Goal: Task Accomplishment & Management: Use online tool/utility

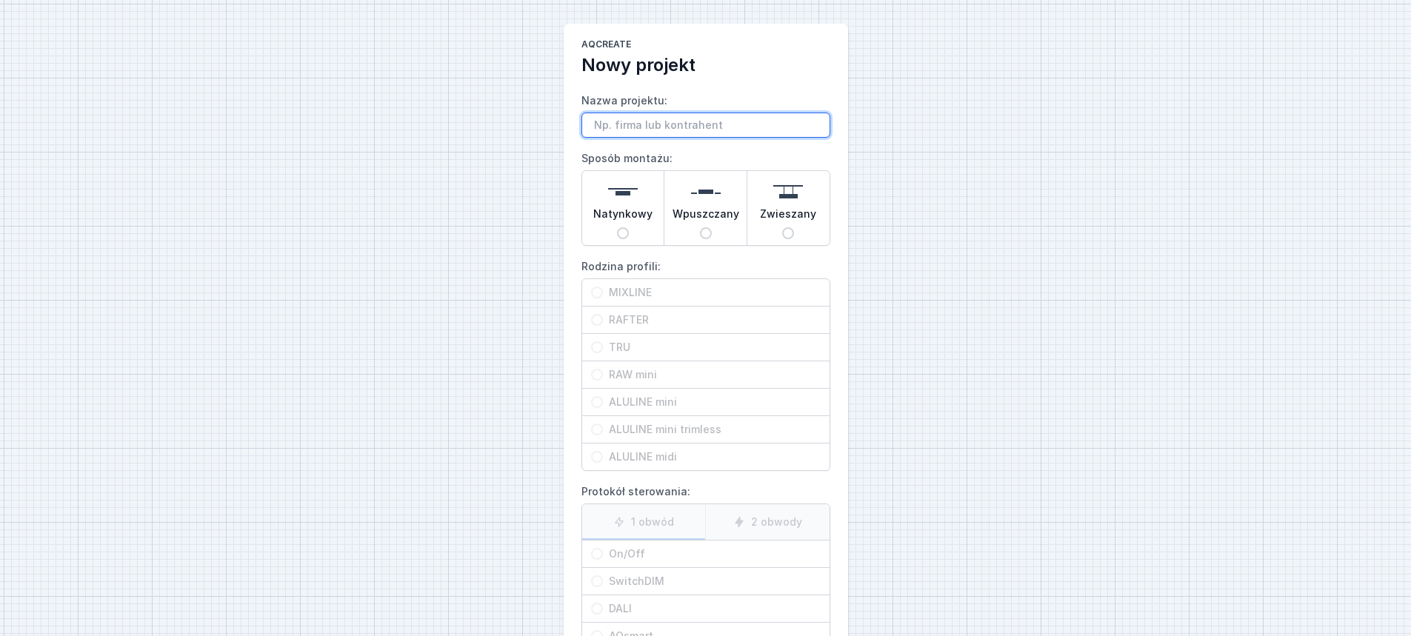
click at [643, 125] on input "Nazwa projektu:" at bounding box center [705, 125] width 249 height 25
type input "Mixline 188 cm"
click at [647, 211] on span "Natynkowy" at bounding box center [622, 217] width 59 height 21
click at [629, 227] on input "Natynkowy" at bounding box center [623, 233] width 12 height 12
radio input "true"
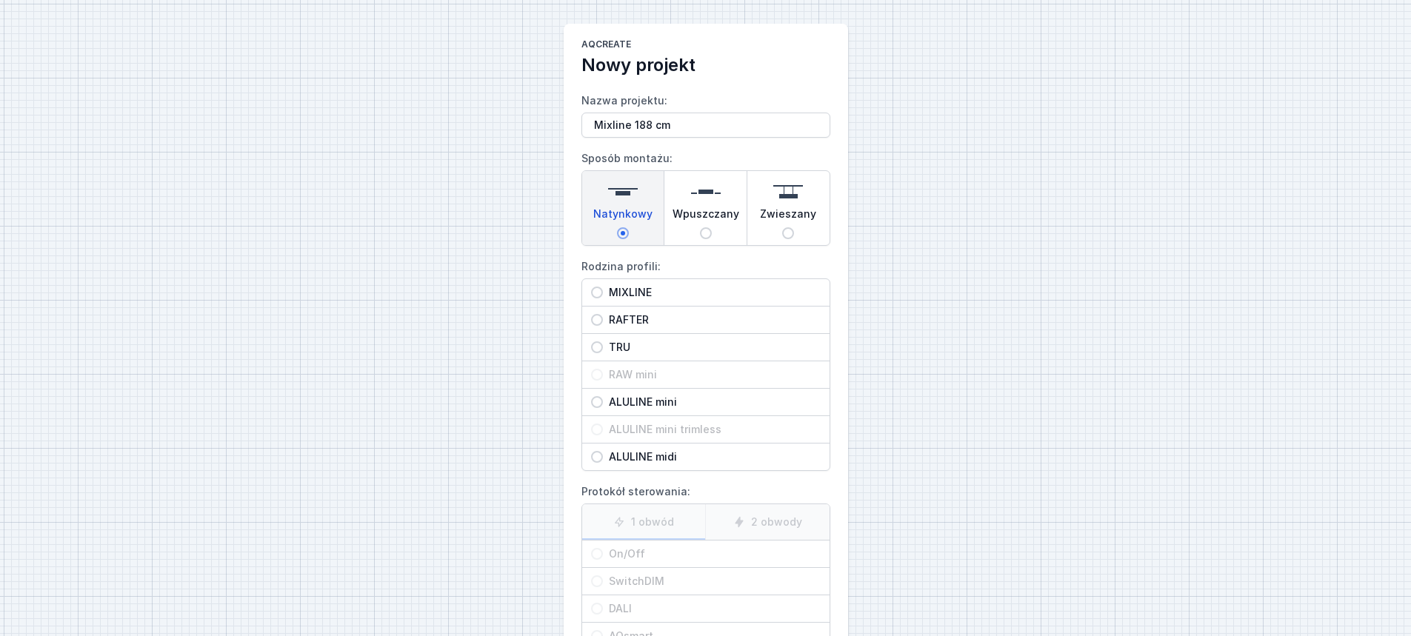
click at [658, 287] on span "MIXLINE" at bounding box center [712, 292] width 218 height 15
click at [603, 287] on input "MIXLINE" at bounding box center [597, 293] width 12 height 12
radio input "true"
click at [651, 557] on span "On/Off" at bounding box center [712, 554] width 218 height 15
click at [603, 557] on input "On/Off" at bounding box center [597, 554] width 12 height 12
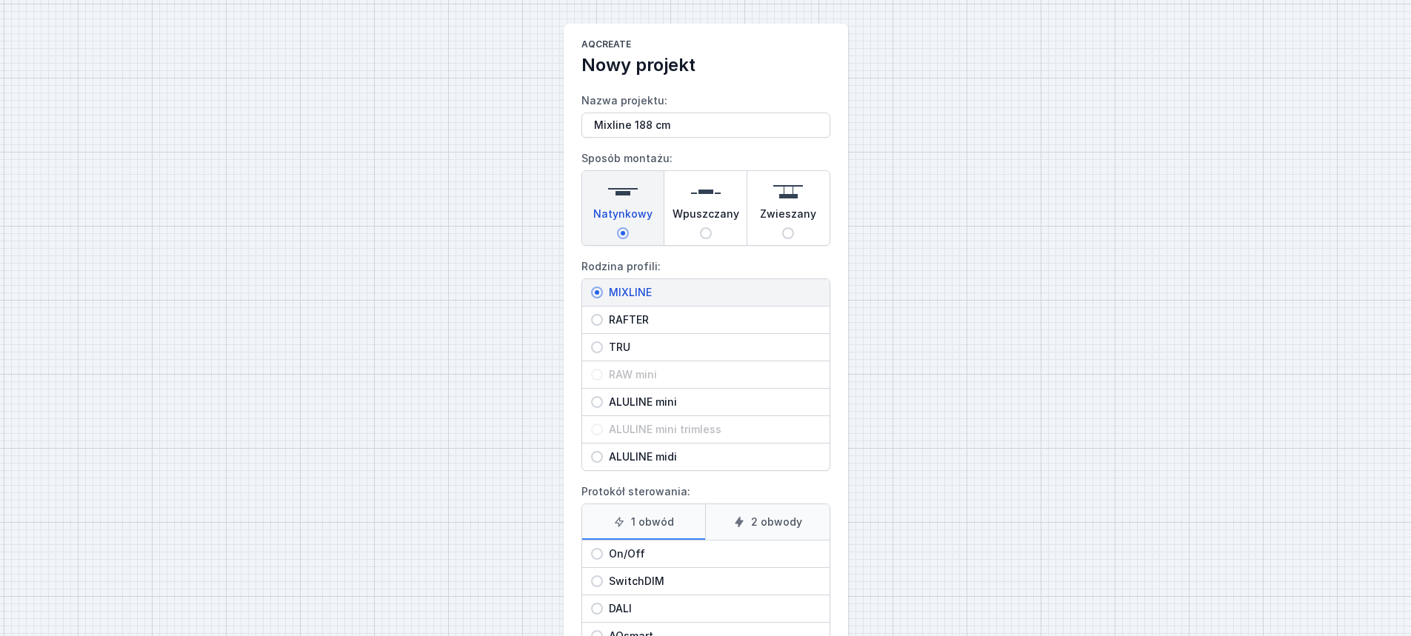
radio input "true"
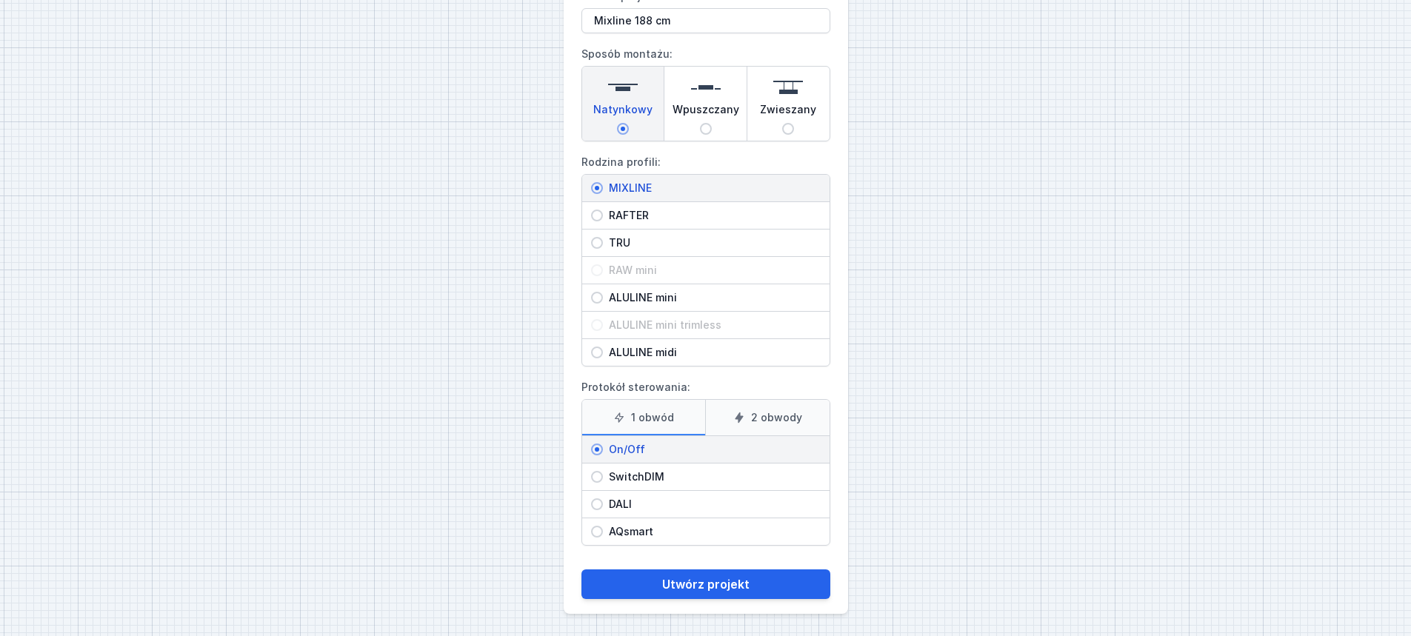
scroll to position [106, 0]
click at [684, 573] on button "Utwórz projekt" at bounding box center [705, 583] width 249 height 30
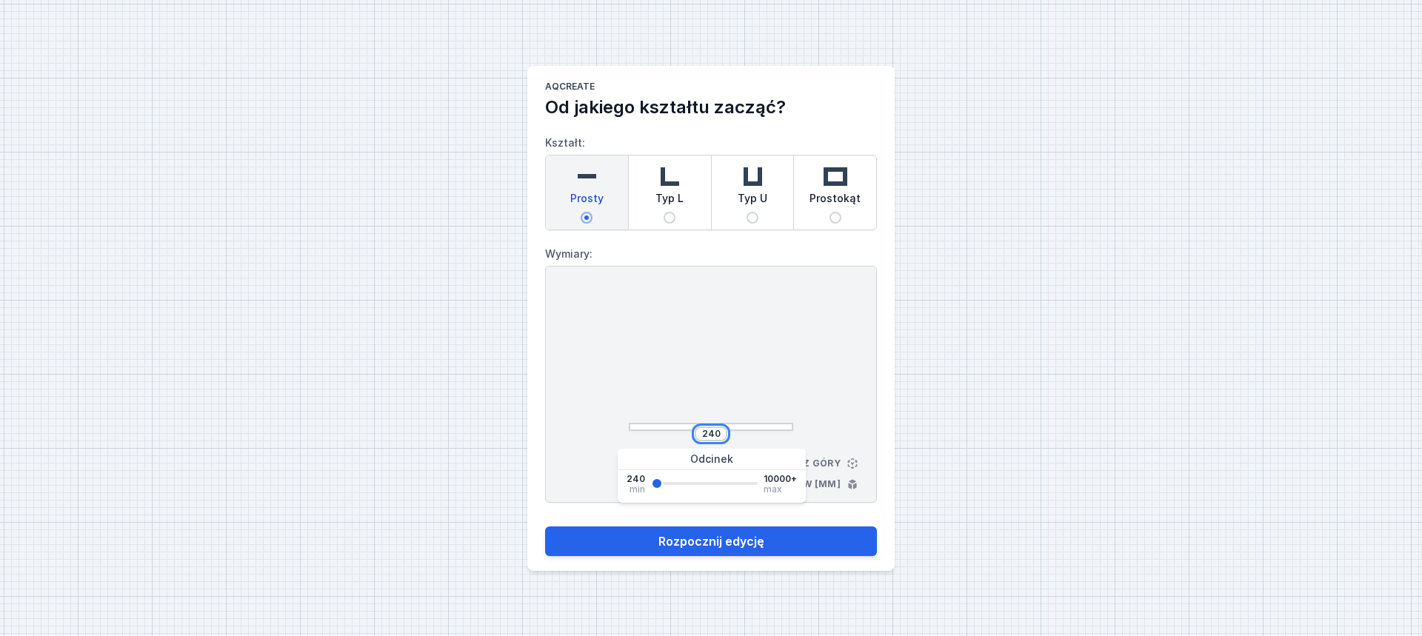
click at [704, 436] on input "240" at bounding box center [711, 434] width 24 height 12
type input "18240"
type input "10000"
click at [705, 432] on input "18240" at bounding box center [711, 434] width 30 height 12
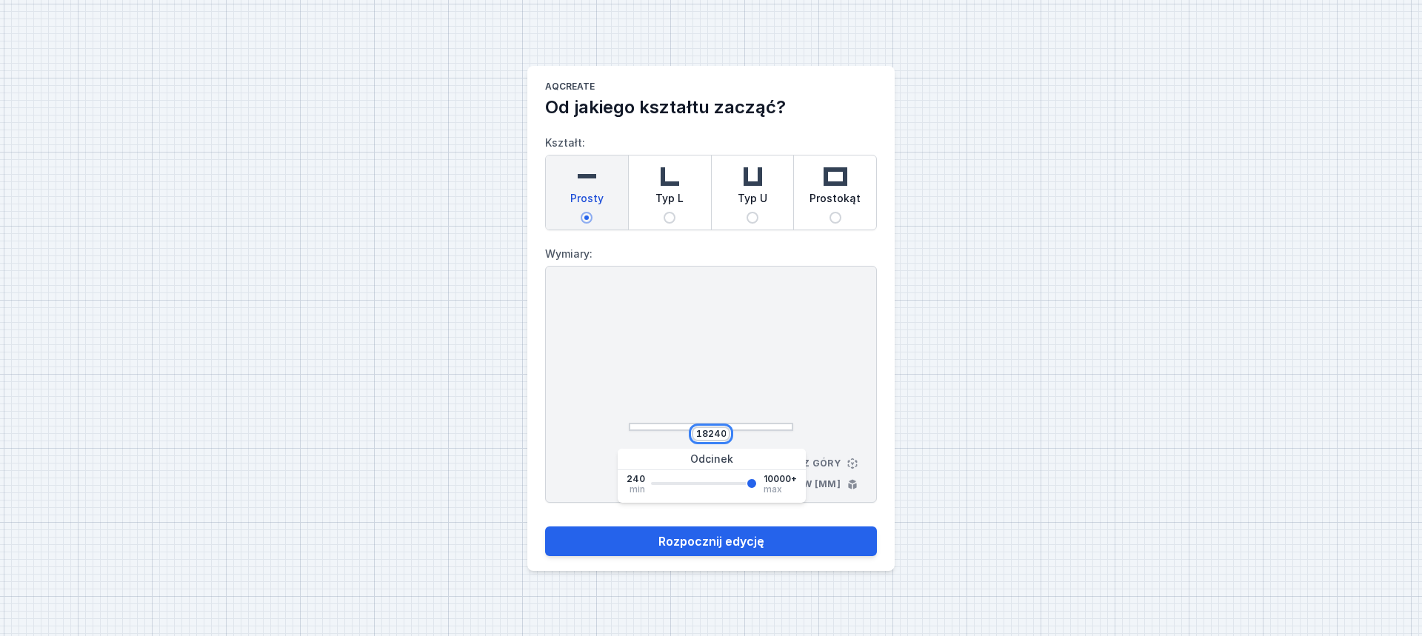
type input "1"
type input "10000"
type input "18"
type input "10000"
type input "188"
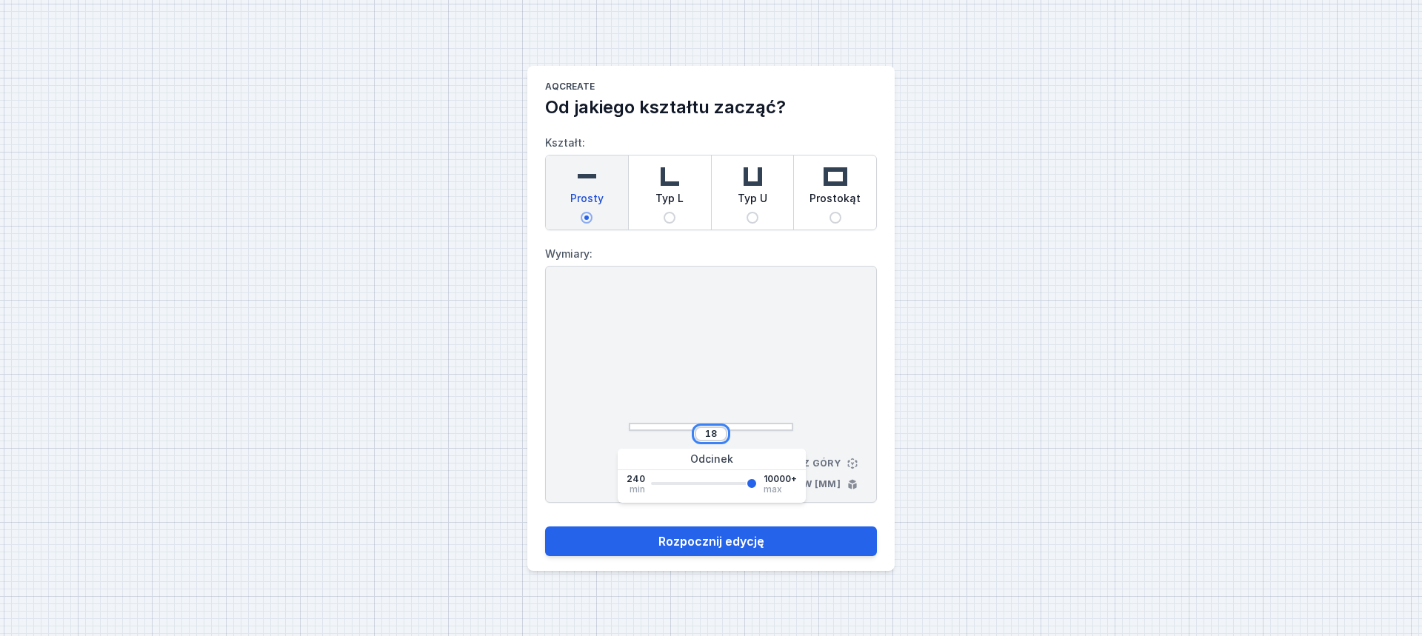
type input "10000"
type input "1880"
type input "10000"
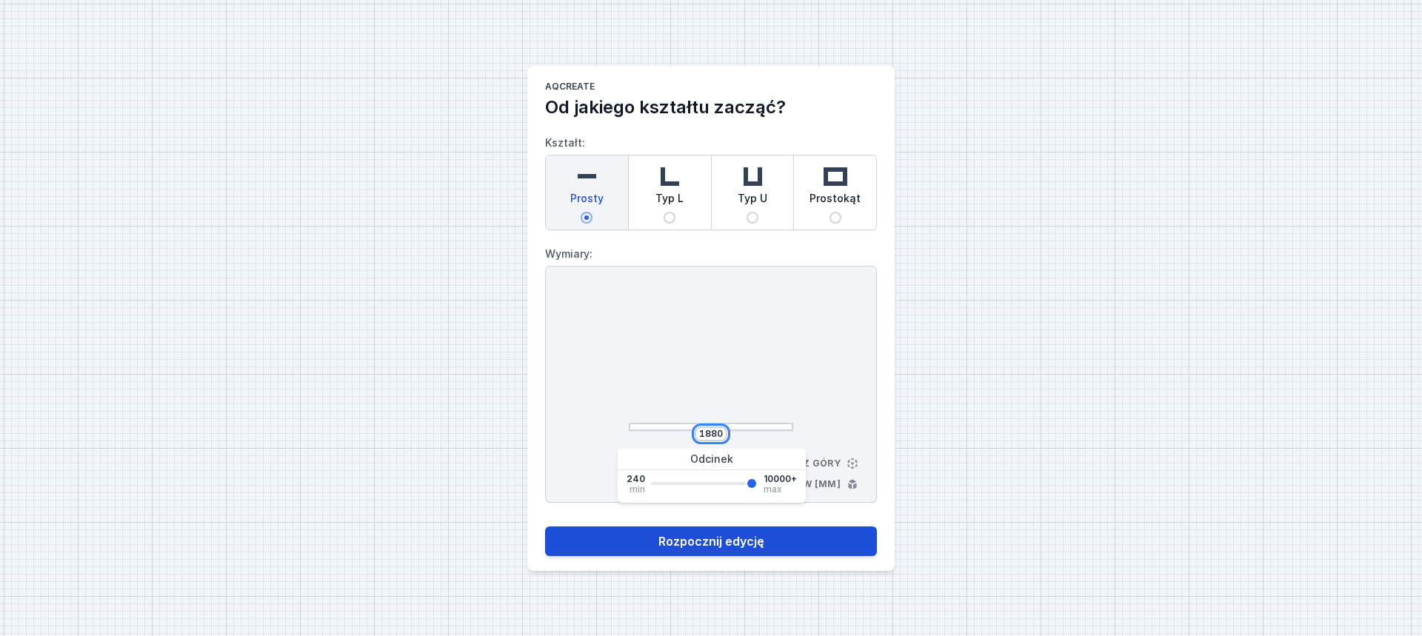
type input "1880"
click at [751, 541] on button "Rozpocznij edycję" at bounding box center [711, 542] width 332 height 30
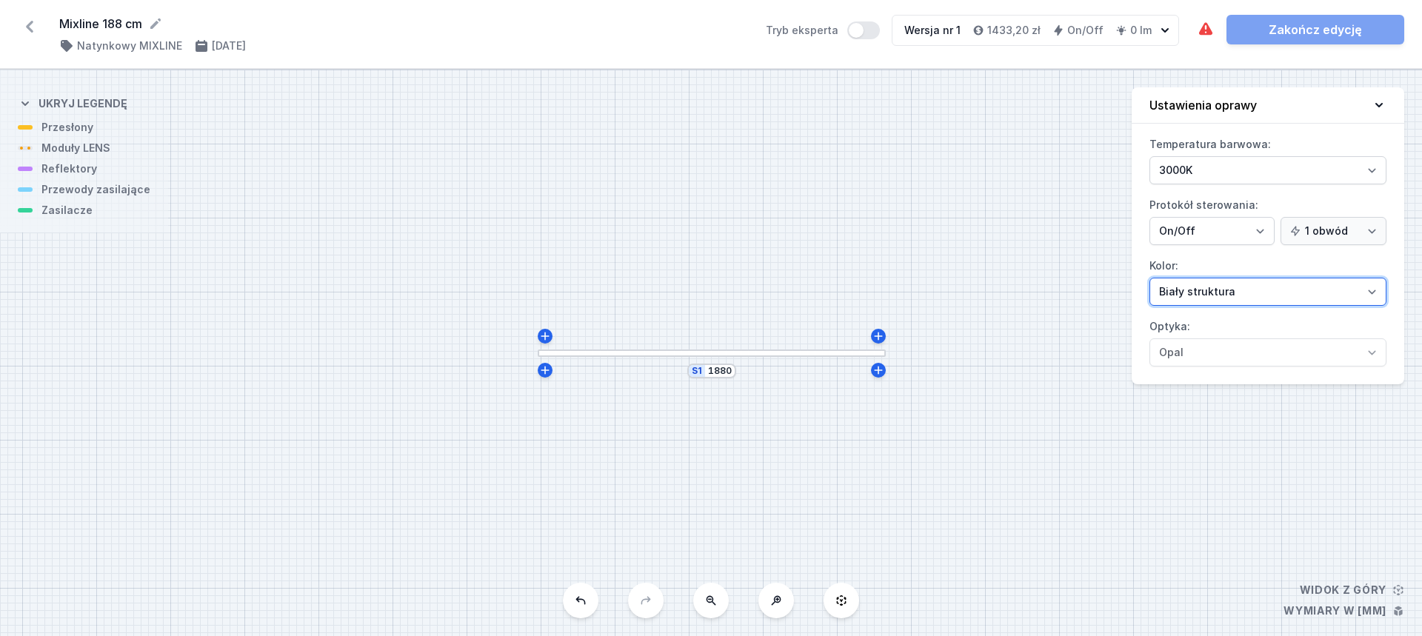
click at [1239, 288] on select "Biały struktura Czarny struktura Złoty struktura Miedziany Szary Inny (z palety…" at bounding box center [1267, 292] width 237 height 28
select select "2"
click at [1149, 278] on select "Biały struktura Czarny struktura Złoty struktura Miedziany Szary Inny (z palety…" at bounding box center [1267, 292] width 237 height 28
click at [816, 357] on div "S1 1880" at bounding box center [711, 353] width 1422 height 567
click at [816, 351] on div at bounding box center [712, 354] width 348 height 8
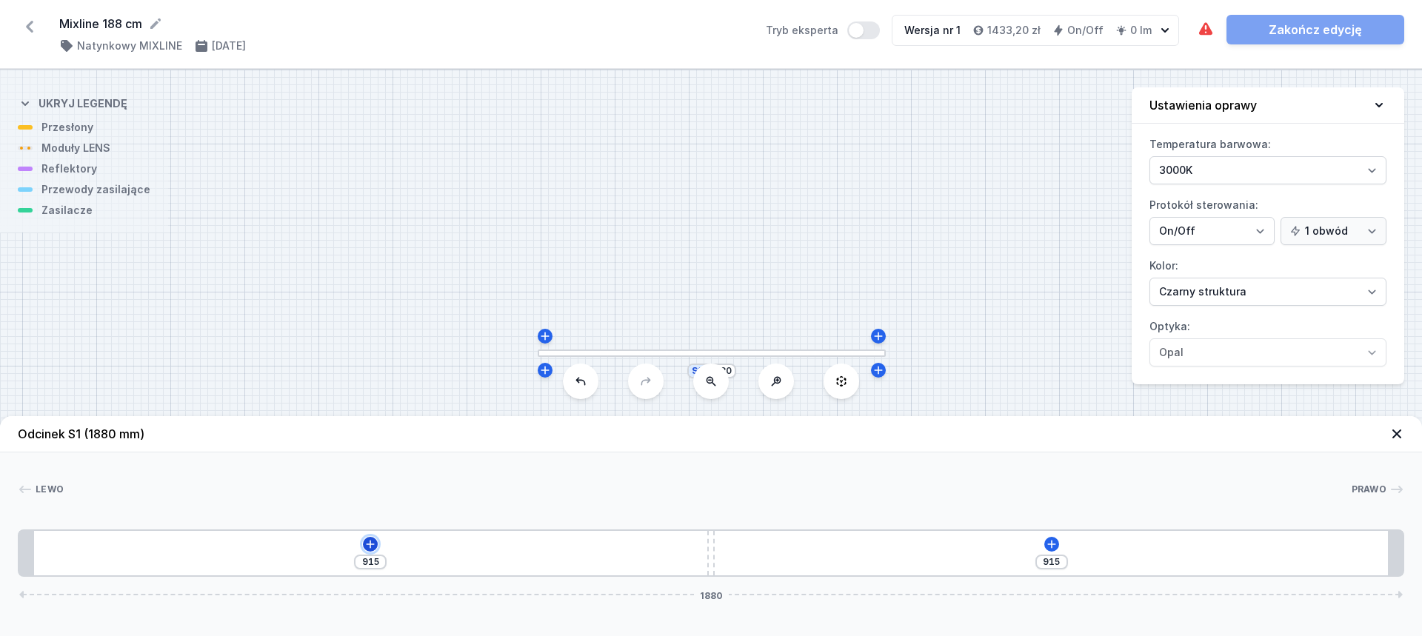
click at [366, 544] on icon at bounding box center [370, 544] width 12 height 12
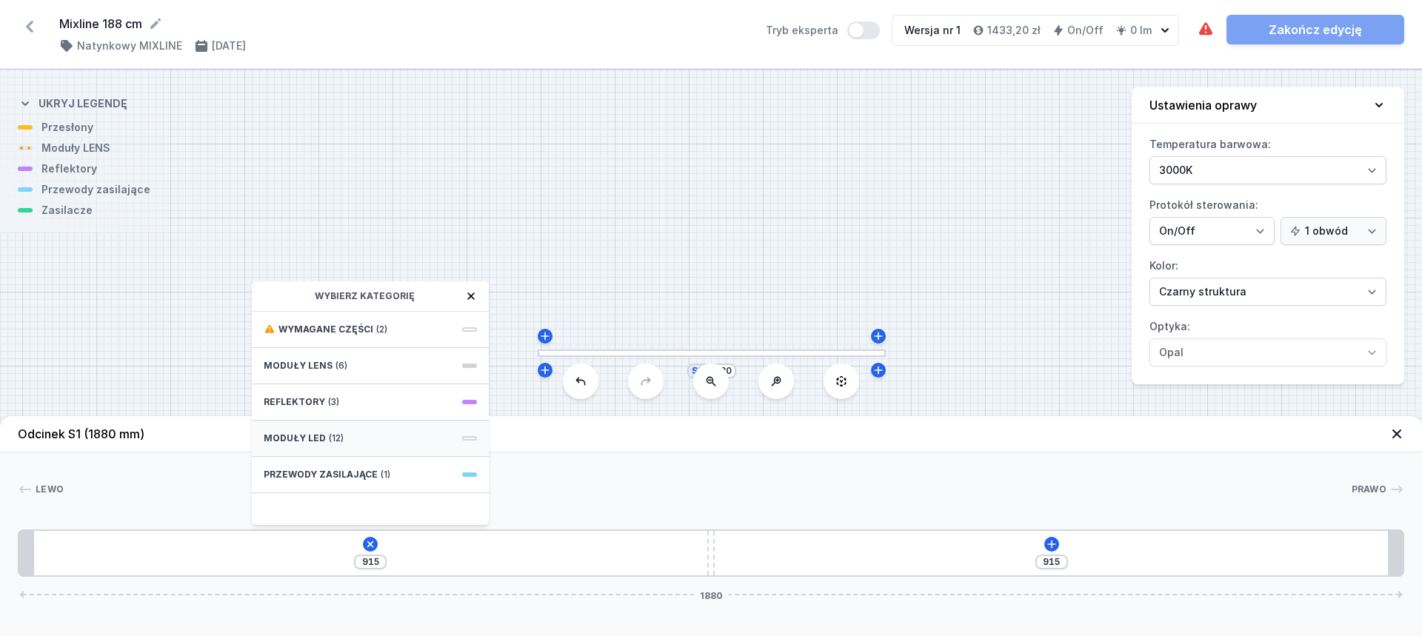
click at [385, 424] on div "Moduły LED (12)" at bounding box center [370, 439] width 237 height 36
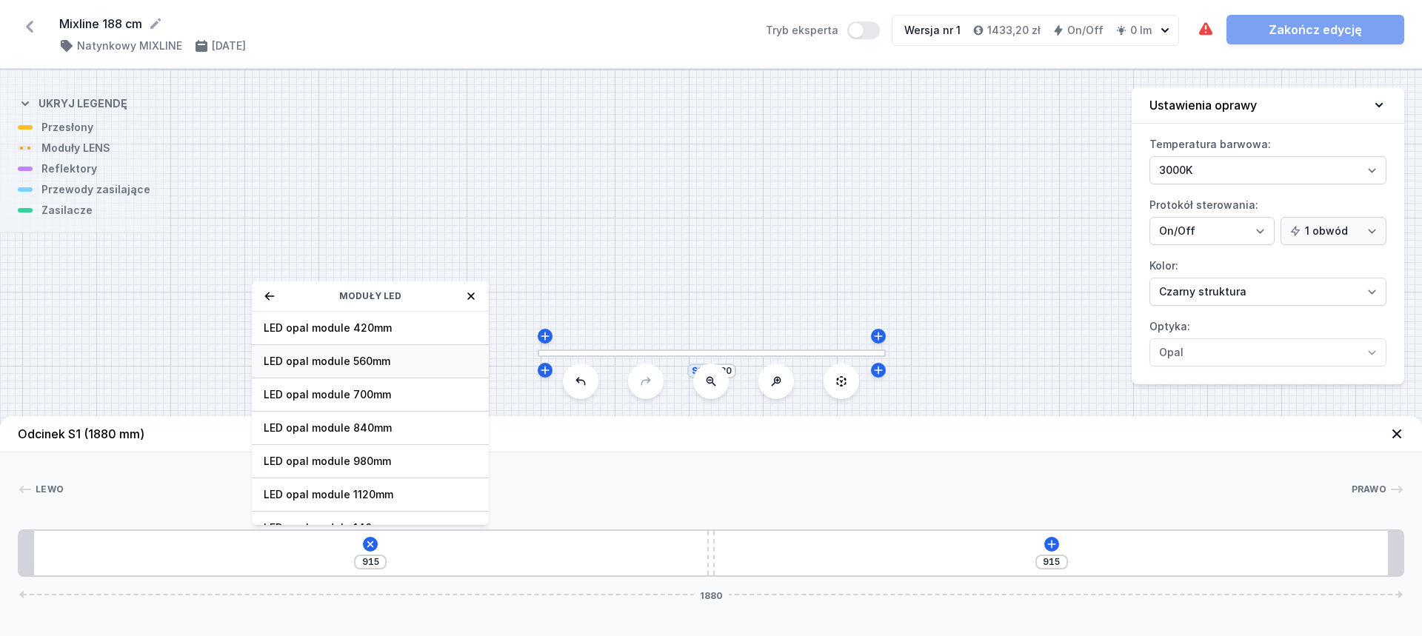
click at [402, 358] on span "LED opal module 560mm" at bounding box center [370, 361] width 213 height 15
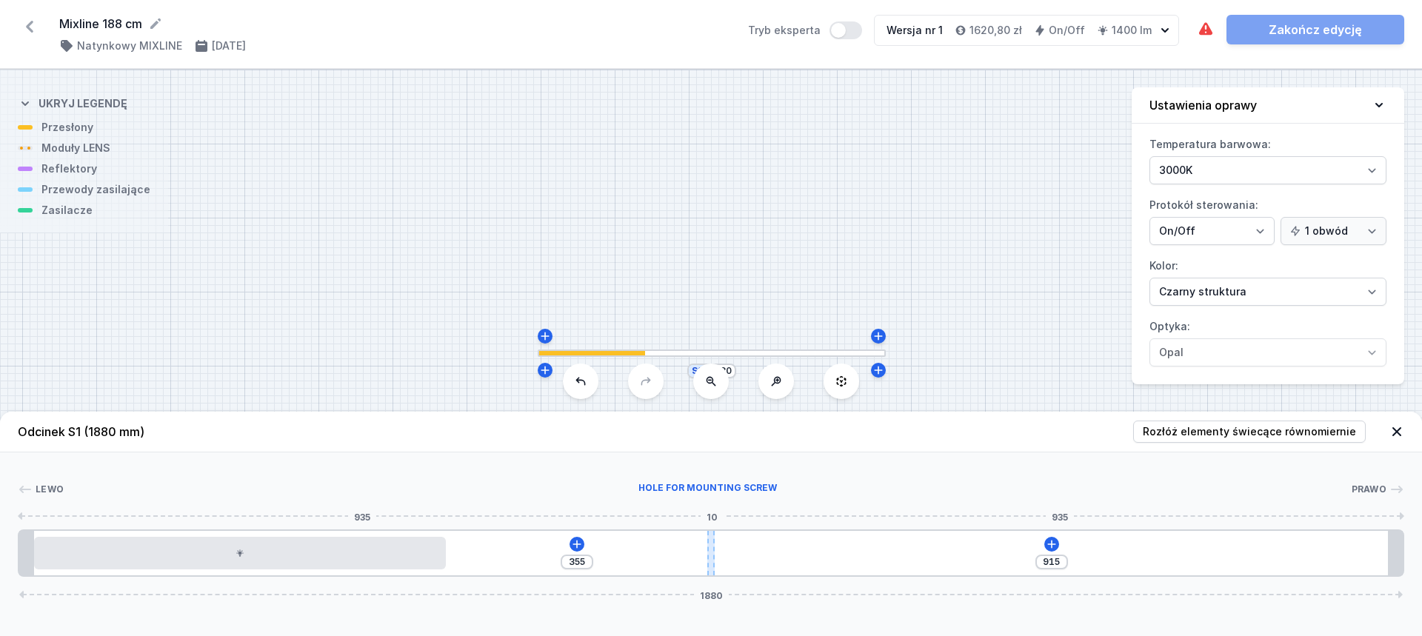
type input "354"
type input "916"
click at [708, 541] on div at bounding box center [710, 553] width 7 height 44
type input "349"
type input "921"
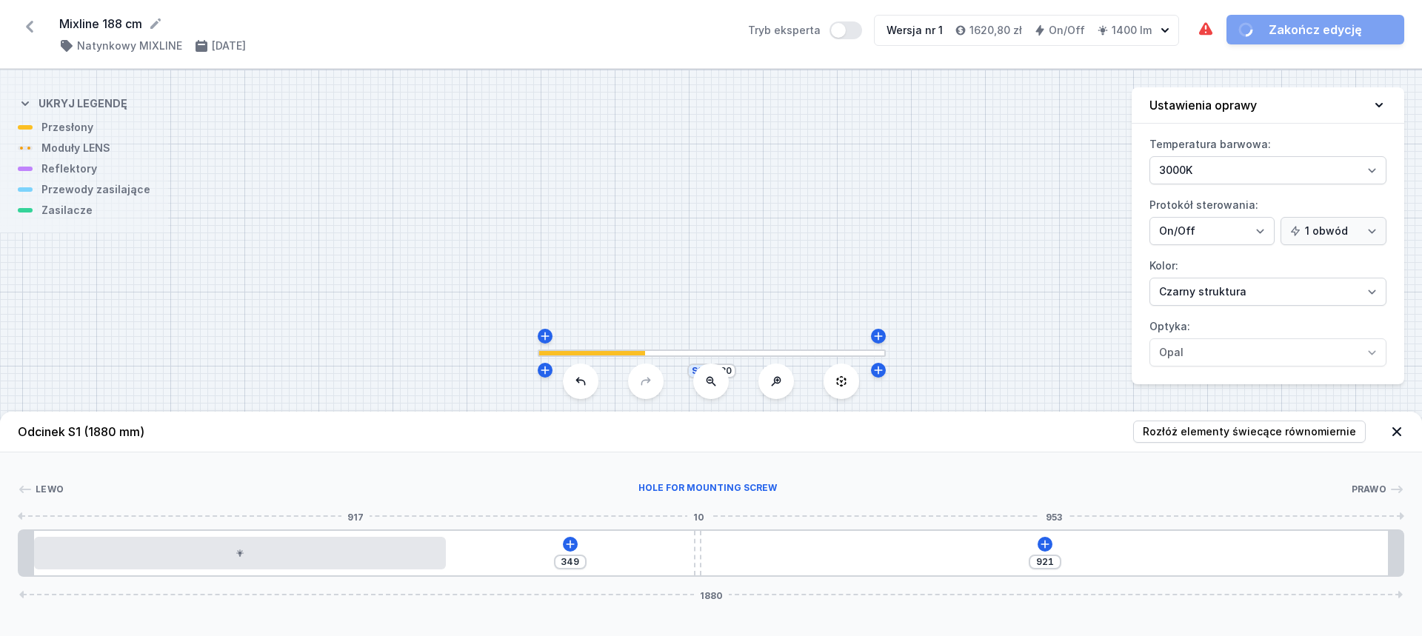
type input "337"
type input "933"
type input "276"
type input "994"
type input "262"
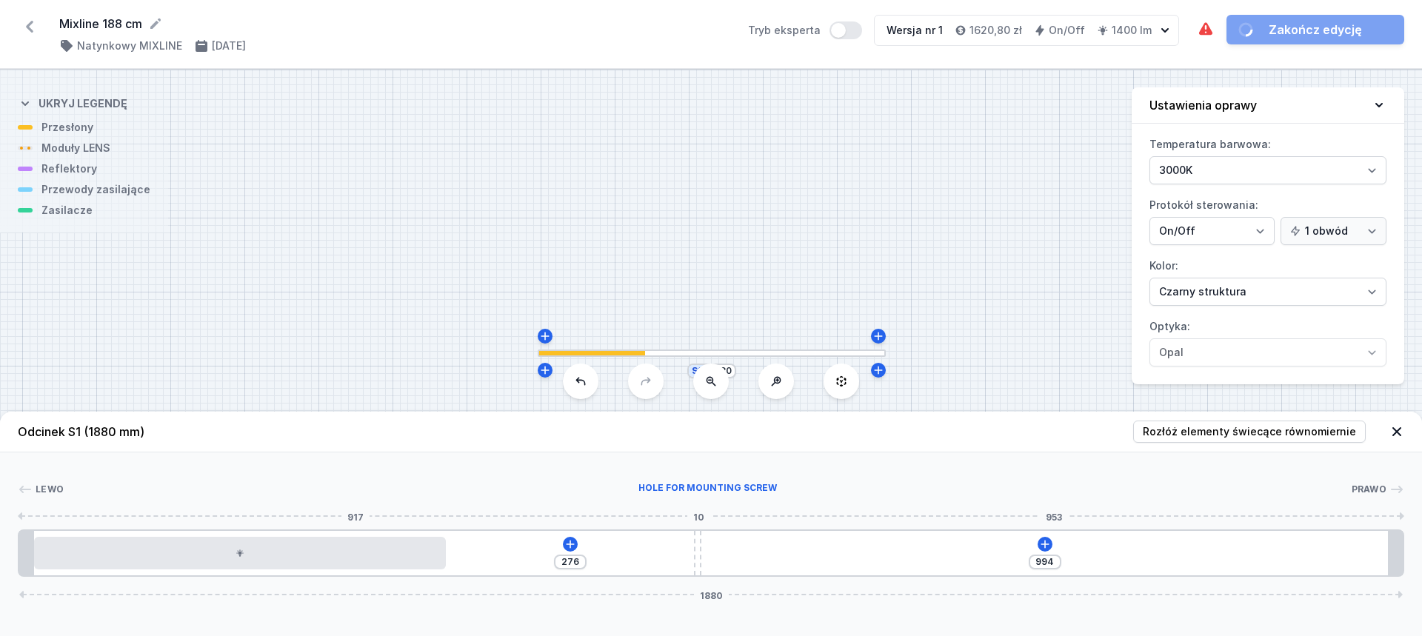
type input "1008"
type input "232"
type input "1038"
type input "205"
type input "1065"
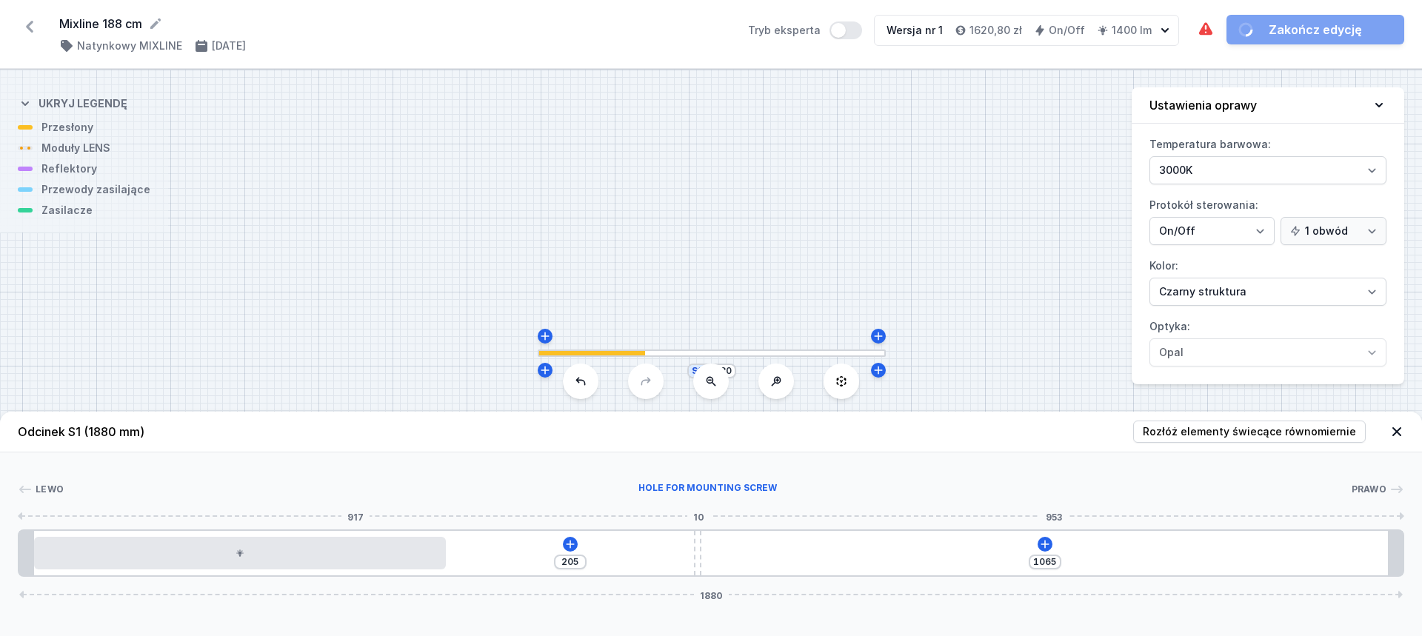
type input "183"
type input "1087"
type input "161"
type input "1109"
type input "158"
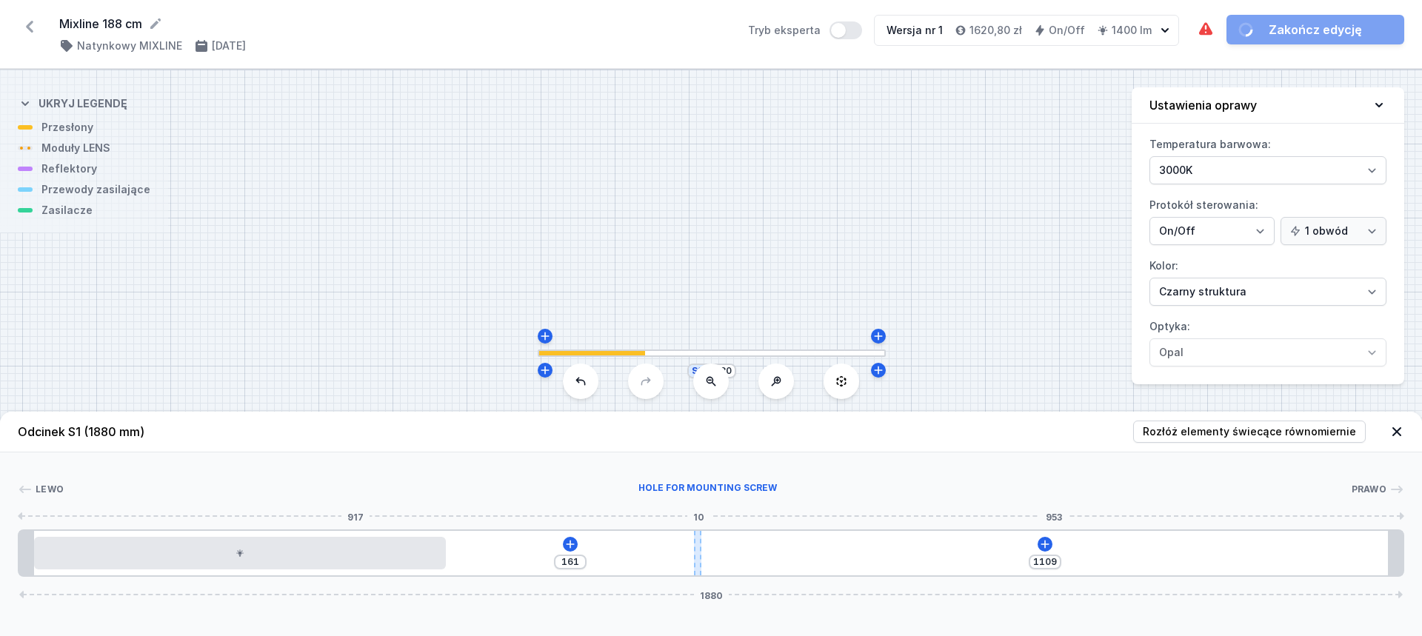
type input "1112"
type input "155"
type input "1115"
type input "154"
type input "1116"
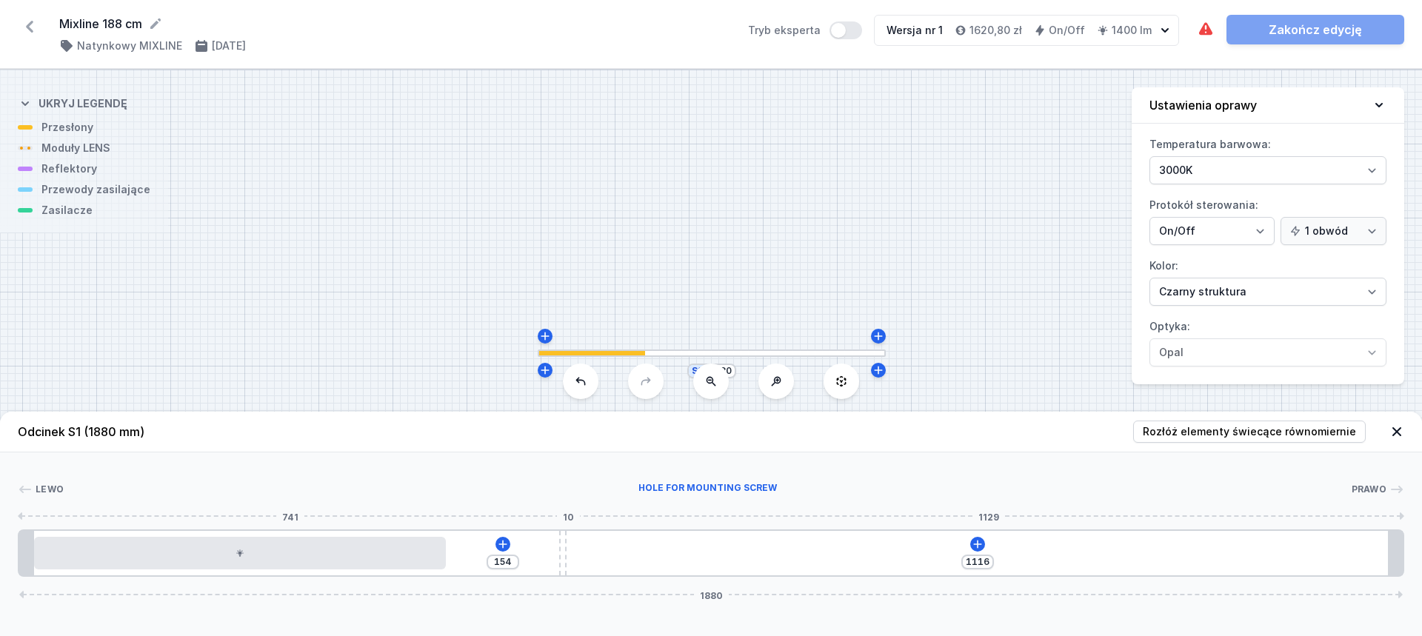
type input "151"
type input "1119"
type input "148"
type input "1122"
type input "142"
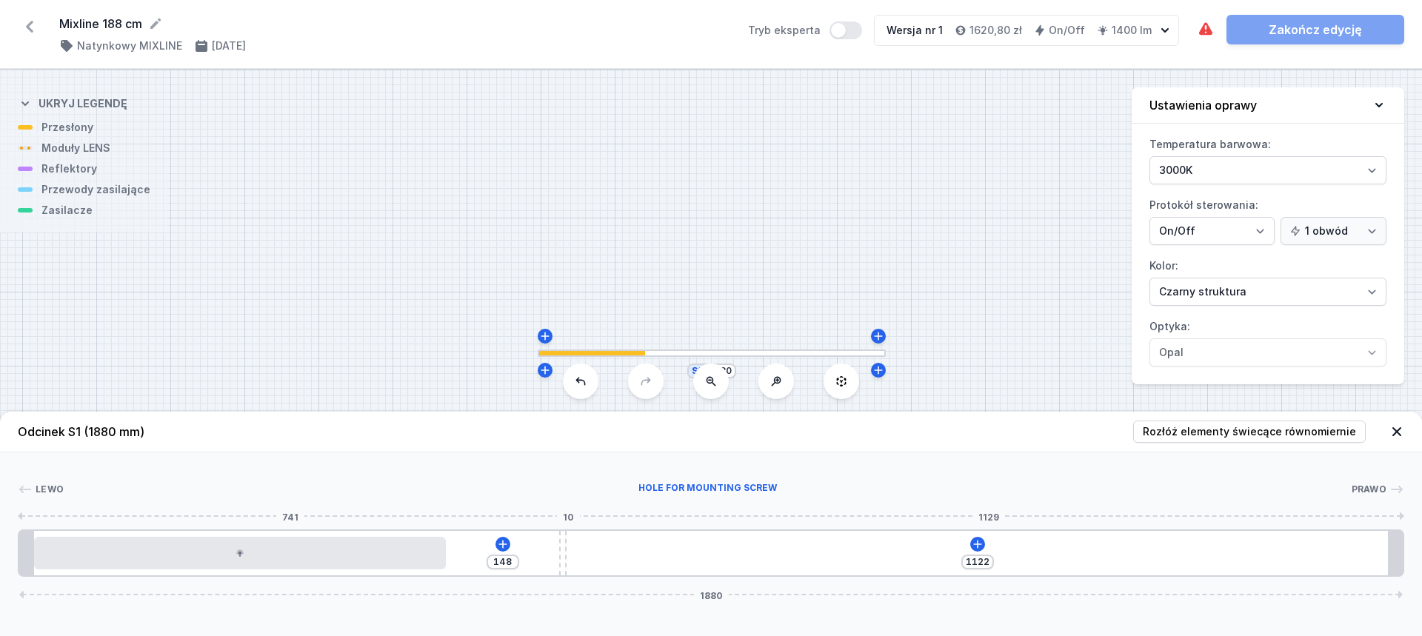
type input "1128"
type input "136"
type input "1134"
type input "127"
type input "1143"
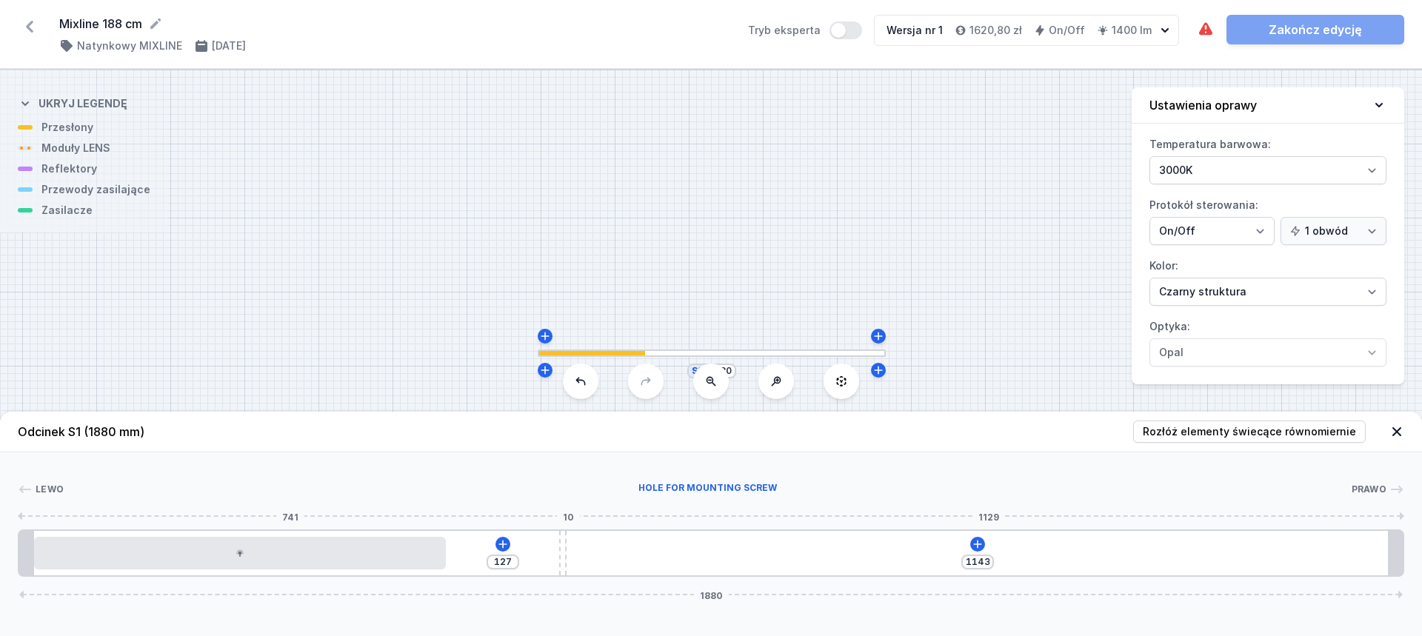
type input "121"
type input "1149"
type input "115"
type input "1155"
type input "106"
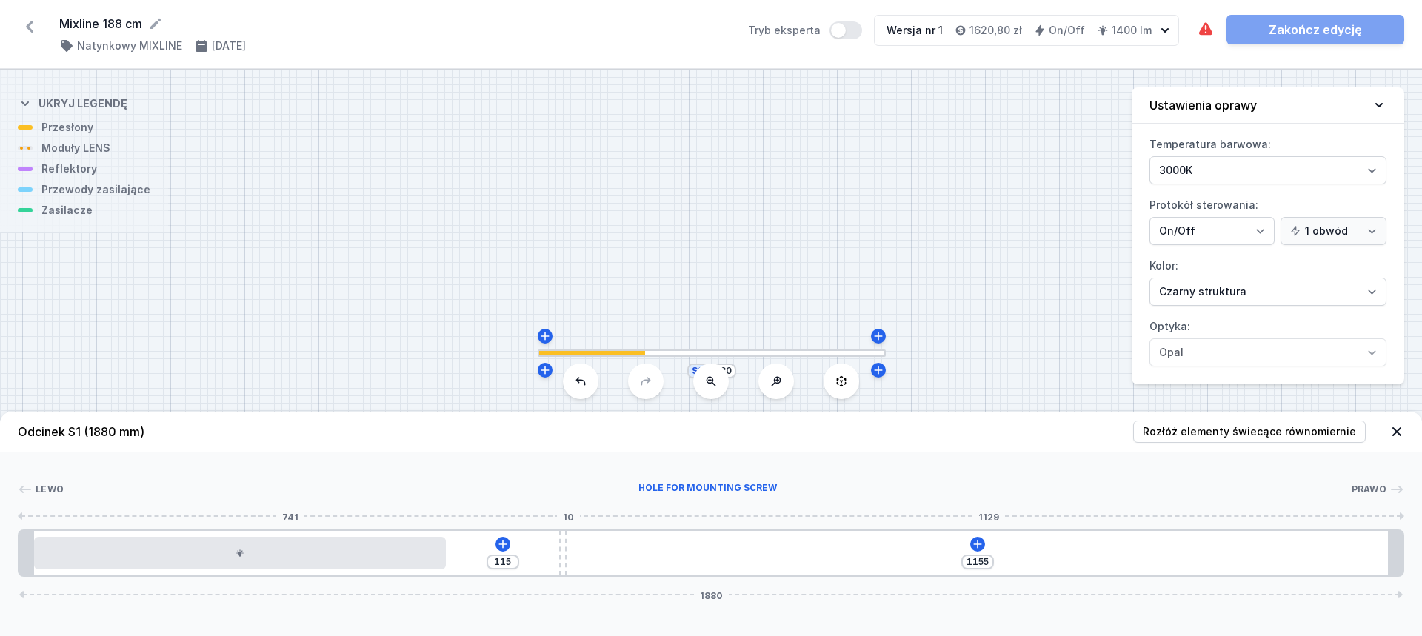
type input "1164"
type input "102"
type input "1168"
type input "95"
type input "1175"
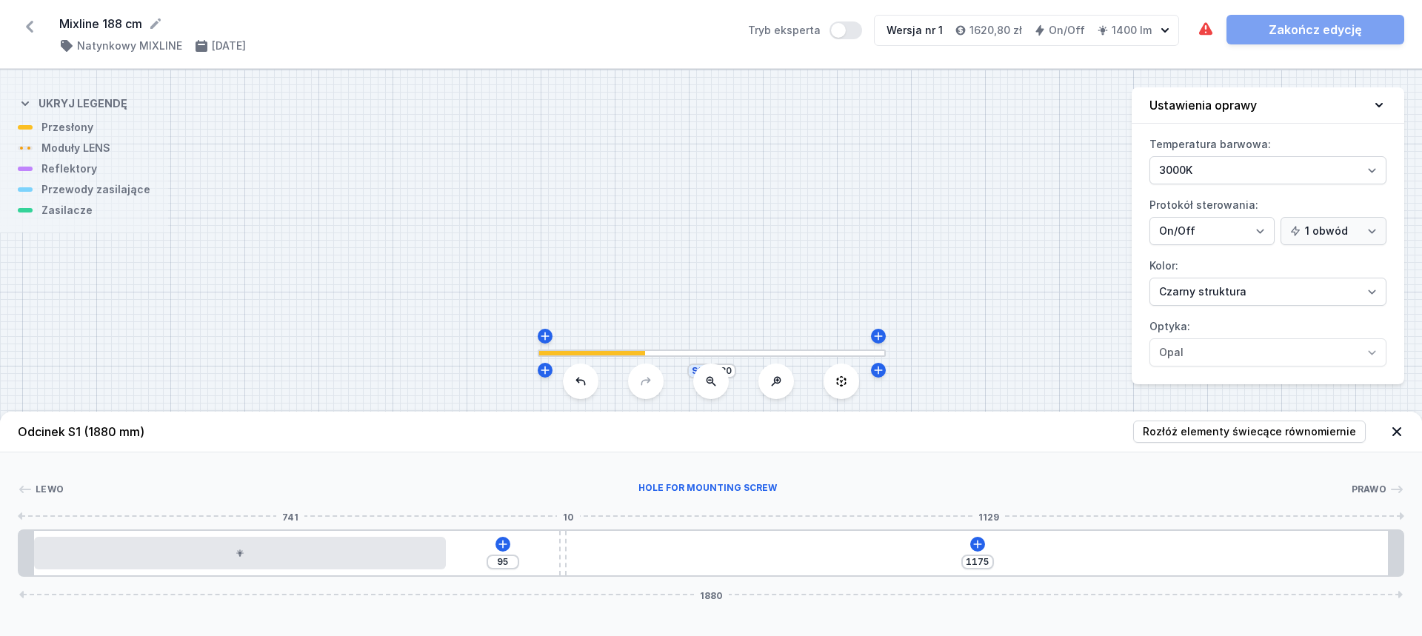
type input "88"
type input "1182"
type input "84"
type input "1186"
type input "80"
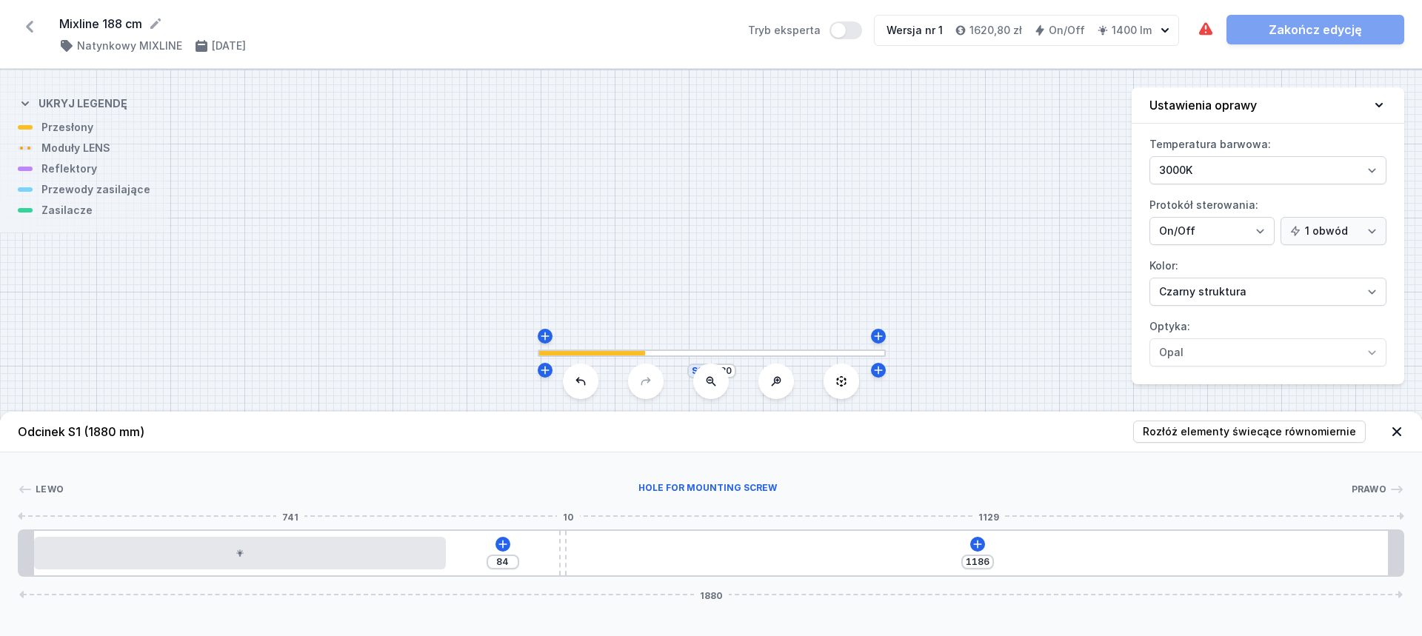
type input "1190"
type input "76"
type input "1194"
type input "74"
type input "1196"
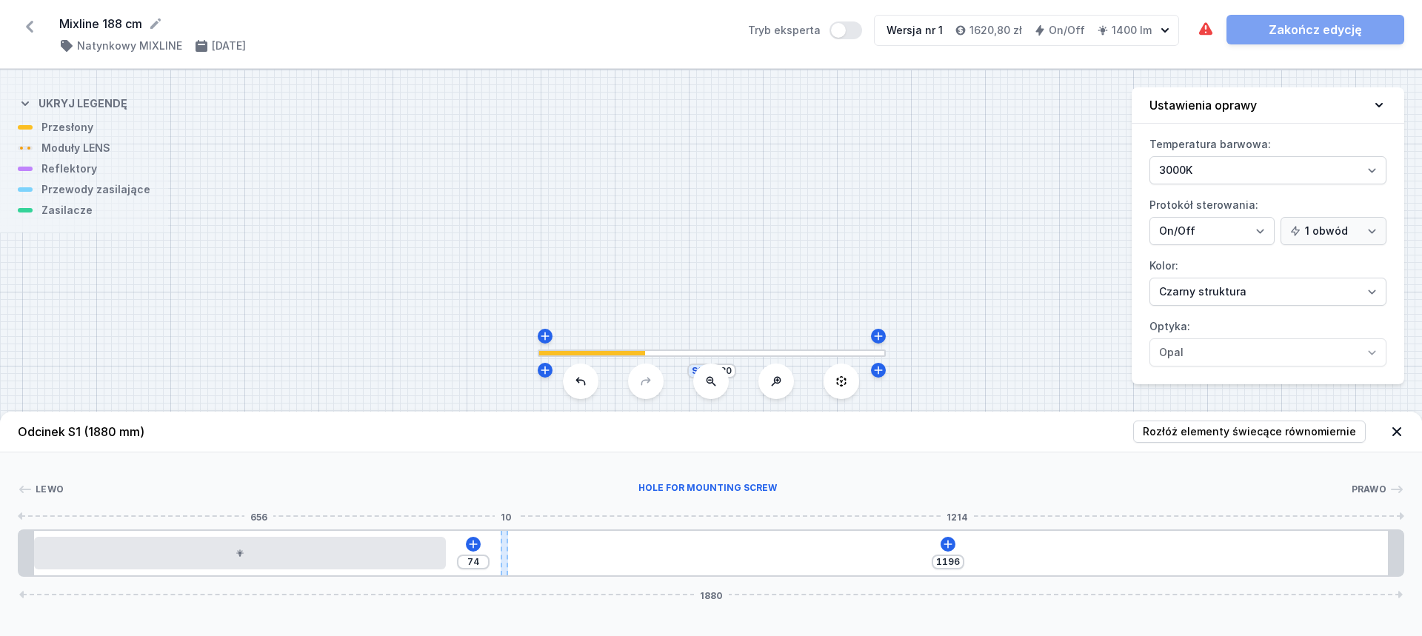
type input "72"
type input "1198"
type input "71"
type input "1199"
type input "68"
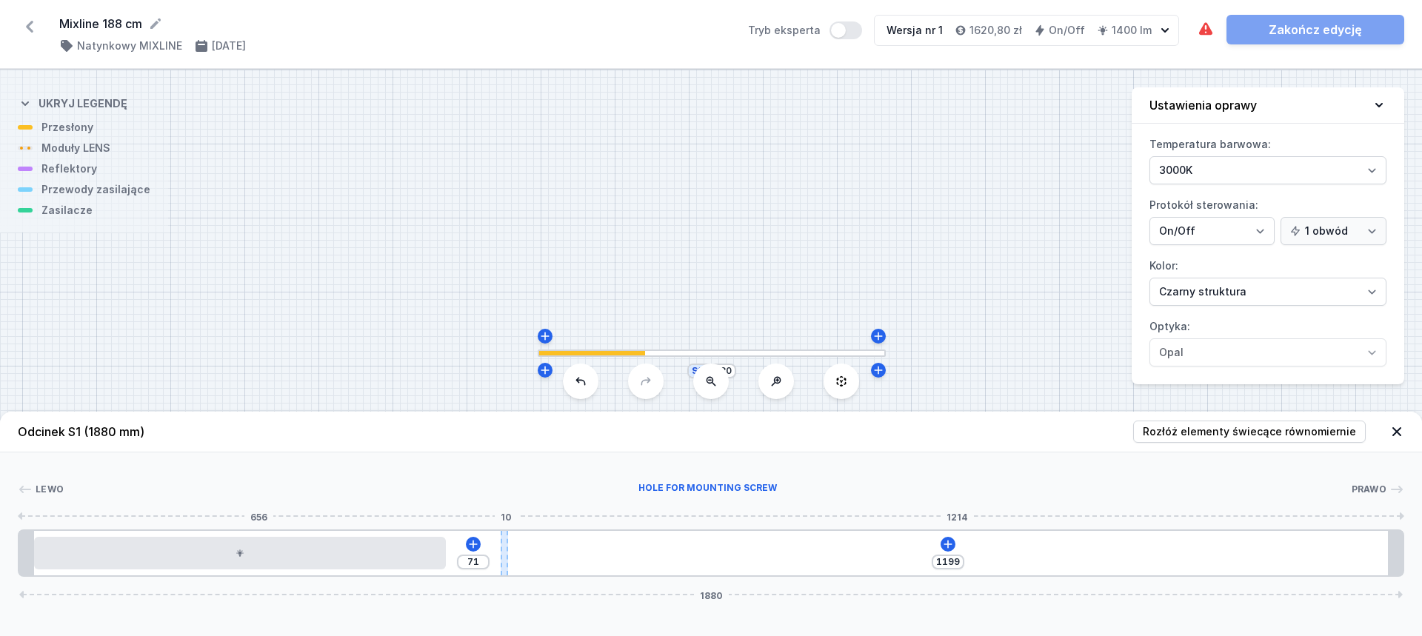
type input "1202"
type input "66"
type input "1204"
type input "65"
drag, startPoint x: 712, startPoint y: 541, endPoint x: 495, endPoint y: 532, distance: 216.4
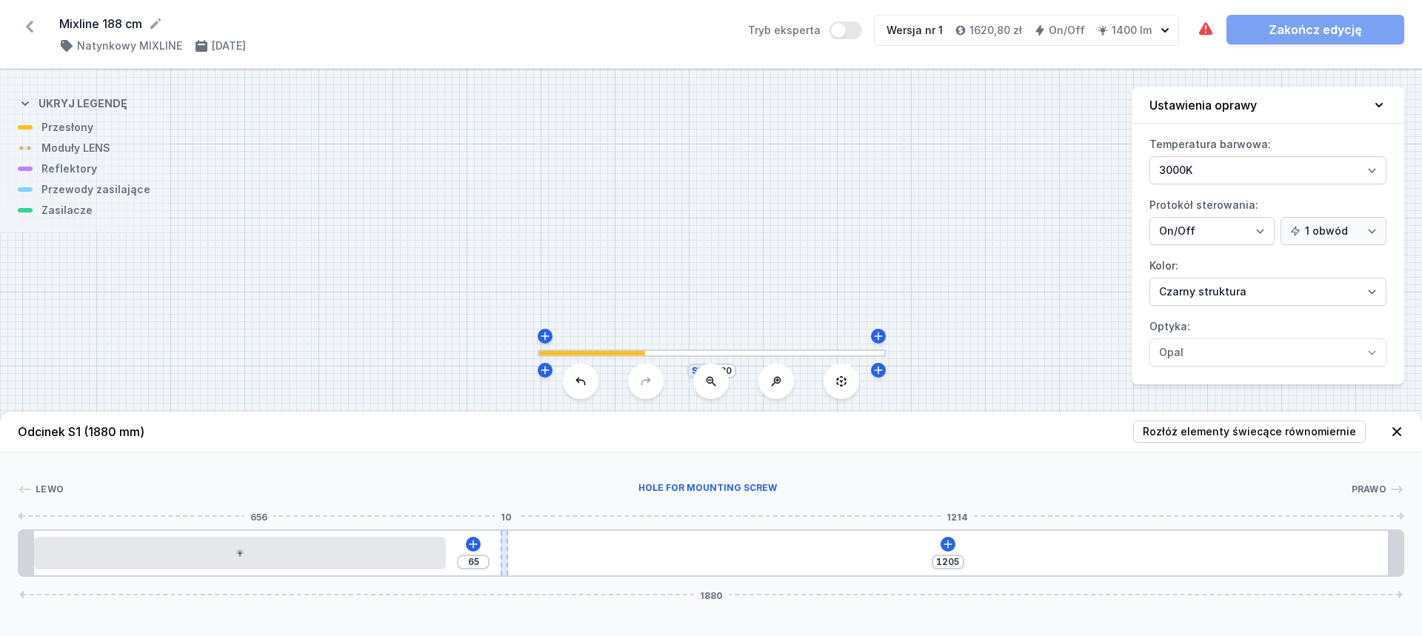
click at [501, 532] on div at bounding box center [504, 553] width 7 height 44
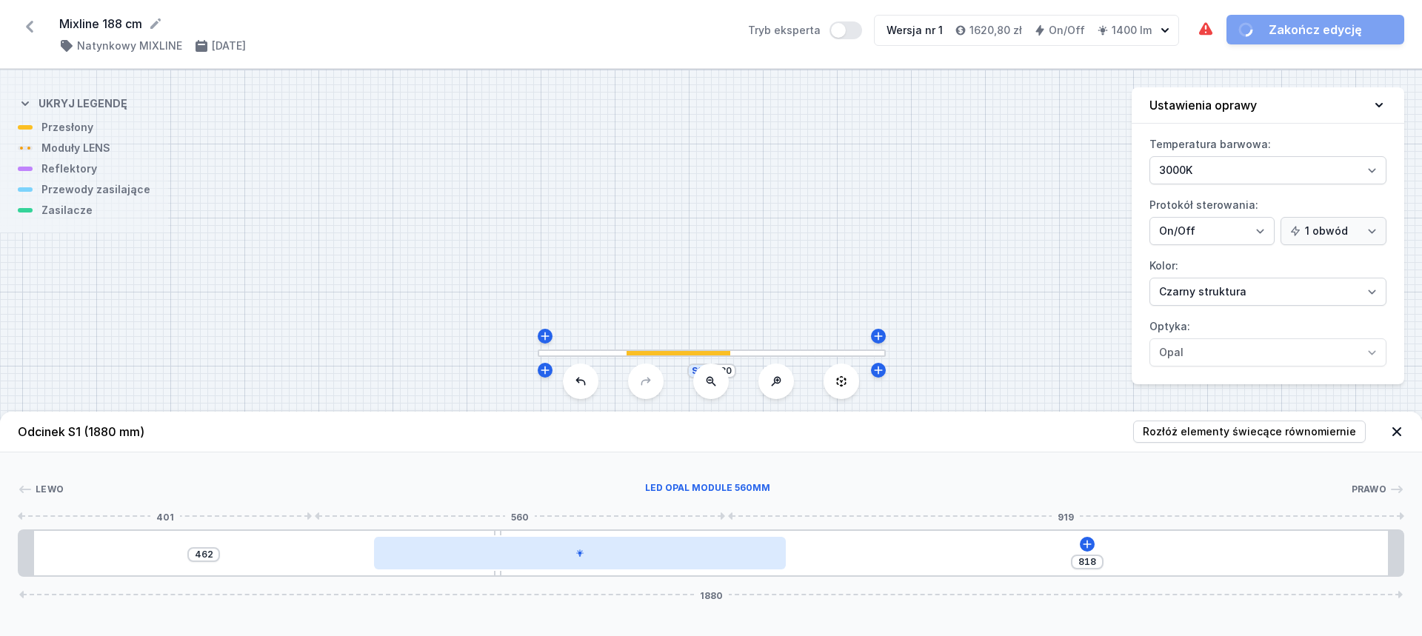
type input "746"
type input "534"
type input "703"
type input "577"
type input "668"
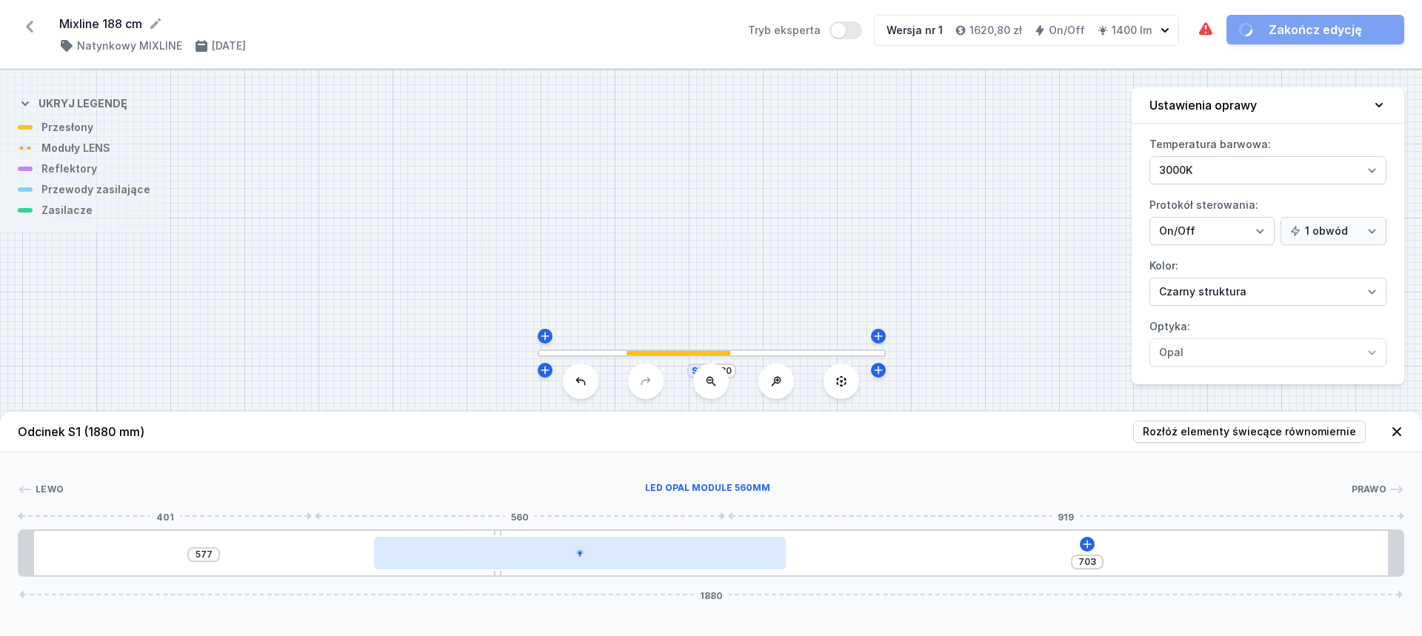
type input "612"
type input "639"
type input "6"
type input "609"
type input "36"
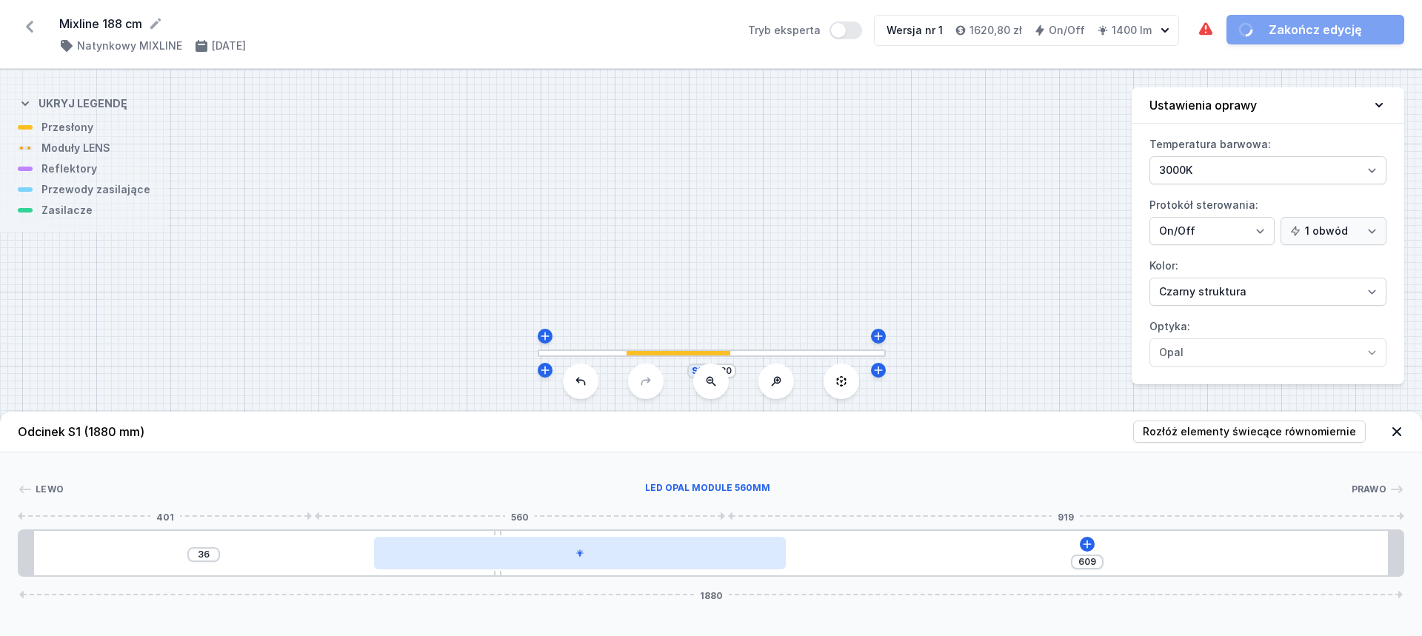
type input "594"
type input "51"
type input "587"
type input "58"
type input "585"
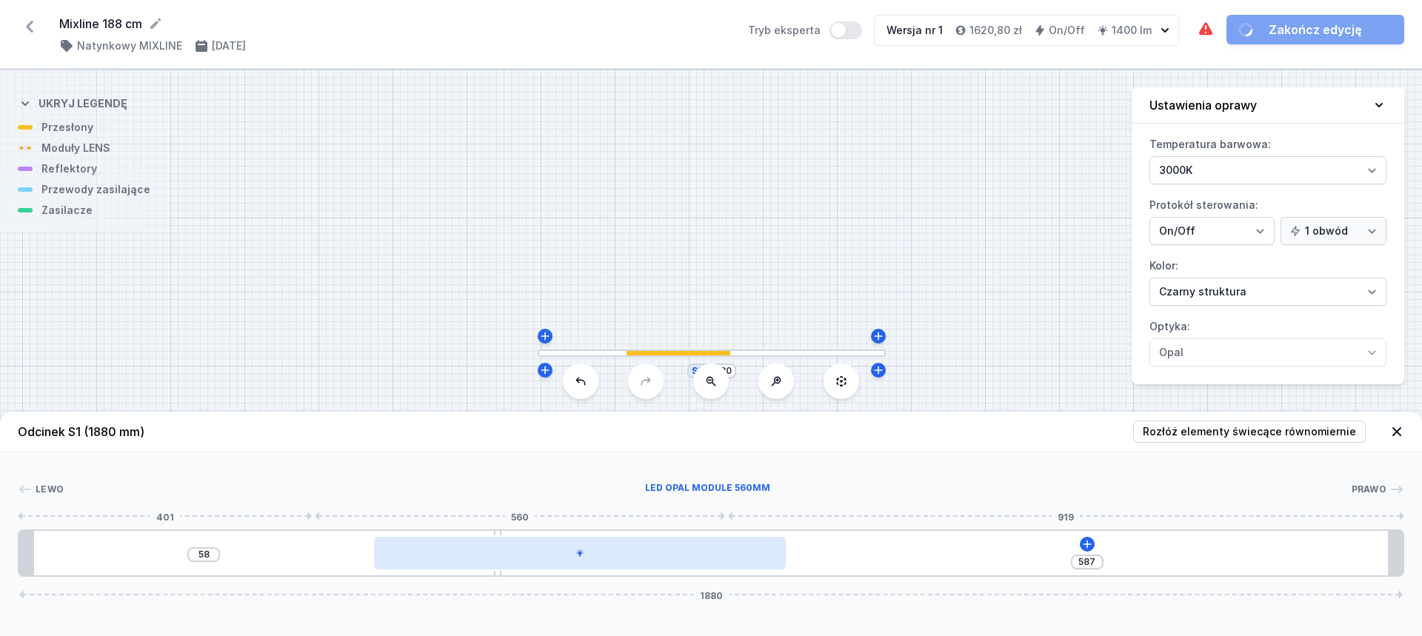
type input "60"
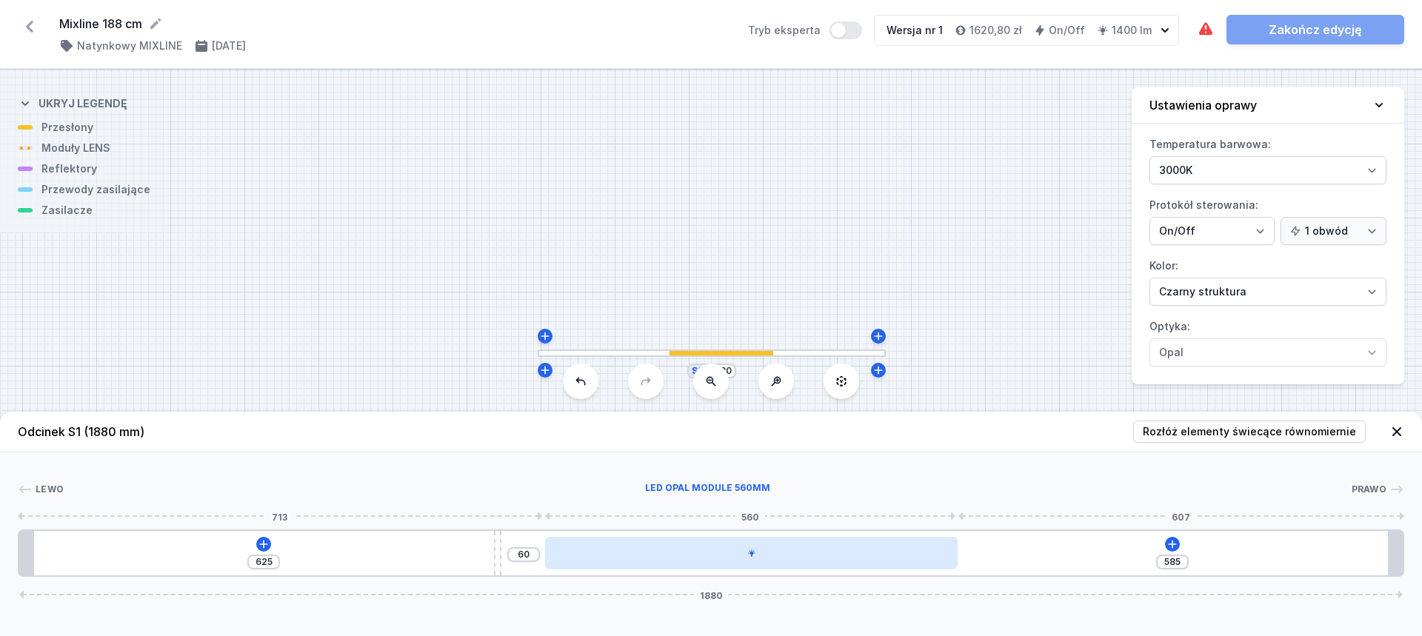
drag, startPoint x: 384, startPoint y: 539, endPoint x: 893, endPoint y: 564, distance: 509.4
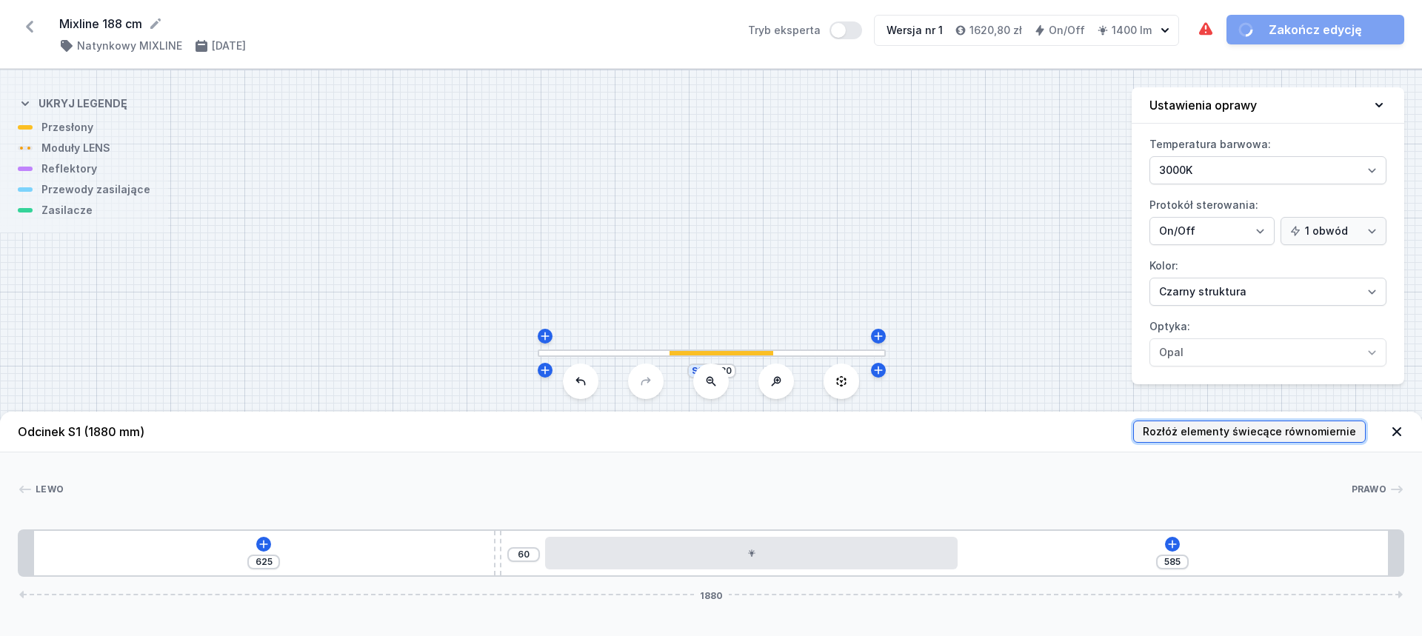
click at [1260, 432] on span "Rozłóż elementy świecące równomiernie" at bounding box center [1249, 431] width 213 height 15
type input "640"
type input "5"
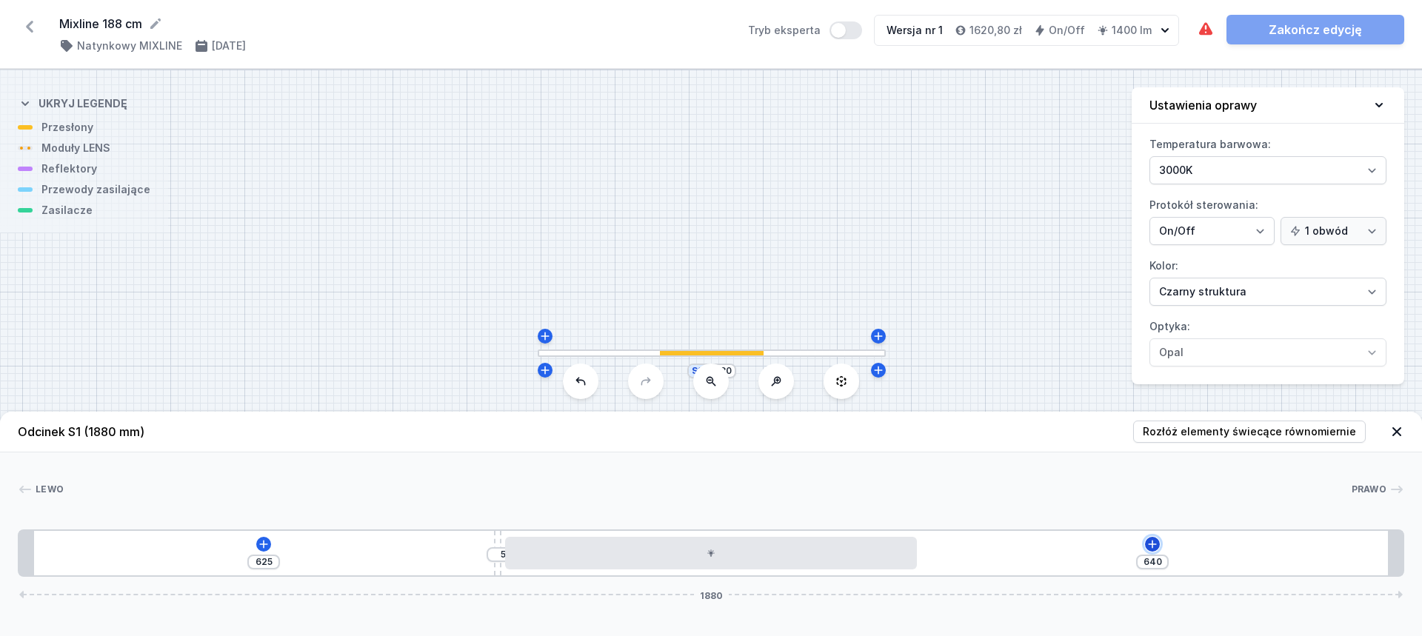
click at [1156, 541] on icon at bounding box center [1152, 544] width 12 height 12
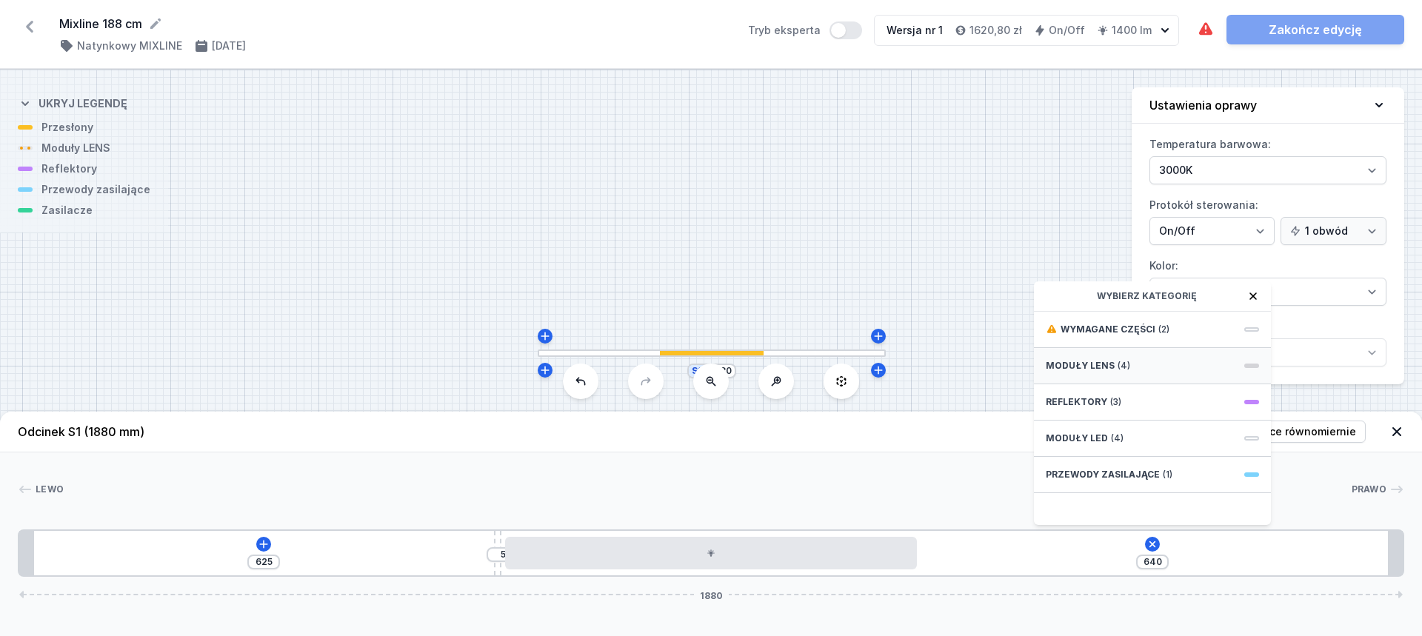
click at [1129, 373] on div "Moduły LENS (4)" at bounding box center [1152, 366] width 237 height 36
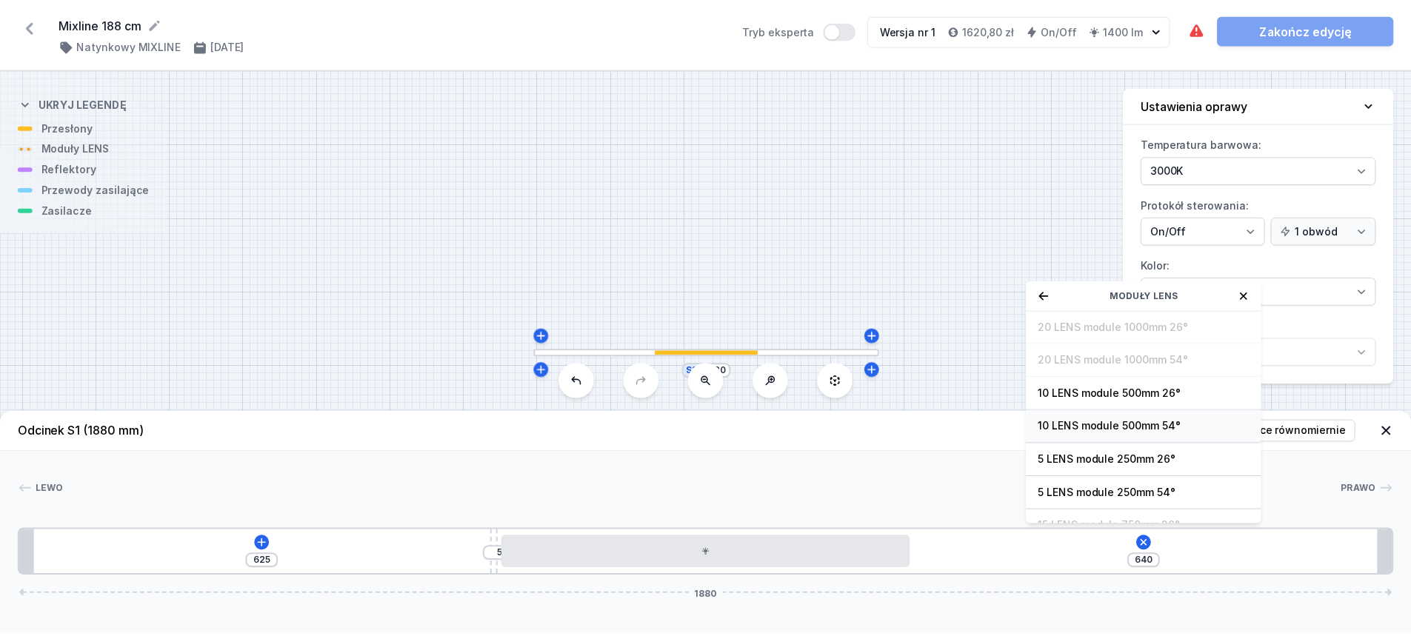
scroll to position [53, 0]
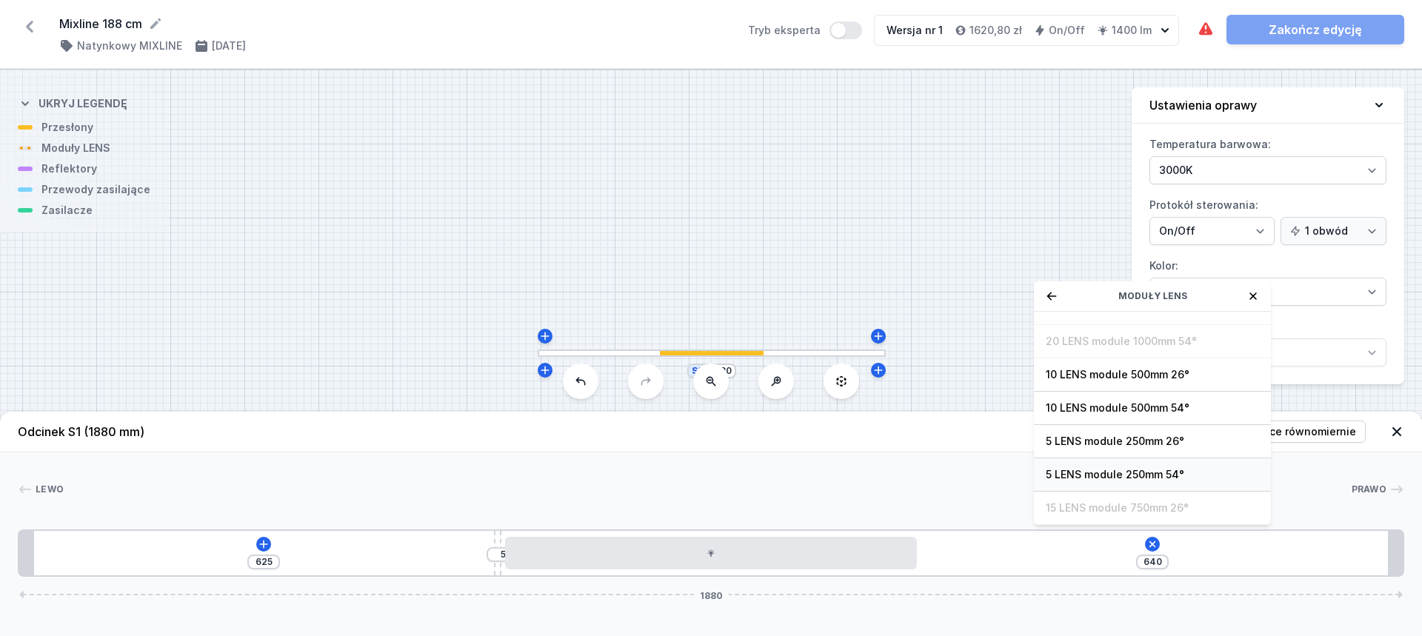
click at [1158, 469] on span "5 LENS module 250mm 54°" at bounding box center [1152, 474] width 213 height 15
type input "390"
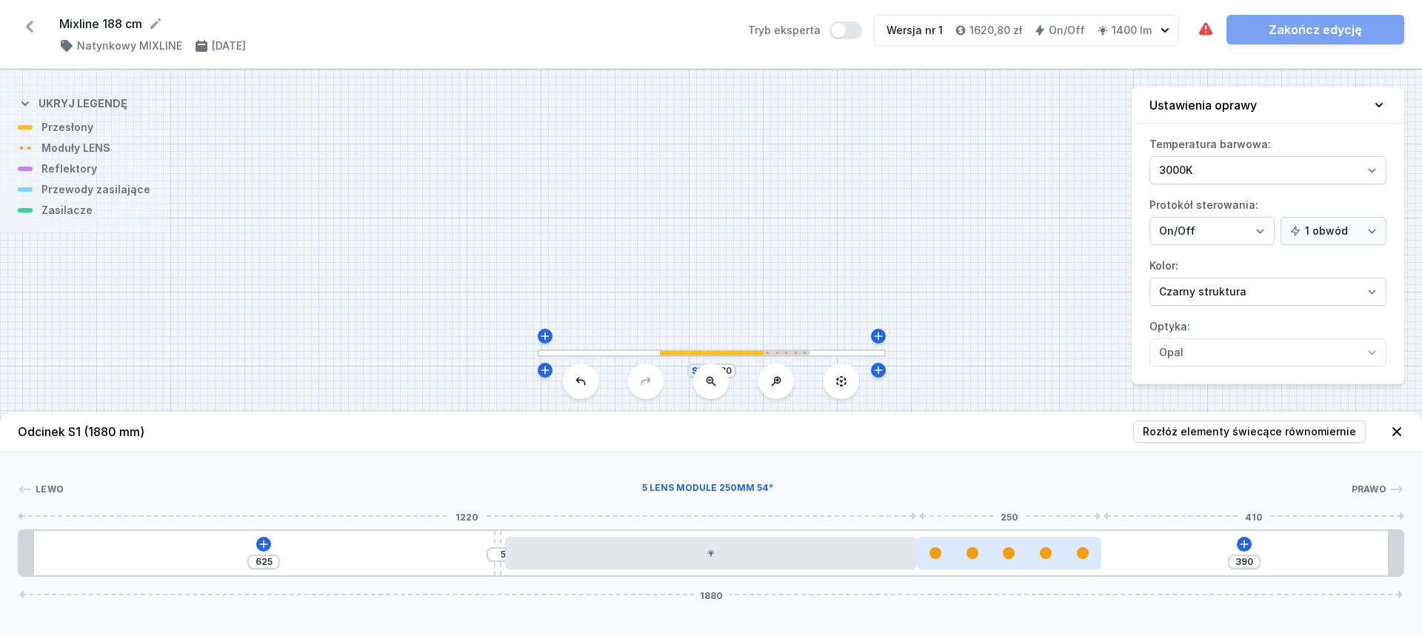
click at [1032, 550] on div at bounding box center [1009, 553] width 184 height 12
select select "1516"
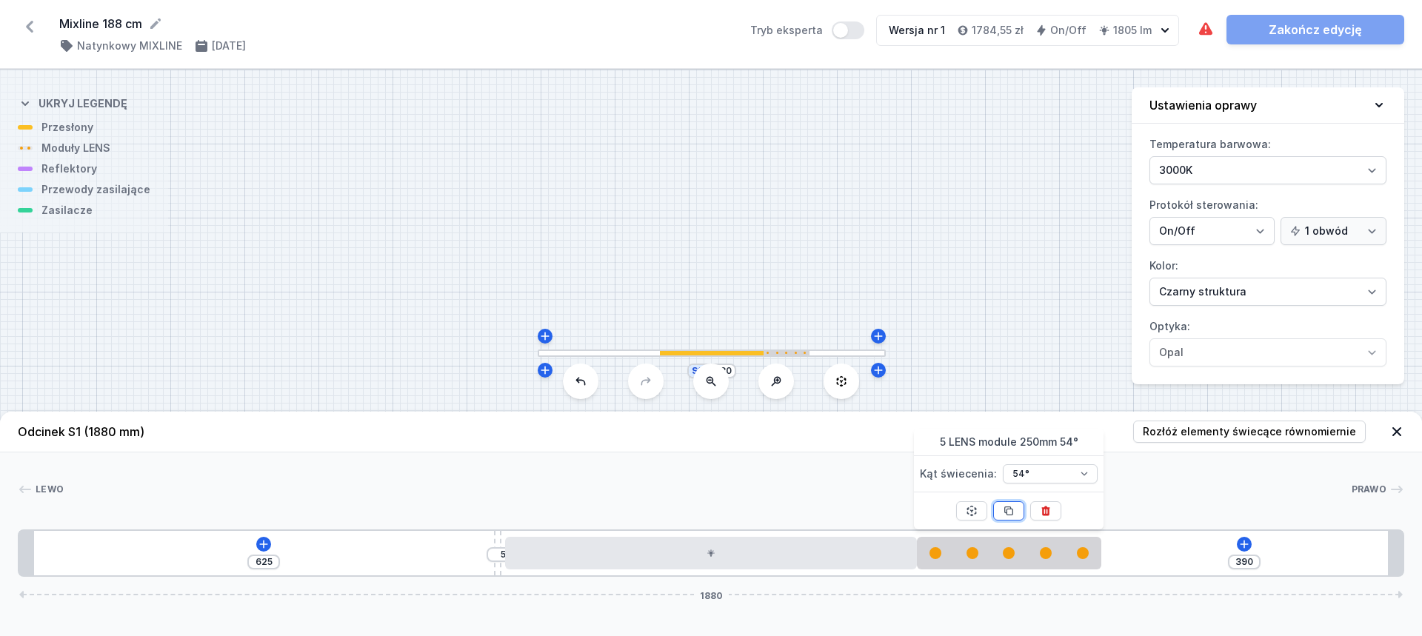
click at [1012, 508] on icon at bounding box center [1009, 511] width 12 height 12
type input "140"
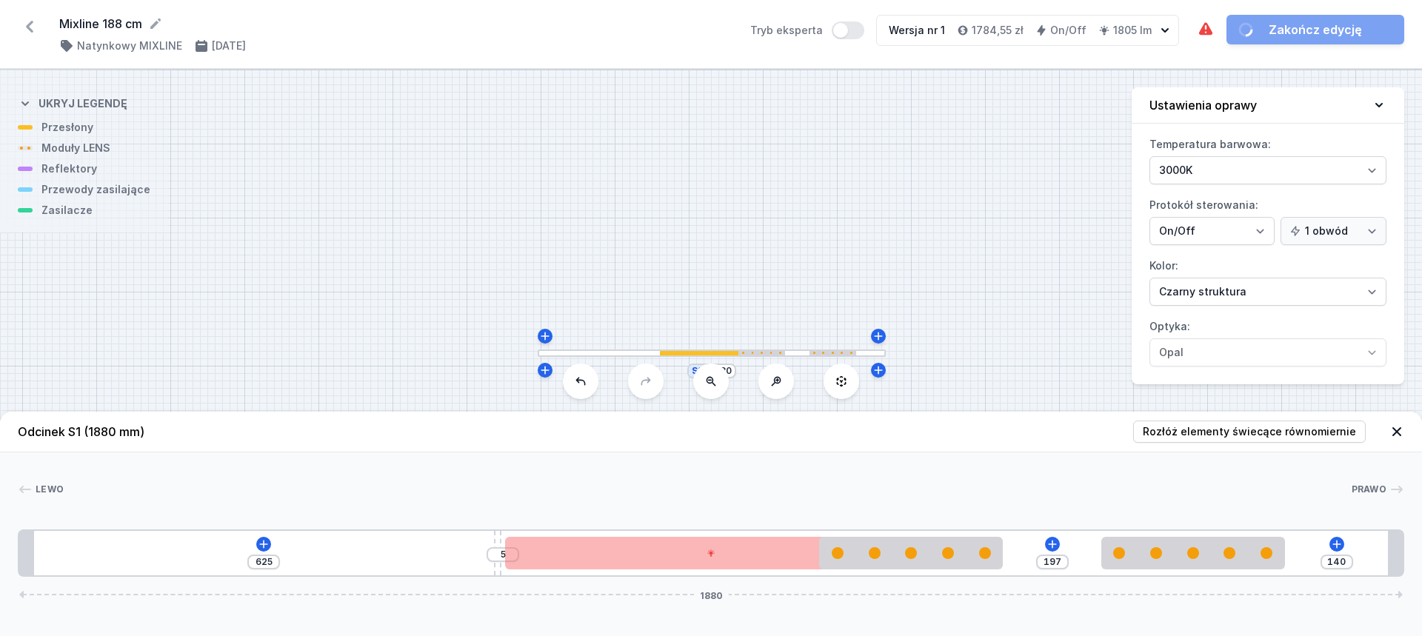
type input "250"
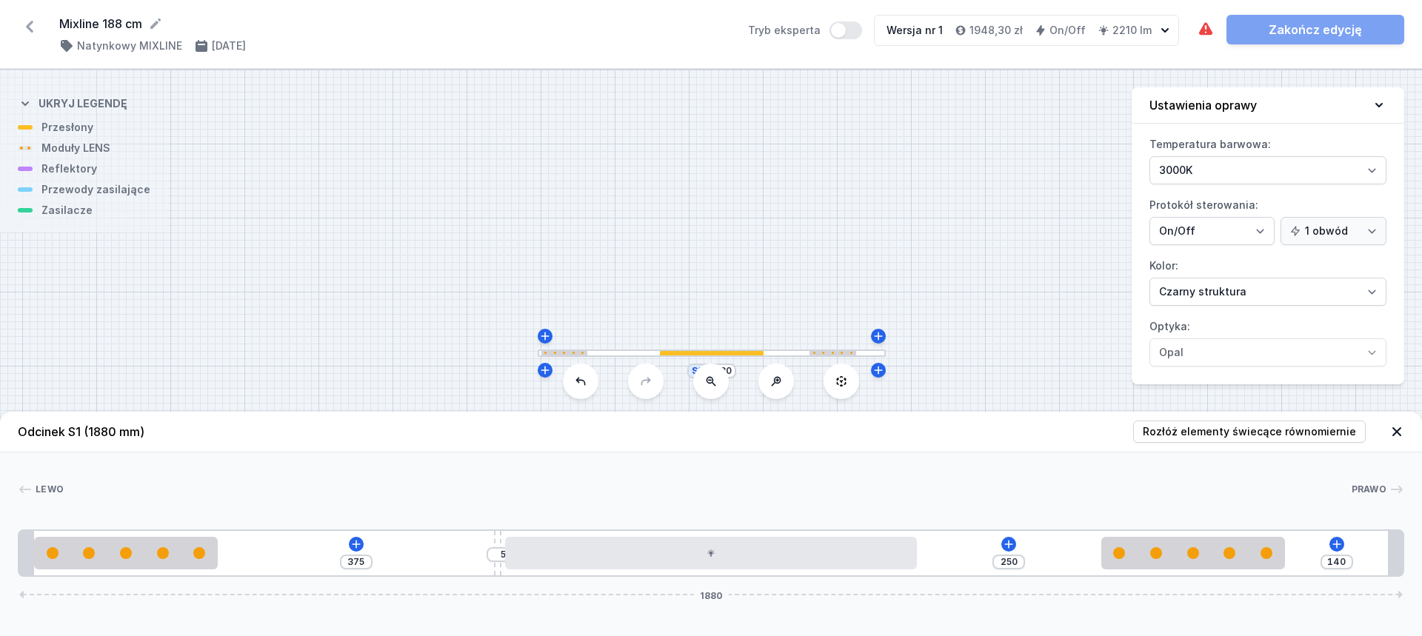
drag, startPoint x: 969, startPoint y: 569, endPoint x: 96, endPoint y: 498, distance: 876.7
click at [96, 498] on div "Lewo Prawo 1 2 3 4 2 1 375 5 250 140 1880 20 250 375 10 560 250 250 160 20 1840…" at bounding box center [711, 514] width 1422 height 124
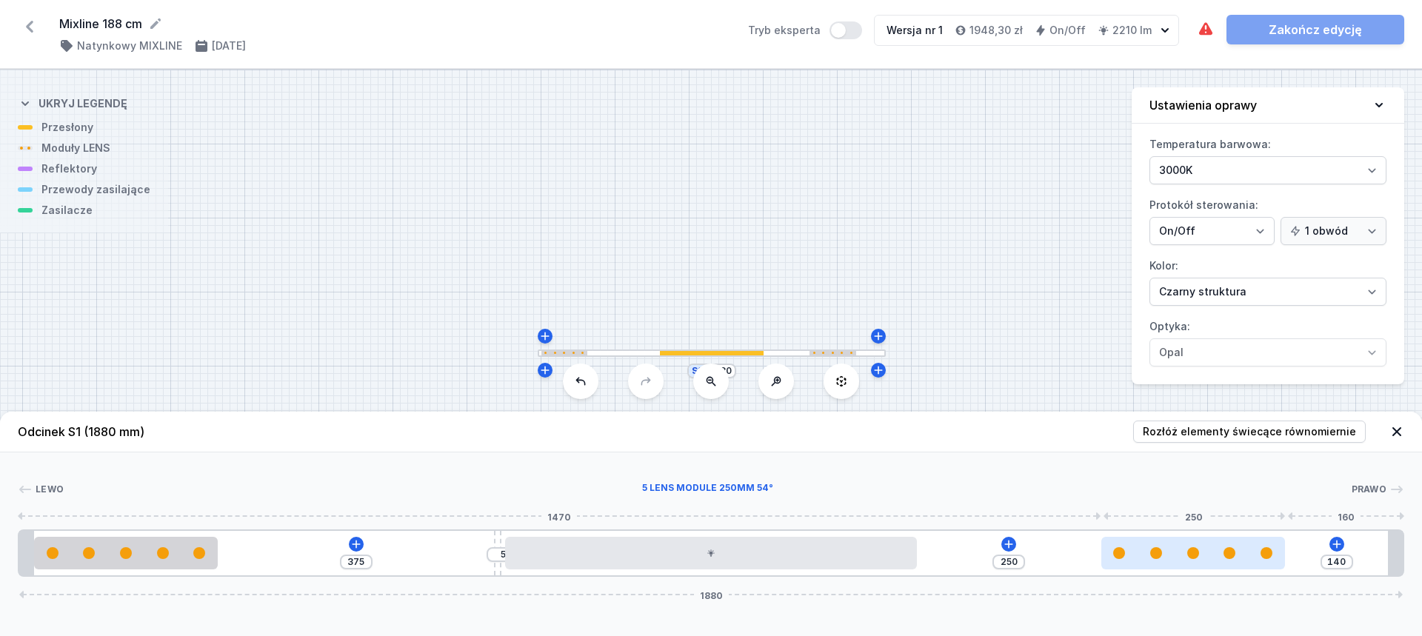
type input "151"
type input "239"
type input "146"
type input "244"
type input "134"
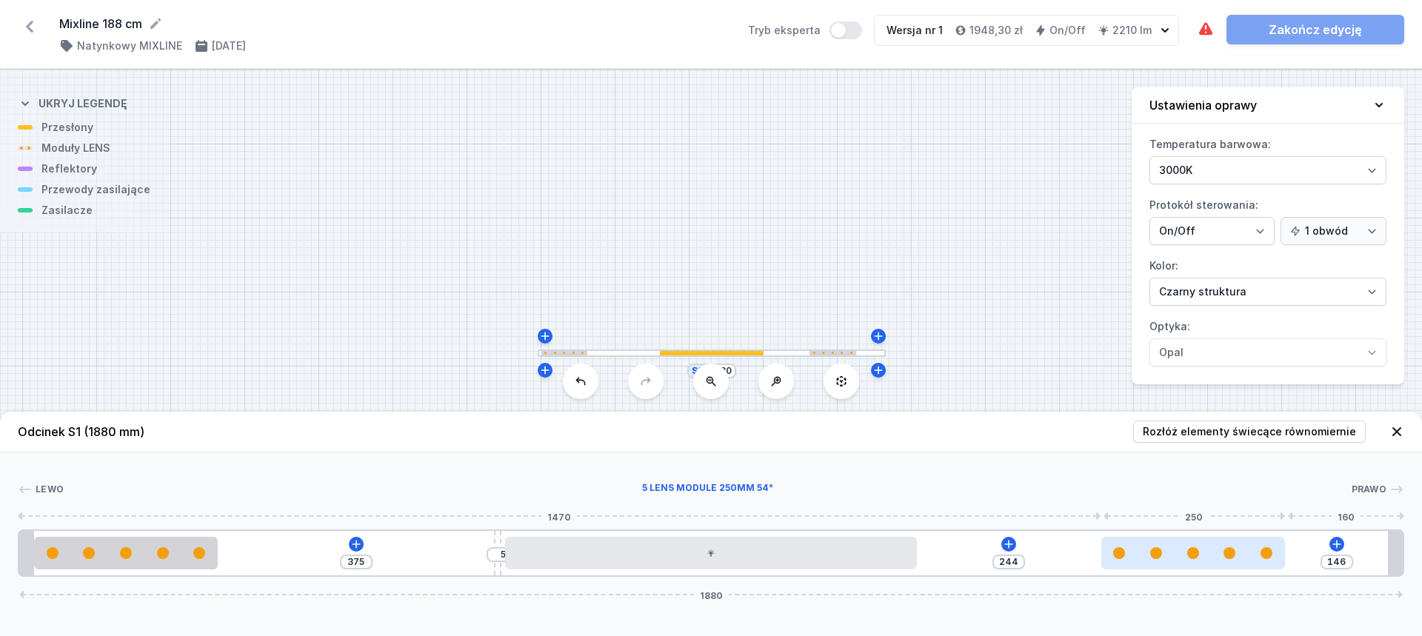
type input "256"
type input "105"
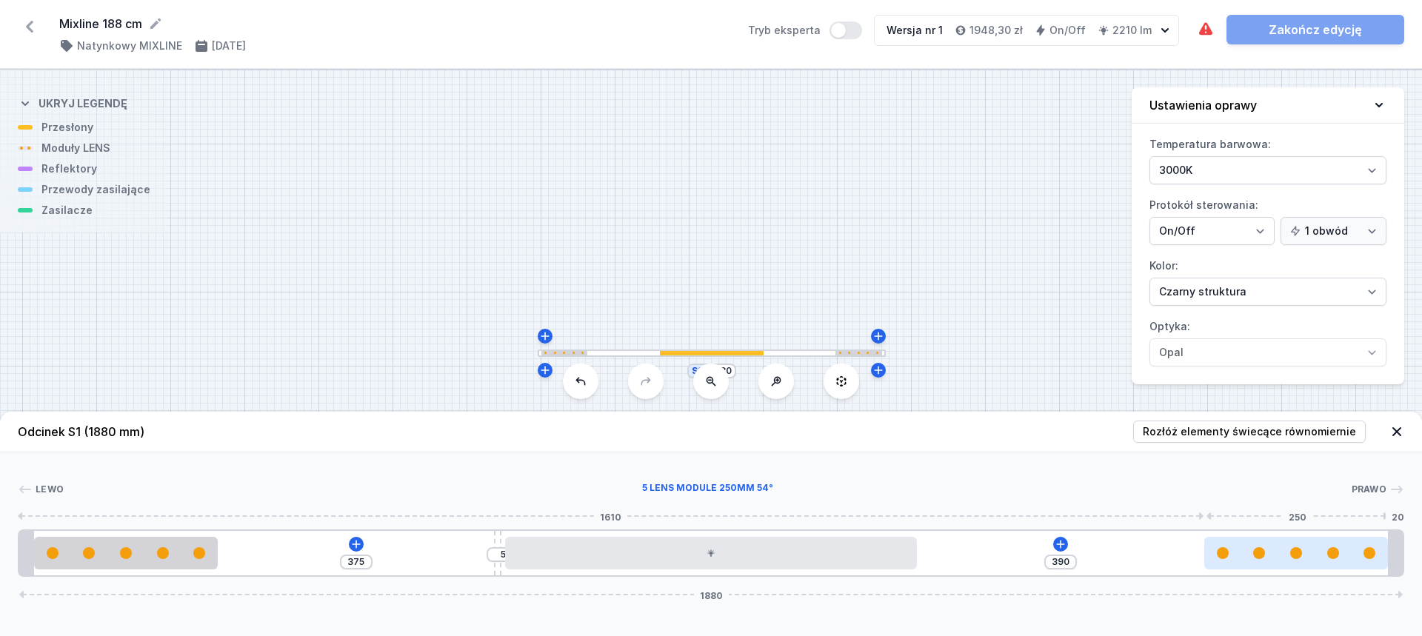
drag, startPoint x: 1218, startPoint y: 556, endPoint x: 1351, endPoint y: 556, distance: 132.6
click at [1351, 556] on div at bounding box center [1296, 553] width 184 height 12
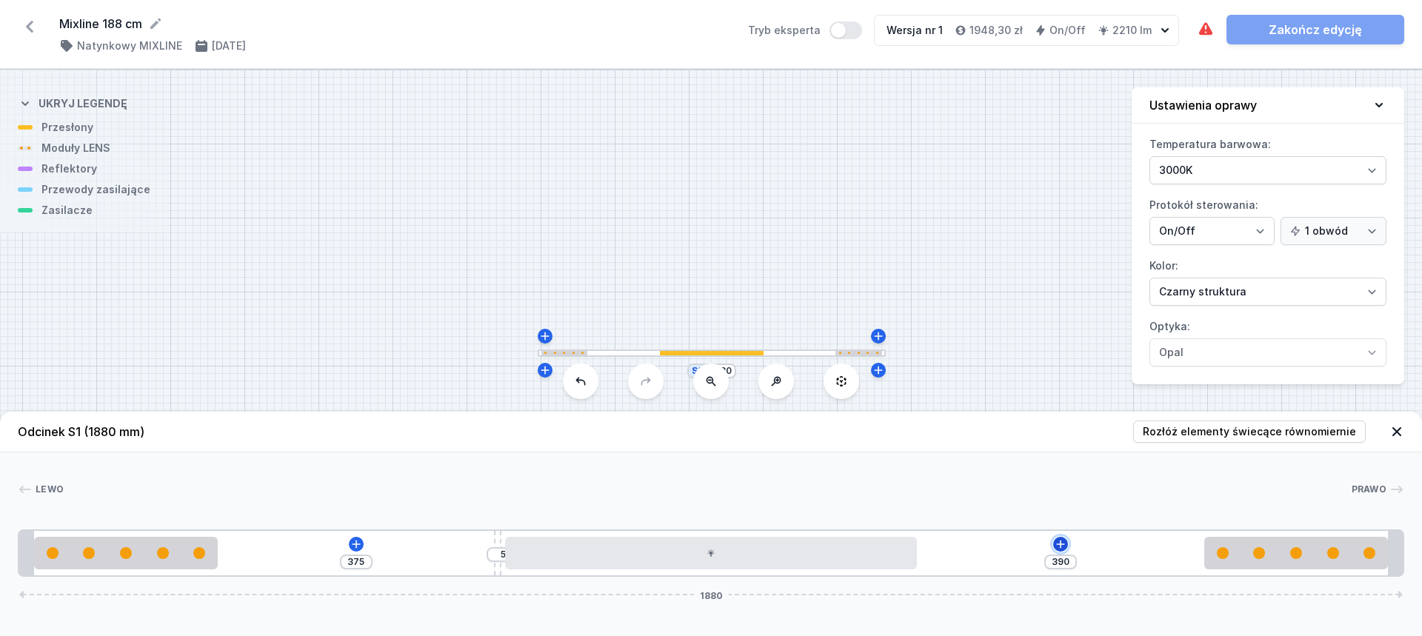
click at [1063, 544] on icon at bounding box center [1060, 544] width 8 height 8
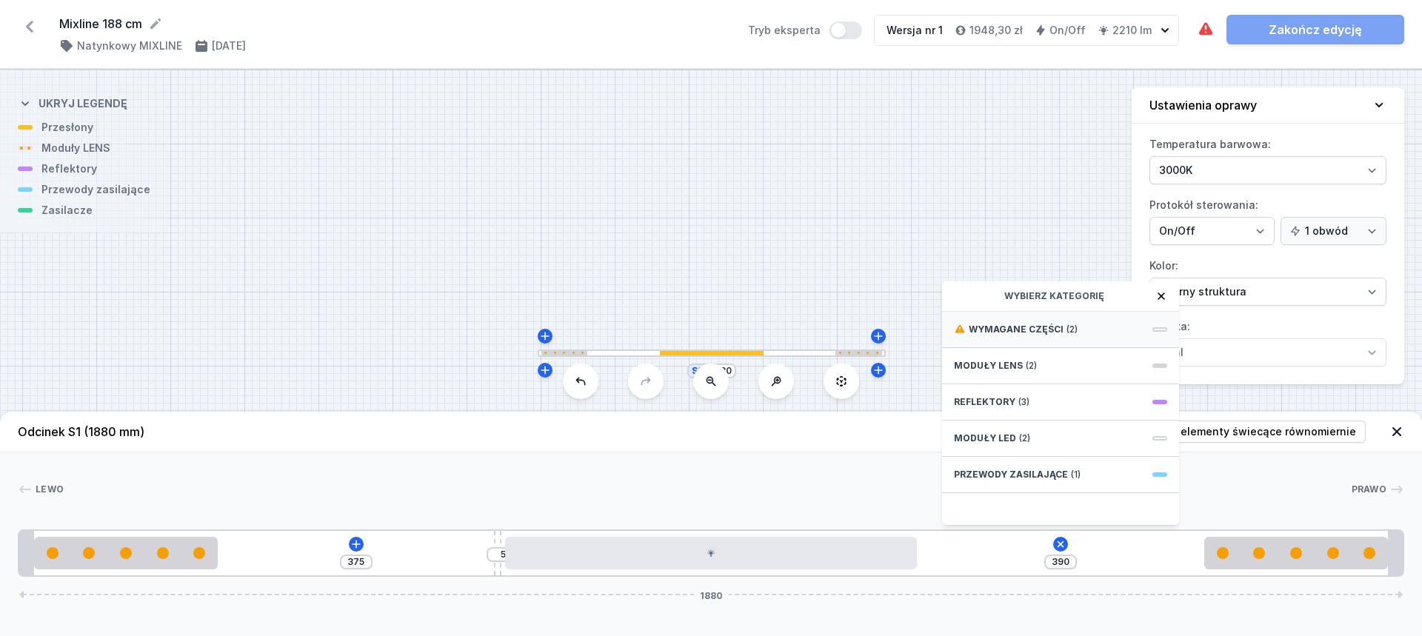
click at [1049, 327] on span "Wymagane części" at bounding box center [1016, 330] width 95 height 12
click at [1048, 358] on span "ON/OFF Driver - up to 32W" at bounding box center [1060, 361] width 213 height 15
type input "90"
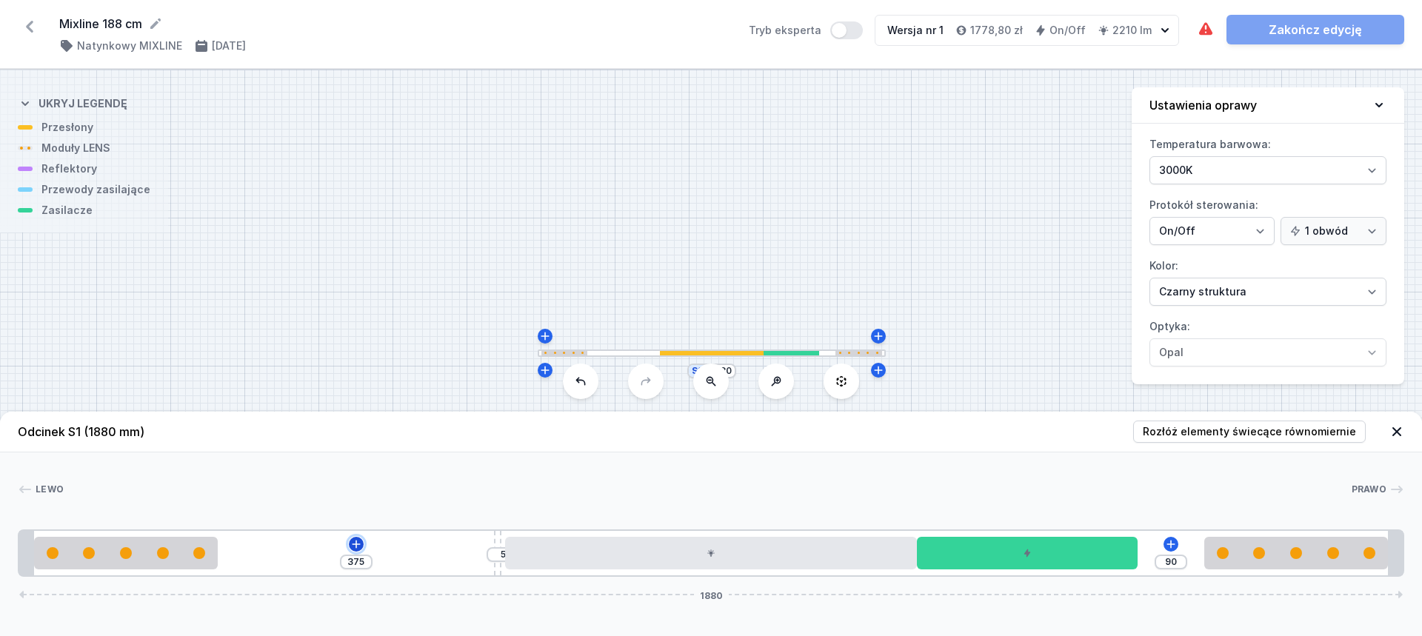
click at [358, 546] on icon at bounding box center [356, 544] width 12 height 12
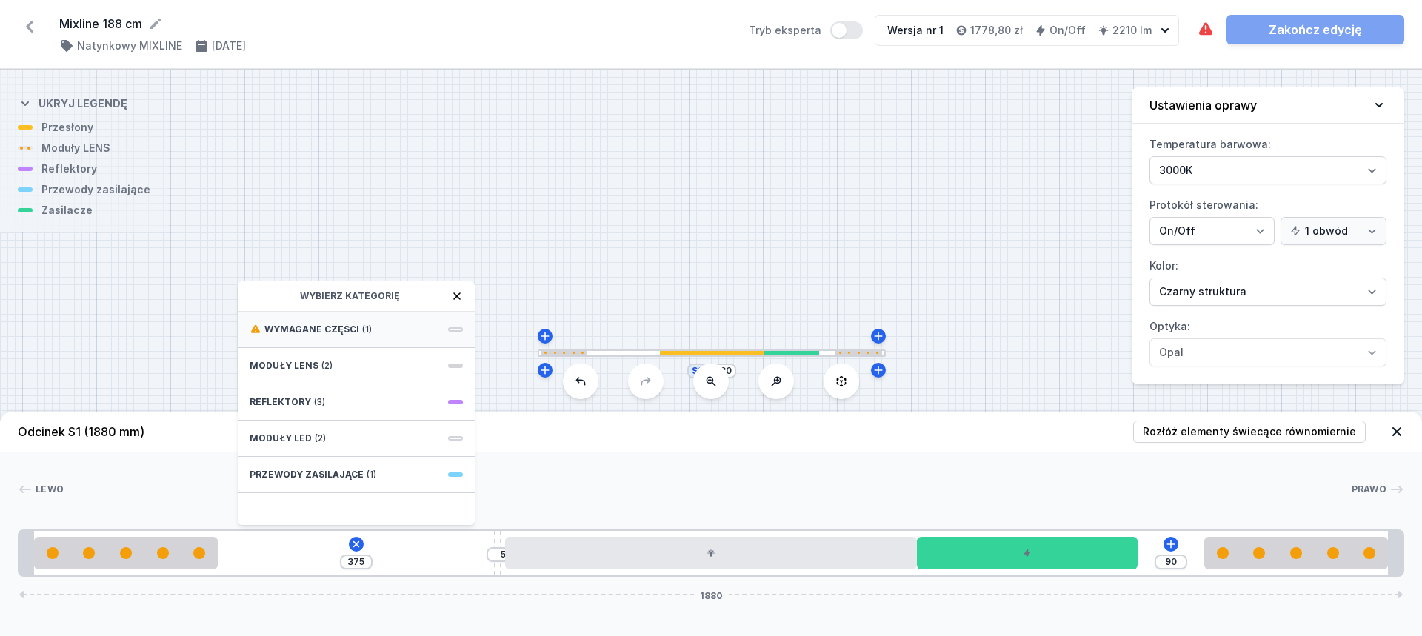
click at [375, 332] on div "Wymagane części (1)" at bounding box center [356, 330] width 237 height 36
click at [381, 329] on span "Hole for power supply cable" at bounding box center [356, 328] width 213 height 15
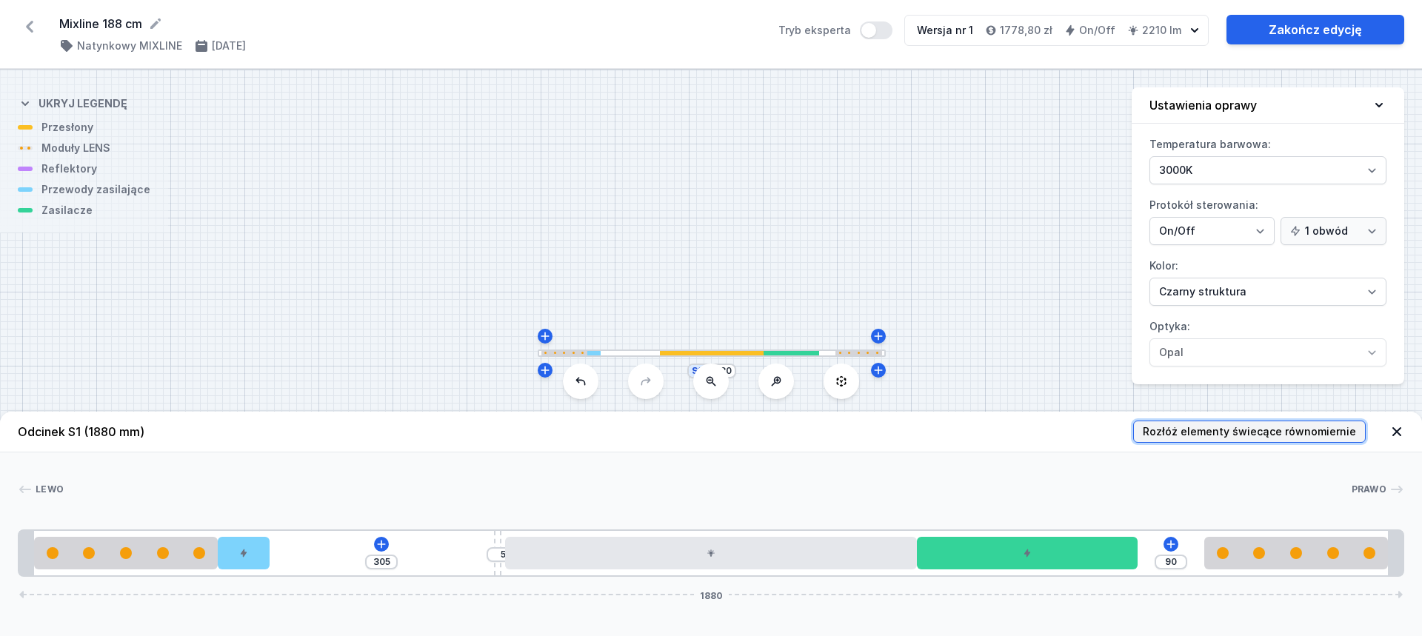
click at [1249, 431] on span "Rozłóż elementy świecące równomiernie" at bounding box center [1249, 431] width 213 height 15
type input "190"
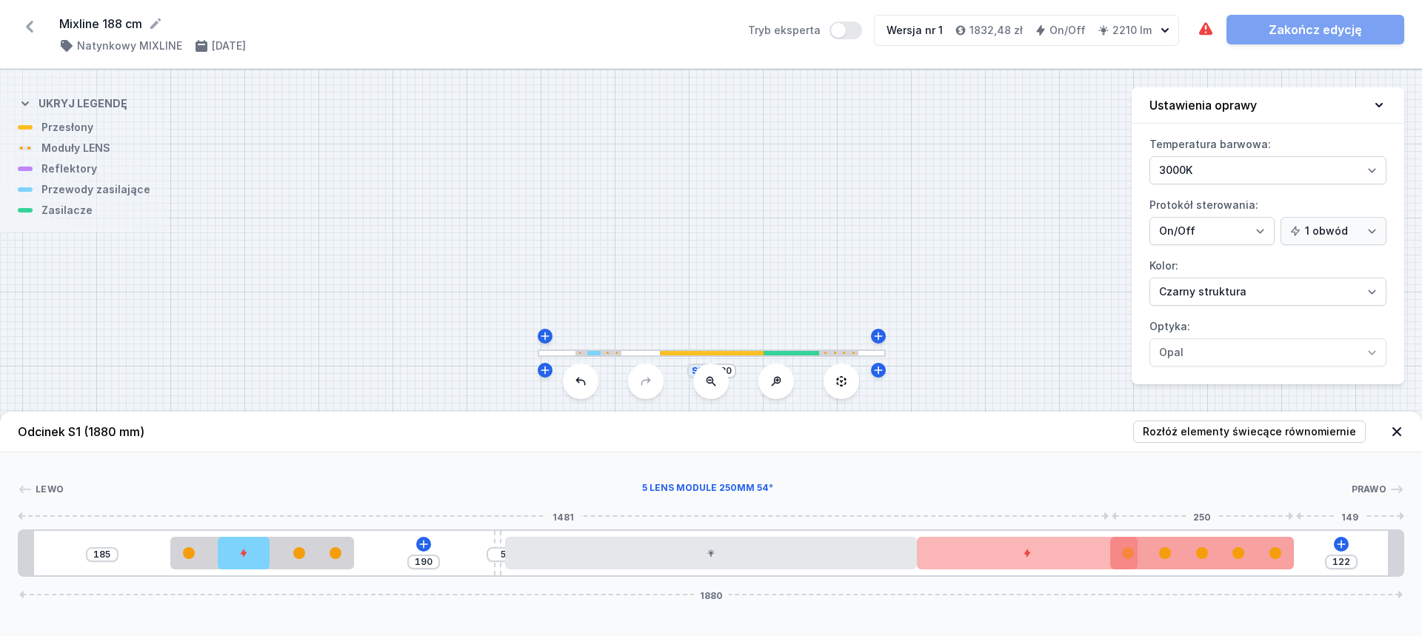
type input "90"
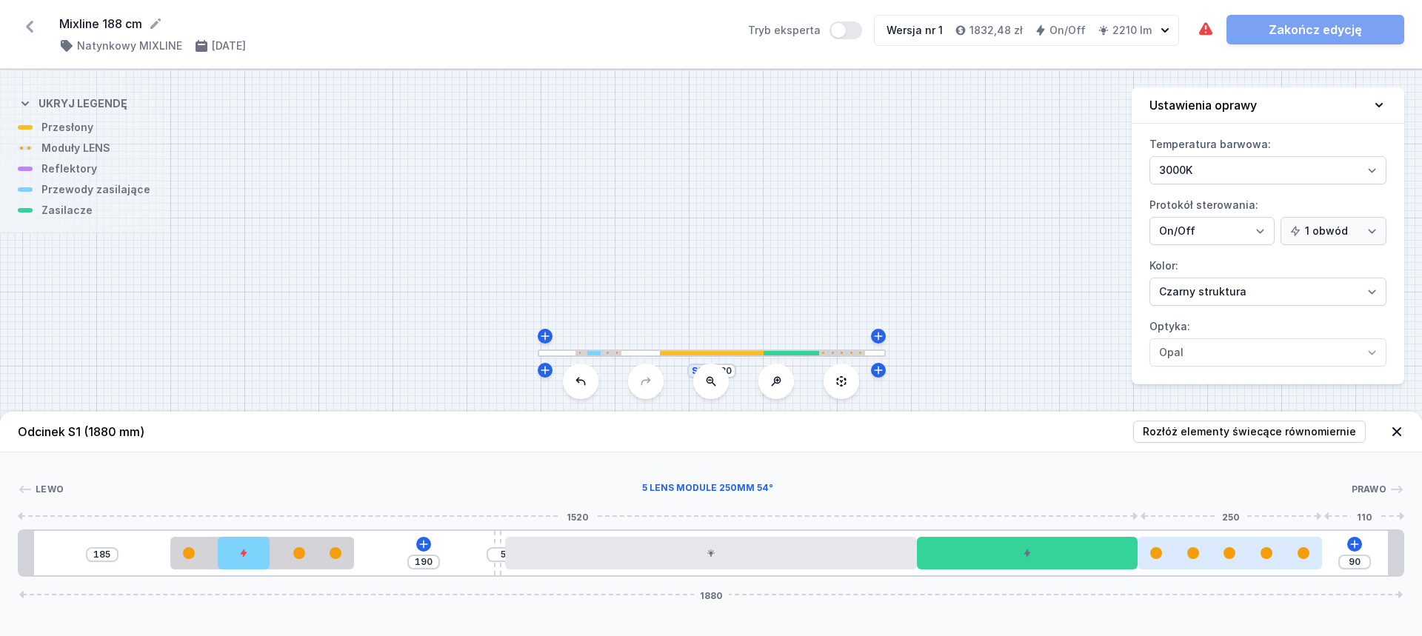
drag, startPoint x: 1196, startPoint y: 552, endPoint x: 1263, endPoint y: 549, distance: 67.5
click at [1263, 549] on div at bounding box center [1266, 553] width 12 height 12
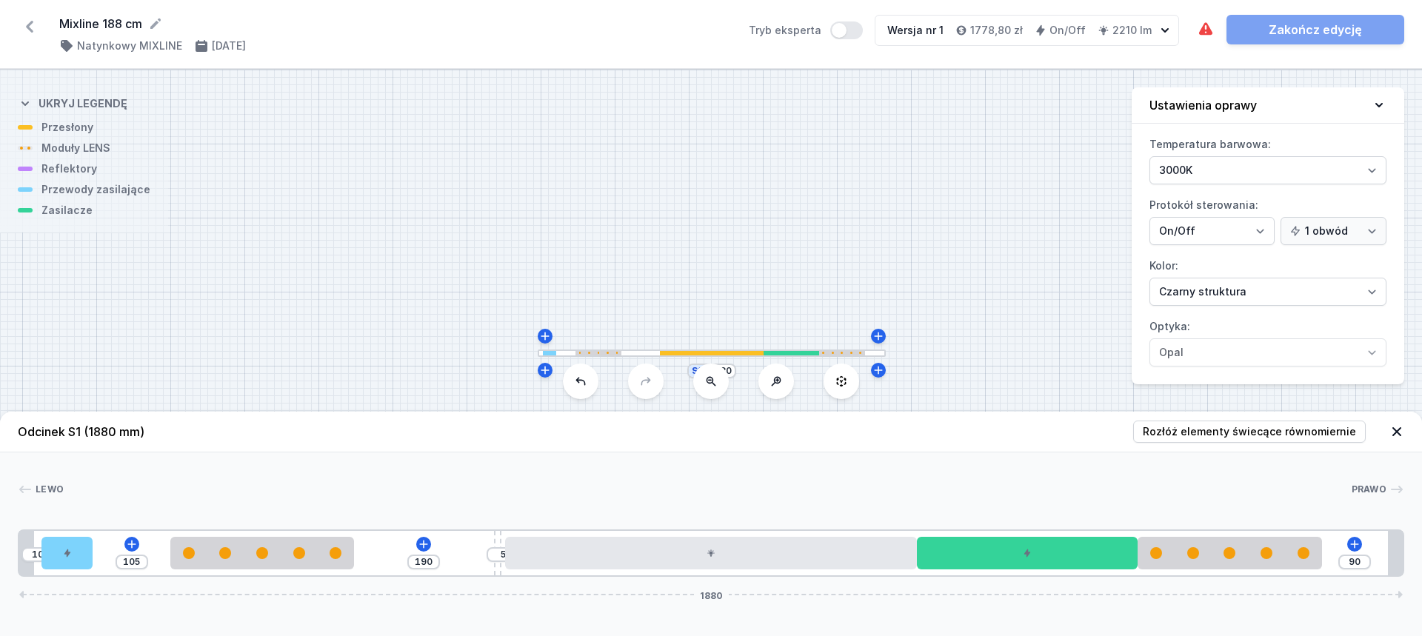
drag, startPoint x: 256, startPoint y: 558, endPoint x: 13, endPoint y: 545, distance: 244.0
click at [13, 545] on div "Lewo Prawo 1 2 3 4 5 6 3 1 10 105 190 5 90 1880 30 70 105 250 190 10 560 300 25…" at bounding box center [711, 514] width 1422 height 124
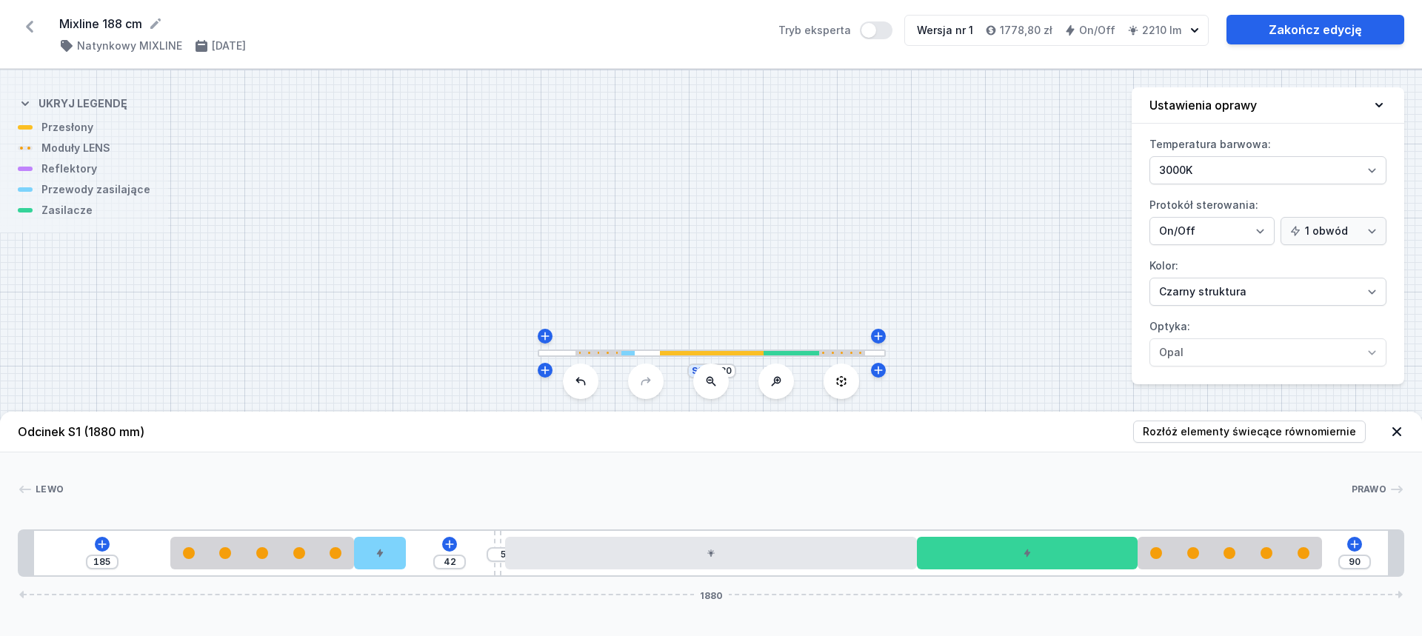
type input "41"
drag, startPoint x: 56, startPoint y: 547, endPoint x: 416, endPoint y: 576, distance: 361.1
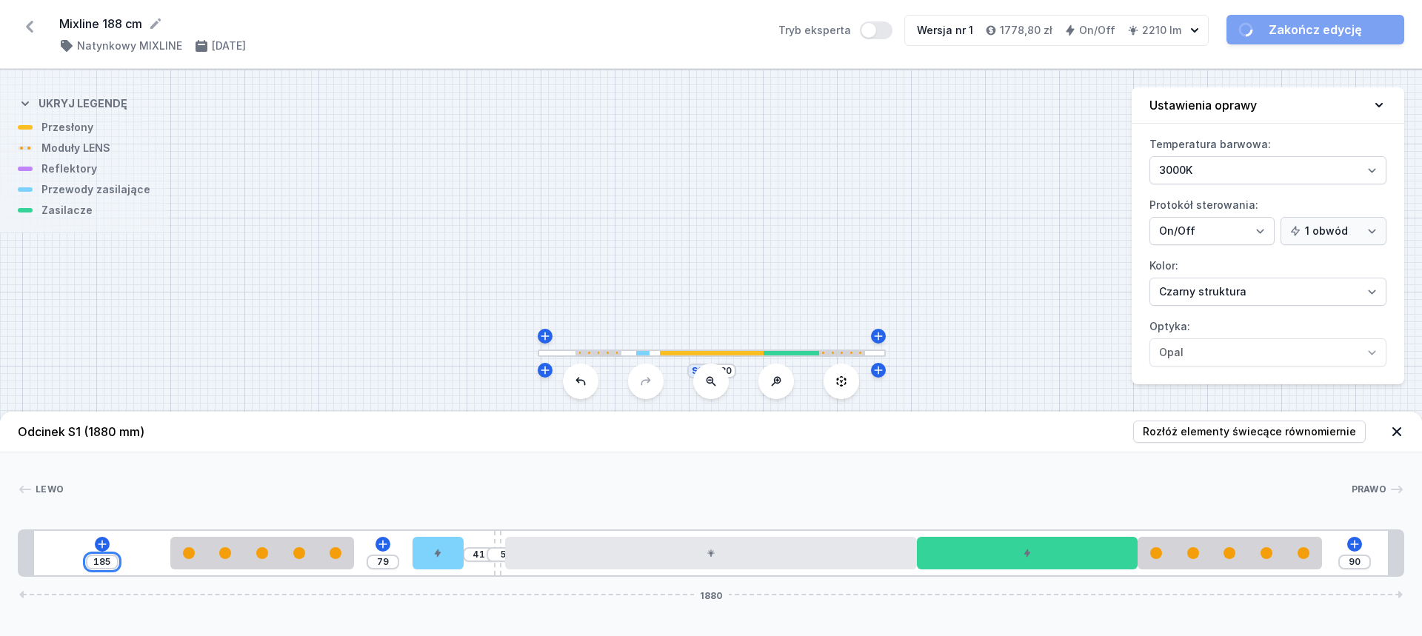
click at [108, 556] on input "185" at bounding box center [102, 562] width 24 height 12
type input "9"
type input "255"
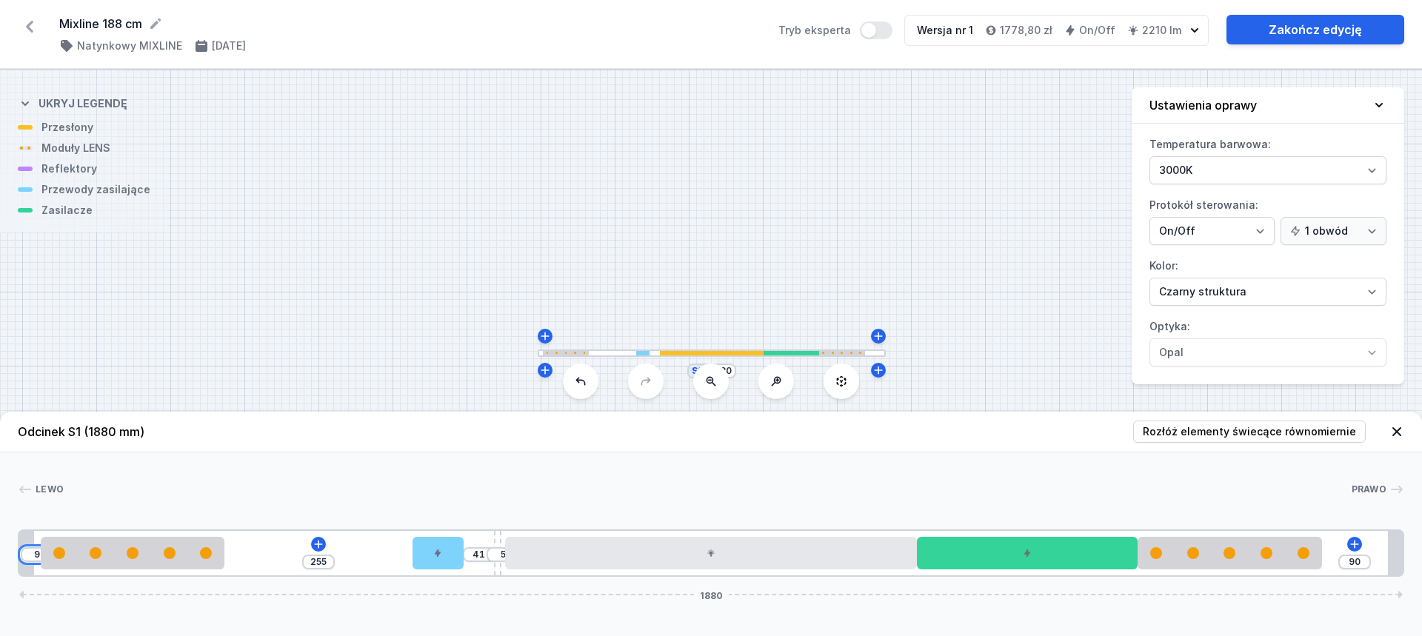
type input "90"
type input "174"
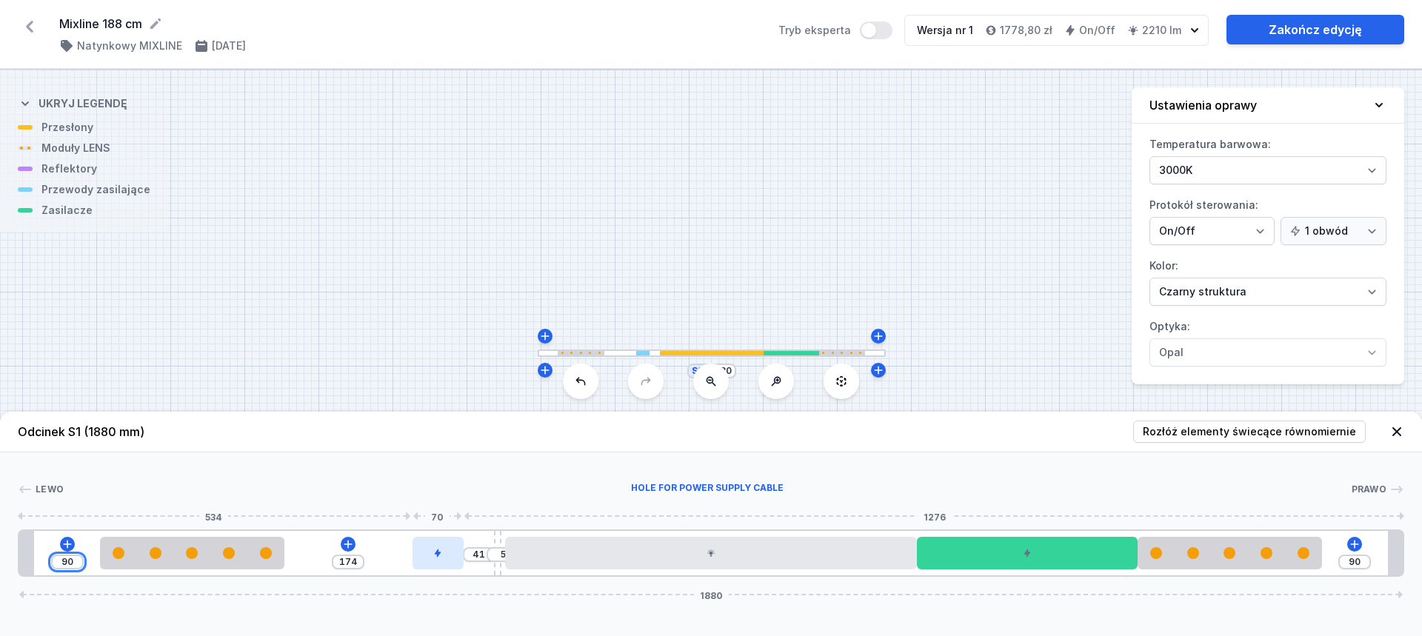
type input "90"
type input "33"
type input "182"
type input "36"
type input "179"
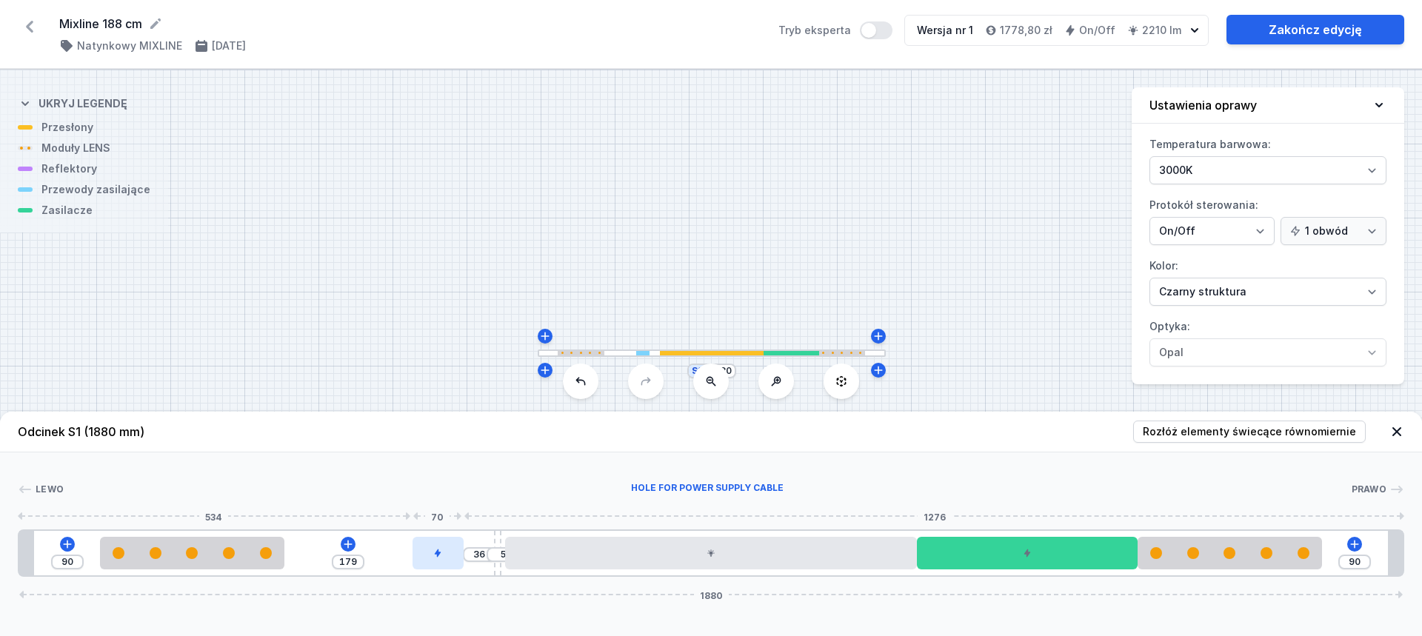
type input "39"
type input "176"
type input "43"
type input "172"
type input "50"
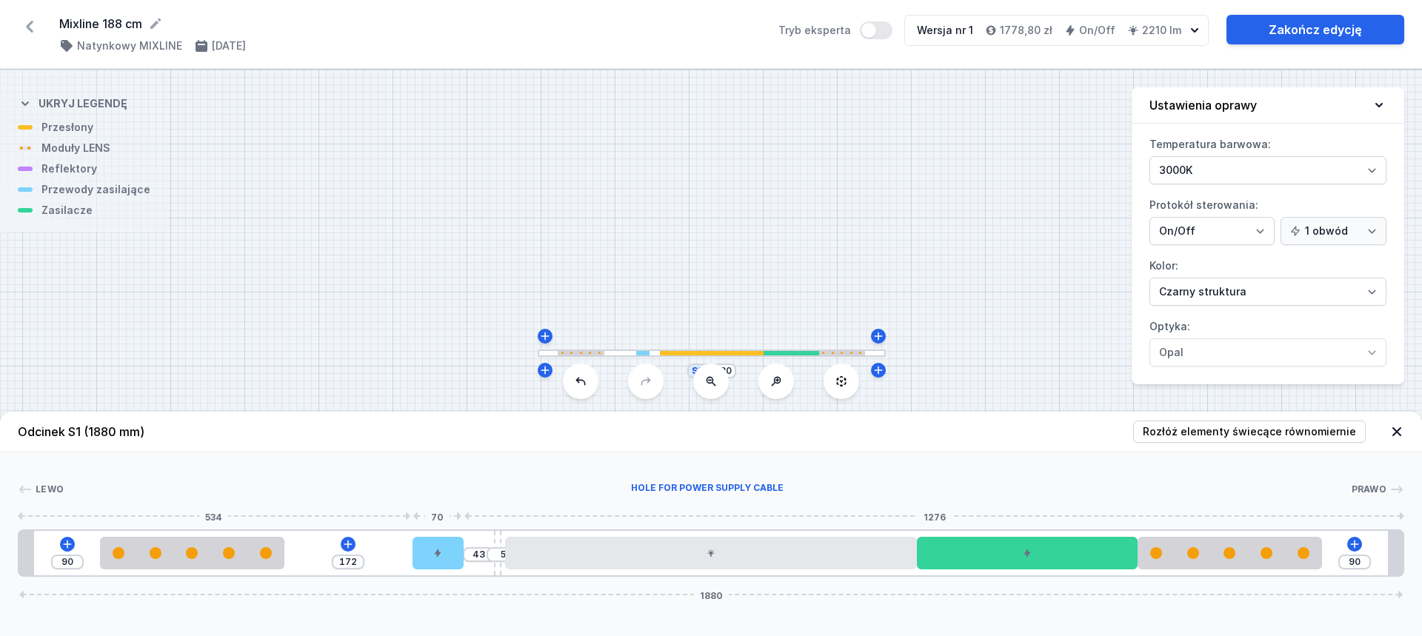
type input "165"
type input "61"
type input "154"
type input "110"
type input "105"
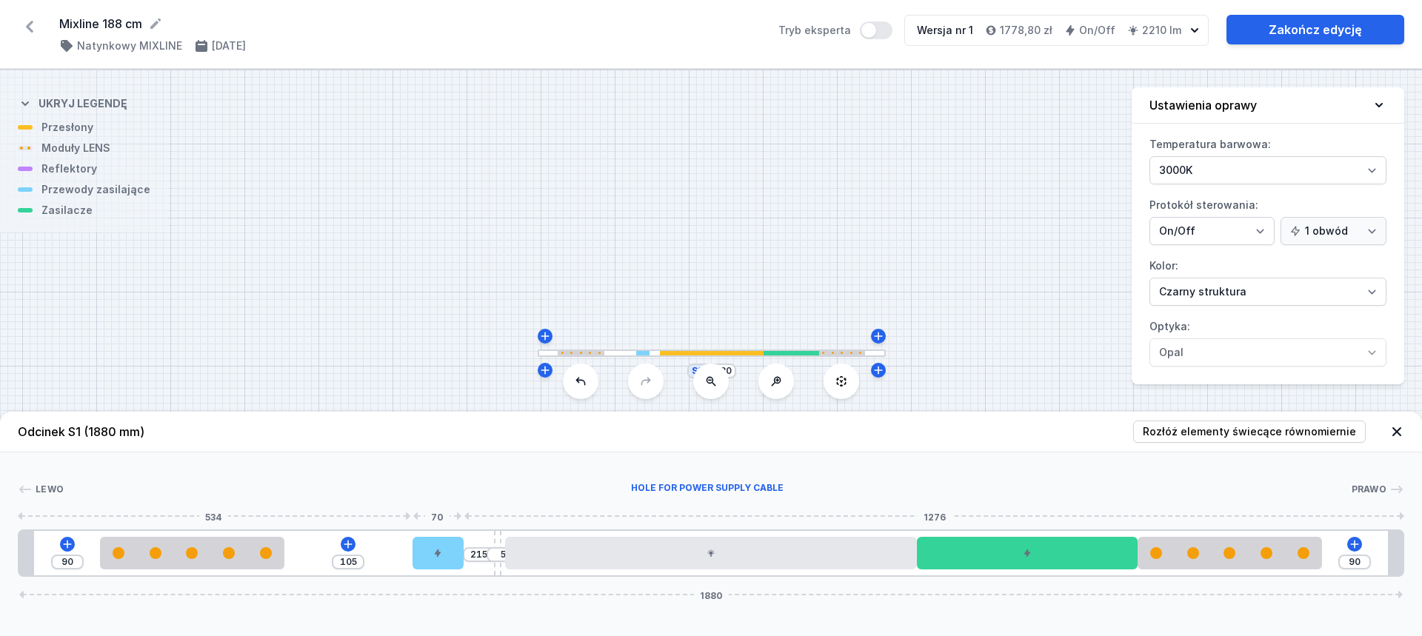
type input "285"
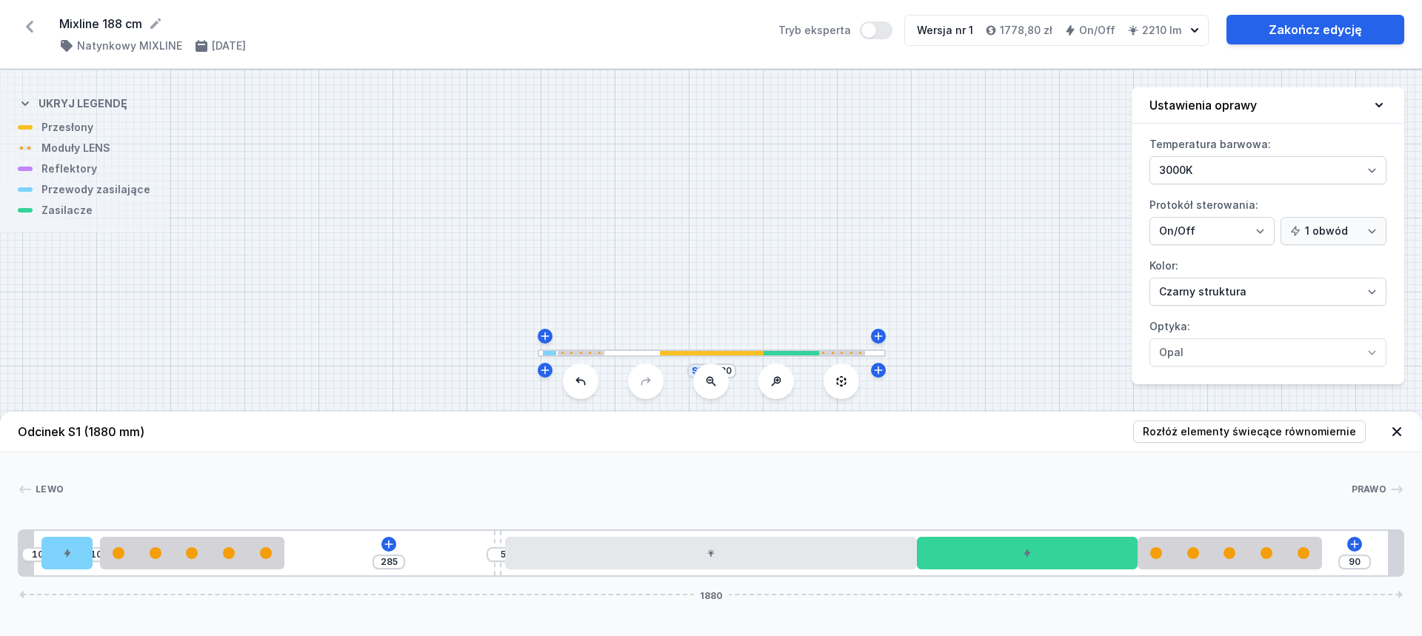
drag, startPoint x: 434, startPoint y: 555, endPoint x: 39, endPoint y: 488, distance: 400.3
click at [16, 494] on div "Lewo Prawo 1 2 3 4 5 6 3 1 10 10 285 5 90 1880 30 70 10 250 285 10 560 300 250 …" at bounding box center [711, 514] width 1422 height 124
click at [1306, 35] on link "Zakończ edycję" at bounding box center [1315, 30] width 178 height 30
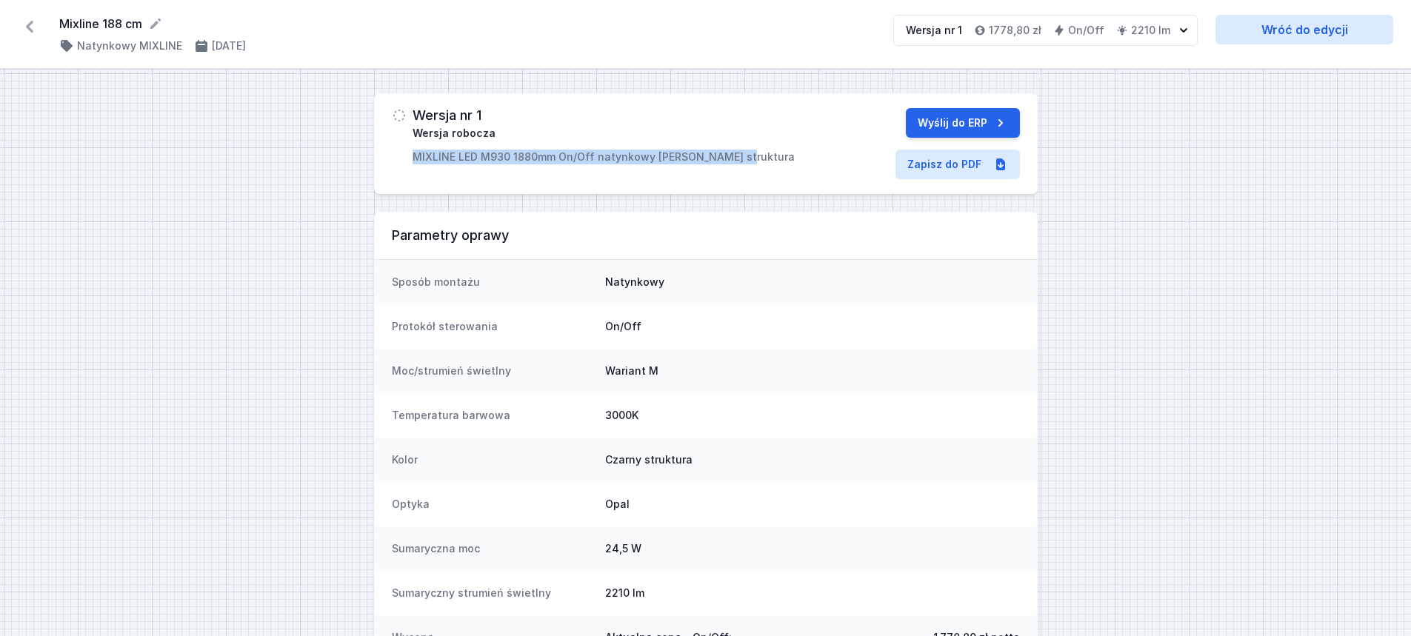
drag, startPoint x: 410, startPoint y: 155, endPoint x: 752, endPoint y: 155, distance: 342.9
click at [752, 155] on div "Wersja nr 1 Wersja robocza MIXLINE LED M930 1880mm On/Off natynkowy czarny stru…" at bounding box center [601, 136] width 418 height 56
copy p "MIXLINE LED M930 1880mm On/Off natynkowy czarny struktura"
click at [956, 170] on link "Zapisz do PDF" at bounding box center [957, 165] width 124 height 30
click at [29, 27] on icon at bounding box center [29, 27] width 7 height 12
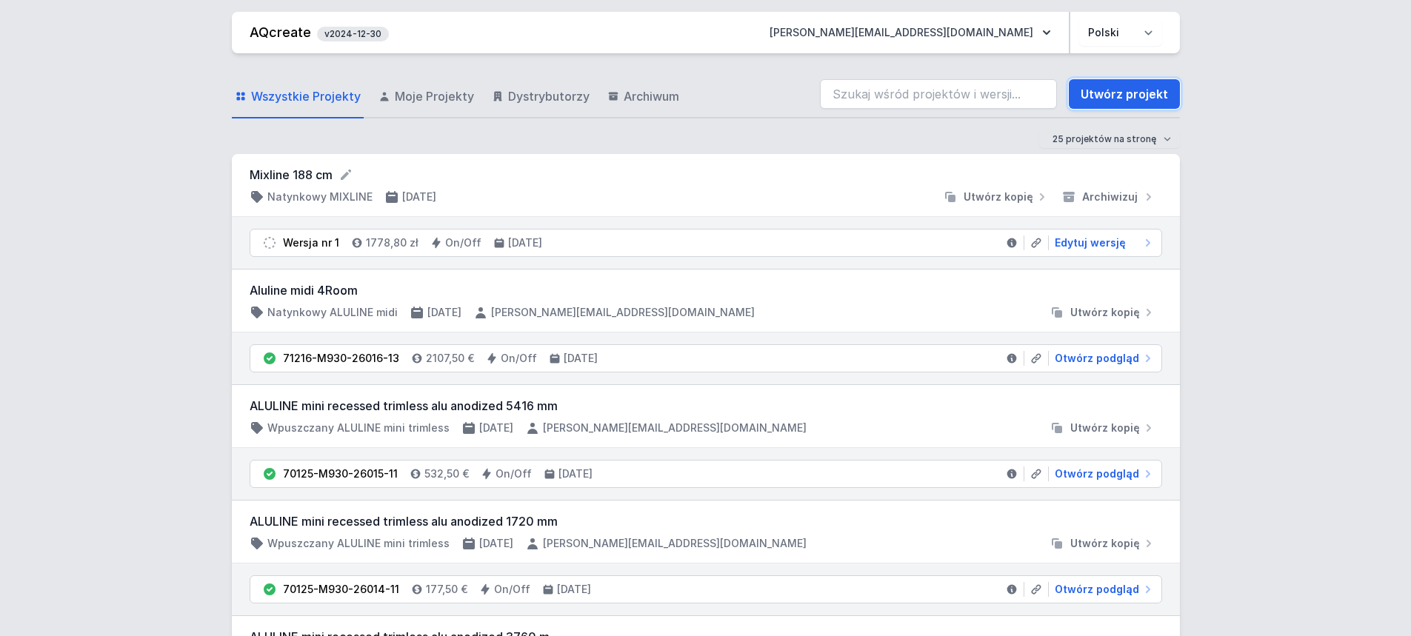
drag, startPoint x: 1114, startPoint y: 86, endPoint x: 470, endPoint y: 173, distance: 649.4
click at [1114, 86] on link "Utwórz projekt" at bounding box center [1124, 94] width 111 height 30
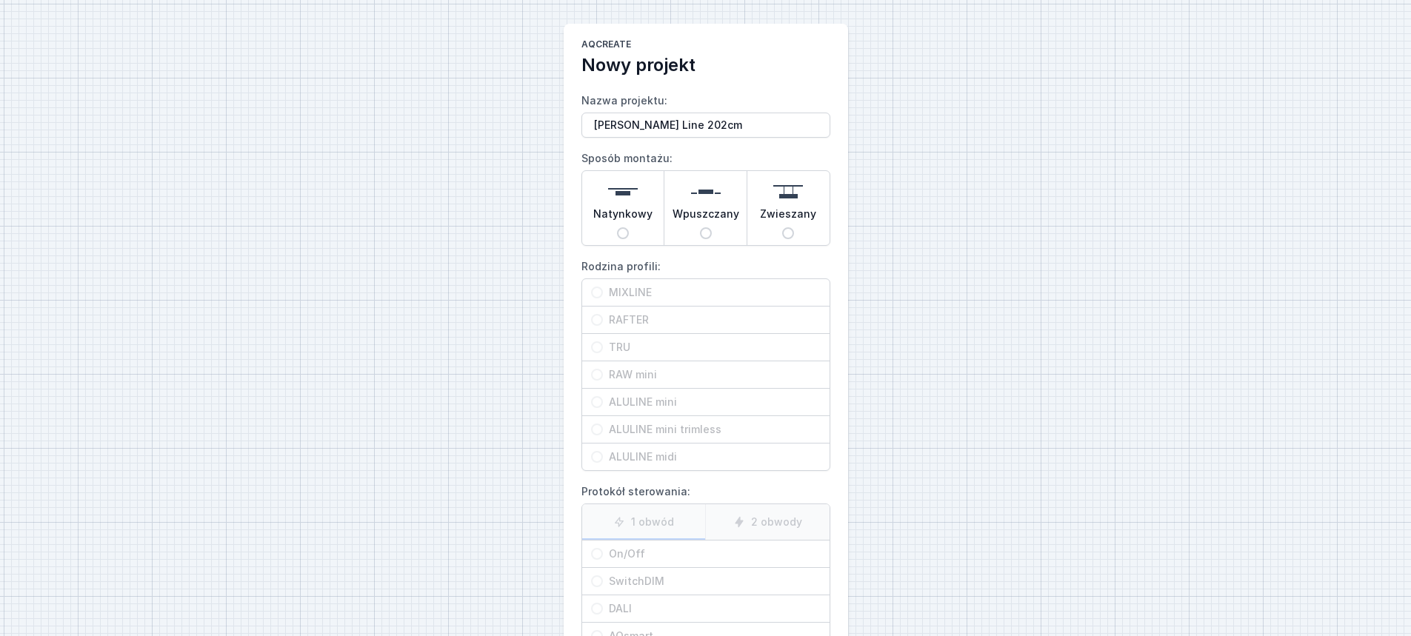
type input "Lena Line 202cm"
click at [637, 224] on span "Natynkowy" at bounding box center [622, 217] width 59 height 21
click at [629, 227] on input "Natynkowy" at bounding box center [623, 233] width 12 height 12
radio input "true"
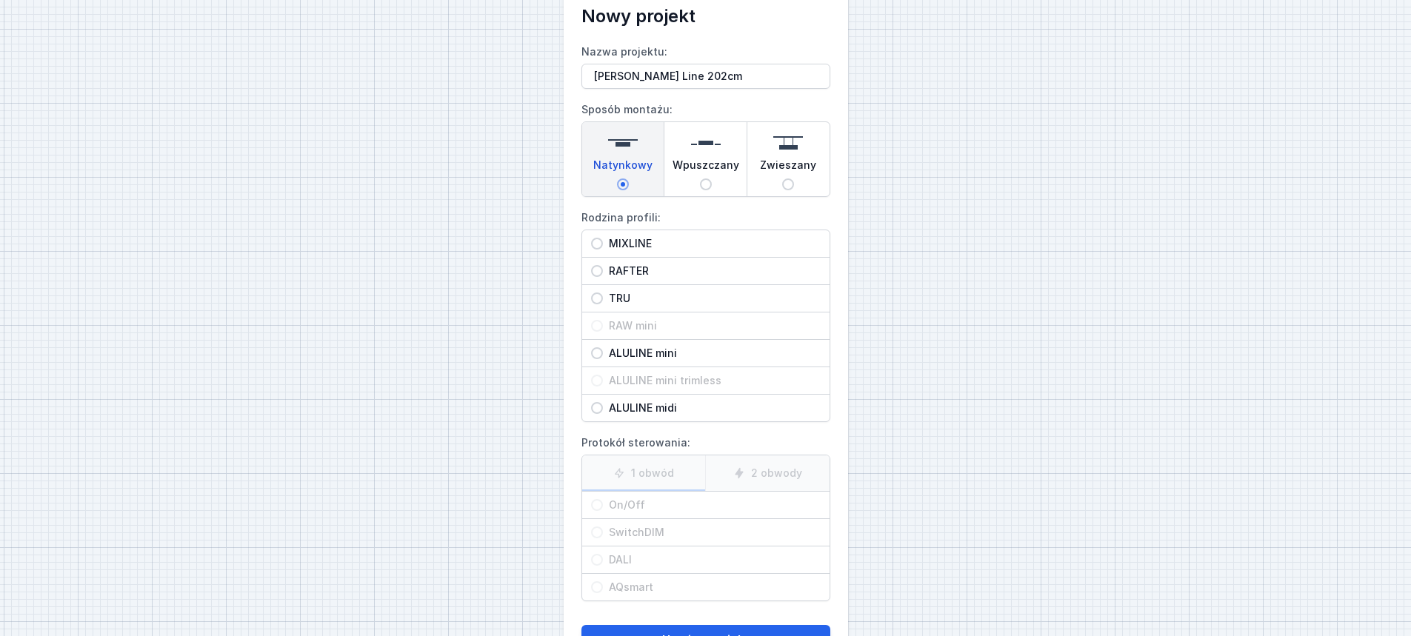
scroll to position [74, 0]
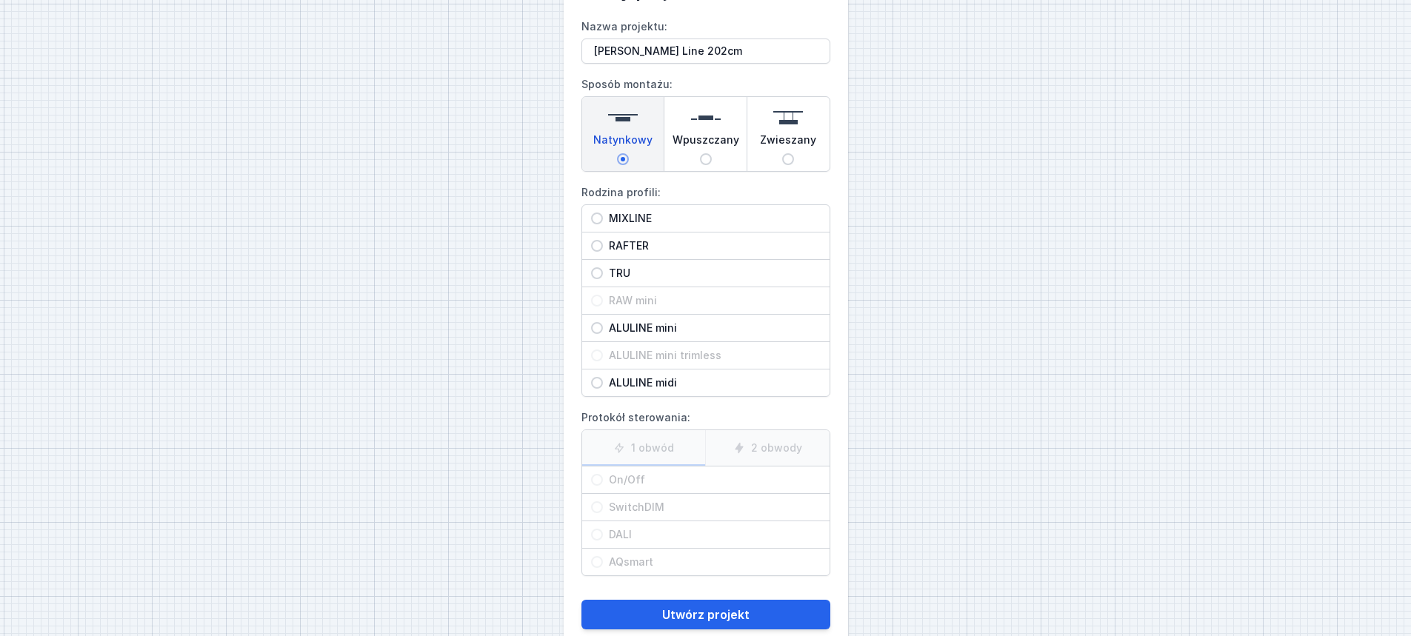
click at [662, 217] on span "MIXLINE" at bounding box center [712, 218] width 218 height 15
click at [603, 217] on input "MIXLINE" at bounding box center [597, 219] width 12 height 12
radio input "true"
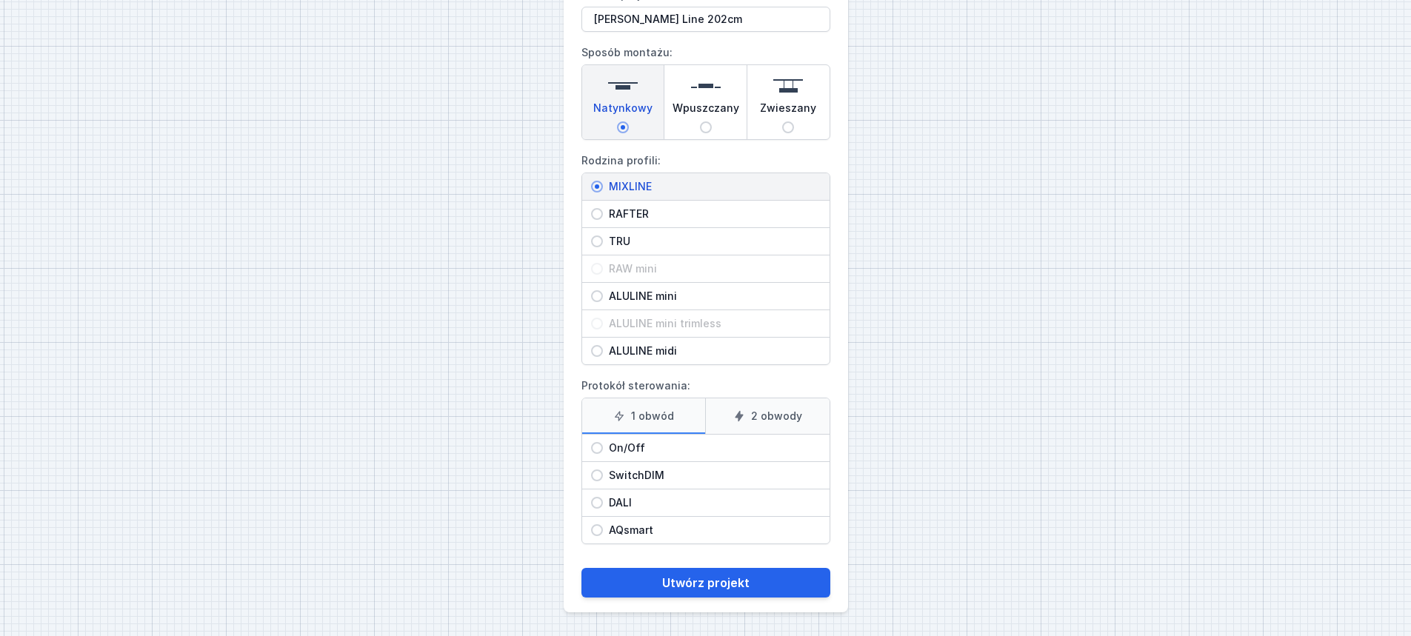
click at [663, 441] on span "On/Off" at bounding box center [712, 448] width 218 height 15
click at [603, 442] on input "On/Off" at bounding box center [597, 448] width 12 height 12
radio input "true"
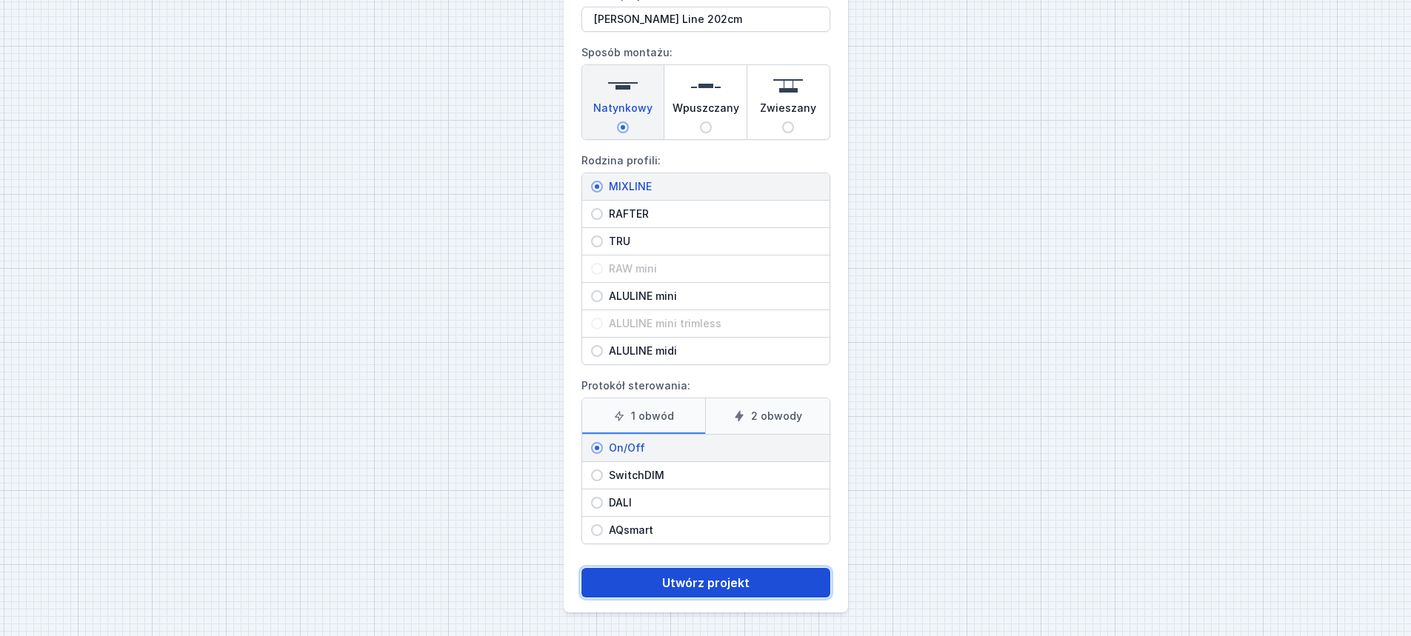
click at [717, 581] on button "Utwórz projekt" at bounding box center [705, 583] width 249 height 30
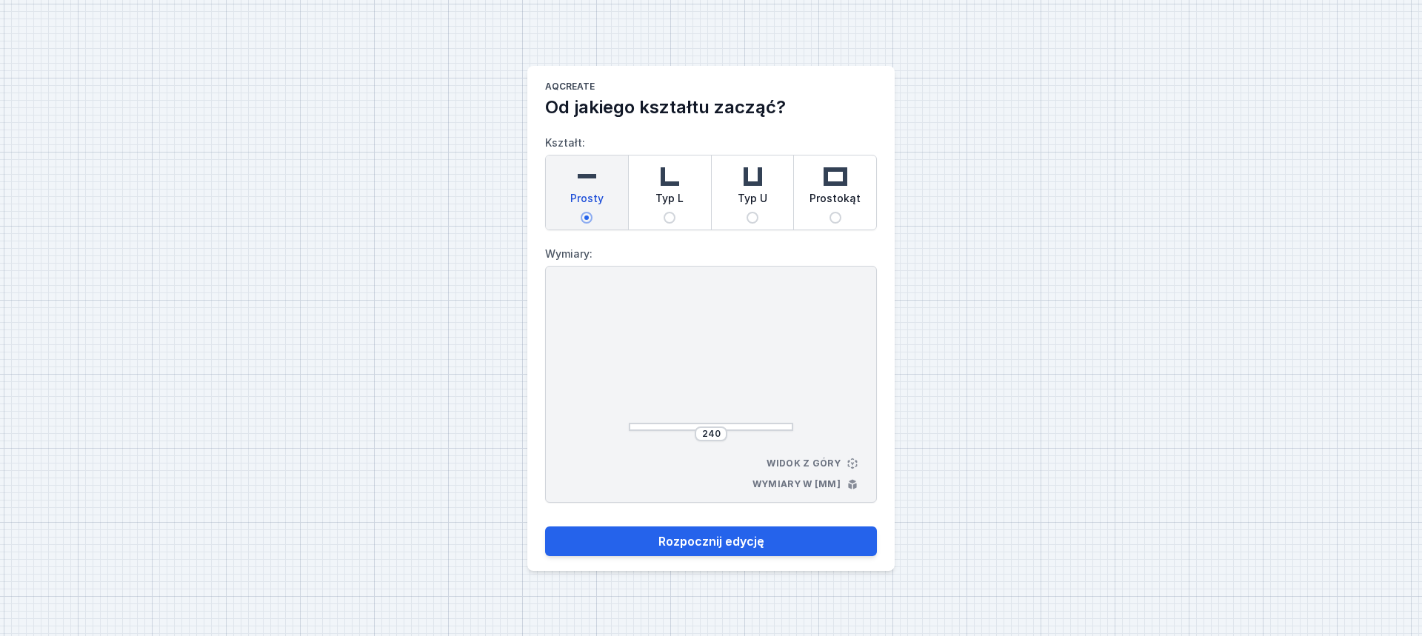
click at [712, 424] on div at bounding box center [711, 427] width 164 height 8
click at [712, 430] on input "240" at bounding box center [711, 434] width 24 height 12
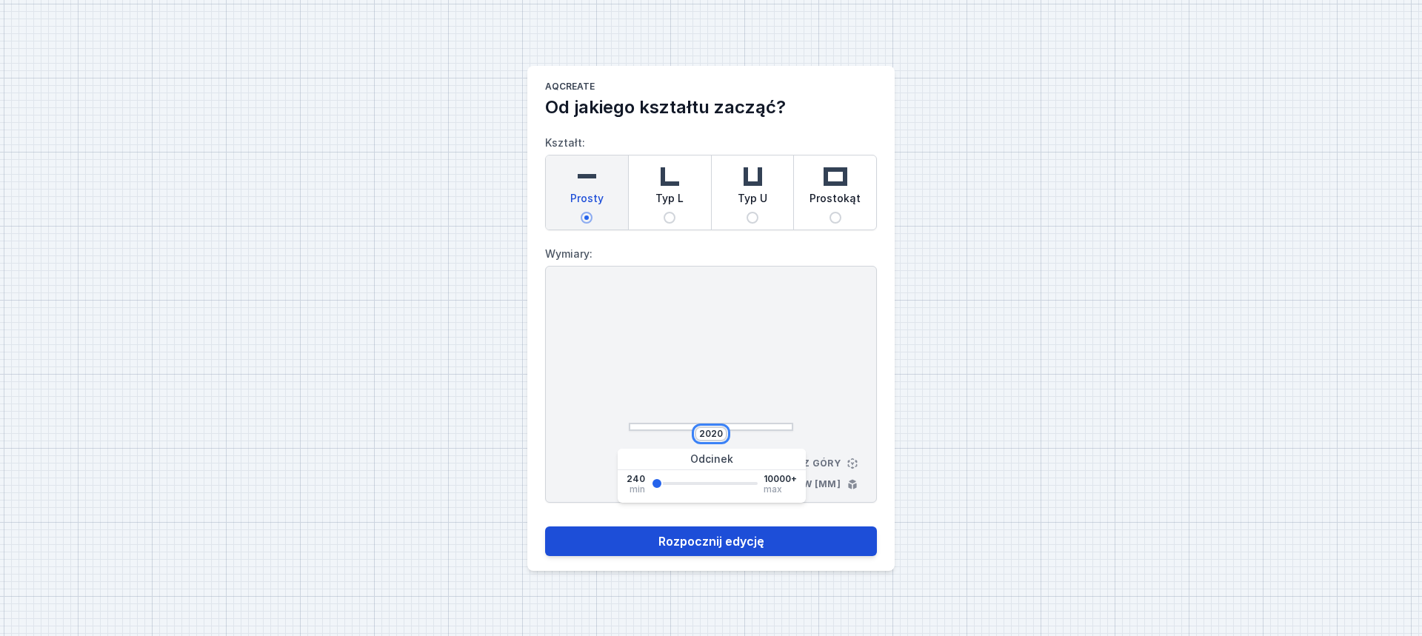
type input "2020"
click at [708, 544] on button "Rozpocznij edycję" at bounding box center [711, 542] width 332 height 30
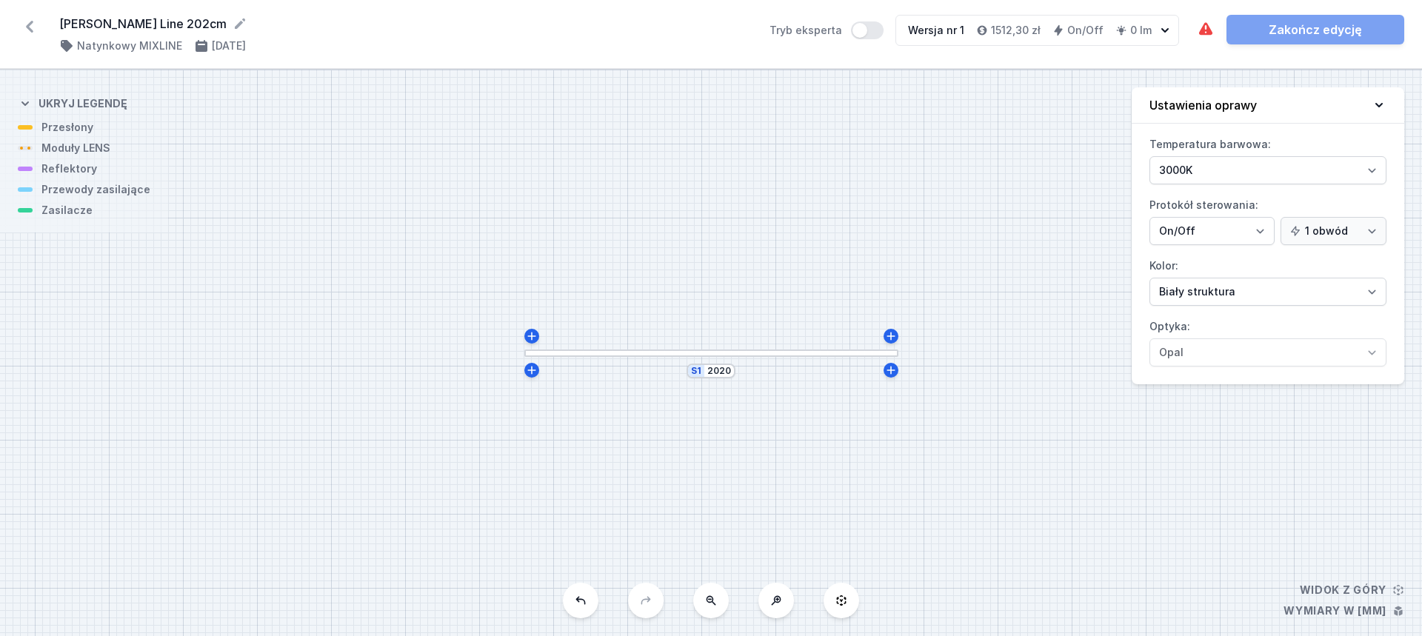
click at [738, 353] on div at bounding box center [711, 354] width 374 height 8
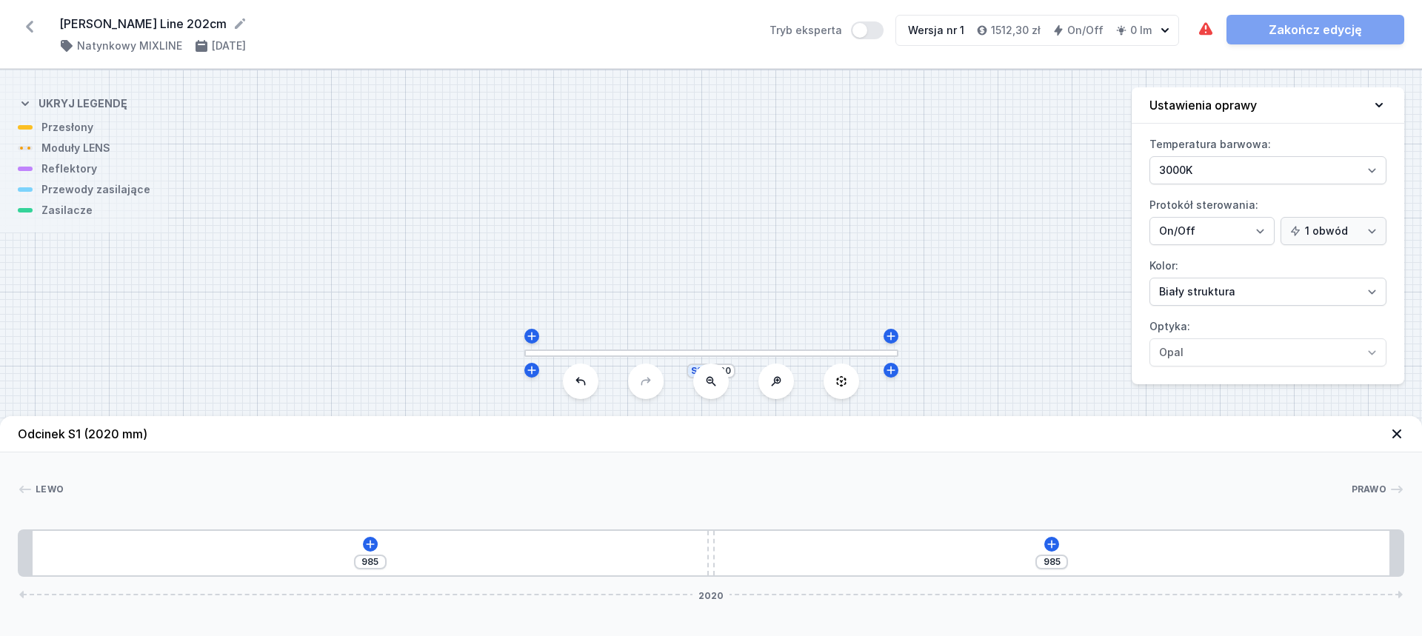
click at [378, 546] on div "985 985 2020" at bounding box center [711, 553] width 1386 height 47
click at [364, 541] on icon at bounding box center [370, 544] width 12 height 12
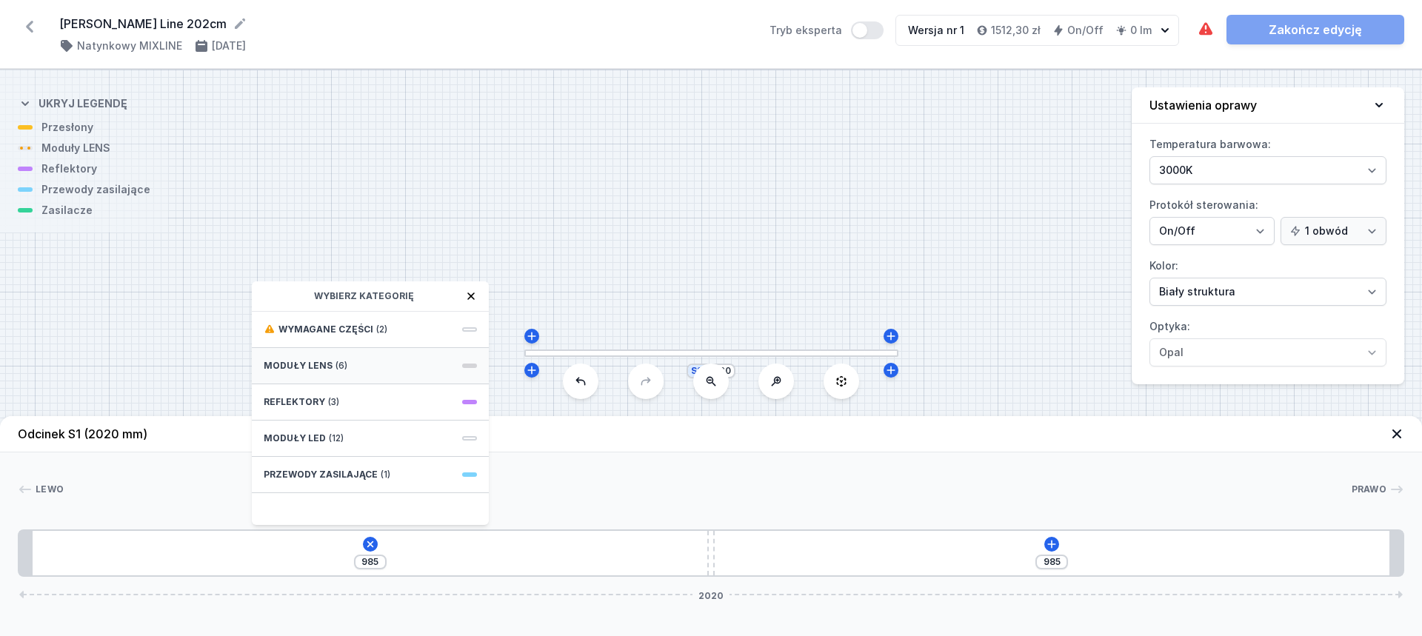
click at [360, 366] on div "Moduły LENS (6)" at bounding box center [370, 366] width 237 height 36
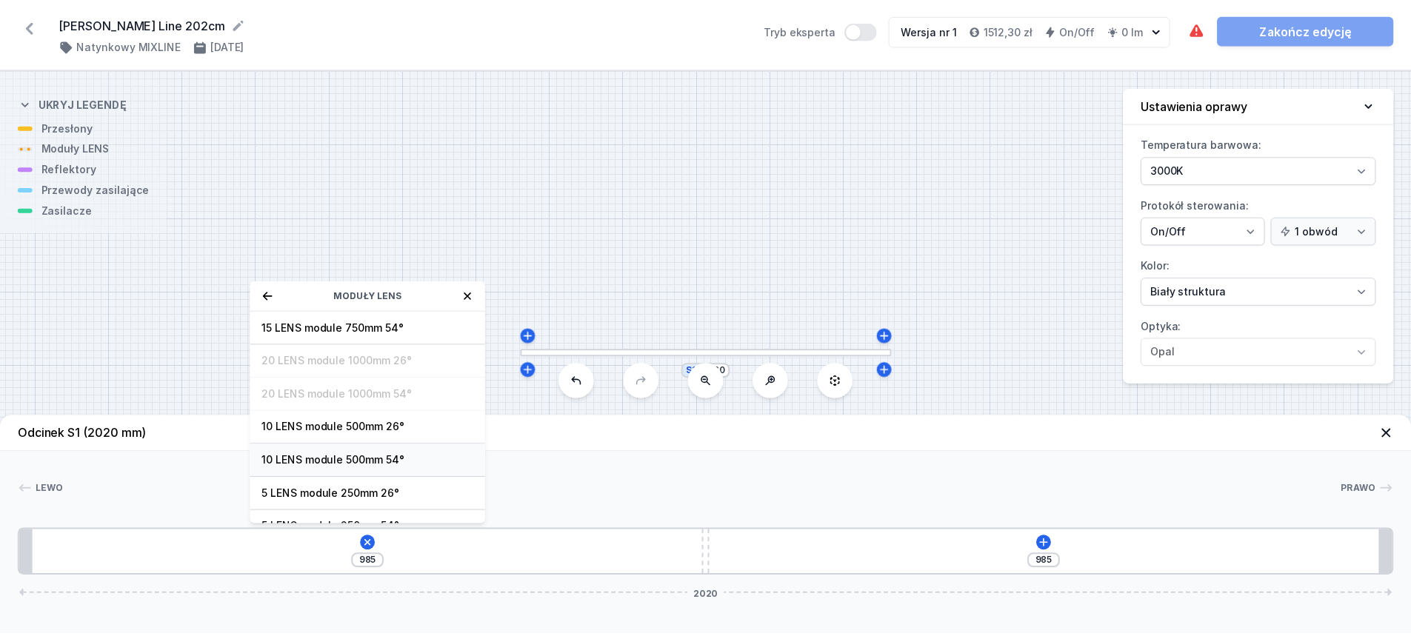
scroll to position [53, 0]
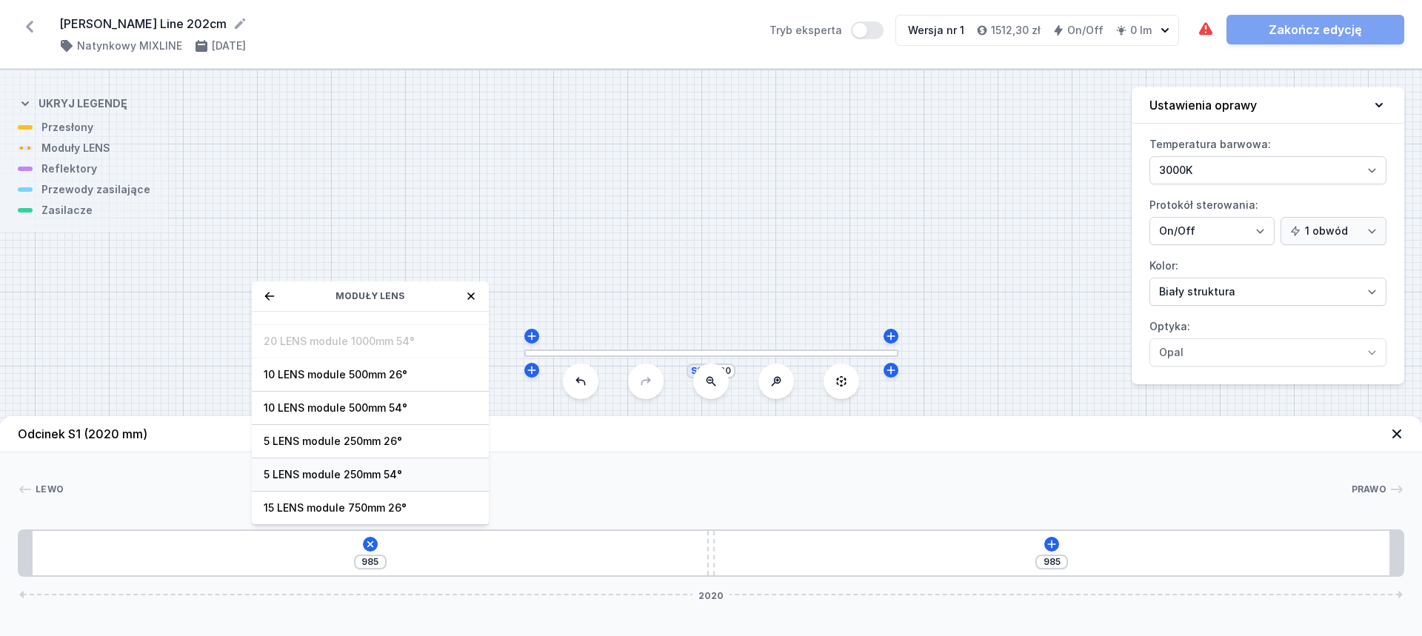
click at [396, 477] on span "5 LENS module 250mm 54°" at bounding box center [370, 474] width 213 height 15
type input "735"
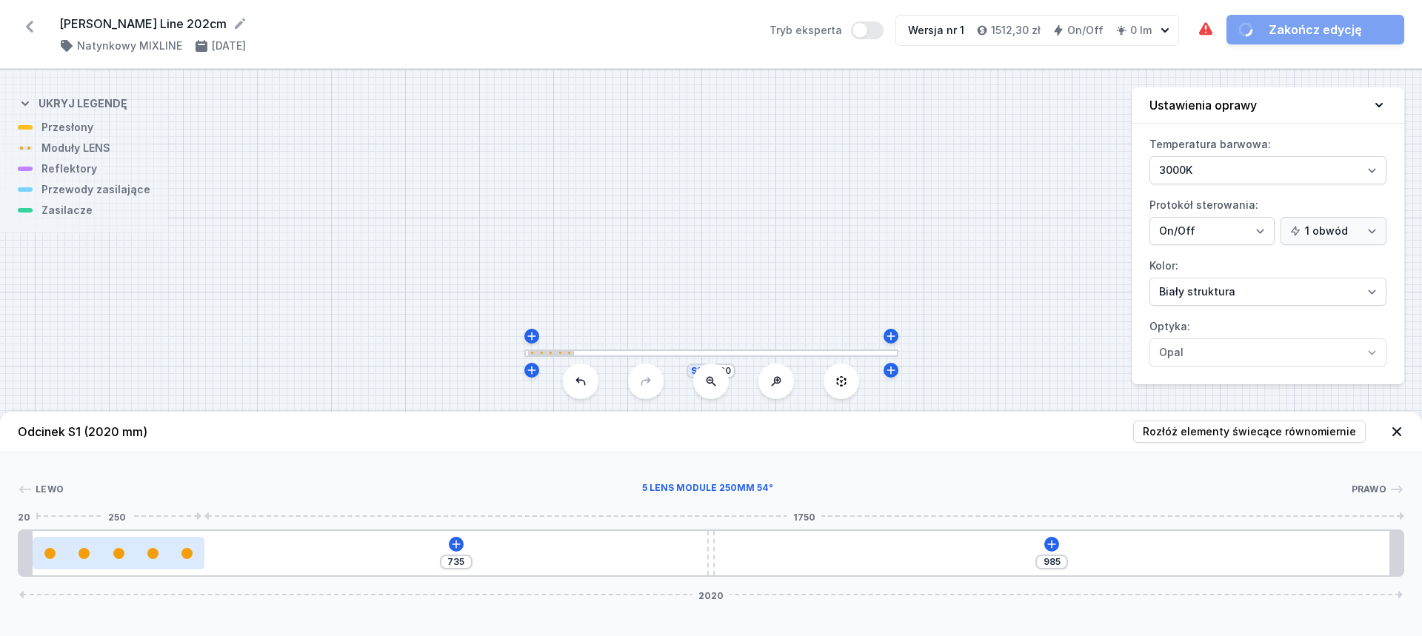
click at [169, 563] on div at bounding box center [118, 553] width 171 height 33
click at [147, 552] on div at bounding box center [118, 553] width 171 height 11
select select "1516"
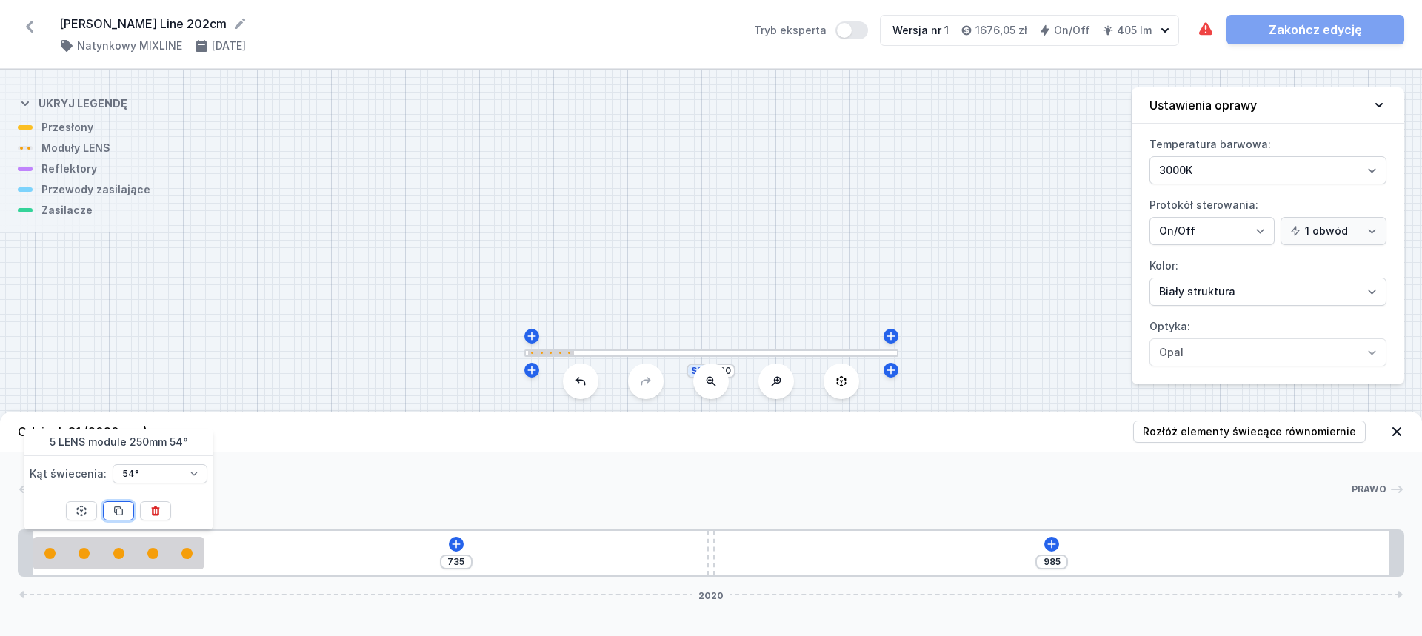
click at [121, 504] on button at bounding box center [118, 510] width 31 height 19
type input "235"
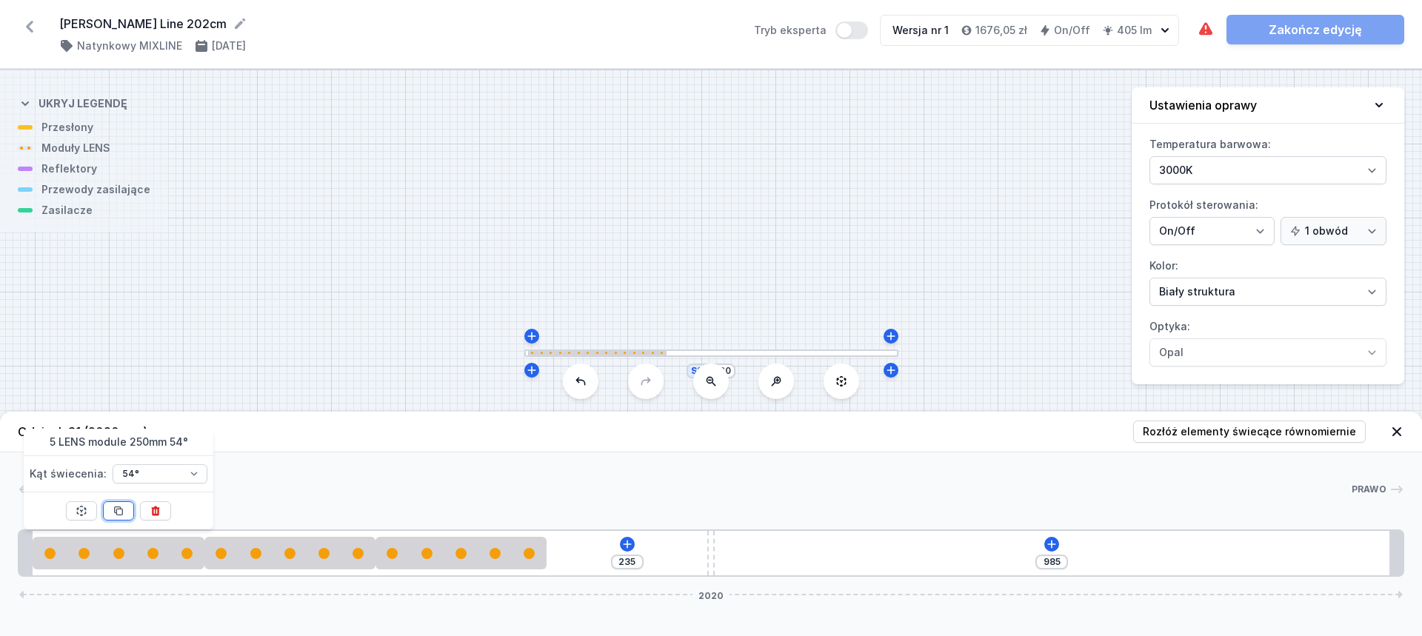
drag, startPoint x: 121, startPoint y: 504, endPoint x: 207, endPoint y: 507, distance: 86.0
click at [124, 504] on button at bounding box center [118, 510] width 31 height 19
type input "740"
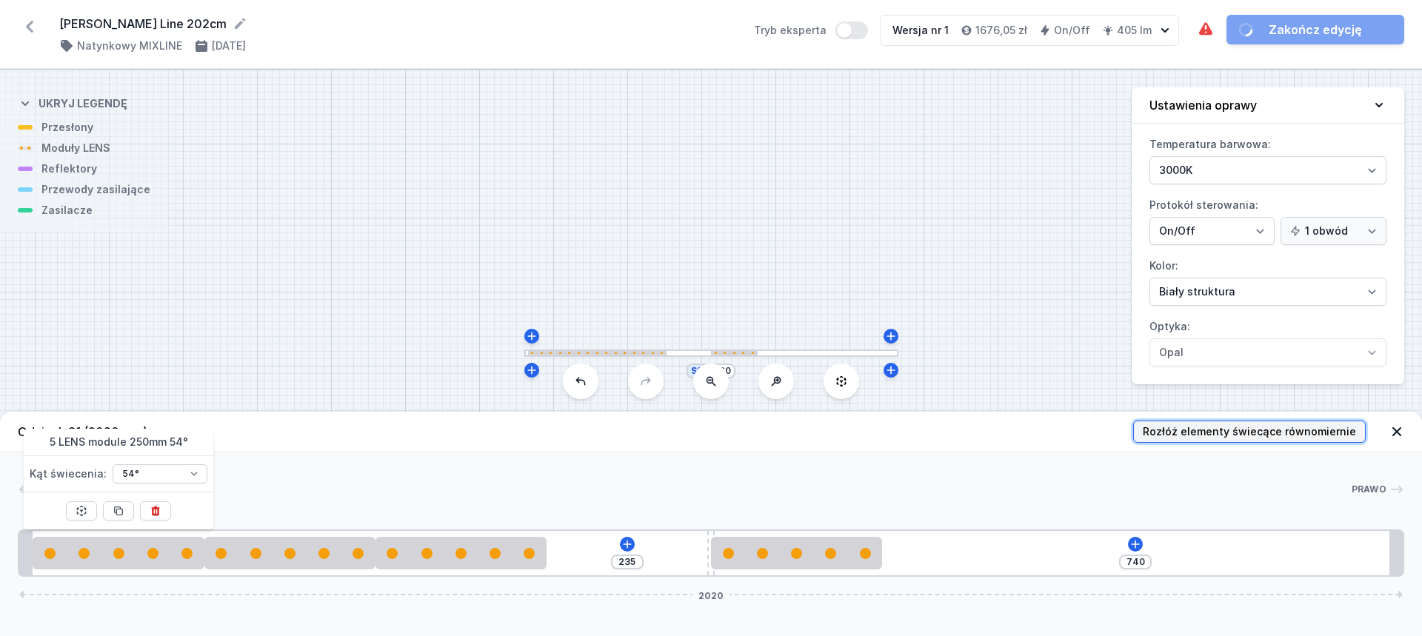
click at [1258, 437] on span "Rozłóż elementy świecące równomiernie" at bounding box center [1249, 431] width 213 height 15
type input "97"
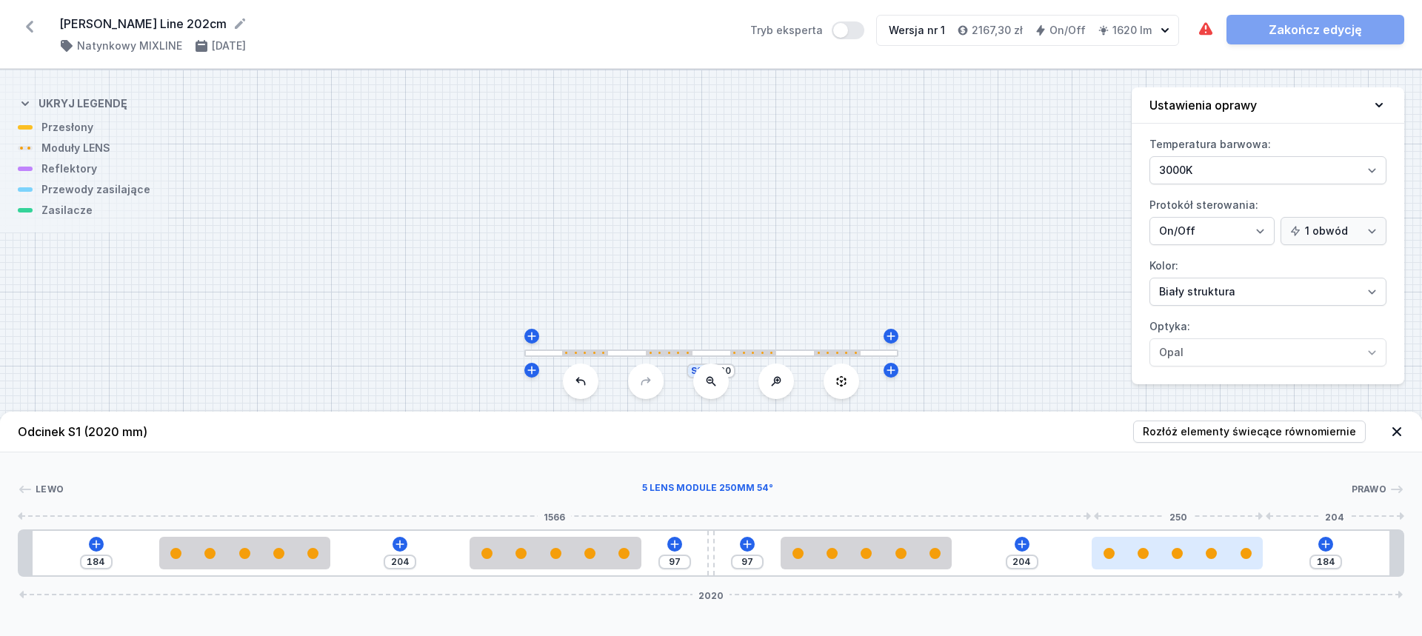
type input "196"
type input "192"
type input "196"
type input "186"
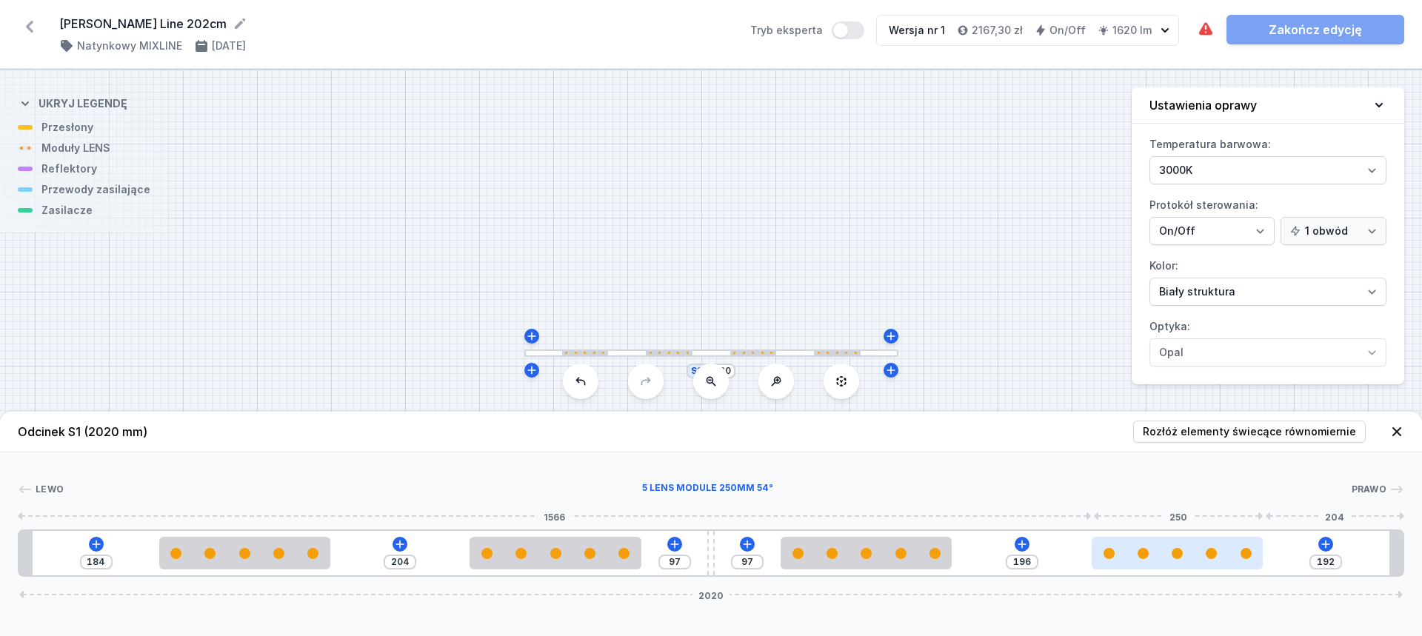
type input "202"
type input "176"
type input "212"
type input "169"
type input "219"
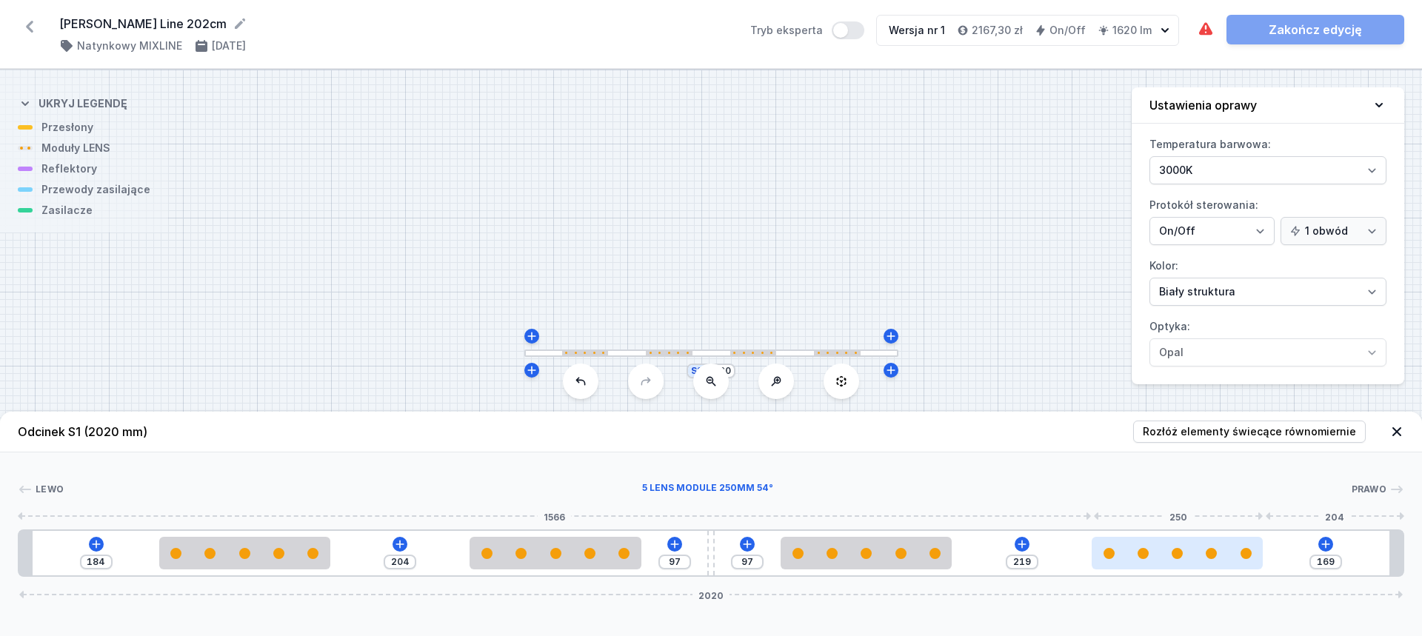
type input "163"
type input "225"
type input "160"
type input "228"
type input "155"
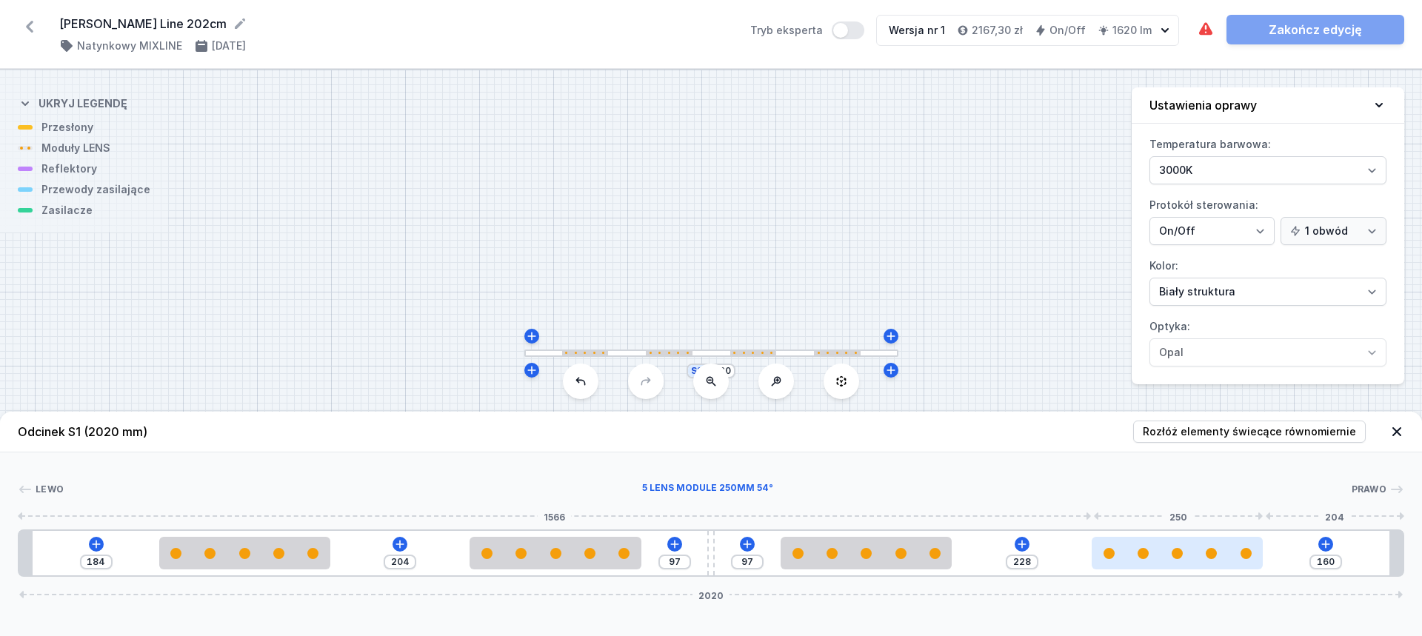
type input "233"
type input "153"
type input "235"
type input "150"
type input "238"
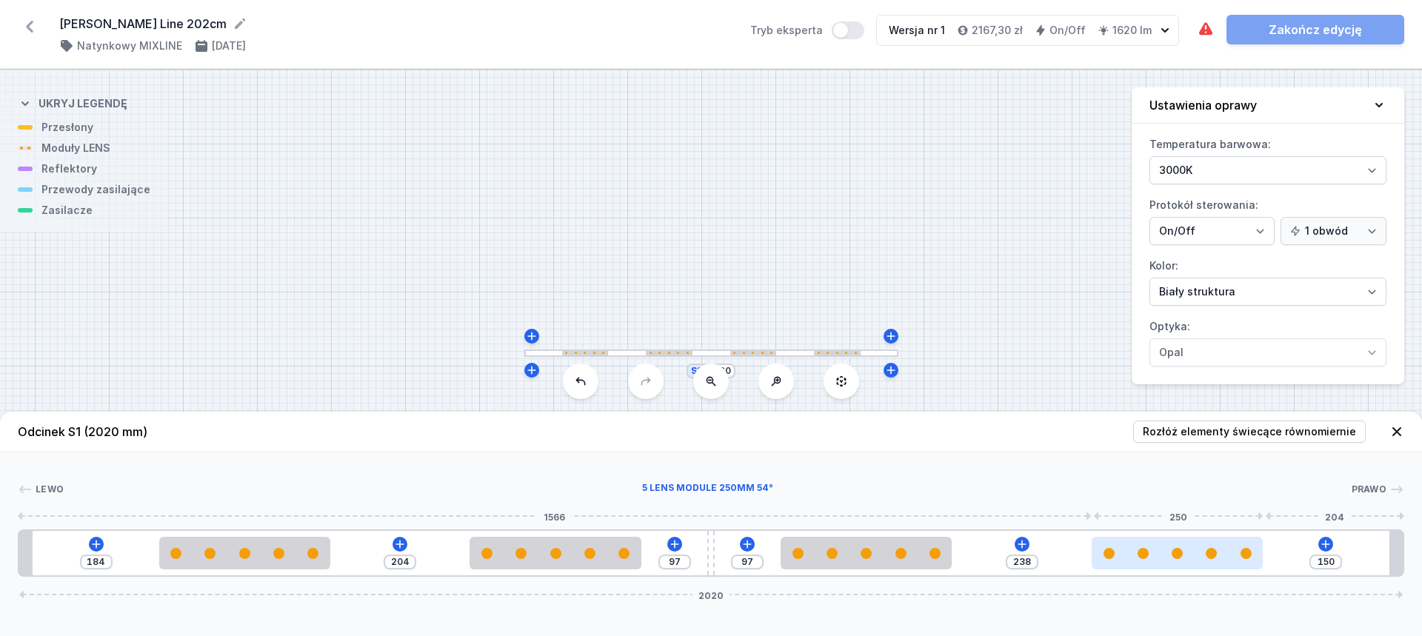
type input "146"
type input "242"
type input "144"
type input "244"
type input "141"
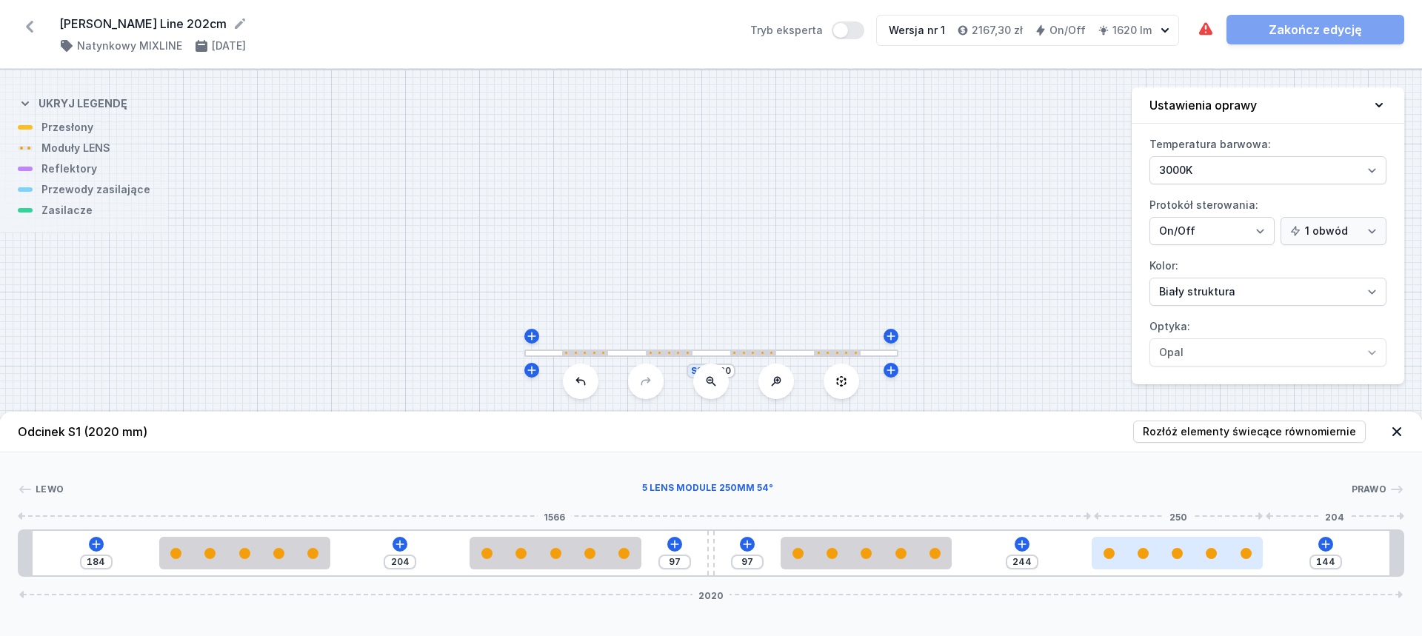
type input "247"
type input "138"
type input "250"
type input "135"
type input "253"
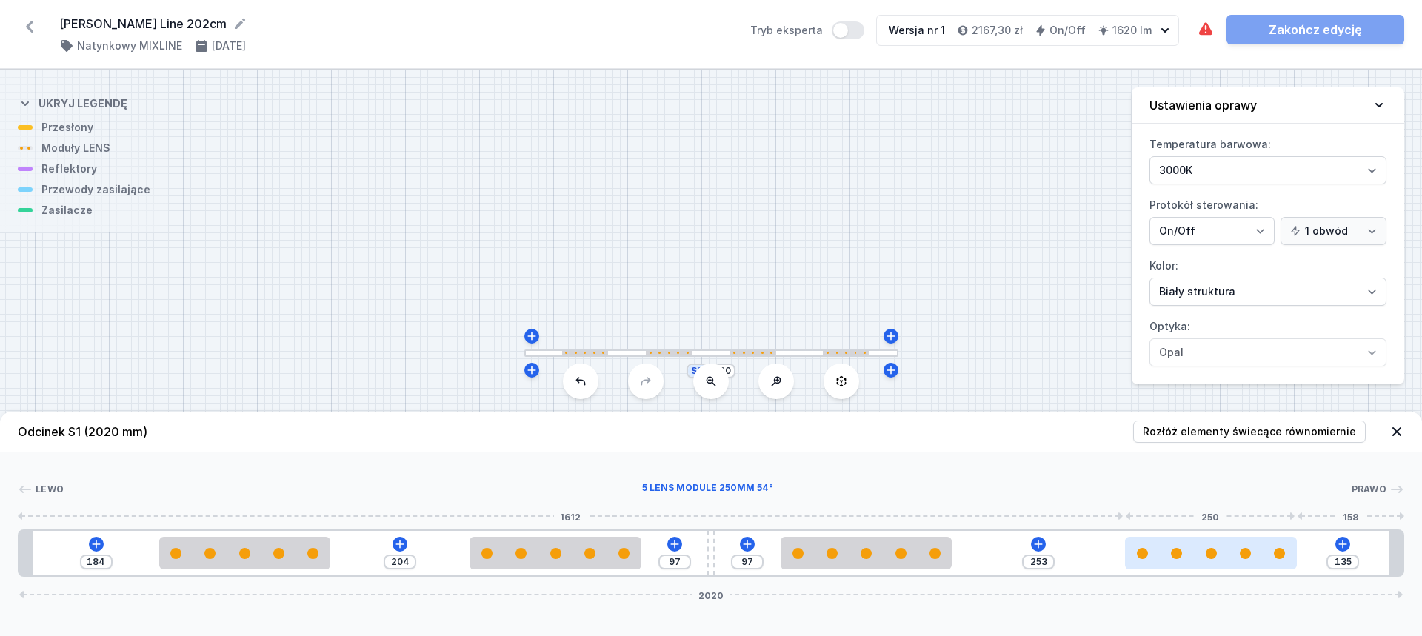
type input "133"
type input "255"
type input "132"
type input "256"
type input "130"
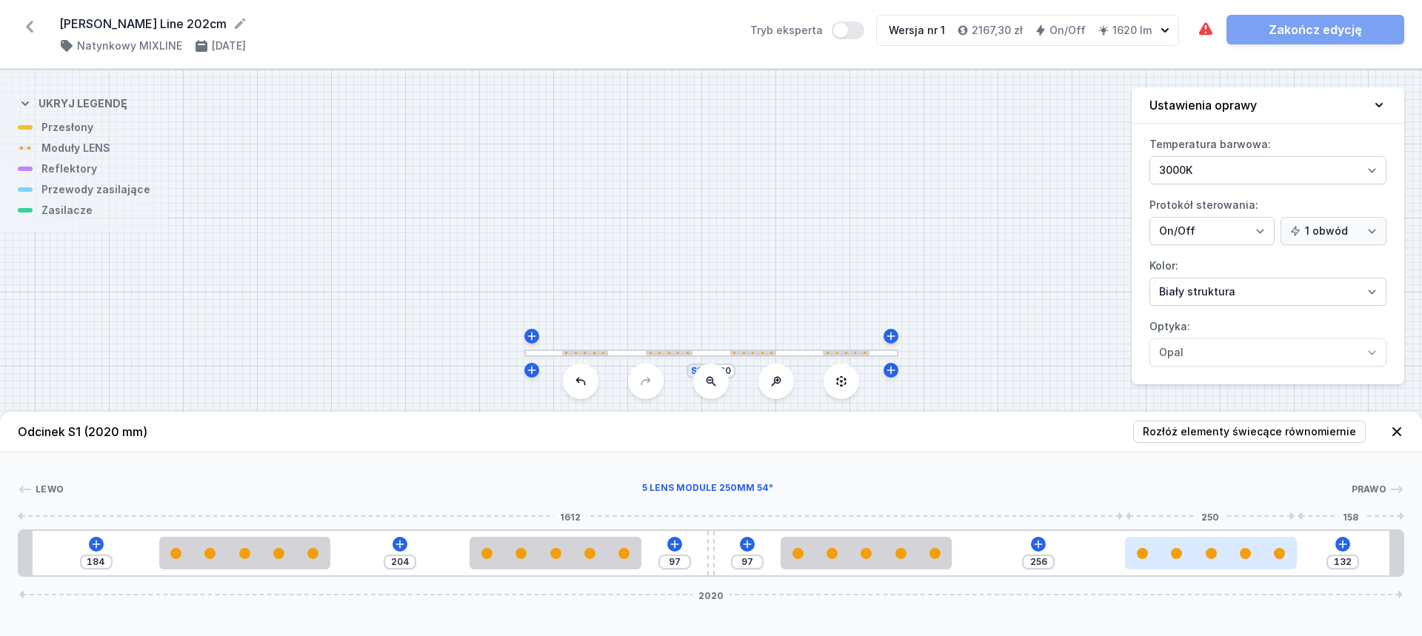
type input "258"
type input "128"
type input "260"
type input "126"
type input "262"
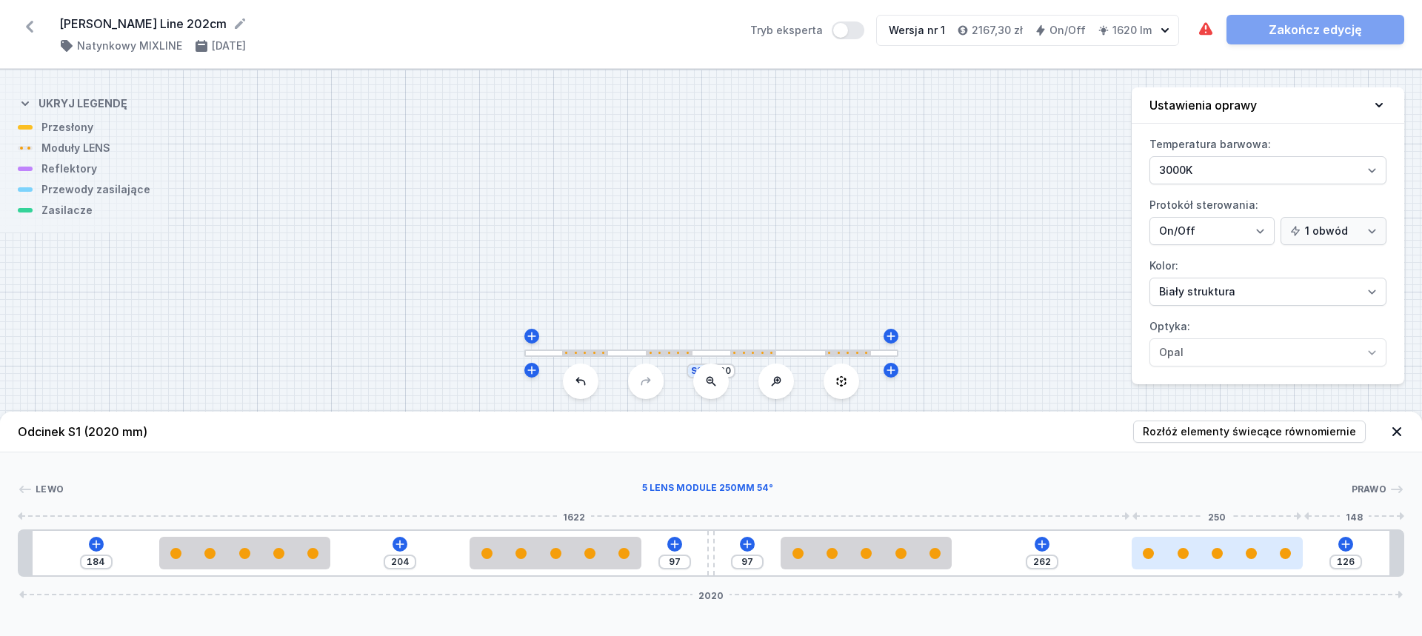
type input "125"
type input "263"
drag, startPoint x: 1222, startPoint y: 559, endPoint x: 1291, endPoint y: 553, distance: 69.1
click at [1273, 552] on div at bounding box center [1217, 553] width 171 height 33
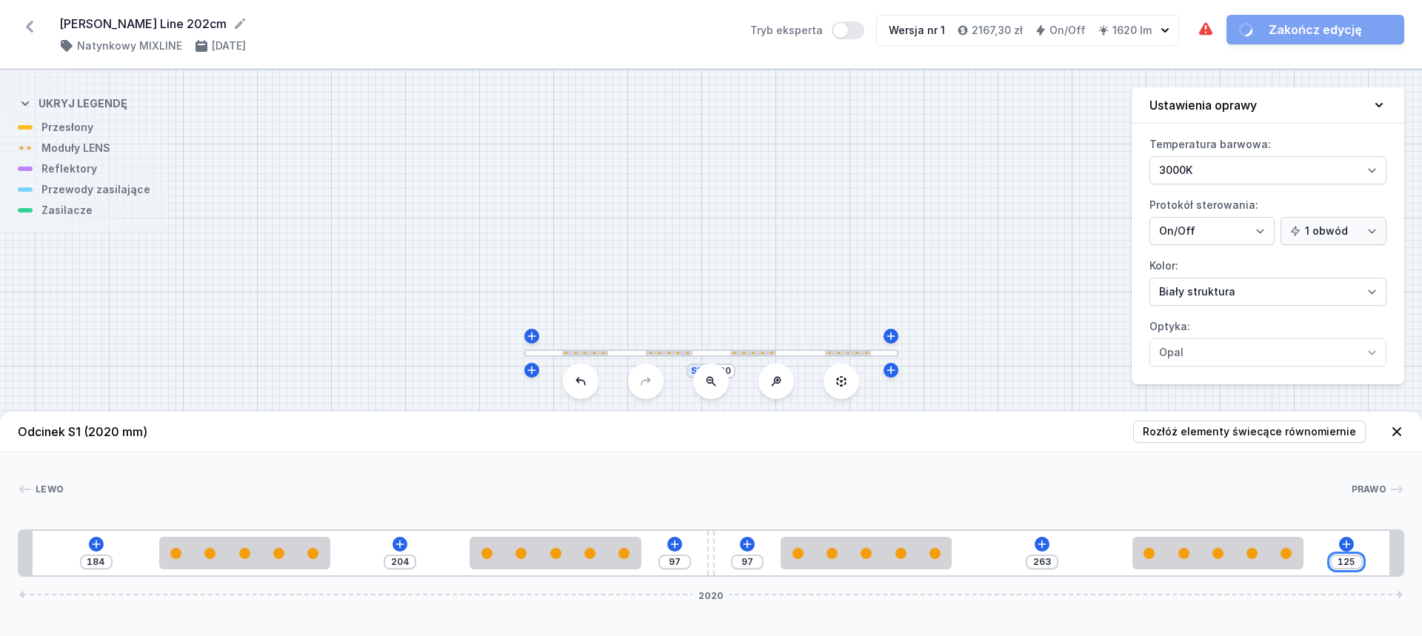
click at [1348, 557] on input "125" at bounding box center [1346, 562] width 24 height 12
type input "9"
type input "379"
type input "90"
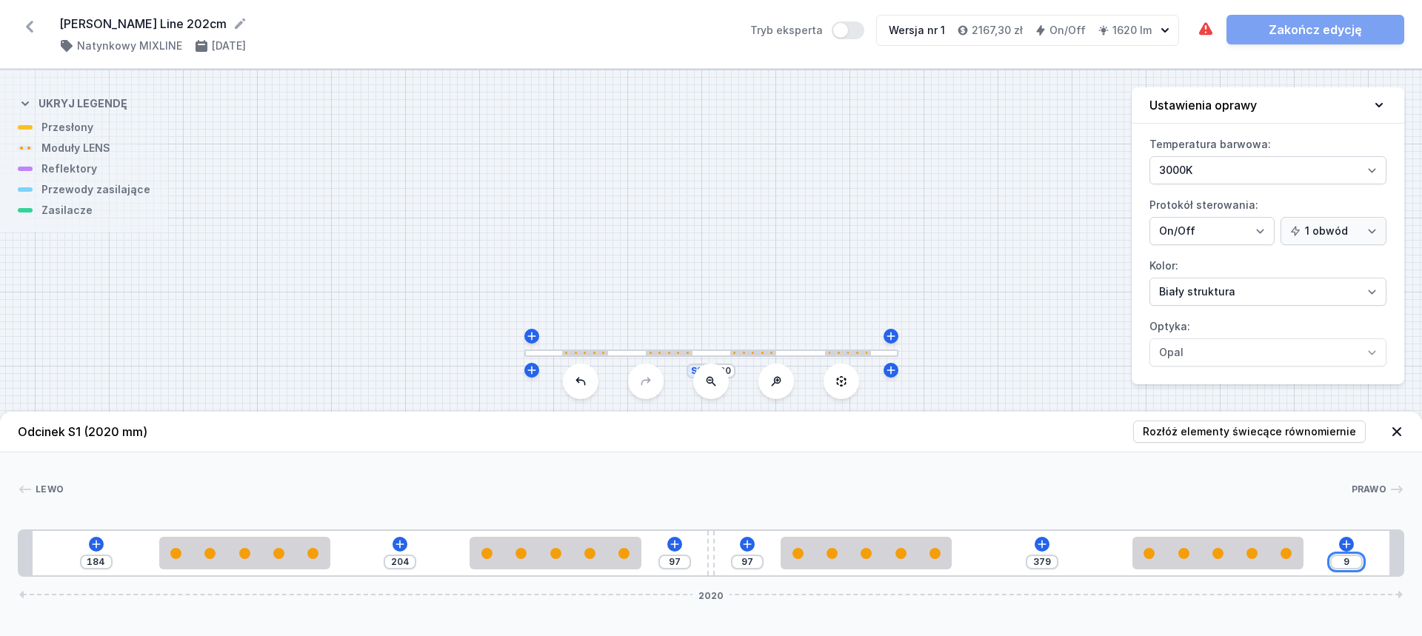
type input "298"
type input "90"
click at [103, 564] on input "184" at bounding box center [96, 562] width 24 height 12
type input "9"
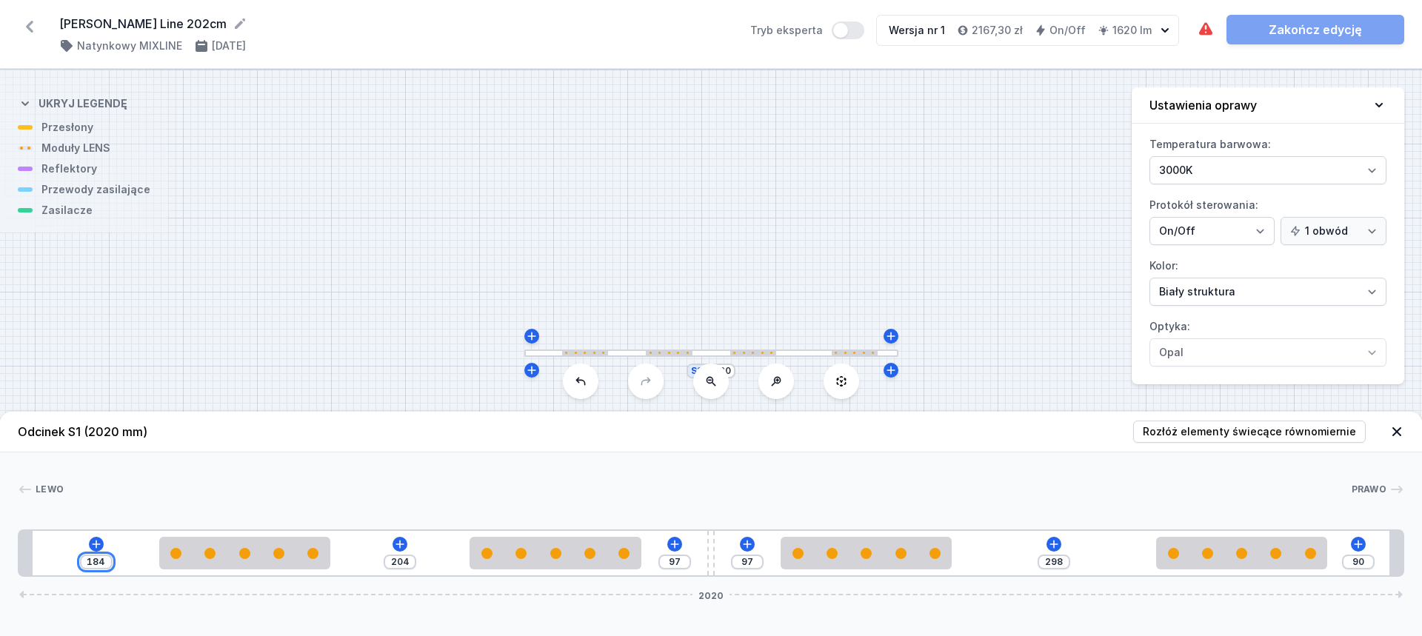
type input "379"
type input "90"
type input "298"
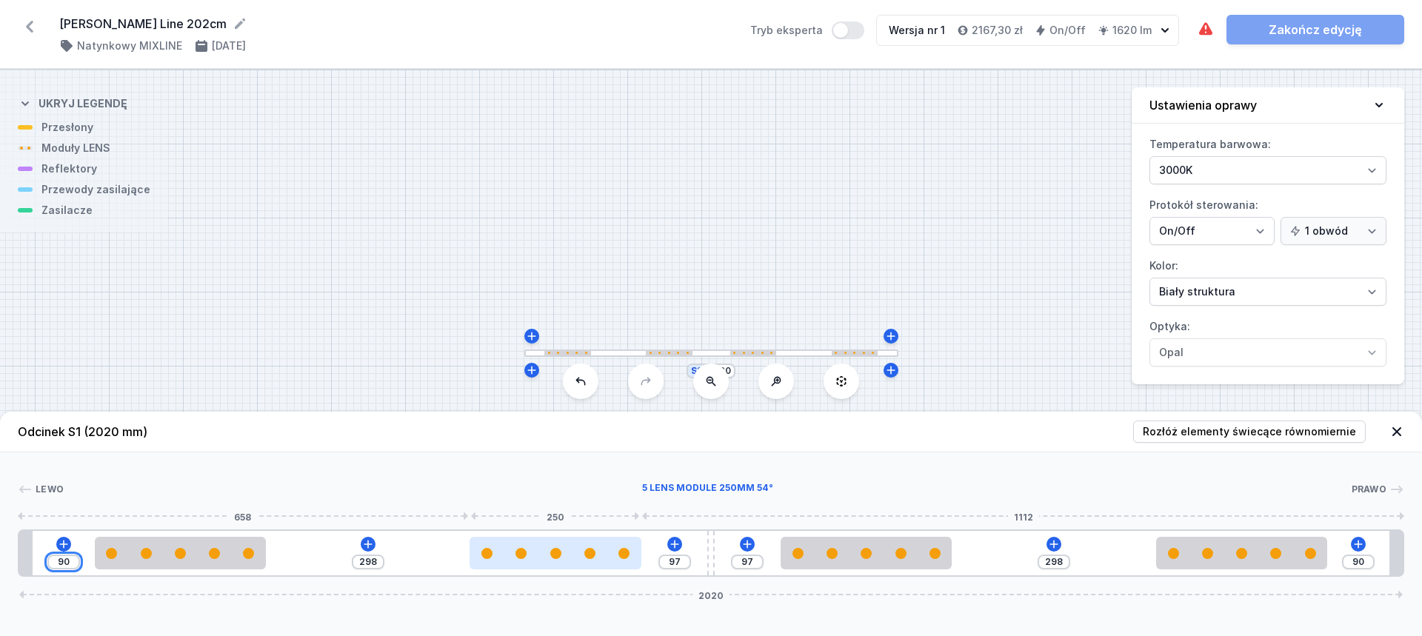
type input "90"
type input "92"
type input "303"
type input "94"
type input "301"
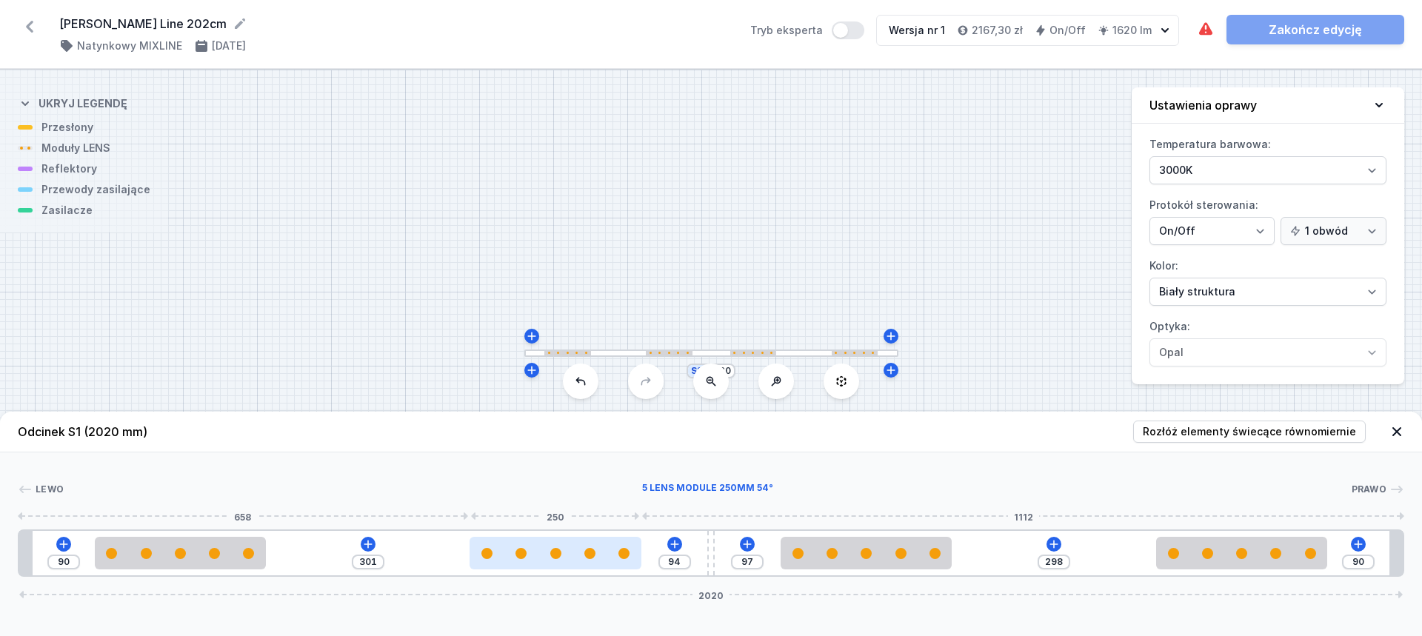
type input "96"
type input "299"
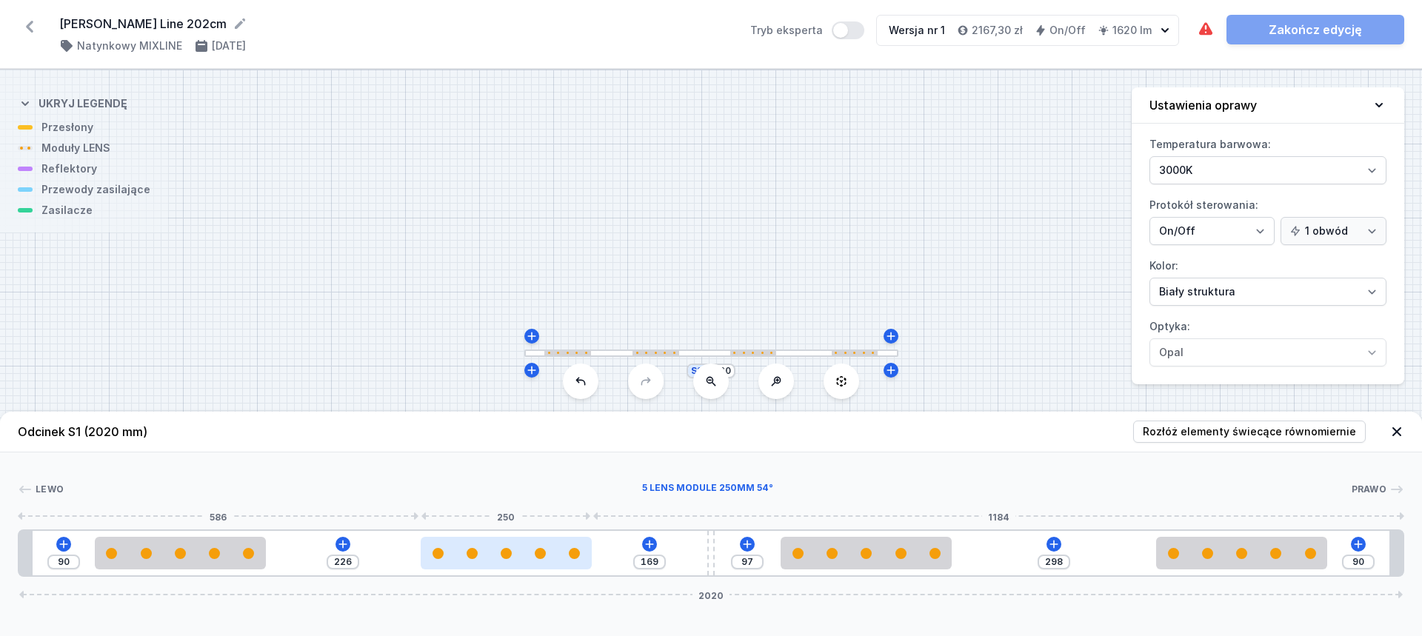
drag, startPoint x: 595, startPoint y: 564, endPoint x: 541, endPoint y: 560, distance: 54.2
click at [541, 560] on div at bounding box center [506, 553] width 171 height 33
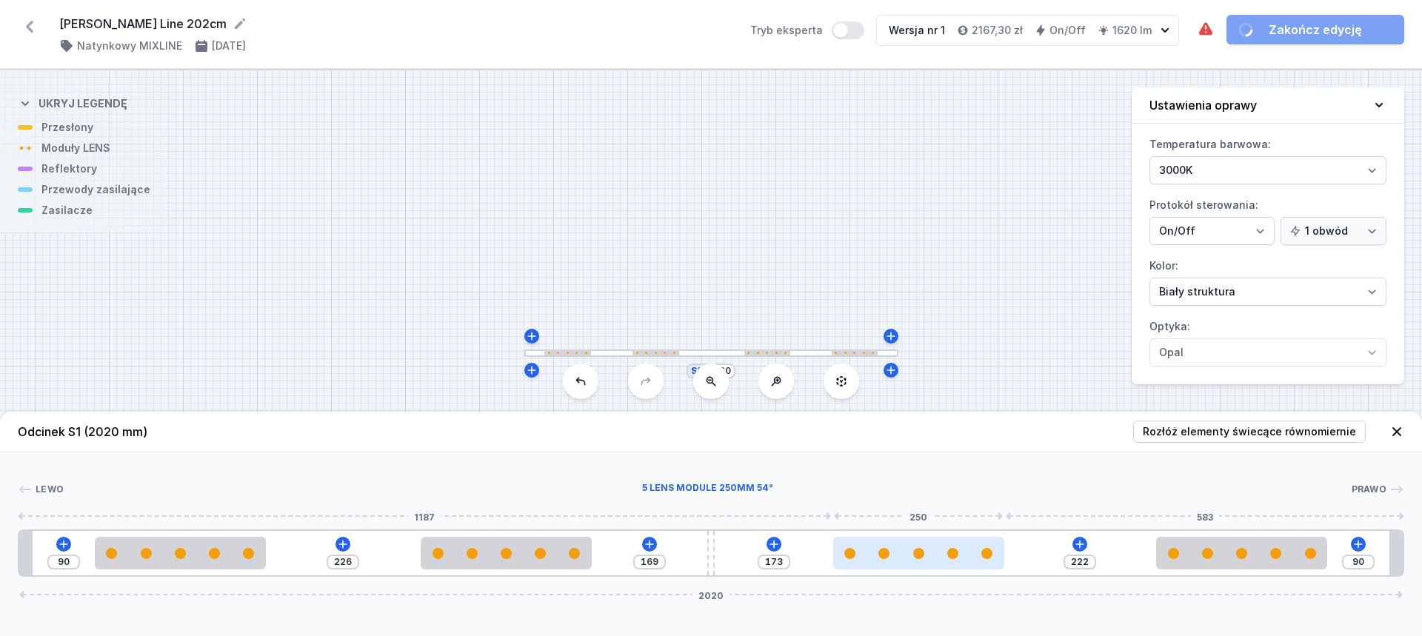
drag, startPoint x: 838, startPoint y: 563, endPoint x: 894, endPoint y: 561, distance: 56.3
click at [894, 561] on div at bounding box center [918, 553] width 171 height 33
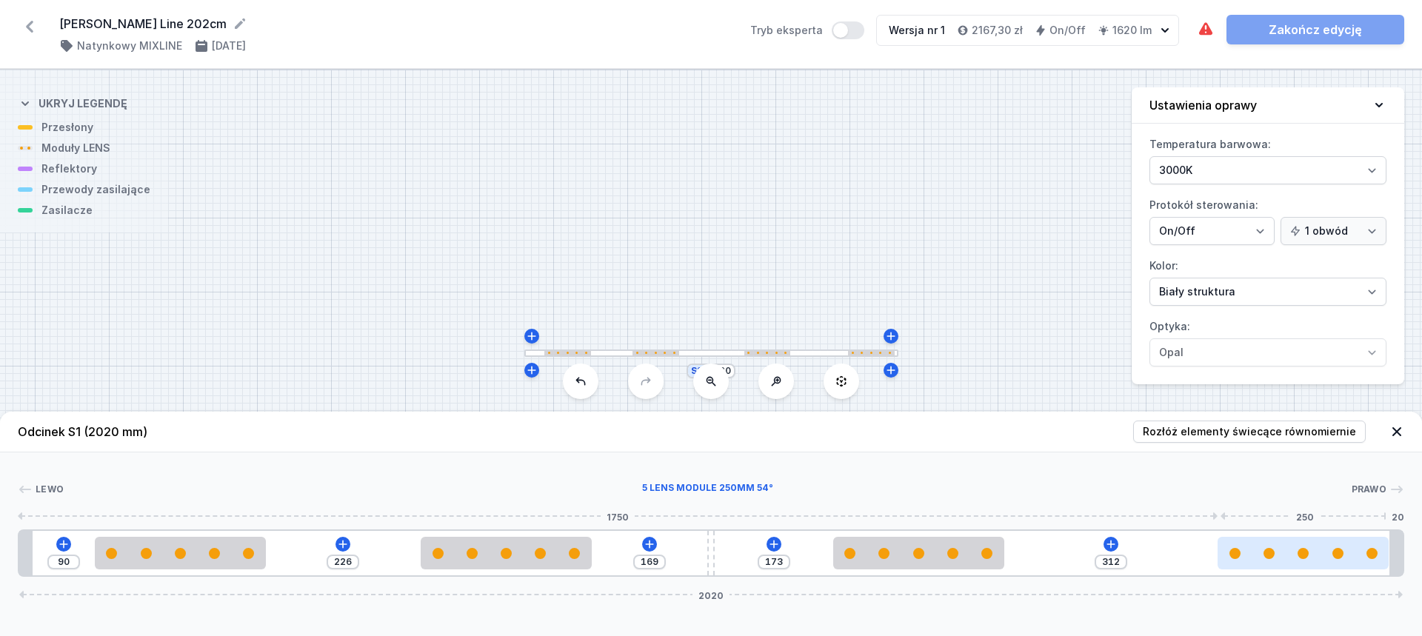
drag, startPoint x: 1245, startPoint y: 547, endPoint x: 1346, endPoint y: 548, distance: 100.7
click at [1346, 548] on div at bounding box center [1302, 553] width 171 height 33
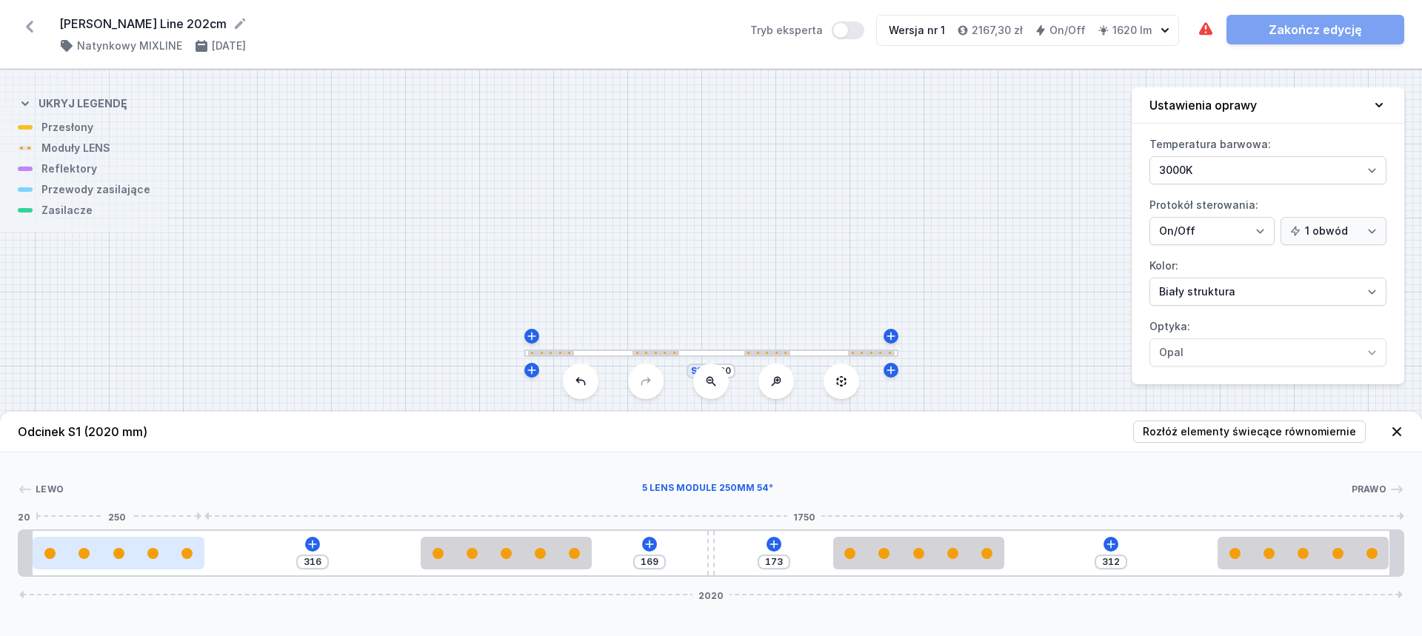
drag, startPoint x: 156, startPoint y: 552, endPoint x: 82, endPoint y: 553, distance: 73.3
click at [82, 553] on div at bounding box center [118, 553] width 171 height 11
click at [310, 543] on icon at bounding box center [313, 544] width 12 height 12
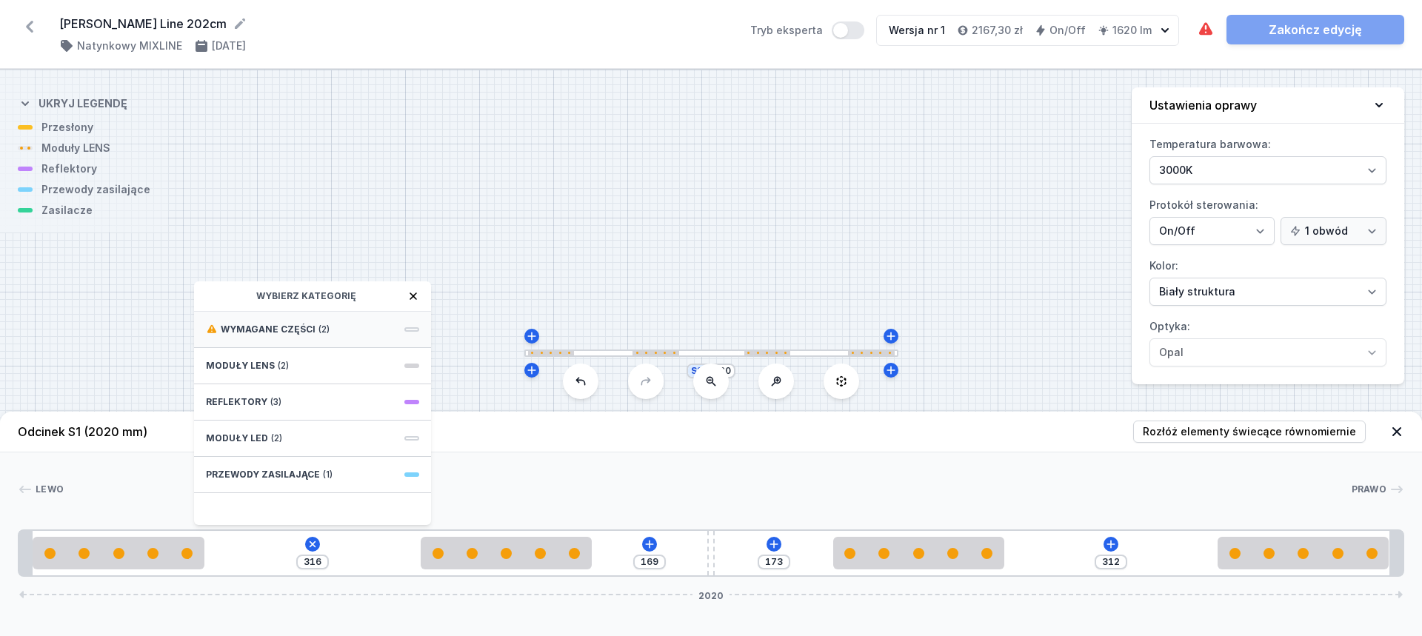
click at [310, 328] on span "Wymagane części" at bounding box center [268, 330] width 95 height 12
click at [330, 358] on span "ON/OFF Driver - up to 16W" at bounding box center [312, 361] width 213 height 15
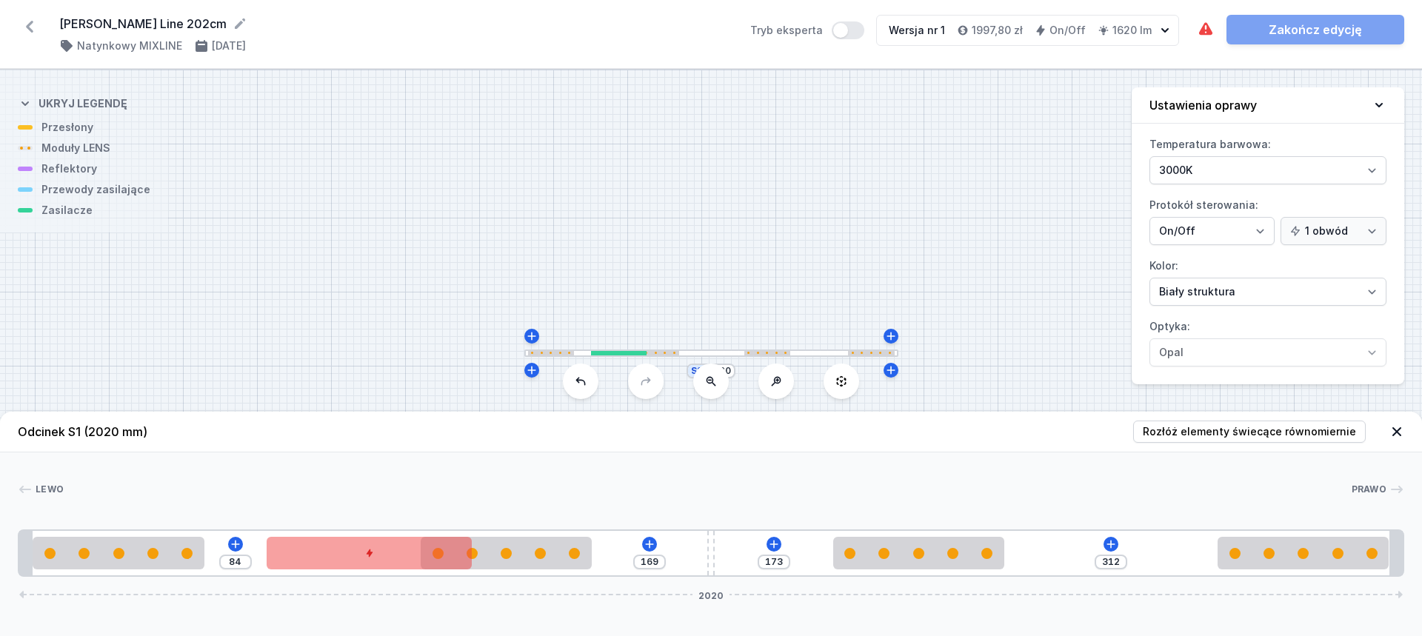
drag, startPoint x: 358, startPoint y: 557, endPoint x: 373, endPoint y: 548, distance: 17.3
click at [400, 540] on div at bounding box center [369, 553] width 205 height 33
click at [371, 552] on div at bounding box center [356, 553] width 205 height 33
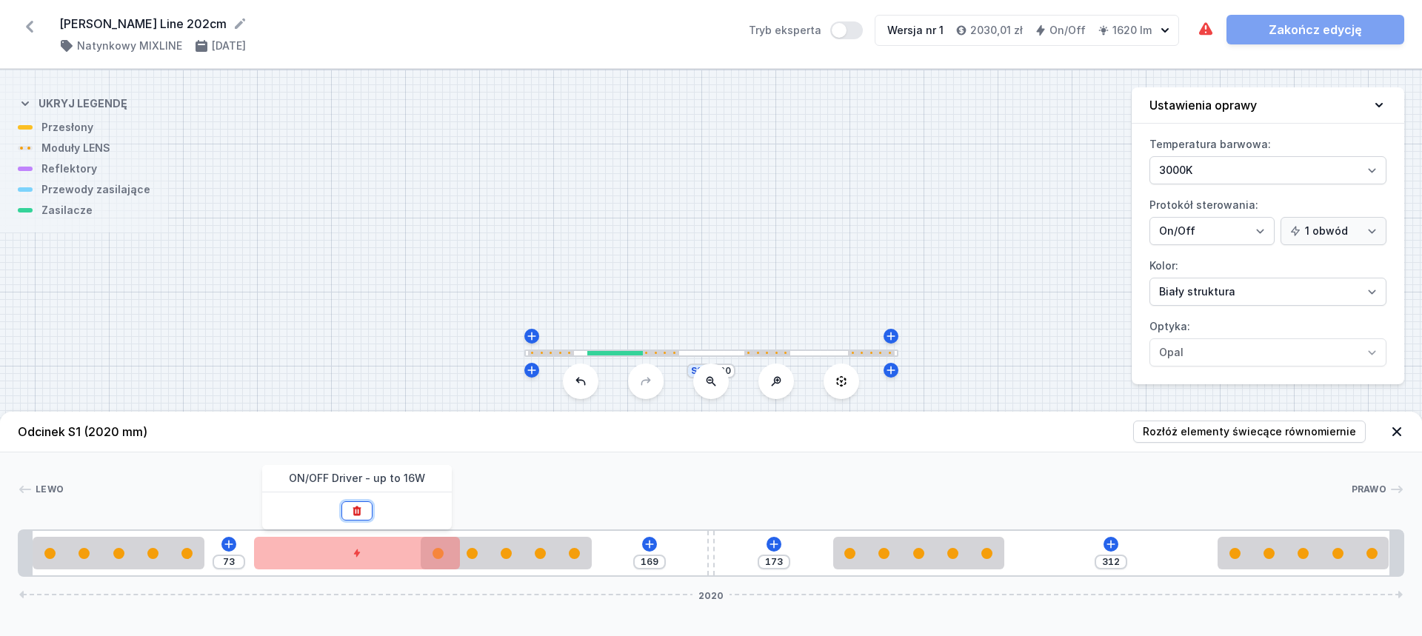
click at [366, 514] on button at bounding box center [356, 510] width 31 height 19
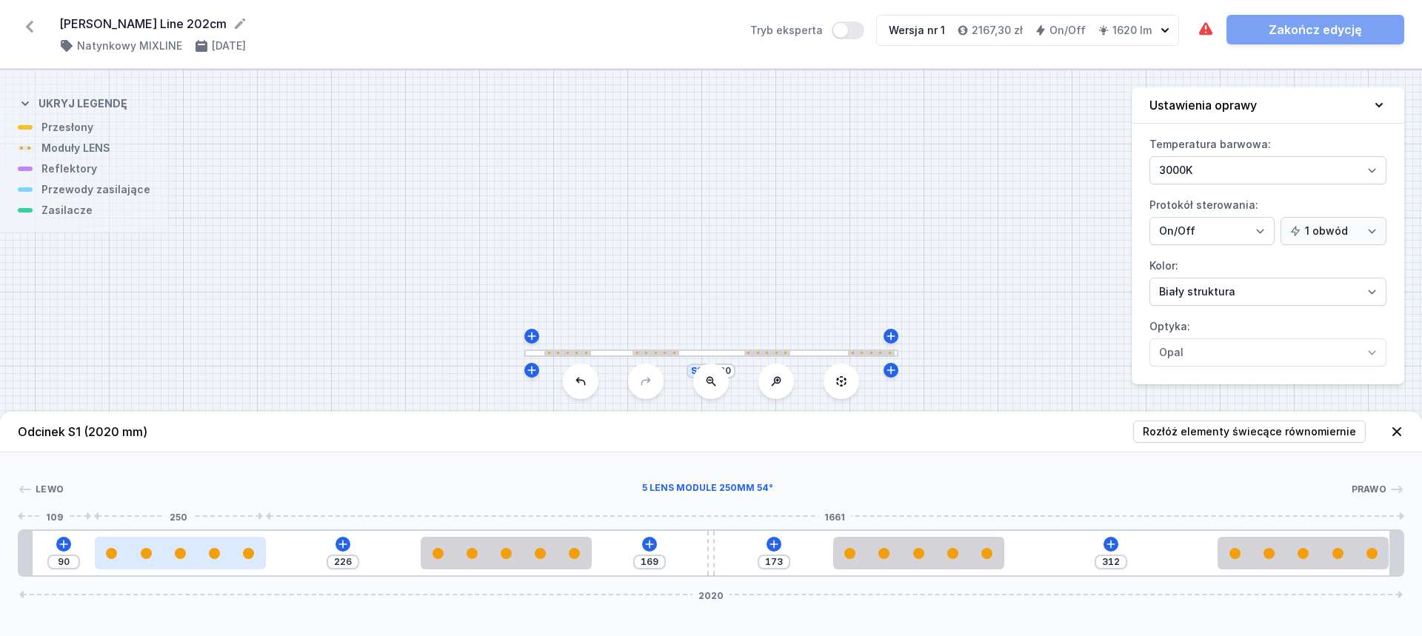
drag, startPoint x: 180, startPoint y: 550, endPoint x: 230, endPoint y: 550, distance: 49.6
click at [230, 550] on div at bounding box center [180, 553] width 171 height 11
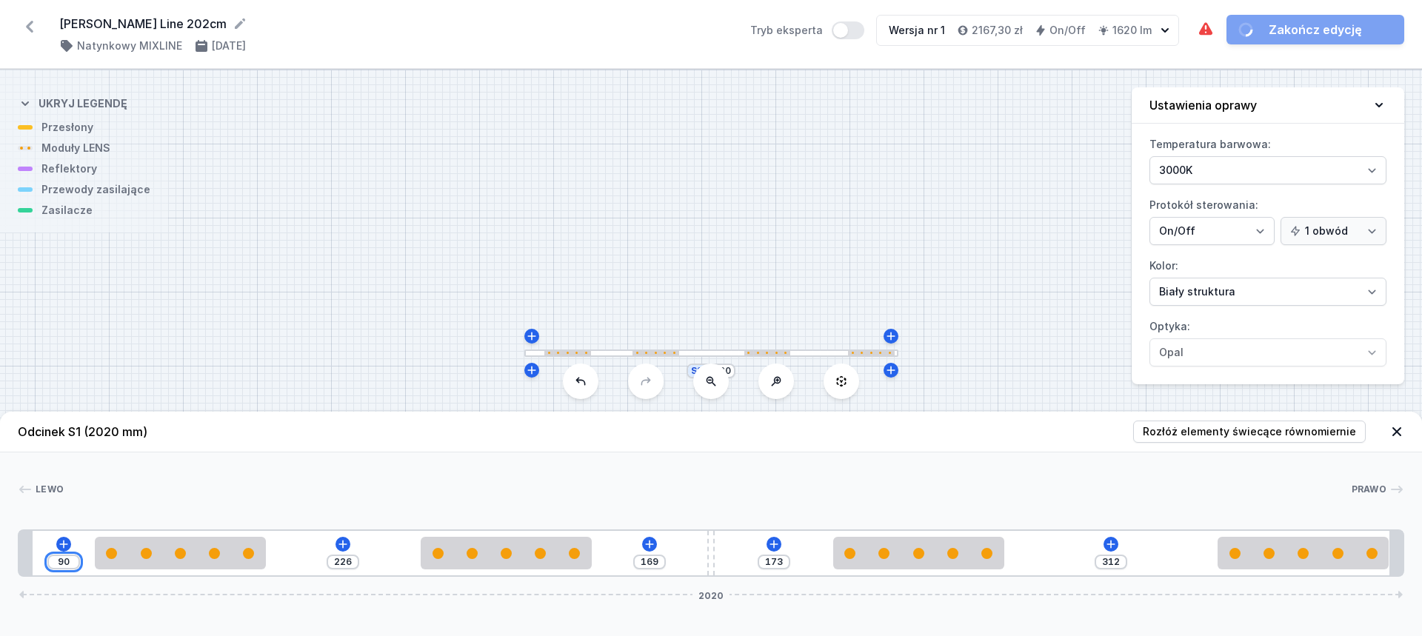
click at [70, 558] on input "90" at bounding box center [64, 562] width 24 height 12
drag, startPoint x: 1251, startPoint y: 536, endPoint x: 1211, endPoint y: 541, distance: 40.3
click at [1211, 541] on div "40 276 169 173 312 2020" at bounding box center [711, 553] width 1386 height 47
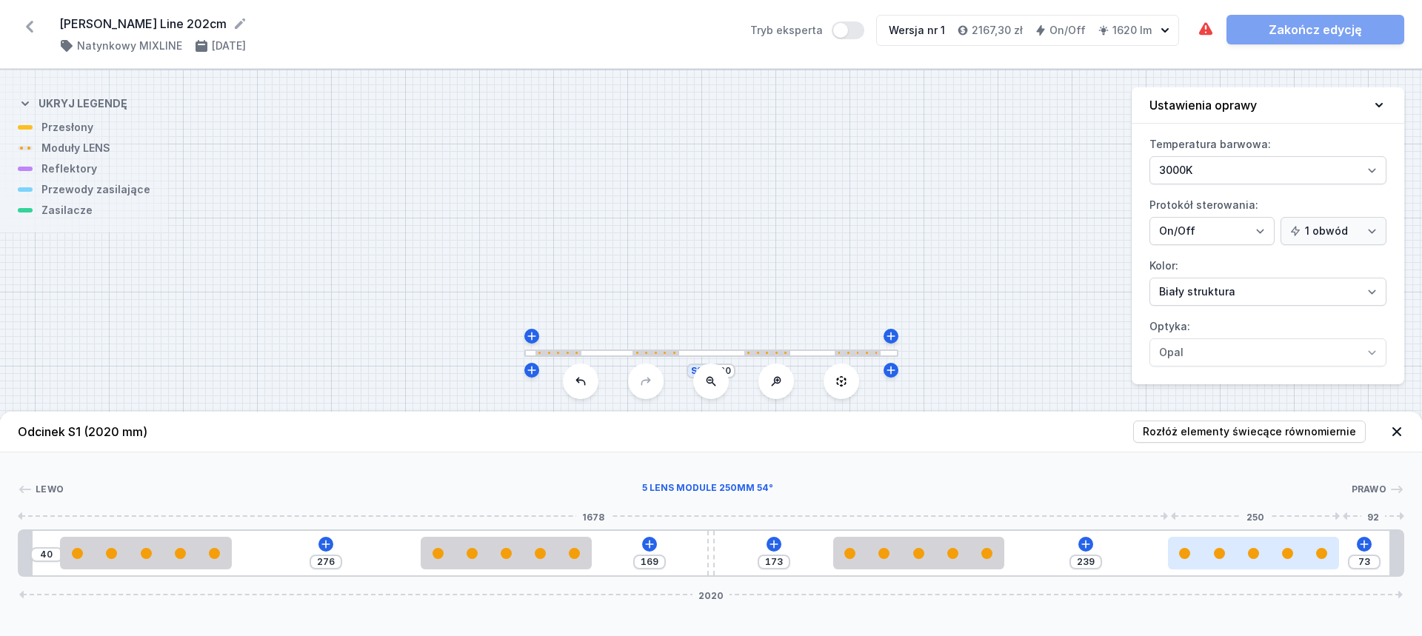
drag, startPoint x: 1285, startPoint y: 557, endPoint x: 1246, endPoint y: 563, distance: 39.0
click at [1246, 563] on div at bounding box center [1253, 553] width 171 height 33
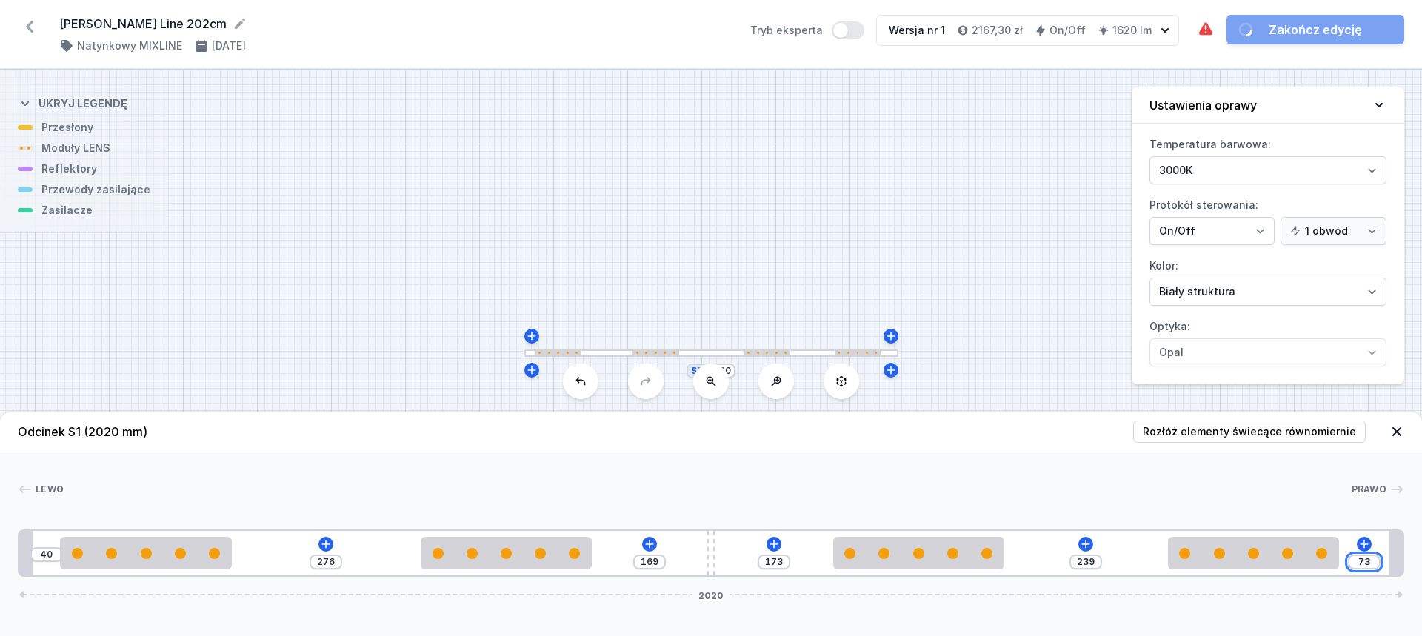
click at [1367, 558] on input "73" at bounding box center [1364, 562] width 24 height 12
click at [1106, 490] on div at bounding box center [707, 489] width 1287 height 15
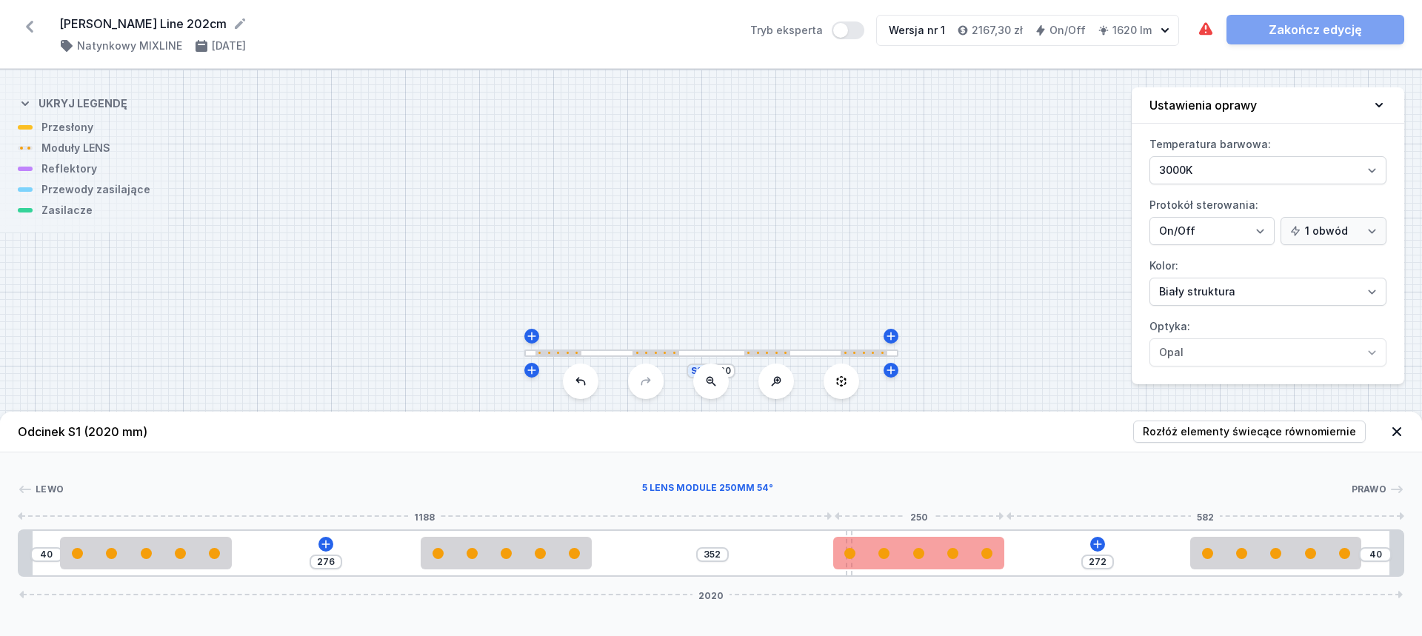
drag, startPoint x: 709, startPoint y: 548, endPoint x: 852, endPoint y: 541, distance: 143.1
click at [852, 541] on div "40 276 352 272 40 2020" at bounding box center [711, 553] width 1386 height 47
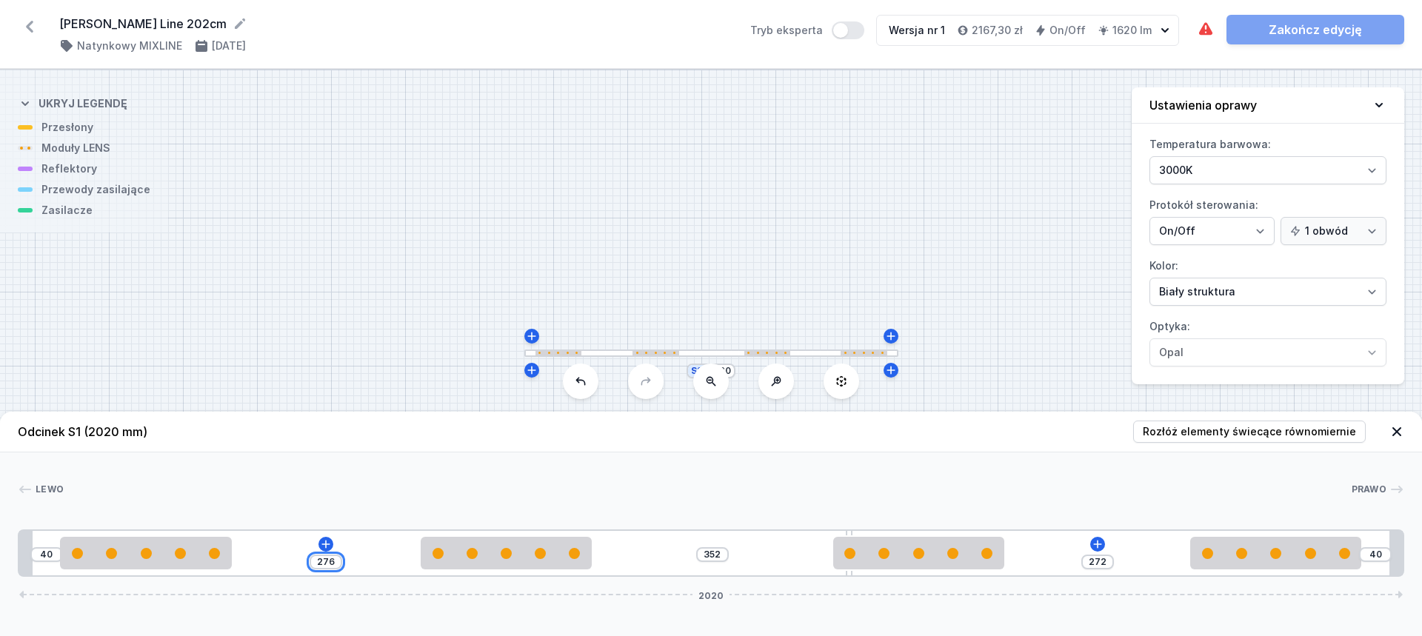
click at [333, 559] on input "276" at bounding box center [326, 562] width 24 height 12
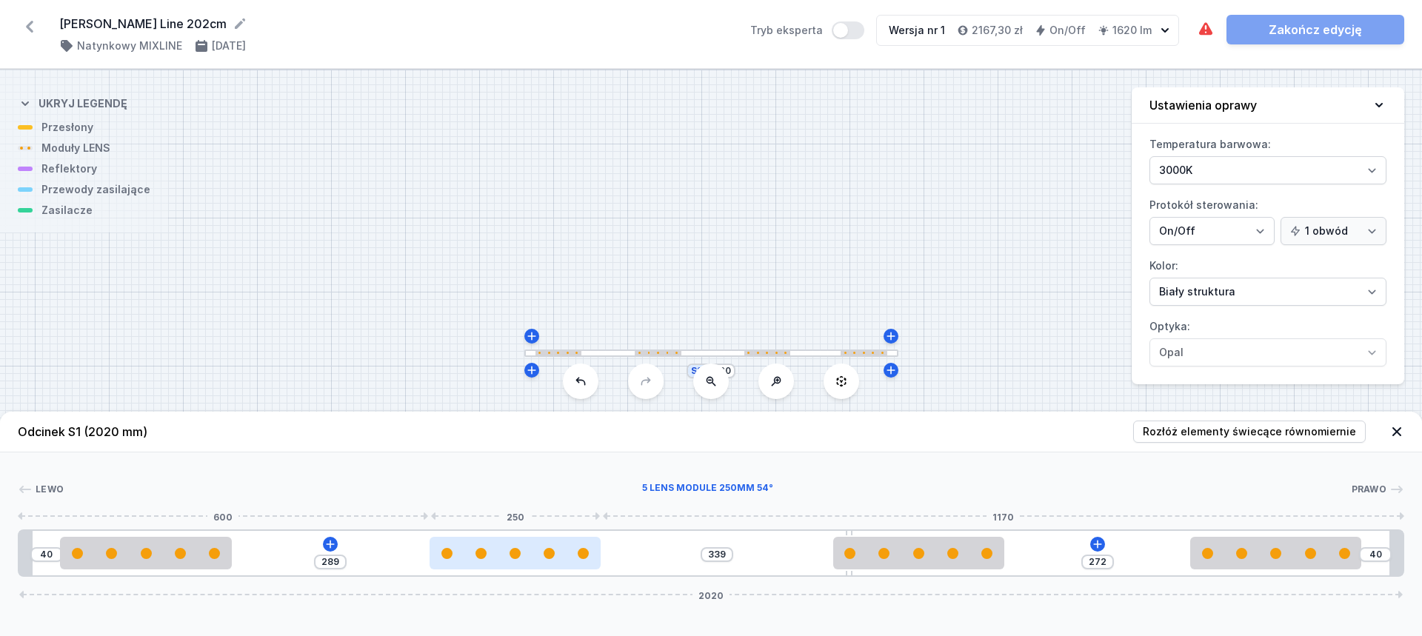
drag, startPoint x: 681, startPoint y: 556, endPoint x: 555, endPoint y: 558, distance: 125.9
click at [555, 558] on div at bounding box center [515, 553] width 171 height 11
click at [330, 555] on div "289" at bounding box center [330, 562] width 33 height 15
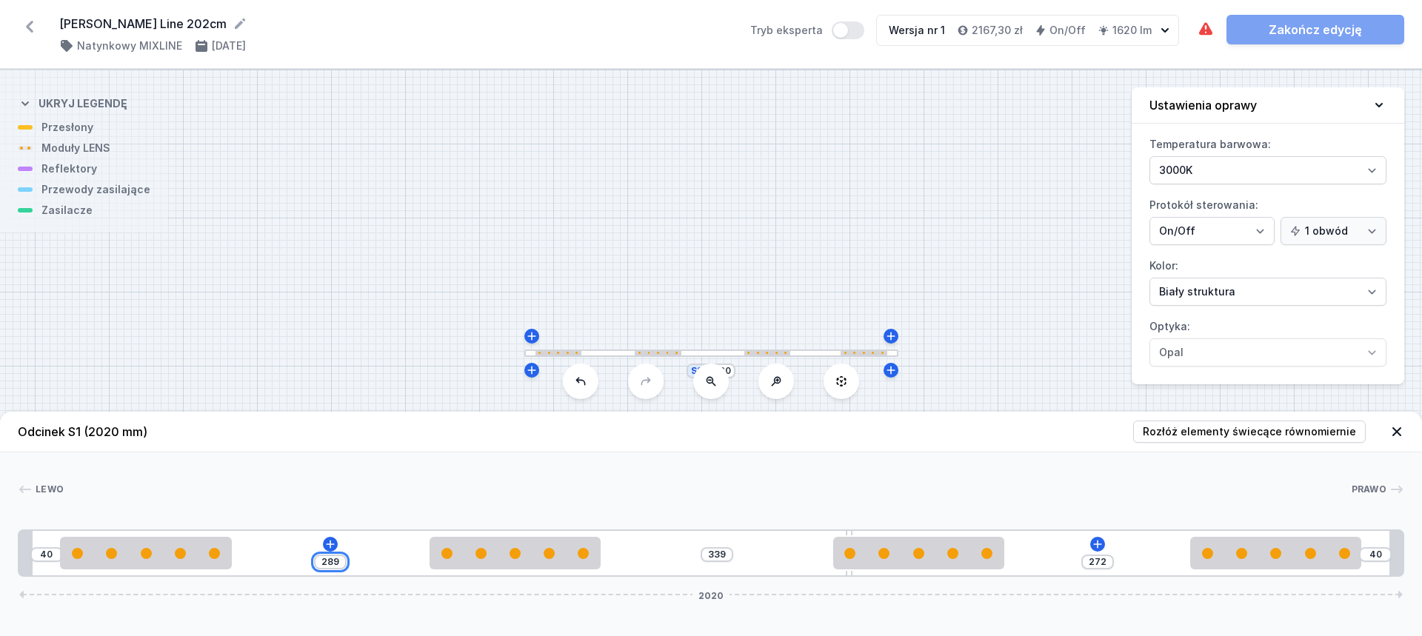
click at [333, 560] on input "289" at bounding box center [330, 562] width 24 height 12
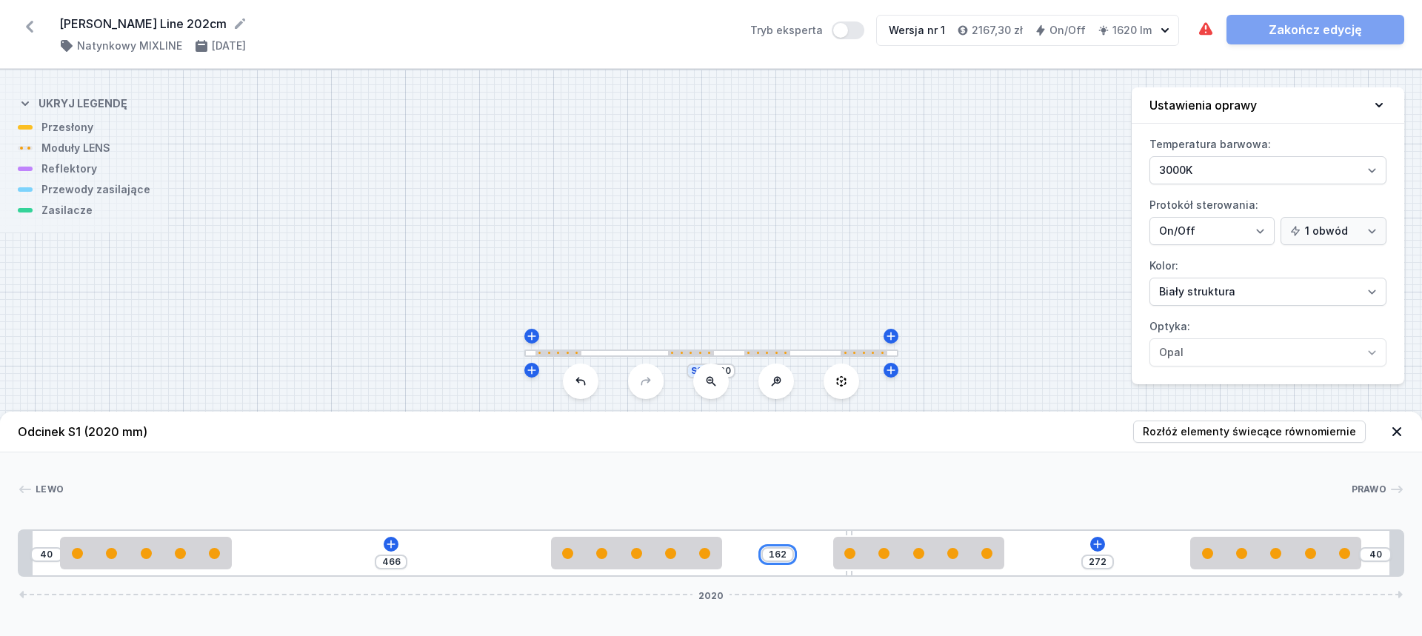
click at [776, 555] on input "162" at bounding box center [778, 555] width 24 height 12
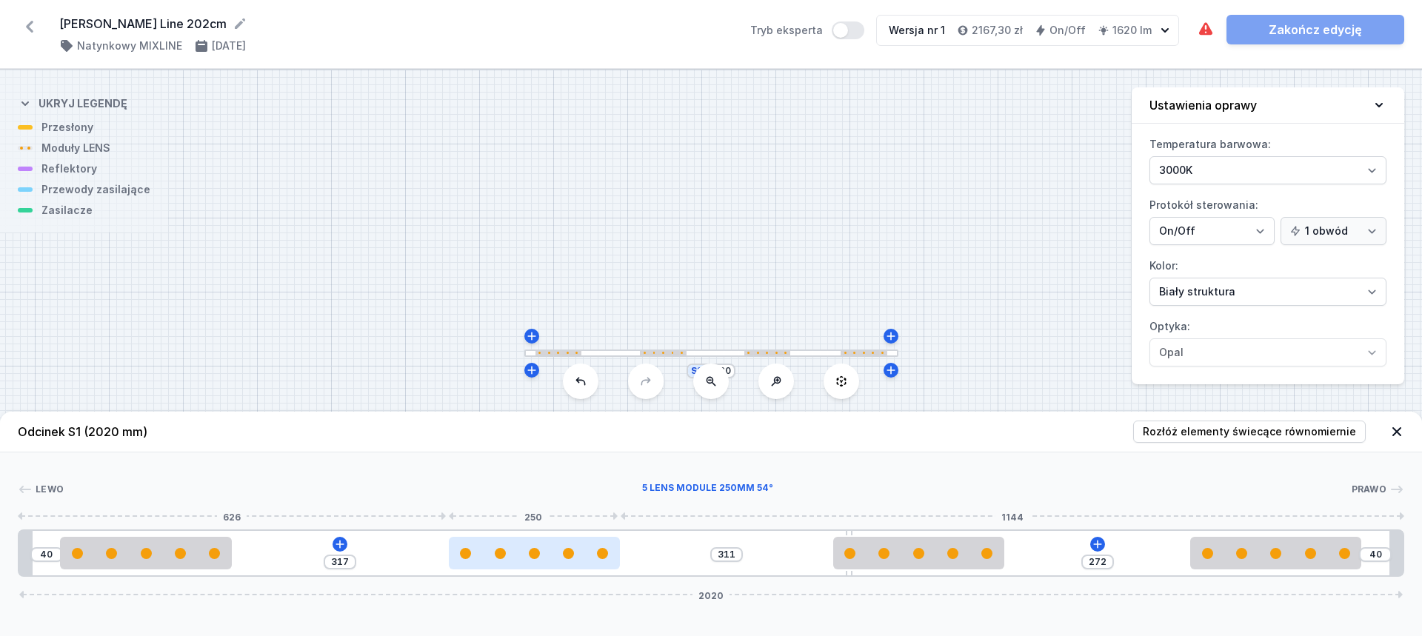
drag, startPoint x: 659, startPoint y: 566, endPoint x: 552, endPoint y: 561, distance: 106.8
click at [552, 561] on div at bounding box center [534, 553] width 171 height 33
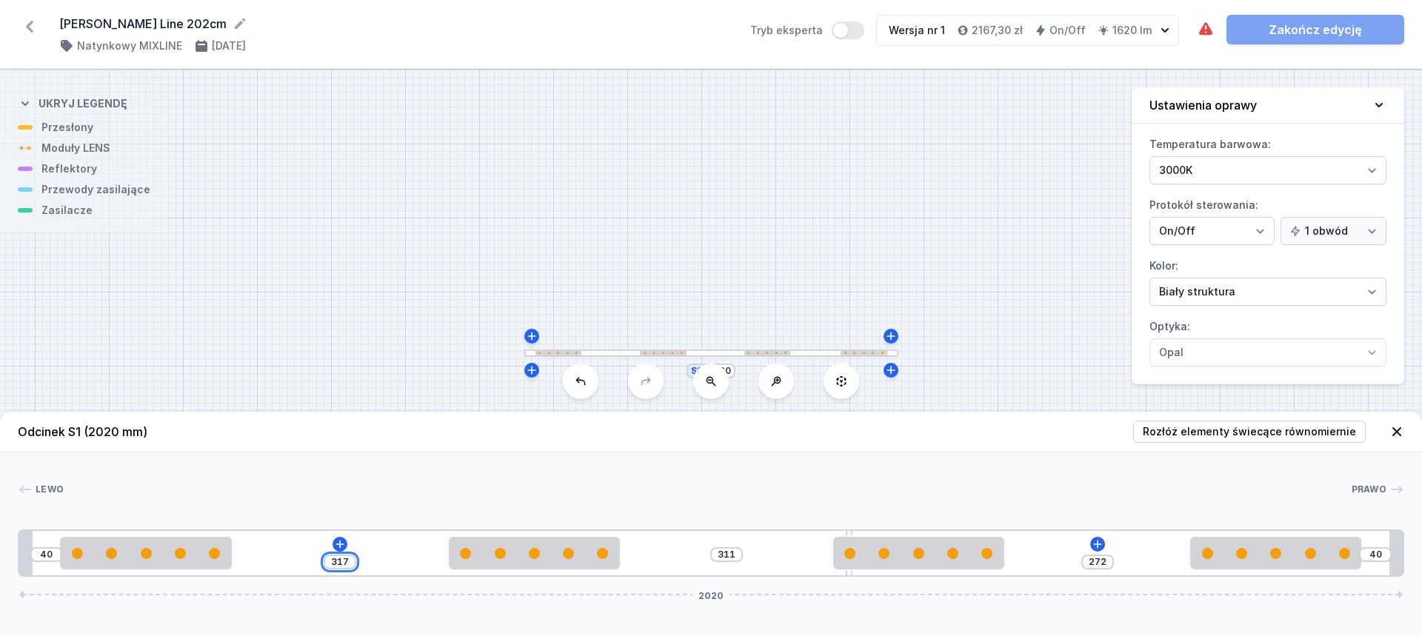
click at [344, 558] on input "317" at bounding box center [340, 562] width 24 height 12
click at [726, 552] on input "328" at bounding box center [721, 555] width 24 height 12
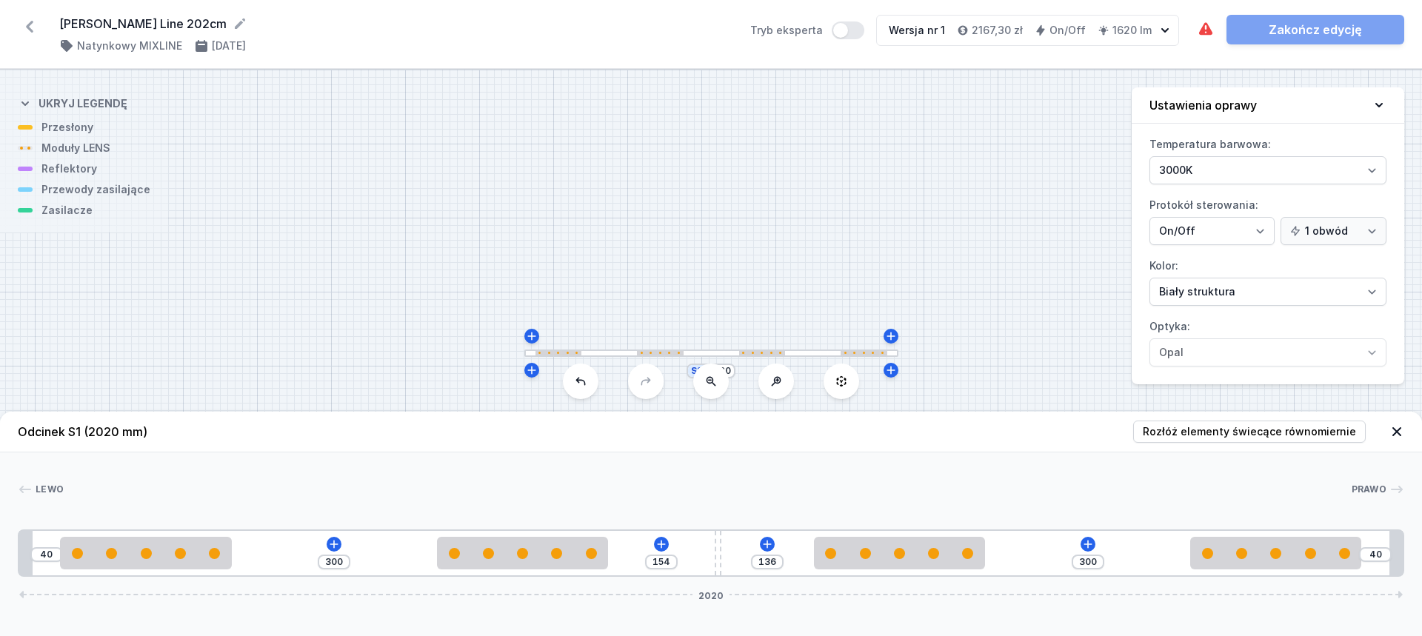
drag, startPoint x: 852, startPoint y: 532, endPoint x: 721, endPoint y: 535, distance: 130.4
click at [721, 535] on div "40 300 154 136 300 40 2020" at bounding box center [711, 553] width 1386 height 47
click at [336, 538] on icon at bounding box center [334, 544] width 12 height 12
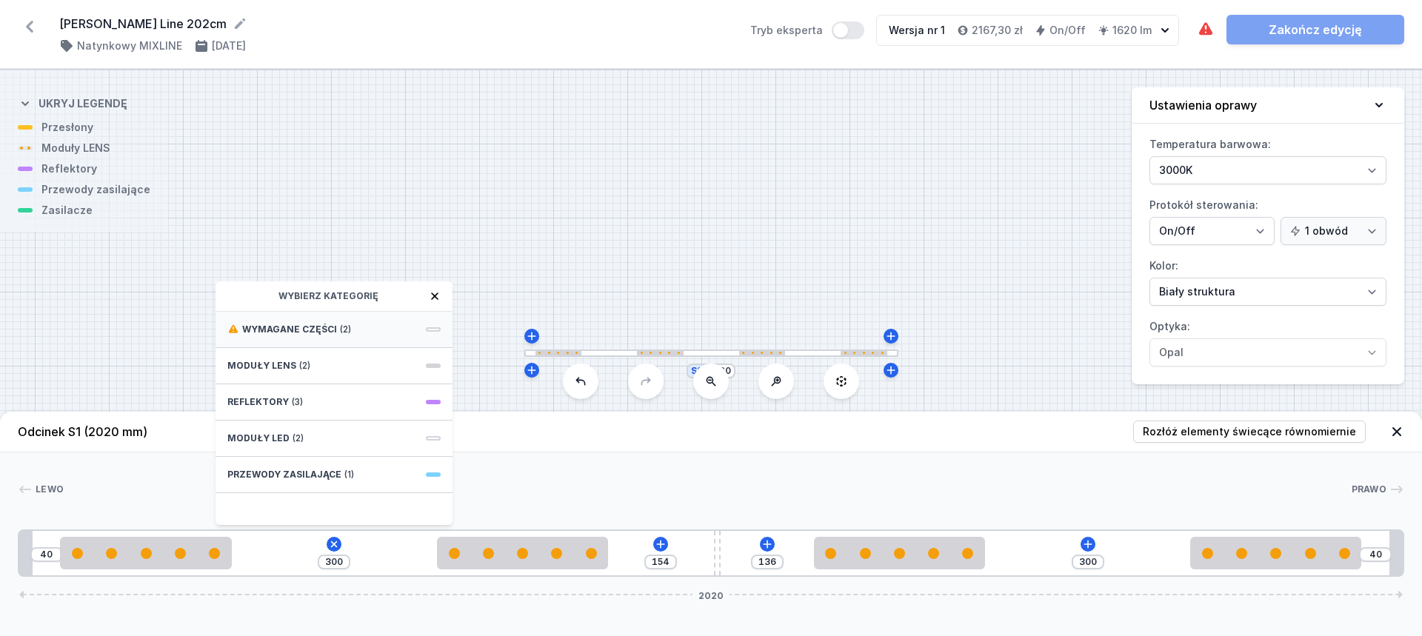
click at [355, 326] on div "Wymagane części (2)" at bounding box center [334, 330] width 237 height 36
click at [355, 367] on span "ON/OFF Driver - up to 16W" at bounding box center [333, 361] width 213 height 15
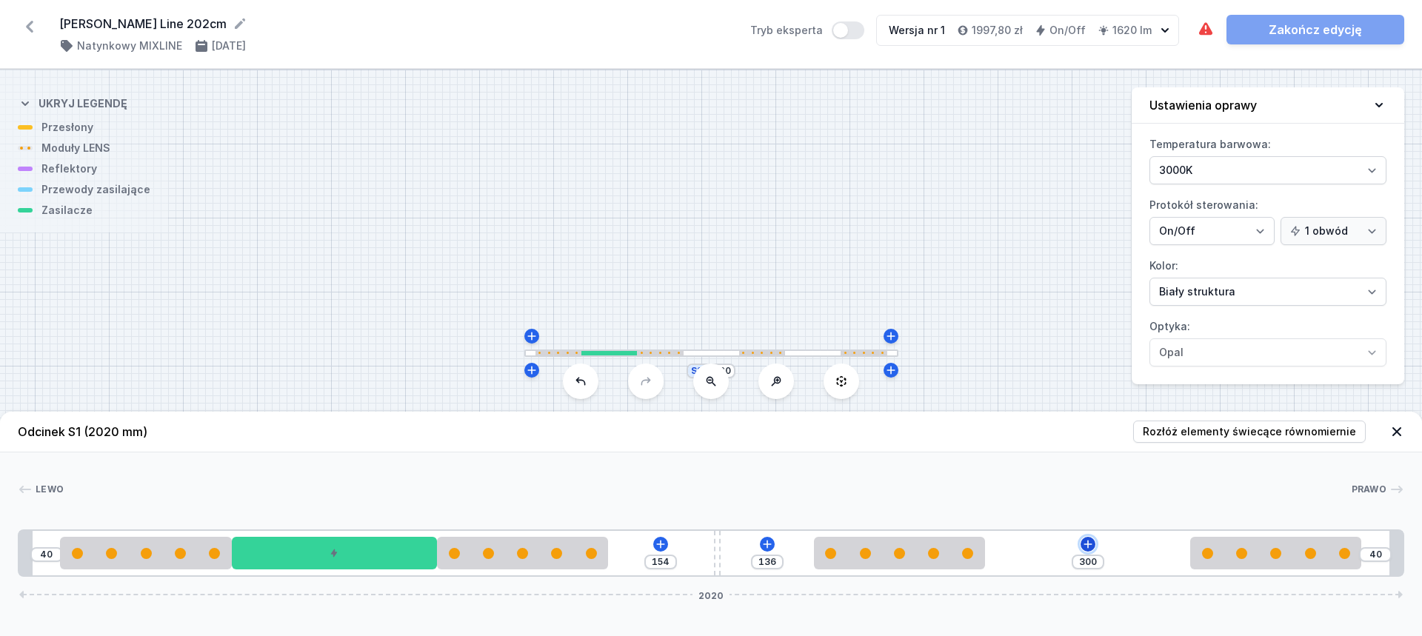
click at [1089, 546] on icon at bounding box center [1088, 544] width 12 height 12
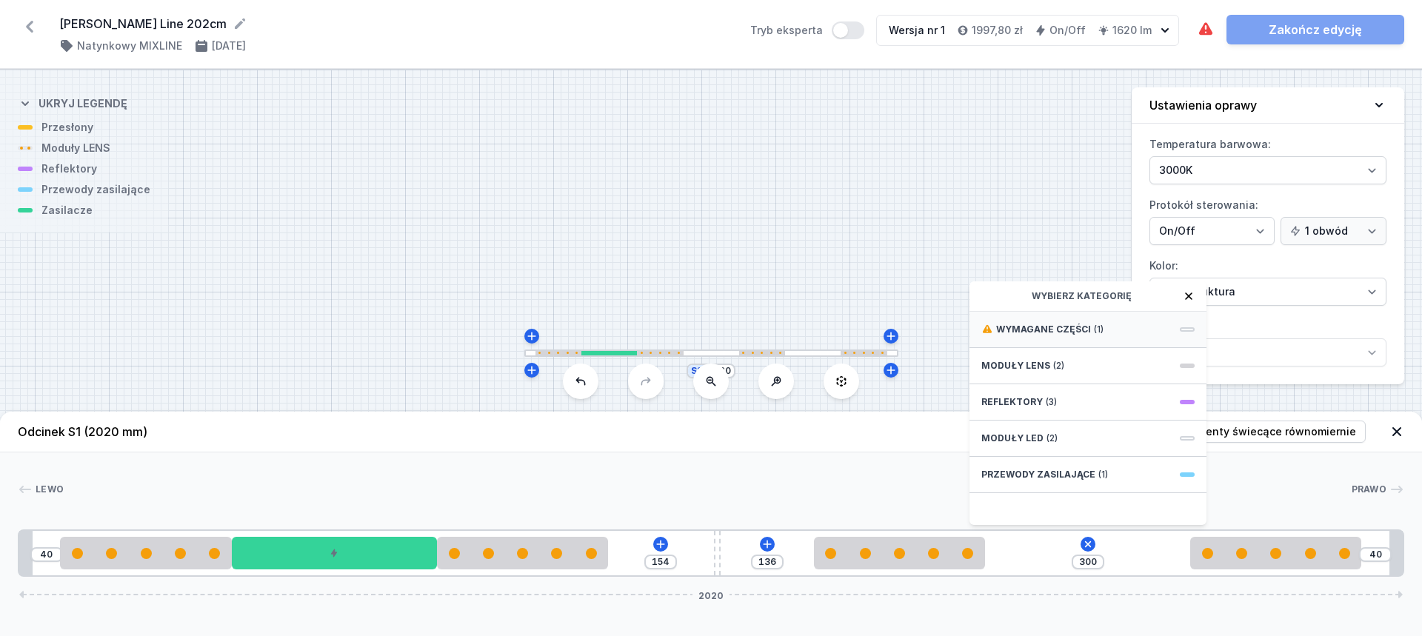
click at [1083, 330] on span "Wymagane części" at bounding box center [1043, 330] width 95 height 12
drag, startPoint x: 1070, startPoint y: 310, endPoint x: 1075, endPoint y: 330, distance: 21.4
click at [1071, 312] on div "Wymagane części Hole for power supply cable" at bounding box center [1087, 403] width 237 height 244
click at [1077, 330] on span "Hole for power supply cable" at bounding box center [1087, 328] width 213 height 15
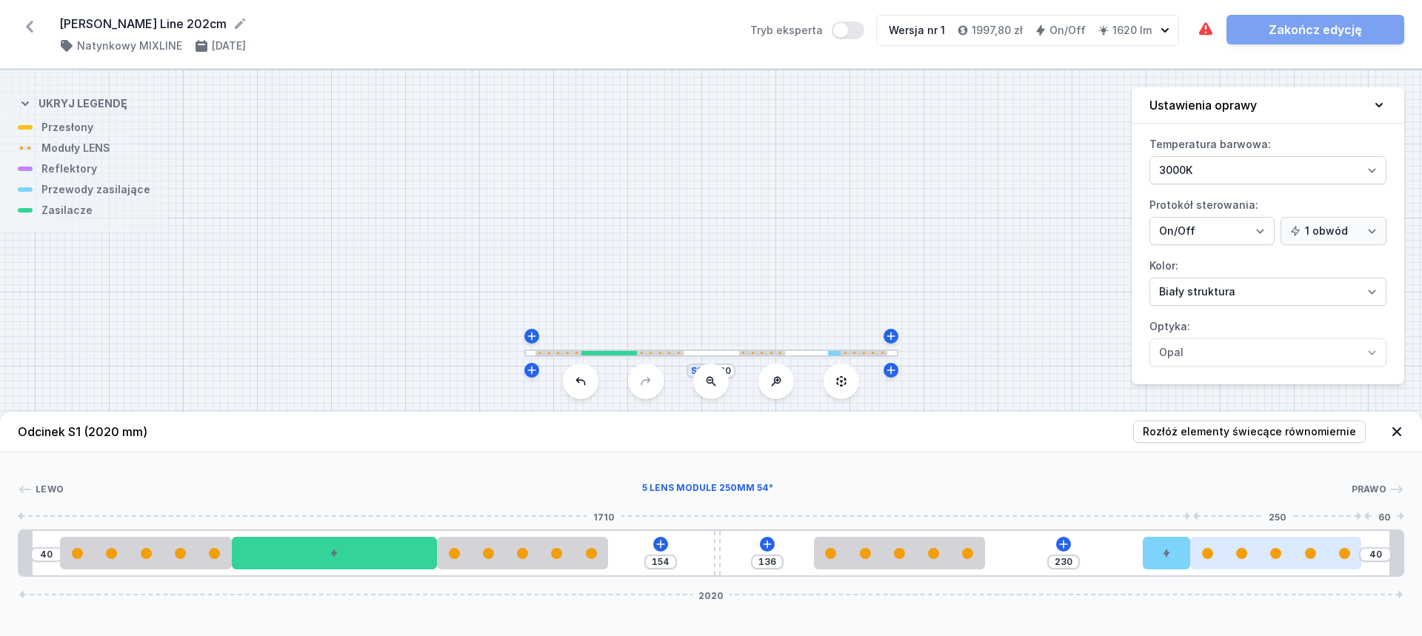
drag, startPoint x: 1015, startPoint y: 558, endPoint x: 1200, endPoint y: 548, distance: 185.4
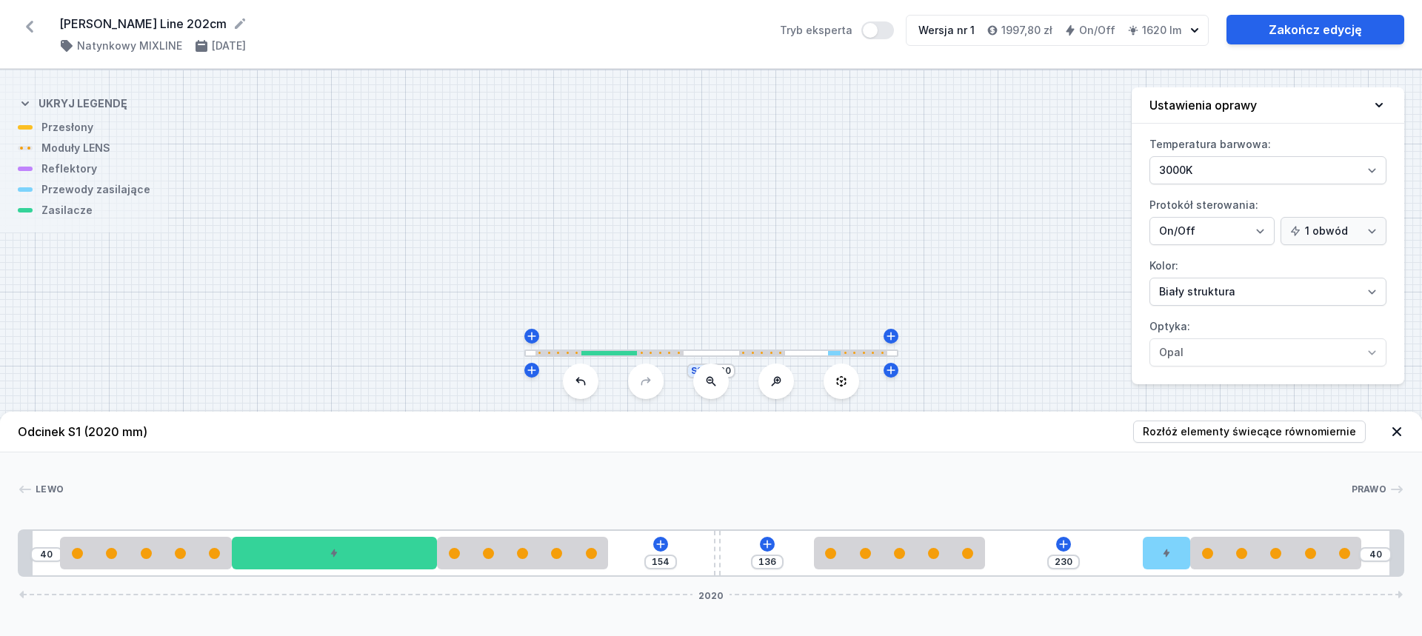
click at [1086, 474] on div "Lewo Prawo 1 2 3 2 4 2 5 2 1 40 154 136 230 40 2020 60 250 300 250 154 10 136 2…" at bounding box center [711, 514] width 1422 height 124
click at [1374, 105] on icon at bounding box center [1379, 105] width 15 height 15
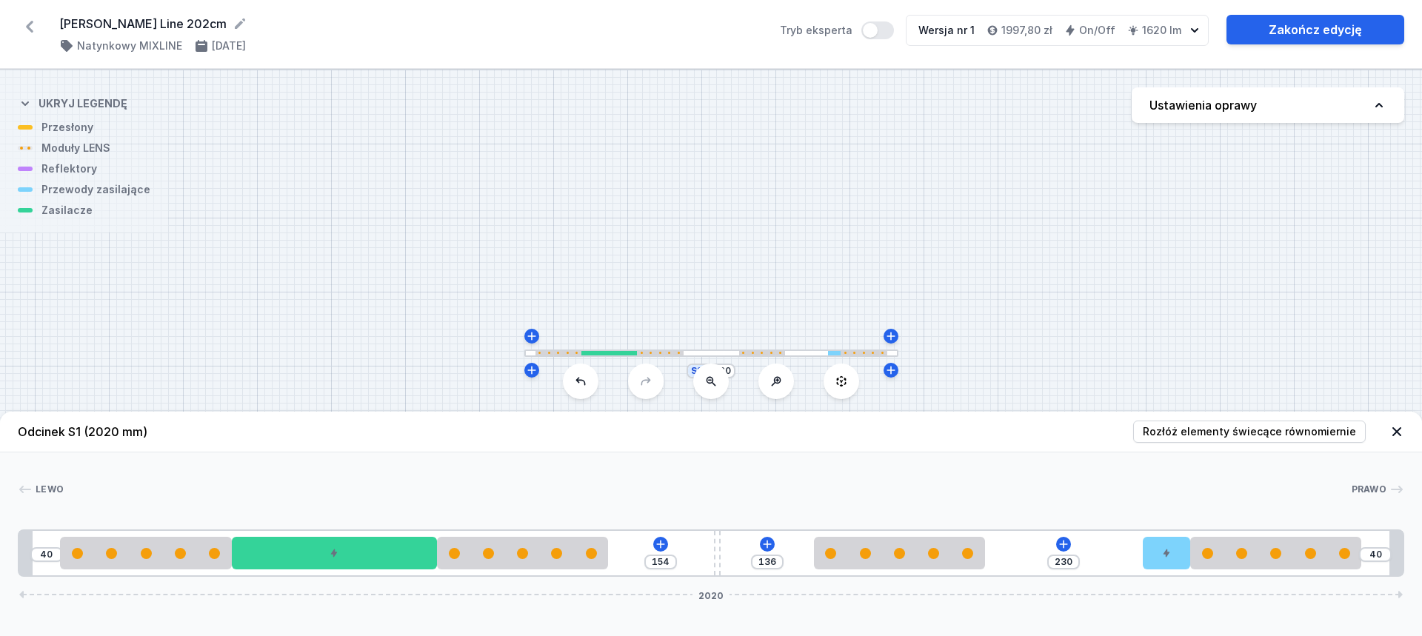
click at [1374, 105] on icon at bounding box center [1379, 105] width 15 height 15
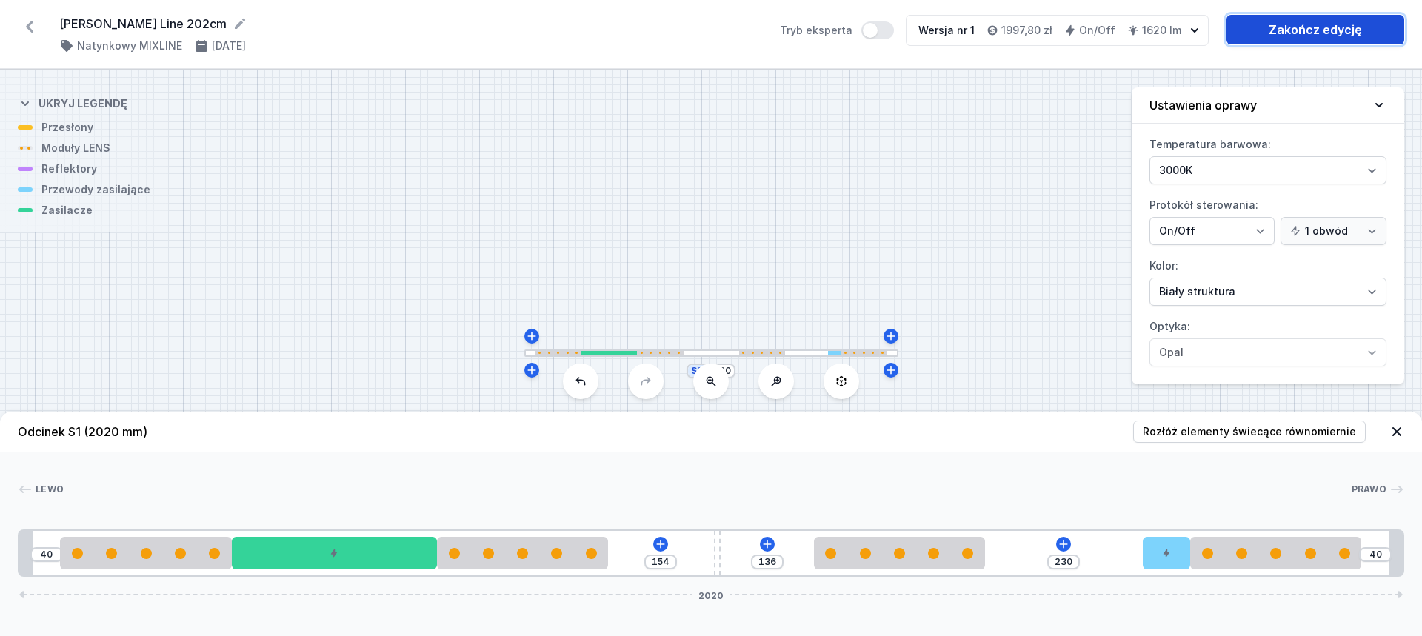
click at [1334, 27] on link "Zakończ edycję" at bounding box center [1315, 30] width 178 height 30
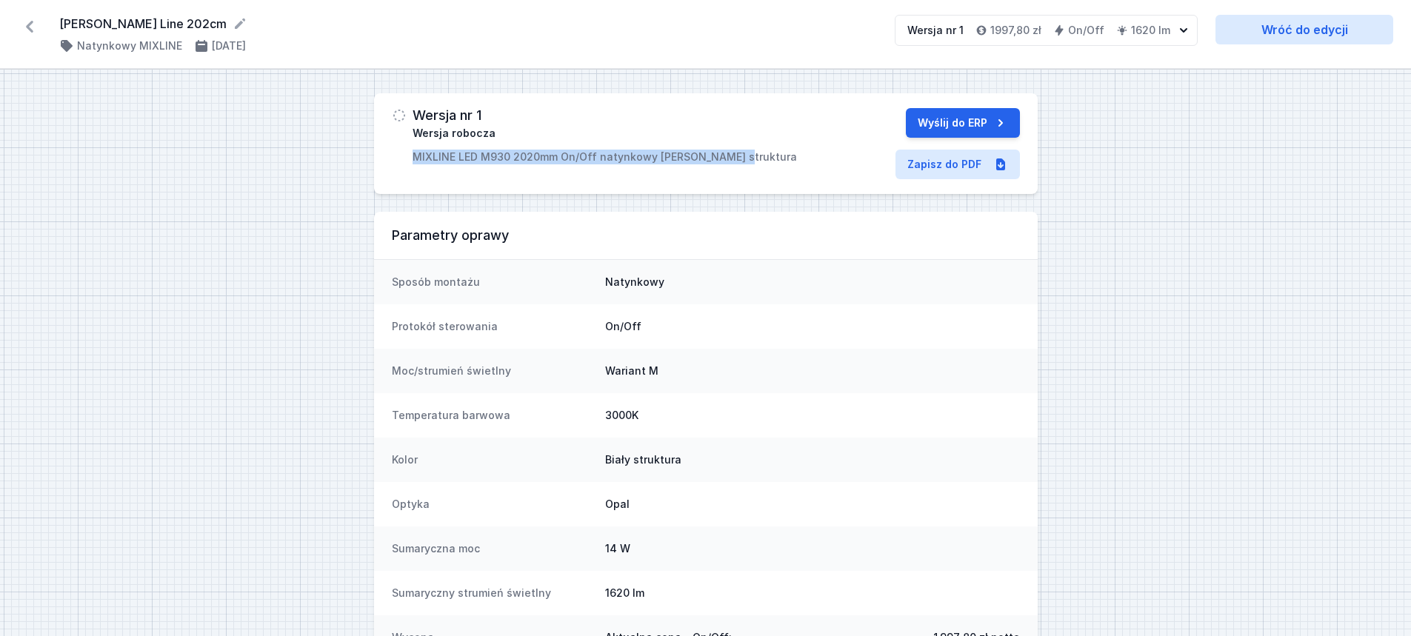
drag, startPoint x: 407, startPoint y: 158, endPoint x: 725, endPoint y: 150, distance: 318.5
click at [725, 150] on div "Wersja nr 1 Wersja robocza MIXLINE LED M930 2020mm On/Off natynkowy biały struk…" at bounding box center [601, 136] width 418 height 56
copy p "MIXLINE LED M930 2020mm On/Off natynkowy biały struktura"
click at [932, 168] on link "Zapisz do PDF" at bounding box center [957, 165] width 124 height 30
click at [30, 25] on icon at bounding box center [29, 27] width 7 height 12
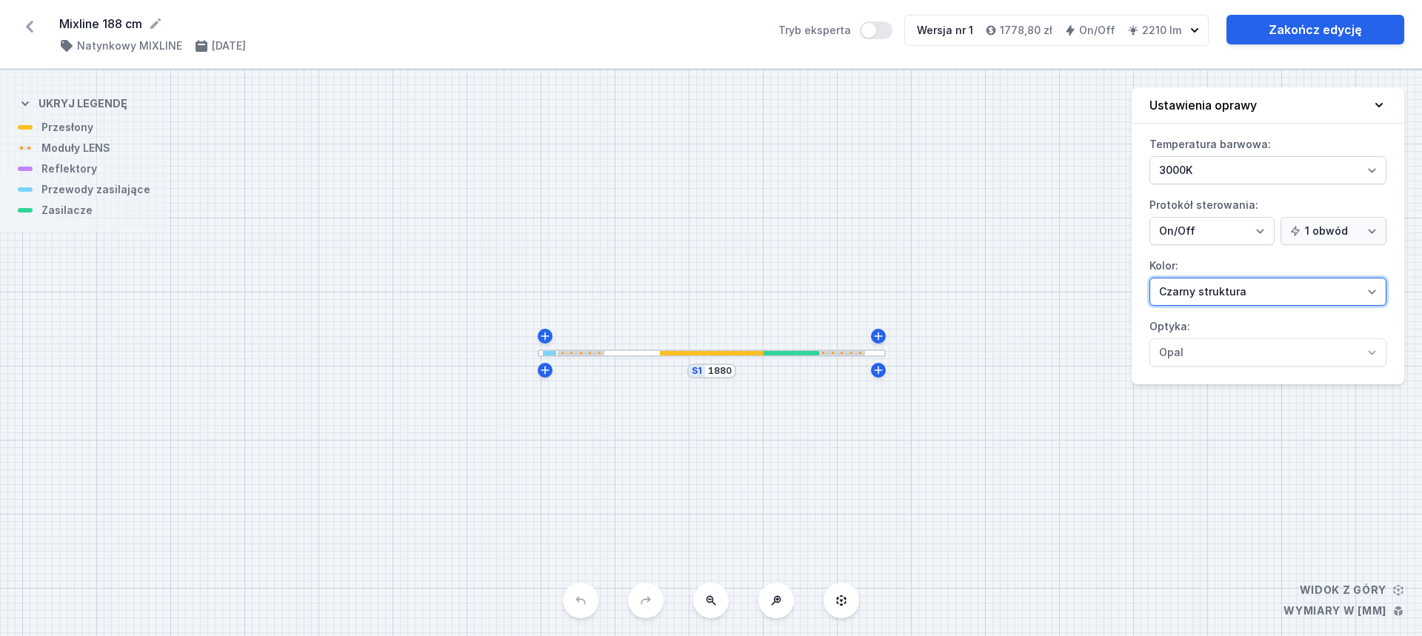
click at [1216, 281] on select "Biały struktura Czarny struktura Złoty struktura Miedziany Szary Inny (z palety…" at bounding box center [1267, 292] width 237 height 28
select select "1"
click at [1149, 278] on select "Biały struktura Czarny struktura Złoty struktura Miedziany Szary Inny (z palety…" at bounding box center [1267, 292] width 237 height 28
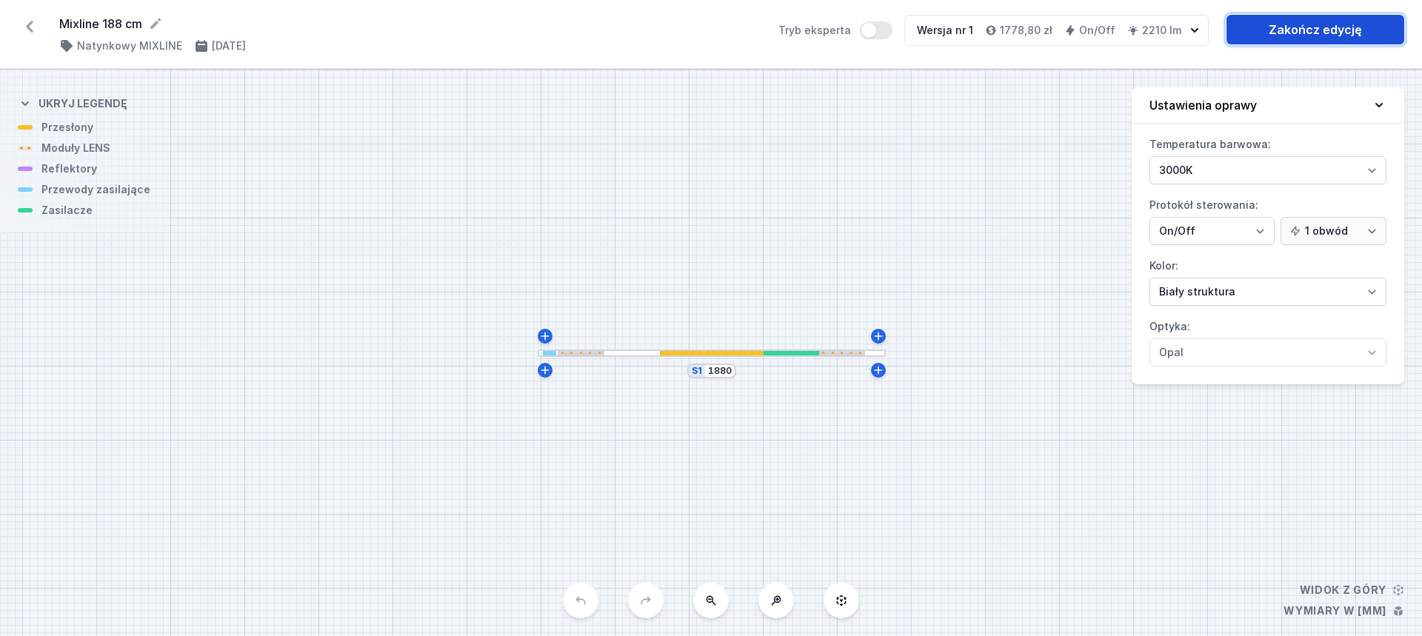
click at [1296, 27] on link "Zakończ edycję" at bounding box center [1315, 30] width 178 height 30
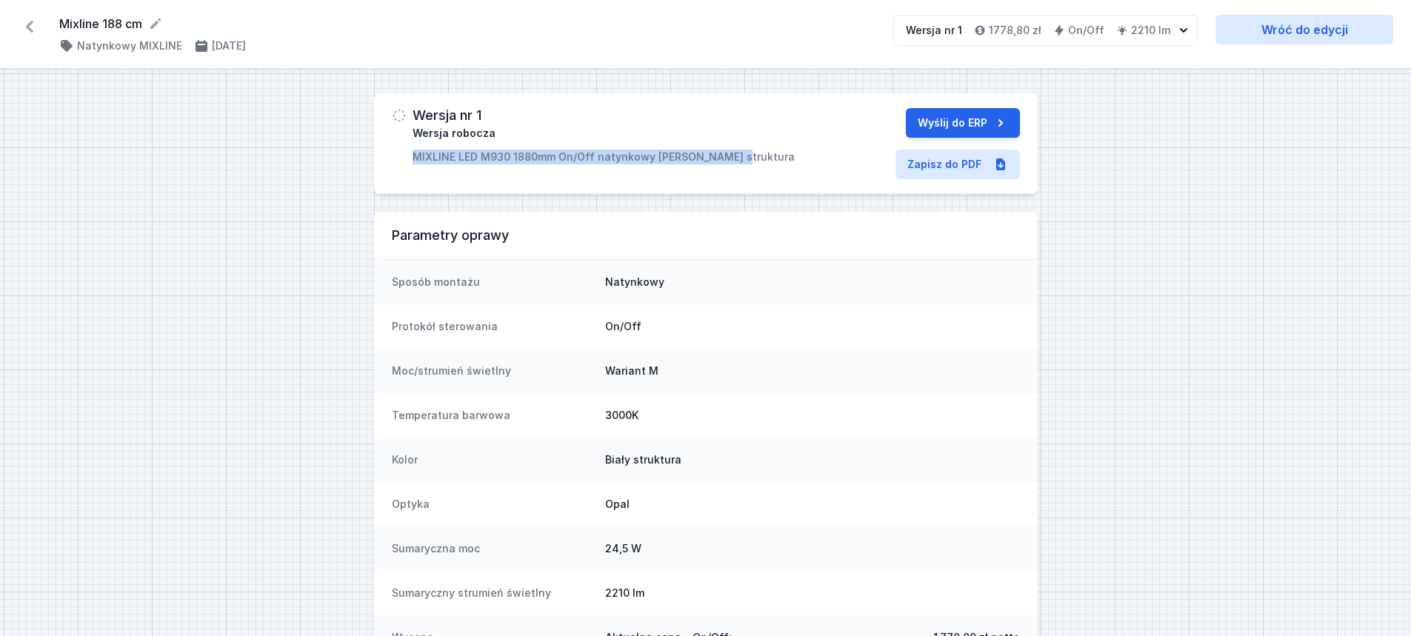
drag, startPoint x: 401, startPoint y: 158, endPoint x: 728, endPoint y: 160, distance: 326.6
click at [728, 160] on div "Wersja nr 1 Wersja robocza MIXLINE LED M930 1880mm On/Off natynkowy biały struk…" at bounding box center [601, 136] width 418 height 56
copy p "MIXLINE LED M930 1880mm On/Off natynkowy biały struktura"
click at [967, 156] on link "Zapisz do PDF" at bounding box center [957, 165] width 124 height 30
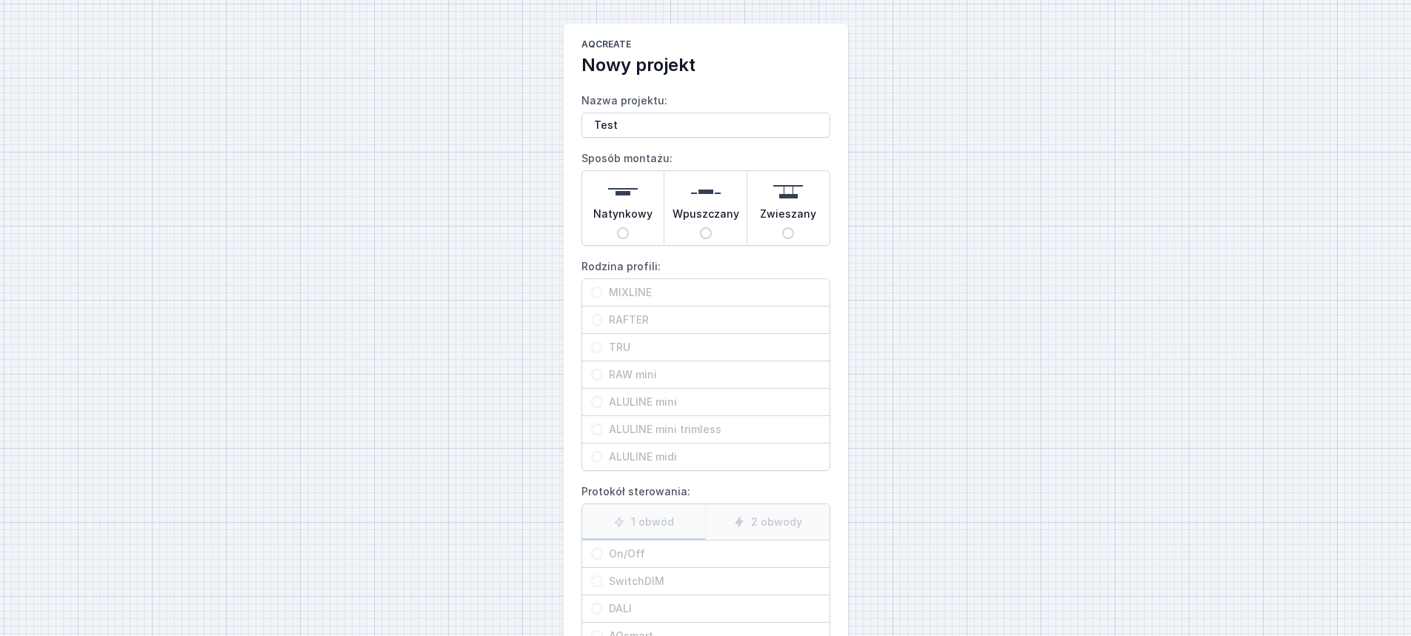
type input "Test"
click at [622, 213] on span "Natynkowy" at bounding box center [622, 217] width 59 height 21
click at [622, 227] on input "Natynkowy" at bounding box center [623, 233] width 12 height 12
radio input "true"
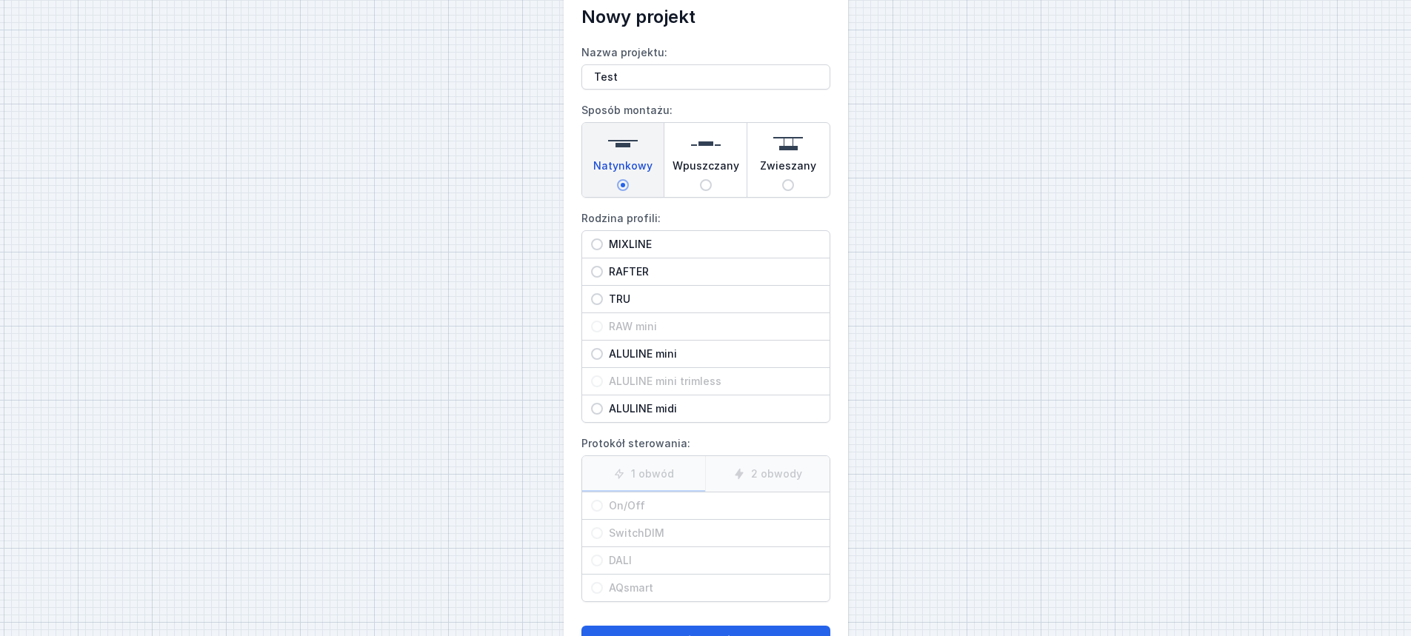
scroll to position [106, 0]
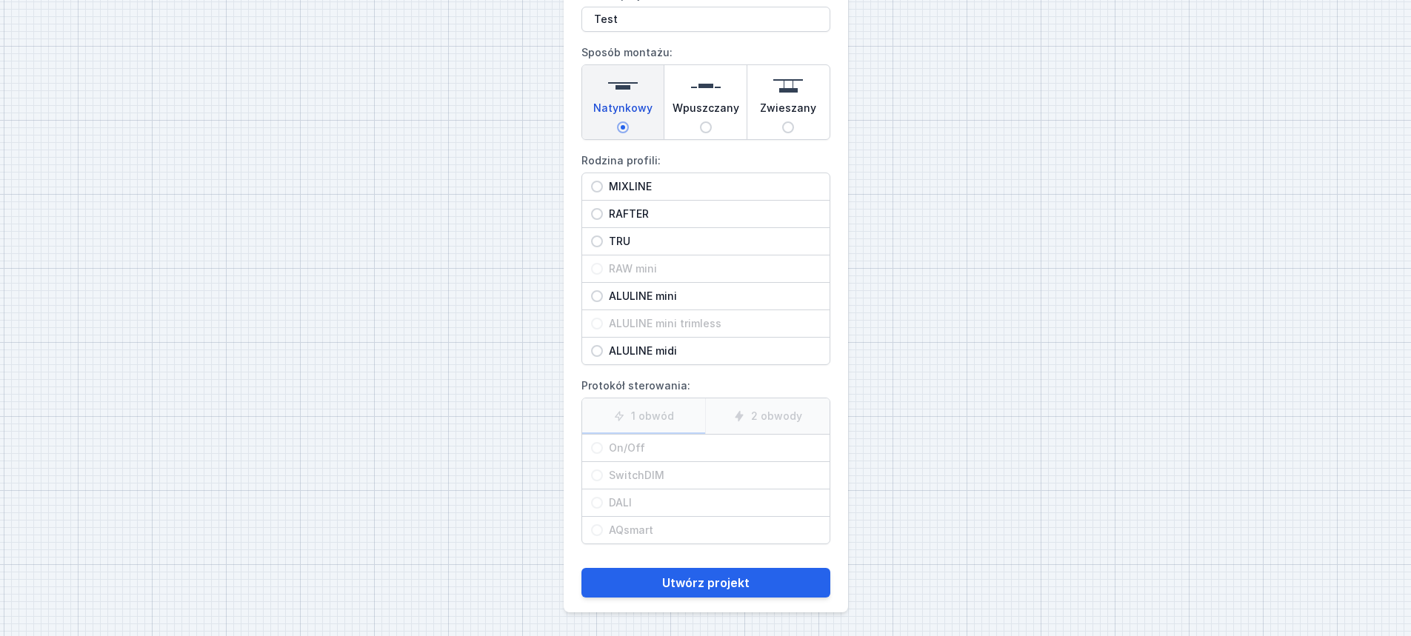
click at [636, 239] on span "TRU" at bounding box center [712, 241] width 218 height 15
click at [603, 239] on input "TRU" at bounding box center [597, 241] width 12 height 12
radio input "true"
click at [658, 444] on span "On/Off" at bounding box center [712, 448] width 218 height 15
click at [603, 444] on input "On/Off" at bounding box center [597, 448] width 12 height 12
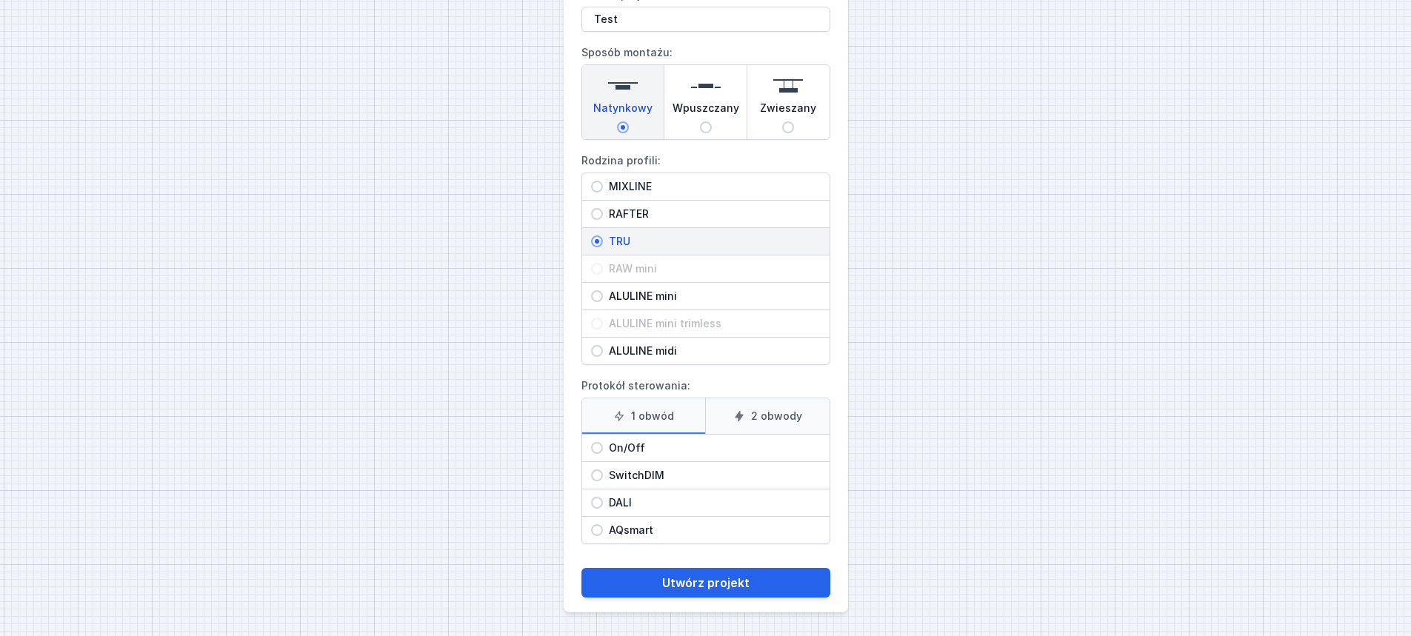
radio input "true"
drag, startPoint x: 701, startPoint y: 587, endPoint x: 723, endPoint y: 537, distance: 55.0
click at [701, 587] on button "Utwórz projekt" at bounding box center [705, 583] width 249 height 30
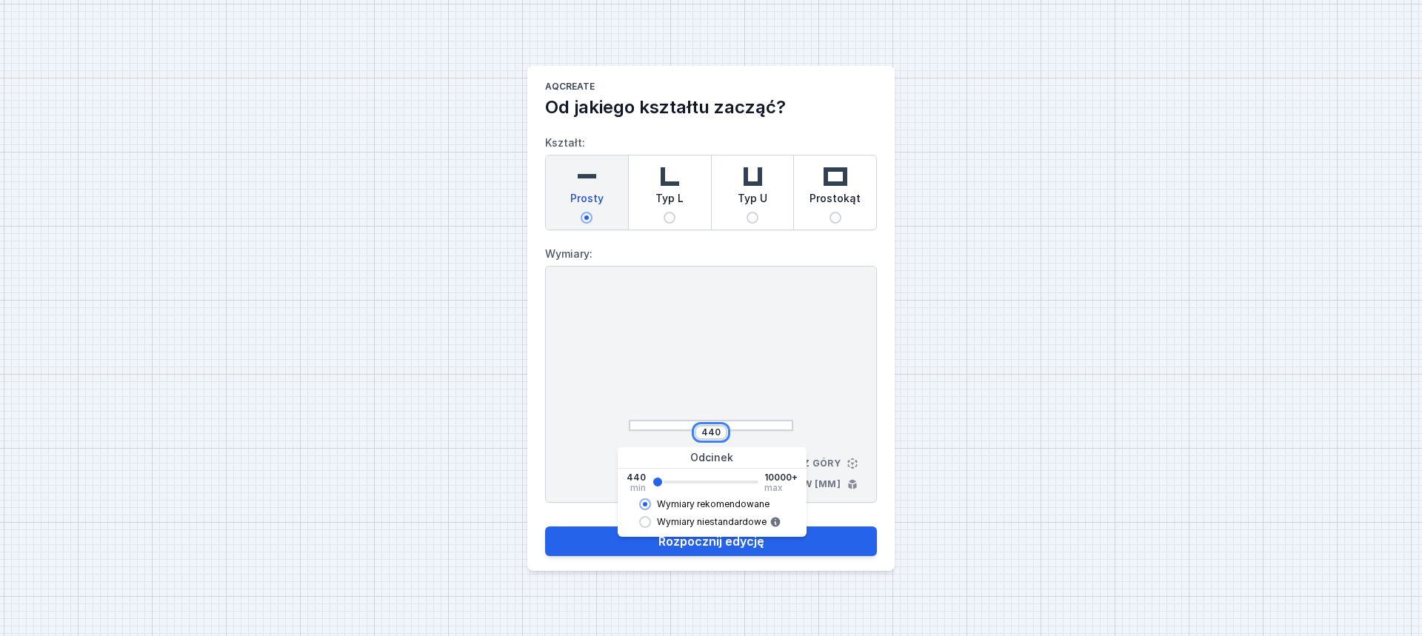
click at [717, 437] on input "440" at bounding box center [711, 433] width 24 height 12
click at [713, 436] on input "440" at bounding box center [711, 433] width 24 height 12
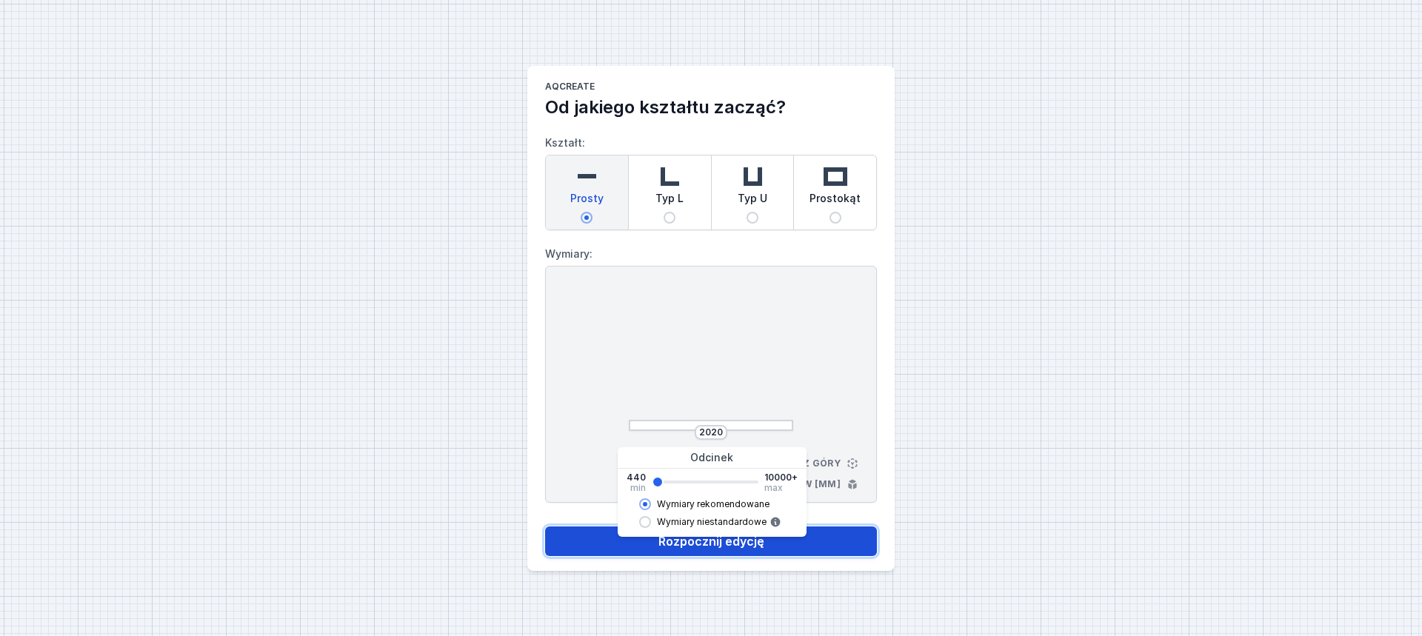
type input "1980"
click at [712, 552] on button "Rozpocznij edycję" at bounding box center [711, 542] width 332 height 30
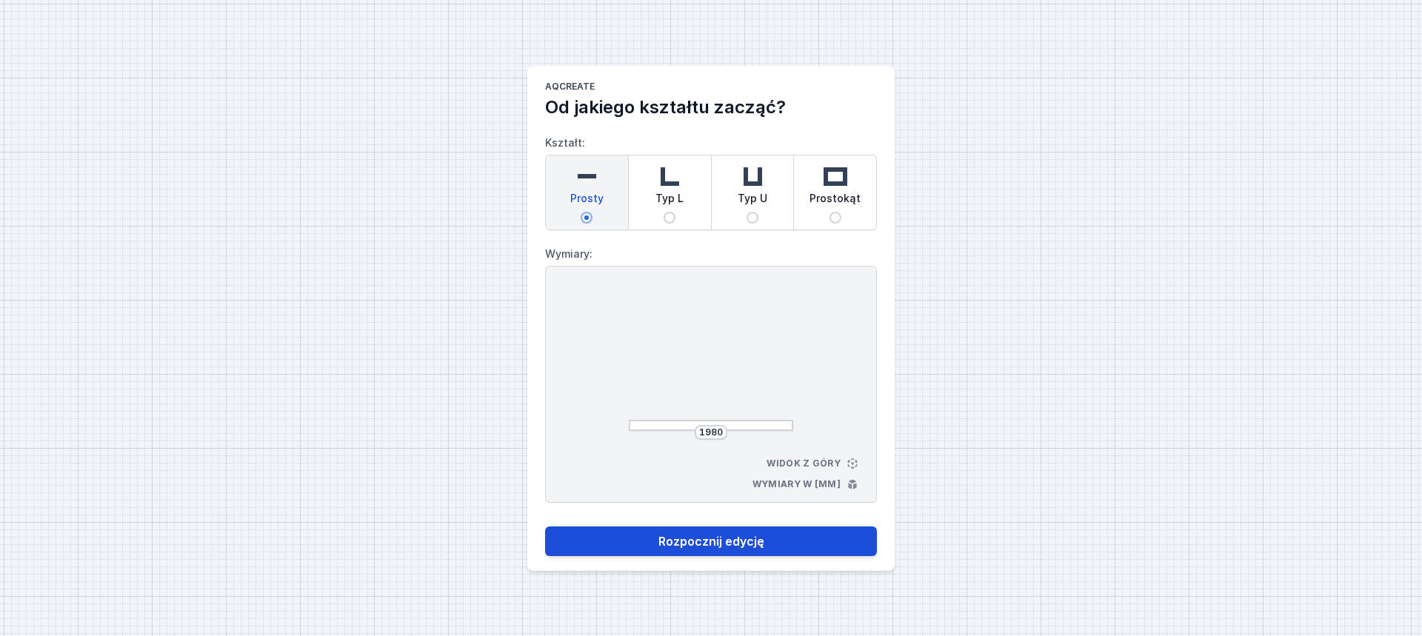
select select "M"
select select "3000"
select select "opal"
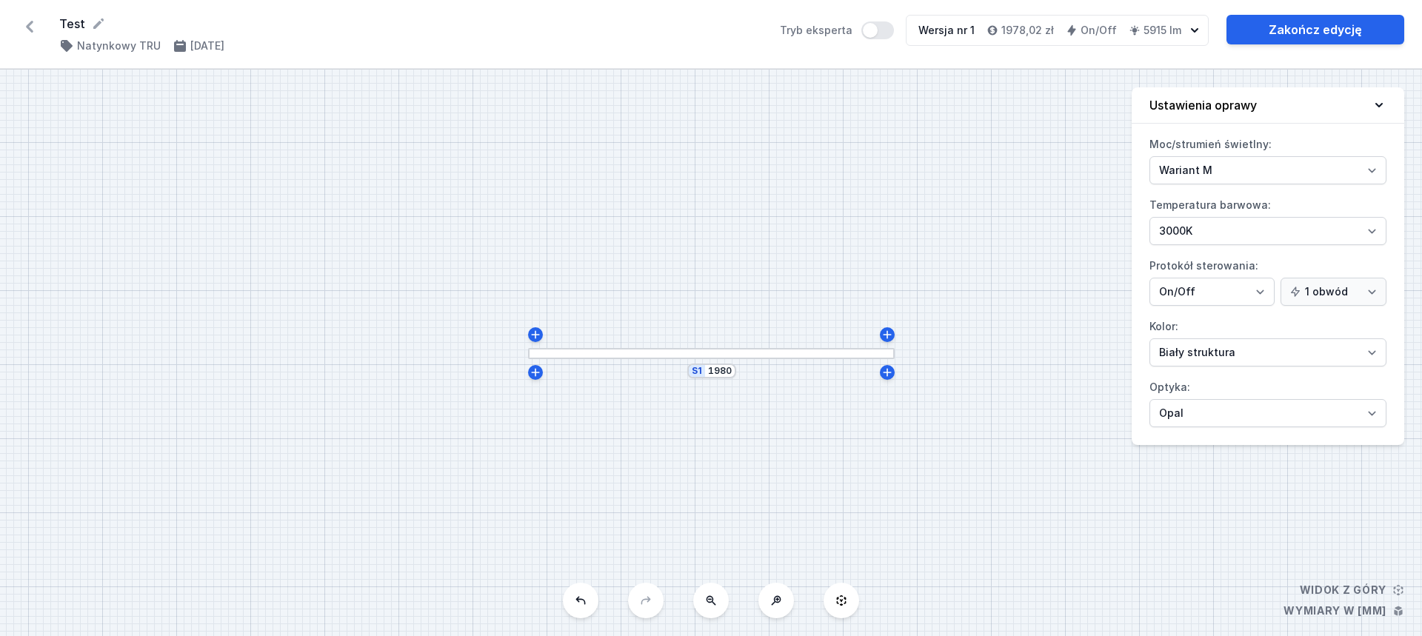
click at [1191, 31] on icon "button" at bounding box center [1194, 30] width 15 height 15
click at [1227, 175] on select "Wariant L Wariant M" at bounding box center [1267, 170] width 237 height 28
select select "L"
click at [1149, 156] on select "Wariant L Wariant M" at bounding box center [1267, 170] width 237 height 28
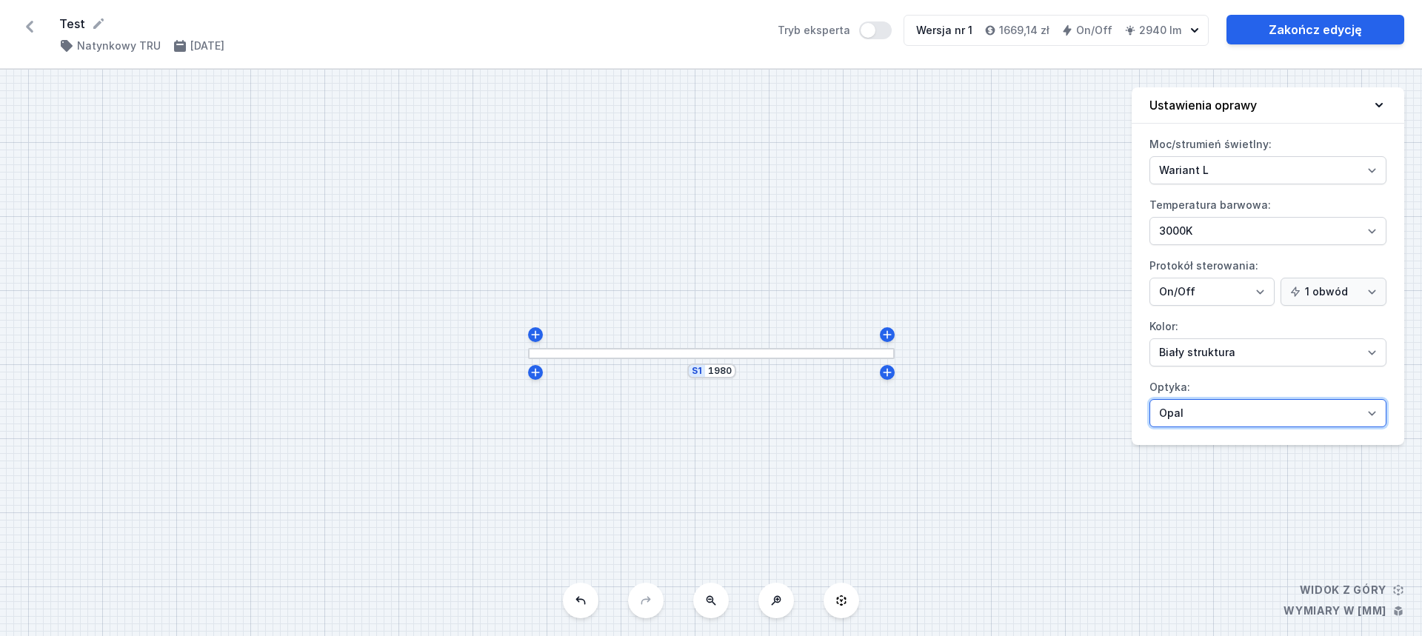
click at [1235, 415] on select "Mikropryzma Opal" at bounding box center [1267, 413] width 237 height 28
click at [1149, 399] on select "Mikropryzma Opal" at bounding box center [1267, 413] width 237 height 28
click at [1229, 415] on select "Mikropryzma Opal" at bounding box center [1267, 413] width 237 height 28
click at [1149, 399] on select "Mikropryzma Opal" at bounding box center [1267, 413] width 237 height 28
click at [1229, 412] on select "Mikropryzma Opal" at bounding box center [1267, 413] width 237 height 28
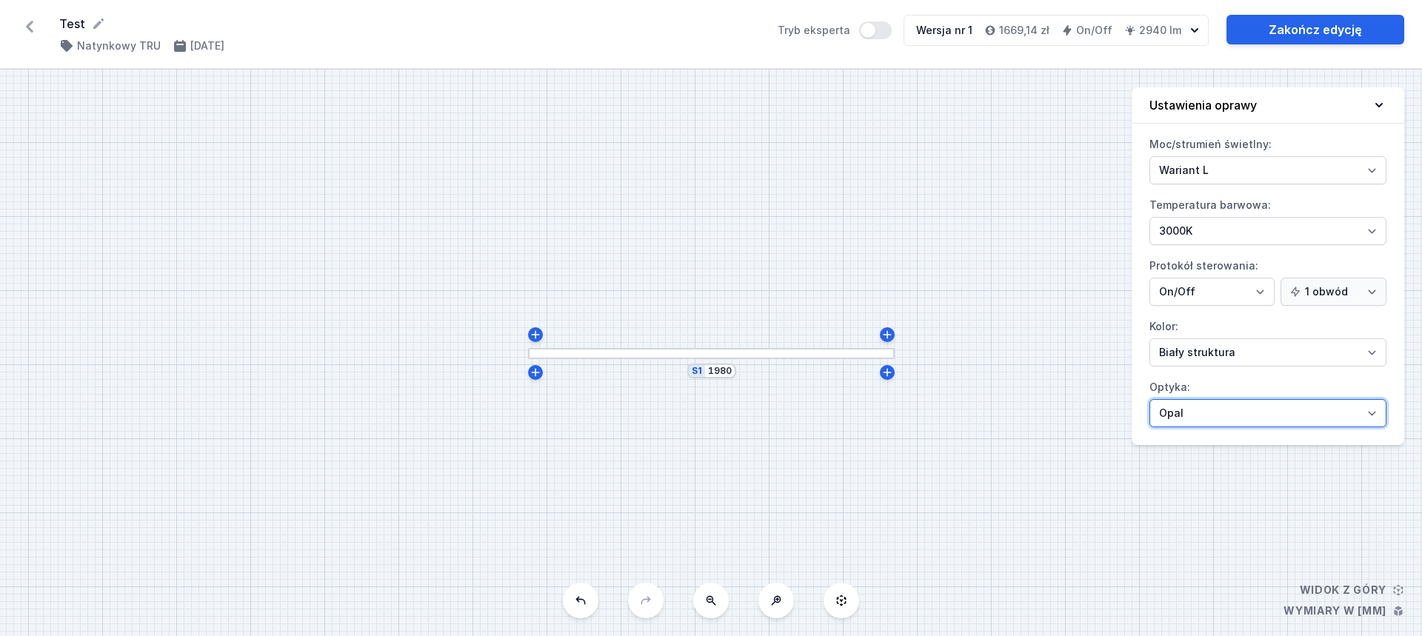
select select "microprism"
click at [1149, 399] on select "Mikropryzma Opal" at bounding box center [1267, 413] width 237 height 28
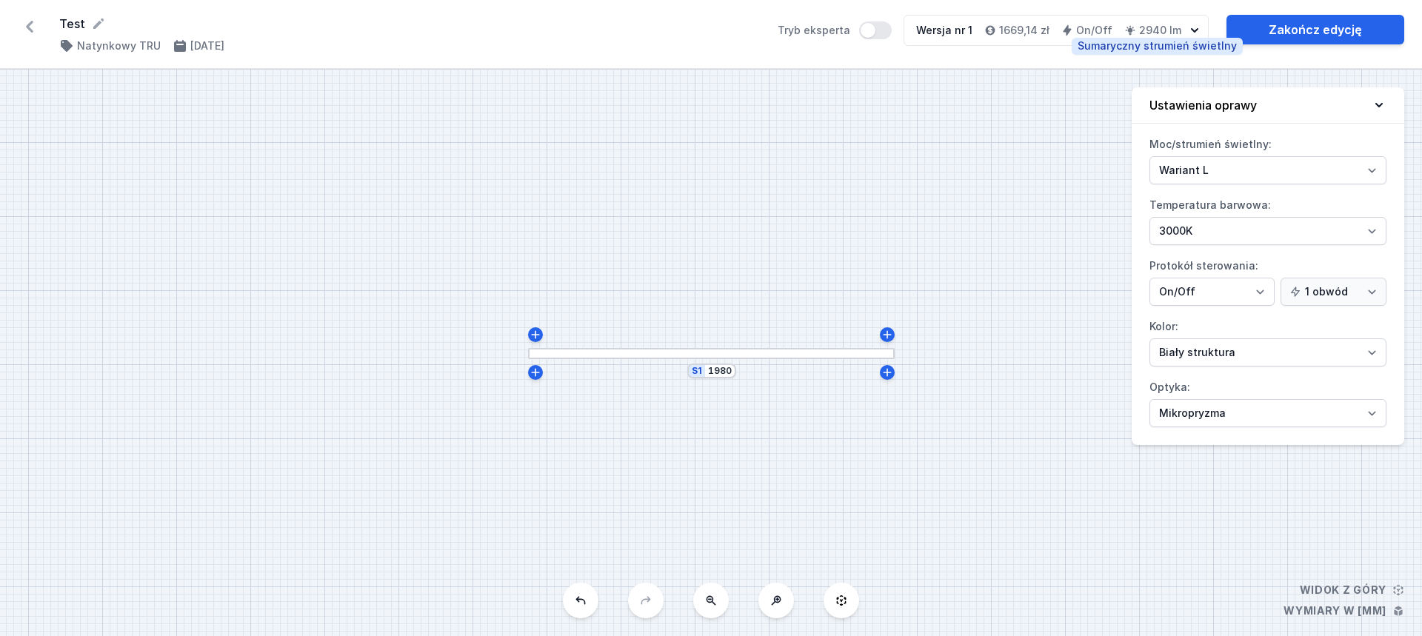
click at [1165, 25] on h4 "2940 lm" at bounding box center [1160, 30] width 42 height 15
click at [1184, 30] on div "Wersja nr 1 1669,14 zł On/Off 2940 lm" at bounding box center [1045, 31] width 283 height 30
click at [1193, 30] on icon "button" at bounding box center [1194, 30] width 7 height 4
click at [1309, 167] on select "Wariant L Wariant M" at bounding box center [1267, 170] width 237 height 28
click at [1149, 156] on select "Wariant L Wariant M" at bounding box center [1267, 170] width 237 height 28
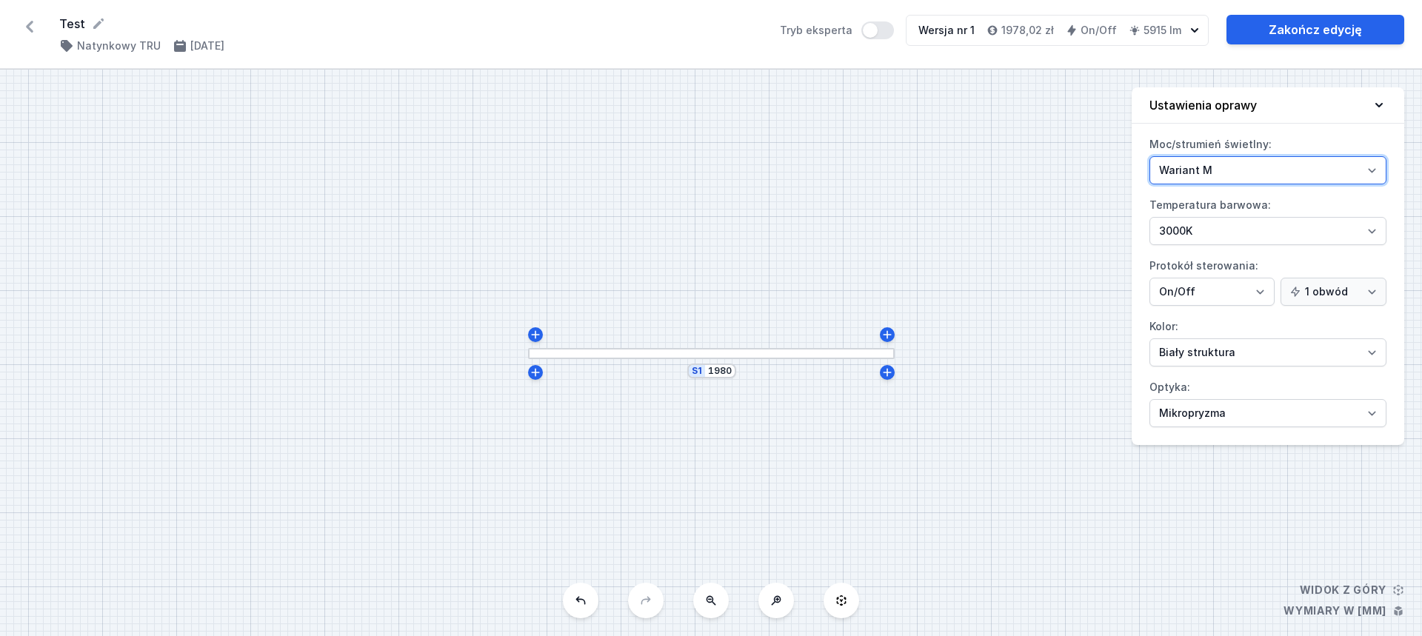
click at [1243, 169] on select "Wariant L Wariant M" at bounding box center [1267, 170] width 237 height 28
select select "L"
click at [1149, 156] on select "Wariant L Wariant M" at bounding box center [1267, 170] width 237 height 28
click at [95, 20] on icon at bounding box center [98, 23] width 15 height 15
type input "T"
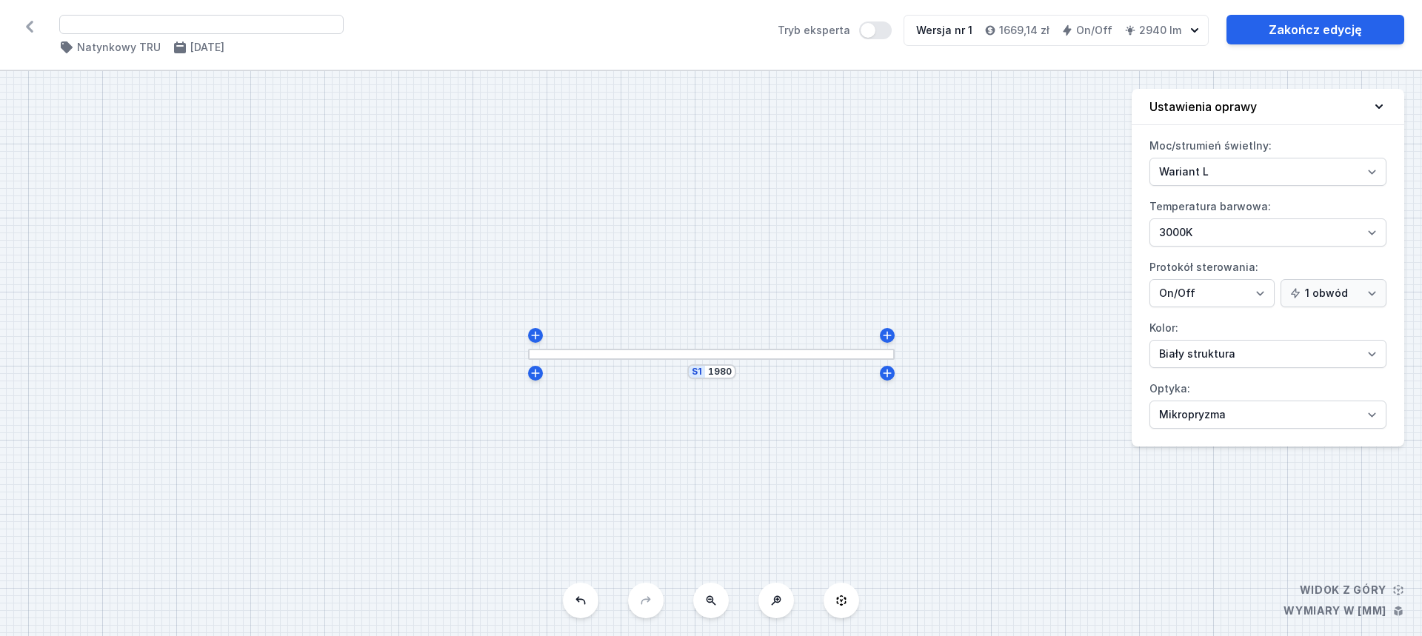
type input "S"
click at [76, 23] on icon at bounding box center [80, 23] width 15 height 15
click at [78, 23] on input "S" at bounding box center [201, 24] width 284 height 19
type input "Set Tru 198 cm"
click at [1238, 159] on select "Wariant L Wariant M" at bounding box center [1267, 170] width 237 height 28
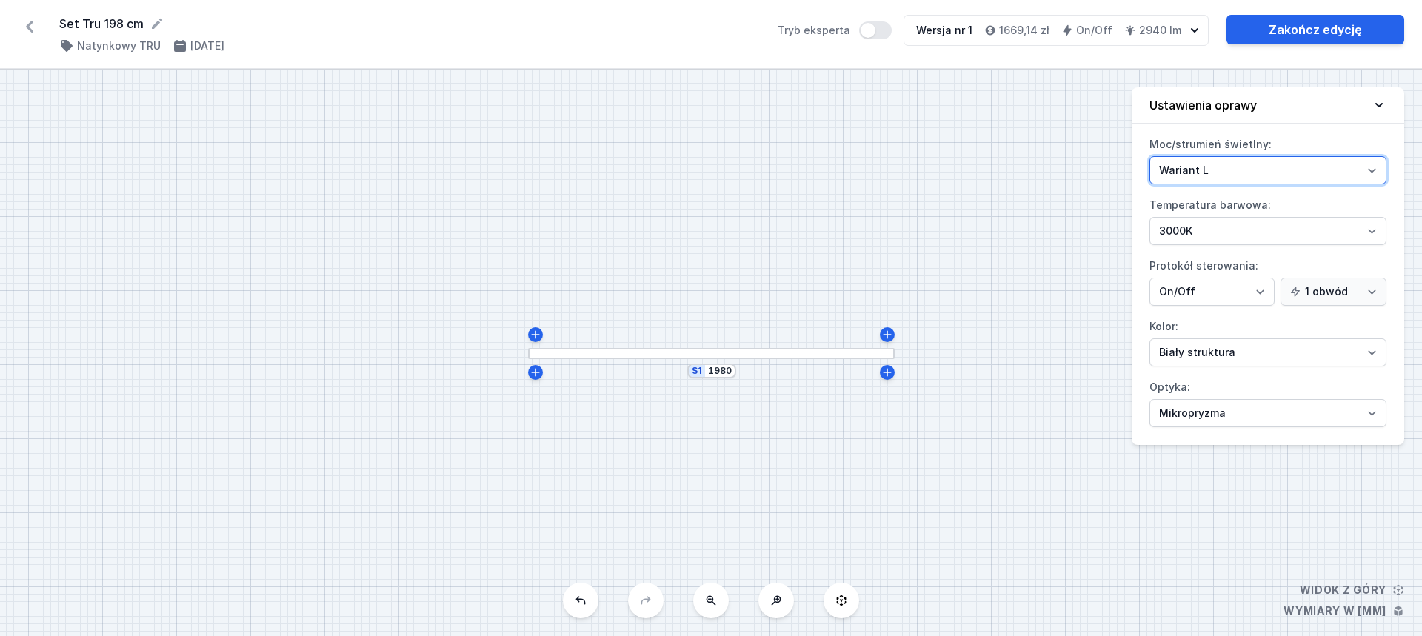
click at [1243, 162] on select "Wariant L Wariant M" at bounding box center [1267, 170] width 237 height 28
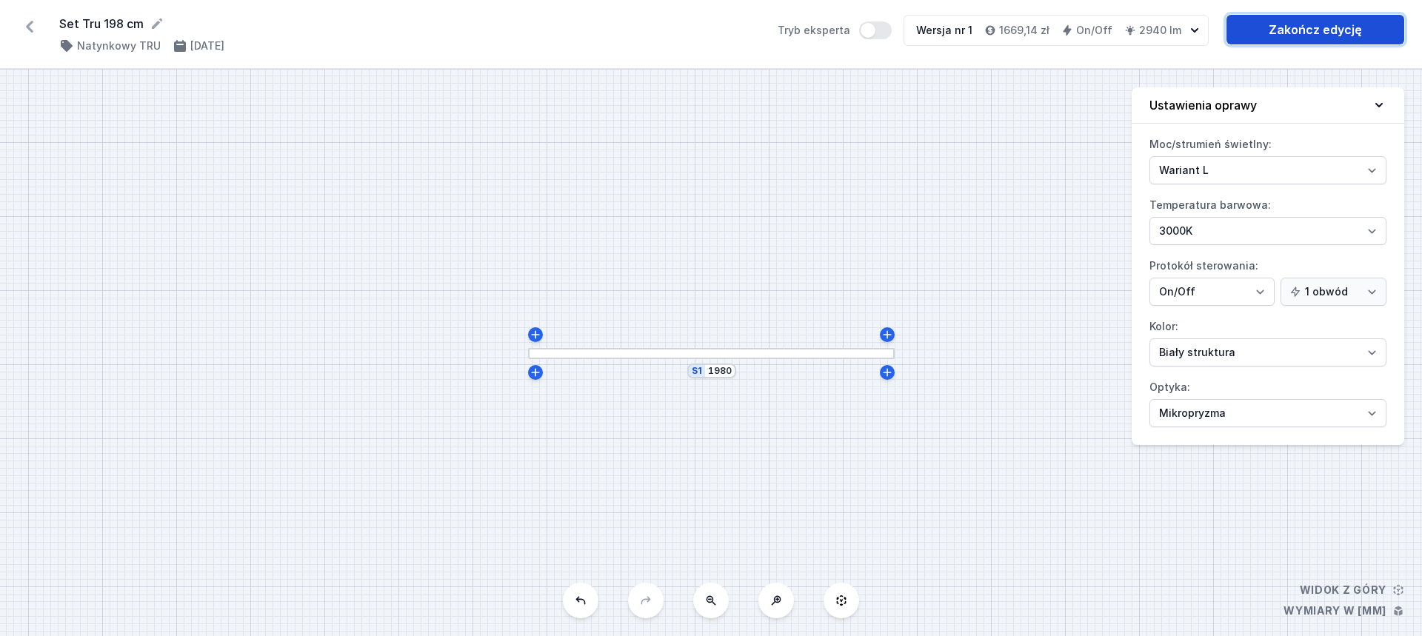
click at [1302, 31] on link "Zakończ edycję" at bounding box center [1315, 30] width 178 height 30
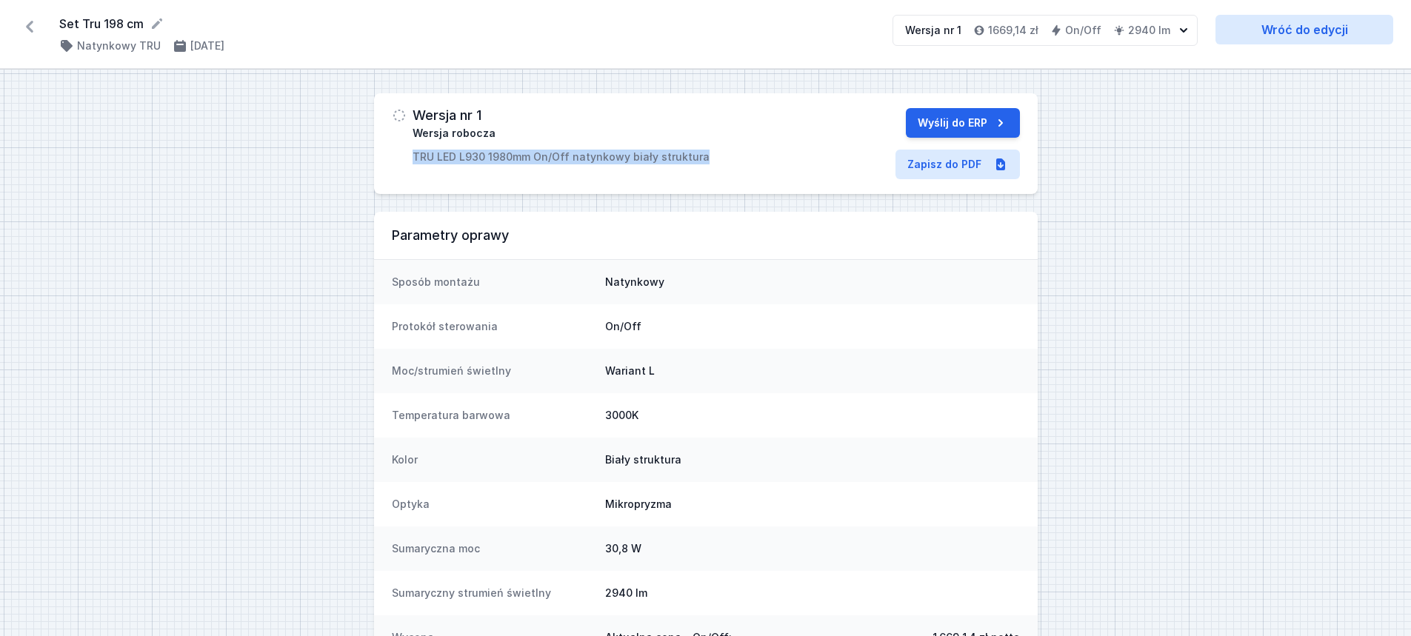
drag, startPoint x: 418, startPoint y: 159, endPoint x: 721, endPoint y: 159, distance: 302.9
click at [721, 159] on div "Wersja nr 1 Wersja robocza TRU LED L930 1980mm On/Off natynkowy biały struktura" at bounding box center [601, 136] width 418 height 56
copy p "TRU LED L930 1980mm On/Off natynkowy biały struktura"
click at [931, 167] on link "Zapisz do PDF" at bounding box center [957, 165] width 124 height 30
click at [1311, 30] on link "Wróć do edycji" at bounding box center [1304, 30] width 178 height 30
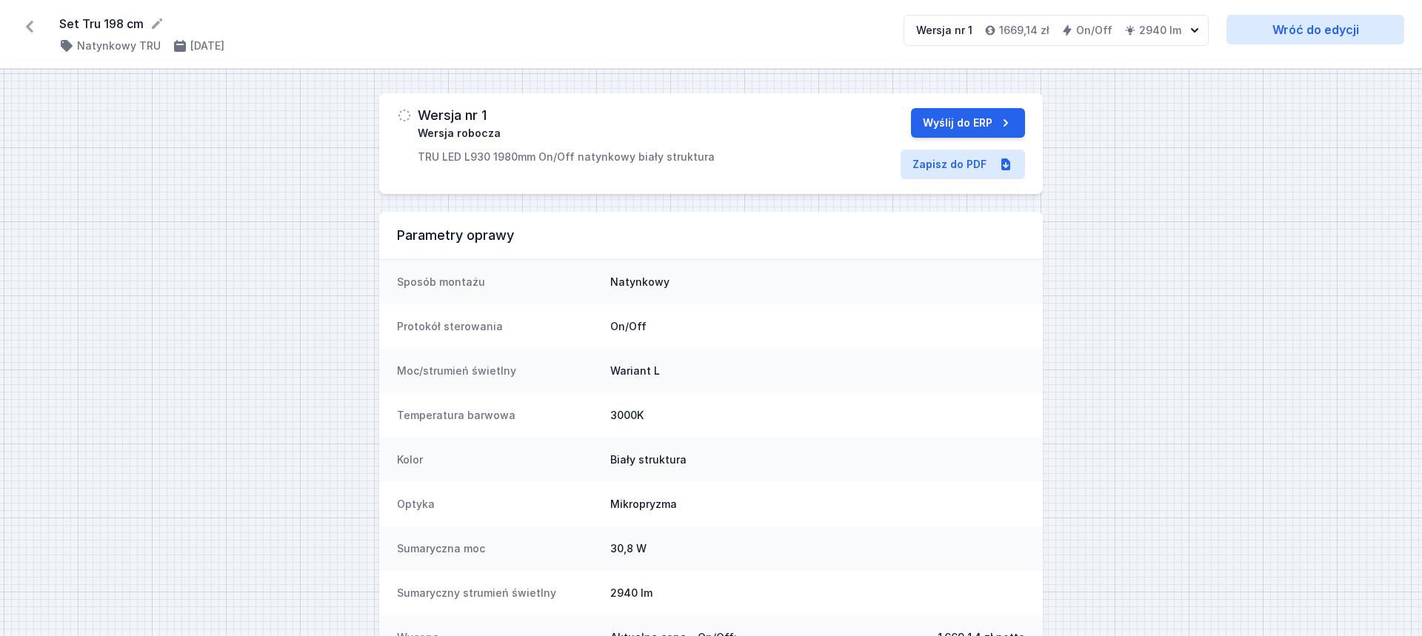
select select "3000"
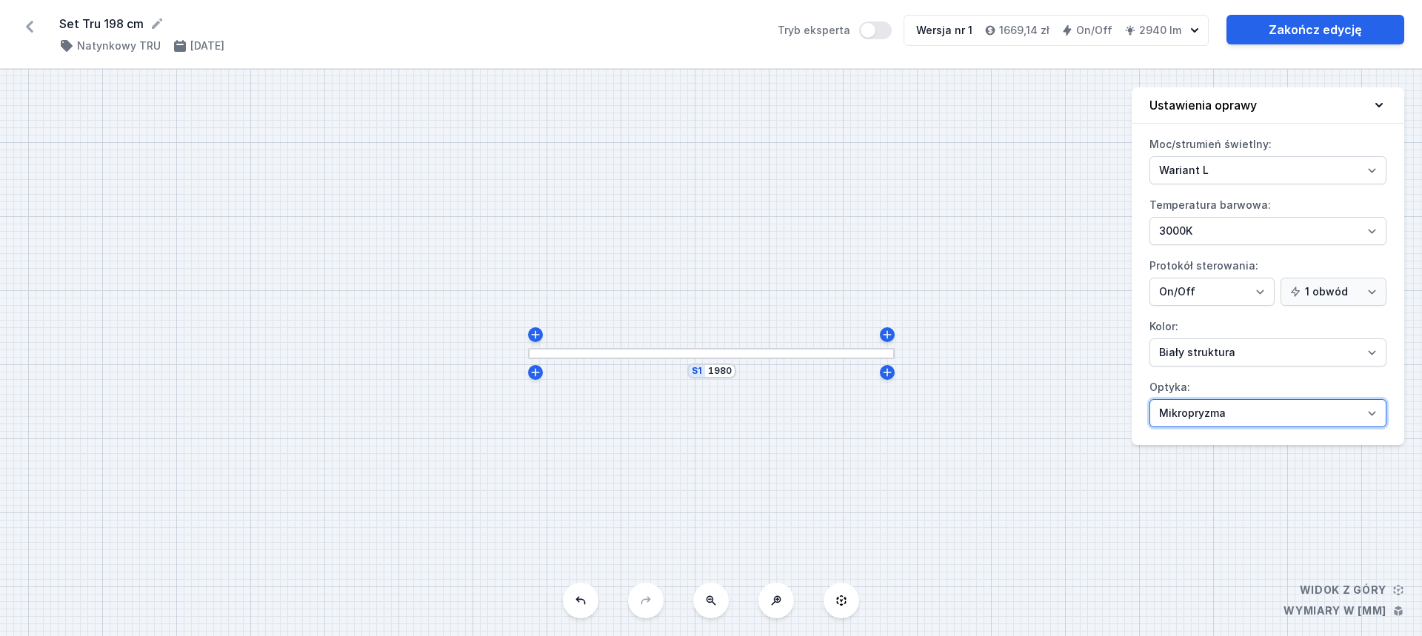
click at [1232, 416] on select "Mikropryzma Opal" at bounding box center [1267, 413] width 237 height 28
select select "opal"
click at [1149, 399] on select "Mikropryzma Opal" at bounding box center [1267, 413] width 237 height 28
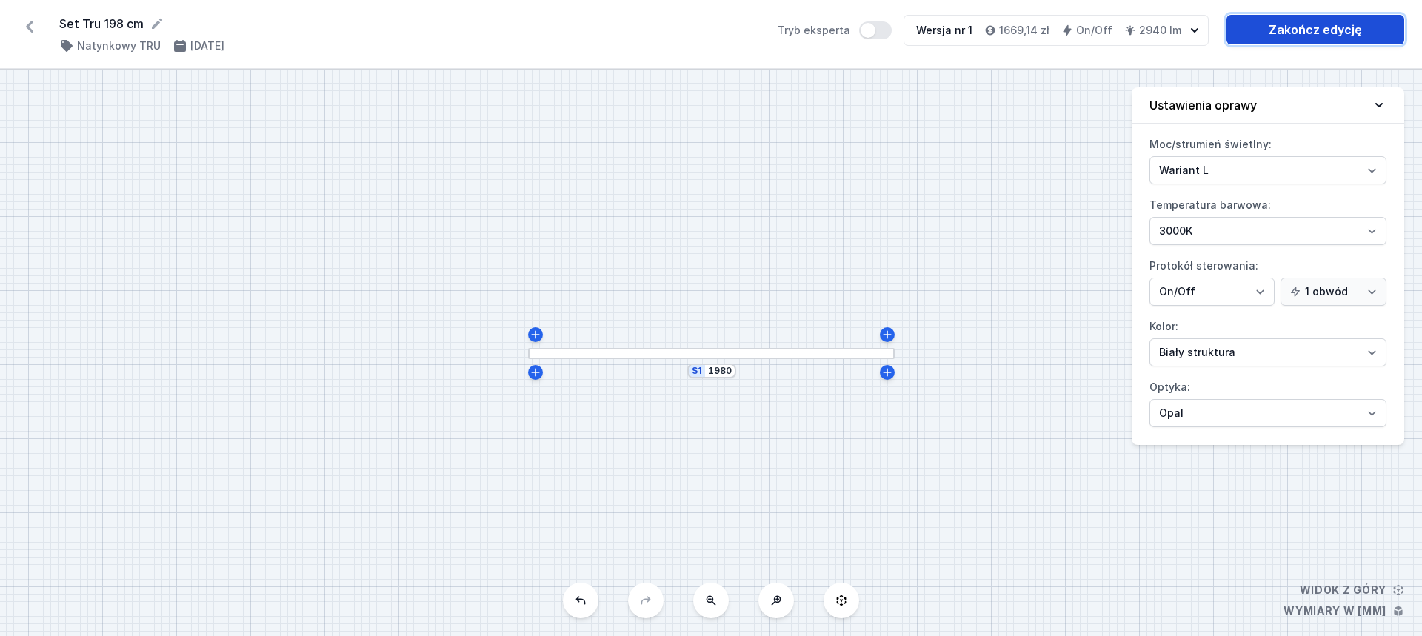
click at [1278, 35] on link "Zakończ edycję" at bounding box center [1315, 30] width 178 height 30
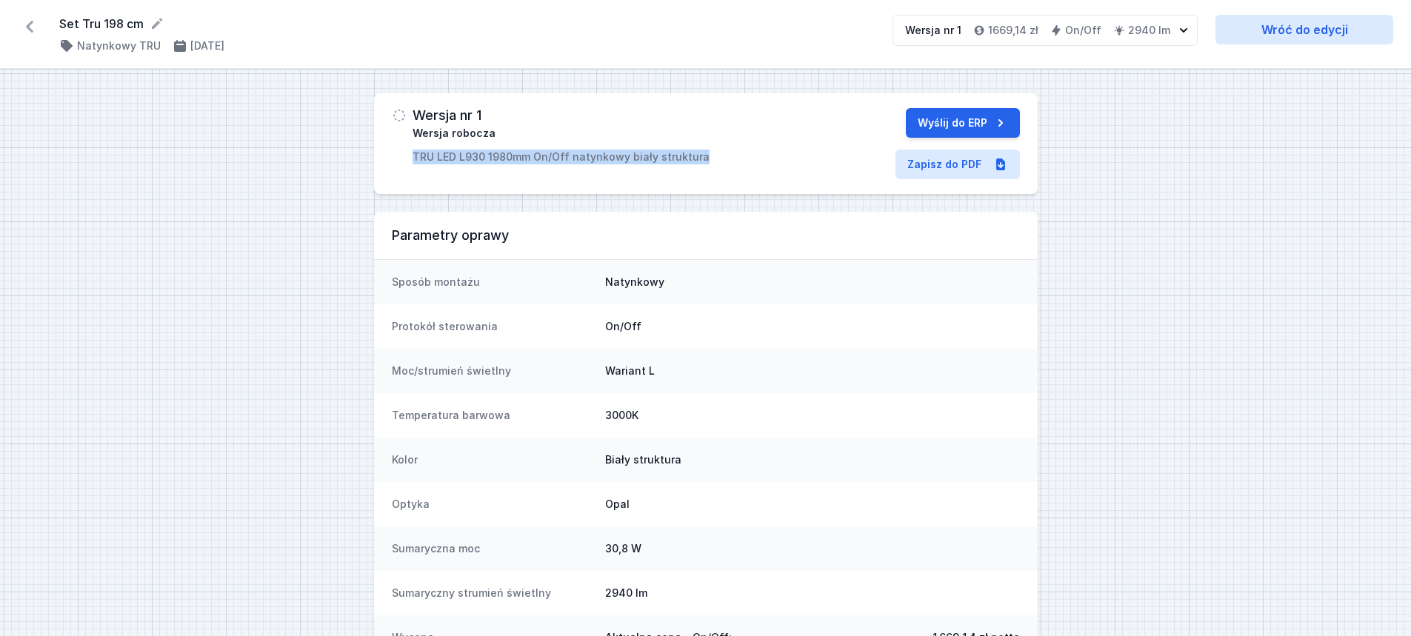
drag, startPoint x: 410, startPoint y: 156, endPoint x: 702, endPoint y: 153, distance: 292.5
click at [702, 153] on div "Wersja nr 1 Wersja robocza TRU LED L930 1980mm On/Off natynkowy biały struktura" at bounding box center [601, 136] width 418 height 56
copy p "TRU LED L930 1980mm On/Off natynkowy biały struktura"
click at [913, 170] on link "Zapisz do PDF" at bounding box center [957, 165] width 124 height 30
click at [1297, 34] on link "Wróć do edycji" at bounding box center [1304, 30] width 178 height 30
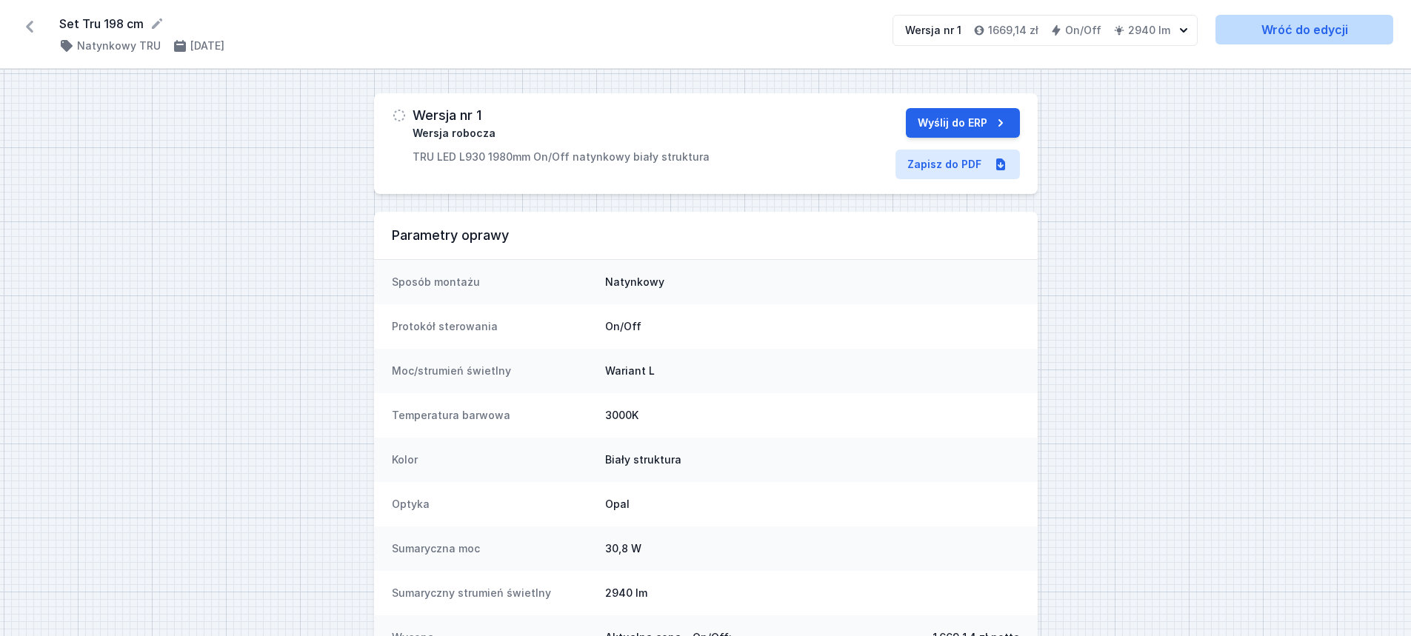
select select "3000"
select select "opal"
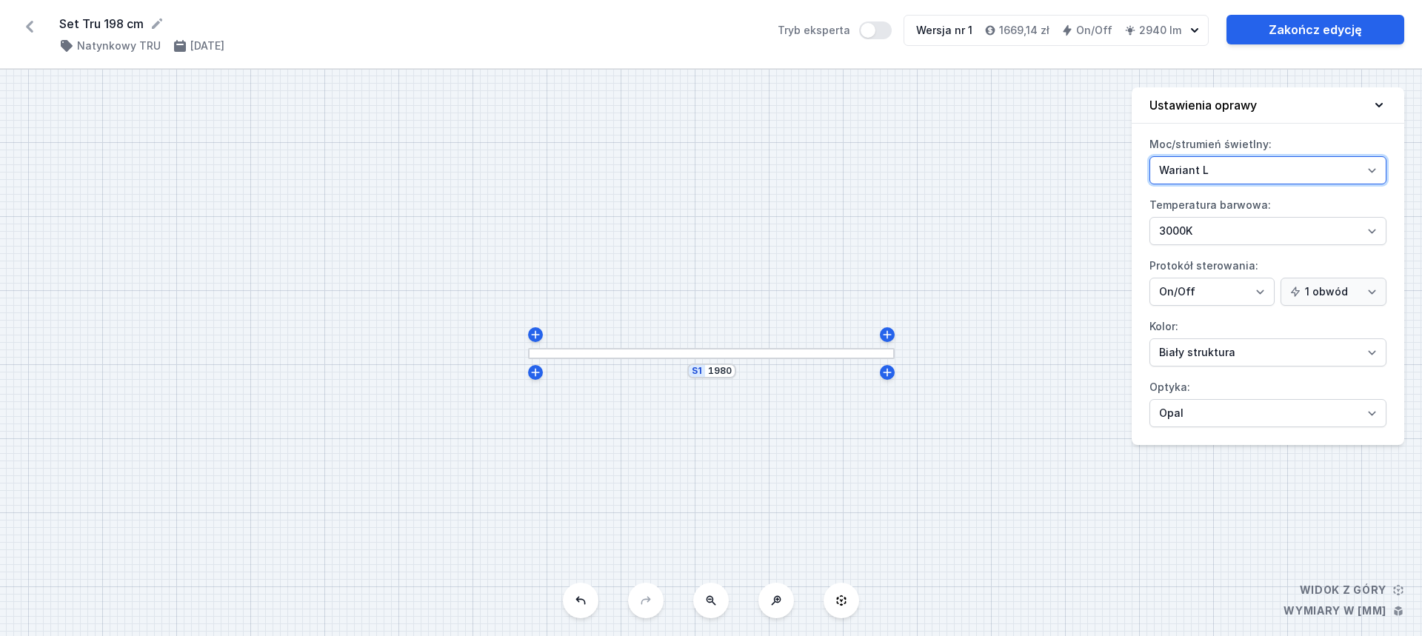
click at [1231, 176] on select "Wariant L Wariant M" at bounding box center [1267, 170] width 237 height 28
select select "M"
click at [1149, 156] on select "Wariant L Wariant M" at bounding box center [1267, 170] width 237 height 28
click at [1012, 173] on div "S1 1980" at bounding box center [711, 353] width 1422 height 567
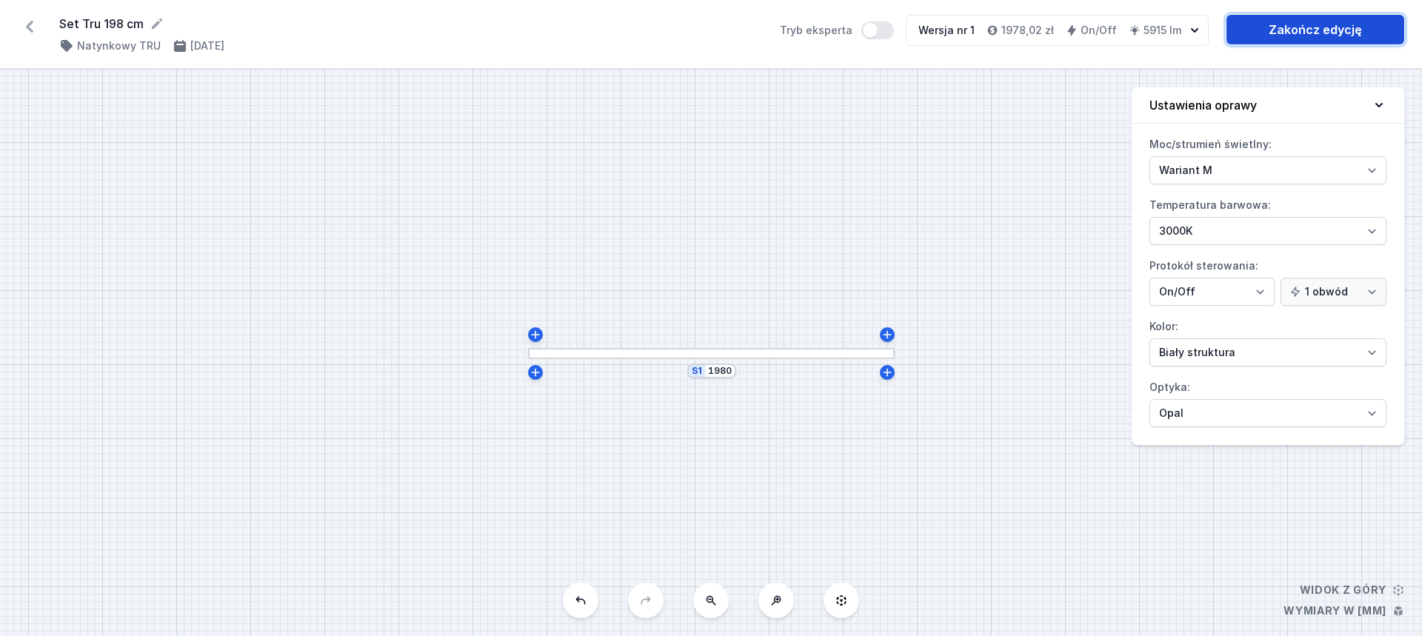
click at [1296, 35] on link "Zakończ edycję" at bounding box center [1315, 30] width 178 height 30
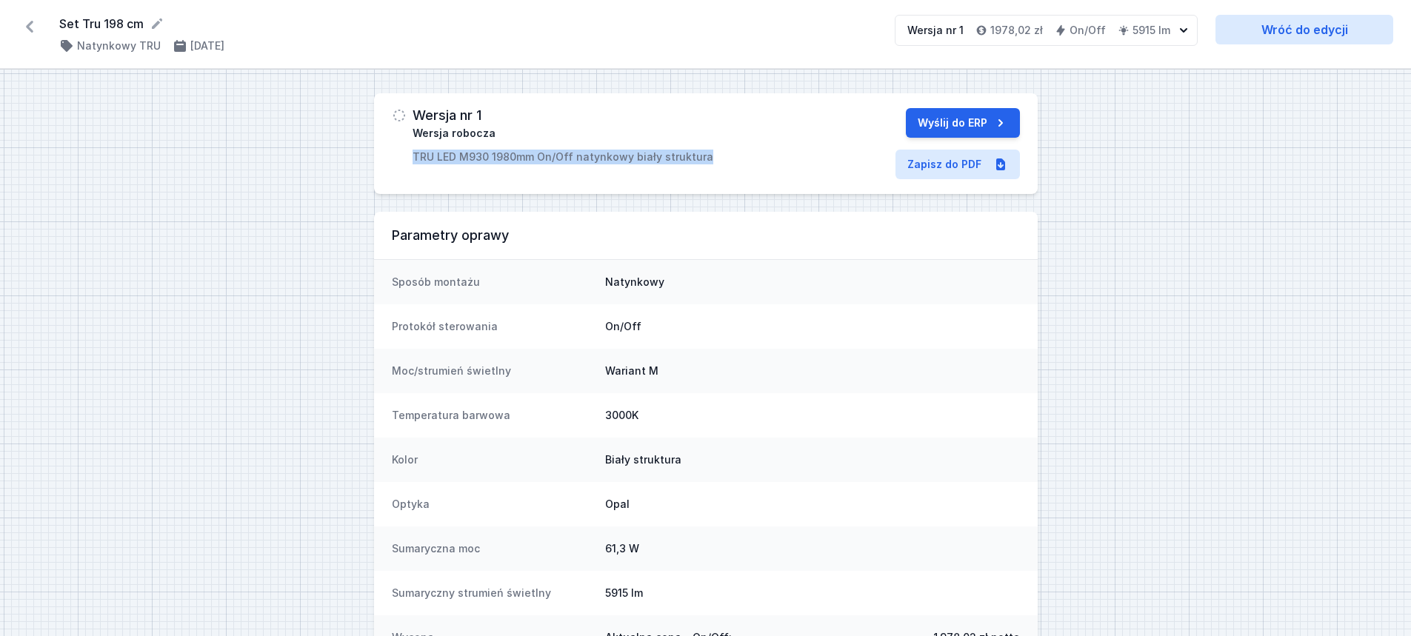
drag, startPoint x: 411, startPoint y: 156, endPoint x: 701, endPoint y: 160, distance: 290.3
click at [701, 160] on div "Wersja nr 1 Wersja robocza TRU LED M930 1980mm On/Off natynkowy biały struktura" at bounding box center [601, 136] width 418 height 56
copy p "TRU LED M930 1980mm On/Off natynkowy biały struktura"
click at [947, 159] on link "Zapisz do PDF" at bounding box center [957, 165] width 124 height 30
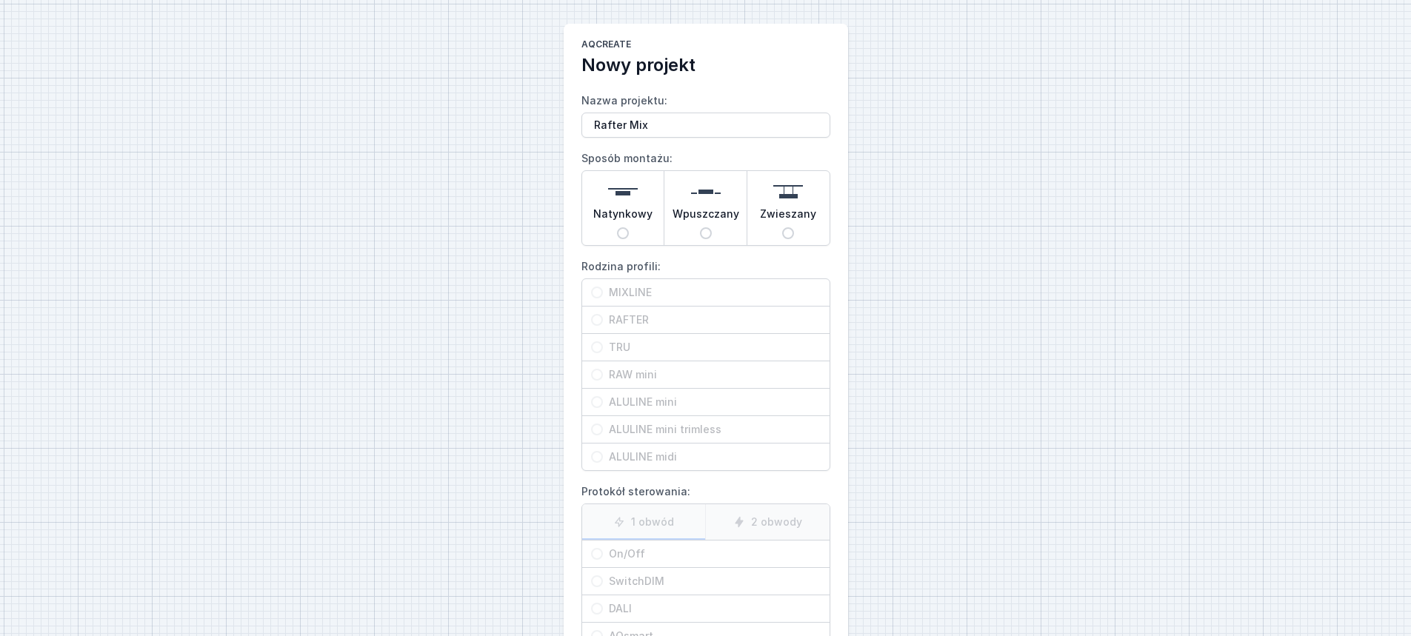
type input "Rafter Mix"
click at [643, 222] on span "Natynkowy" at bounding box center [622, 217] width 59 height 21
click at [629, 227] on input "Natynkowy" at bounding box center [623, 233] width 12 height 12
radio input "true"
click at [664, 321] on span "RAFTER" at bounding box center [712, 320] width 218 height 15
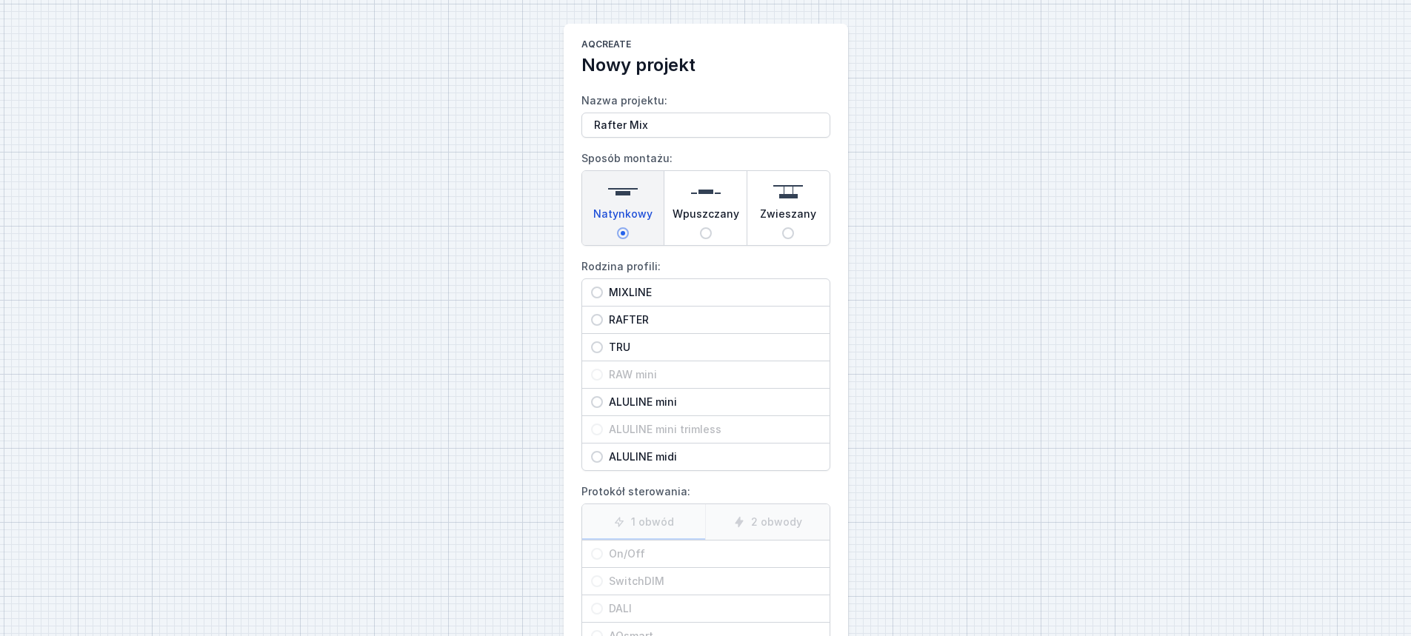
click at [603, 321] on input "RAFTER" at bounding box center [597, 320] width 12 height 12
radio input "true"
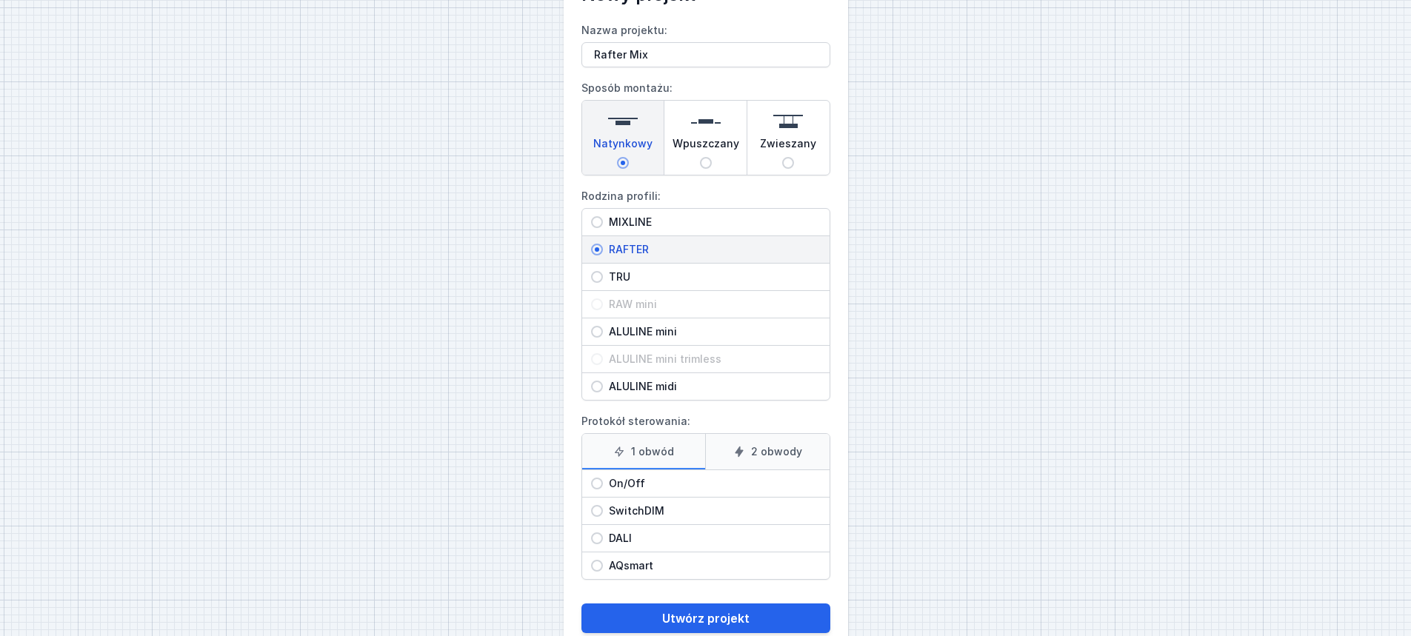
scroll to position [106, 0]
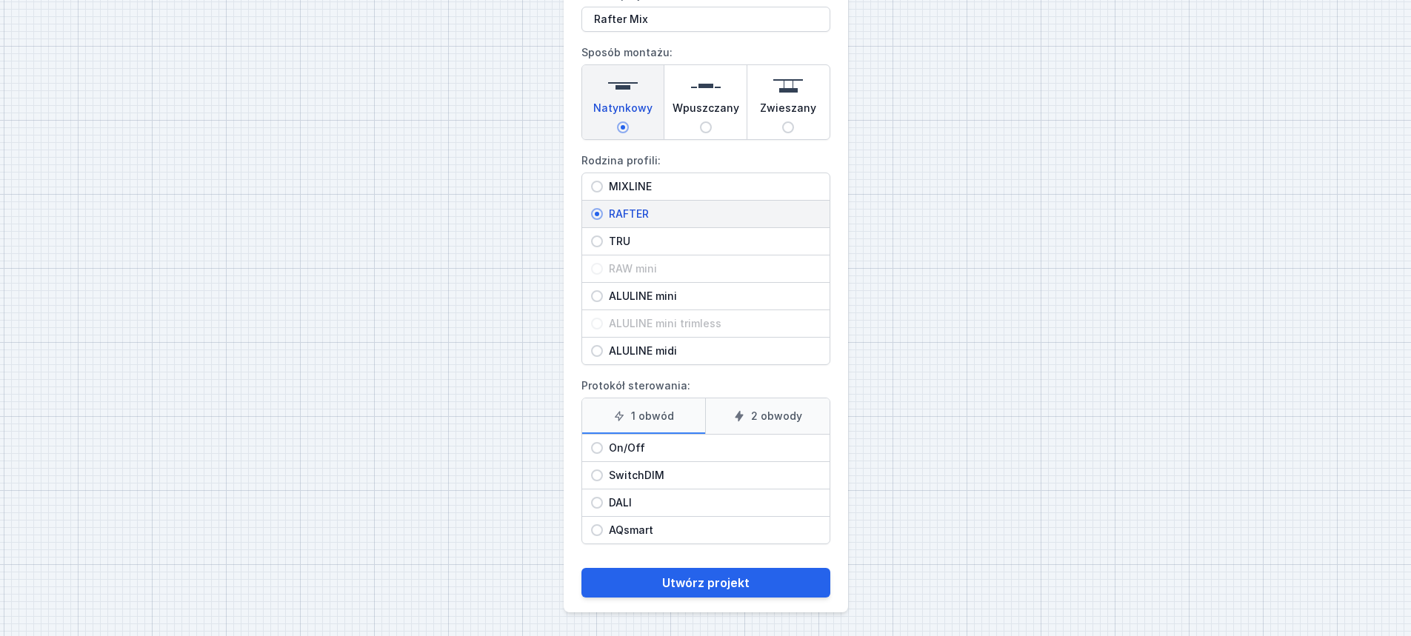
click at [681, 446] on span "On/Off" at bounding box center [712, 448] width 218 height 15
click at [603, 446] on input "On/Off" at bounding box center [597, 448] width 12 height 12
radio input "true"
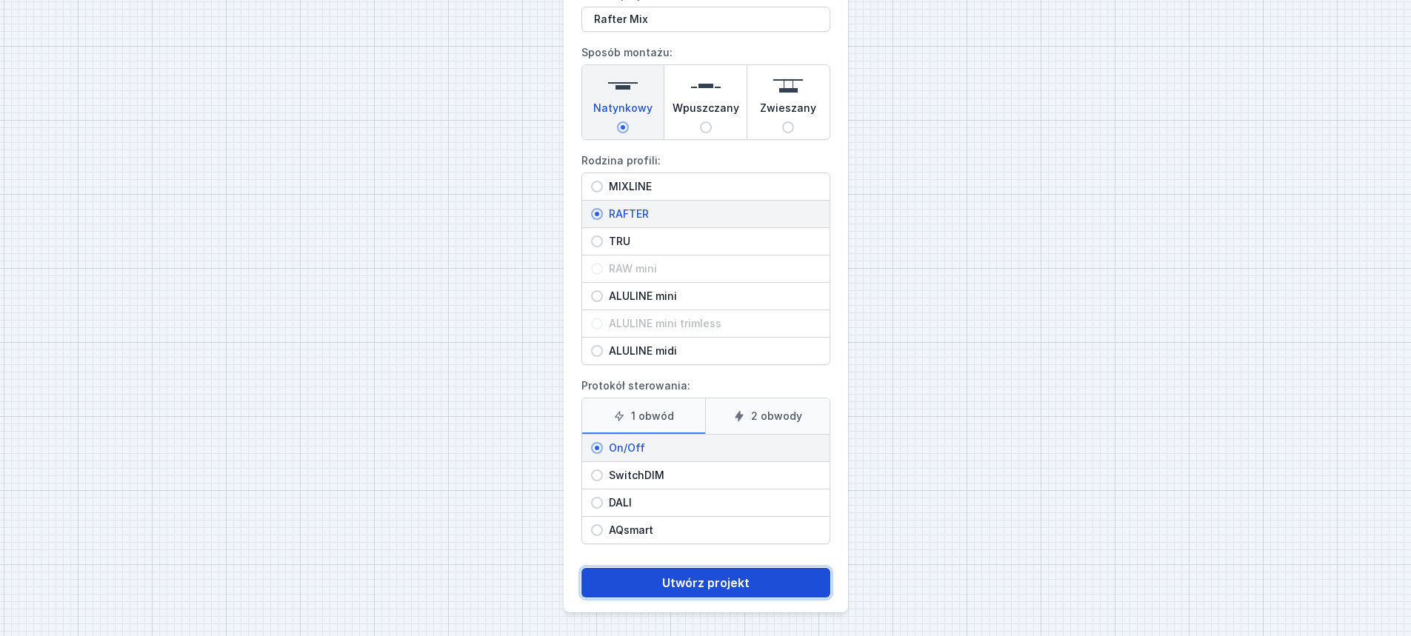
click at [700, 570] on button "Utwórz projekt" at bounding box center [705, 583] width 249 height 30
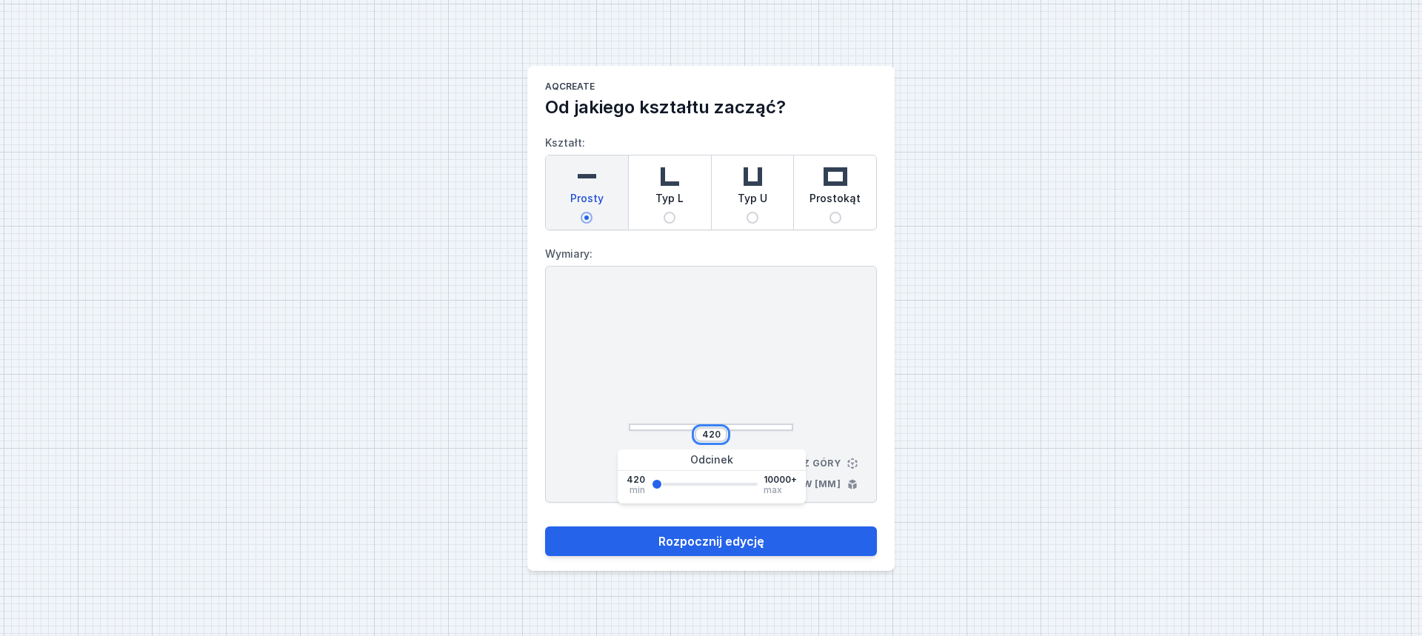
click at [715, 436] on input "420" at bounding box center [711, 435] width 24 height 12
click at [715, 435] on input "420" at bounding box center [711, 435] width 24 height 12
type input "1360"
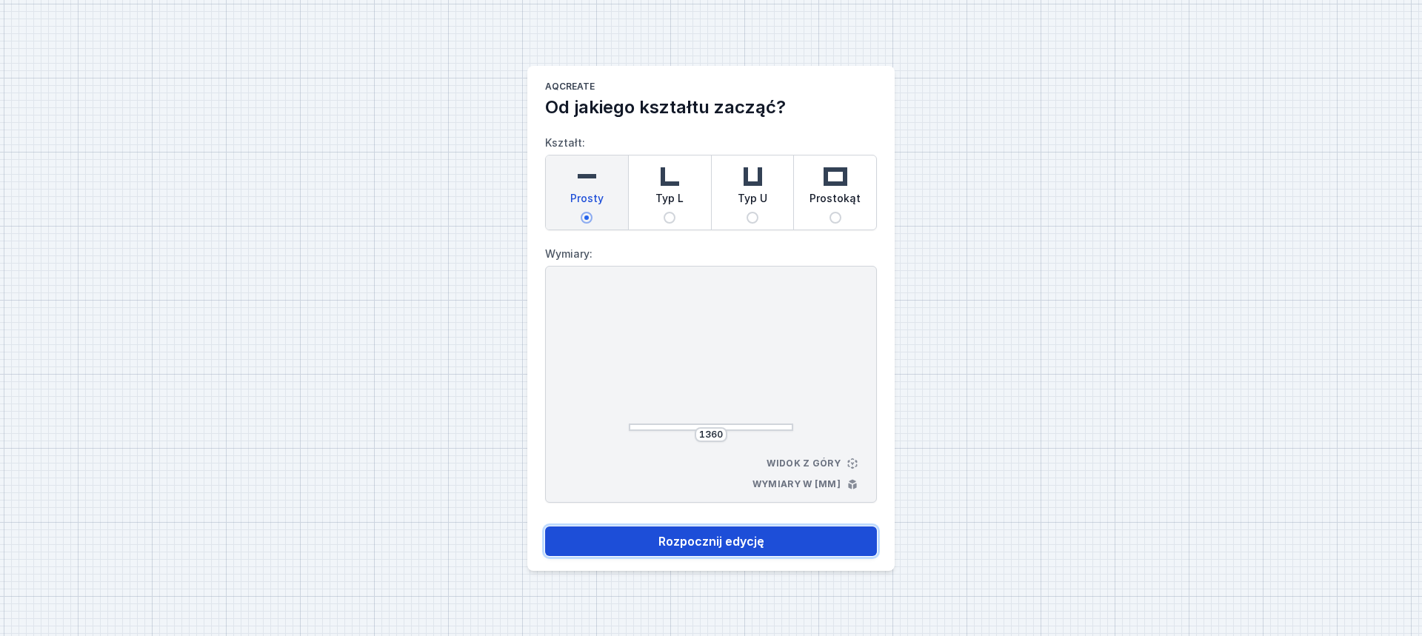
click at [703, 545] on button "Rozpocznij edycję" at bounding box center [711, 542] width 332 height 30
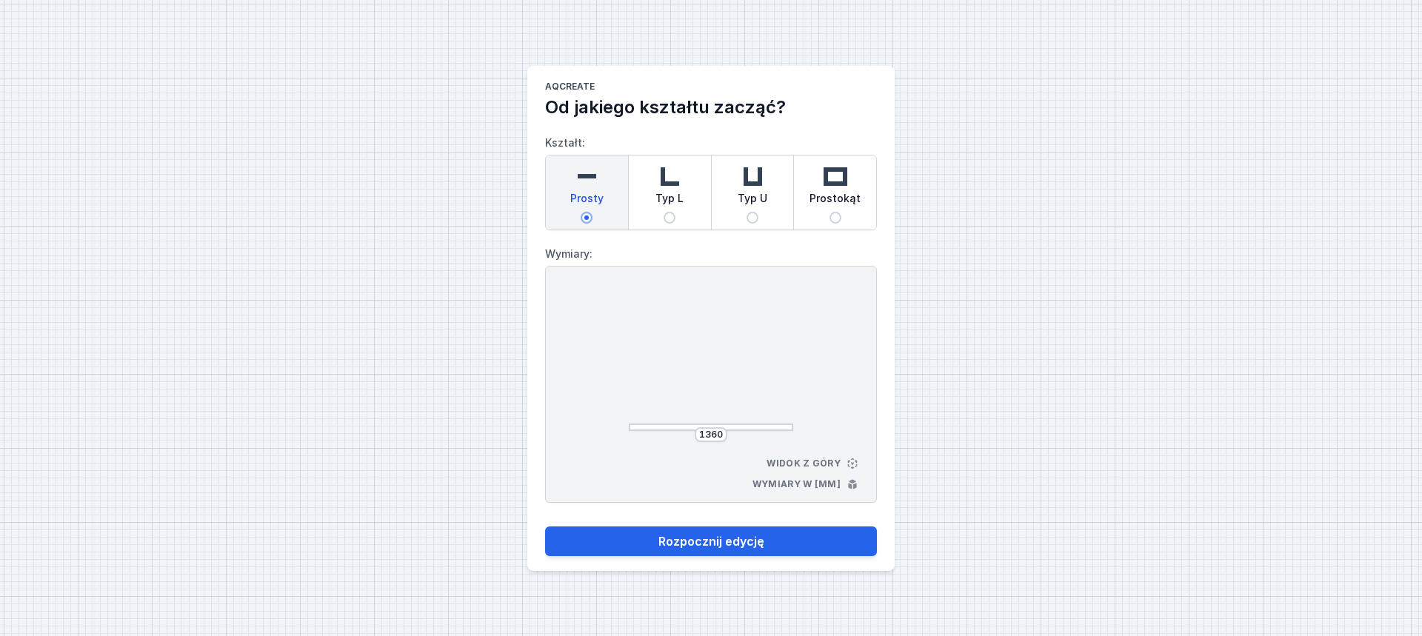
select select "M"
select select "3000"
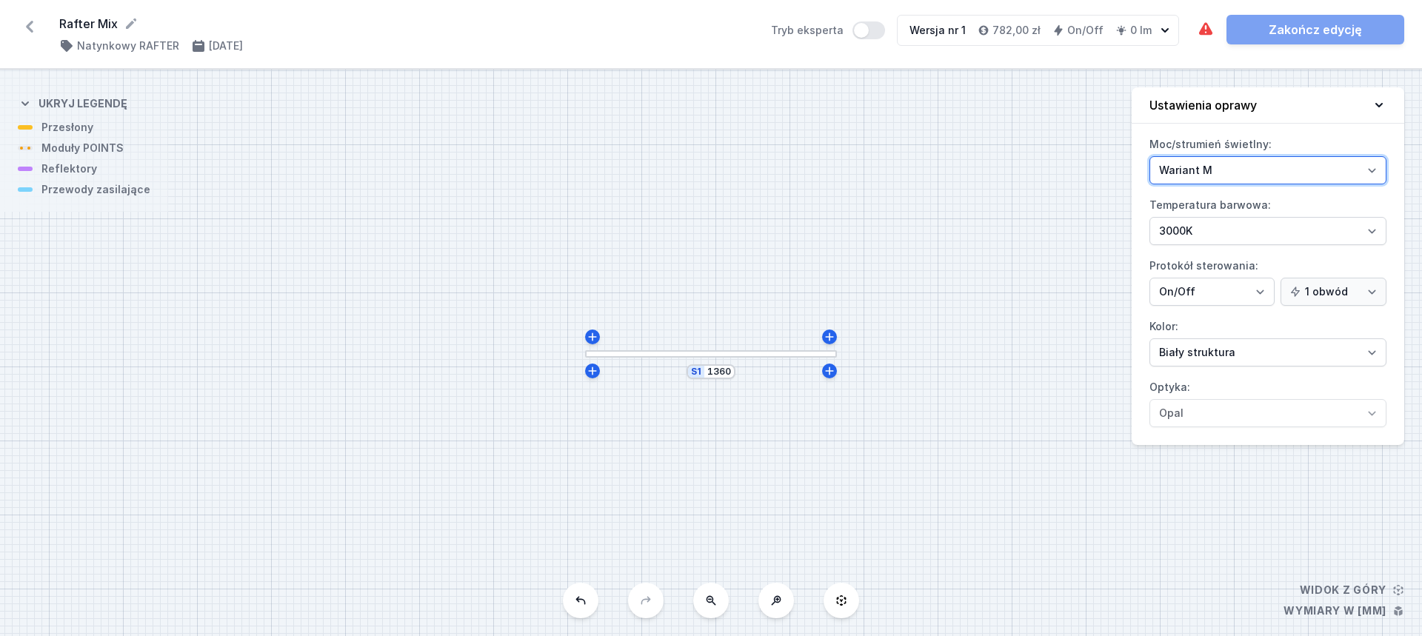
click at [1220, 173] on select "Wariant L Wariant M" at bounding box center [1267, 170] width 237 height 28
click at [726, 354] on div at bounding box center [711, 353] width 252 height 7
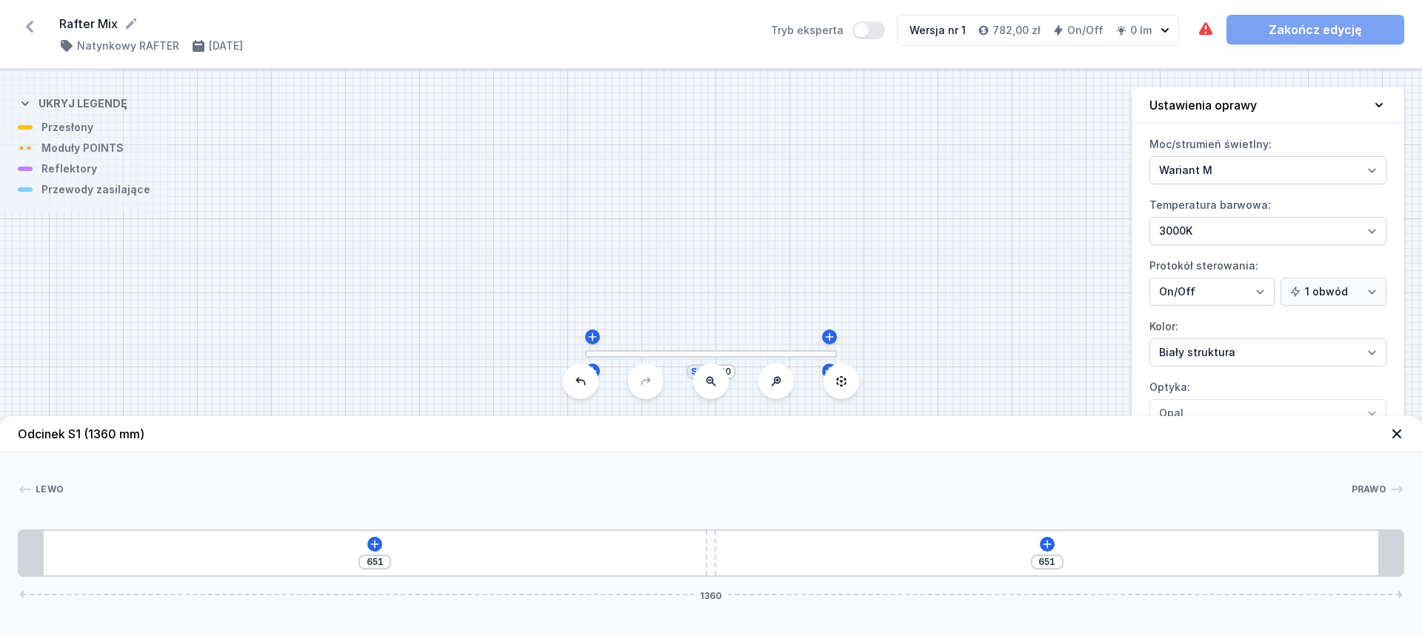
click at [384, 544] on div "651 651 1360" at bounding box center [711, 553] width 1386 height 47
click at [378, 544] on icon at bounding box center [374, 544] width 8 height 8
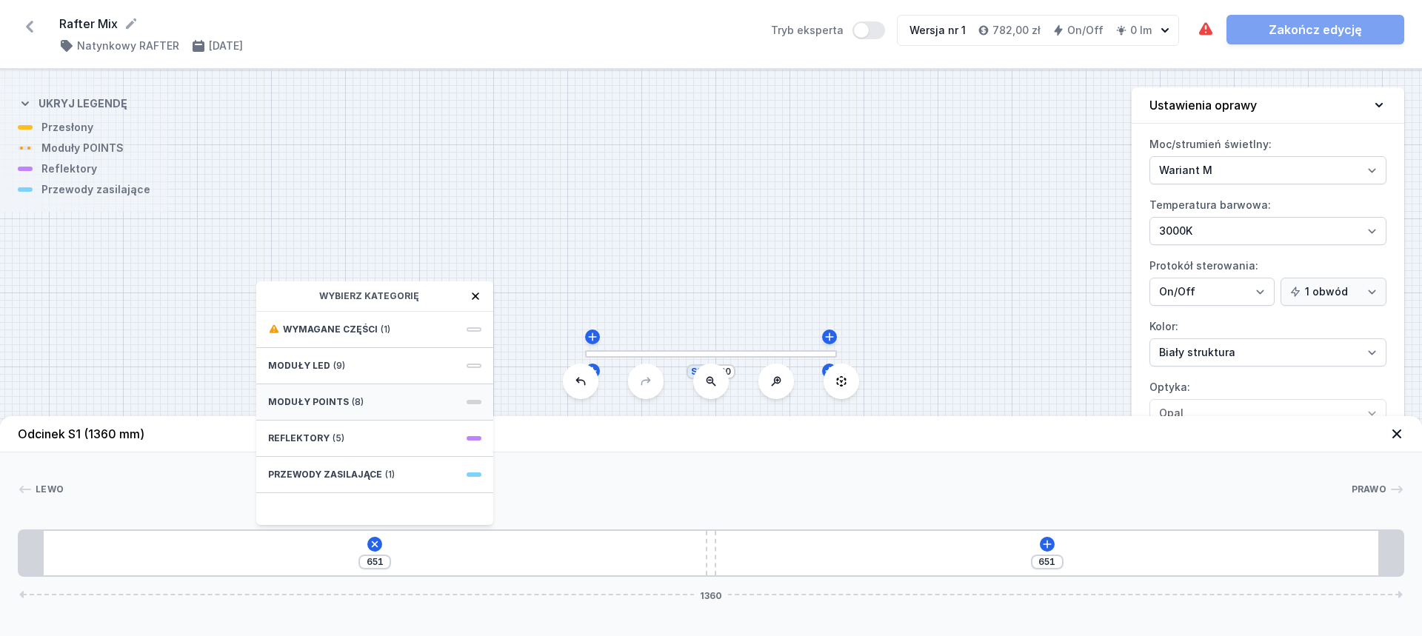
click at [381, 402] on div "Moduły POINTS (8)" at bounding box center [374, 402] width 237 height 36
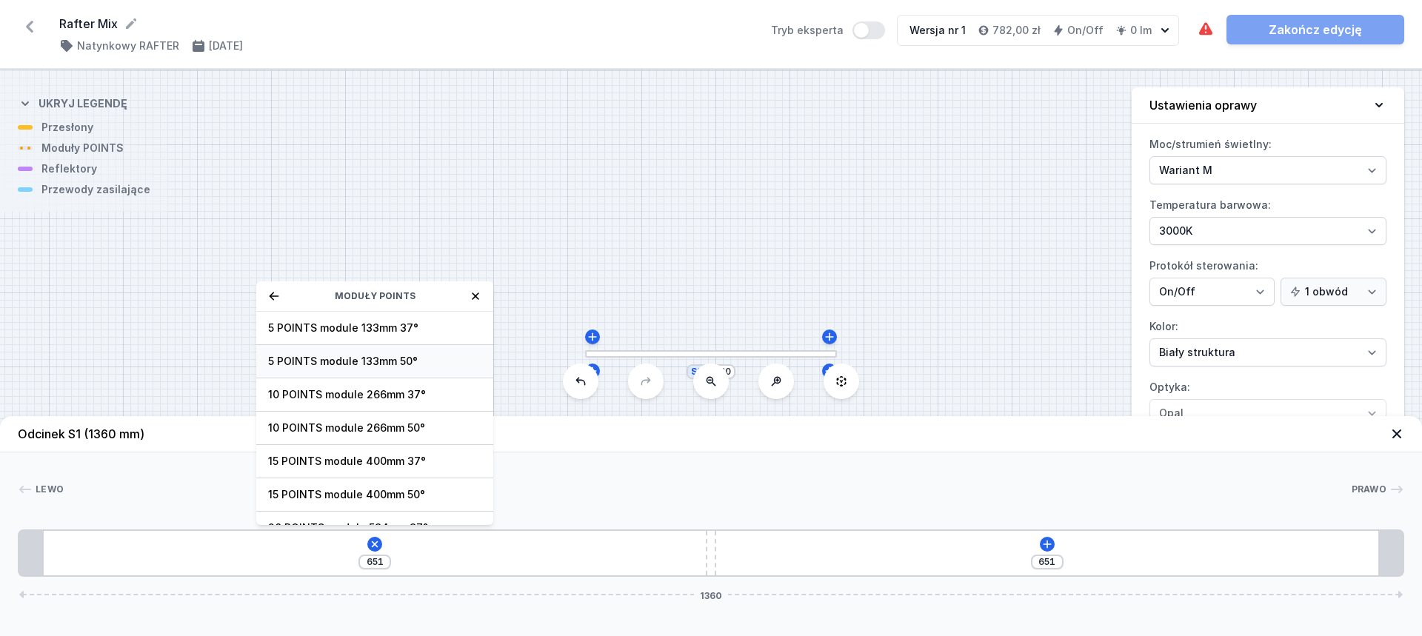
click at [410, 360] on span "5 POINTS module 133mm 50°" at bounding box center [374, 361] width 213 height 15
type input "540"
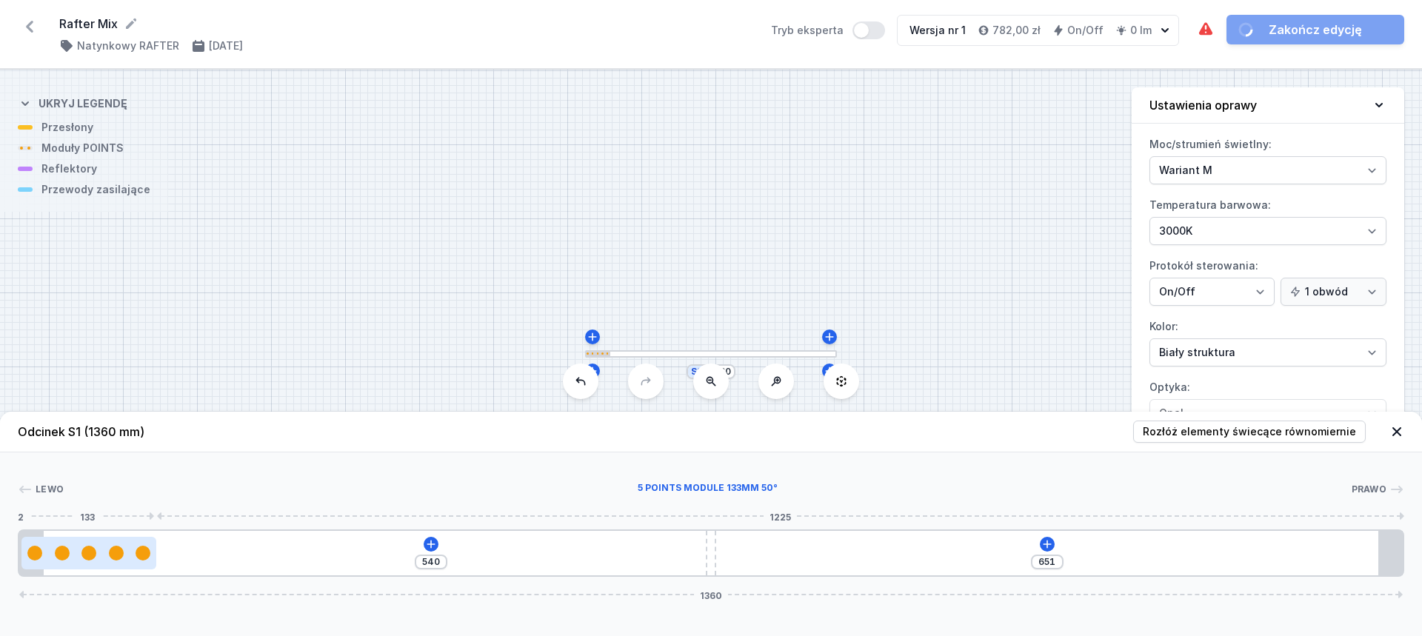
click at [104, 556] on div at bounding box center [89, 553] width 136 height 15
click at [96, 561] on div at bounding box center [89, 553] width 136 height 33
select select "2858"
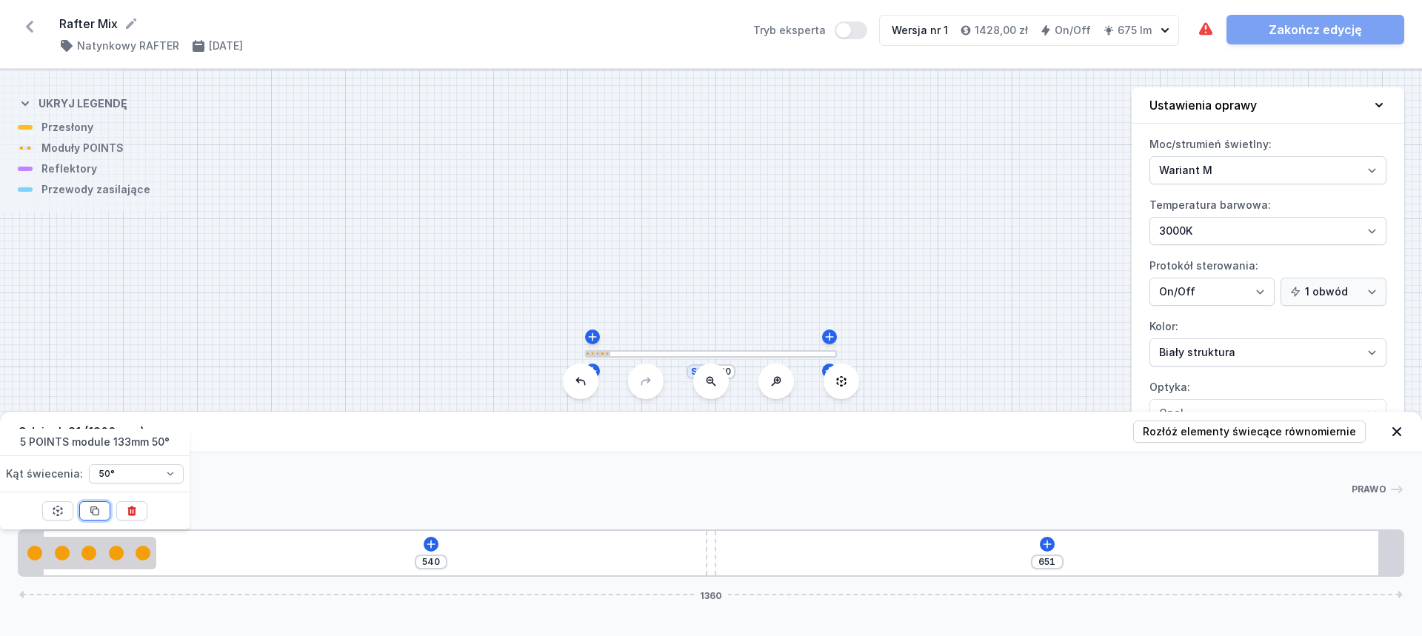
click at [93, 507] on icon at bounding box center [95, 511] width 8 height 8
click at [94, 507] on icon at bounding box center [95, 511] width 8 height 8
type input "141"
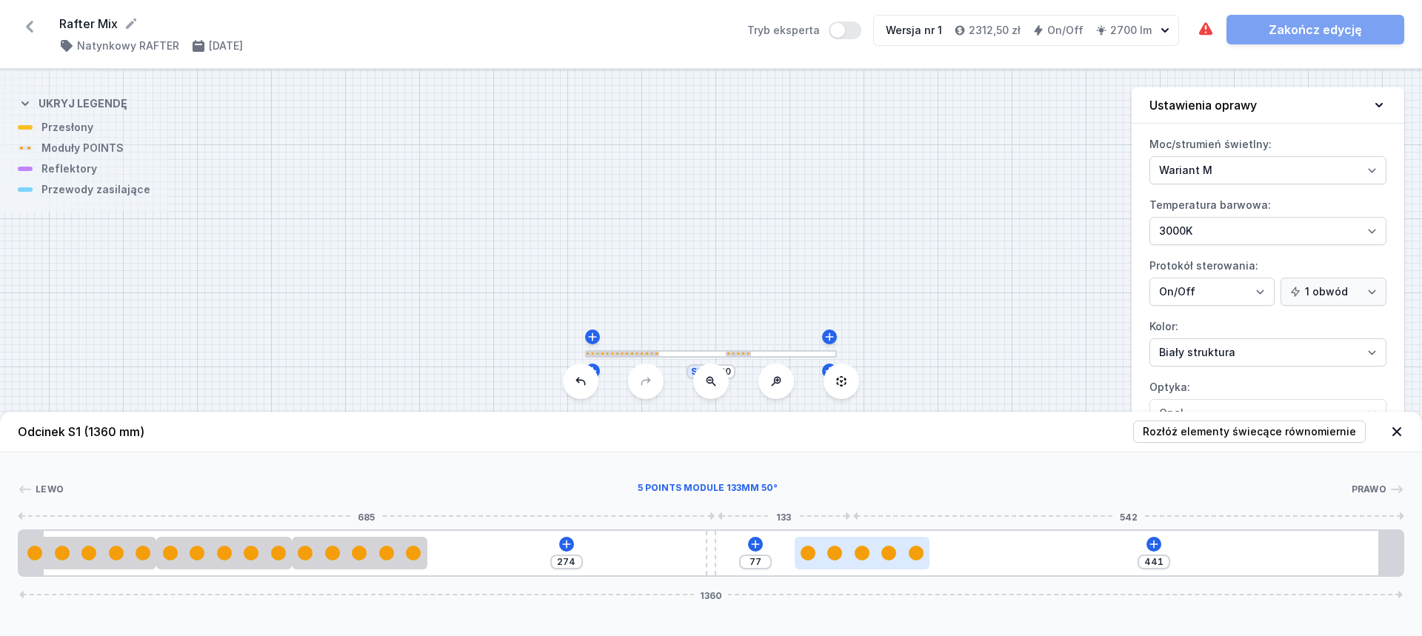
type input "369"
type input "149"
type input "302"
type input "216"
type input "237"
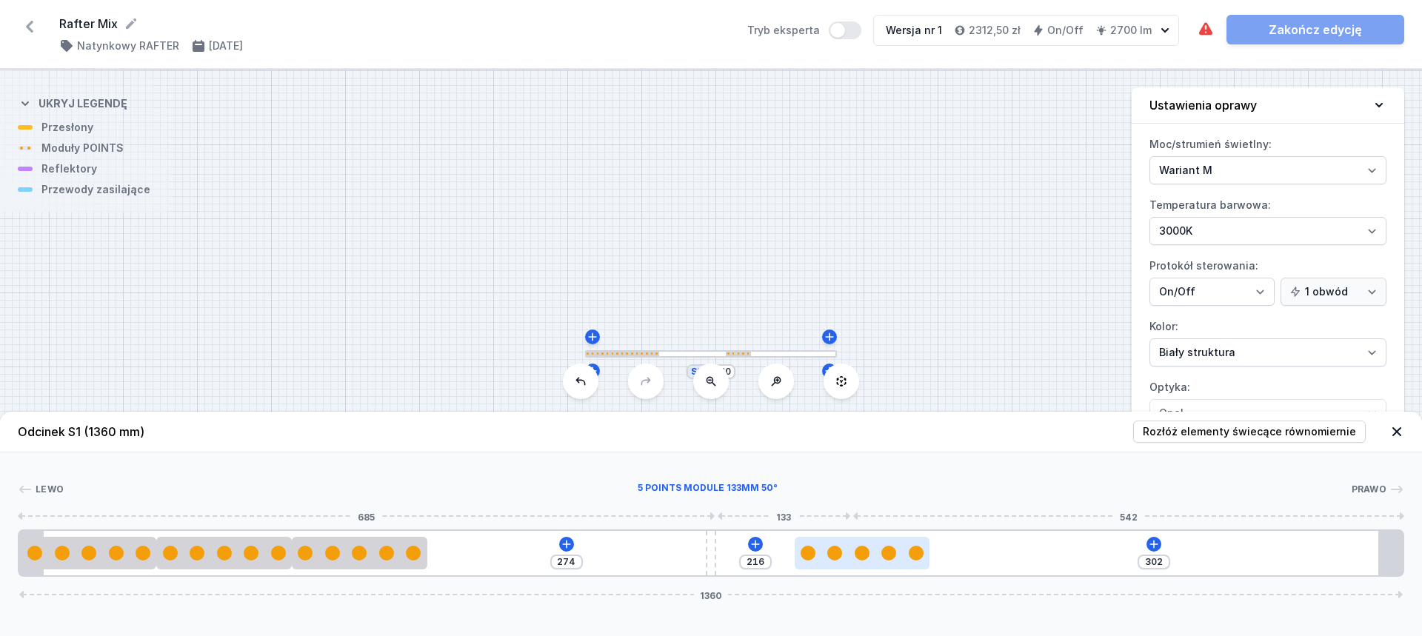
type input "281"
type input "160"
type input "358"
type input "123"
type input "395"
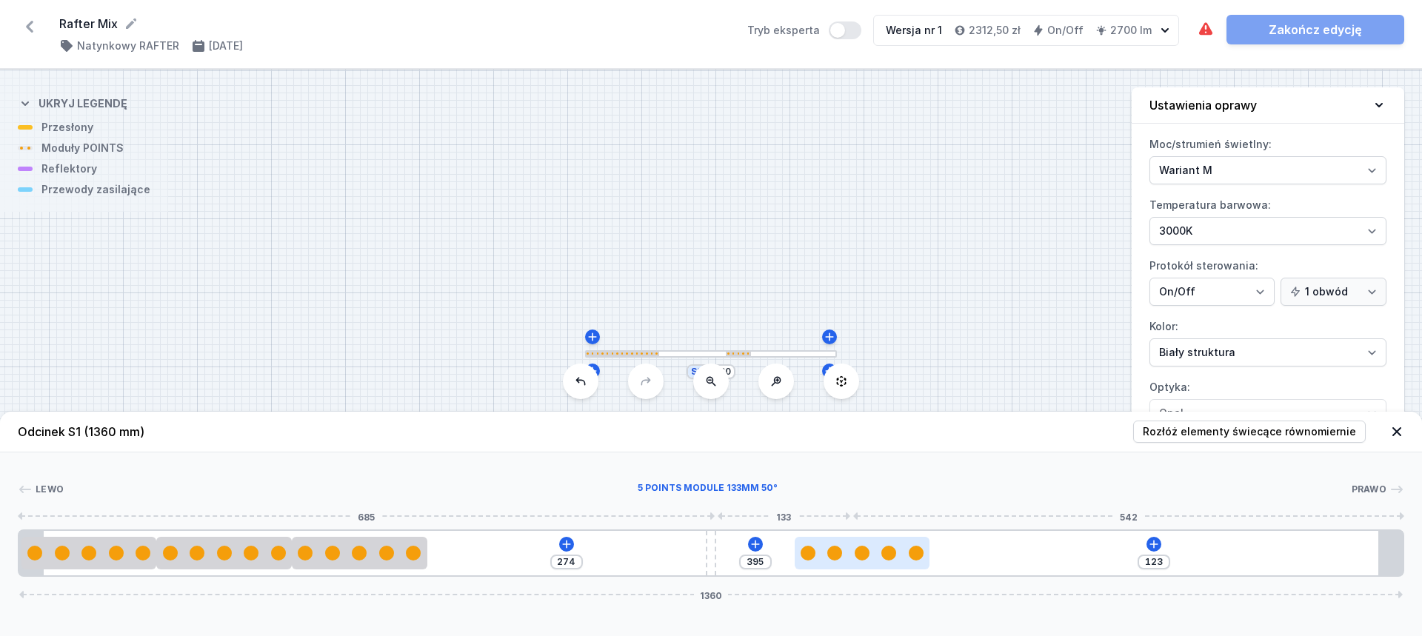
type input "99"
type input "419"
type input "83"
type input "435"
type input "73"
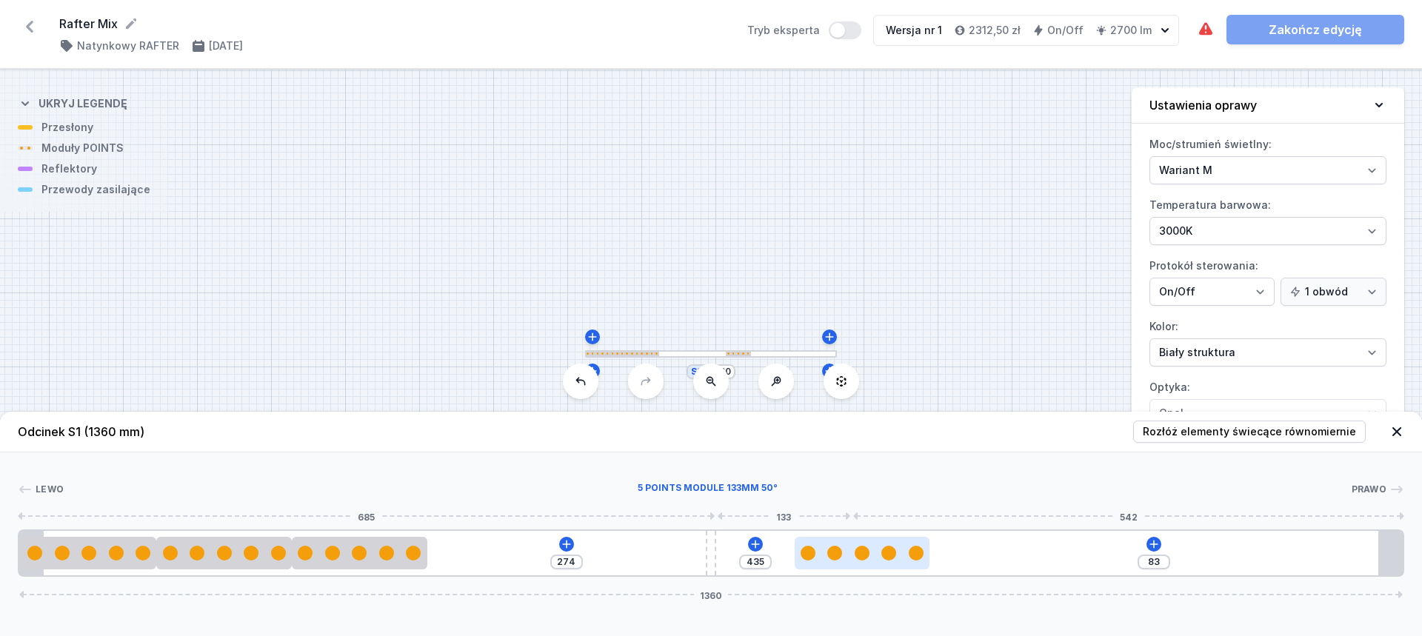
type input "445"
type input "66"
type input "452"
type input "61"
type input "457"
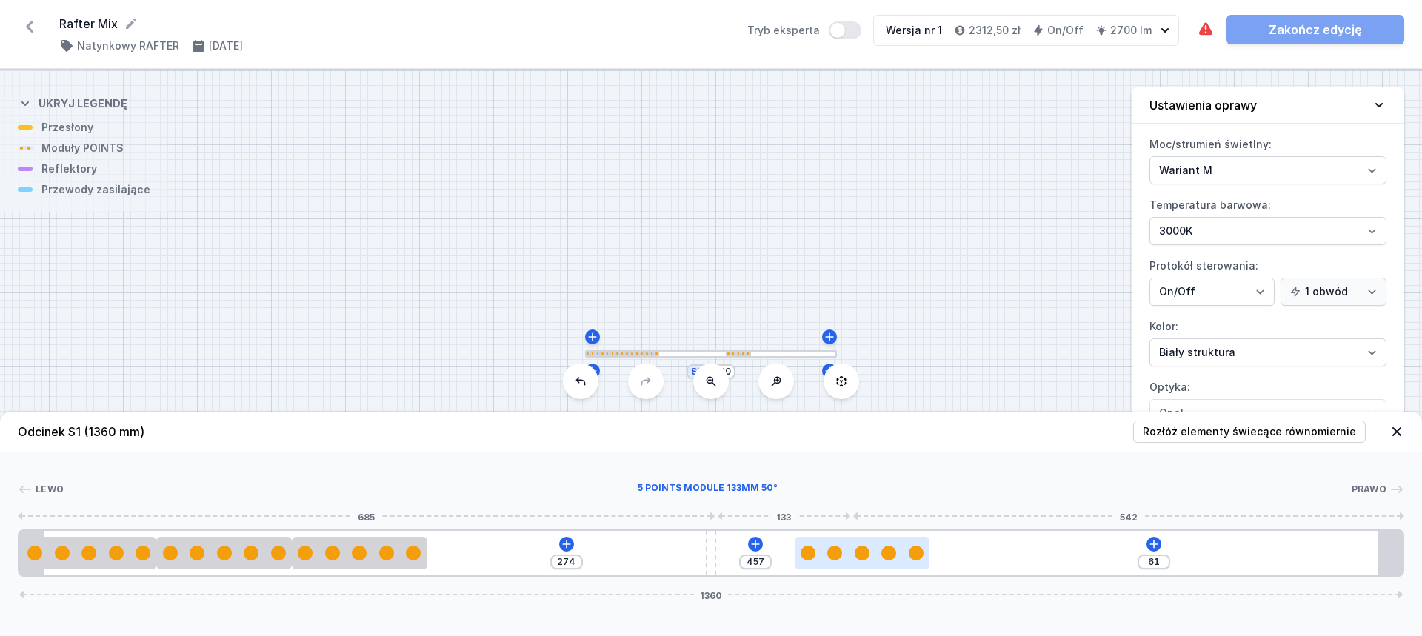
type input "58"
type input "460"
type input "54"
type input "464"
type input "52"
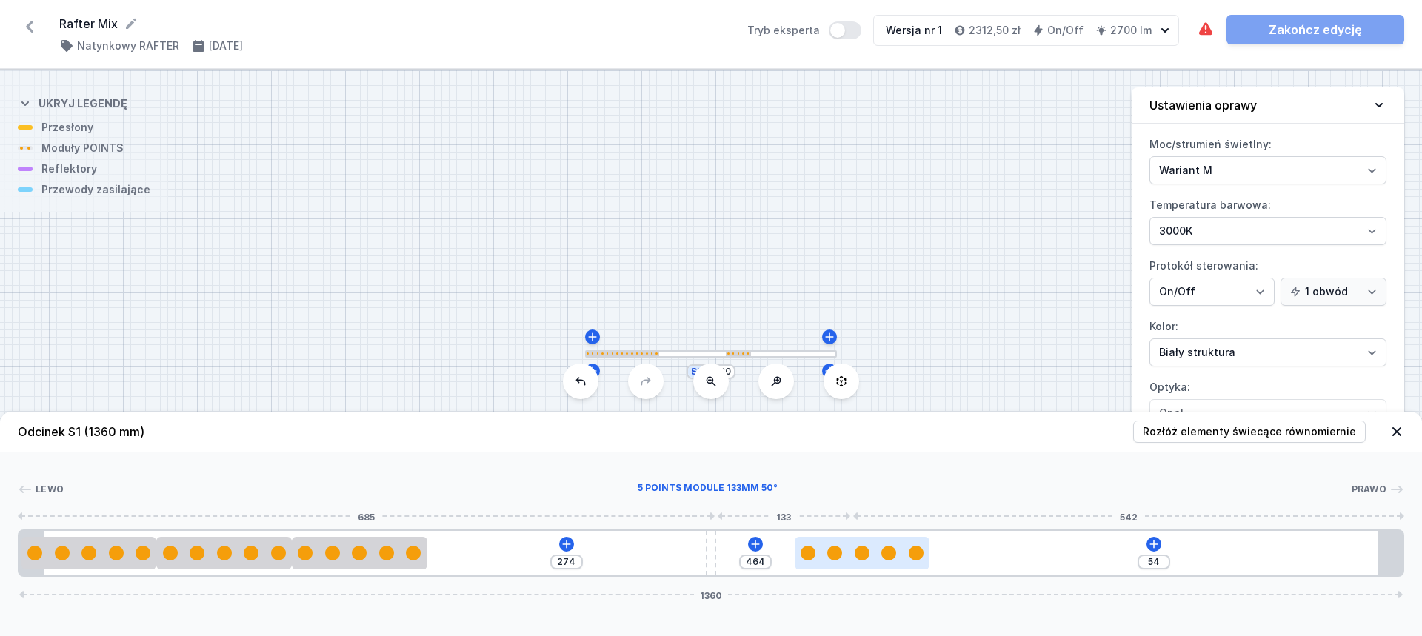
type input "466"
drag, startPoint x: 578, startPoint y: 561, endPoint x: 1255, endPoint y: 549, distance: 677.0
type input "51"
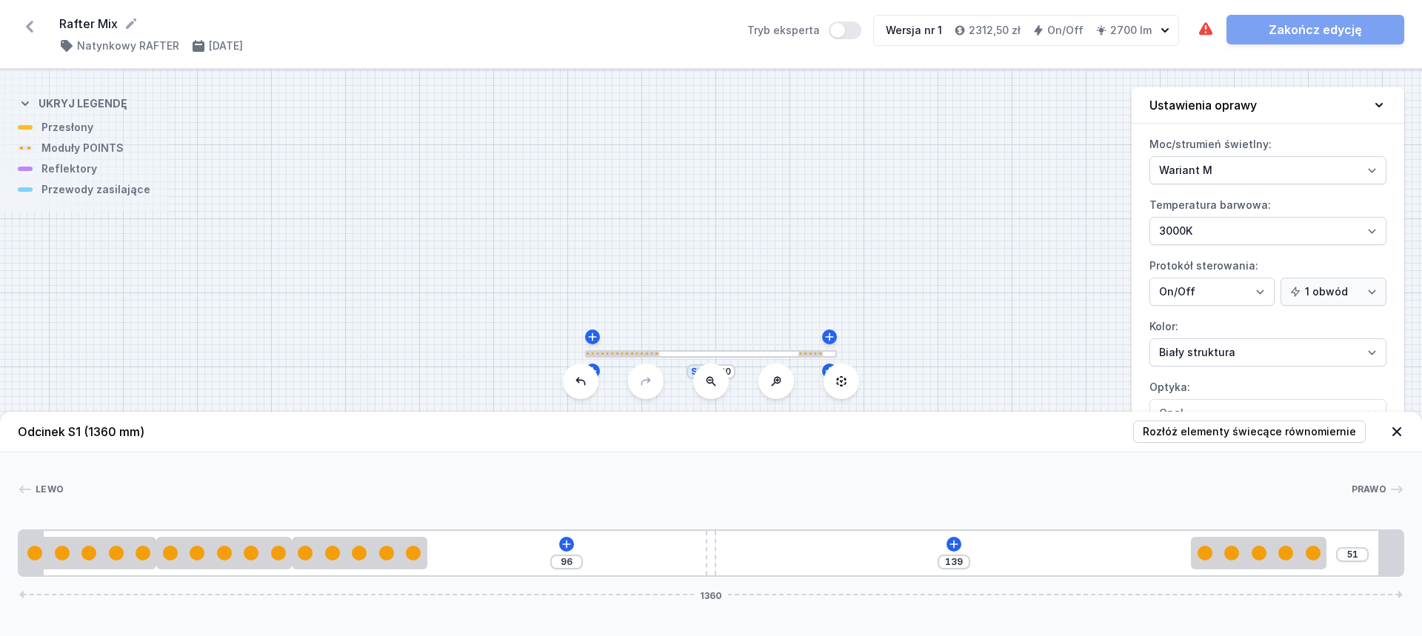
type input "130"
drag, startPoint x: 392, startPoint y: 552, endPoint x: 1033, endPoint y: 569, distance: 640.8
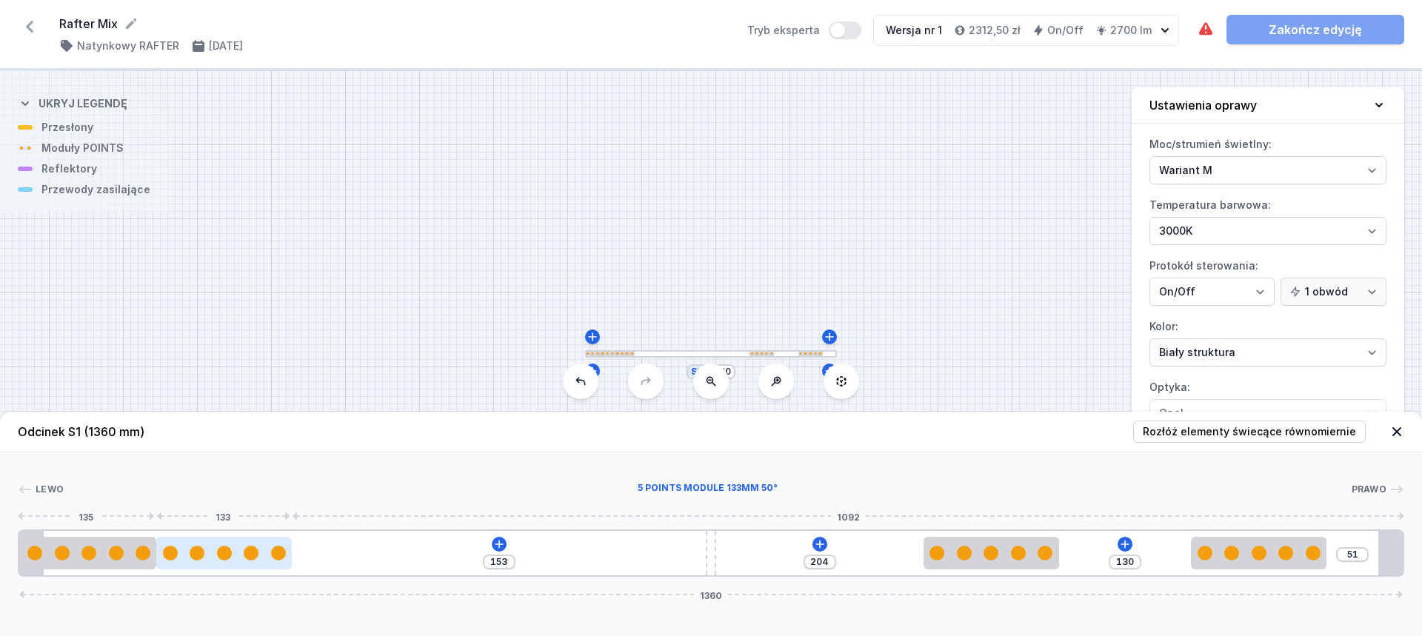
type input "150"
drag, startPoint x: 287, startPoint y: 557, endPoint x: 530, endPoint y: 555, distance: 242.9
click at [292, 557] on div at bounding box center [224, 553] width 136 height 15
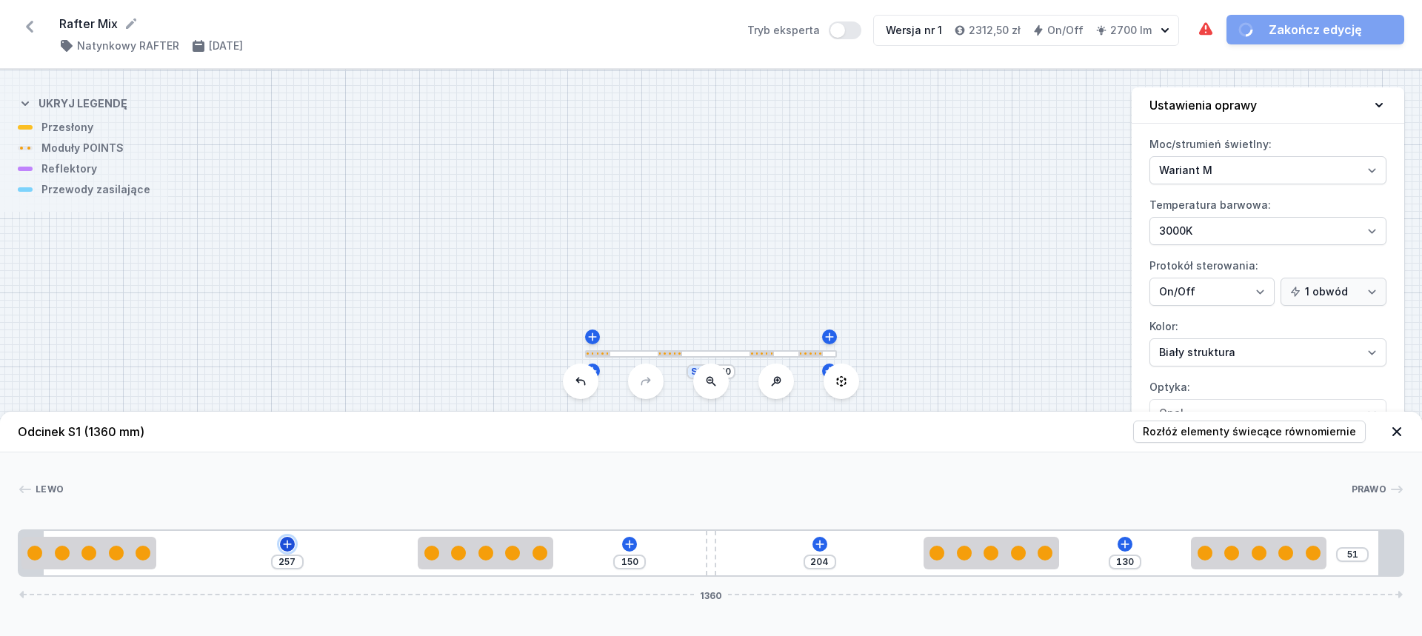
click at [280, 544] on button at bounding box center [287, 544] width 15 height 15
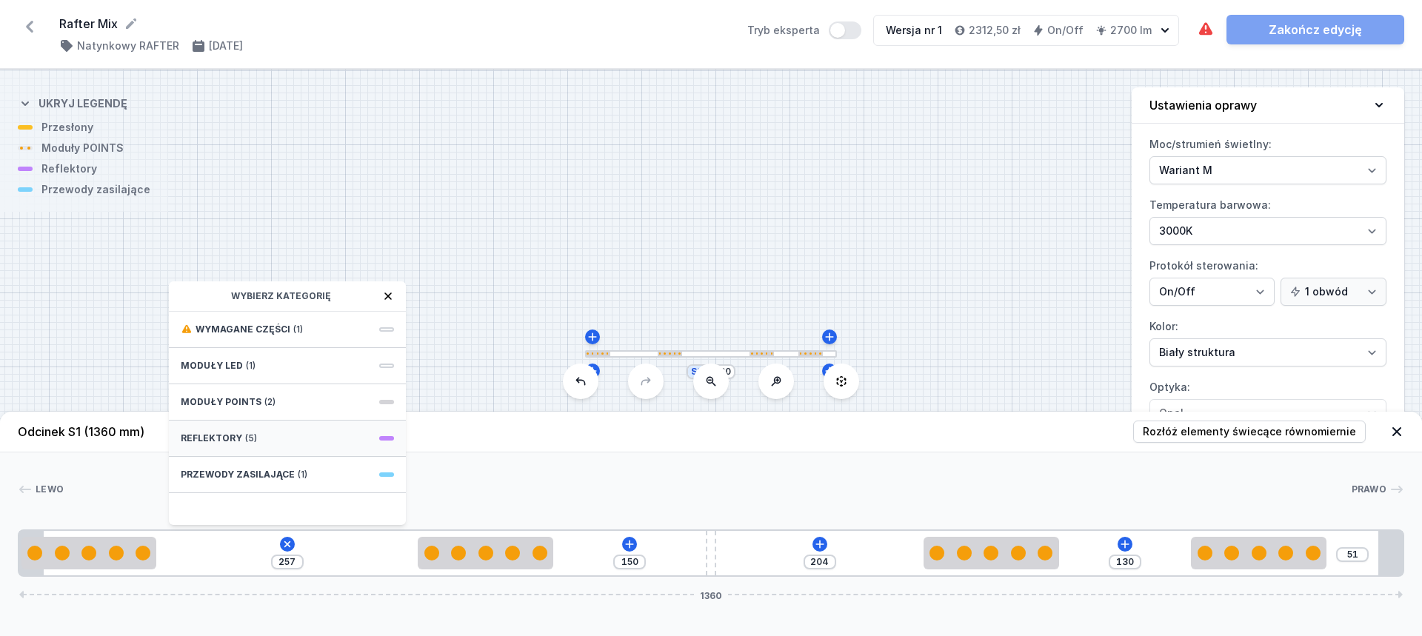
click at [265, 447] on div "Reflektory (5)" at bounding box center [287, 439] width 237 height 36
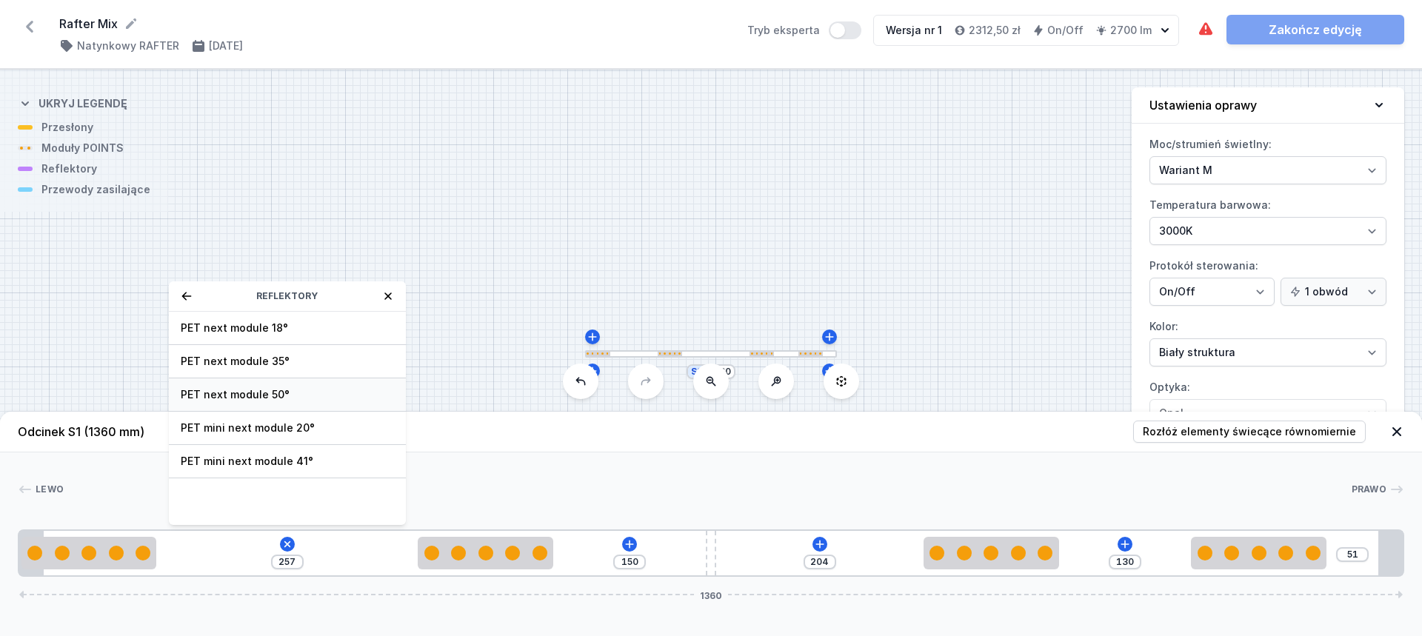
click at [278, 401] on span "PET next module 50°" at bounding box center [287, 394] width 213 height 15
type input "187"
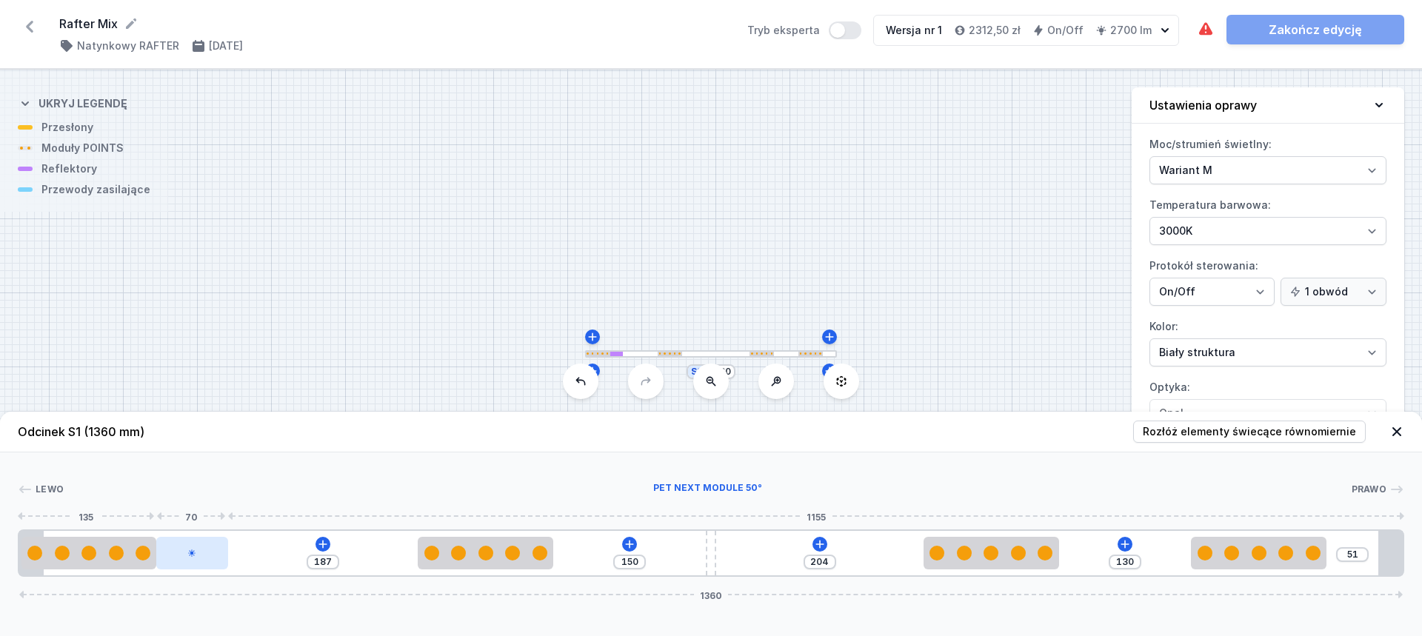
click at [204, 550] on div at bounding box center [191, 553] width 71 height 33
click at [201, 552] on div at bounding box center [191, 553] width 71 height 33
select select "2239"
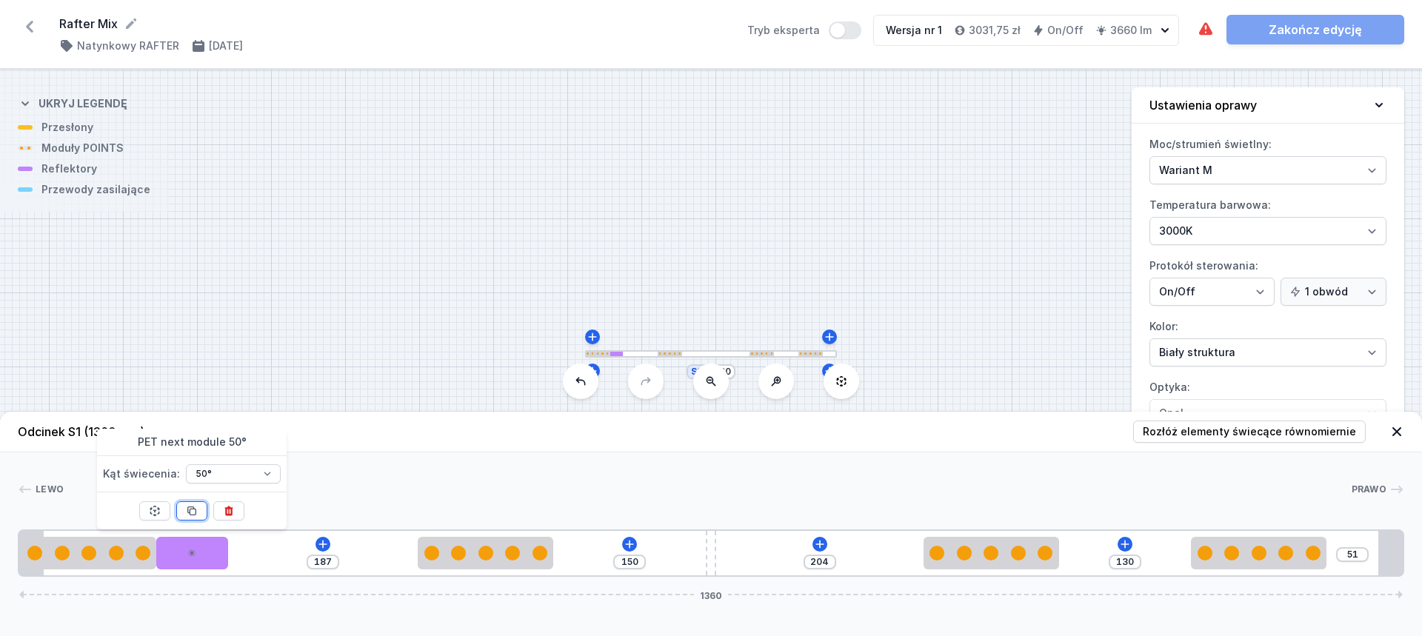
click at [198, 501] on button at bounding box center [191, 510] width 31 height 19
type input "47"
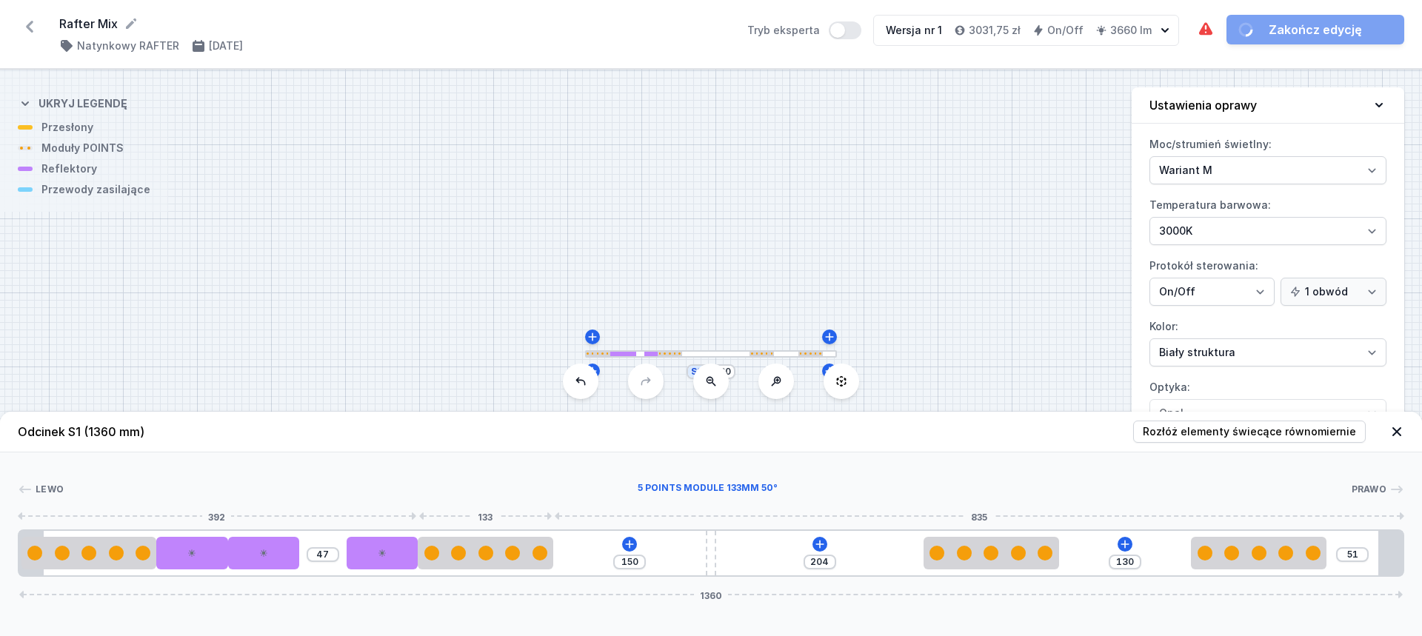
type input "80"
type input "53"
type input "60"
drag, startPoint x: 384, startPoint y: 558, endPoint x: 1135, endPoint y: 557, distance: 750.2
type input "143"
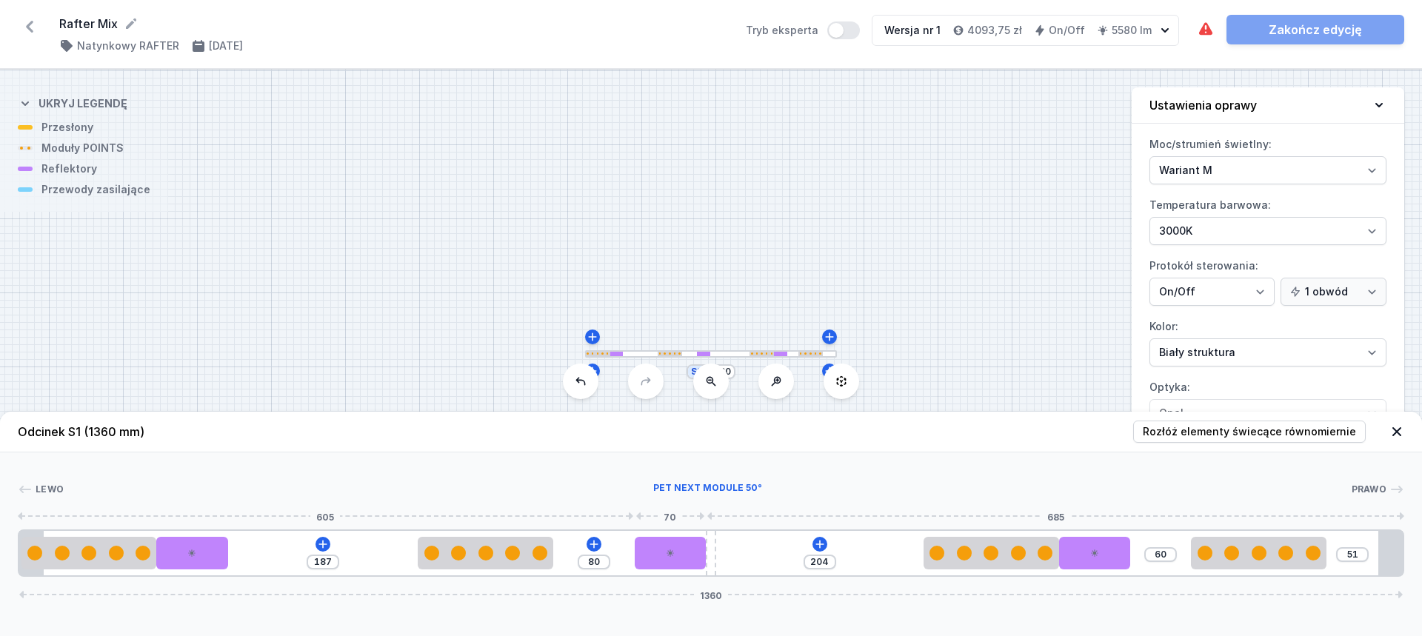
drag, startPoint x: 262, startPoint y: 558, endPoint x: 704, endPoint y: 557, distance: 441.4
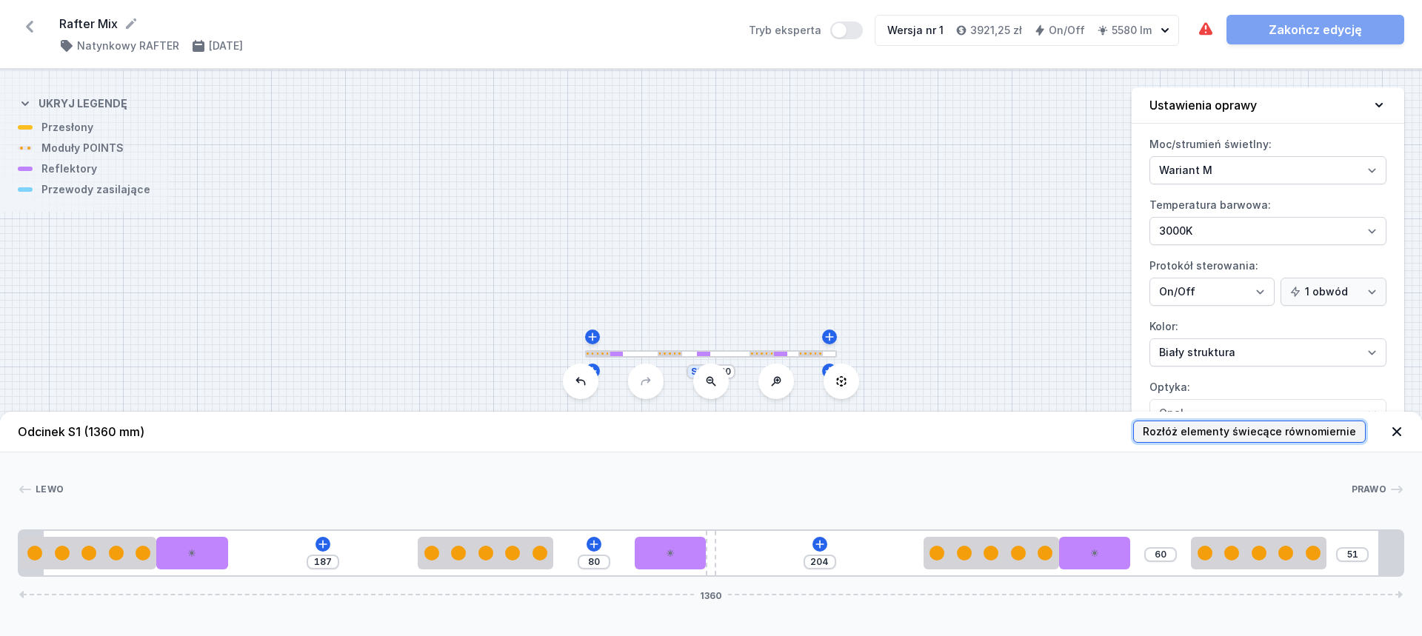
click at [1195, 429] on span "Rozłóż elementy świecące równomiernie" at bounding box center [1249, 431] width 213 height 15
type input "55"
type input "77"
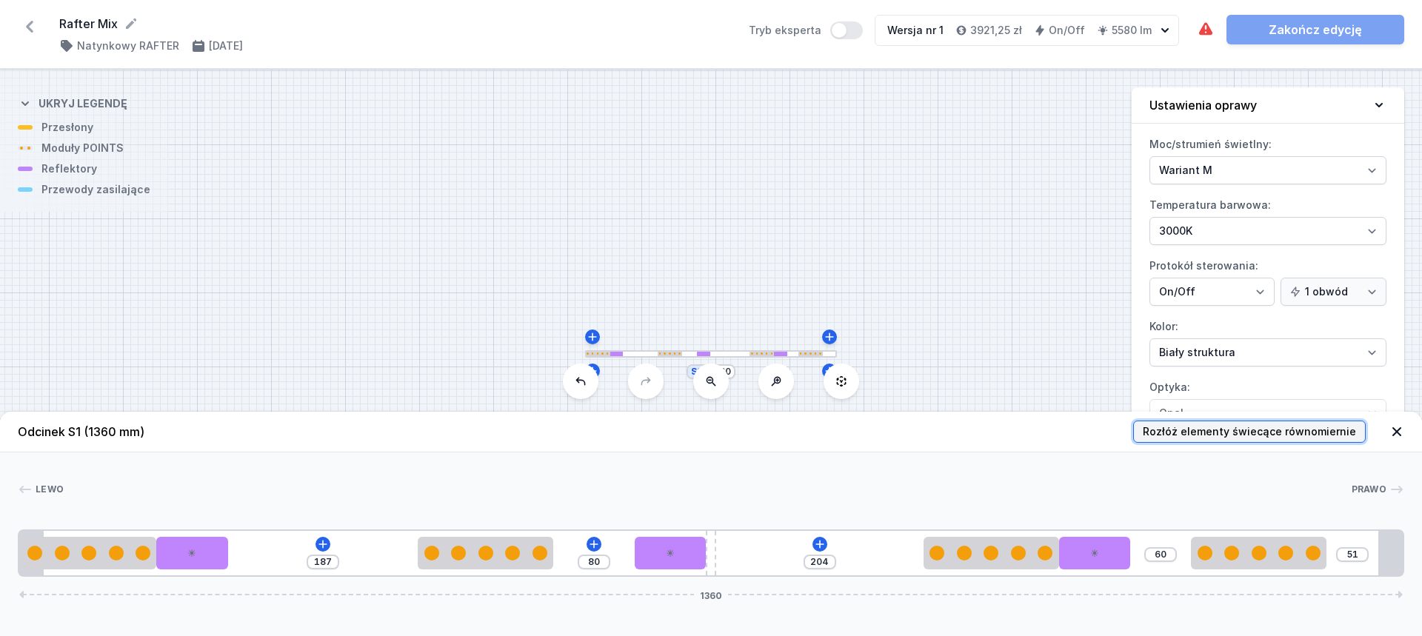
type input "77"
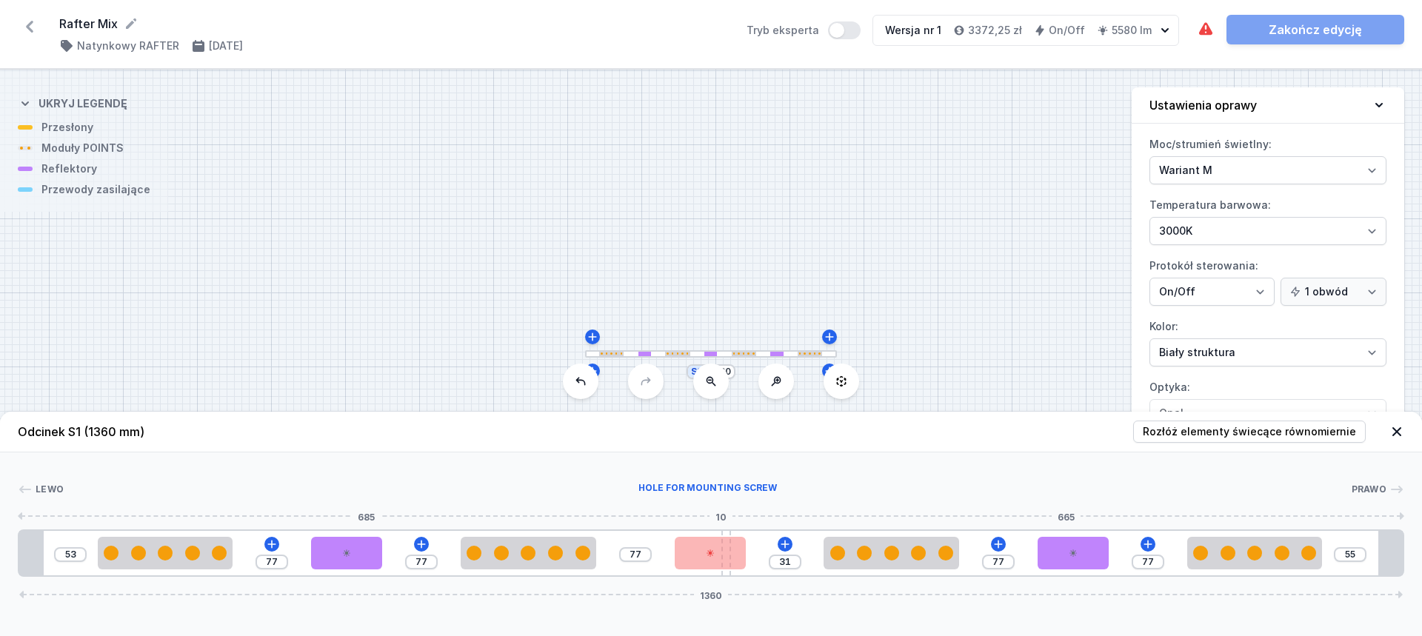
type input "30"
drag, startPoint x: 709, startPoint y: 535, endPoint x: 790, endPoint y: 529, distance: 81.7
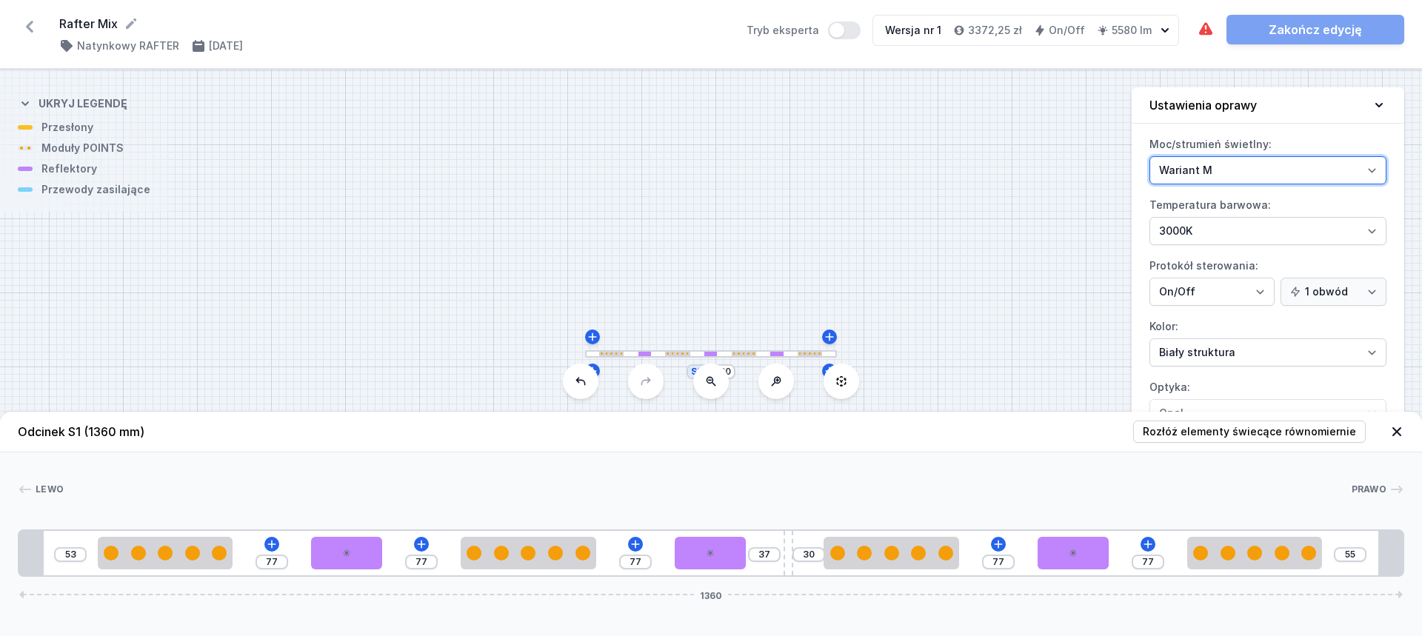
click at [1272, 175] on select "Wariant L Wariant M" at bounding box center [1267, 170] width 237 height 28
select select "L"
click at [1149, 156] on select "Wariant L Wariant M" at bounding box center [1267, 170] width 237 height 28
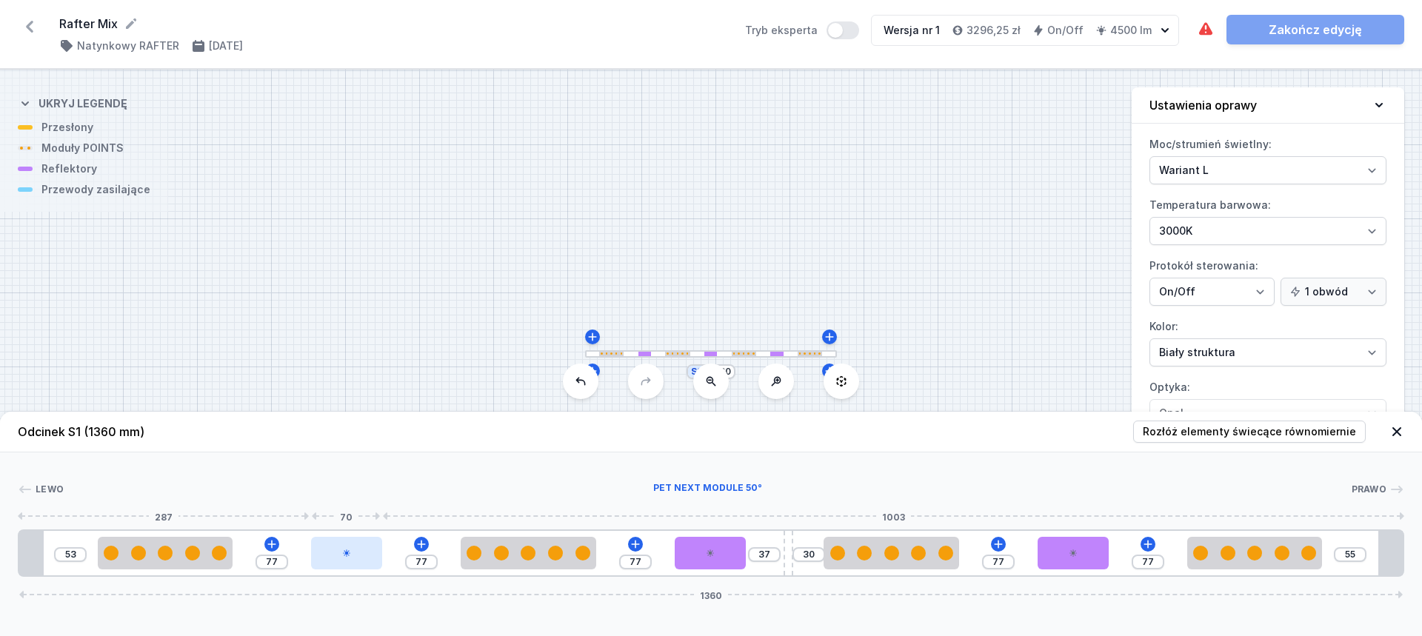
click at [353, 555] on div at bounding box center [346, 553] width 71 height 33
select select "2230"
click at [344, 510] on icon at bounding box center [347, 511] width 8 height 8
type input "7"
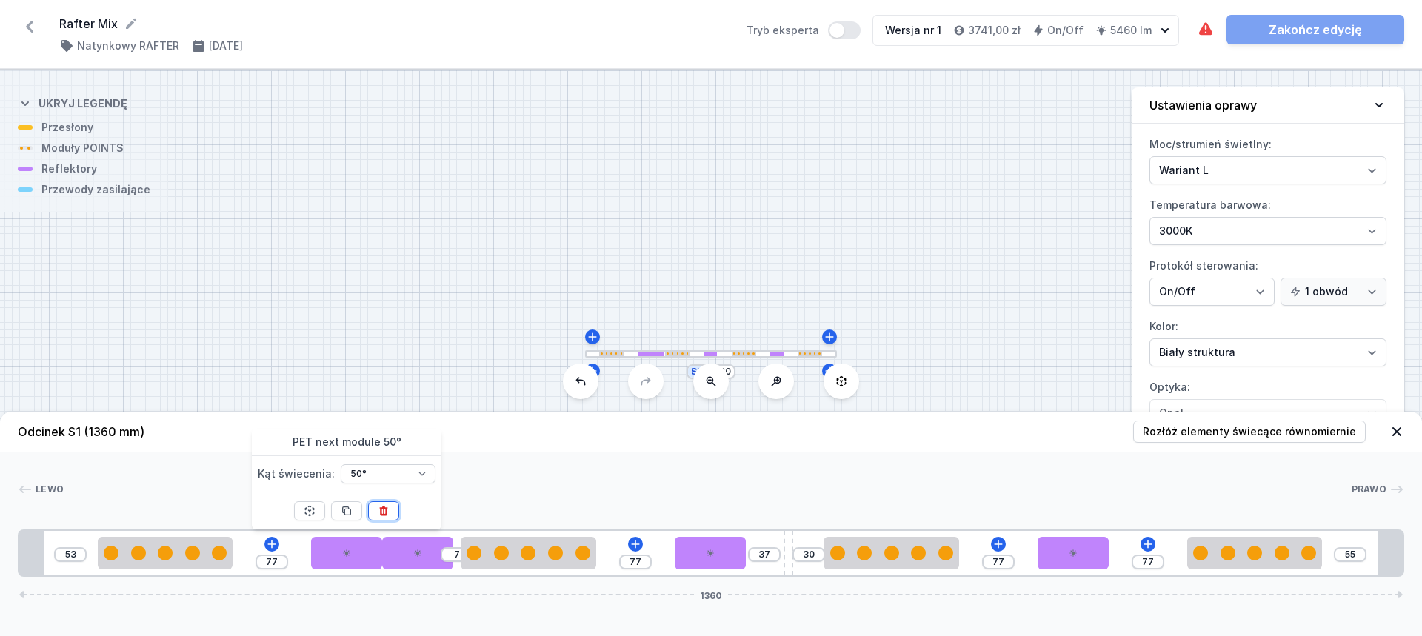
click at [376, 512] on button at bounding box center [383, 510] width 31 height 19
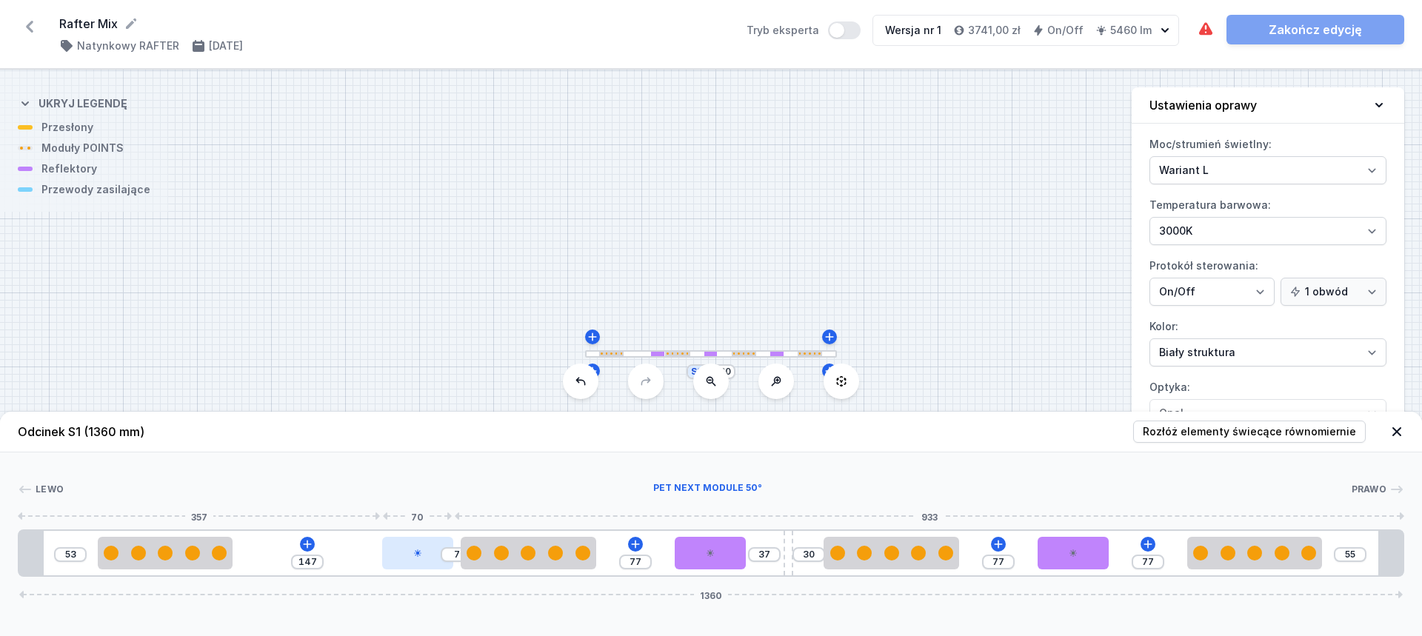
click at [405, 545] on div at bounding box center [417, 553] width 71 height 33
select select "2230"
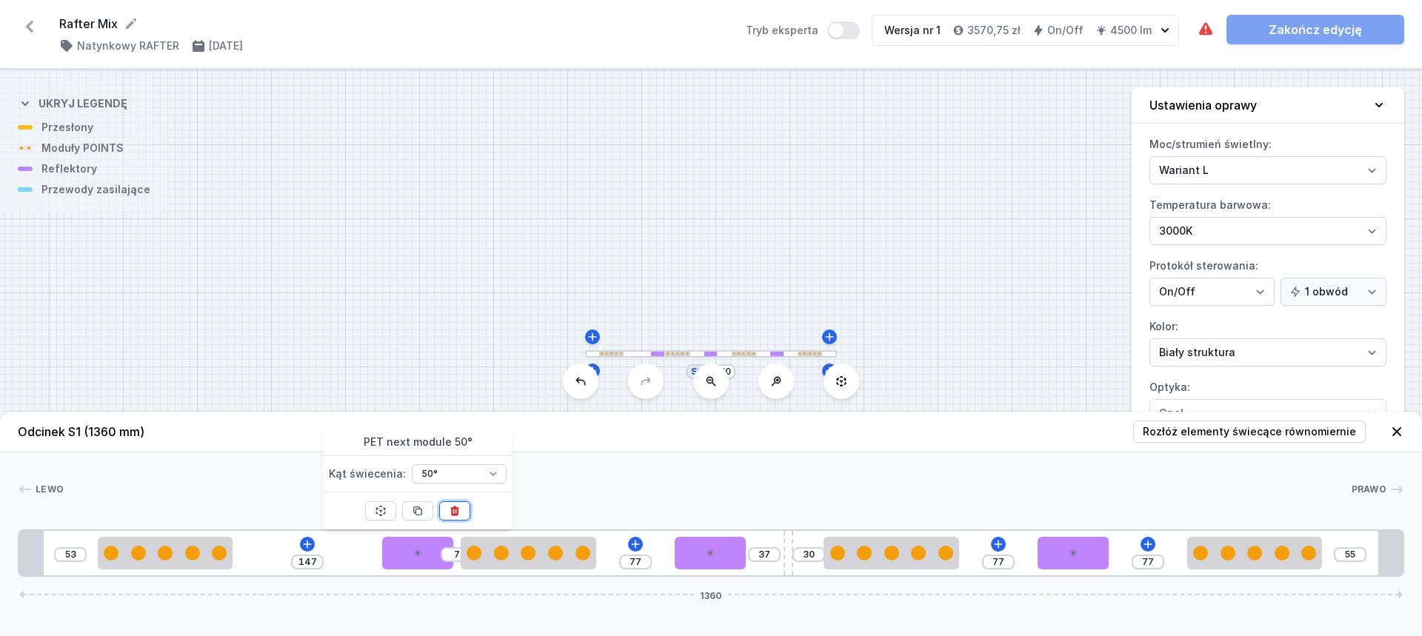
click at [451, 506] on icon at bounding box center [455, 511] width 12 height 12
type input "224"
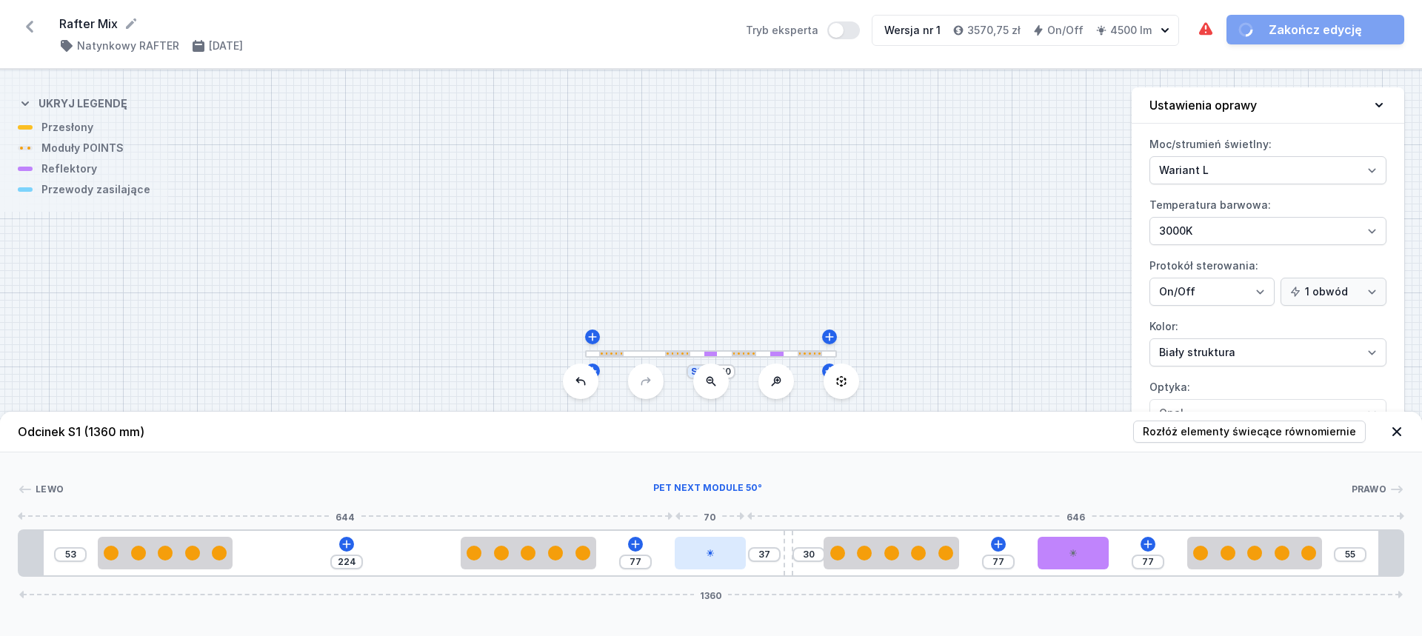
click at [693, 560] on div at bounding box center [710, 553] width 71 height 33
select select "2230"
click at [749, 510] on icon at bounding box center [747, 512] width 8 height 10
type input "184"
click at [1030, 558] on div "53 224 184 30 77 77 55 1360" at bounding box center [711, 553] width 1386 height 47
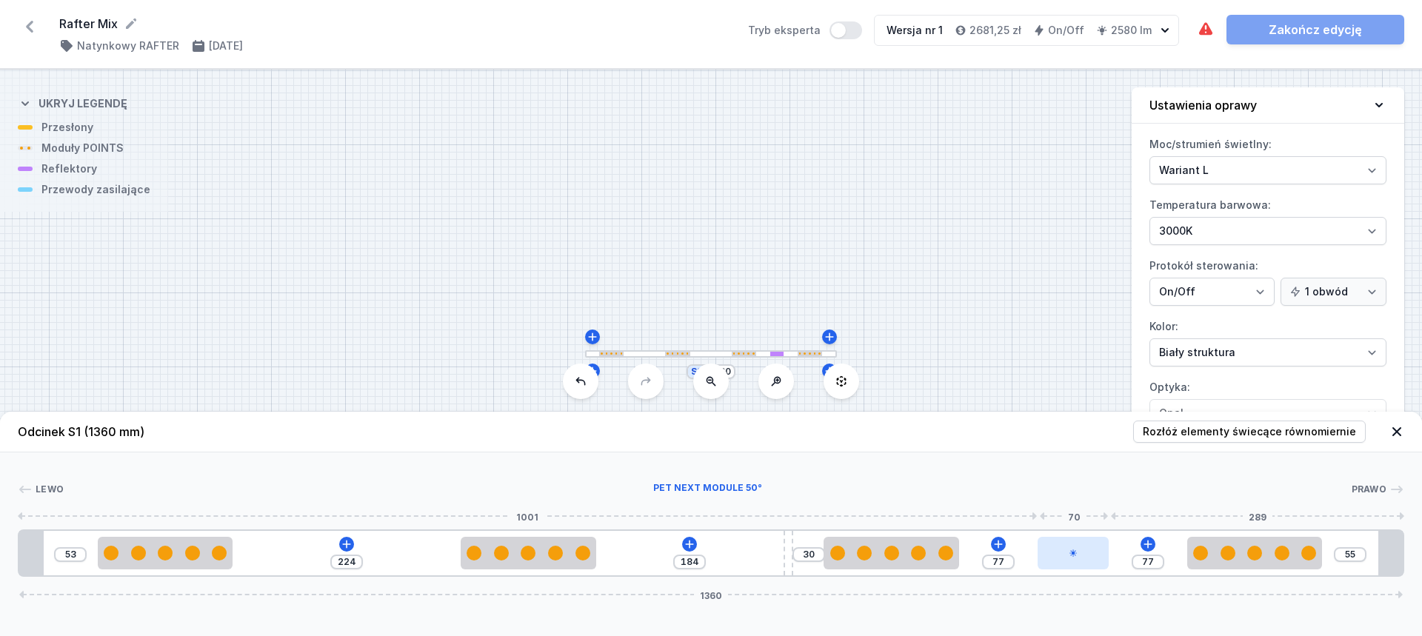
click at [1052, 554] on div at bounding box center [1073, 553] width 71 height 33
select select "2230"
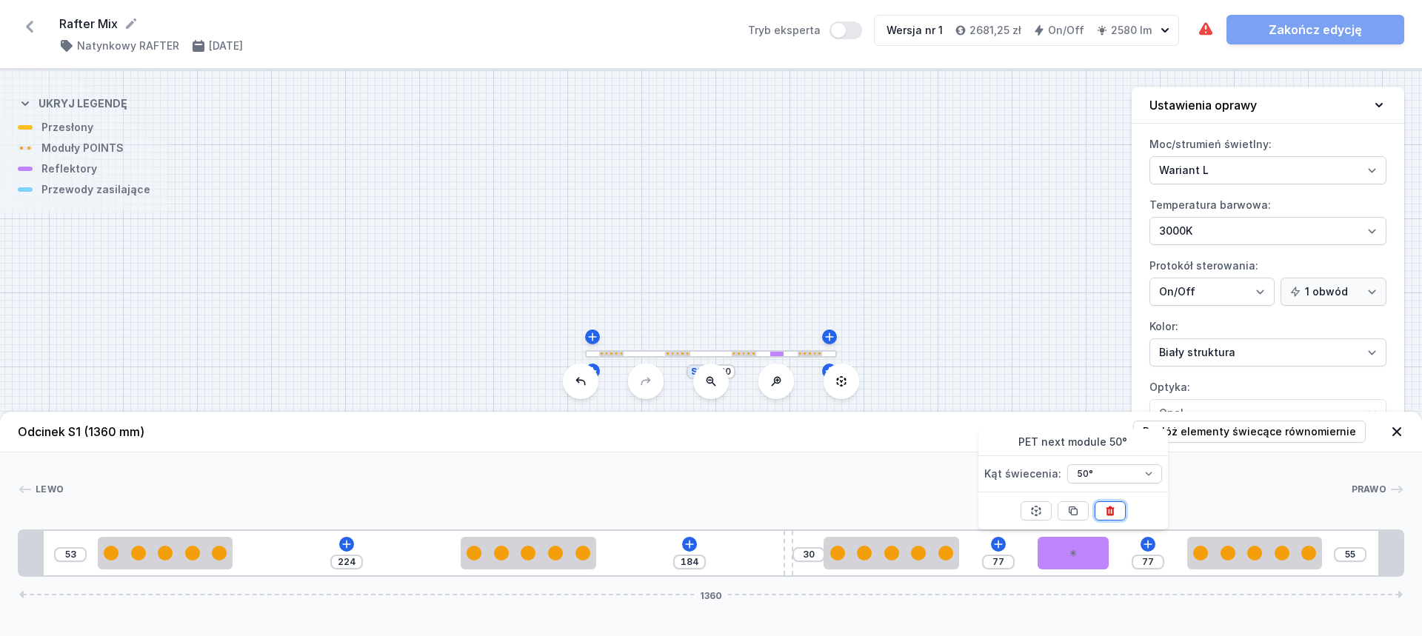
click at [1098, 507] on button at bounding box center [1110, 510] width 31 height 19
type input "224"
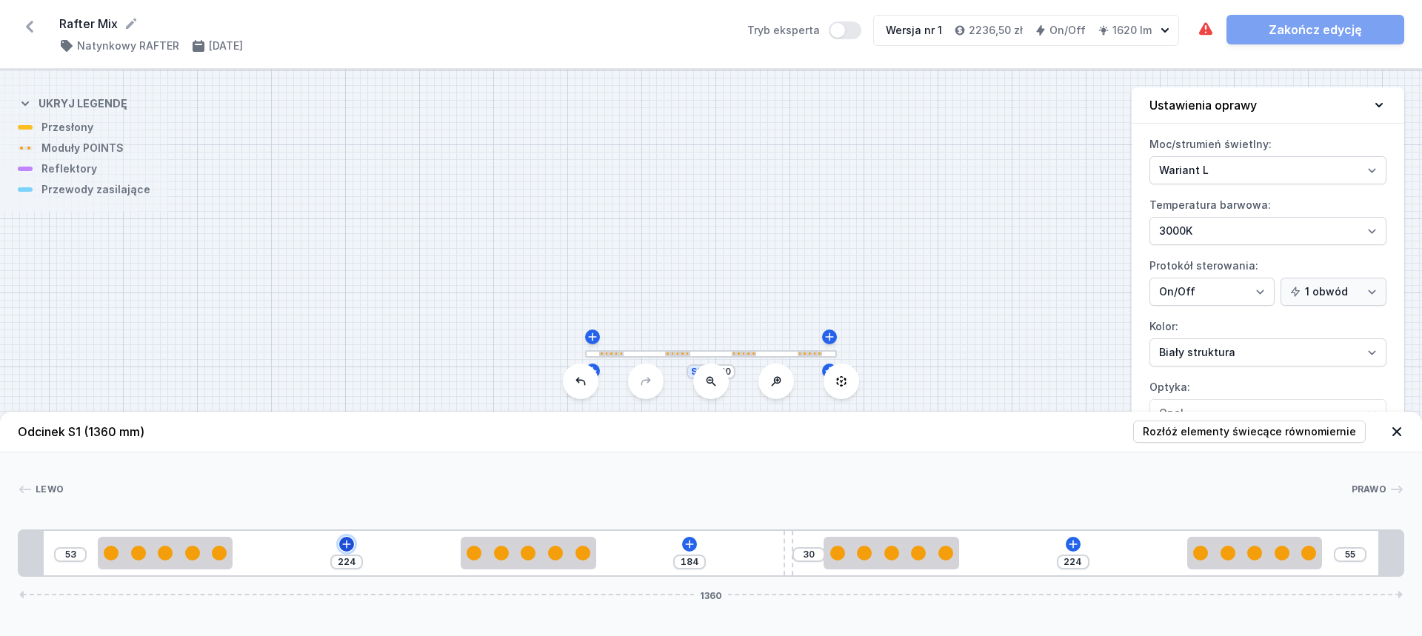
click at [339, 546] on button at bounding box center [346, 544] width 15 height 15
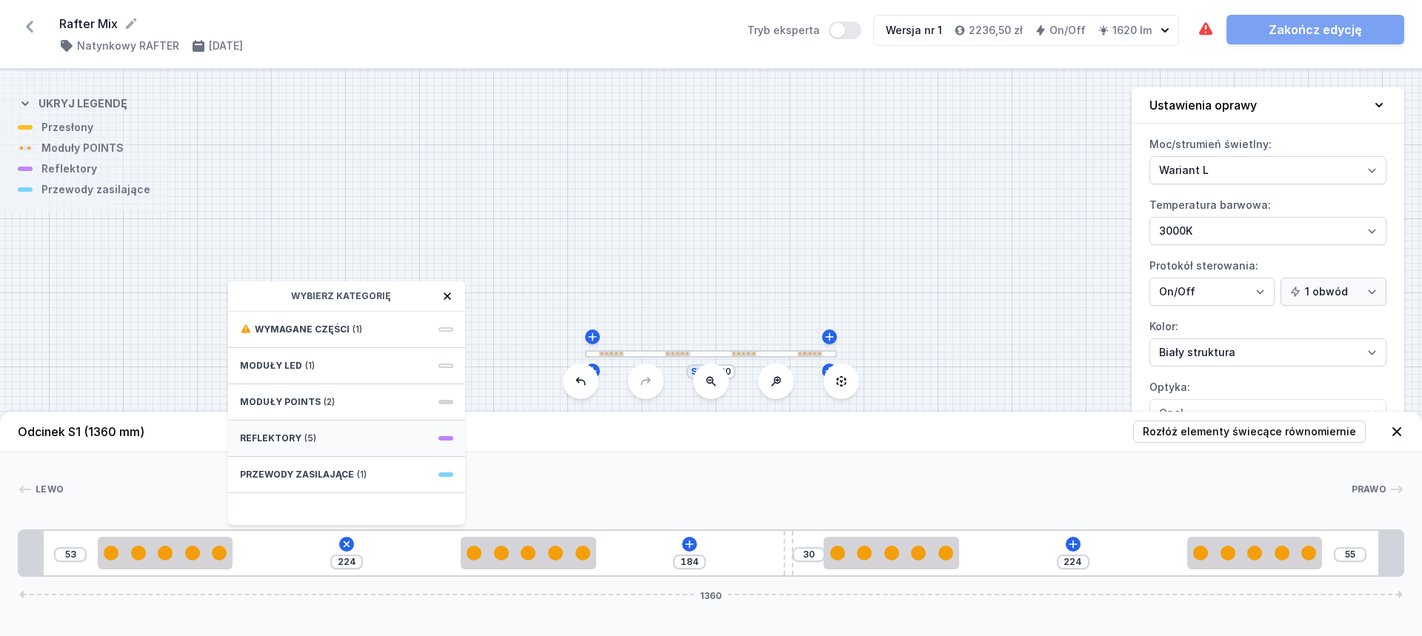
click at [324, 438] on div "Reflektory (5)" at bounding box center [346, 439] width 237 height 36
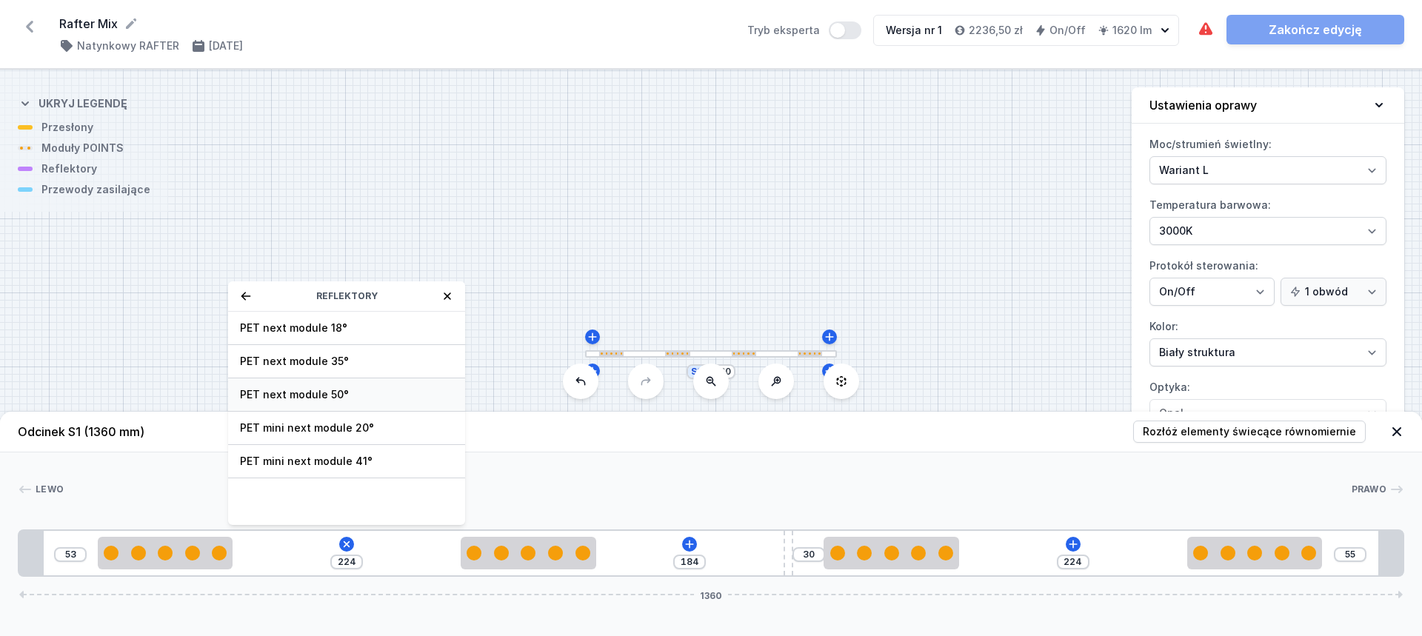
click at [360, 398] on span "PET next module 50°" at bounding box center [346, 394] width 213 height 15
type input "154"
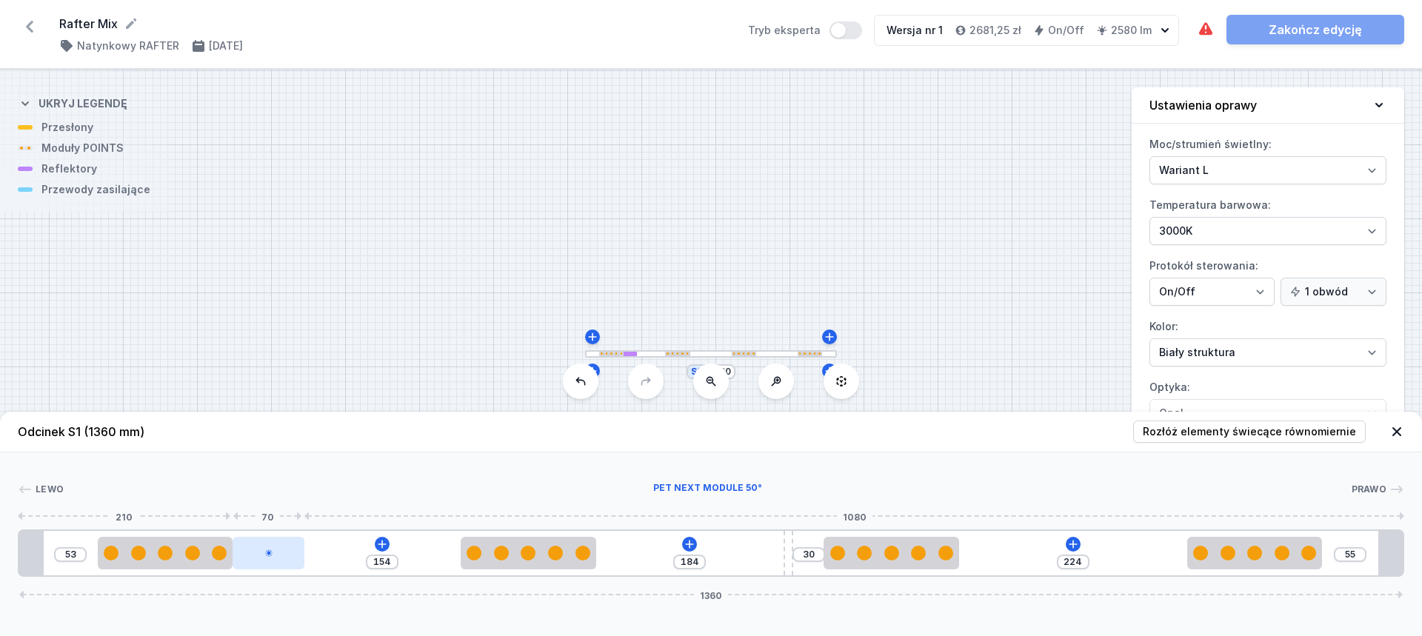
click at [284, 552] on div at bounding box center [268, 553] width 71 height 33
select select "2230"
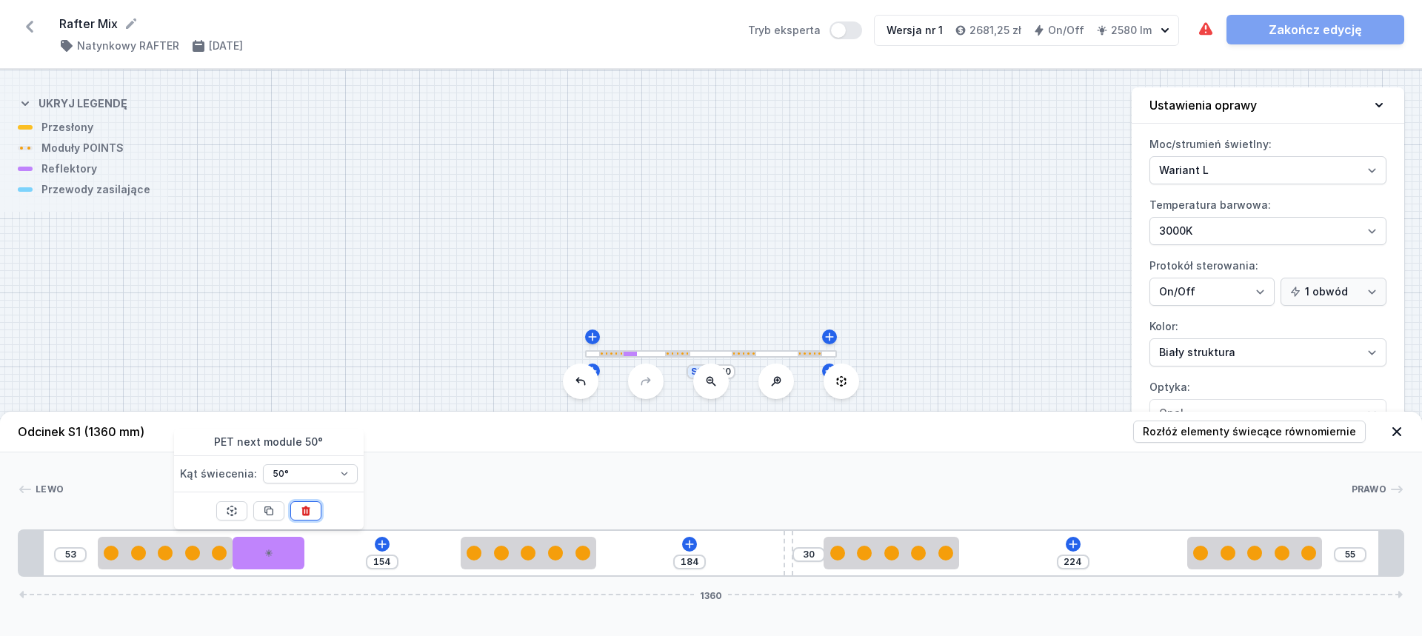
click at [307, 511] on icon at bounding box center [306, 511] width 12 height 12
click at [343, 544] on icon at bounding box center [347, 544] width 12 height 12
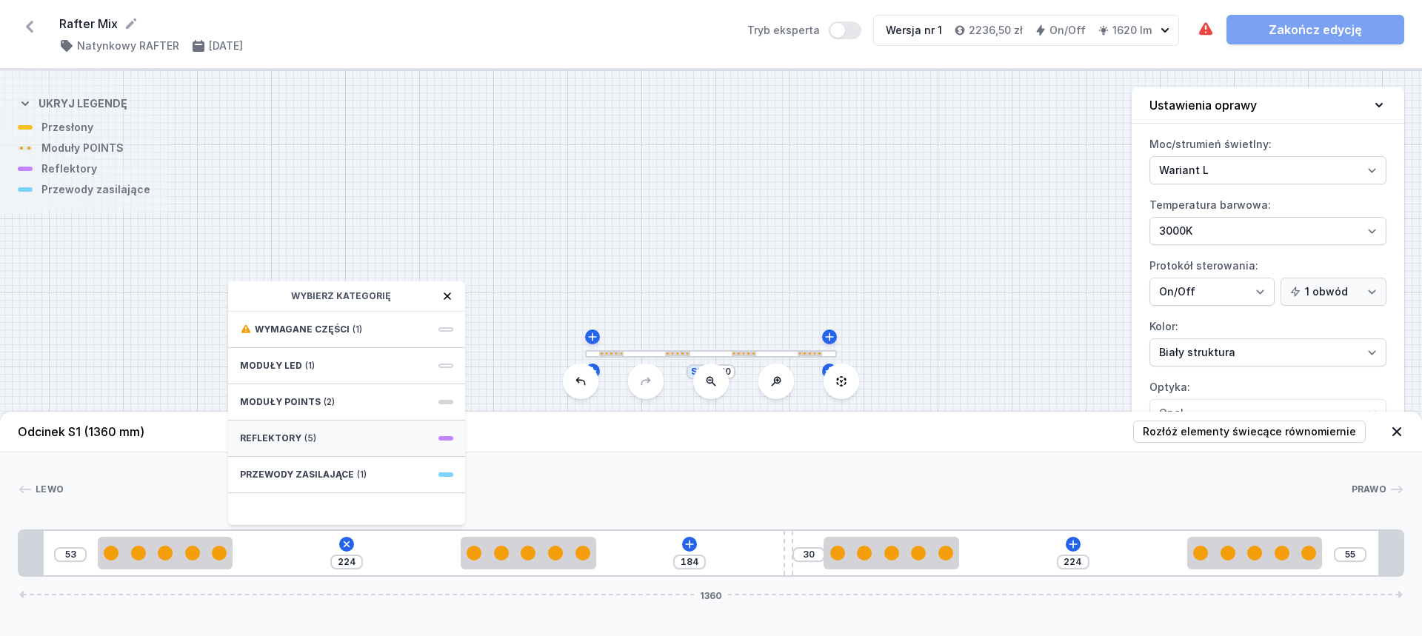
click at [301, 447] on div "Reflektory (5)" at bounding box center [346, 439] width 237 height 36
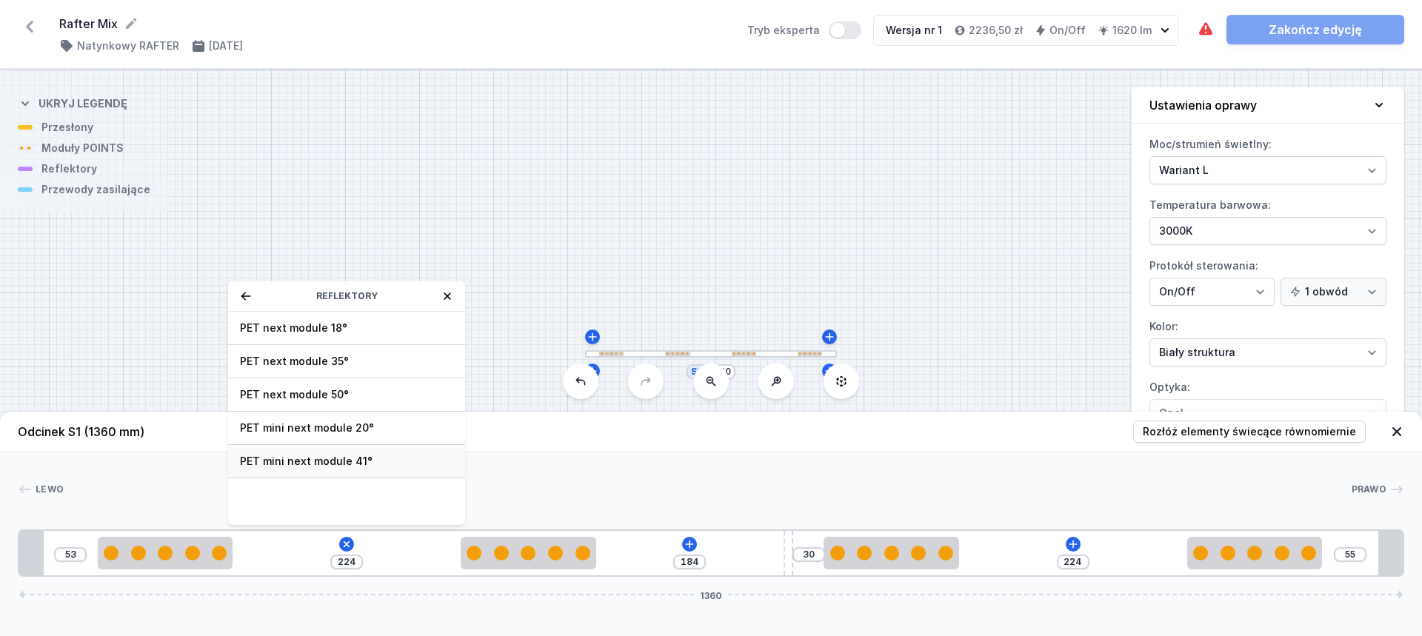
click at [329, 458] on span "PET mini next module 41°" at bounding box center [346, 461] width 213 height 15
type input "154"
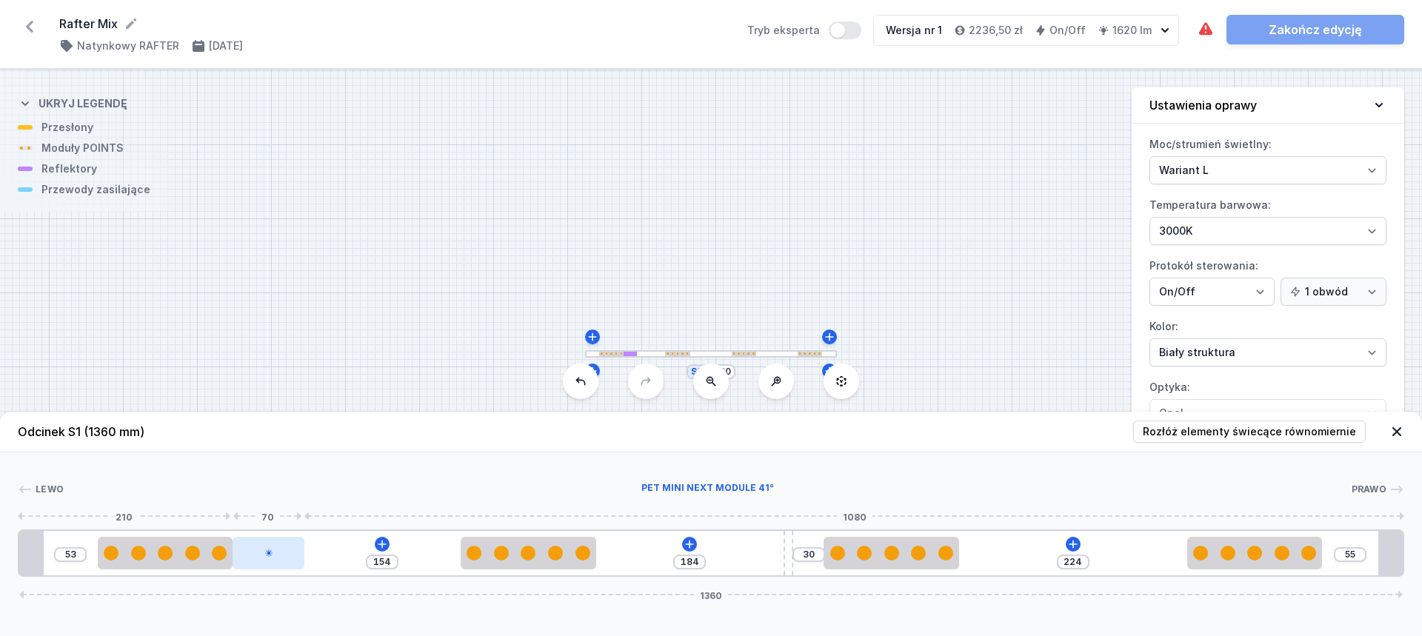
click at [276, 555] on div at bounding box center [268, 553] width 71 height 33
select select "2246"
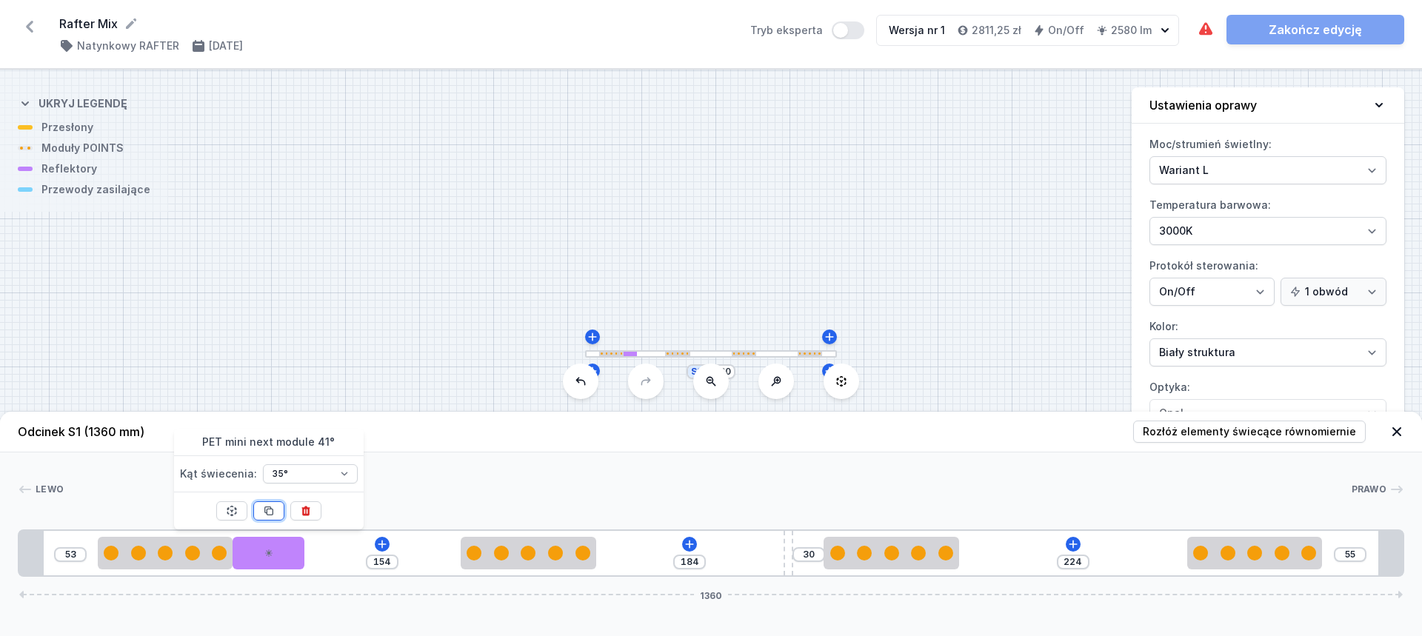
click at [273, 508] on icon at bounding box center [269, 511] width 12 height 12
type input "84"
type input "114"
drag, startPoint x: 576, startPoint y: 577, endPoint x: 621, endPoint y: 575, distance: 44.5
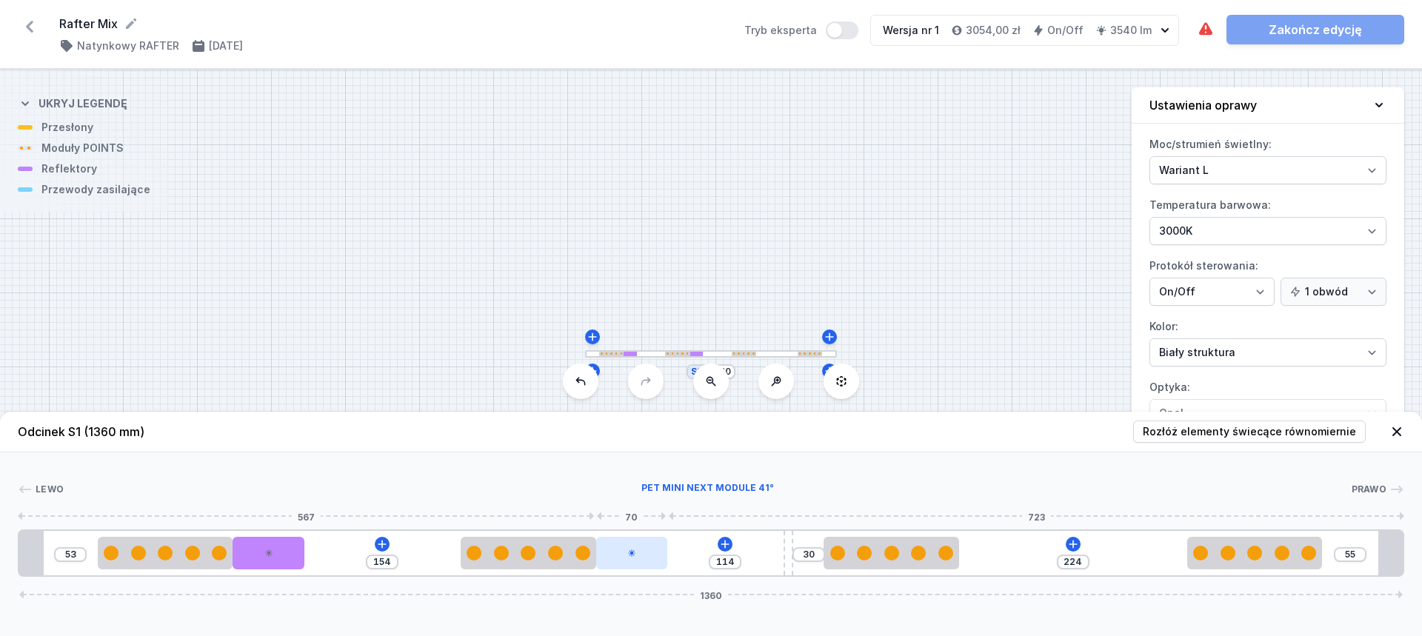
click at [630, 552] on icon at bounding box center [631, 552] width 7 height 7
select select "2246"
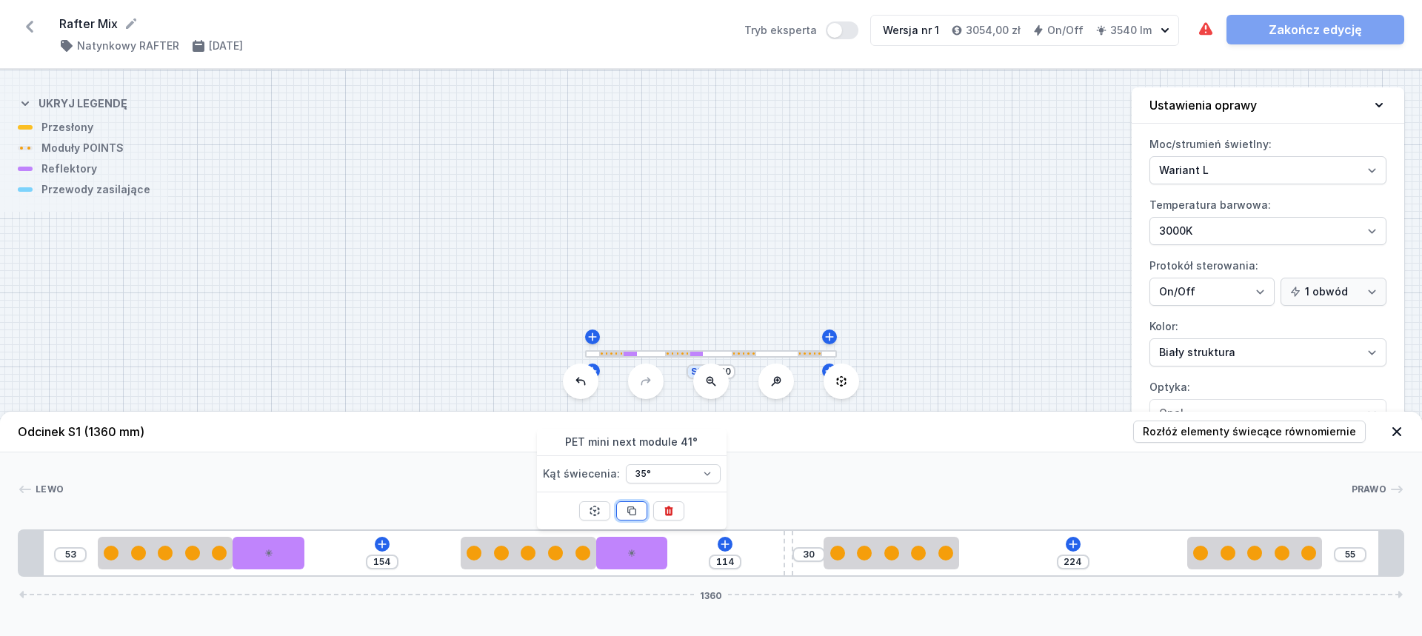
click at [631, 510] on icon at bounding box center [632, 511] width 12 height 12
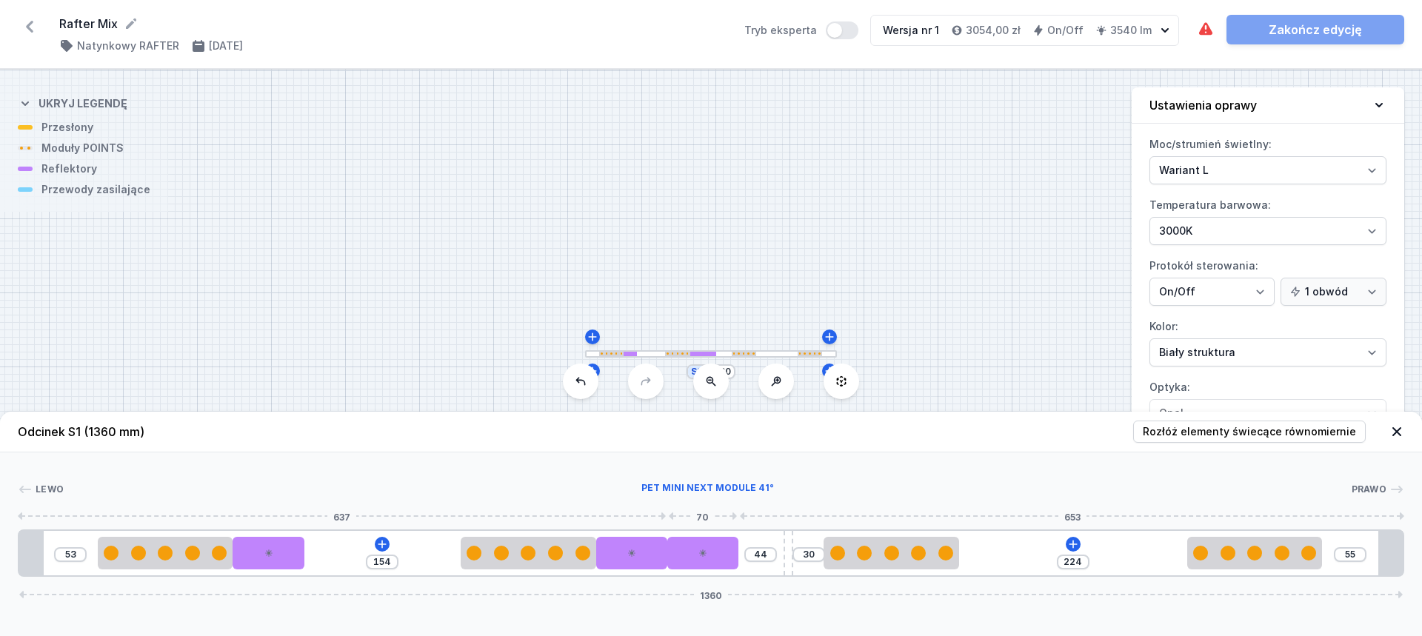
type input "114"
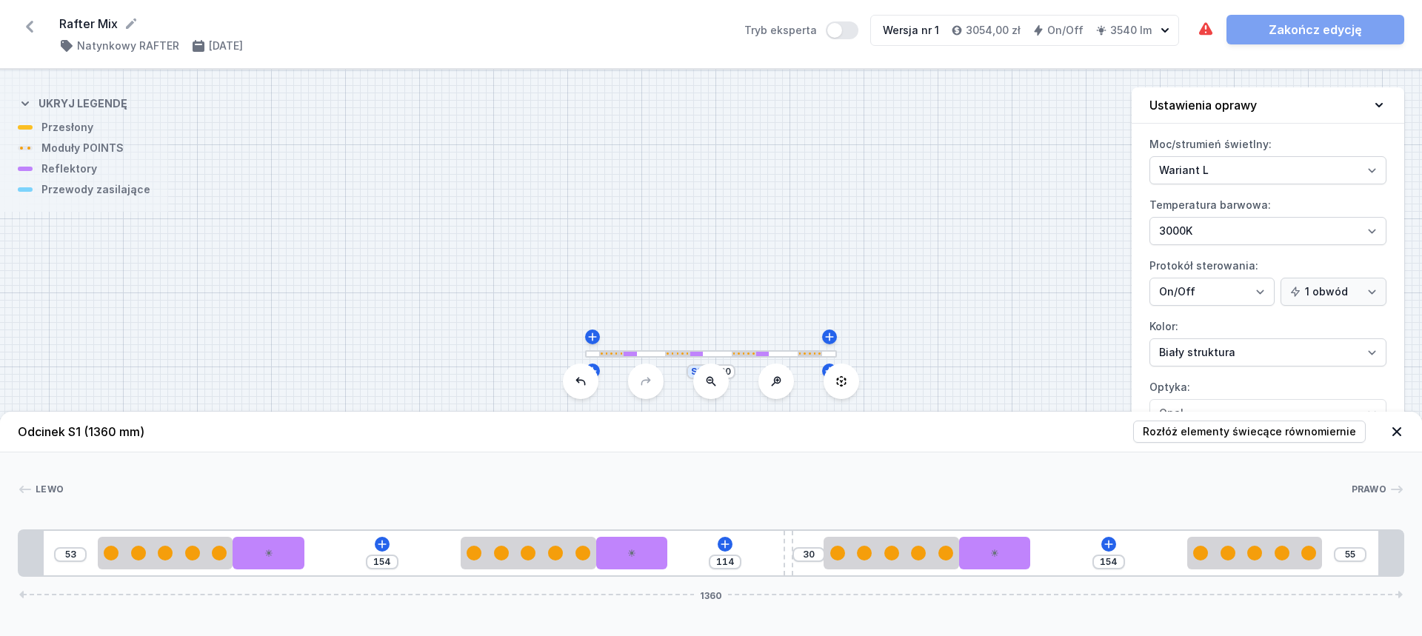
drag, startPoint x: 704, startPoint y: 554, endPoint x: 1038, endPoint y: 577, distance: 335.5
click at [1220, 439] on button "Rozłóż elementy świecące równomiernie" at bounding box center [1249, 432] width 233 height 22
type input "77"
type input "37"
type input "77"
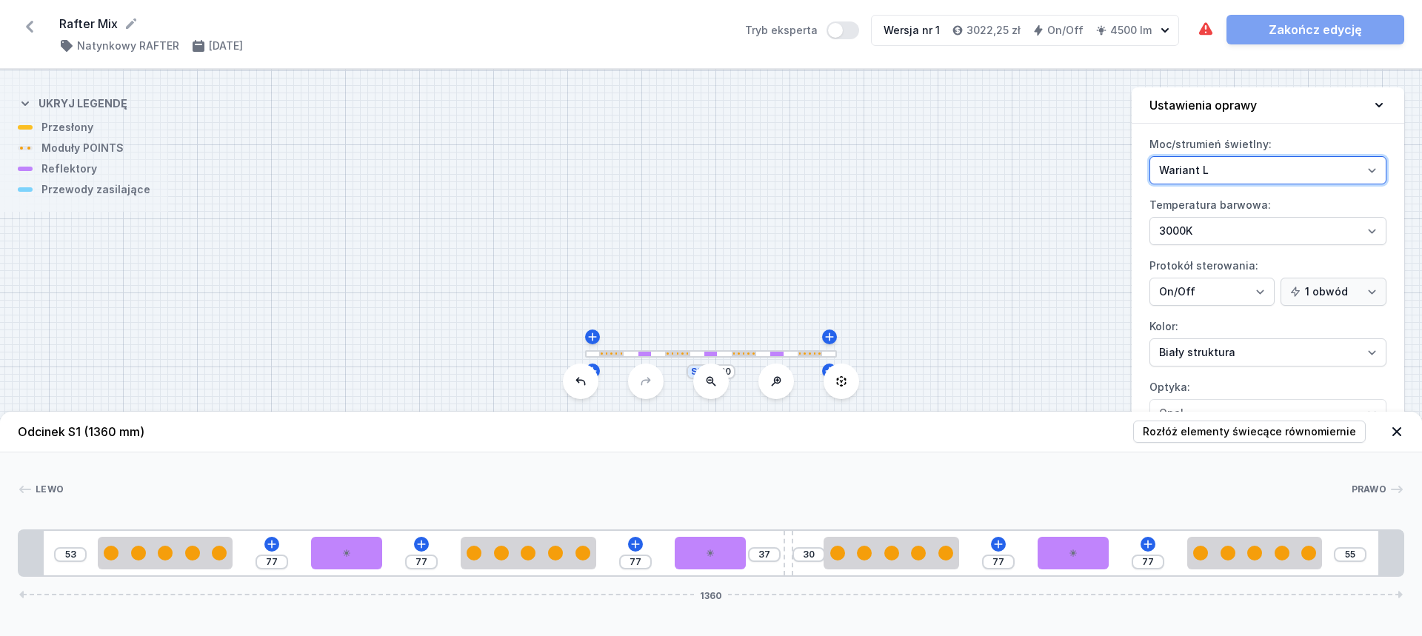
click at [1232, 173] on select "Wariant L Wariant M" at bounding box center [1267, 170] width 237 height 28
click at [1149, 156] on select "Wariant L Wariant M" at bounding box center [1267, 170] width 237 height 28
click at [1227, 173] on select "Wariant L Wariant M" at bounding box center [1267, 170] width 237 height 28
select select "L"
click at [1149, 156] on select "Wariant L Wariant M" at bounding box center [1267, 170] width 237 height 28
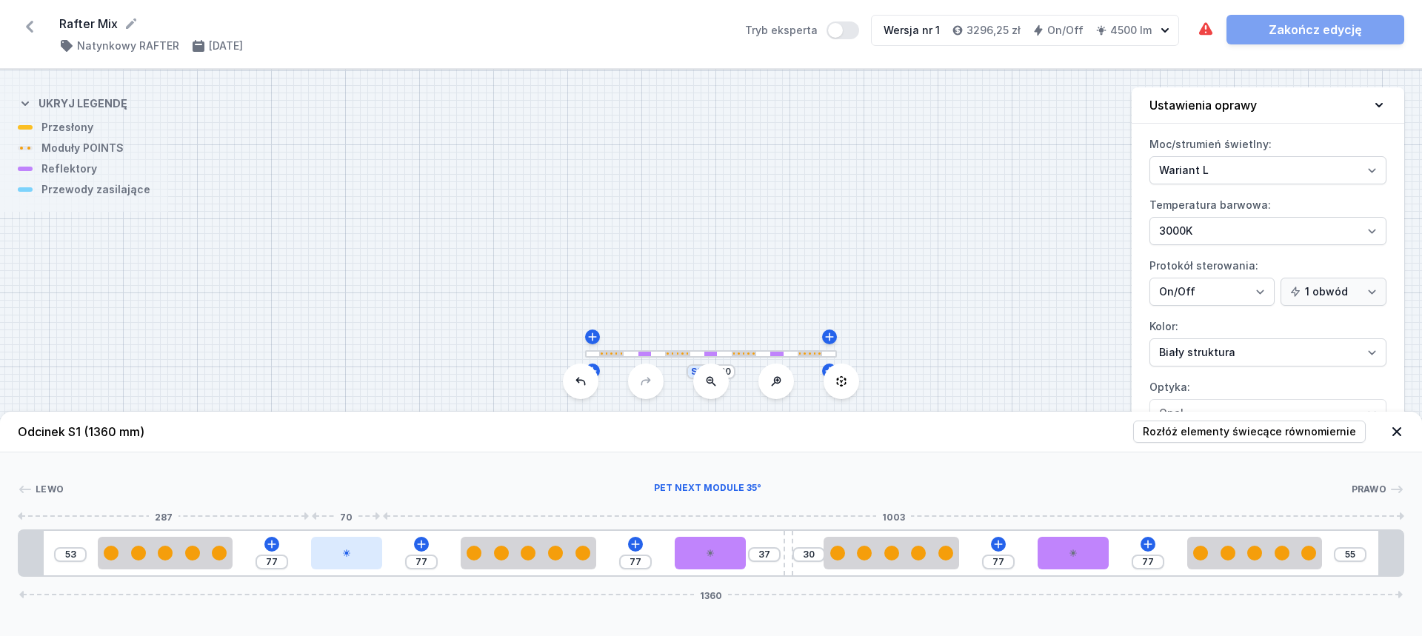
click at [349, 561] on div at bounding box center [346, 553] width 71 height 33
select select "2229"
click at [383, 515] on icon at bounding box center [384, 512] width 8 height 10
type input "224"
click at [691, 561] on div at bounding box center [710, 553] width 71 height 33
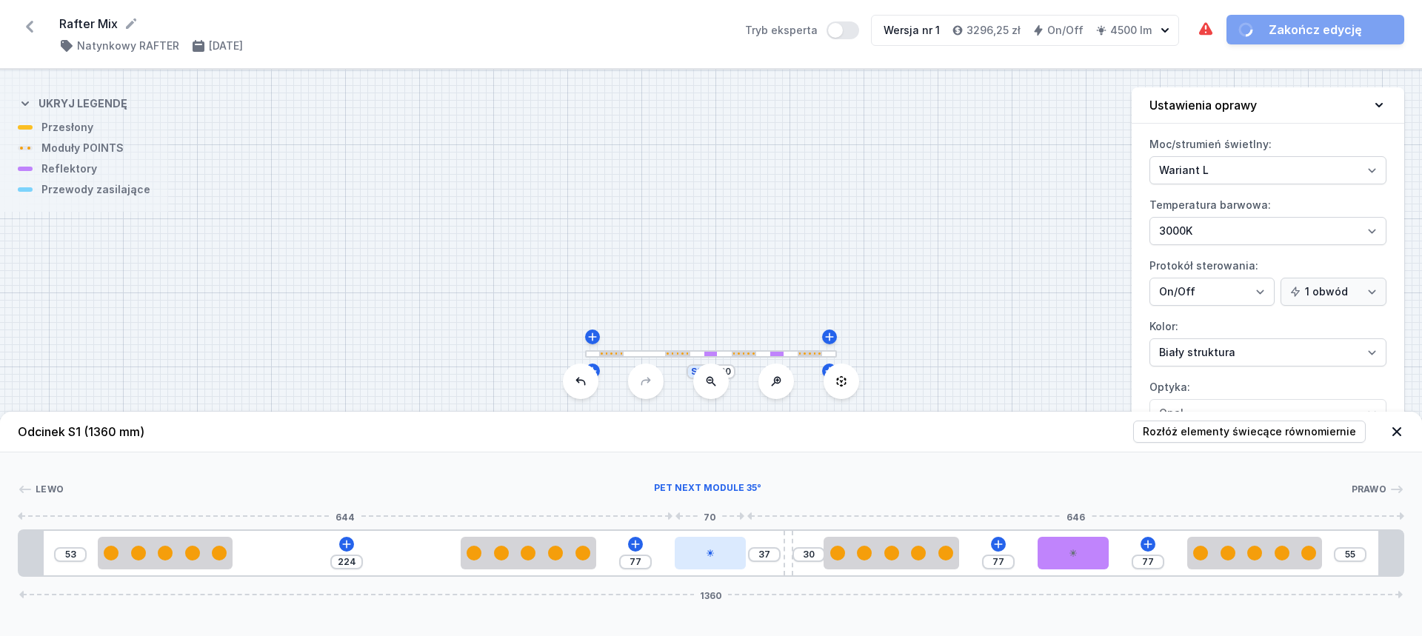
select select "2229"
click at [746, 506] on icon at bounding box center [747, 511] width 12 height 12
type input "184"
click at [1075, 557] on icon at bounding box center [1073, 553] width 9 height 9
select select "2229"
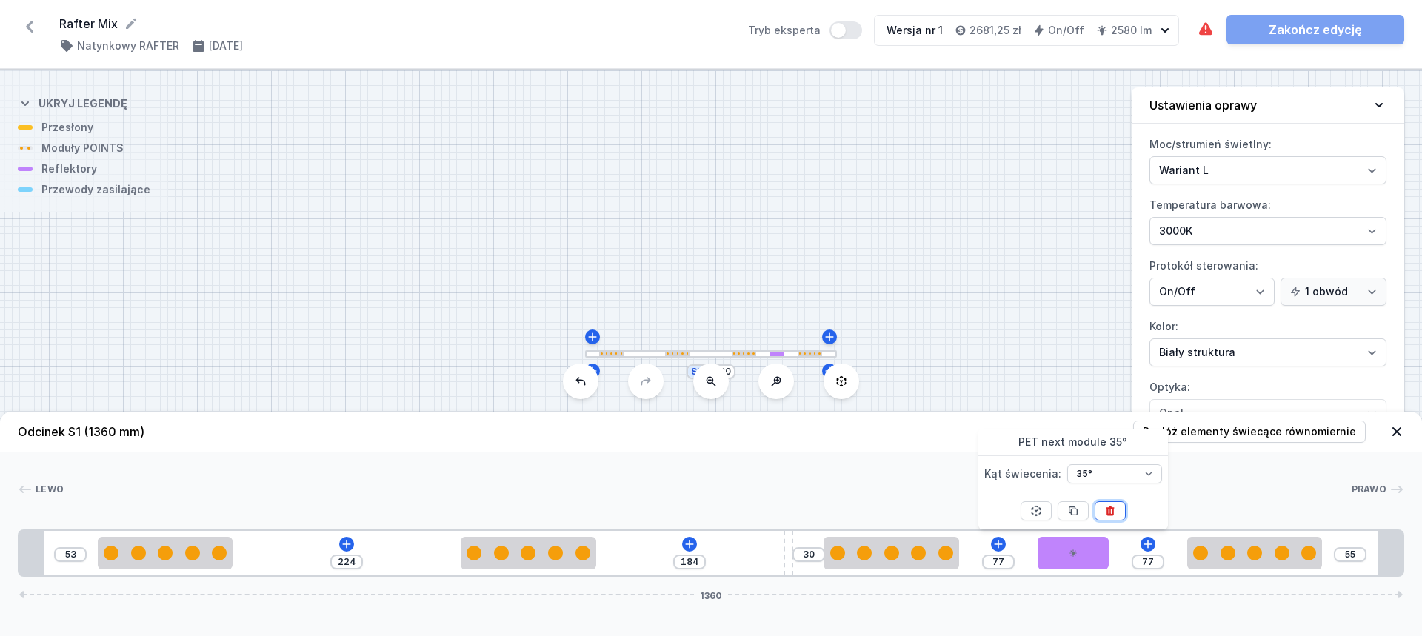
click at [1116, 513] on button at bounding box center [1110, 510] width 31 height 19
type input "224"
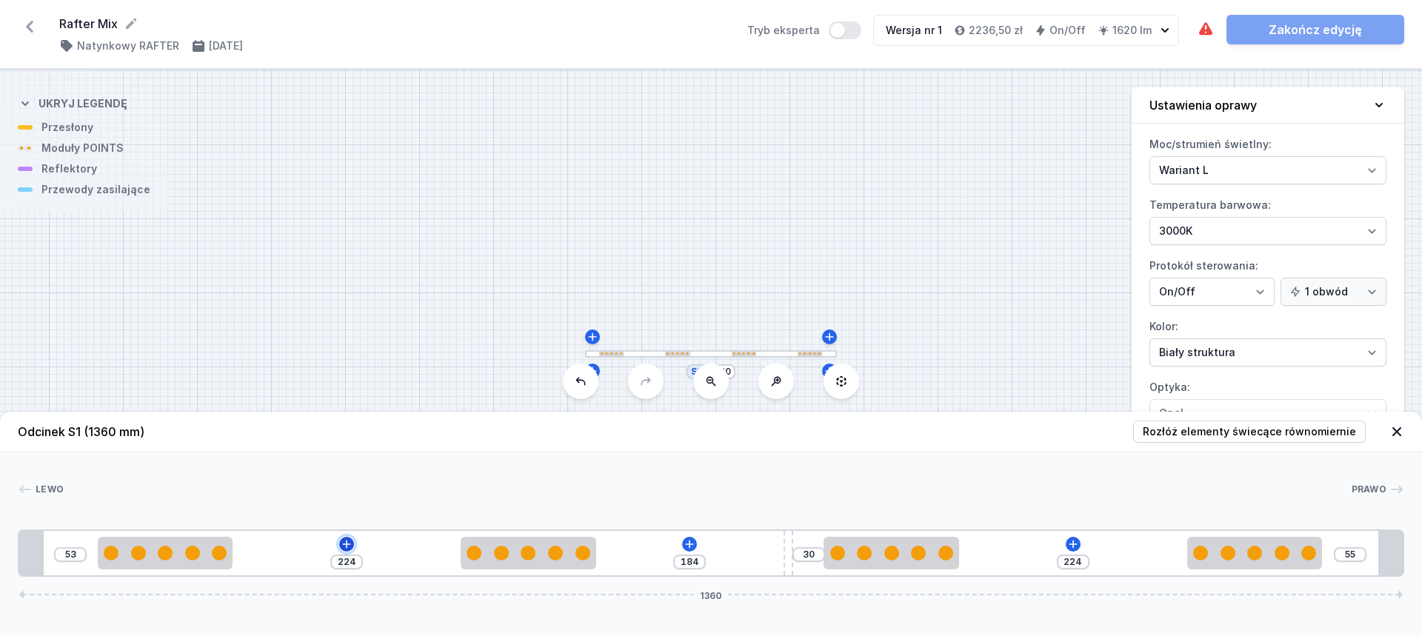
click at [344, 543] on icon at bounding box center [347, 544] width 12 height 12
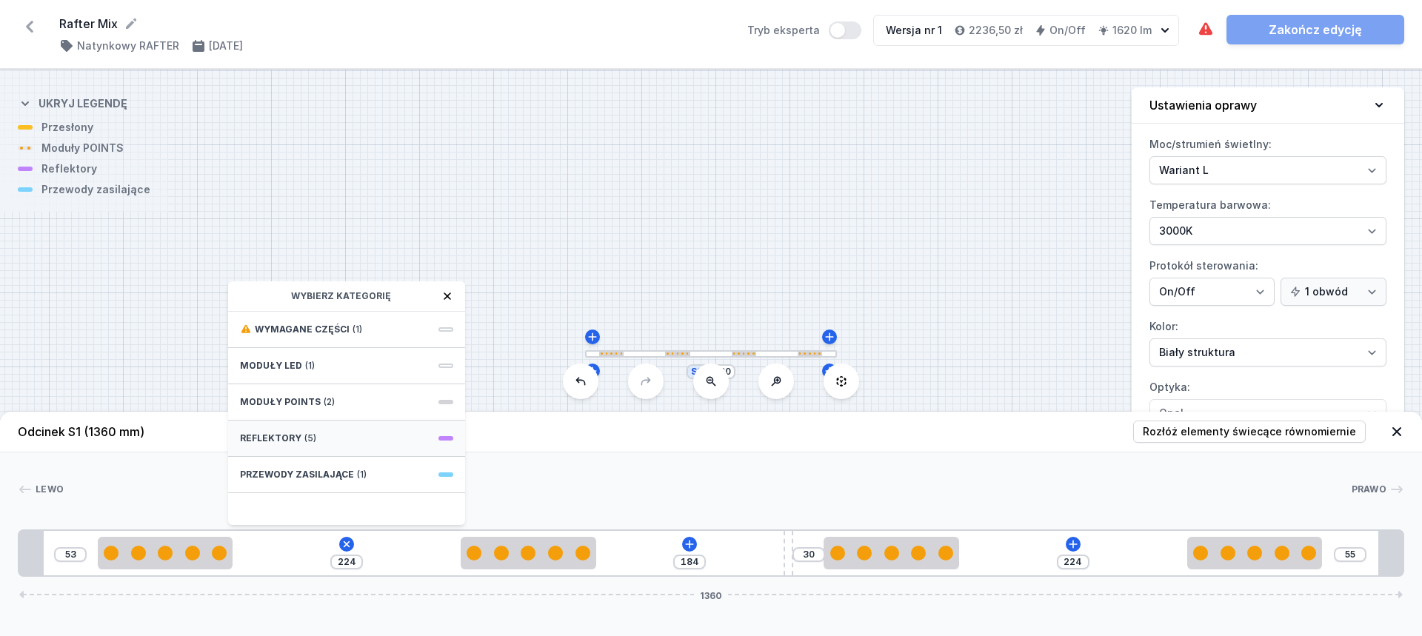
click at [343, 438] on div "Reflektory (5)" at bounding box center [346, 439] width 237 height 36
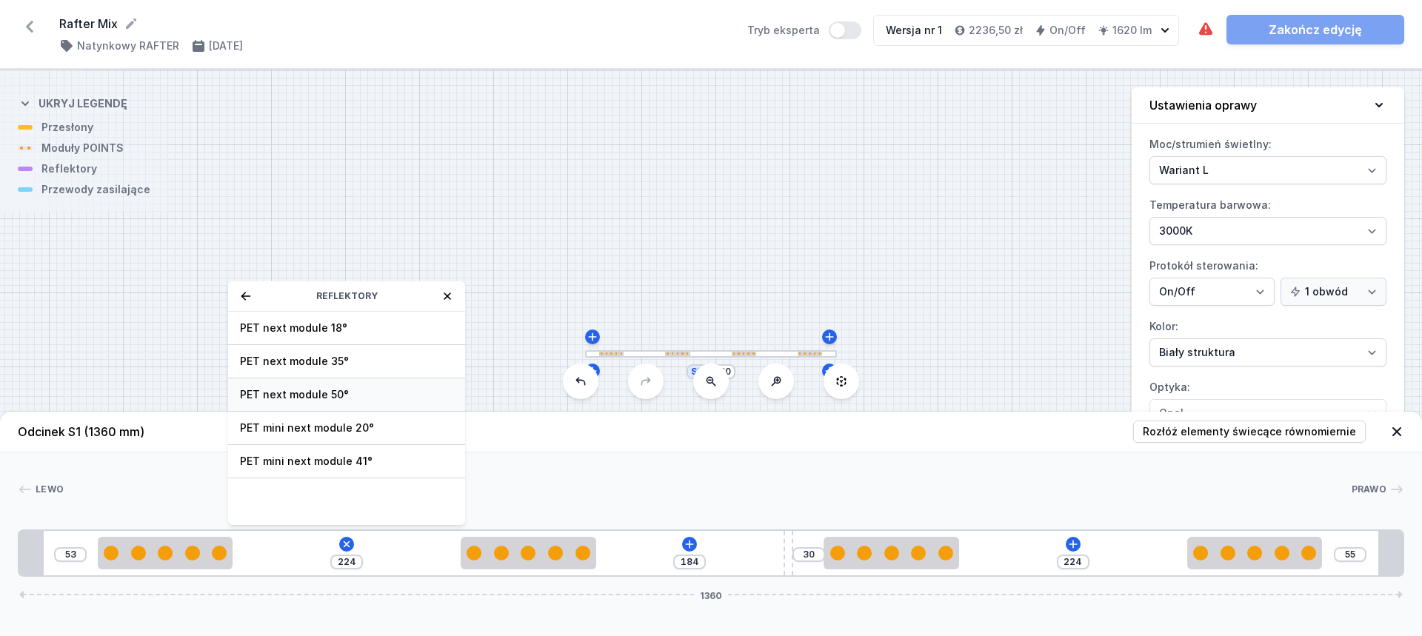
click at [351, 396] on span "PET next module 50°" at bounding box center [346, 394] width 213 height 15
type input "154"
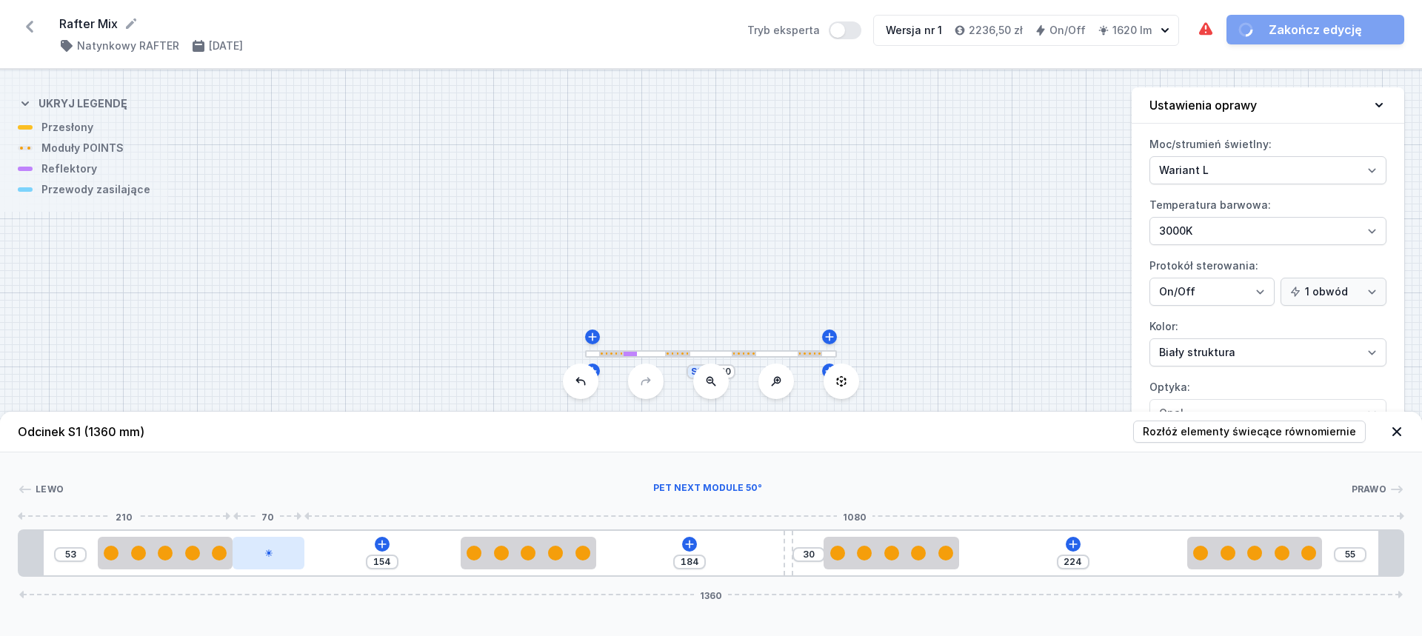
click at [270, 555] on icon at bounding box center [268, 552] width 7 height 7
select select "2230"
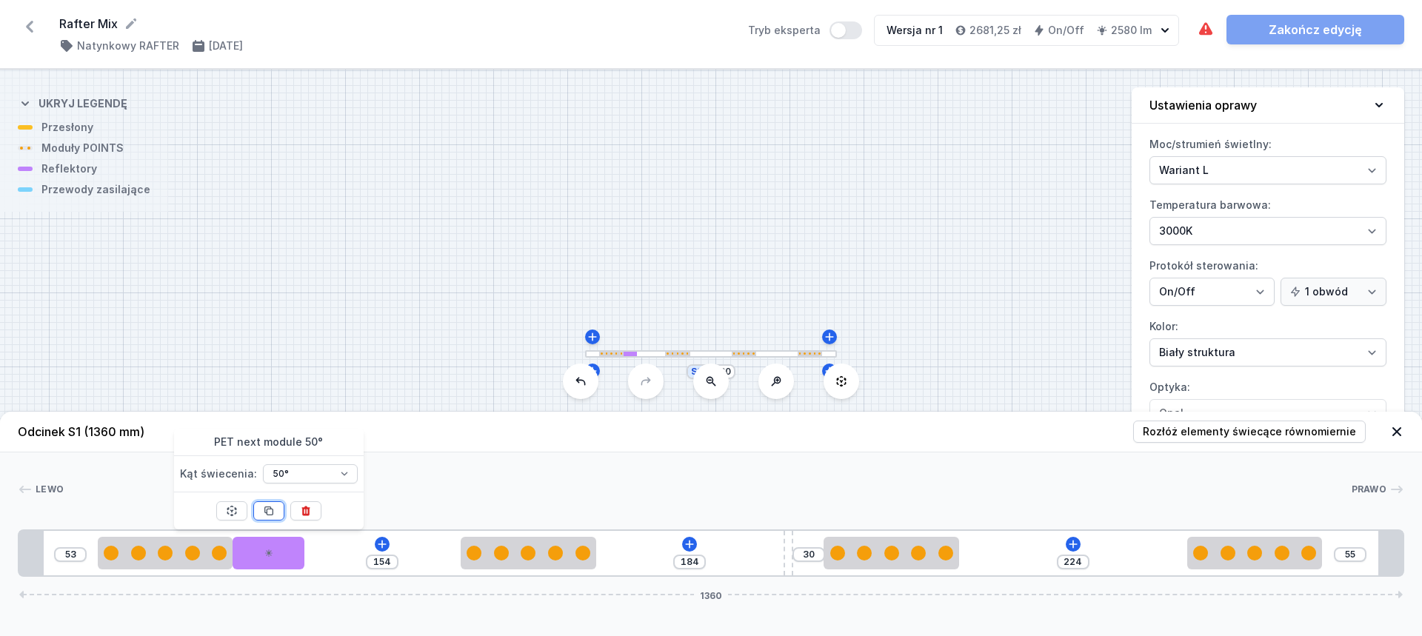
click at [269, 507] on icon at bounding box center [268, 511] width 8 height 8
type input "84"
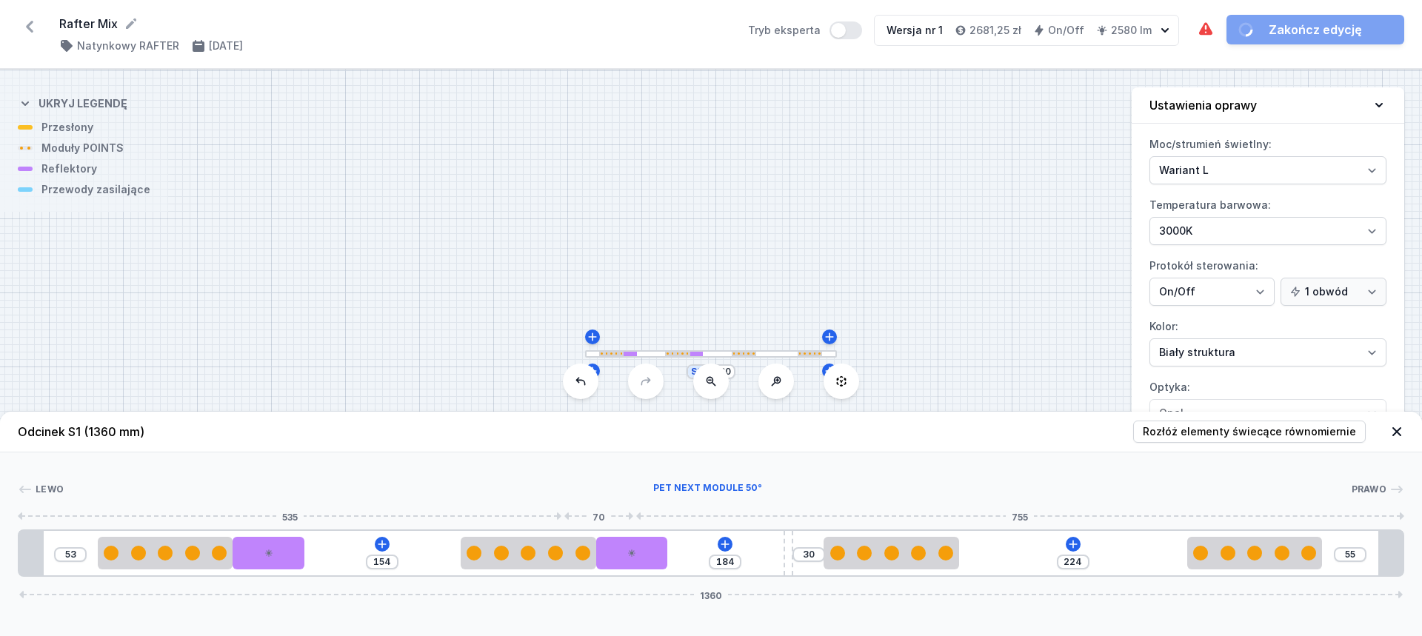
type input "114"
drag, startPoint x: 341, startPoint y: 544, endPoint x: 669, endPoint y: 558, distance: 328.4
click at [633, 554] on icon at bounding box center [631, 552] width 7 height 7
select select "2230"
click at [635, 515] on icon at bounding box center [632, 511] width 8 height 8
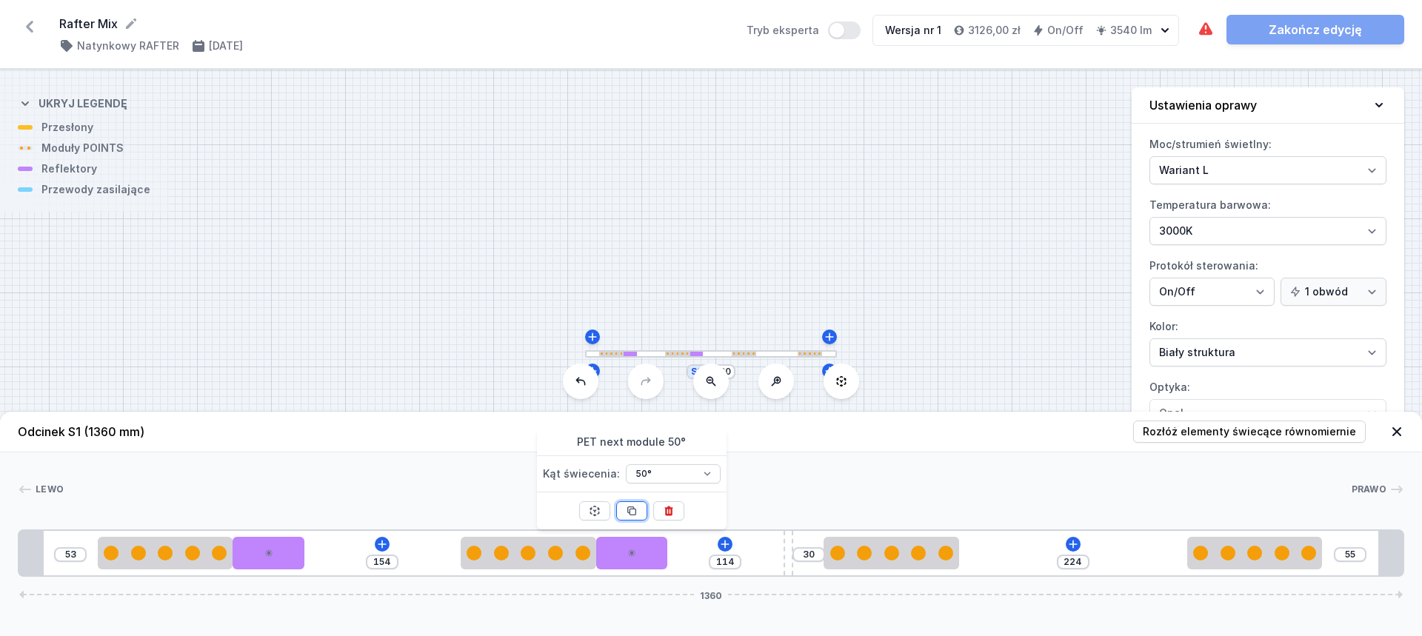
type input "44"
type input "154"
drag, startPoint x: 756, startPoint y: 556, endPoint x: 1043, endPoint y: 549, distance: 286.7
drag, startPoint x: 1000, startPoint y: 559, endPoint x: 1039, endPoint y: 554, distance: 39.6
click at [1039, 554] on div "53 154 114 30 154 55 1360" at bounding box center [711, 553] width 1386 height 47
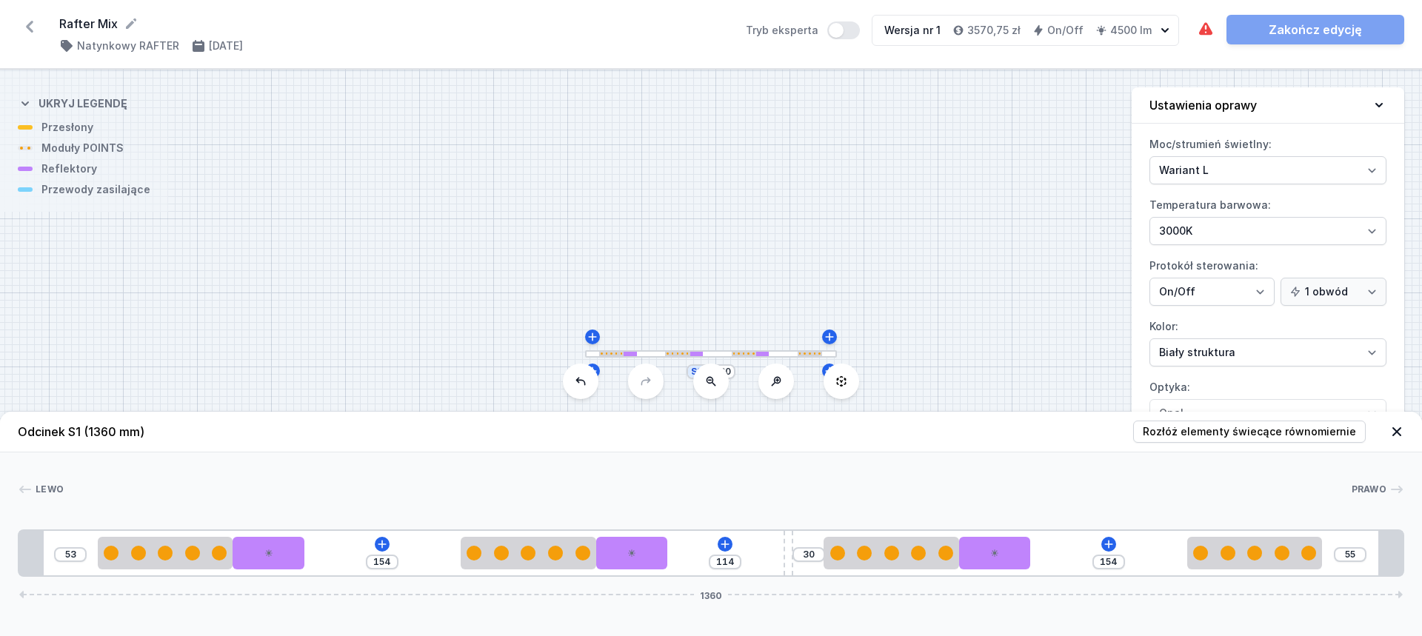
drag, startPoint x: 995, startPoint y: 548, endPoint x: 1068, endPoint y: 549, distance: 73.3
click at [1068, 549] on div "53 154 114 30 154 55 1360" at bounding box center [711, 553] width 1386 height 47
click at [644, 549] on div at bounding box center [631, 553] width 71 height 33
select select "2230"
drag, startPoint x: 251, startPoint y: 550, endPoint x: 377, endPoint y: 550, distance: 125.9
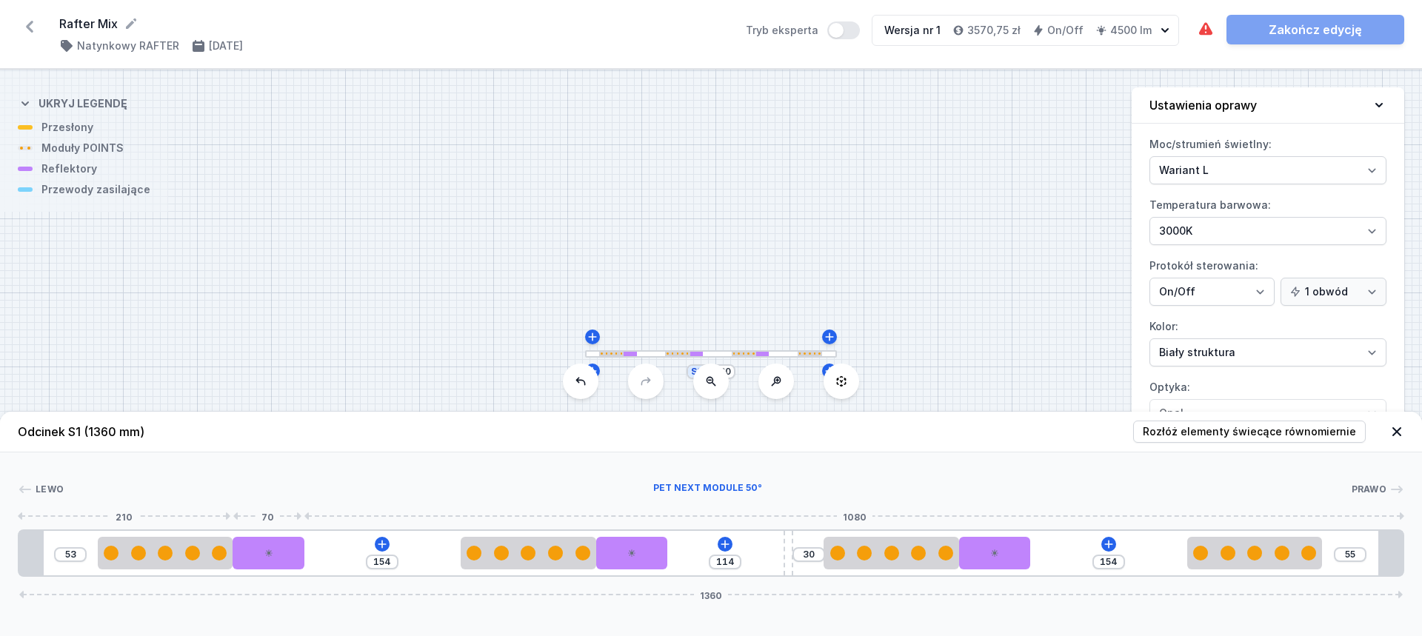
click at [255, 550] on div at bounding box center [268, 553] width 71 height 33
drag, startPoint x: 641, startPoint y: 558, endPoint x: 782, endPoint y: 555, distance: 140.8
click at [643, 558] on div at bounding box center [631, 553] width 71 height 33
click at [998, 563] on div at bounding box center [994, 553] width 71 height 33
select select "2230"
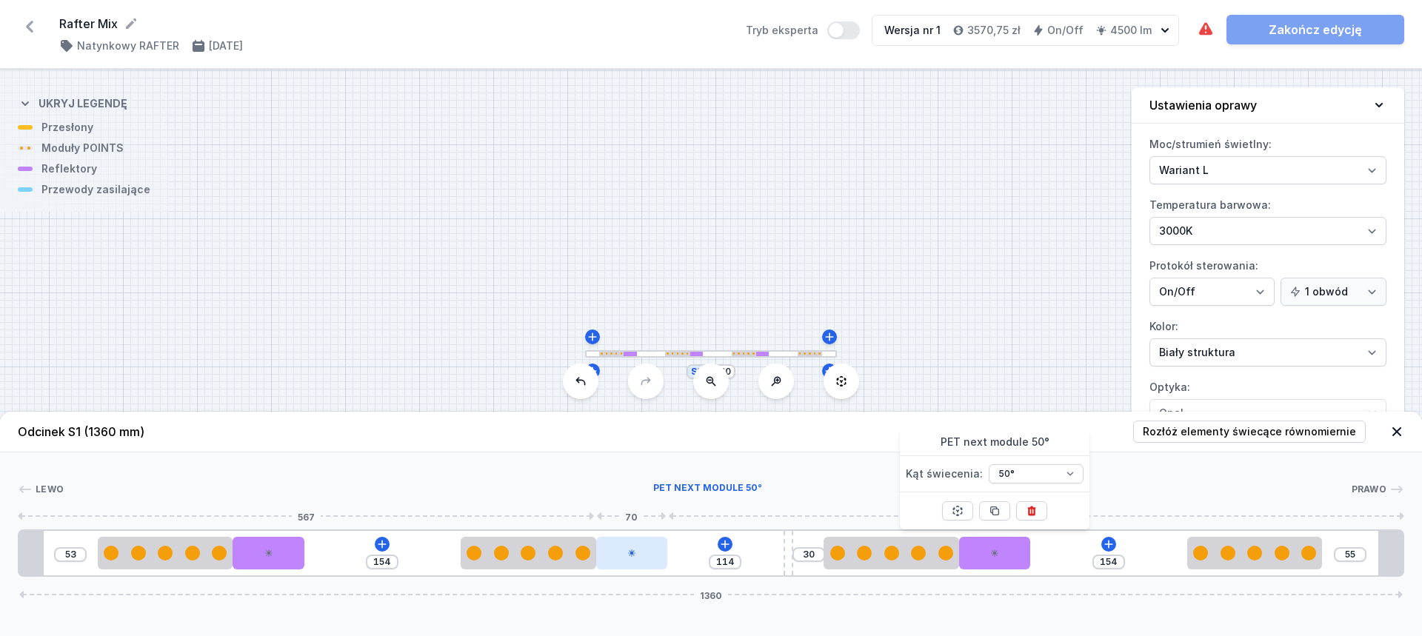
click at [640, 567] on div at bounding box center [631, 553] width 71 height 33
select select "2230"
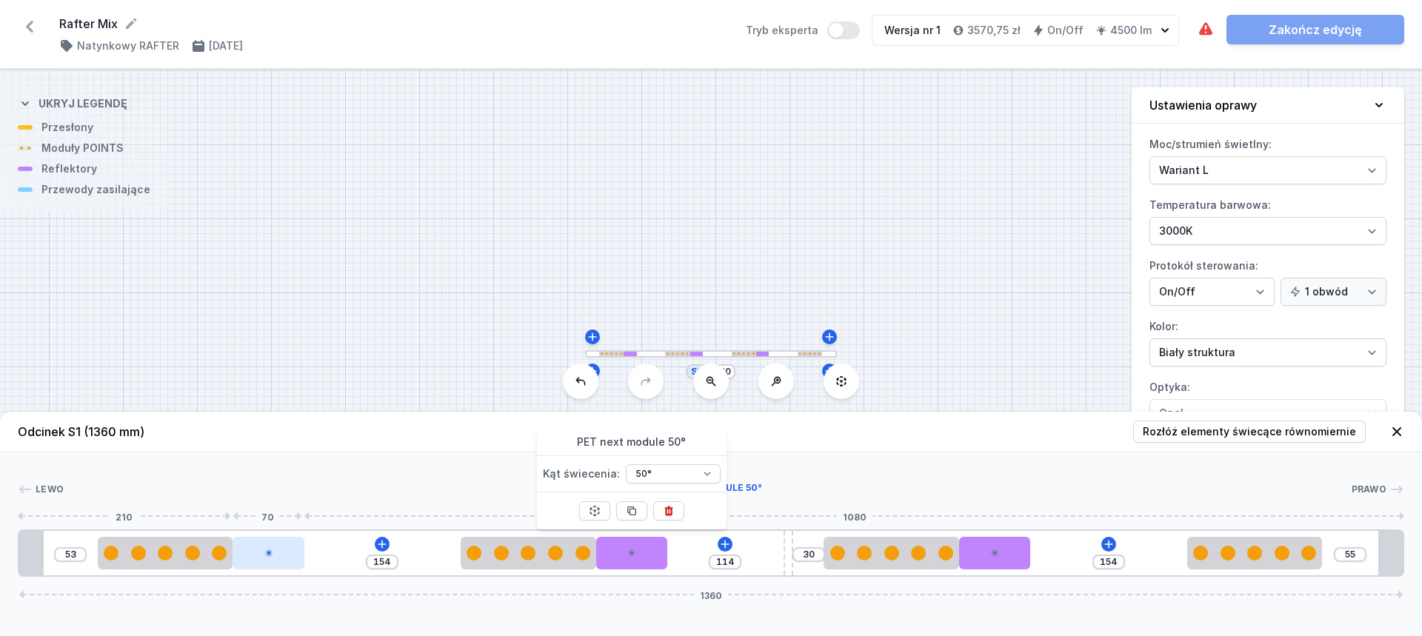
drag, startPoint x: 272, startPoint y: 550, endPoint x: 296, endPoint y: 549, distance: 24.4
click at [273, 550] on div at bounding box center [268, 553] width 71 height 33
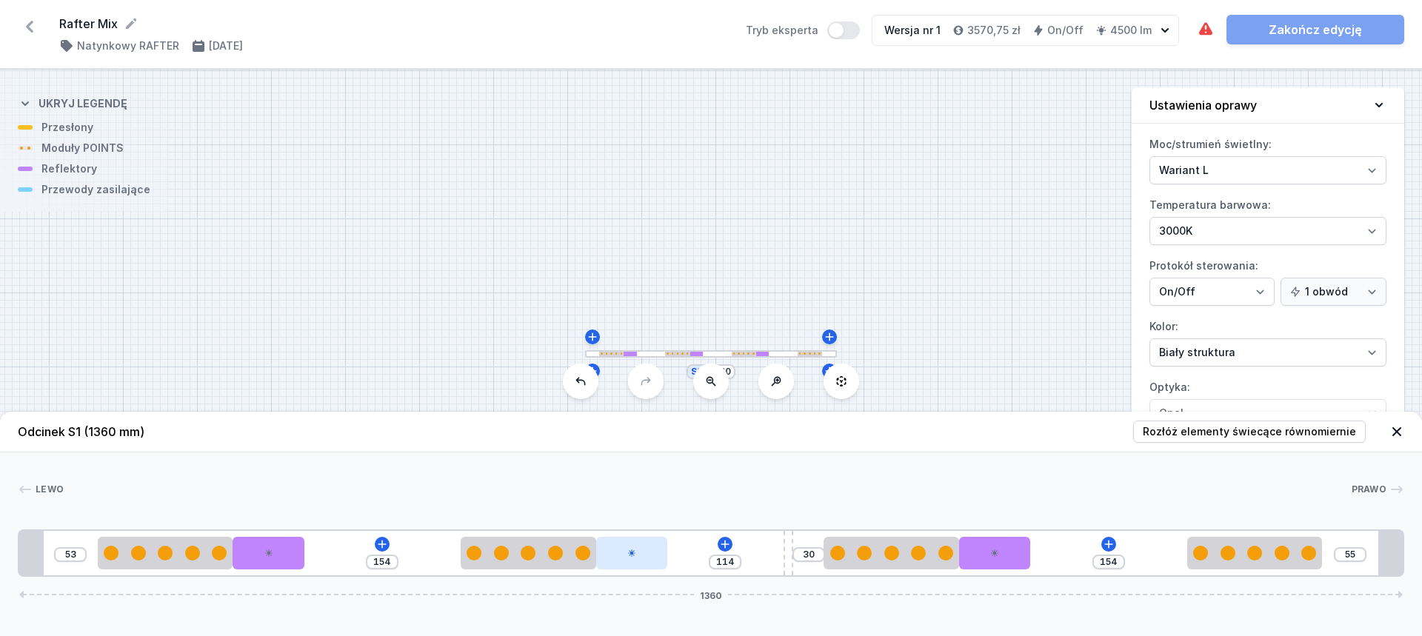
drag, startPoint x: 645, startPoint y: 555, endPoint x: 658, endPoint y: 553, distance: 13.5
click at [647, 555] on div at bounding box center [631, 553] width 71 height 33
click at [649, 555] on div at bounding box center [631, 553] width 71 height 33
select select "2230"
click at [613, 609] on div "Odcinek S1 (1360 mm) Rozłóż elementy świecące równomiernie Lewo Prawo 1 2 3 2 3…" at bounding box center [711, 524] width 1422 height 224
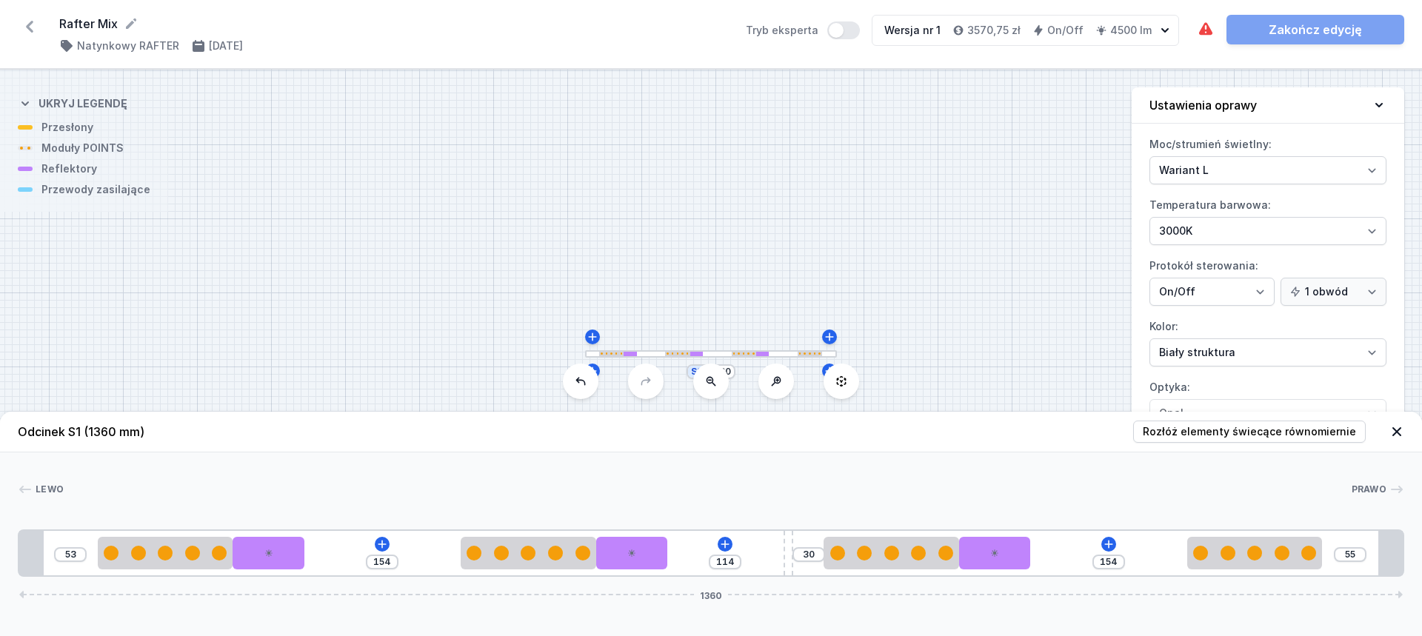
click at [1173, 30] on button "Wersja nr 1 3570,75 zł On/Off 4500 lm" at bounding box center [1025, 30] width 307 height 31
click at [1151, 31] on h4 "4500 lm" at bounding box center [1130, 30] width 41 height 15
click at [1255, 165] on select "Wariant L Wariant M" at bounding box center [1267, 170] width 237 height 28
click at [1149, 156] on select "Wariant L Wariant M" at bounding box center [1267, 170] width 237 height 28
click at [1240, 168] on select "Wariant L Wariant M" at bounding box center [1267, 170] width 237 height 28
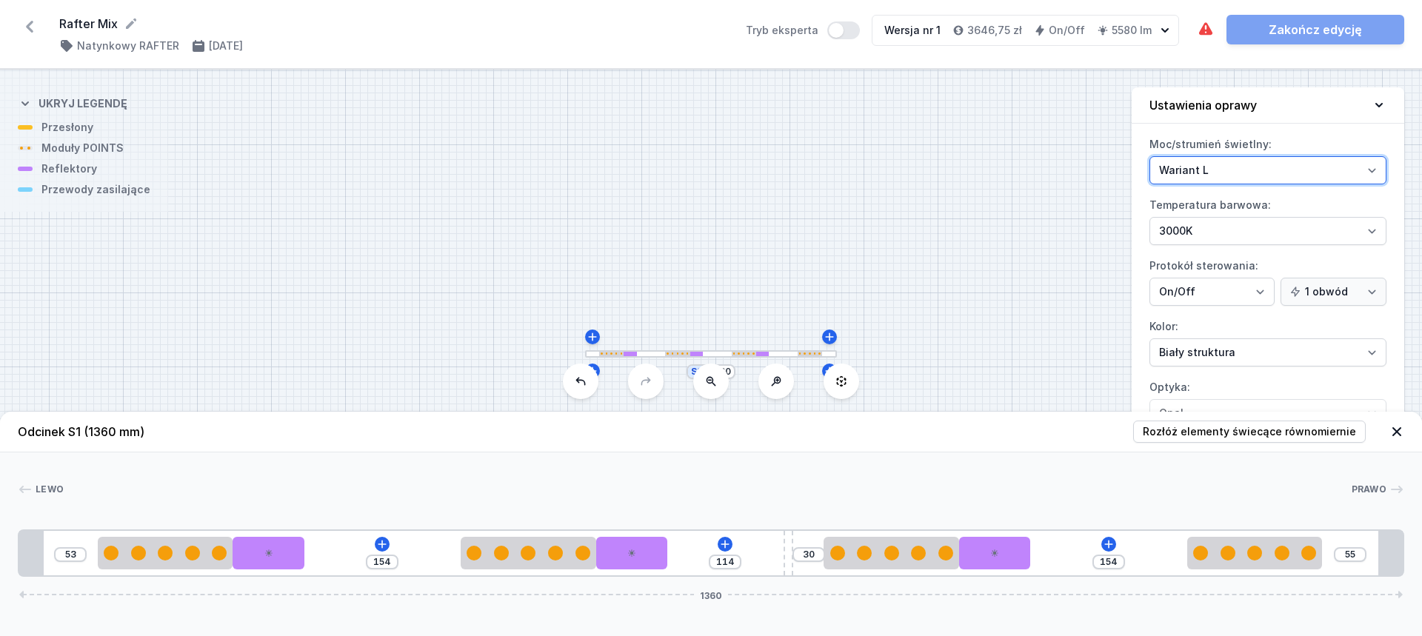
click at [1149, 156] on select "Wariant L Wariant M" at bounding box center [1267, 170] width 237 height 28
click at [1223, 172] on select "Wariant L Wariant M" at bounding box center [1267, 170] width 237 height 28
select select "M"
click at [1149, 156] on select "Wariant L Wariant M" at bounding box center [1267, 170] width 237 height 28
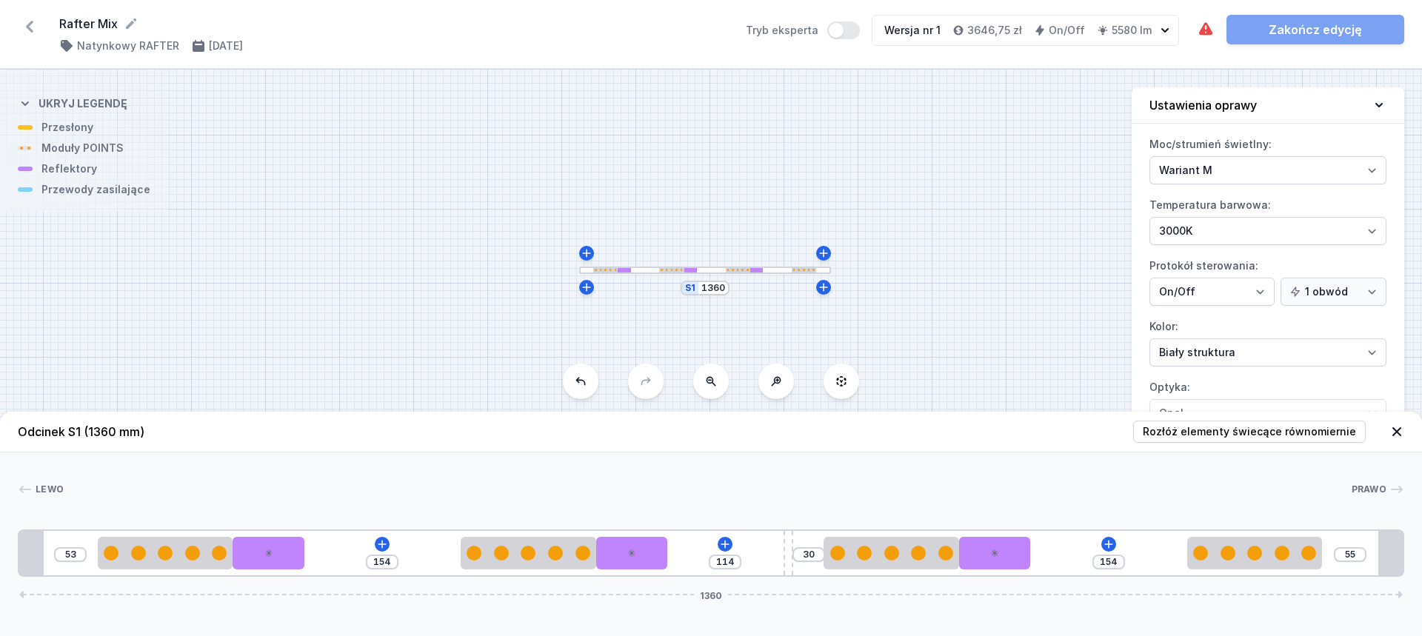
drag, startPoint x: 772, startPoint y: 307, endPoint x: 766, endPoint y: 223, distance: 83.9
click at [766, 223] on div "S1 1360" at bounding box center [711, 353] width 1422 height 567
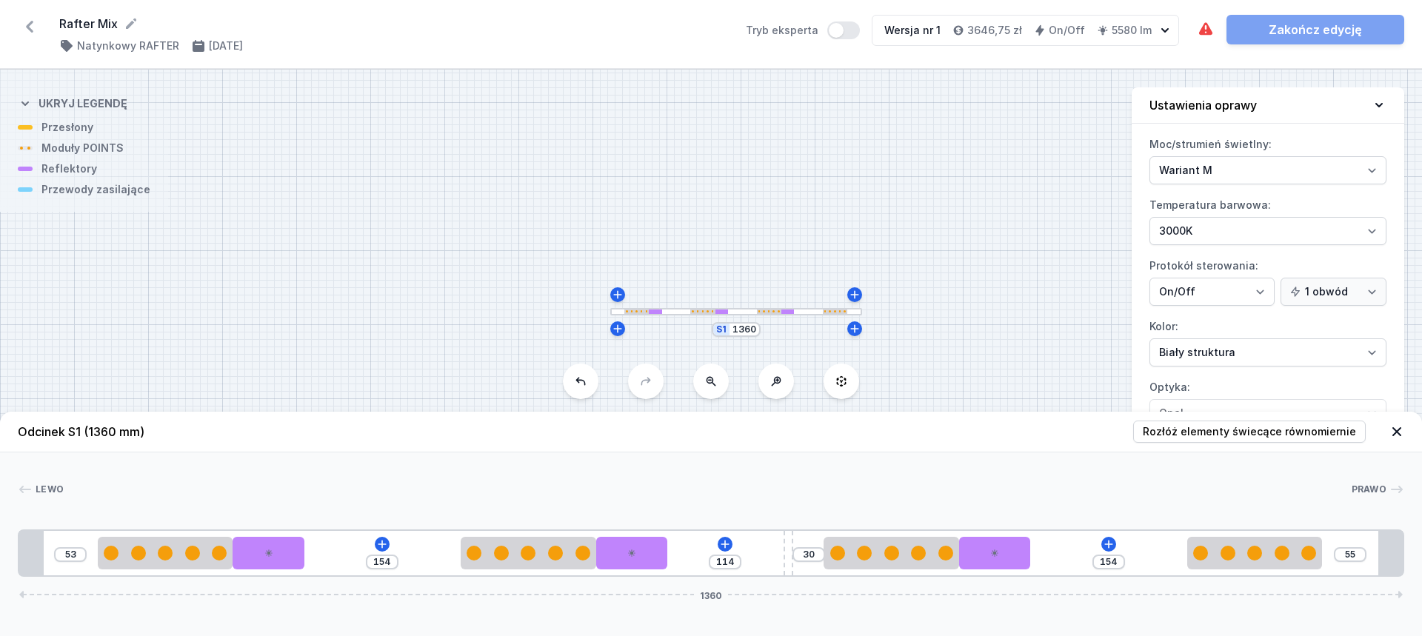
drag, startPoint x: 987, startPoint y: 225, endPoint x: 1018, endPoint y: 264, distance: 50.1
click at [1018, 265] on div "S1 1360" at bounding box center [711, 353] width 1422 height 567
type input "231"
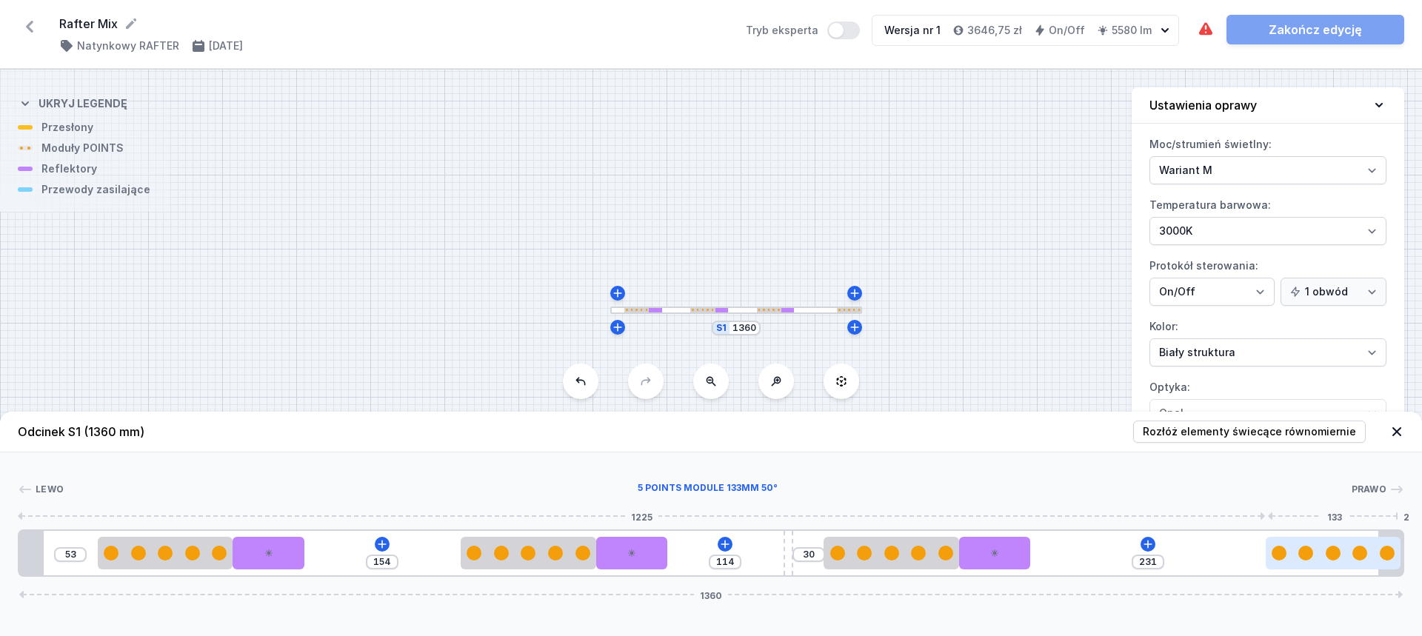
drag, startPoint x: 1252, startPoint y: 555, endPoint x: 1335, endPoint y: 558, distance: 83.0
click at [1335, 558] on div at bounding box center [1333, 553] width 15 height 15
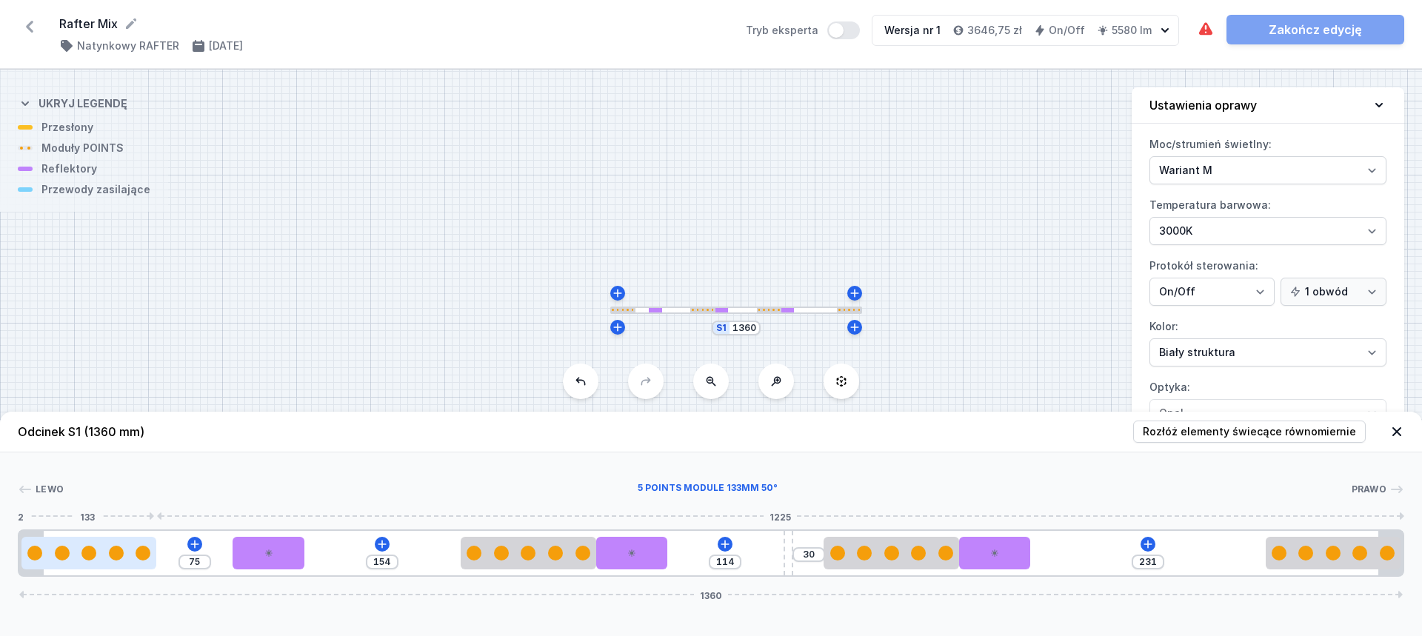
drag, startPoint x: 194, startPoint y: 561, endPoint x: 140, endPoint y: 552, distance: 54.8
click at [122, 552] on div at bounding box center [89, 553] width 136 height 33
click at [379, 541] on icon at bounding box center [382, 544] width 12 height 12
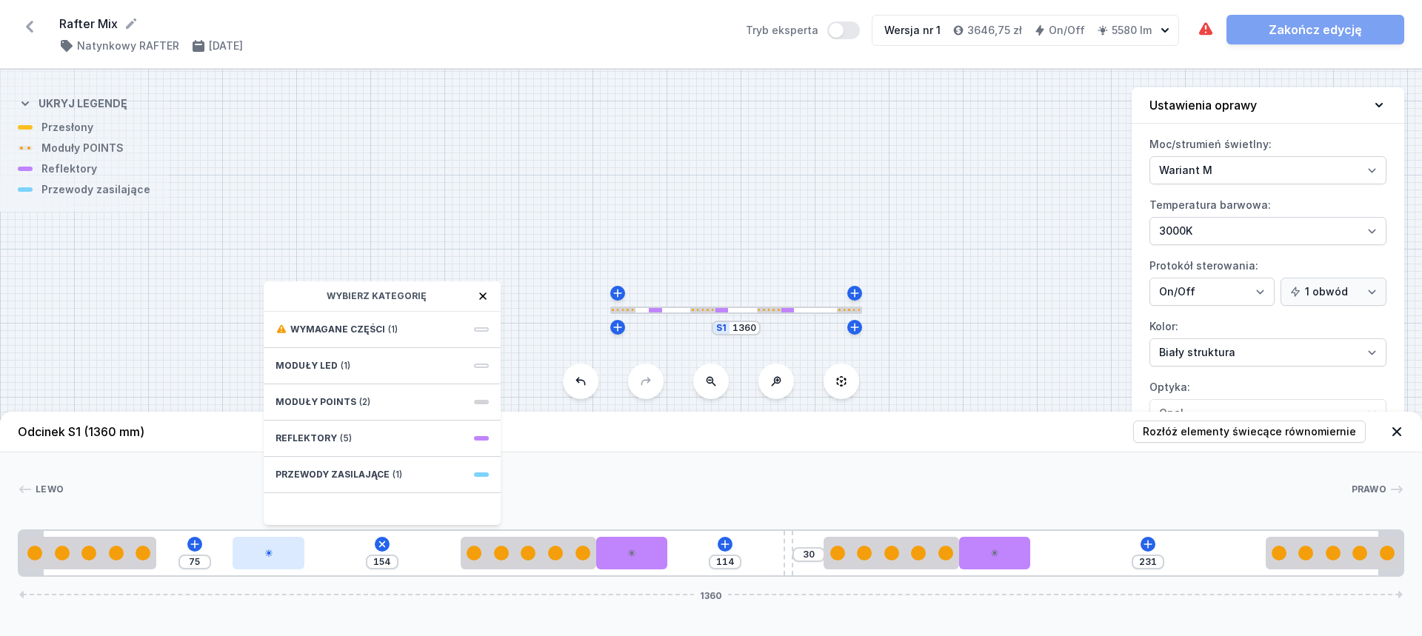
type input "141"
type input "88"
type input "146"
type input "83"
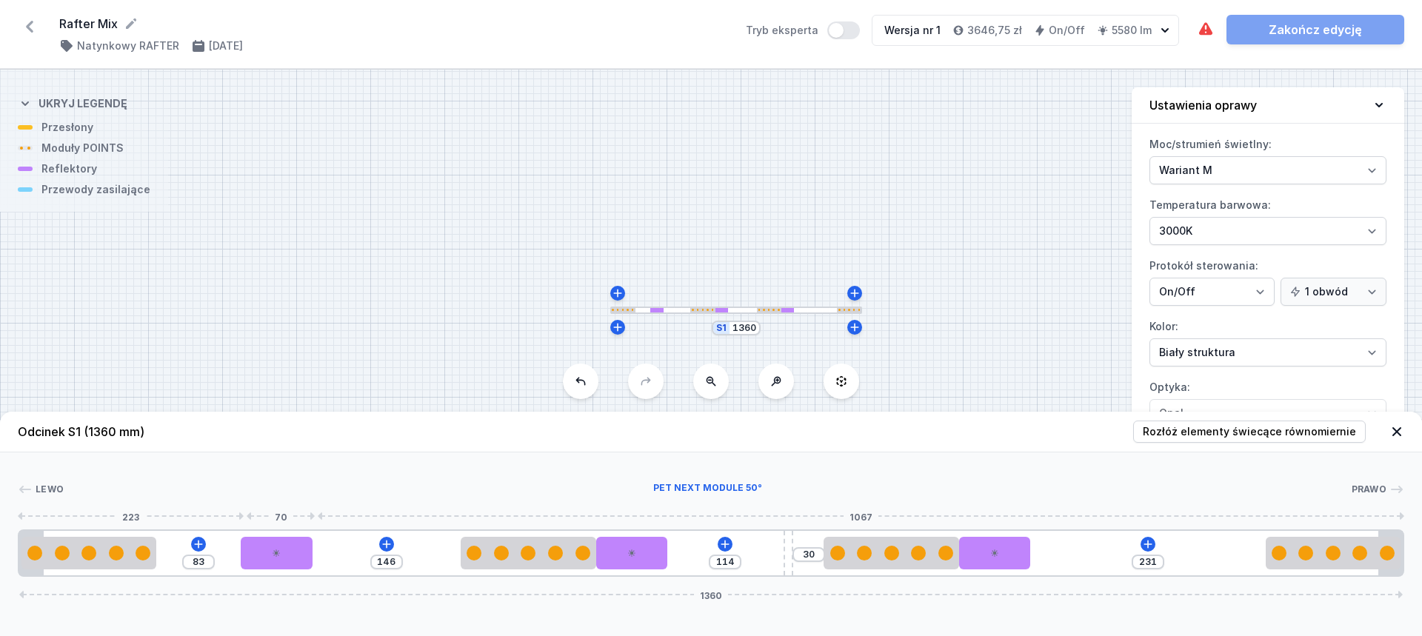
type input "148"
type input "81"
type input "152"
type input "77"
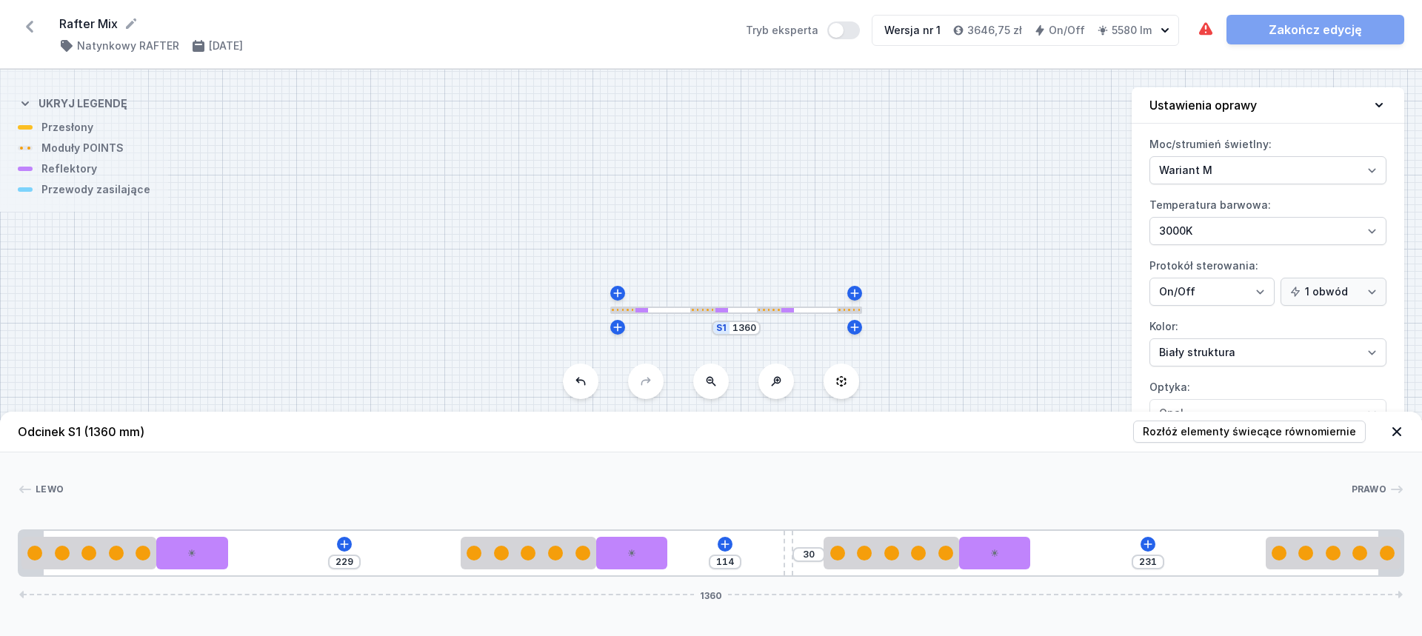
drag, startPoint x: 286, startPoint y: 550, endPoint x: 240, endPoint y: 553, distance: 46.0
click at [240, 553] on div "229 114 30 231 1360" at bounding box center [711, 553] width 1386 height 47
click at [342, 541] on icon at bounding box center [344, 544] width 12 height 12
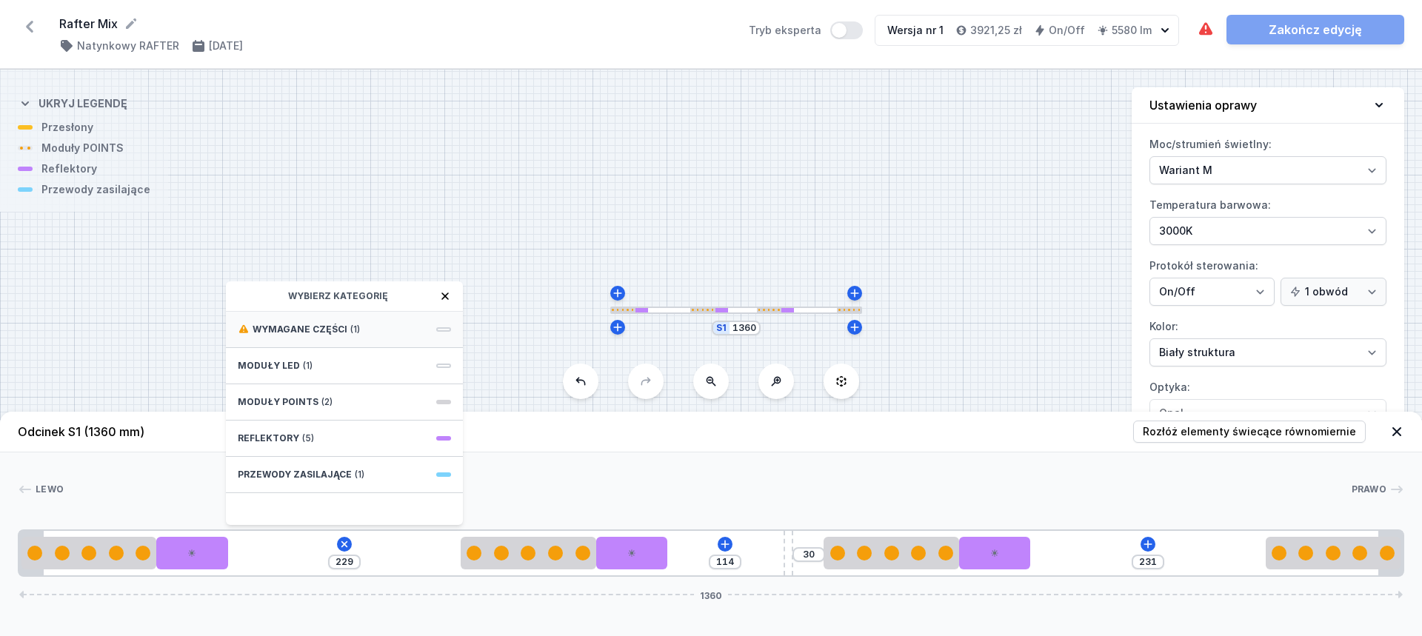
click at [351, 330] on span "(1)" at bounding box center [355, 330] width 10 height 12
click at [351, 330] on span "Hole for power supply cable" at bounding box center [344, 328] width 213 height 15
type input "159"
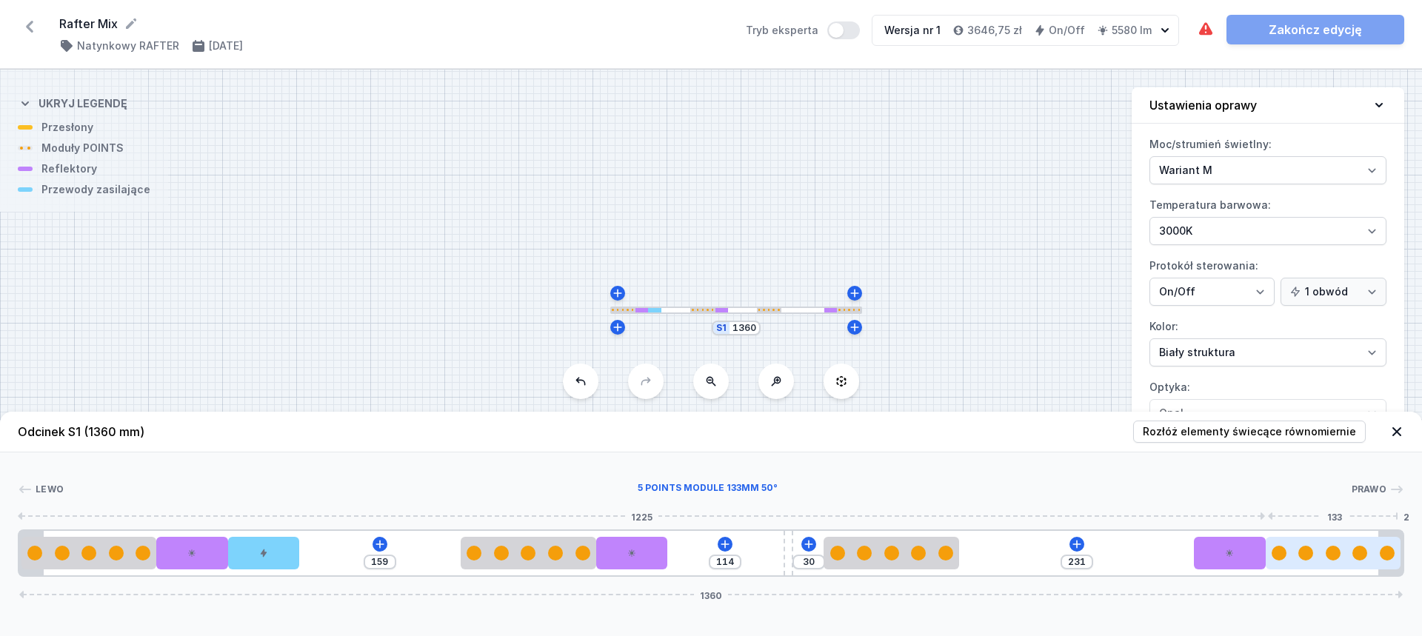
drag, startPoint x: 1000, startPoint y: 558, endPoint x: 1287, endPoint y: 538, distance: 287.3
click at [1287, 538] on div "159 114 30 231 1360" at bounding box center [711, 553] width 1386 height 47
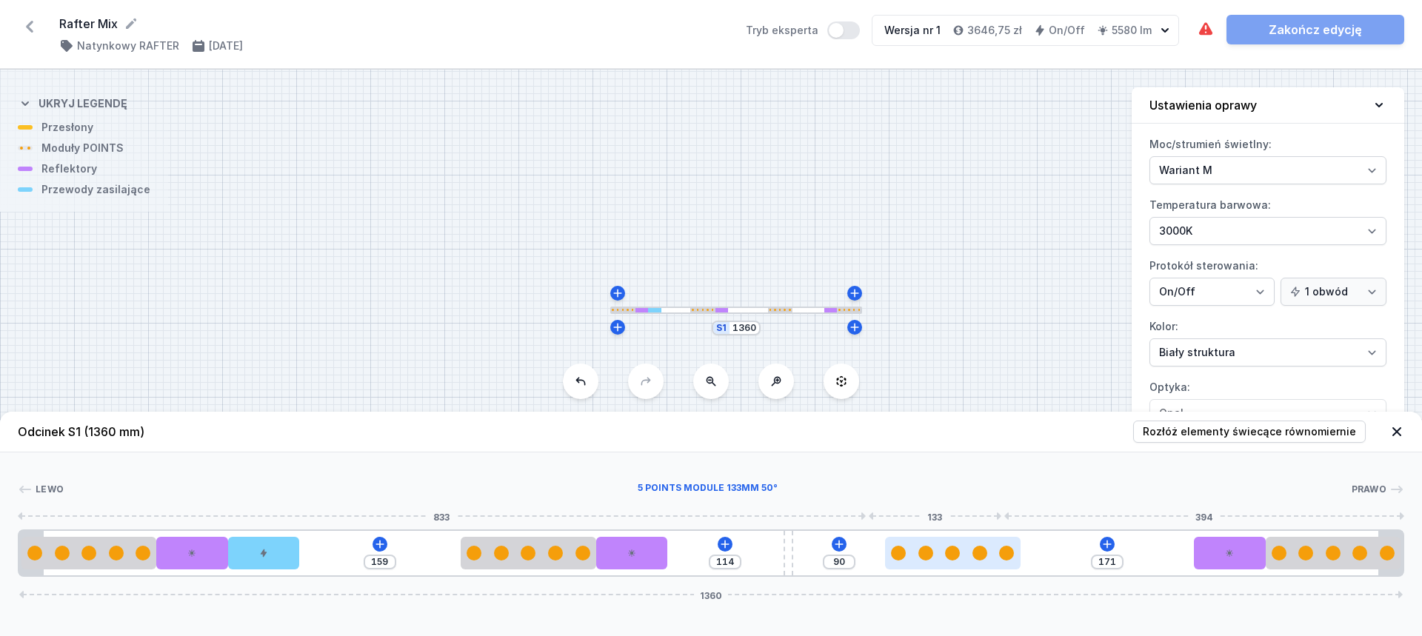
type input "149"
type input "112"
type input "124"
type input "137"
type input "102"
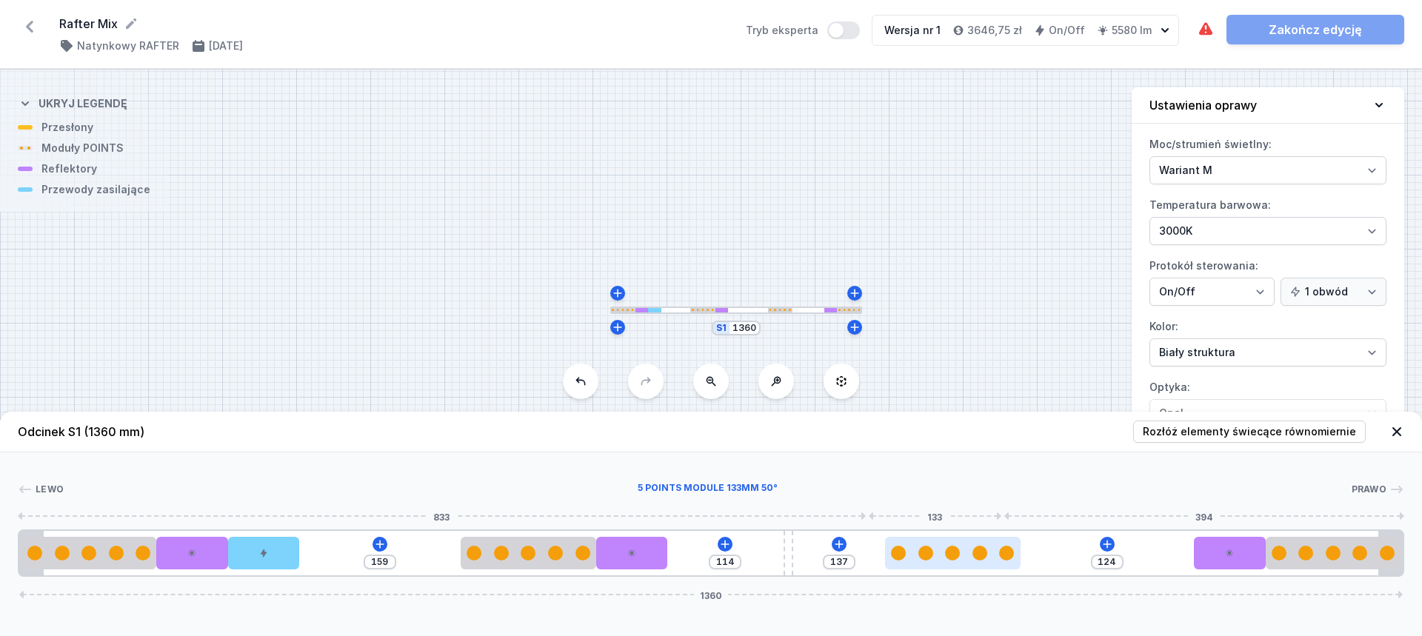
type input "159"
type input "81"
type input "180"
type input "64"
type input "197"
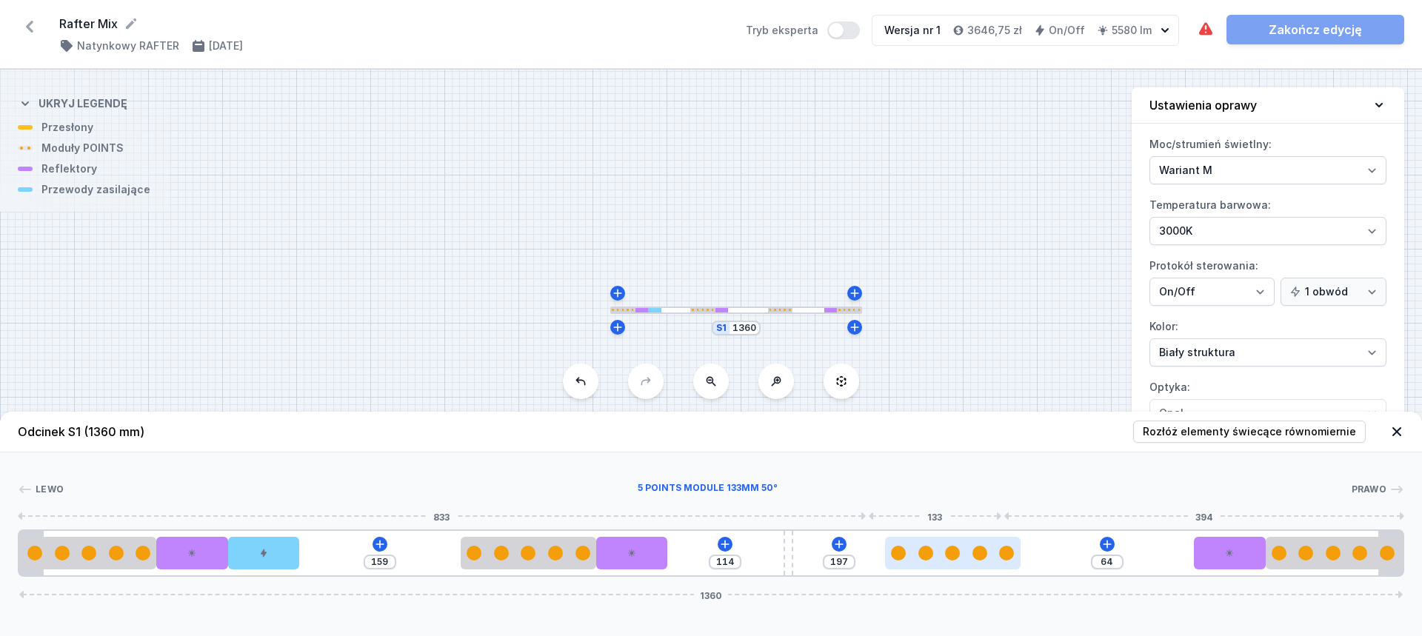
type input "47"
type input "261"
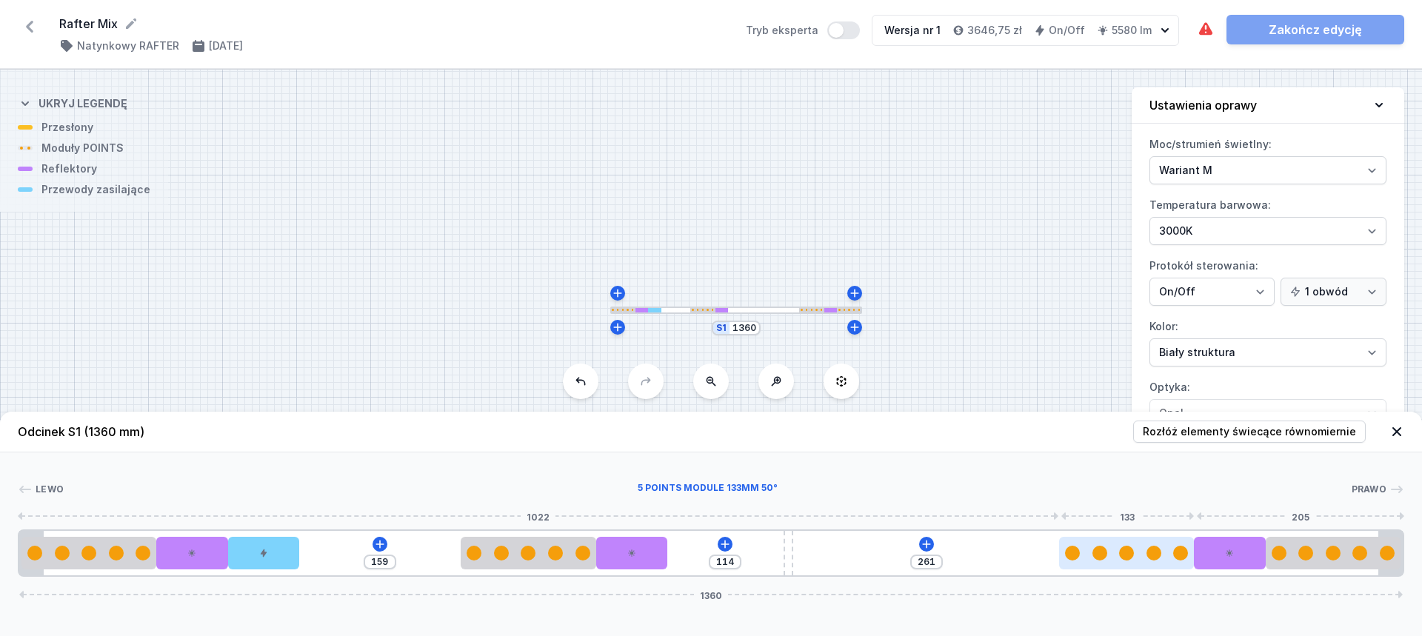
drag, startPoint x: 922, startPoint y: 555, endPoint x: 1142, endPoint y: 552, distance: 220.0
click at [1142, 552] on div at bounding box center [1127, 553] width 136 height 33
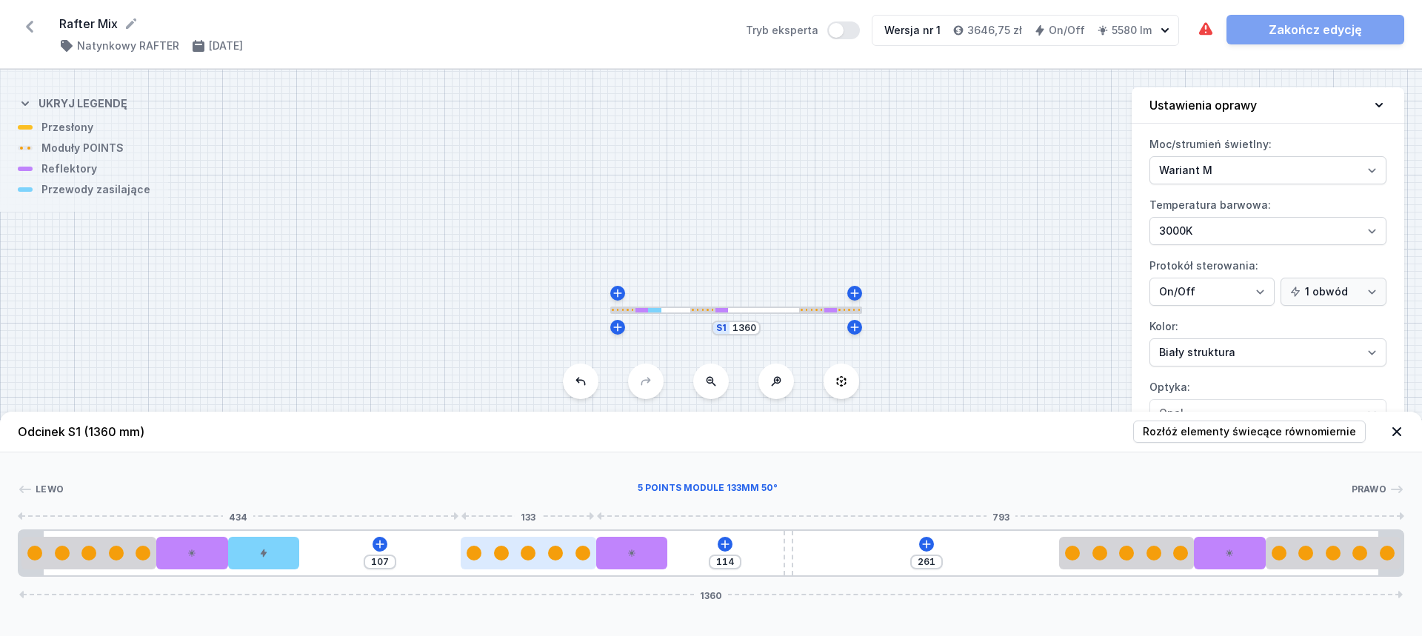
type input "98"
type input "159"
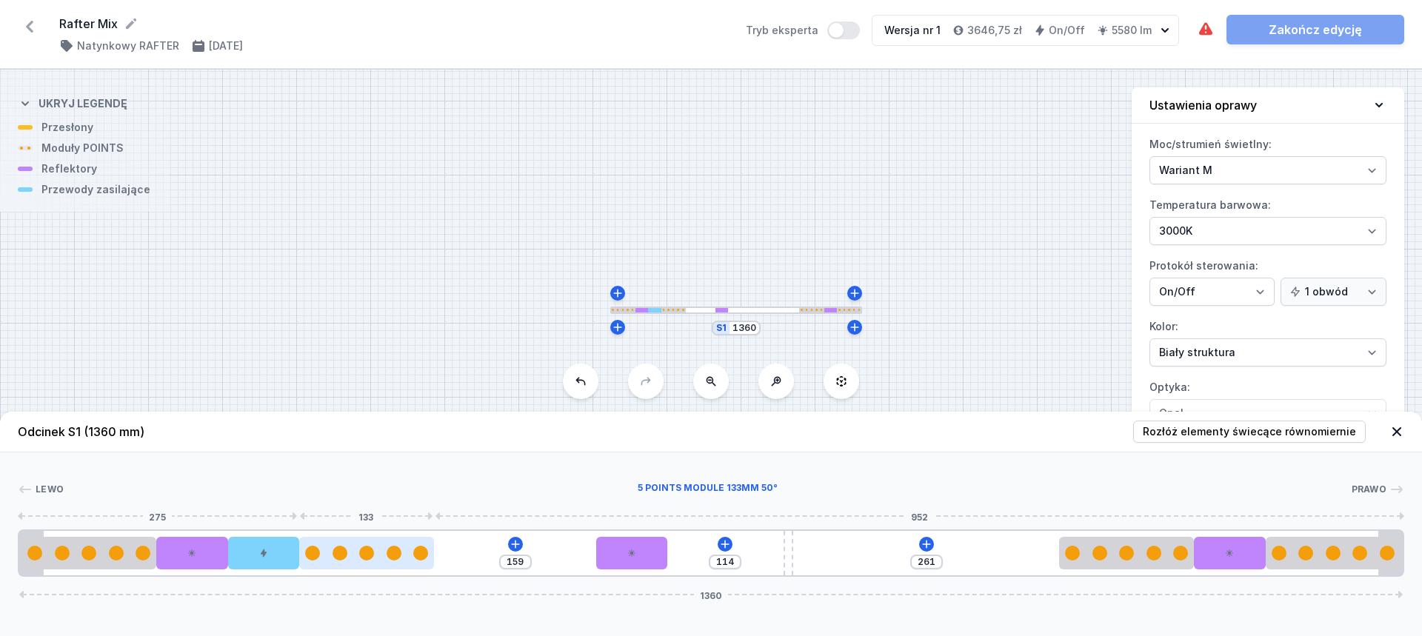
drag, startPoint x: 525, startPoint y: 564, endPoint x: 415, endPoint y: 563, distance: 109.6
click at [415, 563] on div at bounding box center [367, 553] width 136 height 33
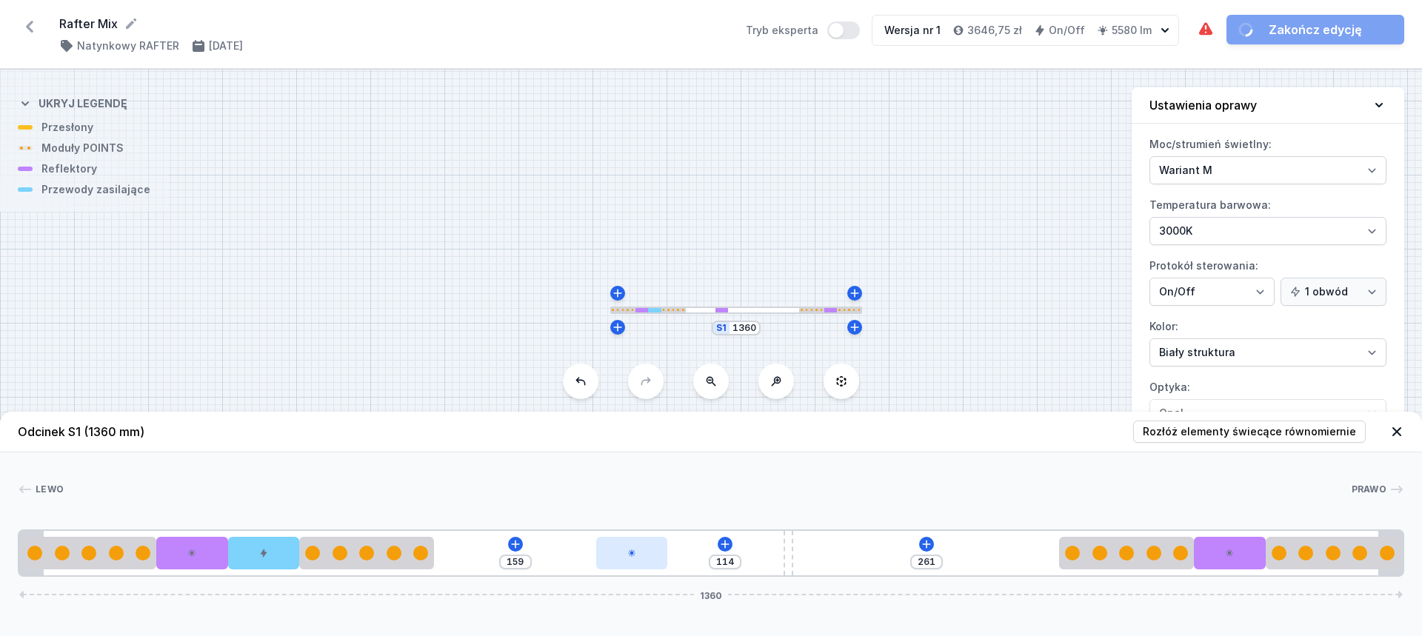
type input "115"
type input "158"
type input "120"
type input "153"
type input "127"
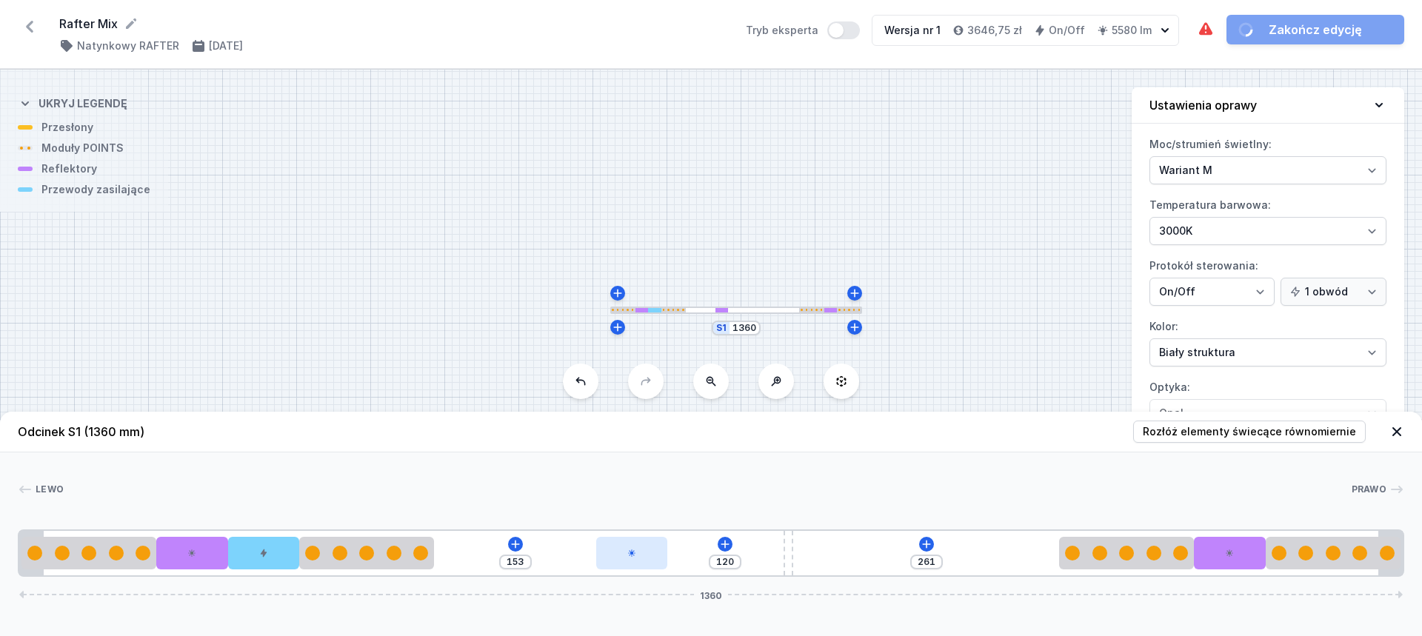
type input "146"
type input "136"
type input "137"
type input "144"
type input "129"
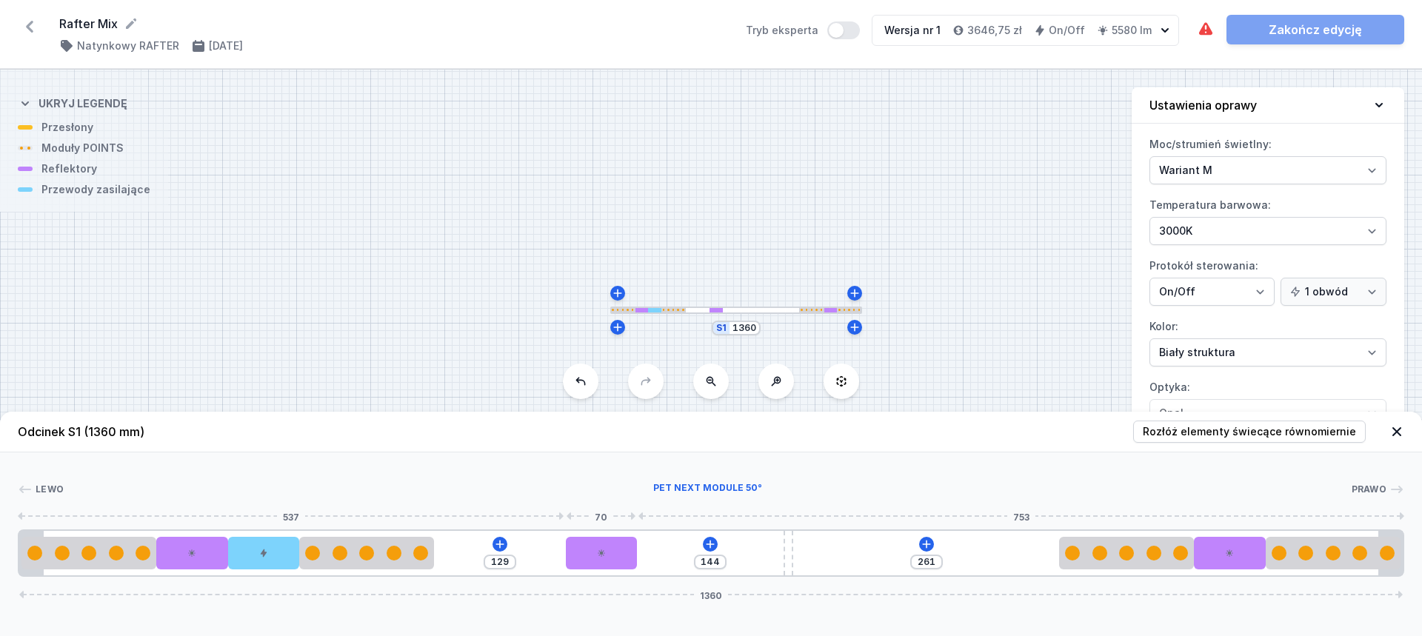
type input "152"
type input "121"
type input "161"
type input "112"
type input "172"
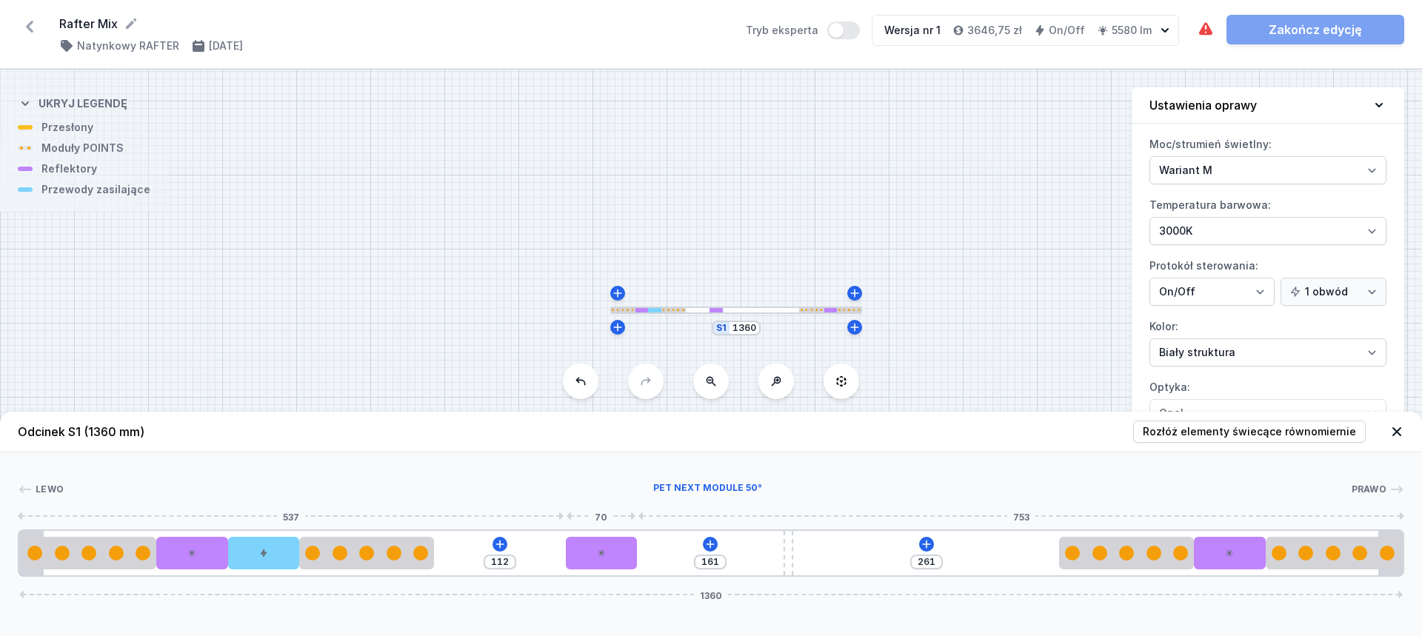
type input "101"
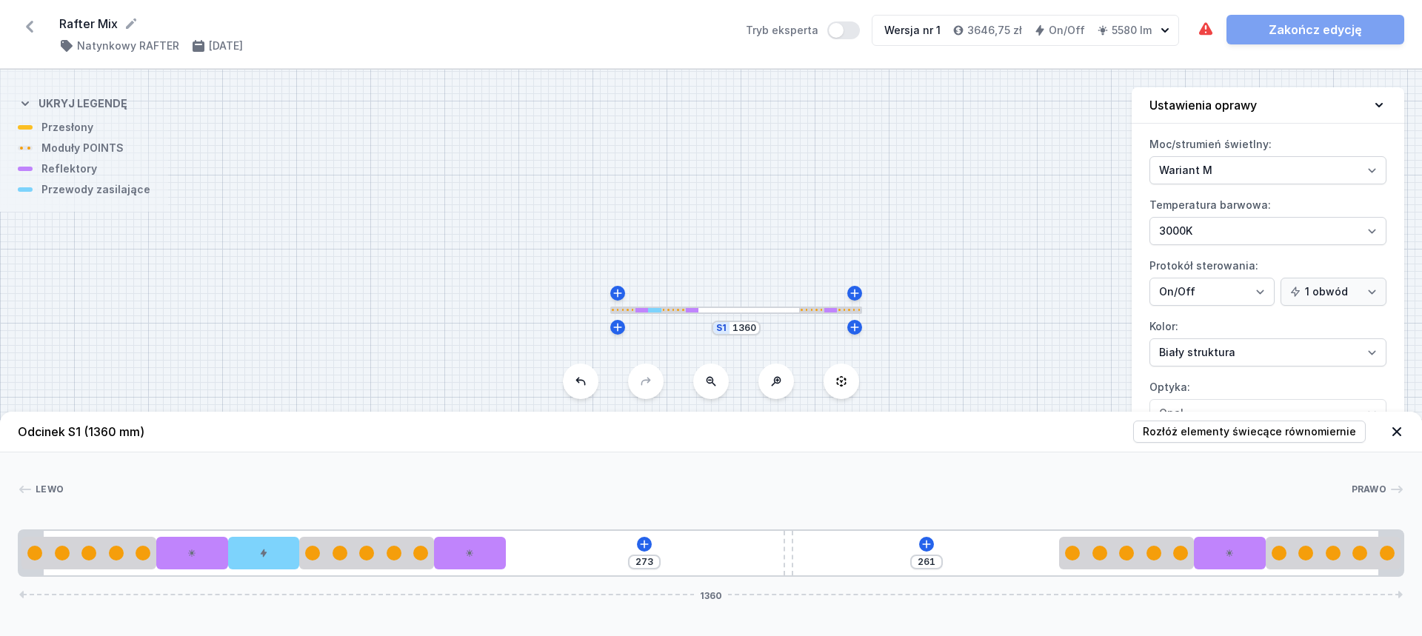
drag, startPoint x: 621, startPoint y: 550, endPoint x: 520, endPoint y: 551, distance: 100.7
click at [518, 551] on div "273 261 1360" at bounding box center [711, 553] width 1386 height 47
type input "272"
type input "262"
type input "292"
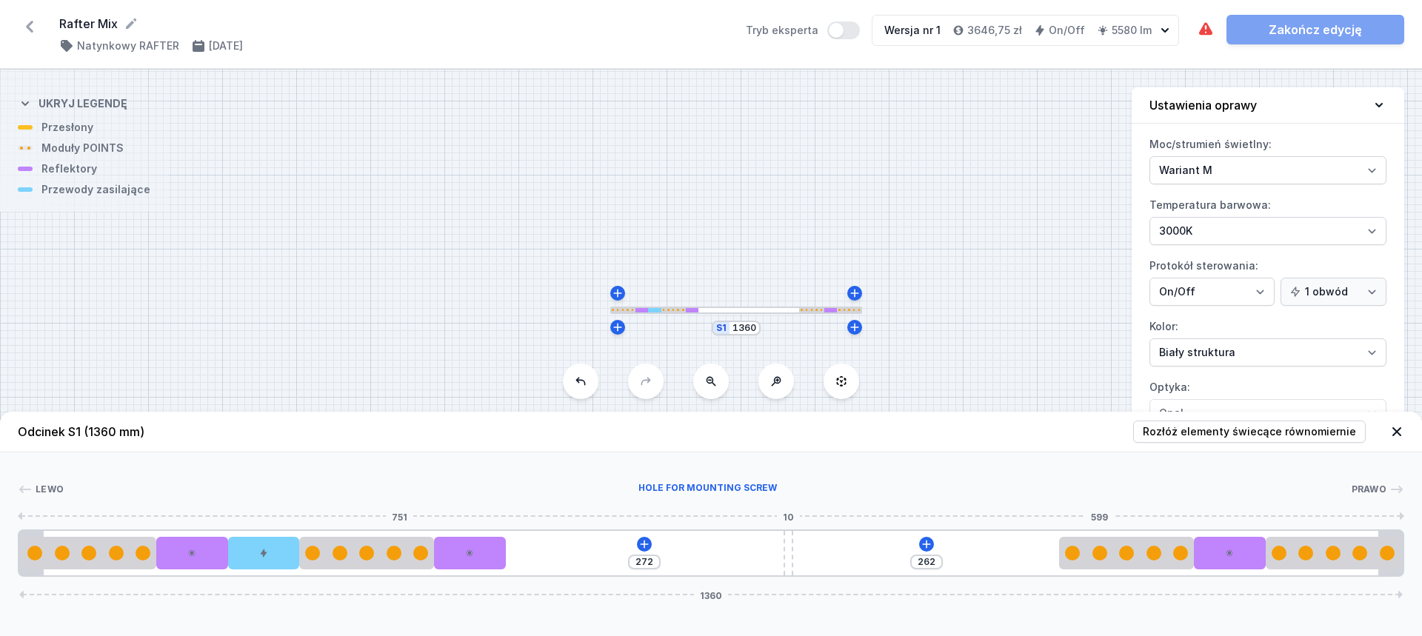
type input "242"
type input "312"
type input "222"
type input "340"
type input "194"
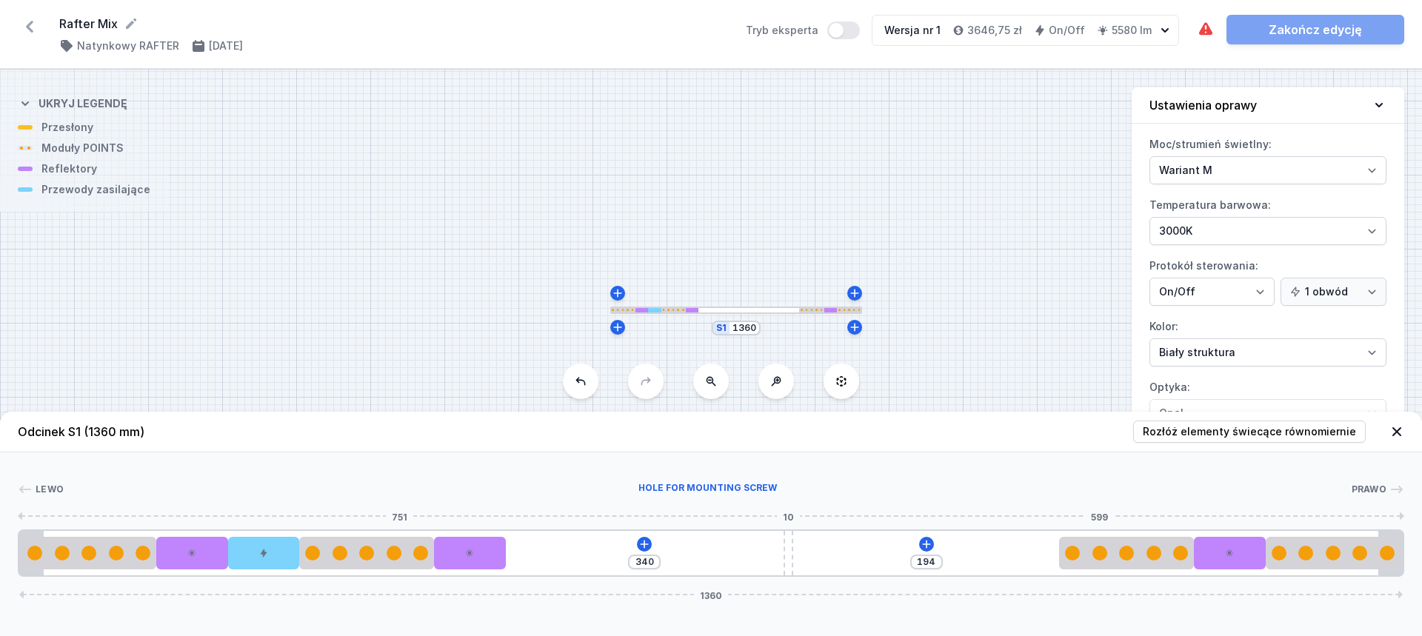
type input "372"
type input "162"
type input "405"
type input "129"
type input "428"
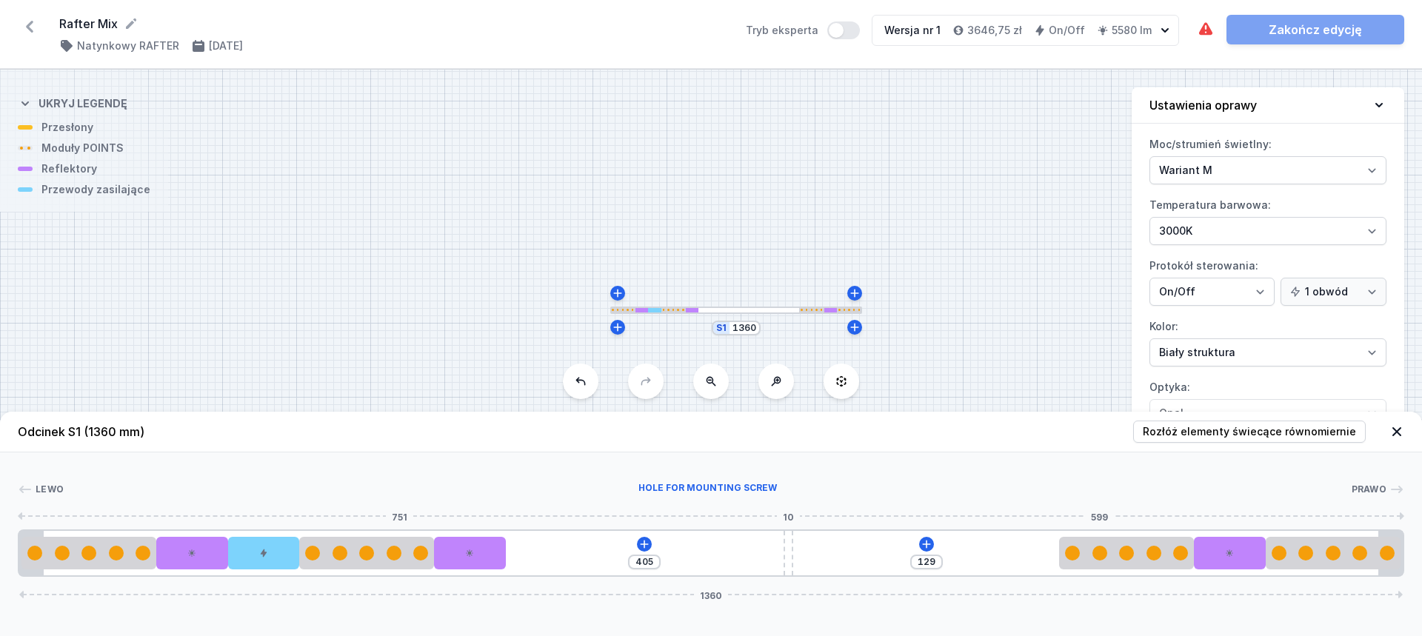
type input "106"
type input "452"
type input "82"
type input "470"
type input "64"
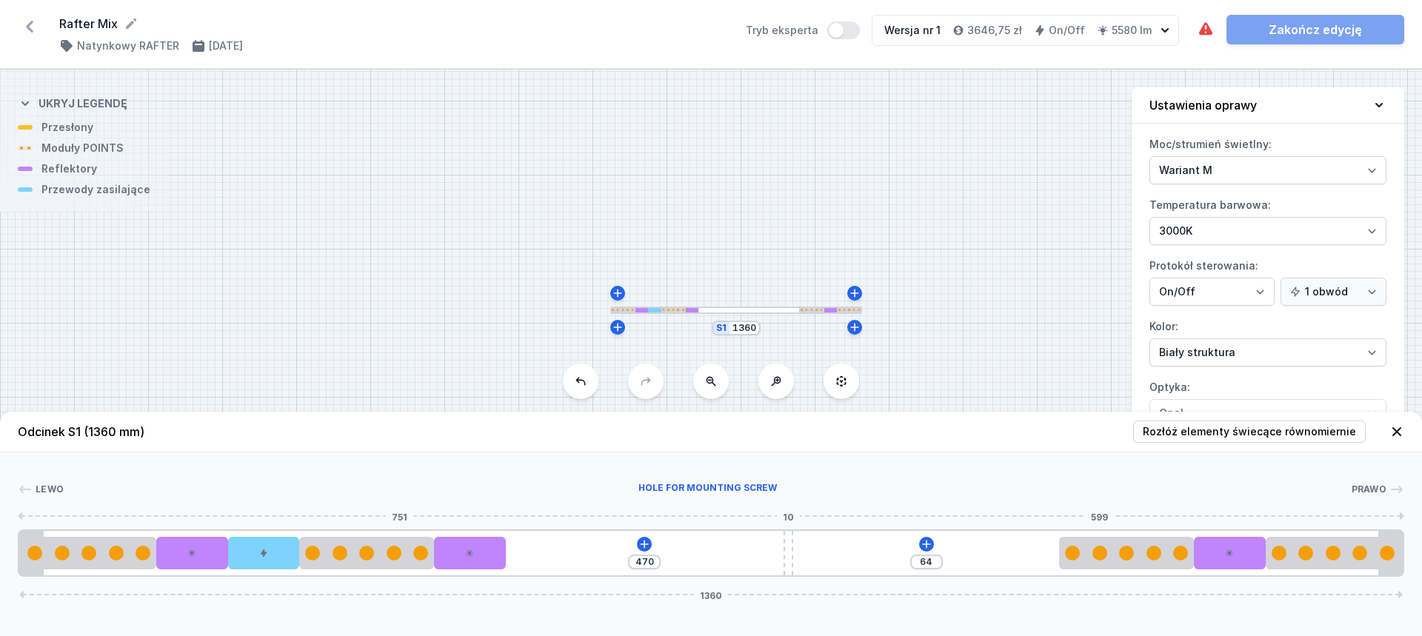
type input "484"
type input "50"
type input "494"
type input "40"
type input "499"
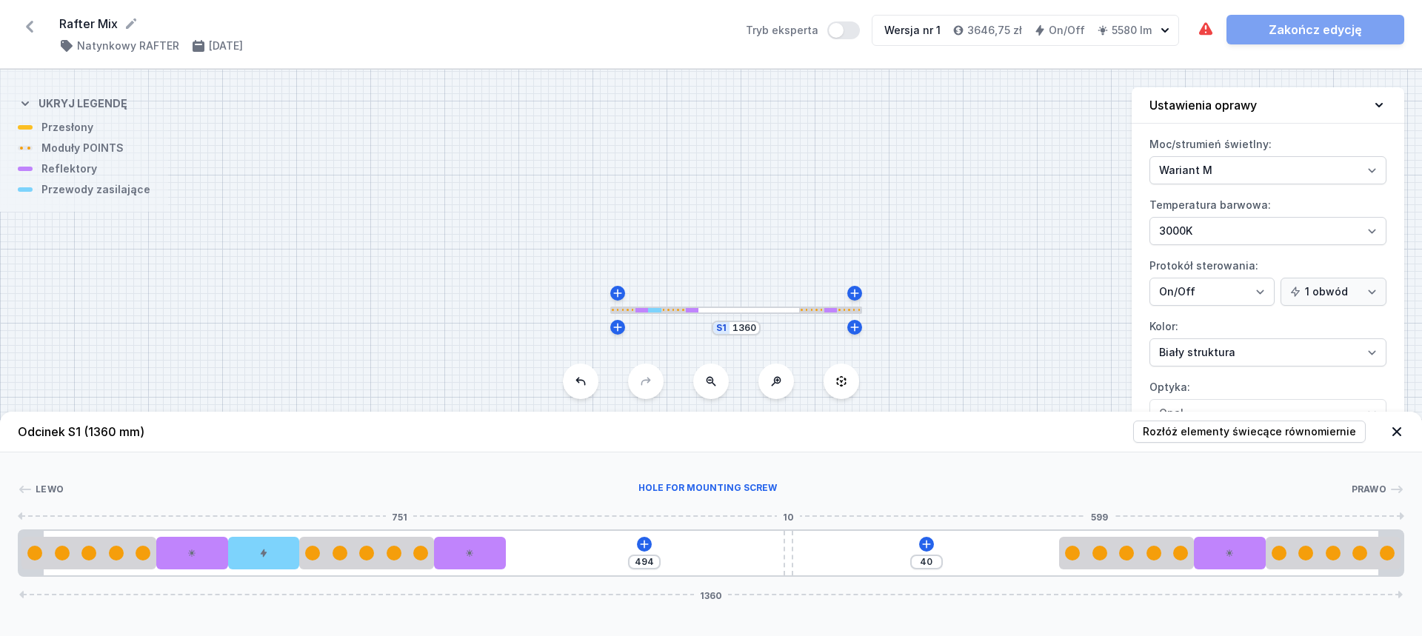
type input "35"
type input "503"
type input "31"
type input "504"
type input "30"
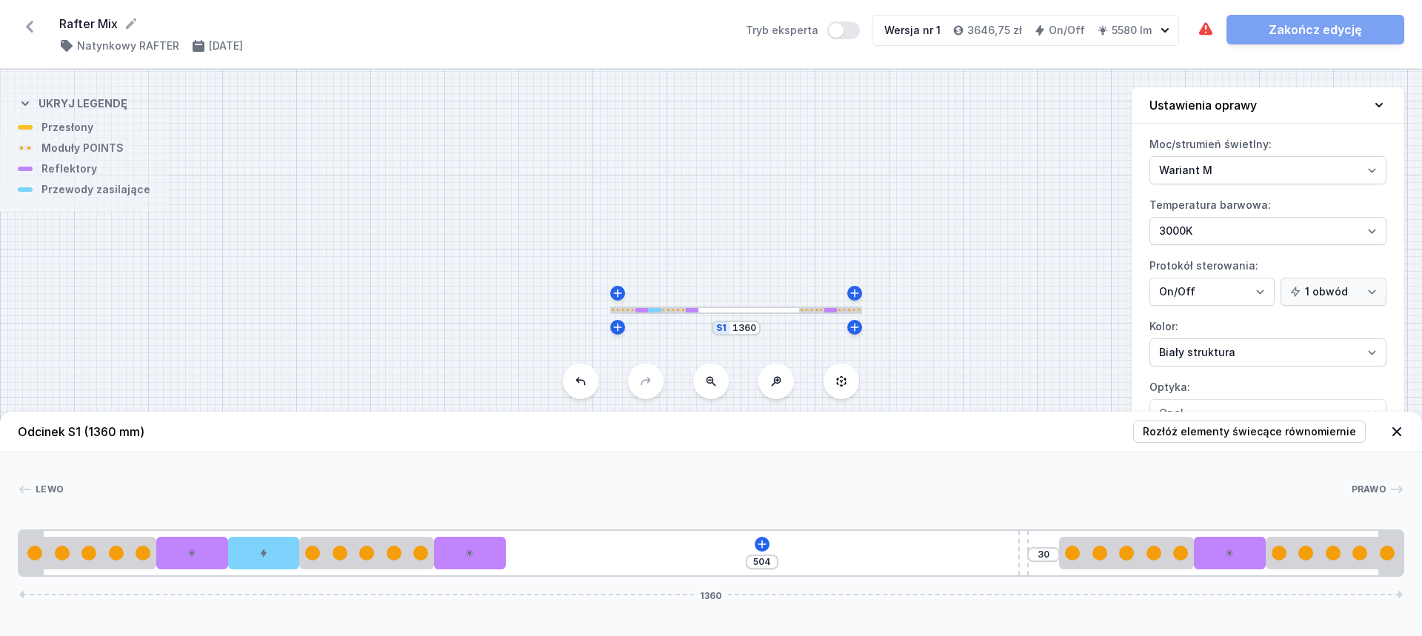
drag, startPoint x: 789, startPoint y: 549, endPoint x: 1036, endPoint y: 533, distance: 247.1
click at [1036, 533] on div "504 30 1360" at bounding box center [711, 553] width 1386 height 47
click at [749, 547] on div "504 30 1360" at bounding box center [711, 553] width 1386 height 47
click at [761, 542] on icon at bounding box center [762, 544] width 12 height 12
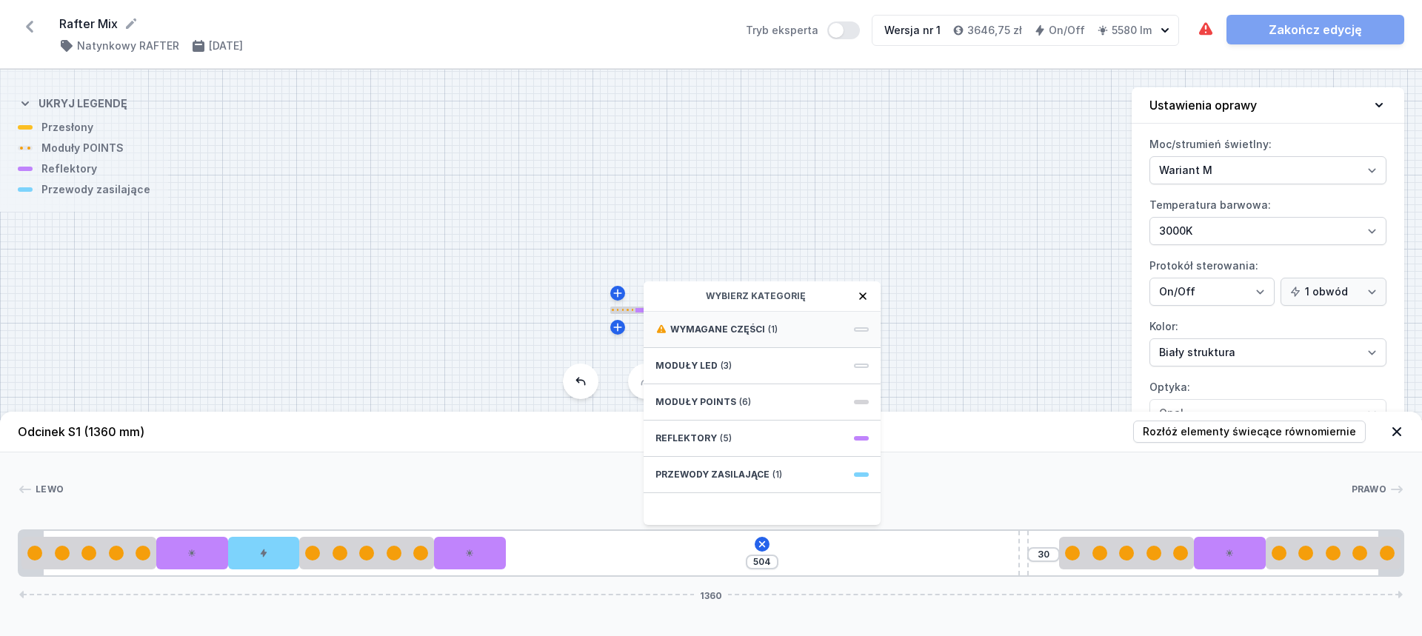
click at [769, 330] on span "(1)" at bounding box center [773, 330] width 10 height 12
click at [769, 338] on div "ON/OFF Driver - up to 36W" at bounding box center [762, 328] width 237 height 33
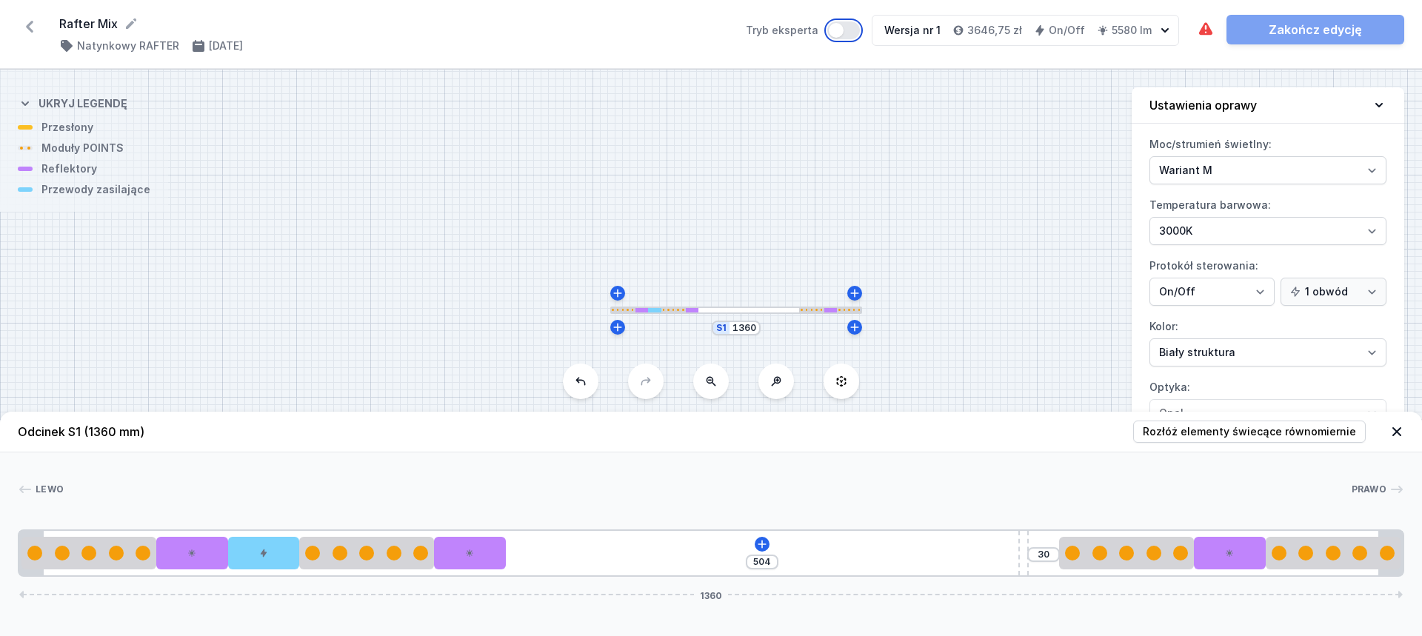
click at [855, 35] on button "Tryb eksperta" at bounding box center [843, 30] width 33 height 18
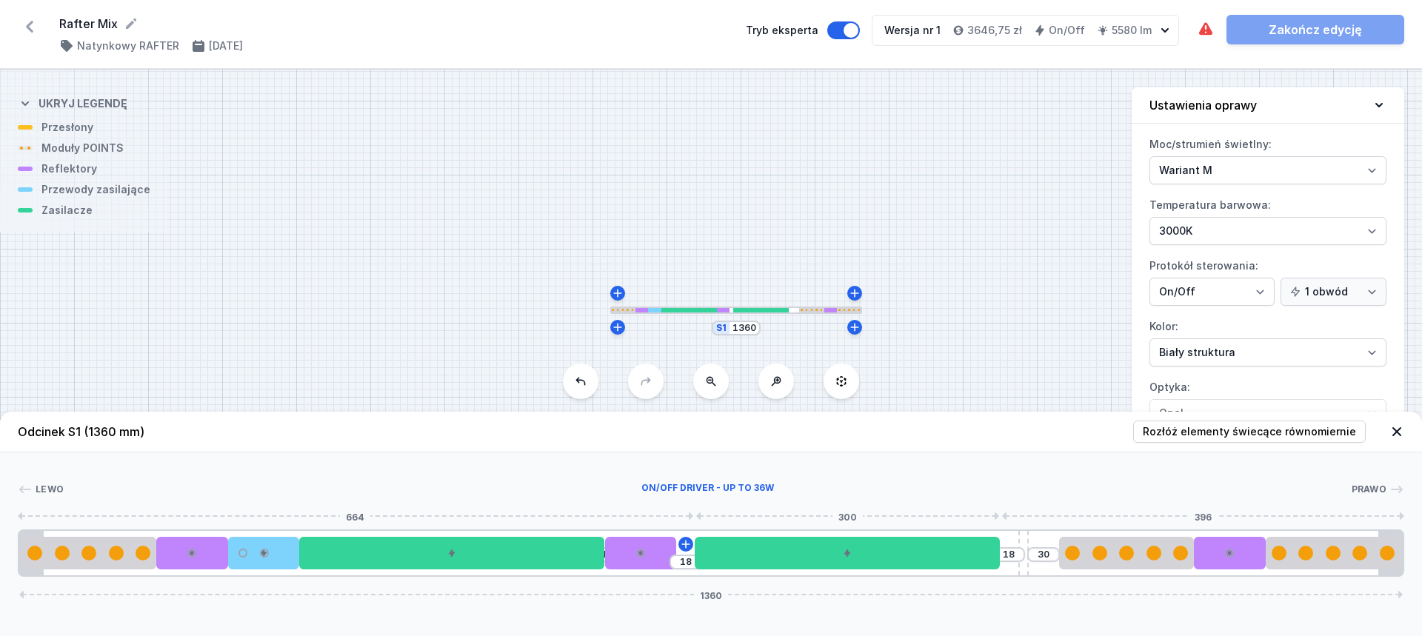
type input "9"
type input "10"
type input "5"
type input "14"
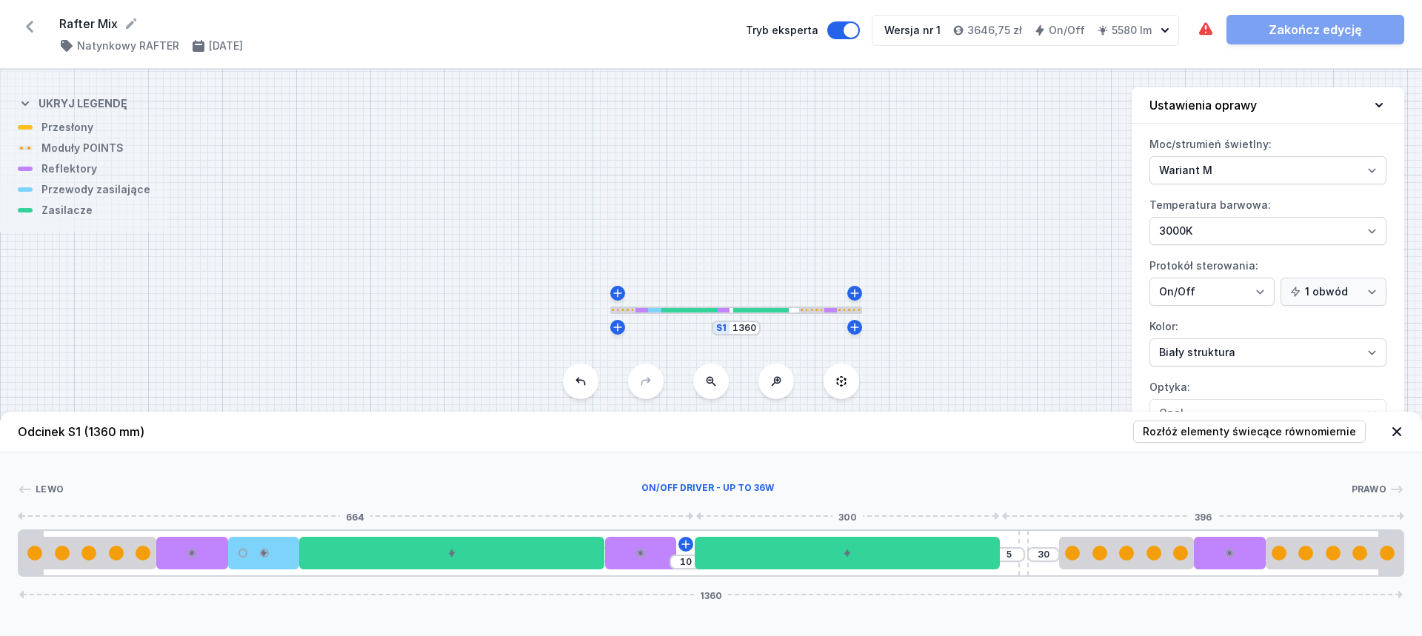
type input "5"
type input "3"
type input "16"
type input "233"
type input "53"
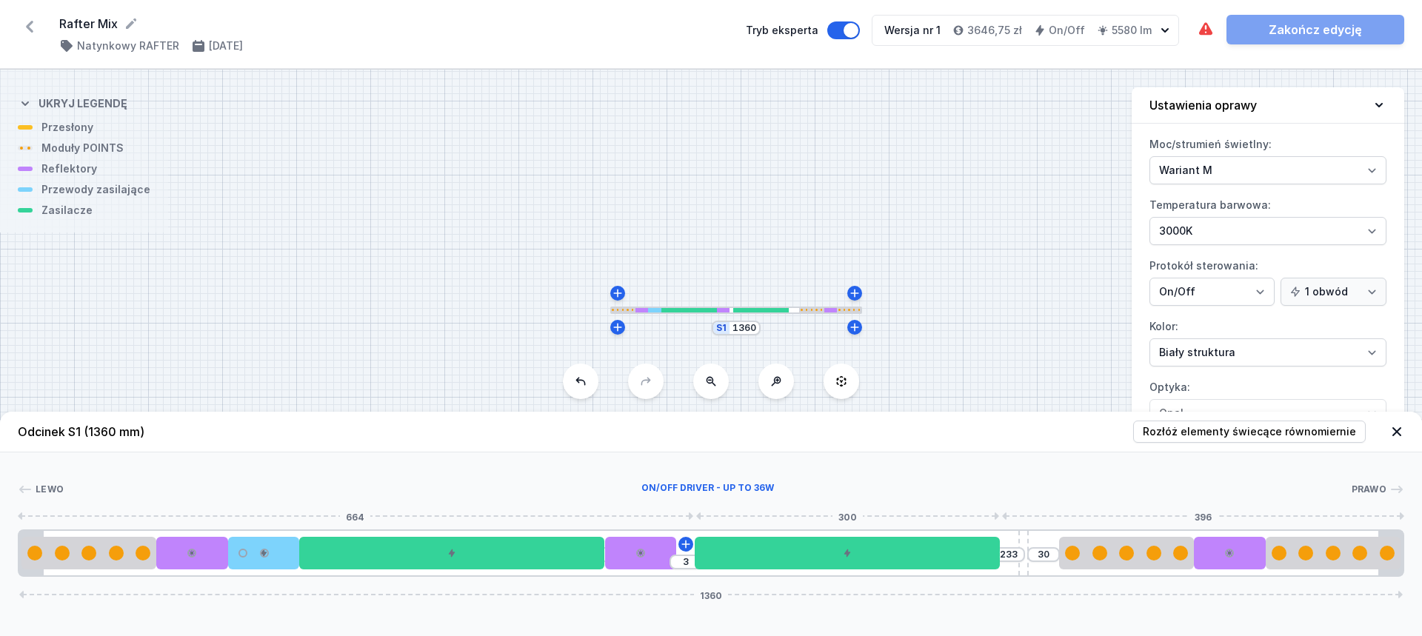
type input "285"
type input "27"
type input "223"
type input "58"
type input "280"
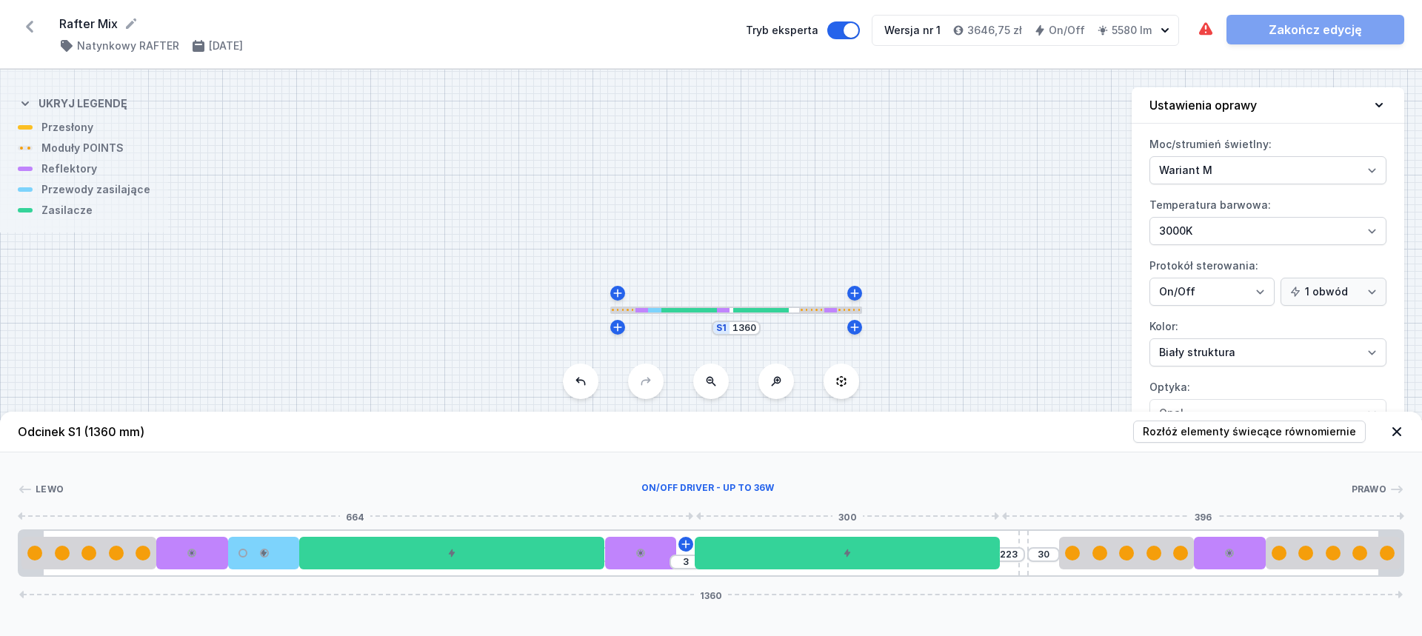
type input "29"
type input "218"
type input "60"
type input "277"
type input "31"
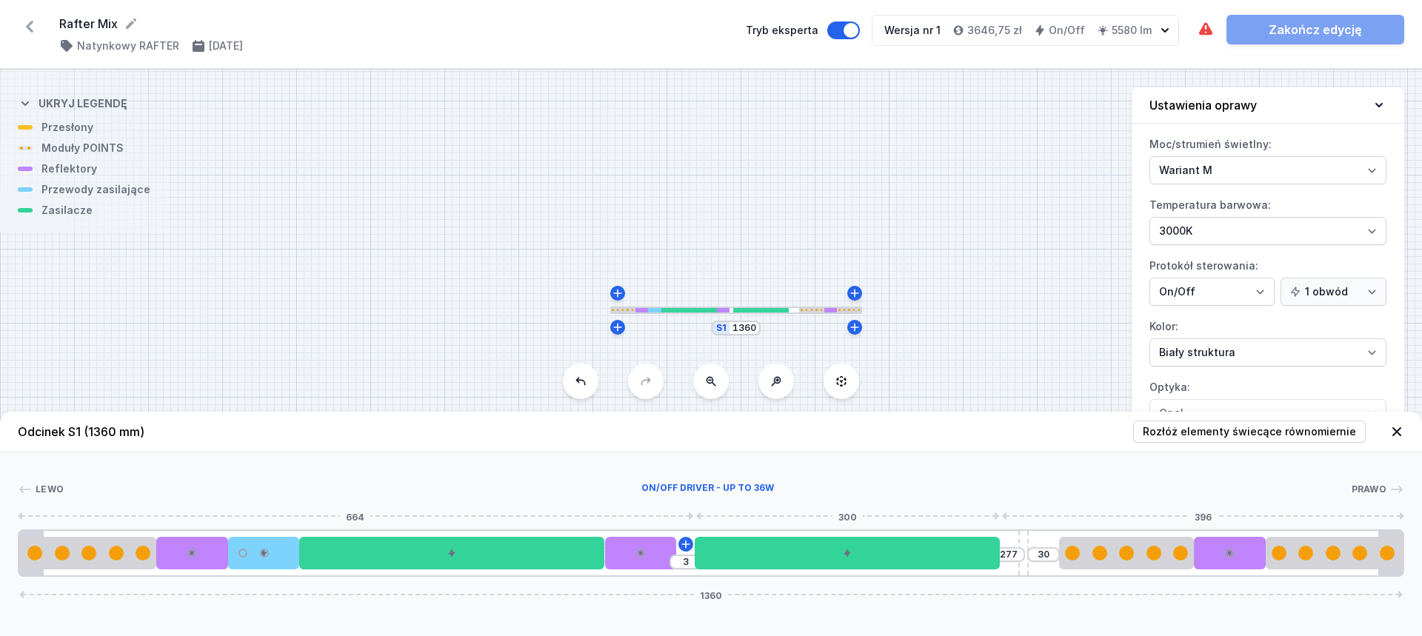
type input "214"
type input "62"
type input "275"
type input "32"
type input "209"
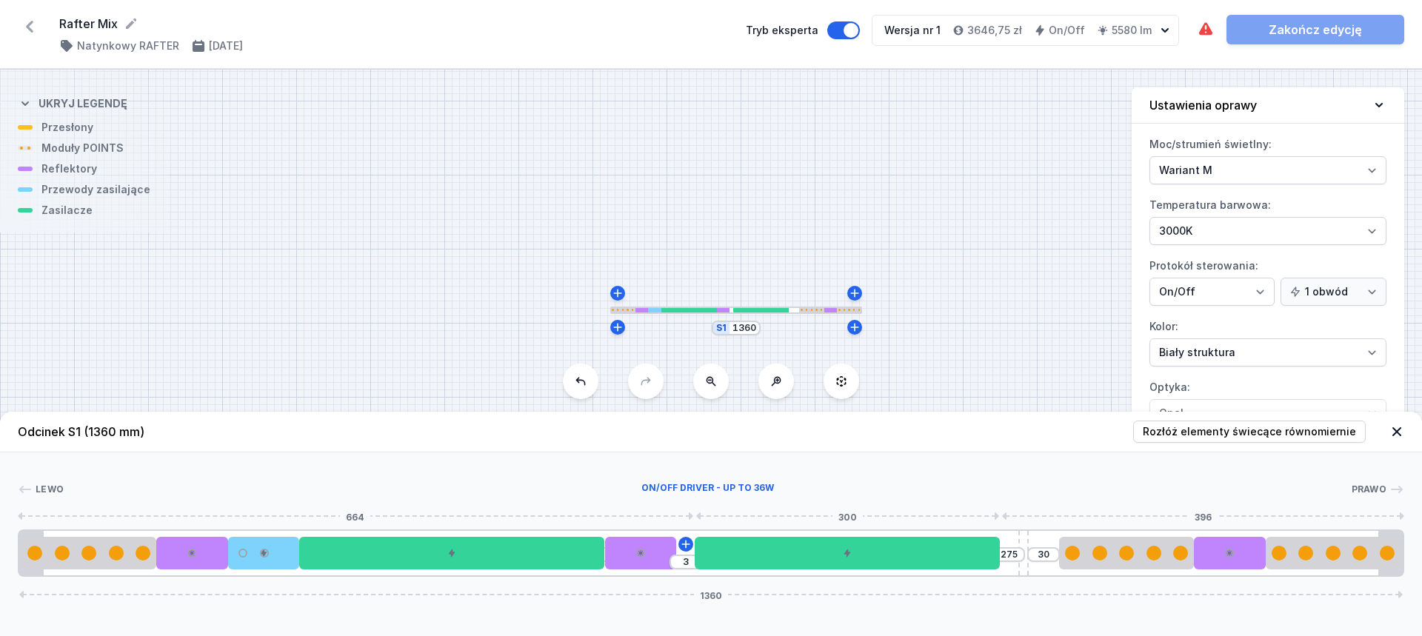
type input "65"
type input "273"
type input "33"
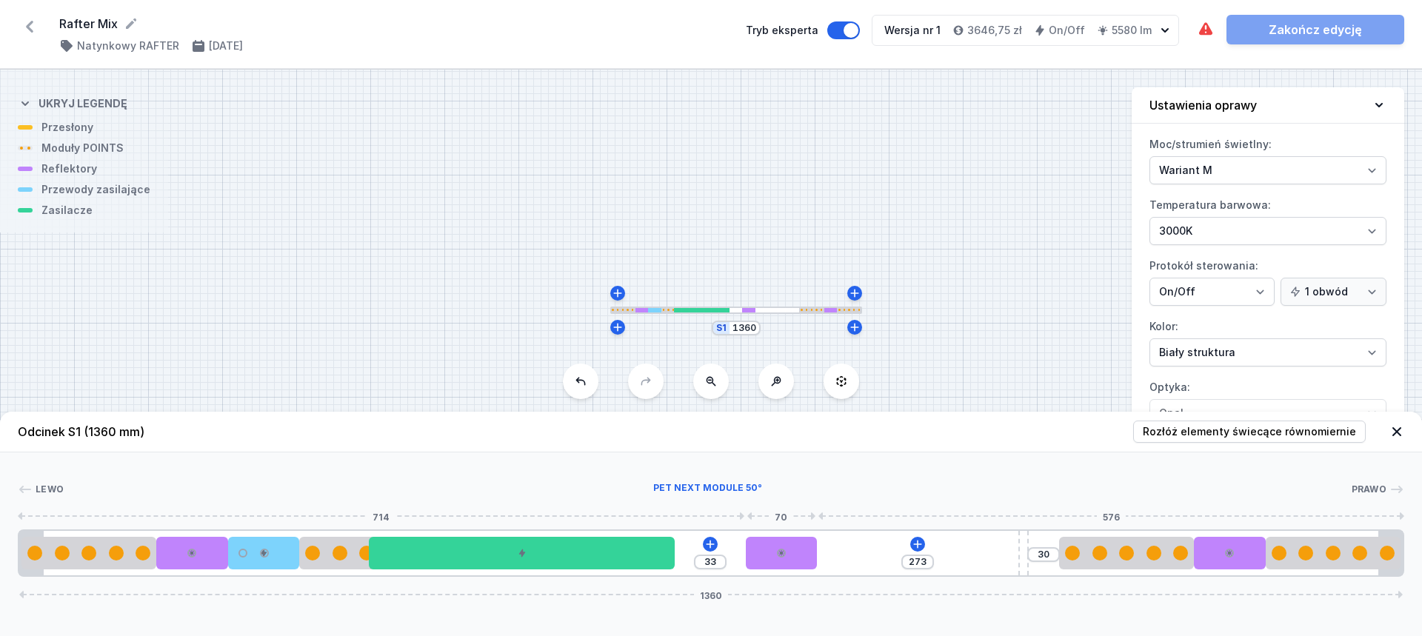
type input "198"
type input "70"
type input "194"
type input "72"
type input "189"
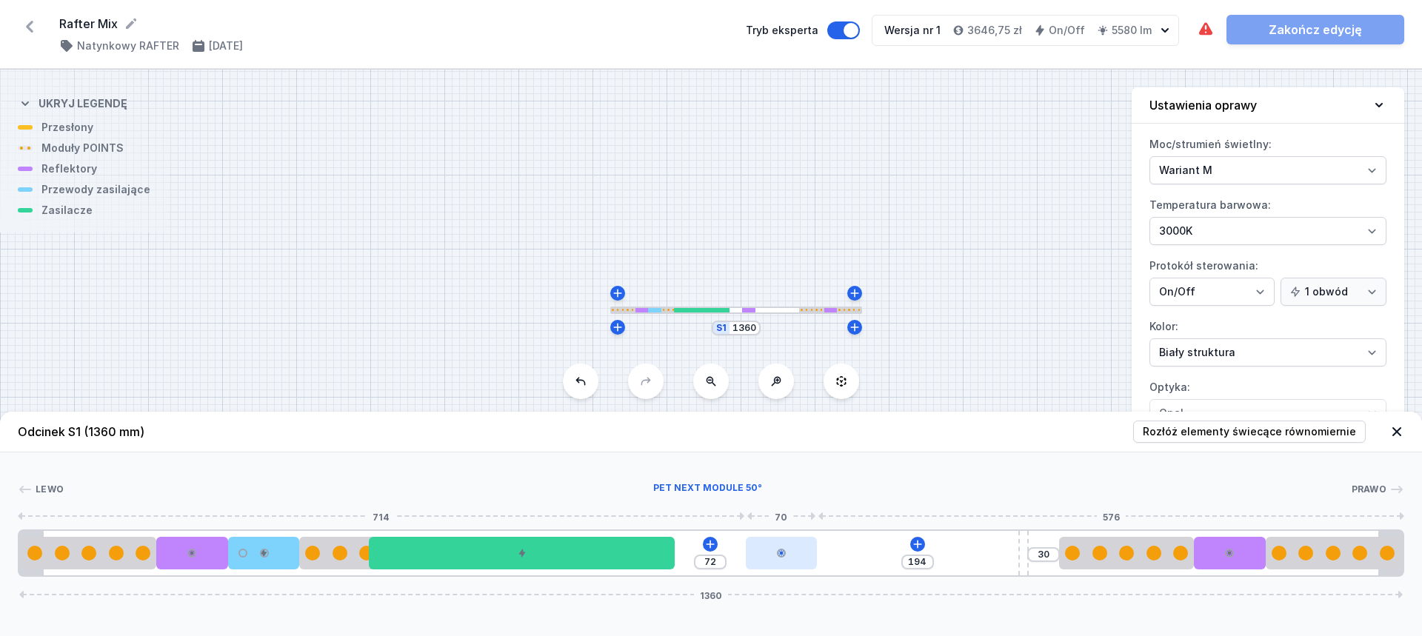
type input "75"
type input "186"
type input "76"
type input "182"
type input "78"
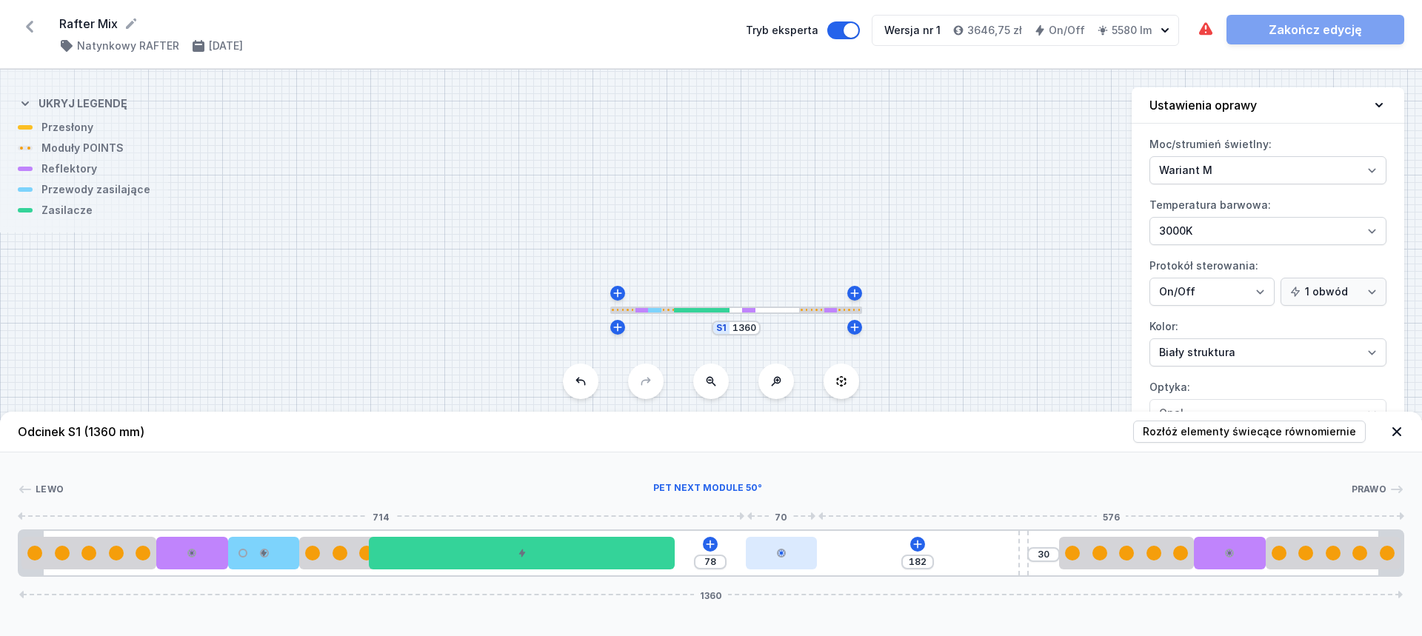
type input "180"
type input "79"
type input "179"
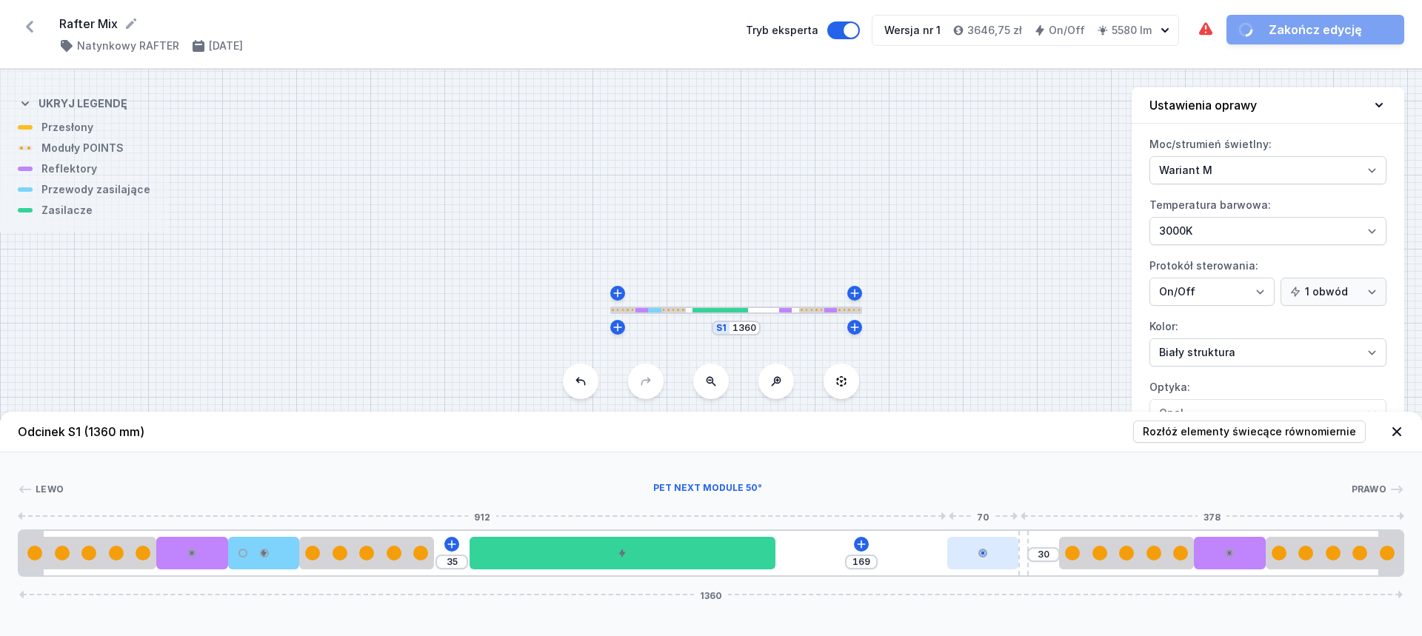
drag, startPoint x: 475, startPoint y: 562, endPoint x: 998, endPoint y: 547, distance: 523.1
click at [859, 540] on icon at bounding box center [861, 544] width 12 height 12
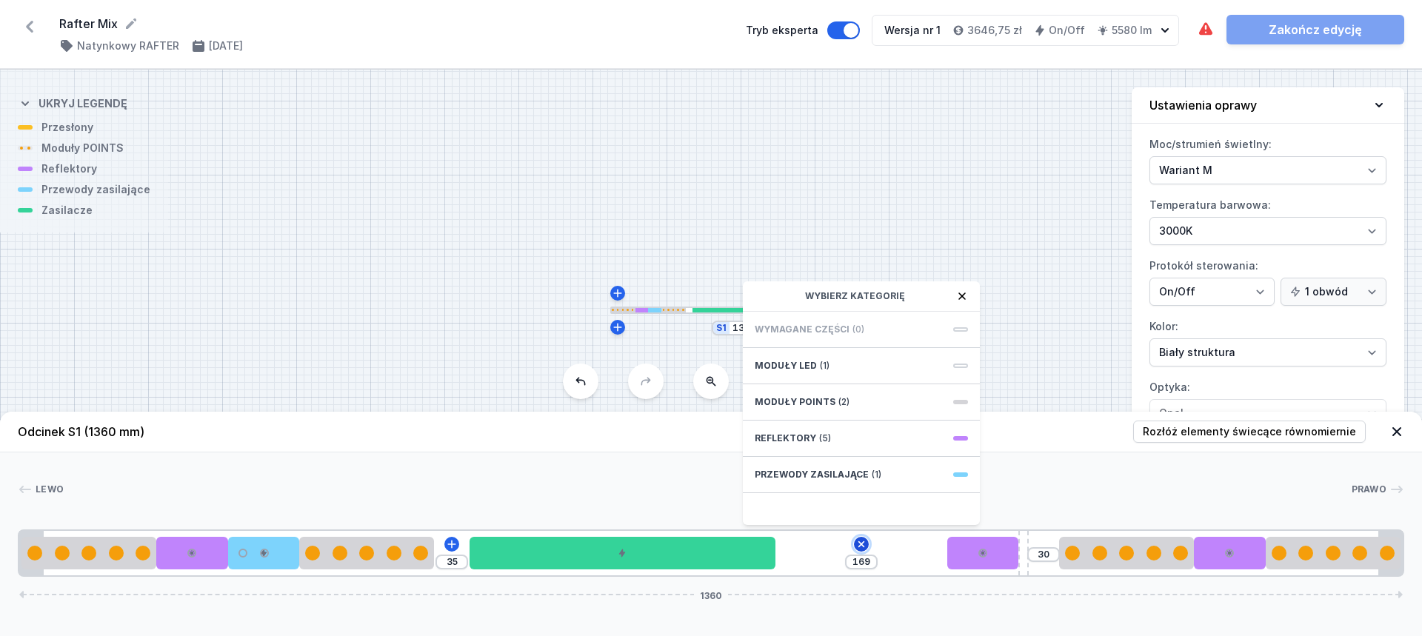
click at [859, 540] on icon at bounding box center [860, 544] width 17 height 17
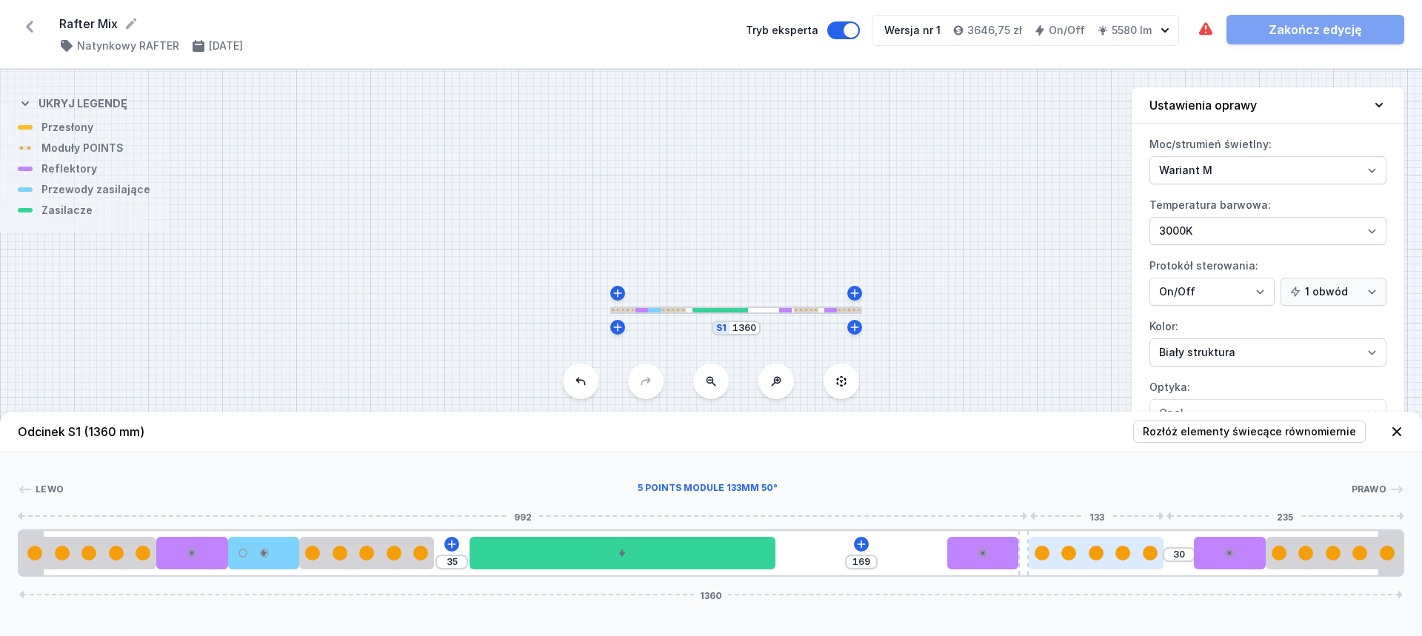
drag, startPoint x: 1108, startPoint y: 553, endPoint x: 1138, endPoint y: 549, distance: 30.7
click at [1138, 549] on div at bounding box center [1097, 553] width 136 height 15
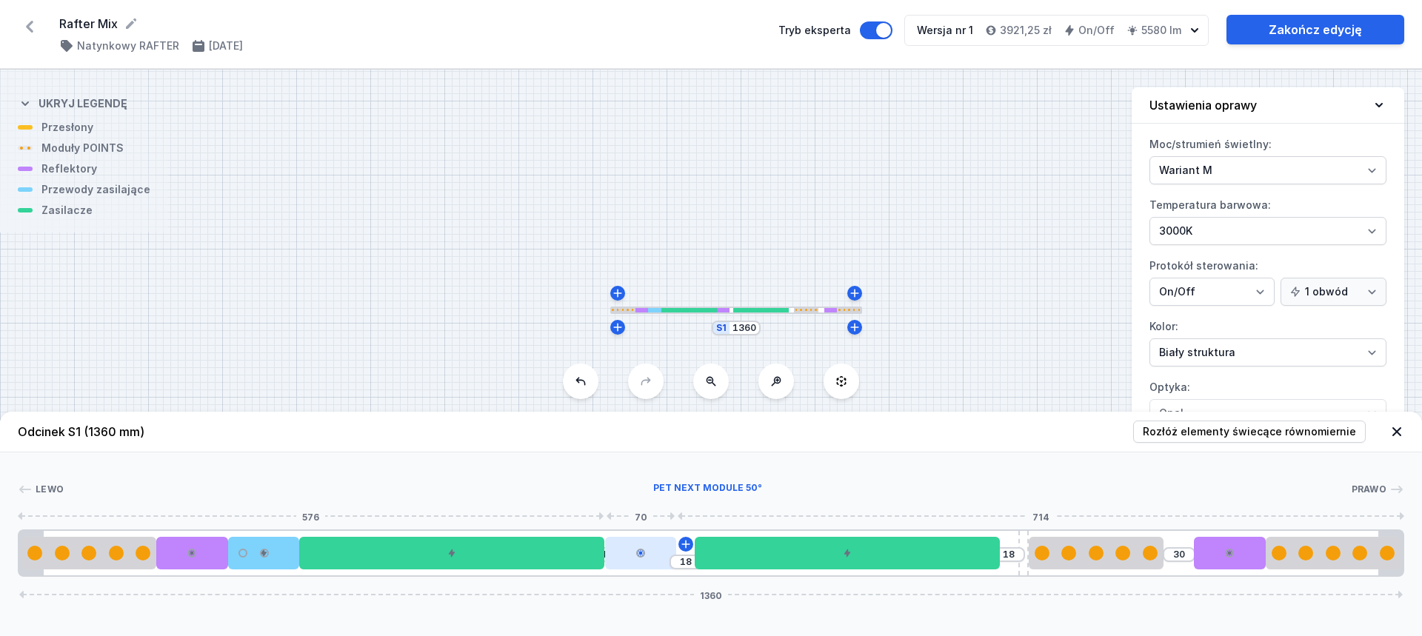
drag, startPoint x: 978, startPoint y: 553, endPoint x: 657, endPoint y: 552, distance: 320.7
click at [657, 552] on div at bounding box center [640, 553] width 71 height 33
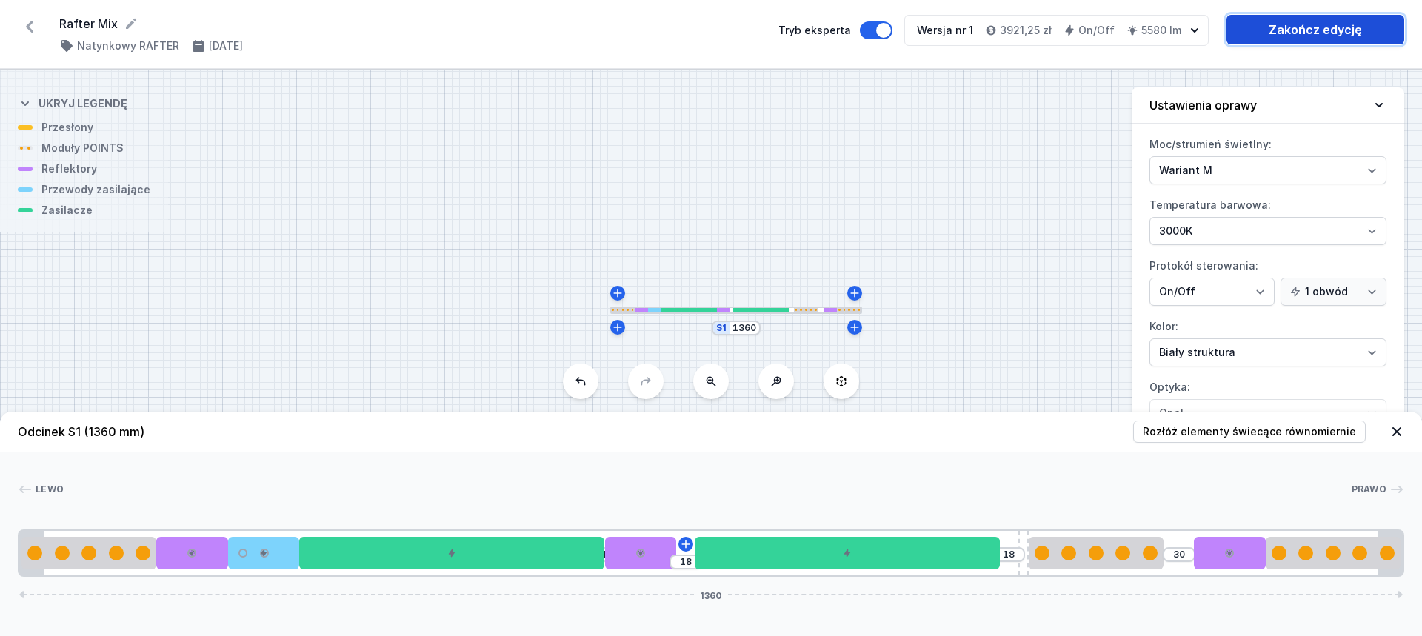
click at [1281, 35] on link "Zakończ edycję" at bounding box center [1315, 30] width 178 height 30
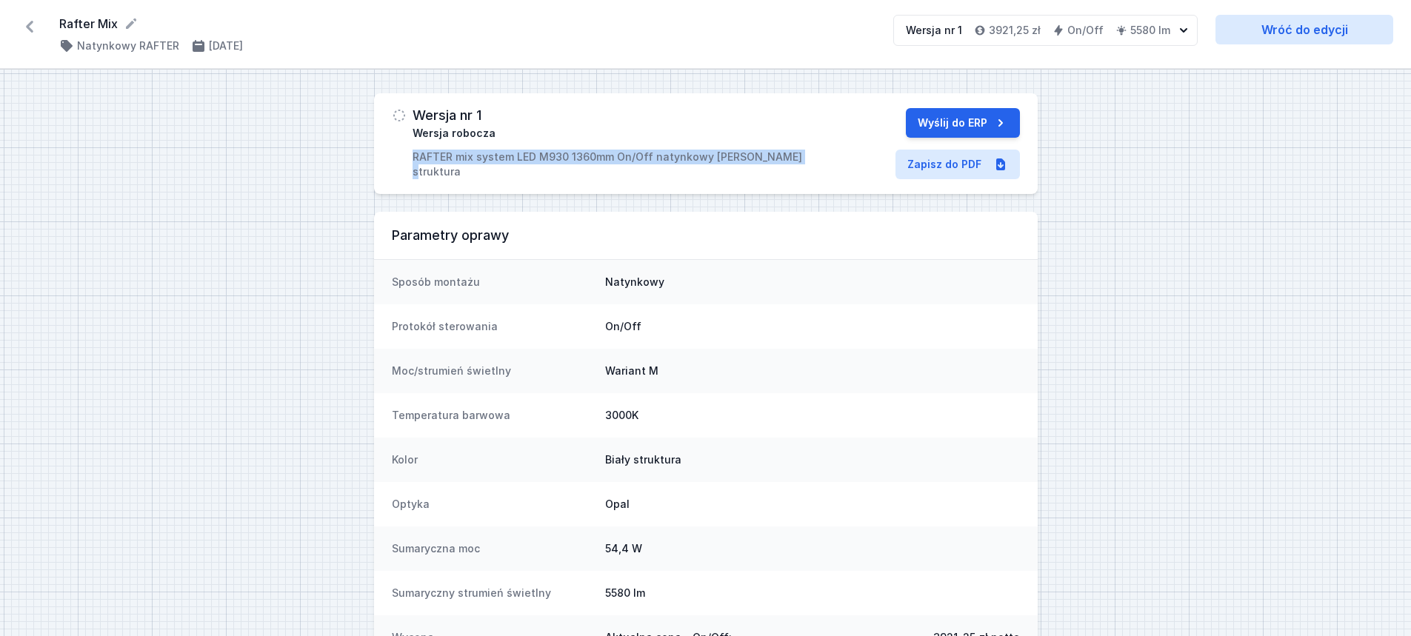
drag, startPoint x: 412, startPoint y: 159, endPoint x: 794, endPoint y: 156, distance: 381.4
click at [794, 156] on div "Wersja nr 1 Wersja robocza RAFTER mix system LED M930 1360mm On/Off natynkowy b…" at bounding box center [601, 143] width 418 height 71
copy p "RAFTER mix system LED M930 1360mm On/Off natynkowy biały struktura"
click at [934, 167] on link "Zapisz do PDF" at bounding box center [957, 165] width 124 height 30
click at [1283, 11] on div "Rafter Mix ( 11786 /v 1 ) Natynkowy RAFTER 1.10.2025 Wersja nr 1 3921,25 zł On/…" at bounding box center [705, 34] width 1411 height 69
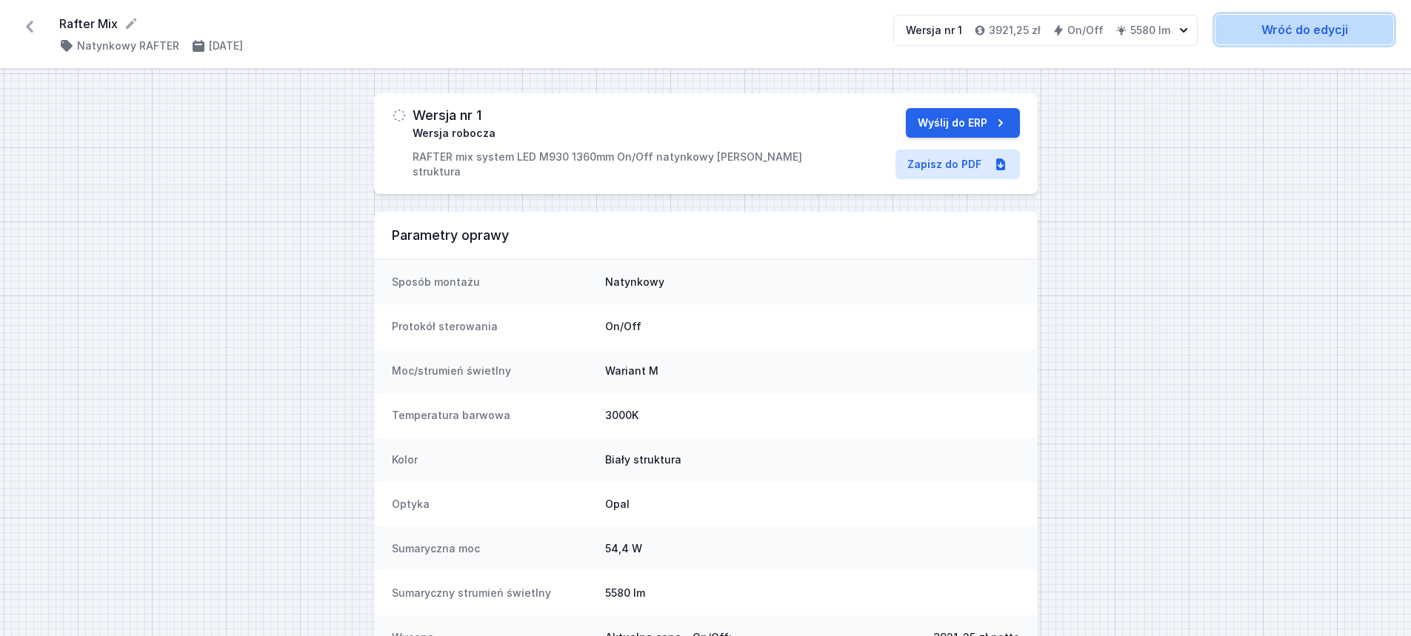
click at [1289, 23] on link "Wróć do edycji" at bounding box center [1304, 30] width 178 height 30
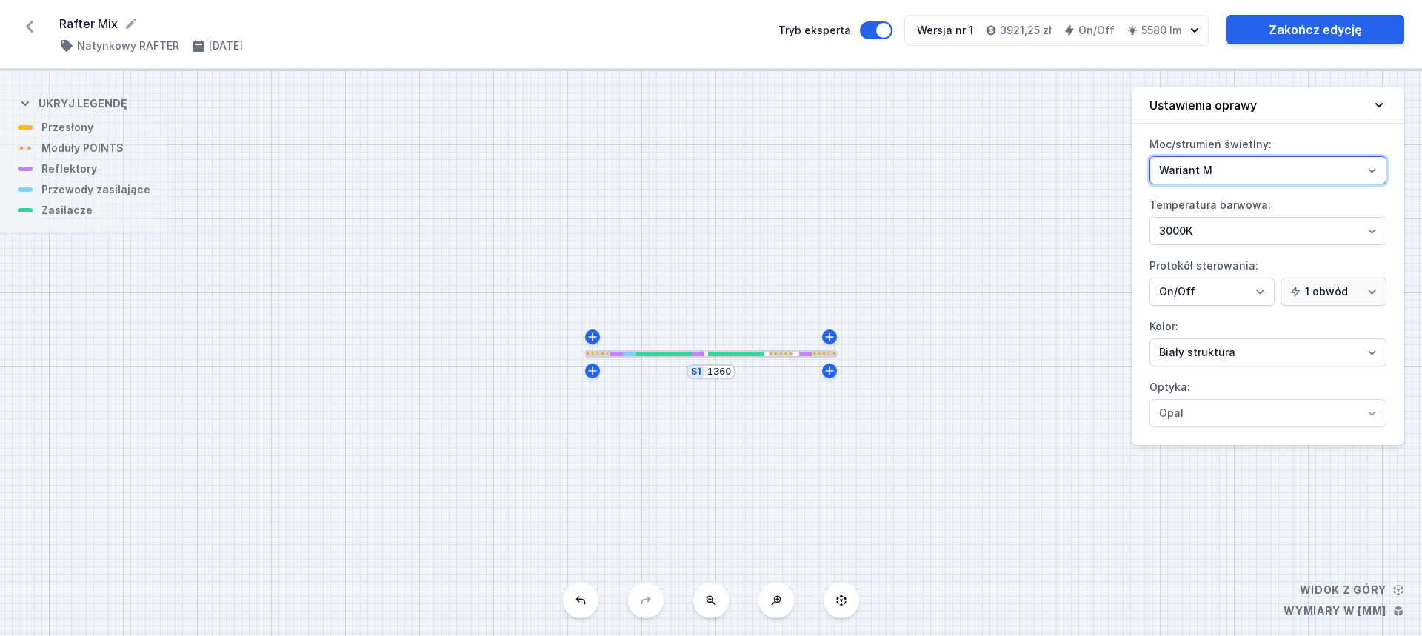
click at [1324, 161] on select "Wariant L Wariant M" at bounding box center [1267, 170] width 237 height 28
click at [1149, 156] on select "Wariant L Wariant M" at bounding box center [1267, 170] width 237 height 28
click at [738, 356] on div at bounding box center [711, 353] width 252 height 7
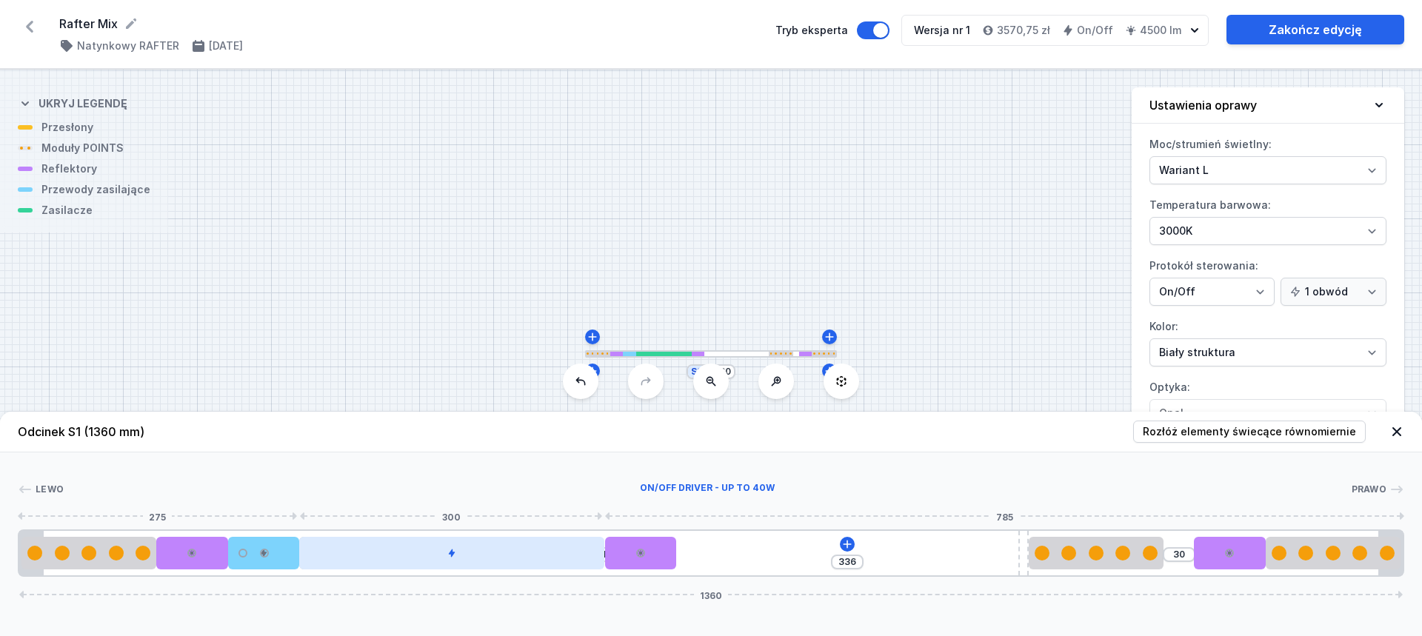
drag, startPoint x: 416, startPoint y: 568, endPoint x: 581, endPoint y: 566, distance: 165.2
click at [581, 566] on div at bounding box center [451, 553] width 305 height 33
click at [470, 566] on div at bounding box center [451, 553] width 305 height 33
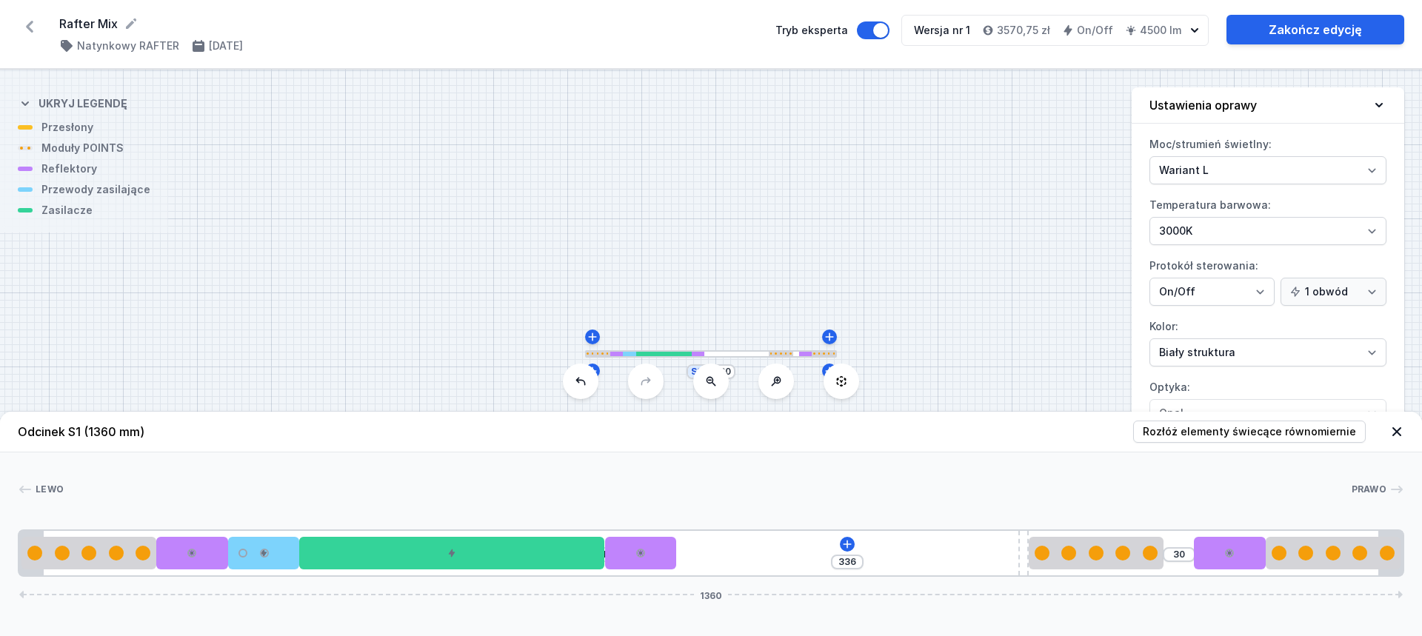
drag, startPoint x: 457, startPoint y: 561, endPoint x: 755, endPoint y: 558, distance: 298.5
click at [755, 558] on div "1 336 30 1360" at bounding box center [711, 553] width 1386 height 47
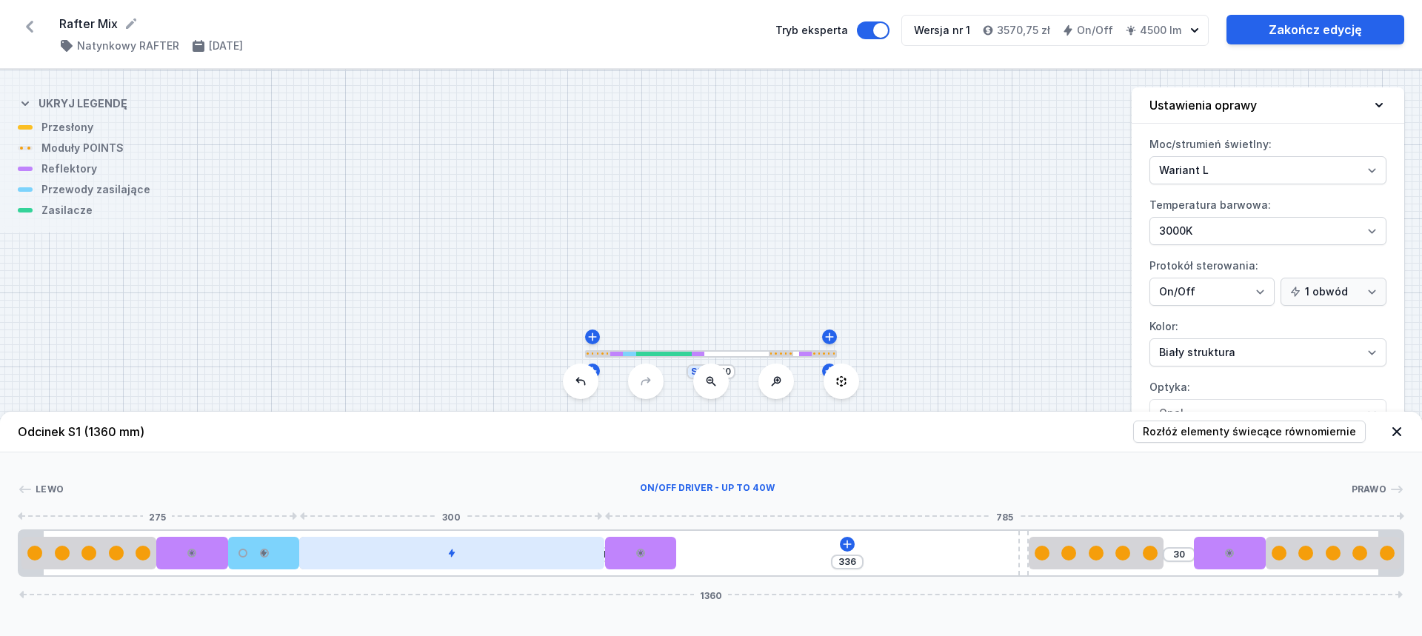
click at [512, 561] on div at bounding box center [451, 553] width 305 height 33
click at [512, 549] on div at bounding box center [451, 553] width 305 height 33
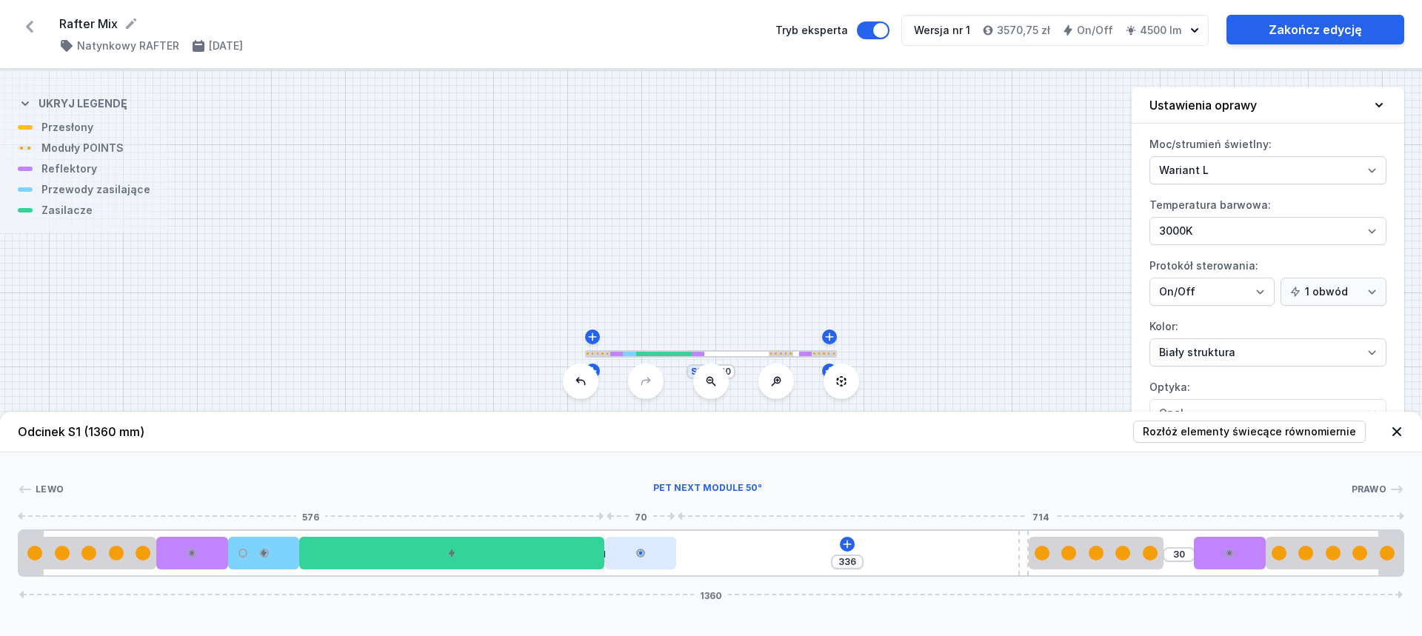
click at [647, 552] on div at bounding box center [640, 553] width 71 height 33
click at [384, 572] on div "1 336 30 1360" at bounding box center [711, 553] width 1386 height 47
click at [878, 29] on button "Tryb eksperta" at bounding box center [873, 30] width 33 height 18
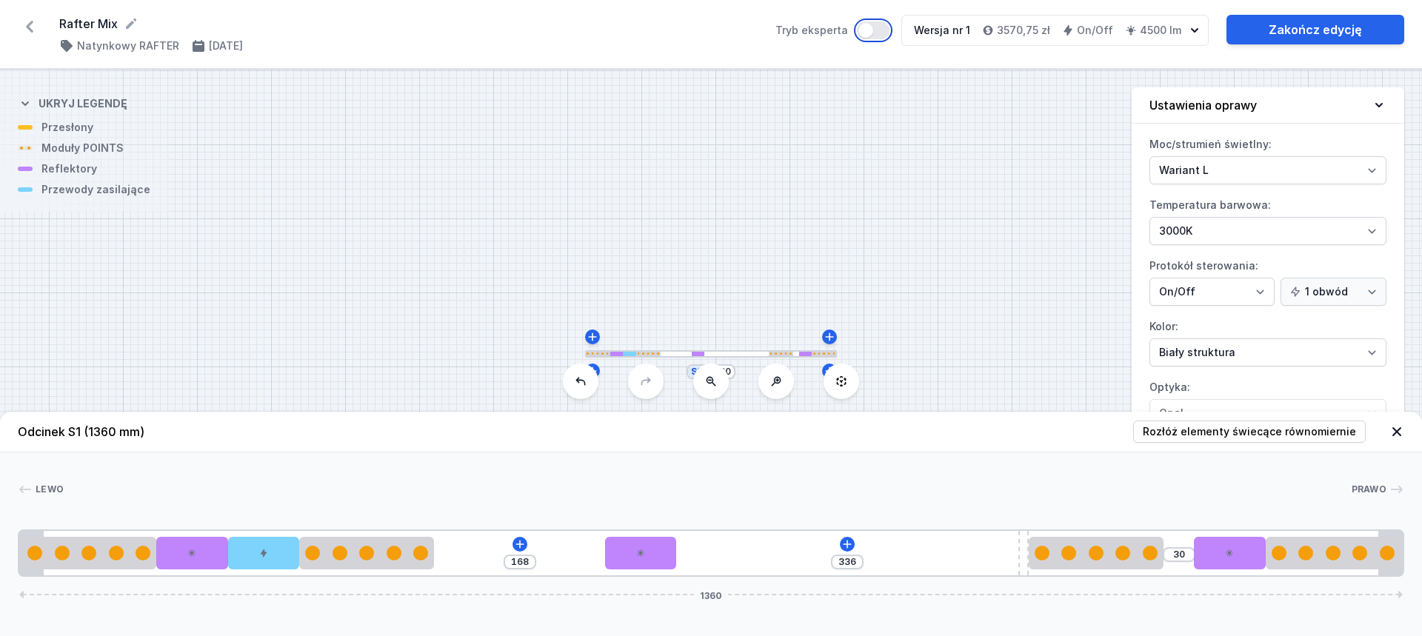
click at [873, 29] on button "Tryb eksperta" at bounding box center [873, 30] width 33 height 18
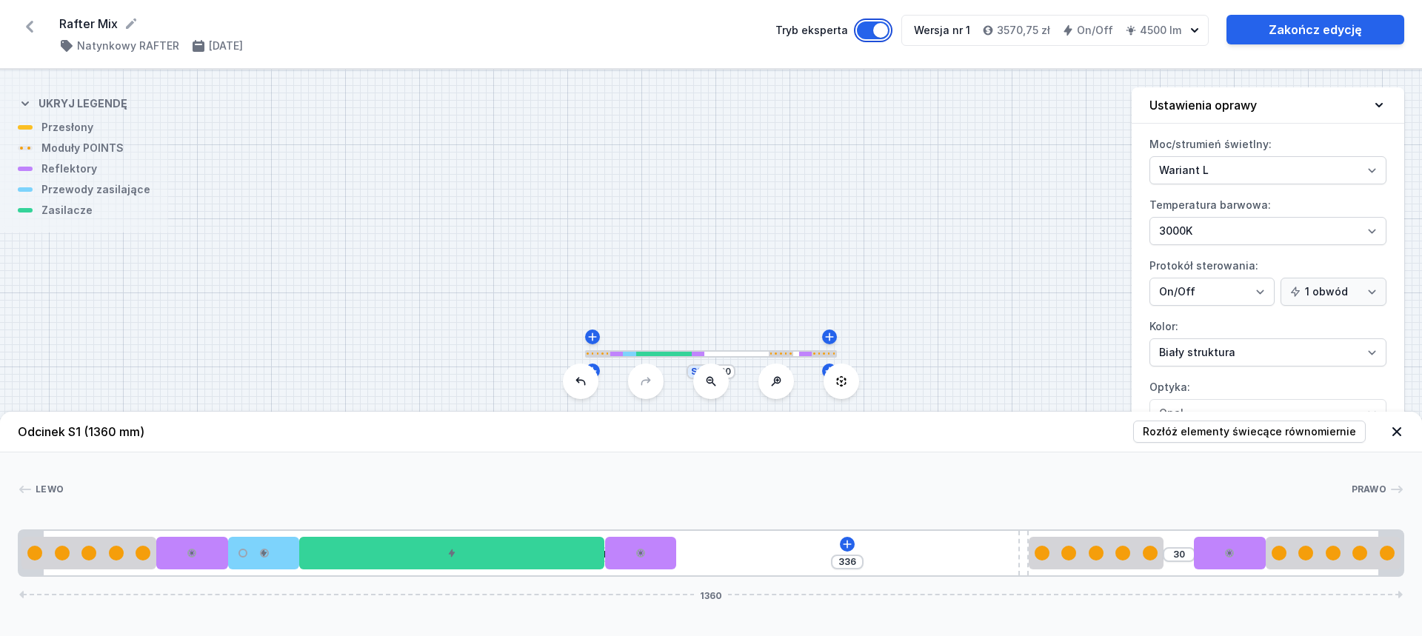
click at [889, 28] on button "Tryb eksperta" at bounding box center [873, 30] width 33 height 18
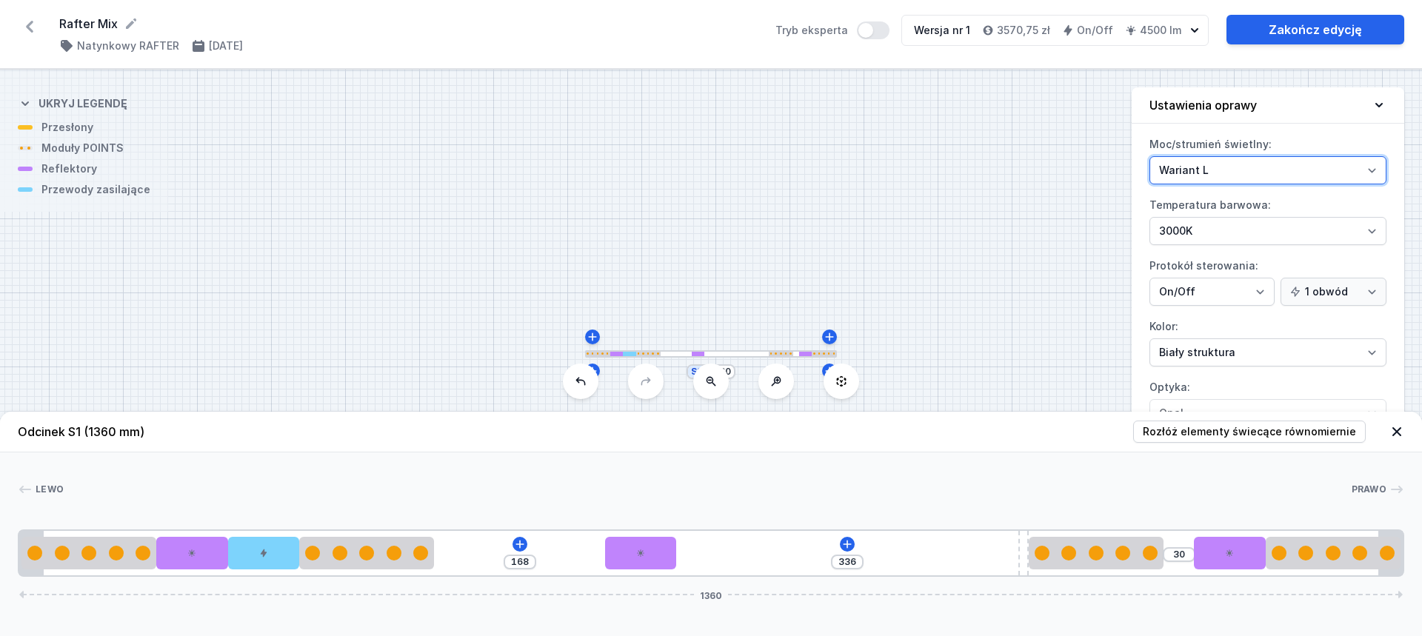
click at [1224, 166] on select "Wariant L Wariant M" at bounding box center [1267, 170] width 237 height 28
click at [1149, 156] on select "Wariant L Wariant M" at bounding box center [1267, 170] width 237 height 28
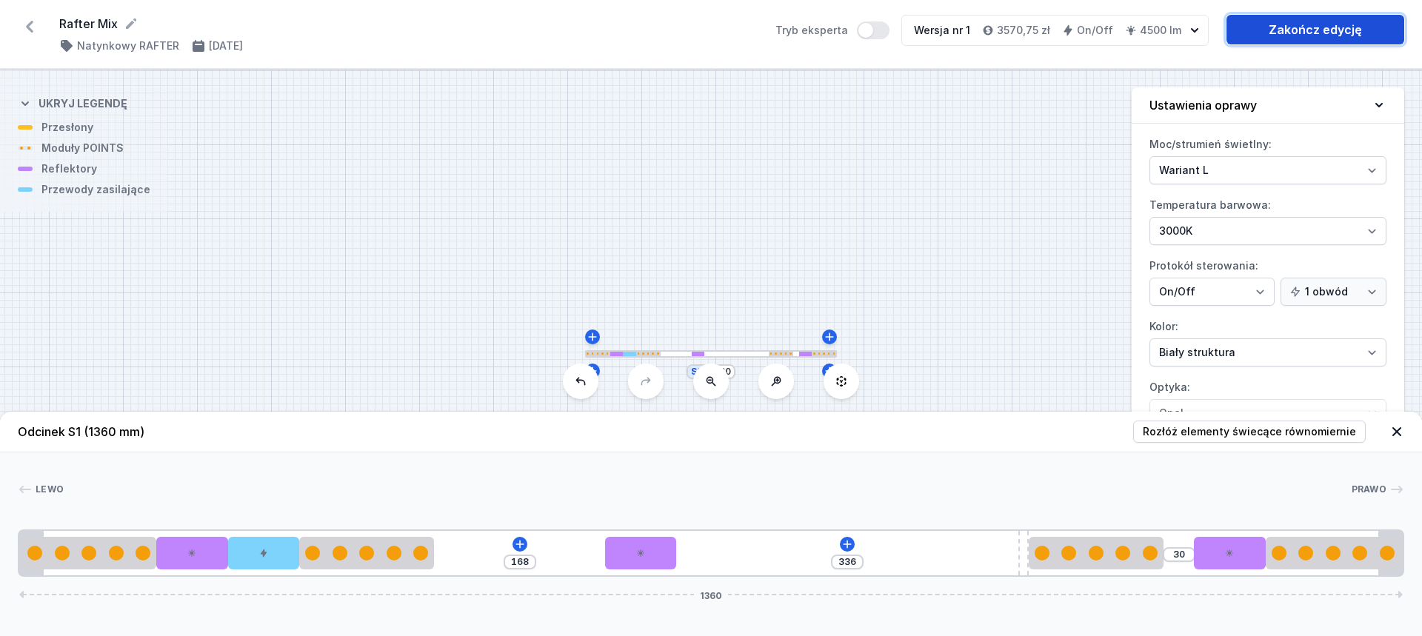
click at [1312, 33] on link "Zakończ edycję" at bounding box center [1315, 30] width 178 height 30
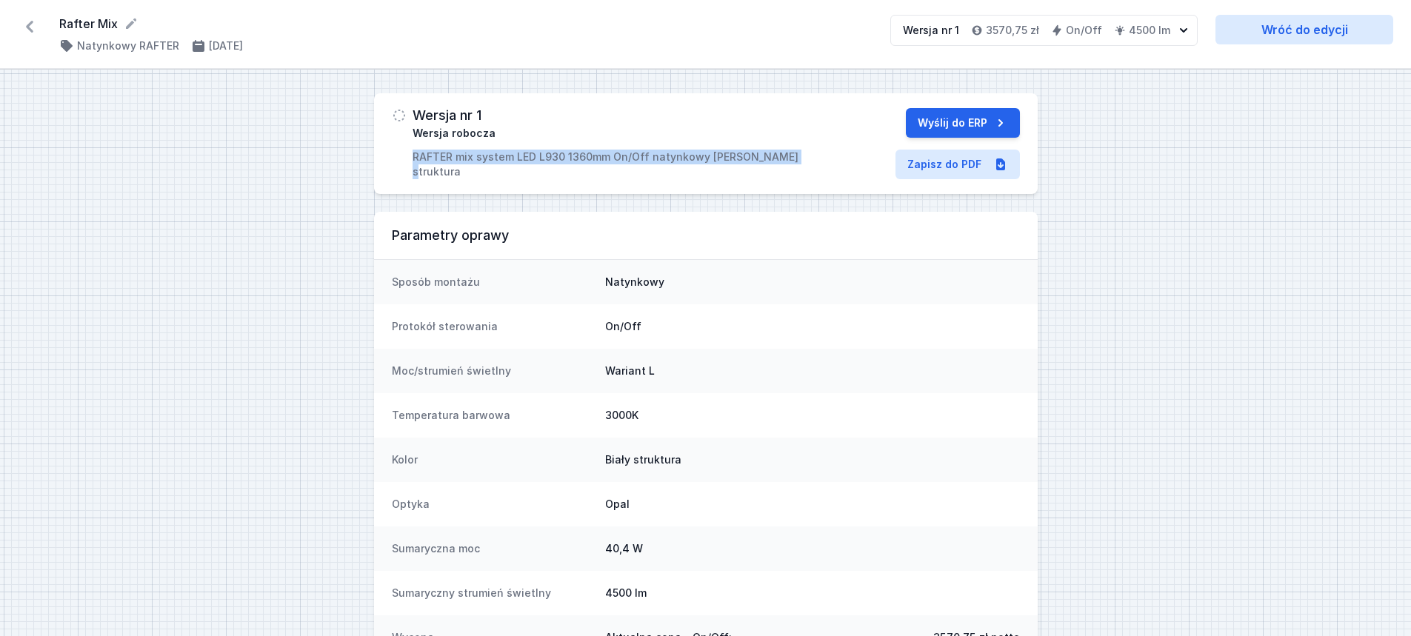
drag, startPoint x: 403, startPoint y: 156, endPoint x: 782, endPoint y: 154, distance: 379.2
click at [782, 154] on div "Wersja nr 1 Wersja robocza RAFTER mix system LED L930 1360mm On/Off natynkowy b…" at bounding box center [601, 143] width 418 height 71
copy p "RAFTER mix system LED L930 1360mm On/Off natynkowy biały struktura"
click at [942, 170] on link "Zapisz do PDF" at bounding box center [957, 165] width 124 height 30
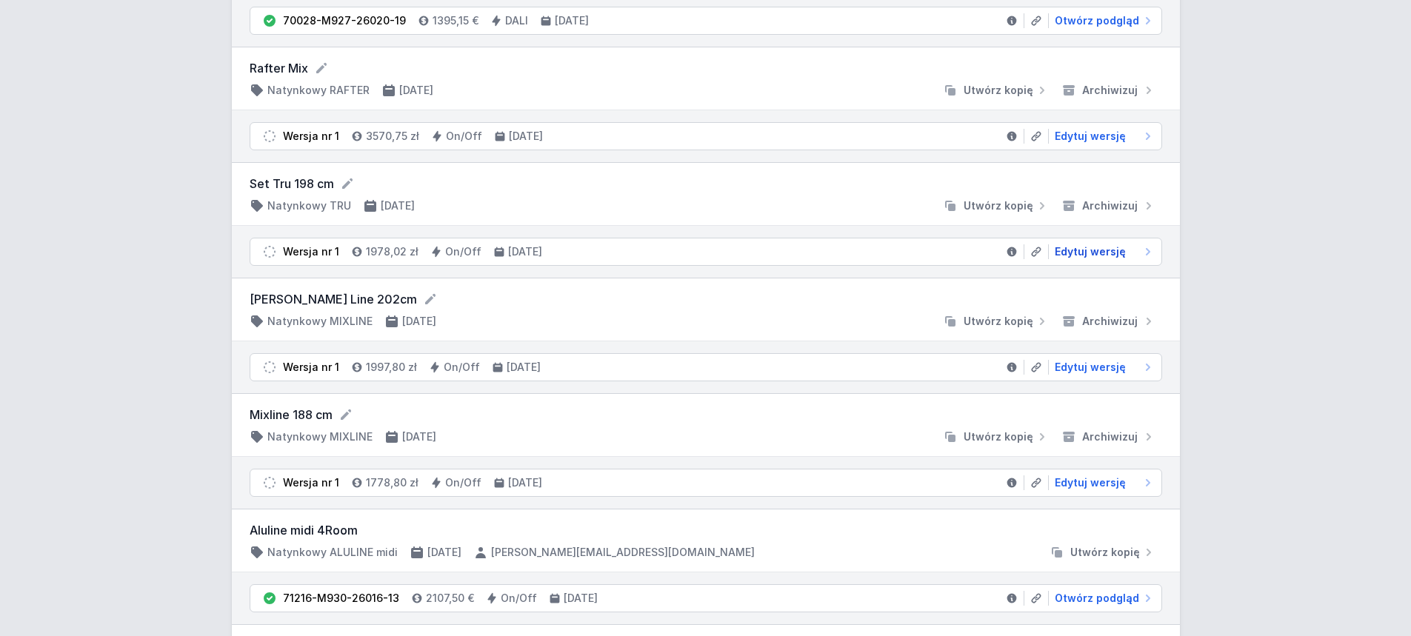
scroll to position [296, 0]
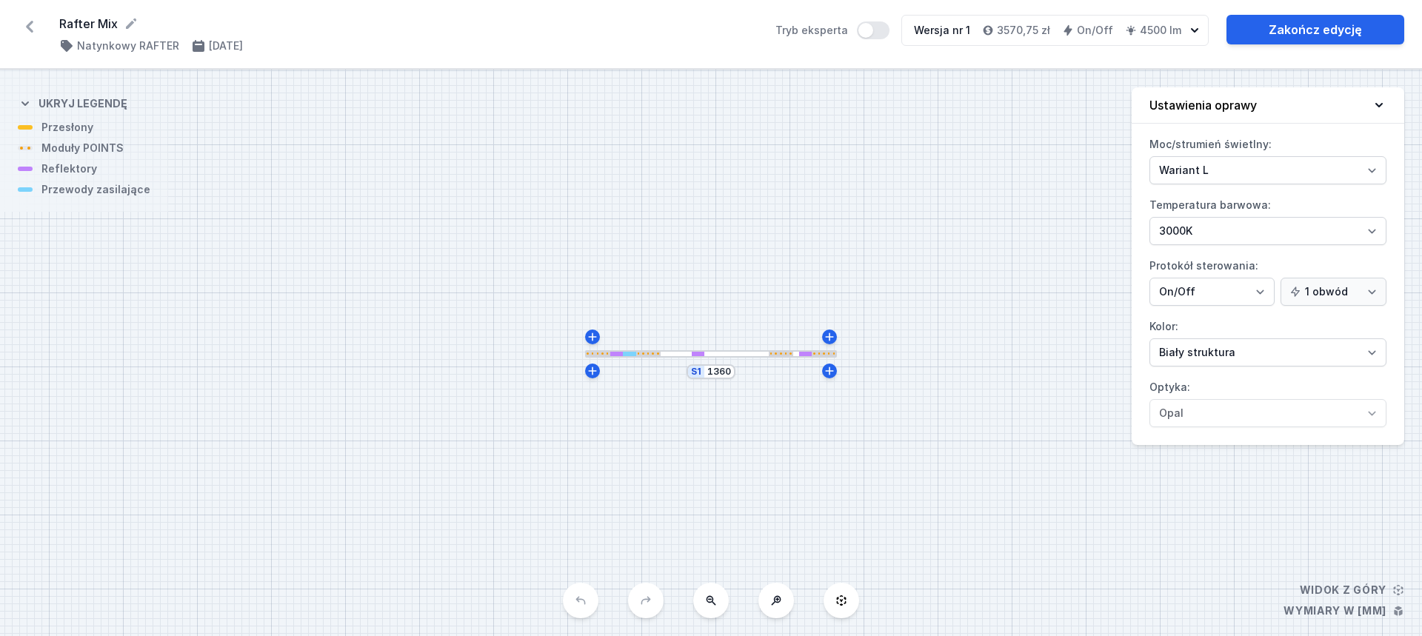
select select "3000"
click at [750, 356] on div at bounding box center [711, 353] width 252 height 7
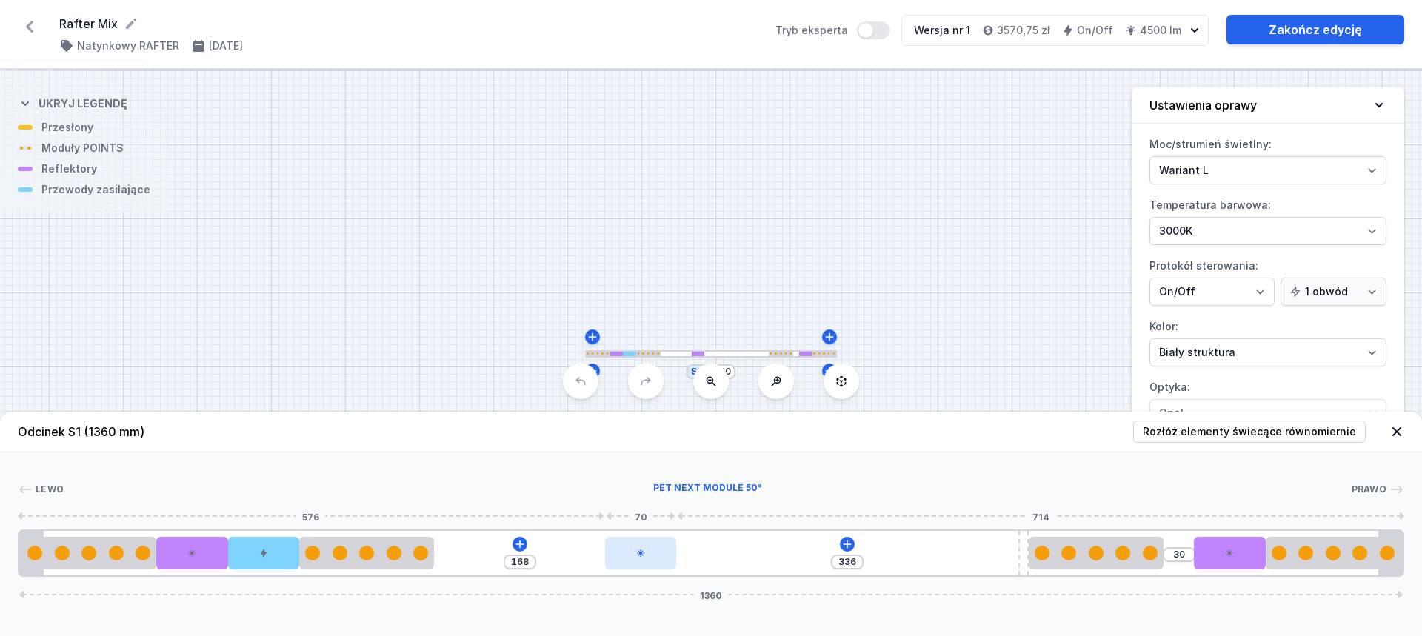
type input "170"
type input "334"
click at [625, 555] on div at bounding box center [640, 553] width 71 height 33
type input "173"
type input "331"
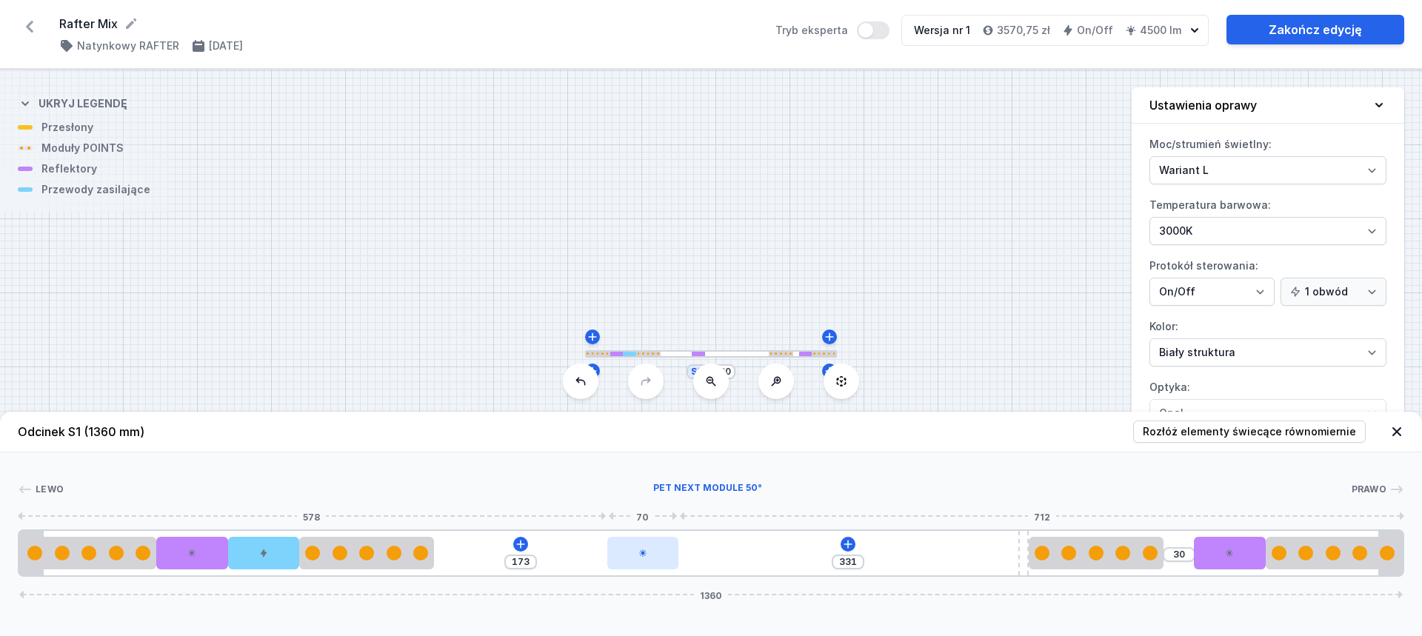
type input "174"
type input "330"
type input "175"
type input "329"
click at [628, 555] on div at bounding box center [647, 553] width 71 height 33
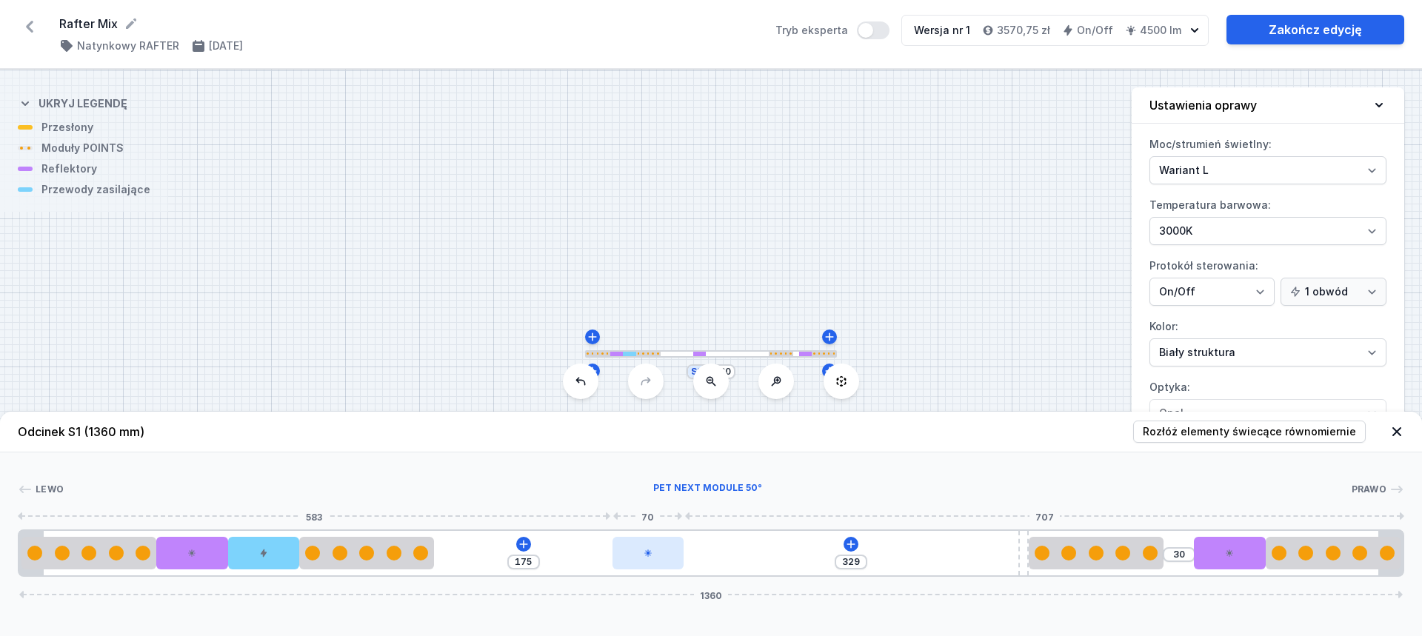
click at [628, 553] on div at bounding box center [647, 553] width 71 height 33
select select "2230"
click at [687, 512] on icon at bounding box center [685, 512] width 8 height 10
type input "574"
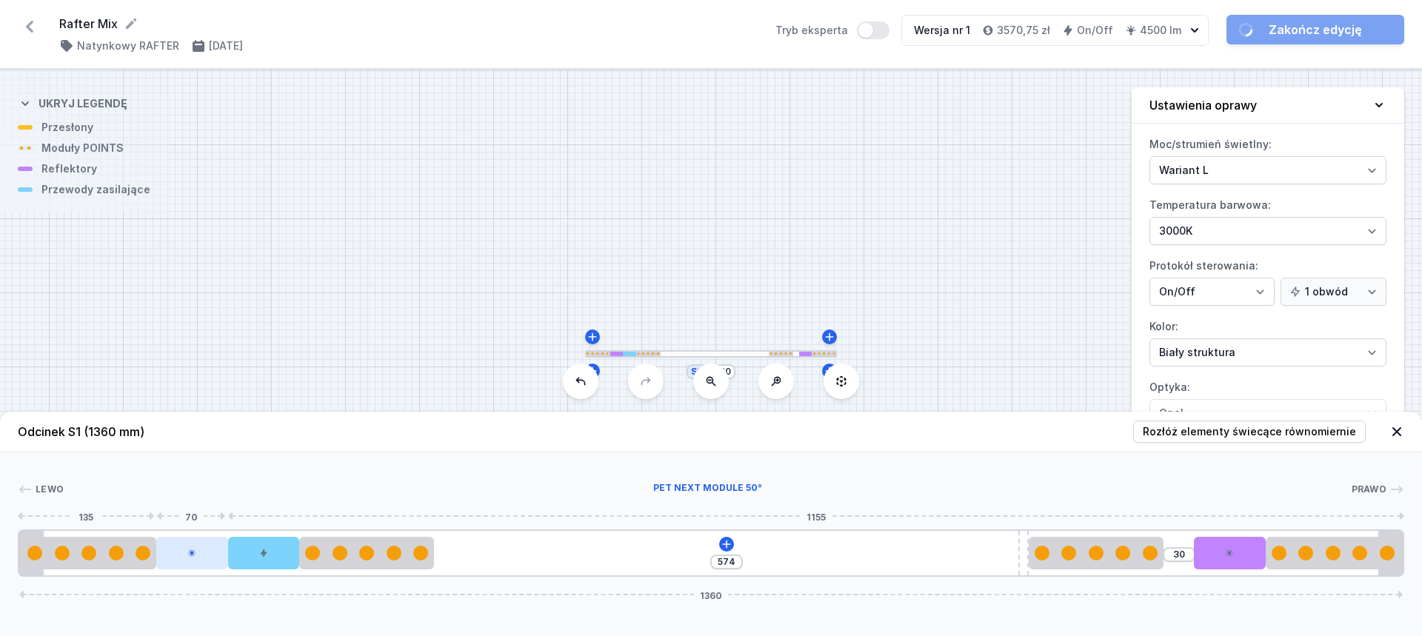
click at [196, 547] on div at bounding box center [191, 553] width 71 height 33
select select "2230"
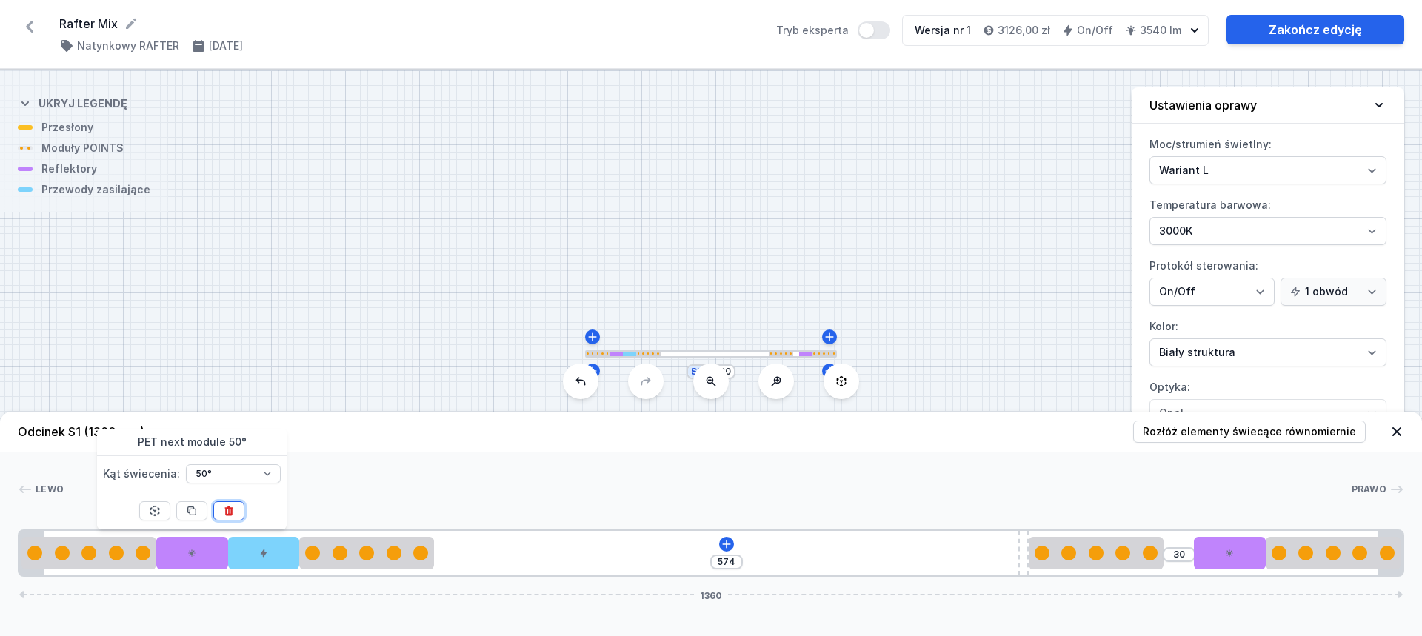
click at [223, 509] on icon at bounding box center [229, 511] width 12 height 12
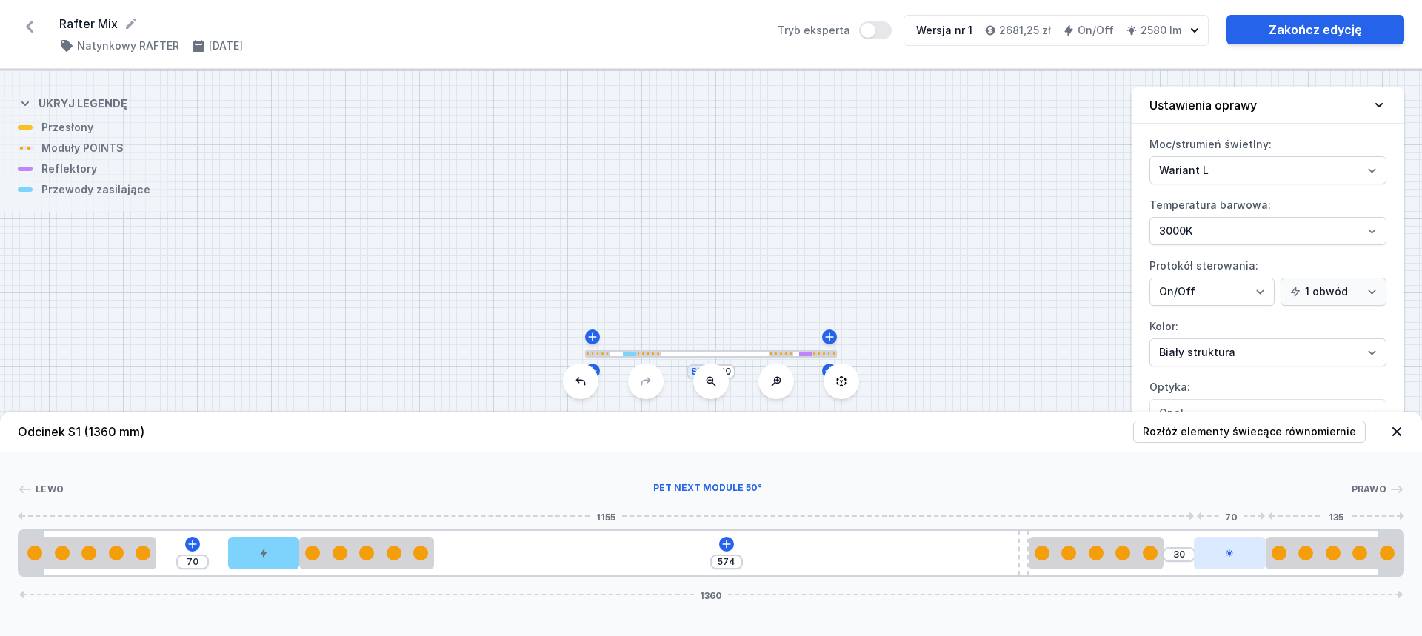
click at [1215, 556] on div at bounding box center [1229, 553] width 71 height 33
select select "2230"
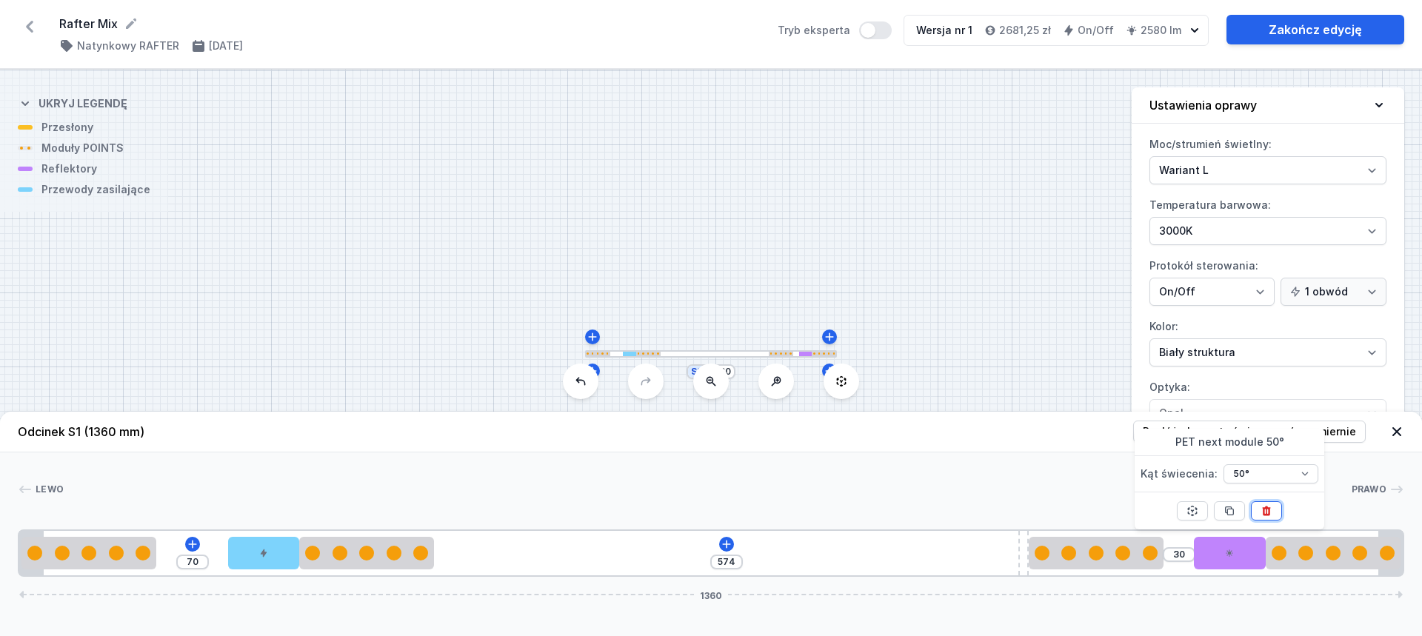
click at [1266, 511] on icon at bounding box center [1266, 511] width 12 height 12
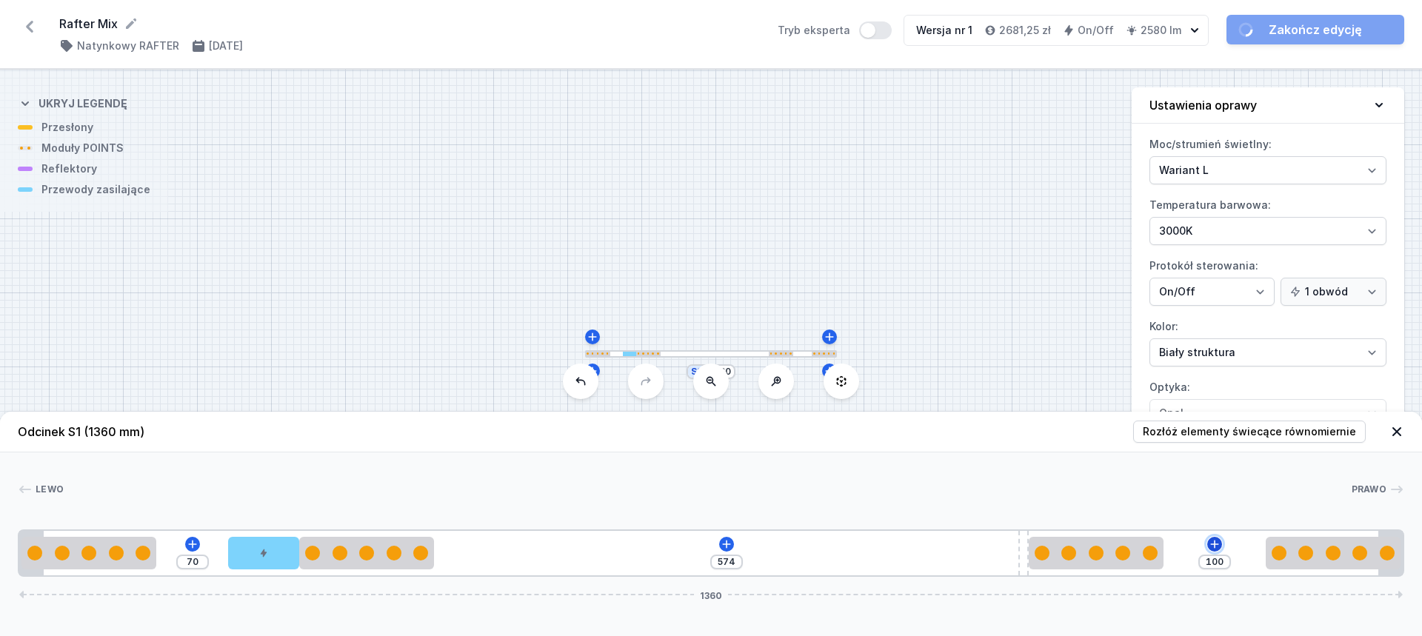
click at [1213, 539] on icon at bounding box center [1215, 544] width 12 height 12
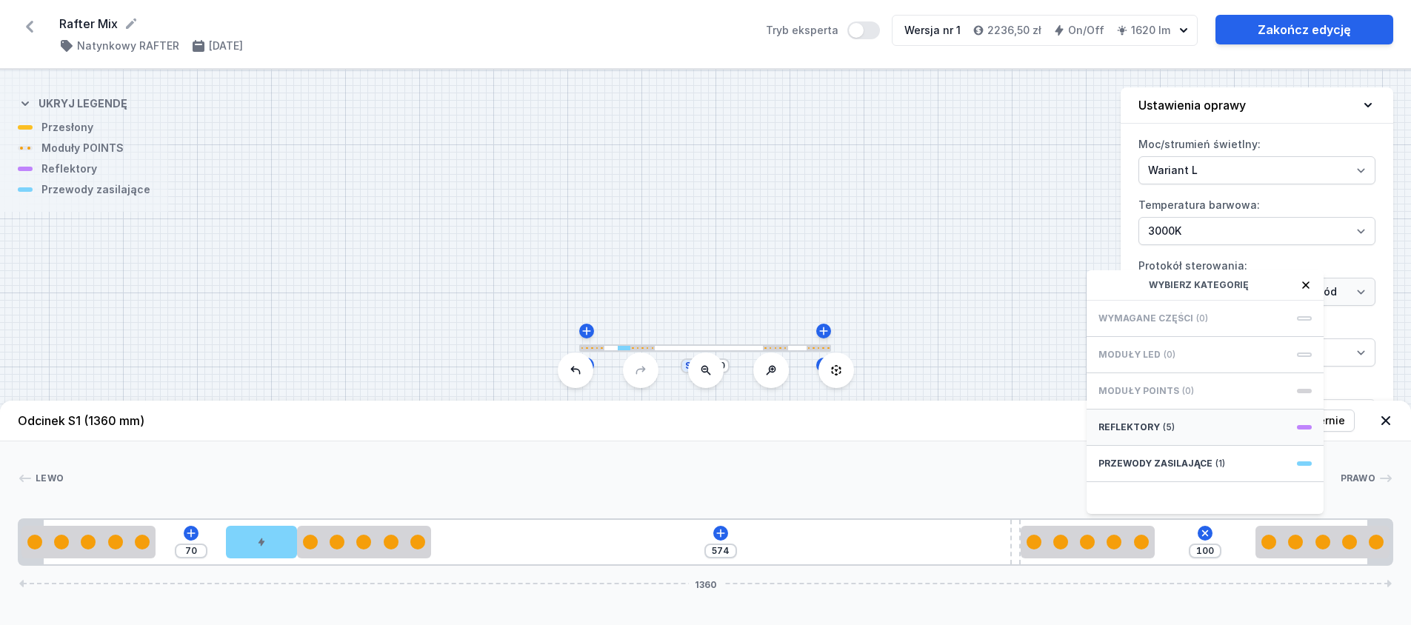
click at [1175, 438] on div "Reflektory (5)" at bounding box center [1204, 428] width 237 height 36
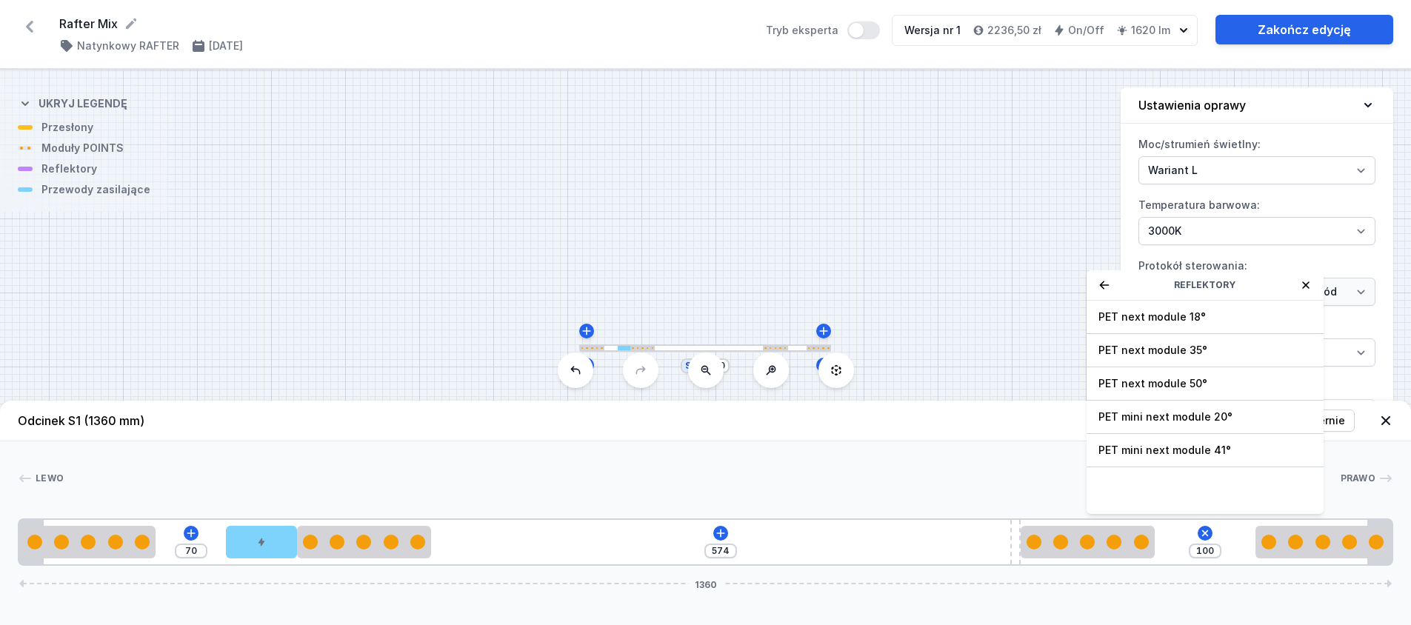
drag, startPoint x: 1191, startPoint y: 455, endPoint x: 1126, endPoint y: 475, distance: 67.2
click at [1191, 456] on span "PET mini next module 41°" at bounding box center [1204, 450] width 213 height 15
type input "30"
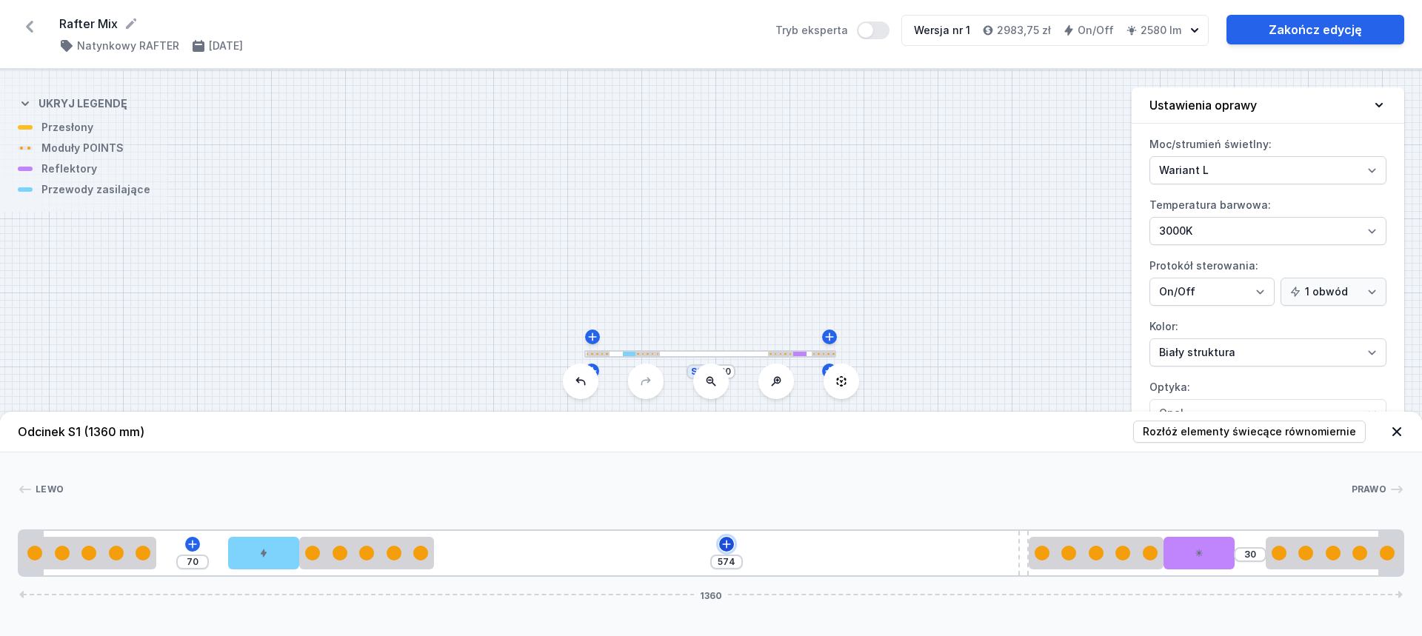
click at [729, 543] on icon at bounding box center [727, 544] width 12 height 12
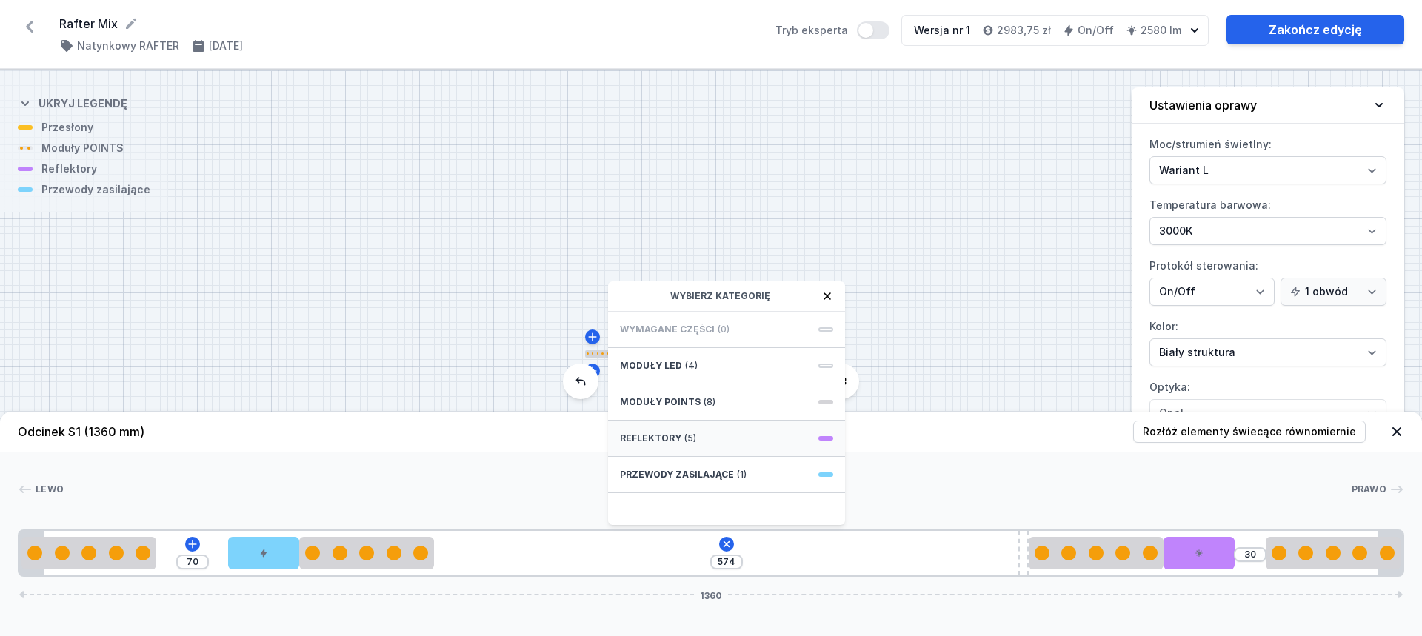
click at [738, 442] on div "Reflektory (5)" at bounding box center [726, 439] width 237 height 36
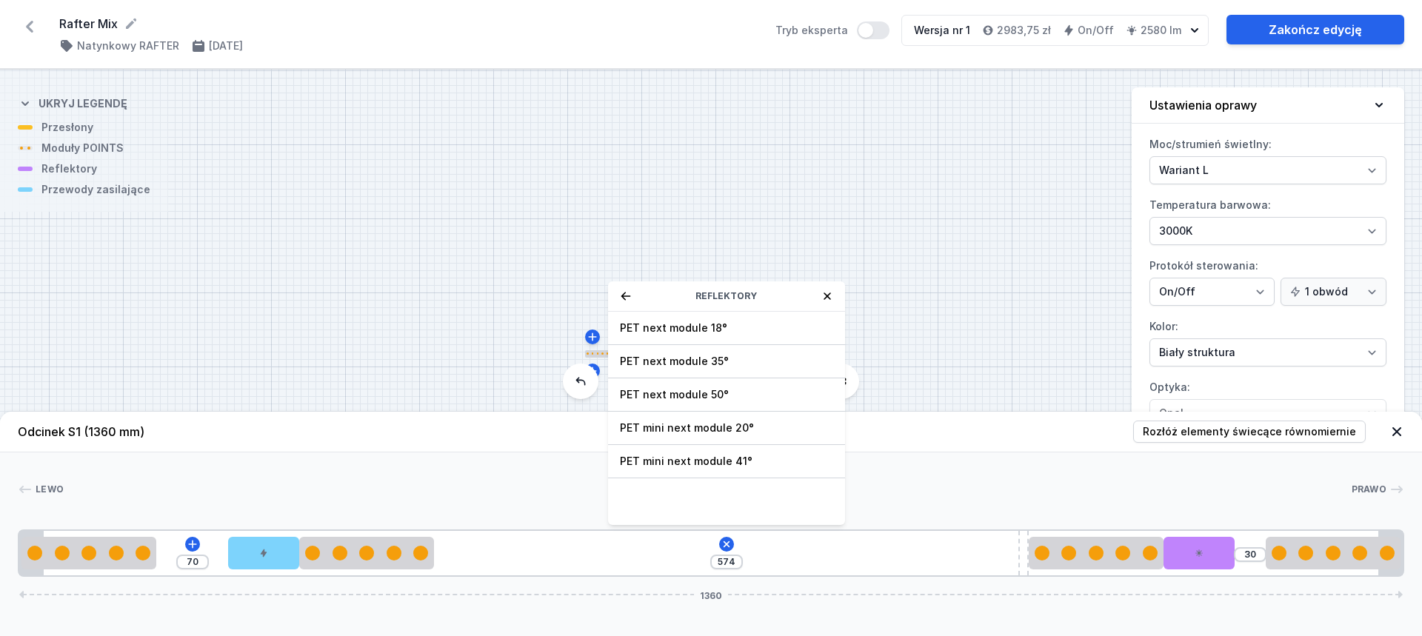
click at [752, 470] on div "PET mini next module 41°" at bounding box center [726, 461] width 237 height 33
type input "504"
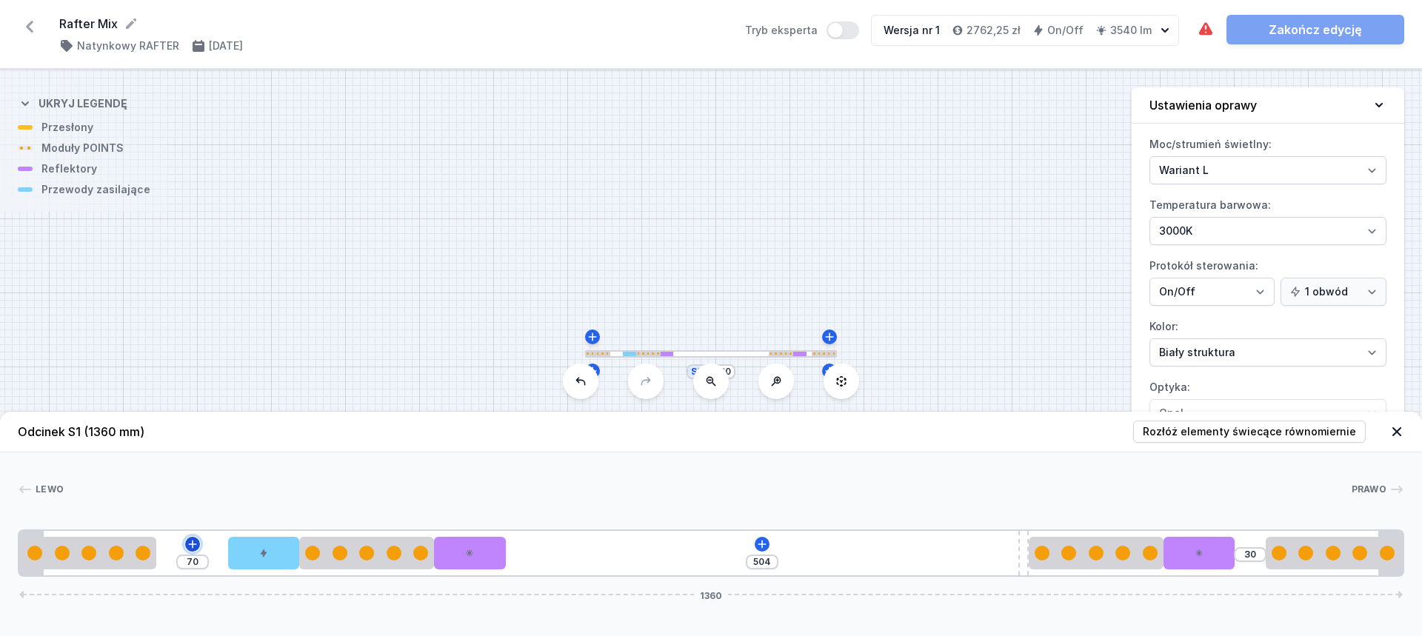
click at [196, 545] on icon at bounding box center [193, 544] width 12 height 12
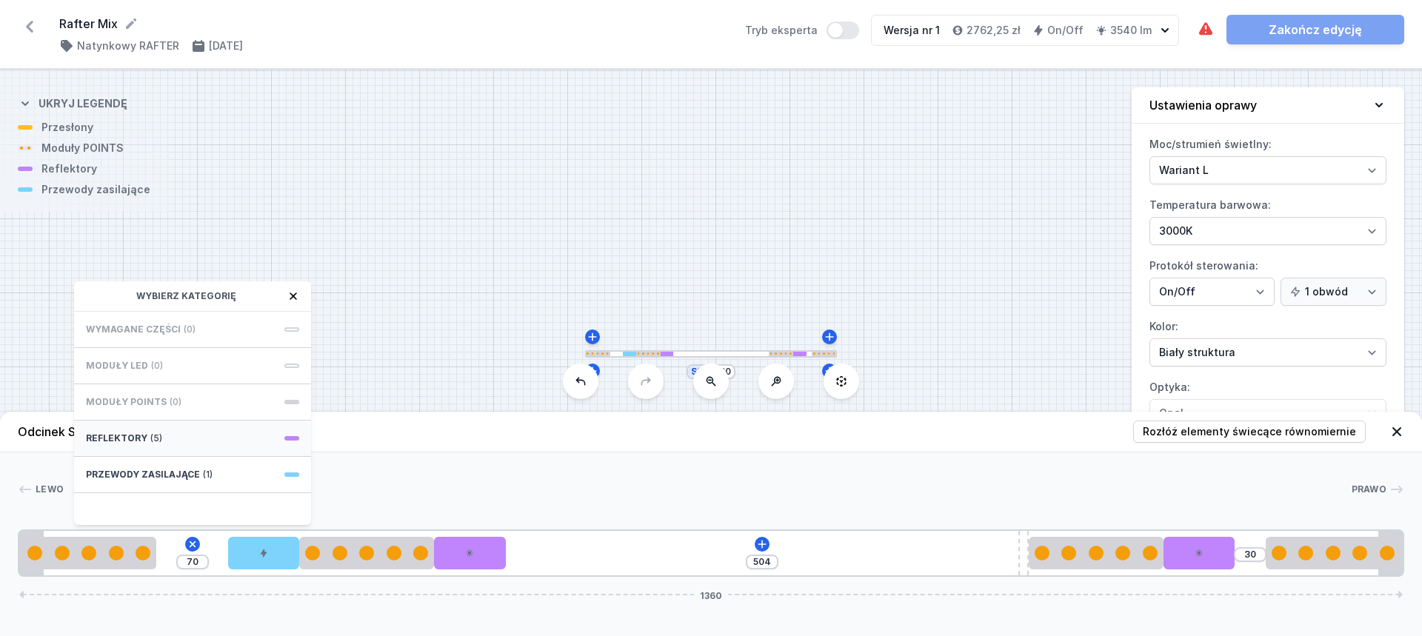
click at [175, 444] on div "Reflektory (5)" at bounding box center [192, 439] width 237 height 36
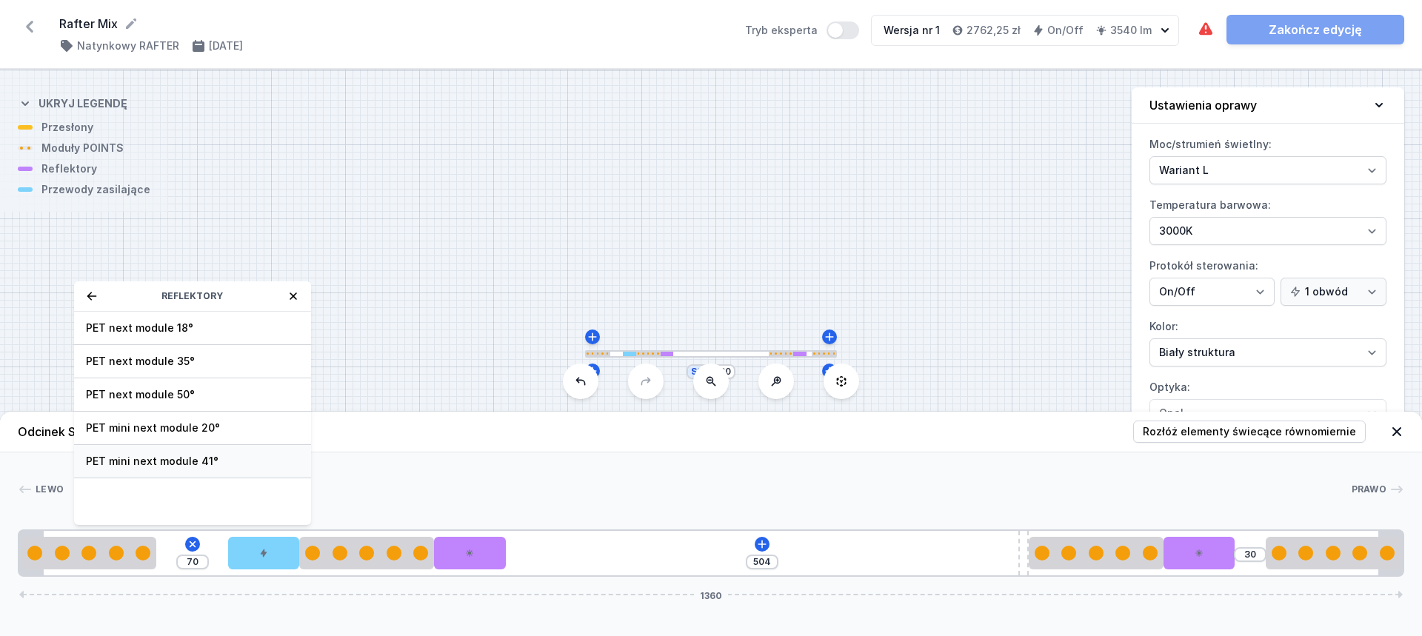
click at [206, 465] on span "PET mini next module 41°" at bounding box center [192, 461] width 213 height 15
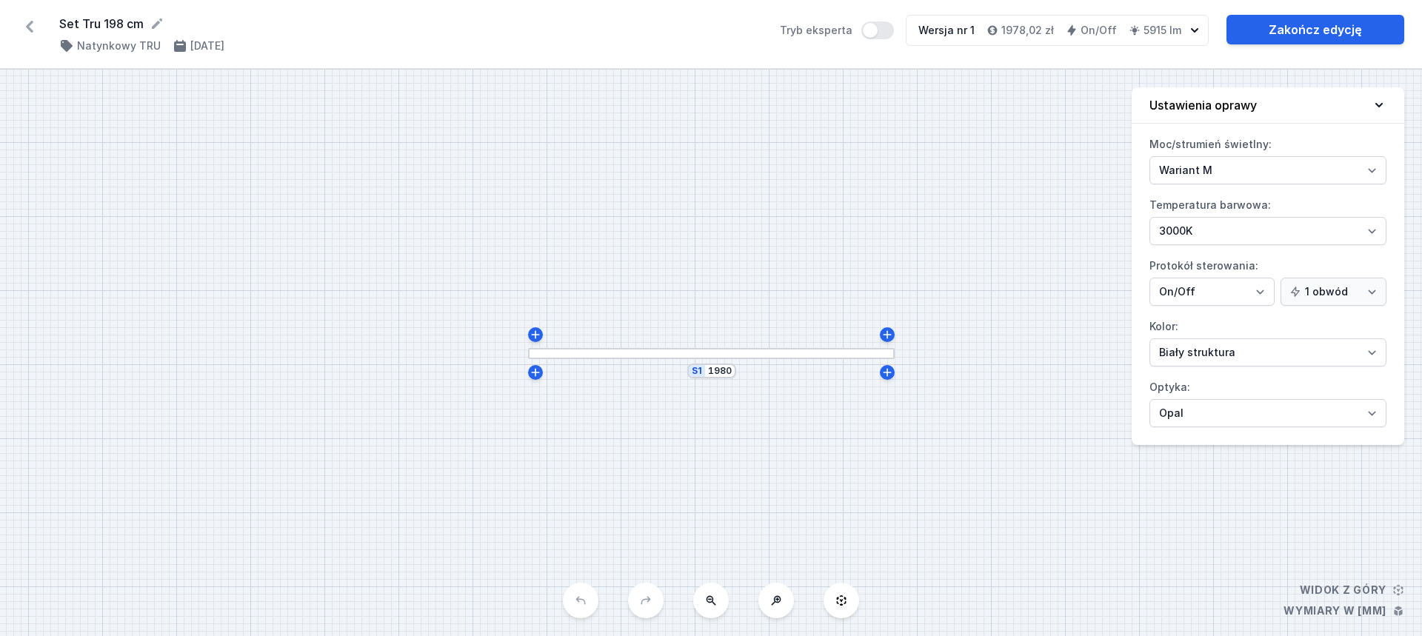
select select "M"
select select "3000"
select select "opal"
select select "M"
select select "3000"
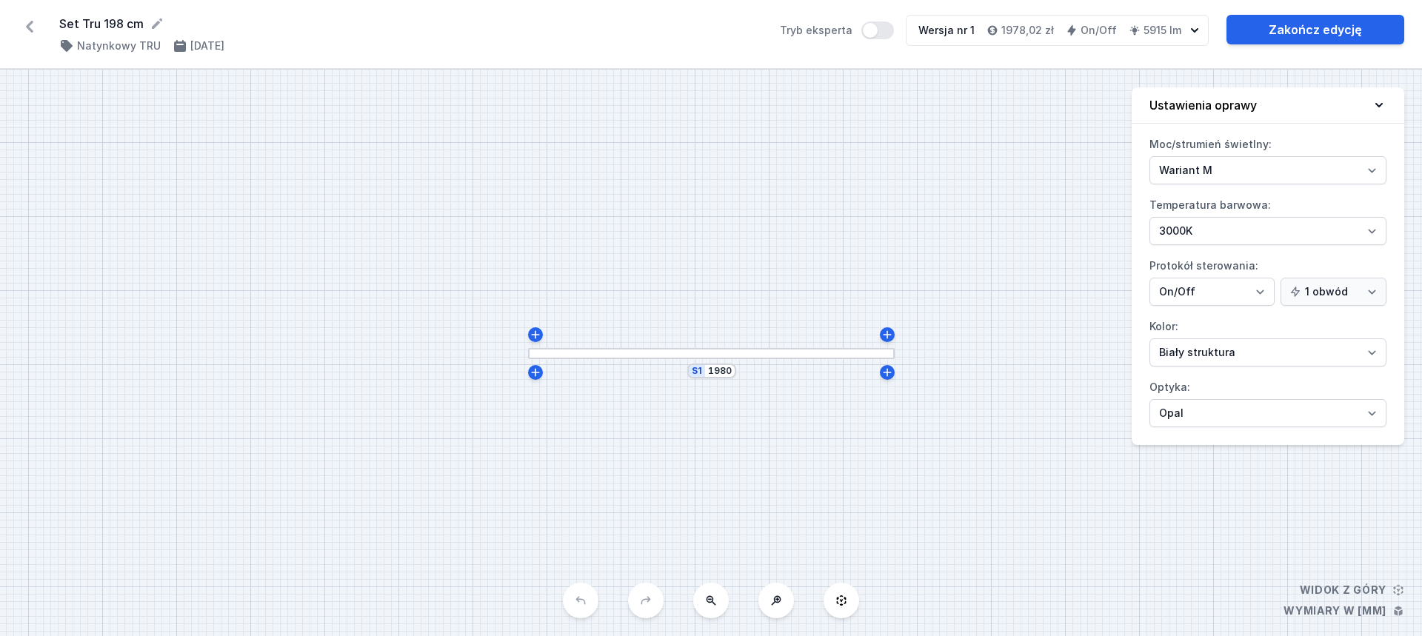
select select "opal"
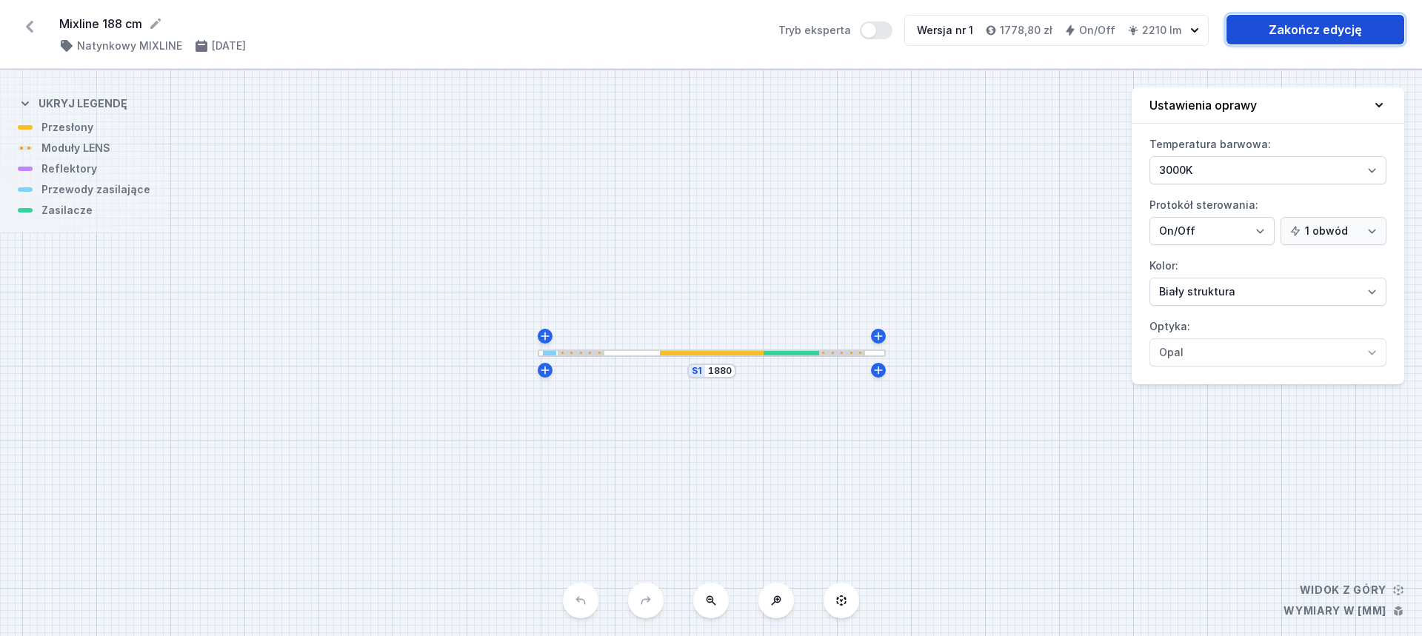
click at [1306, 35] on link "Zakończ edycję" at bounding box center [1315, 30] width 178 height 30
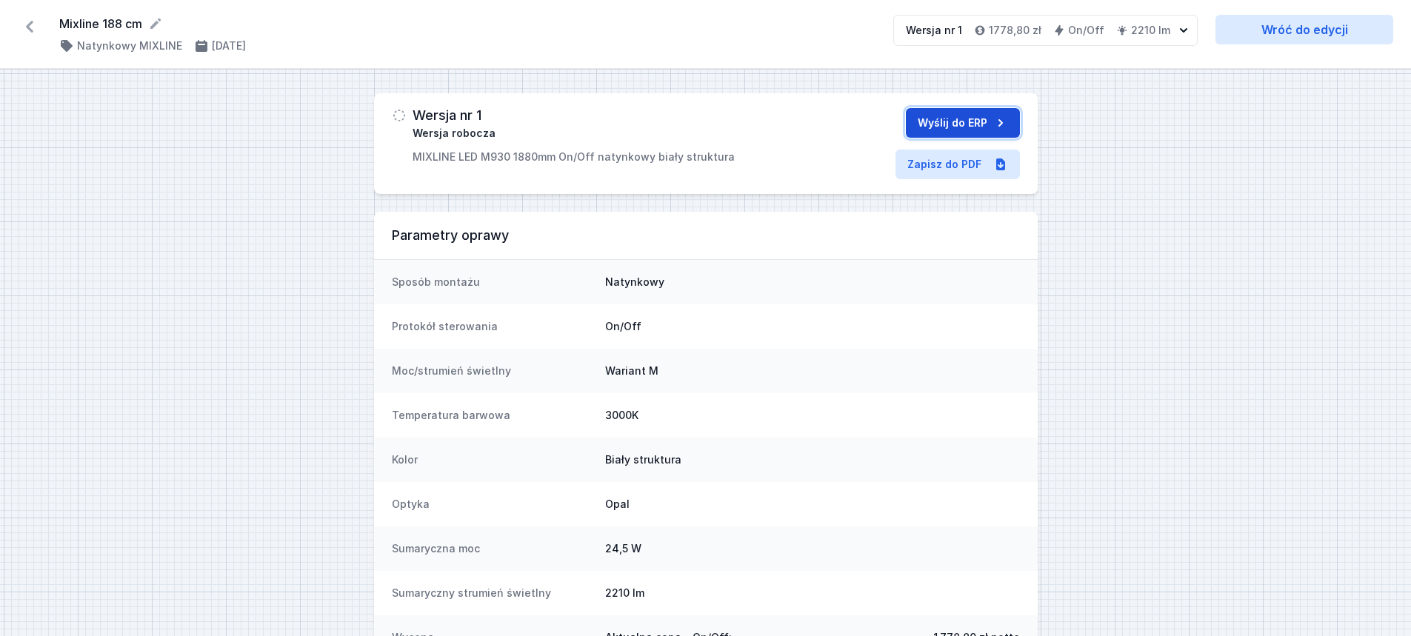
click at [975, 121] on button "Wyślij do ERP" at bounding box center [963, 123] width 114 height 30
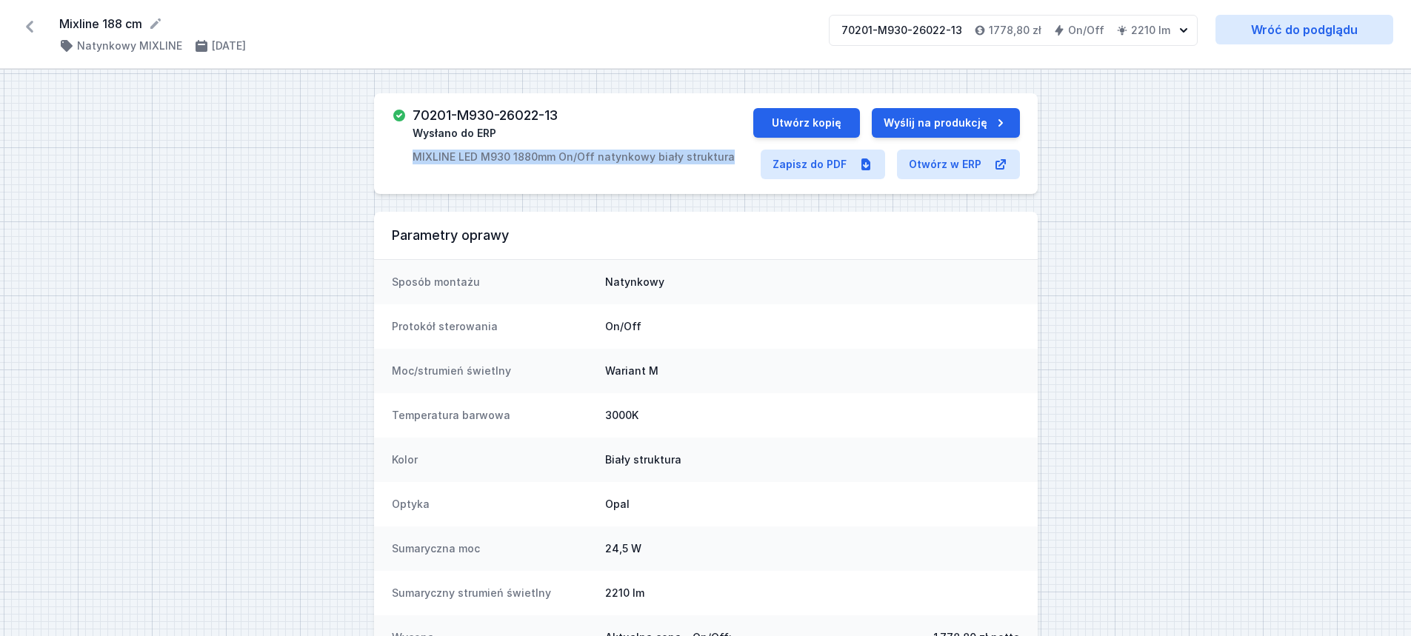
drag, startPoint x: 406, startPoint y: 158, endPoint x: 722, endPoint y: 179, distance: 316.9
click at [722, 179] on div "70201-M930-26022-13 Wysłano do ERP MIXLINE LED M930 1880mm On/Off natynkowy bia…" at bounding box center [706, 143] width 664 height 101
copy p "MIXLINE LED M930 1880mm On/Off natynkowy biały struktura"
click at [821, 165] on link "Zapisz do PDF" at bounding box center [823, 165] width 124 height 30
click at [30, 27] on icon at bounding box center [30, 27] width 24 height 24
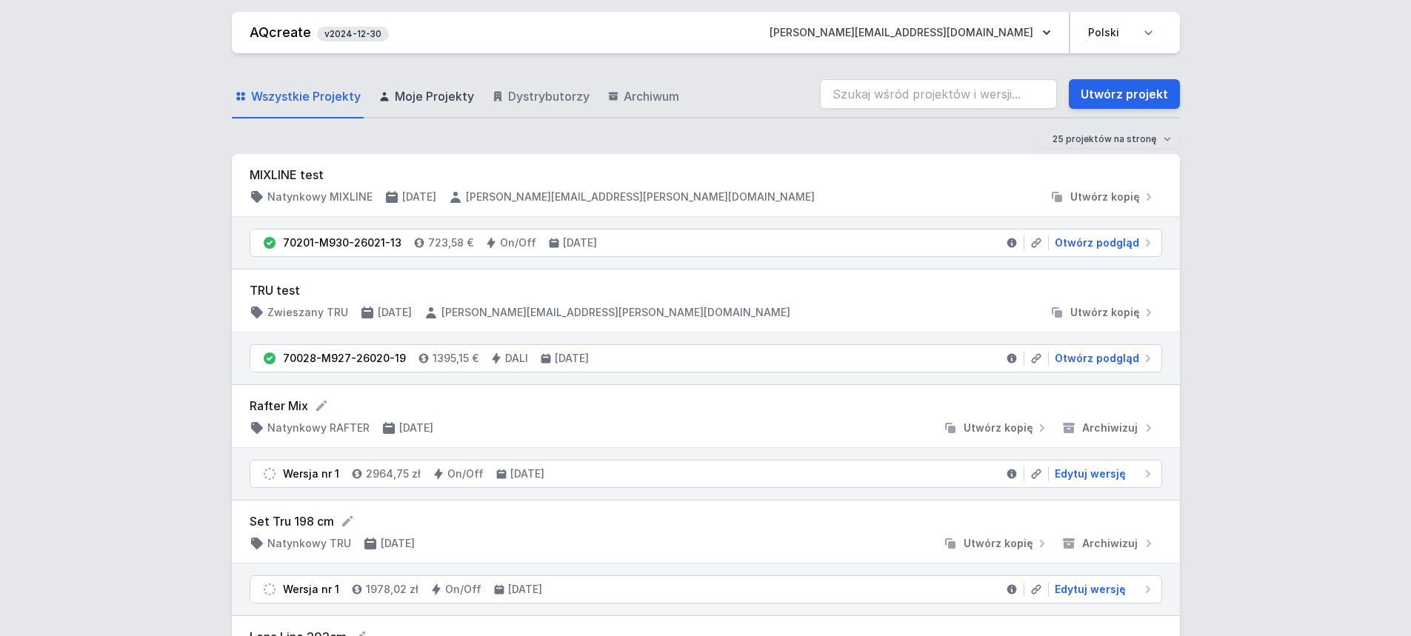
click at [429, 96] on span "Moje Projekty" at bounding box center [434, 96] width 79 height 18
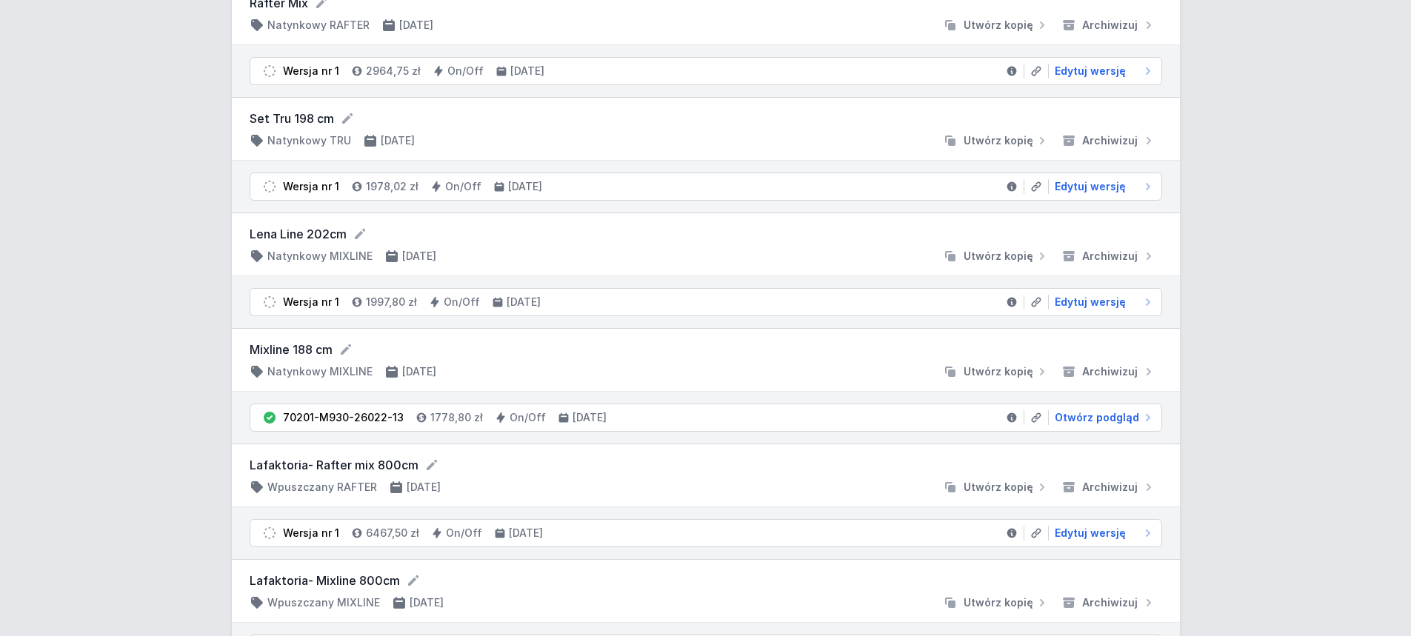
scroll to position [148, 0]
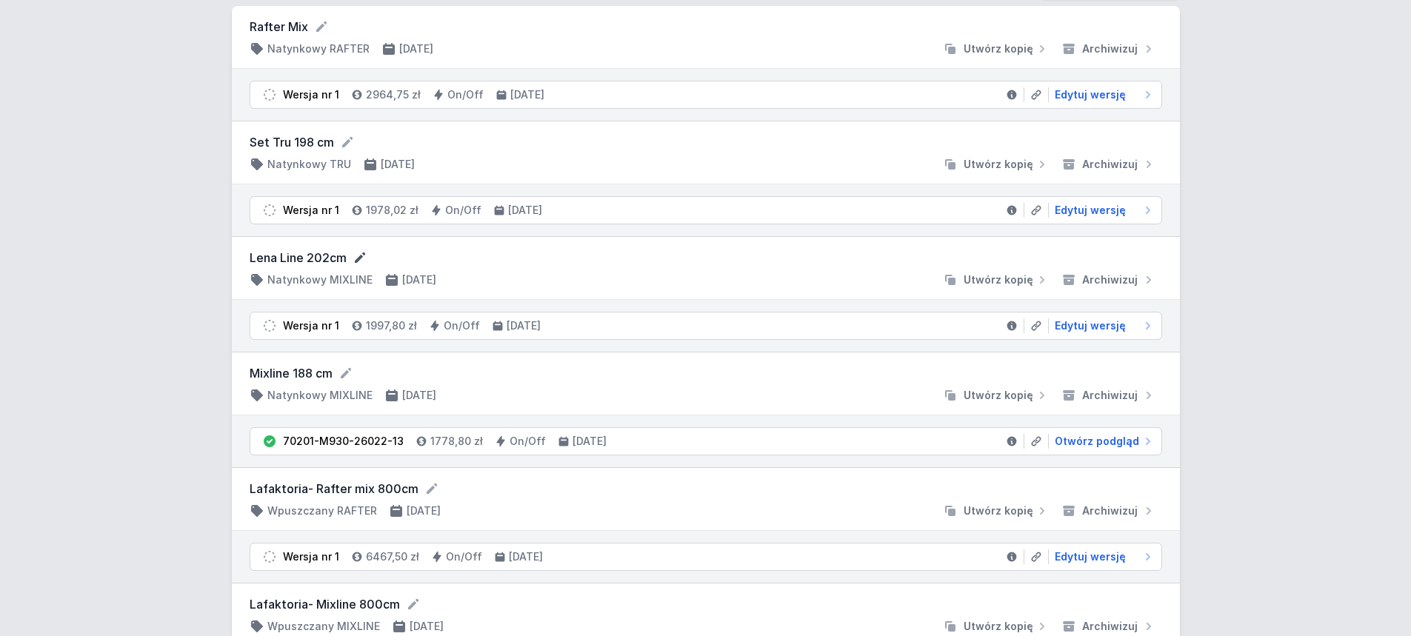
click at [364, 254] on icon at bounding box center [360, 258] width 10 height 10
click at [283, 258] on input "Lena Line 202cm" at bounding box center [392, 258] width 284 height 19
type input "Lens Line 202cm"
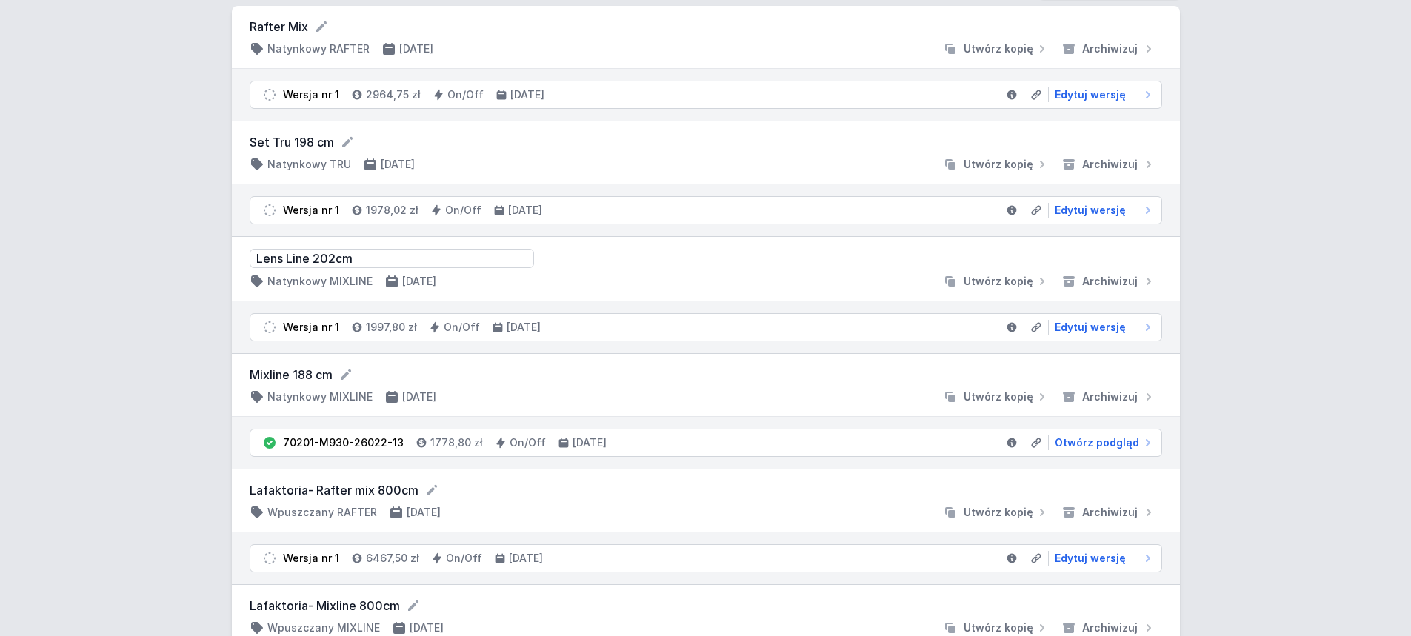
click at [592, 283] on div at bounding box center [692, 281] width 489 height 15
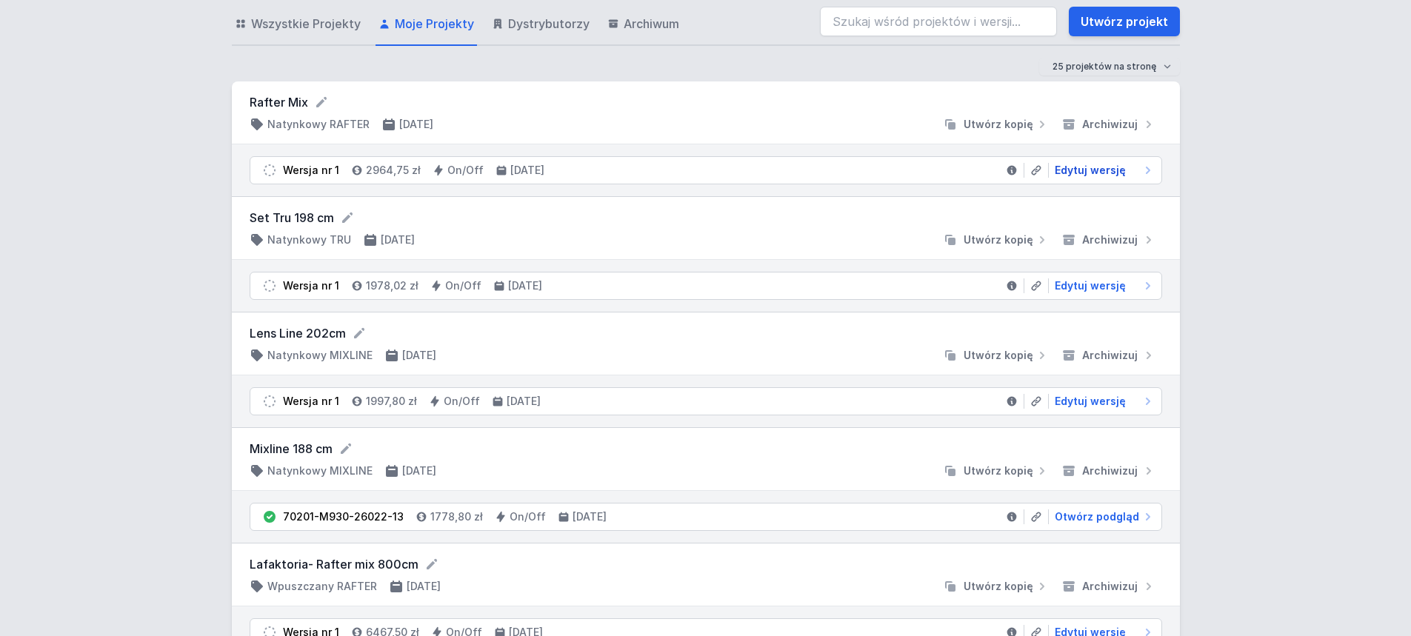
scroll to position [0, 0]
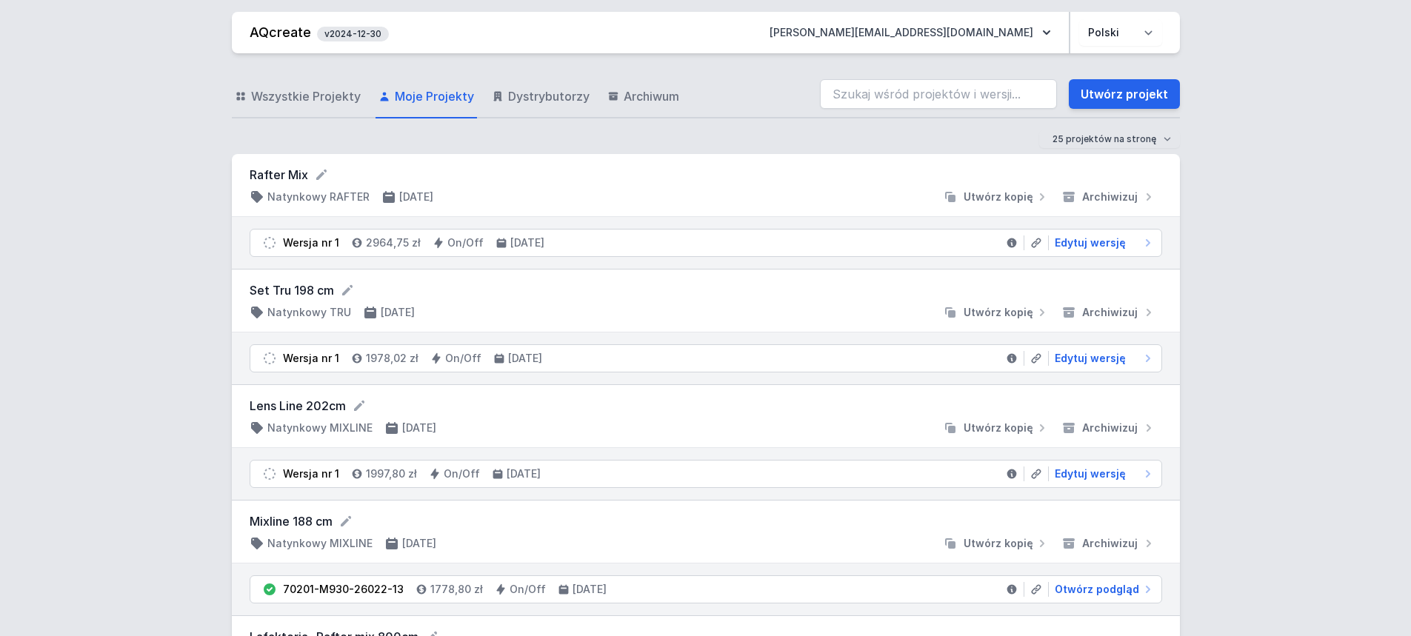
click at [409, 89] on span "Moje Projekty" at bounding box center [434, 96] width 79 height 18
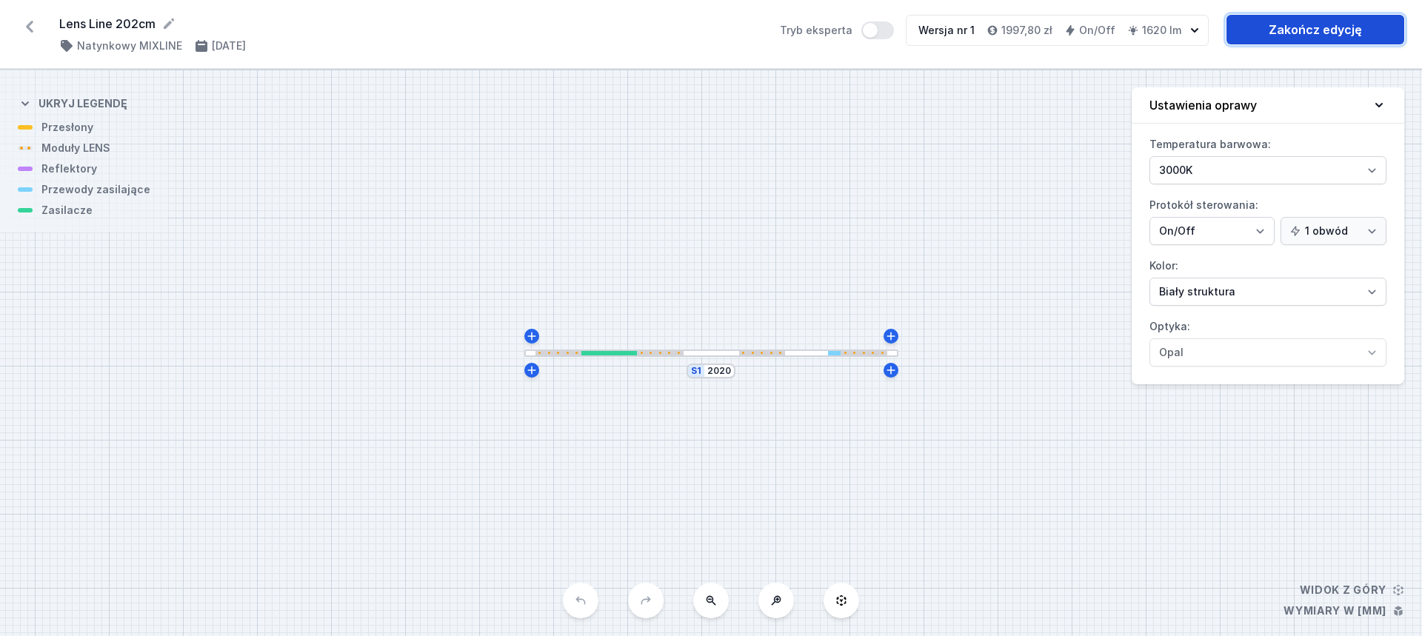
click at [1295, 34] on link "Zakończ edycję" at bounding box center [1315, 30] width 178 height 30
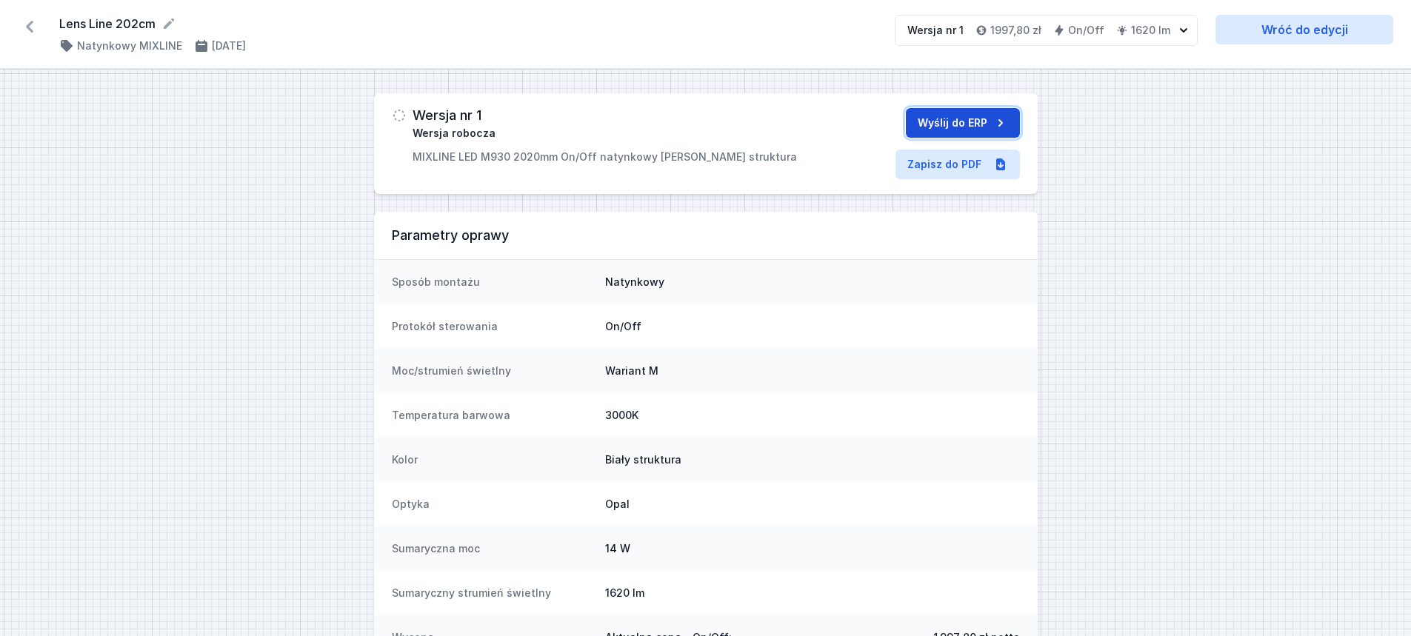
click at [985, 117] on button "Wyślij do ERP" at bounding box center [963, 123] width 114 height 30
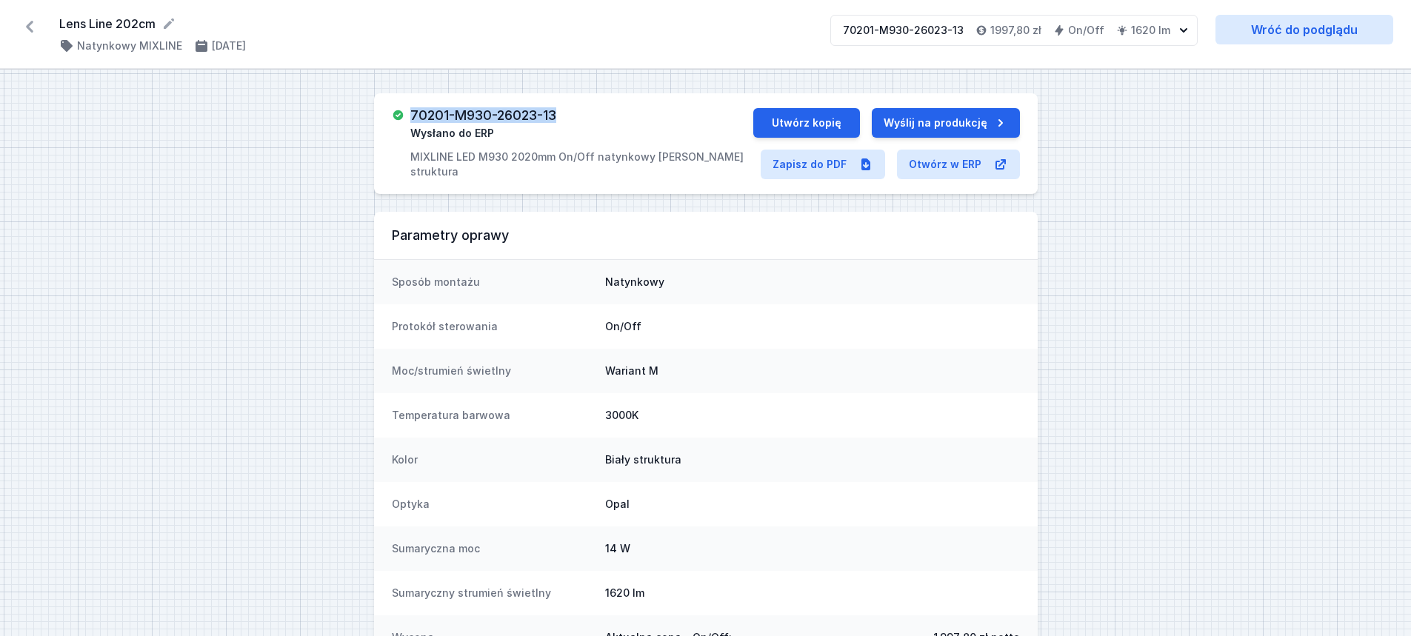
drag, startPoint x: 414, startPoint y: 112, endPoint x: 578, endPoint y: 117, distance: 164.5
click at [578, 117] on div "70201-M930-26023-13 Wysłano do ERP MIXLINE LED M930 2020mm On/Off natynkowy [PE…" at bounding box center [581, 143] width 342 height 71
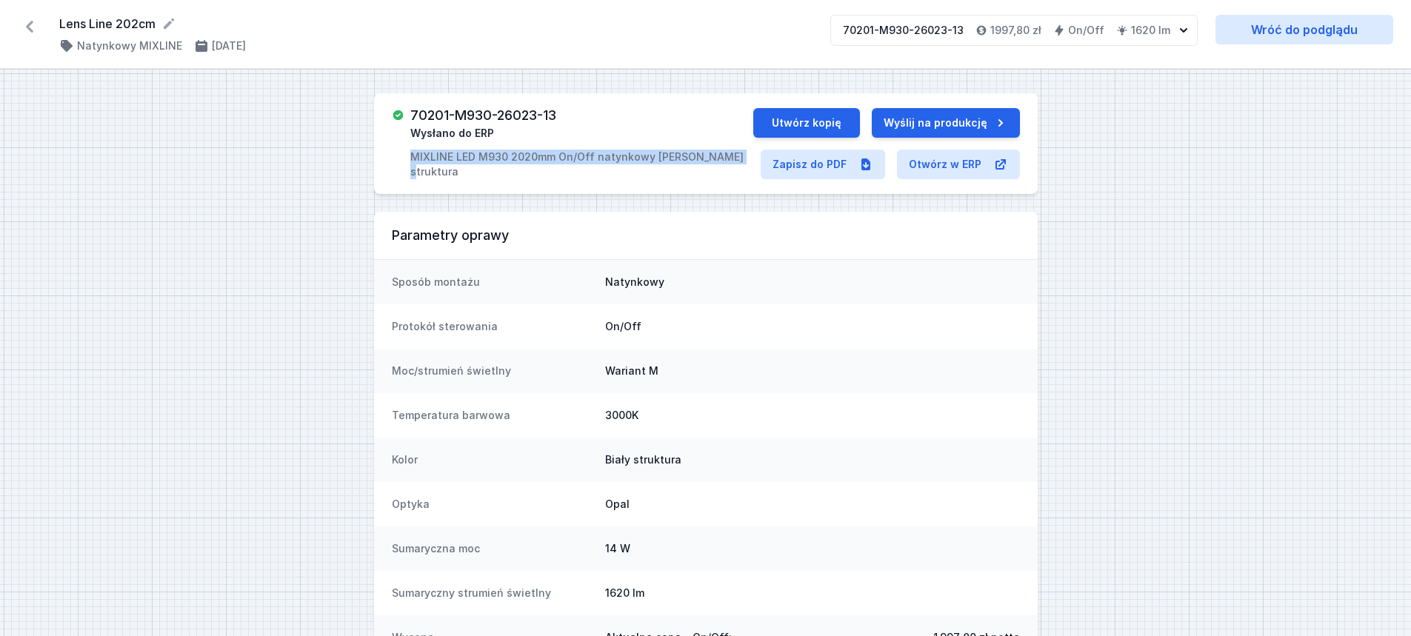
drag, startPoint x: 415, startPoint y: 158, endPoint x: 723, endPoint y: 154, distance: 308.1
click at [723, 154] on p "MIXLINE LED M930 2020mm On/Off natynkowy [PERSON_NAME] struktura" at bounding box center [581, 165] width 342 height 30
copy p "MIXLINE LED M930 2020mm On/Off natynkowy [PERSON_NAME] struktura"
click at [824, 167] on link "Zapisz do PDF" at bounding box center [823, 165] width 124 height 30
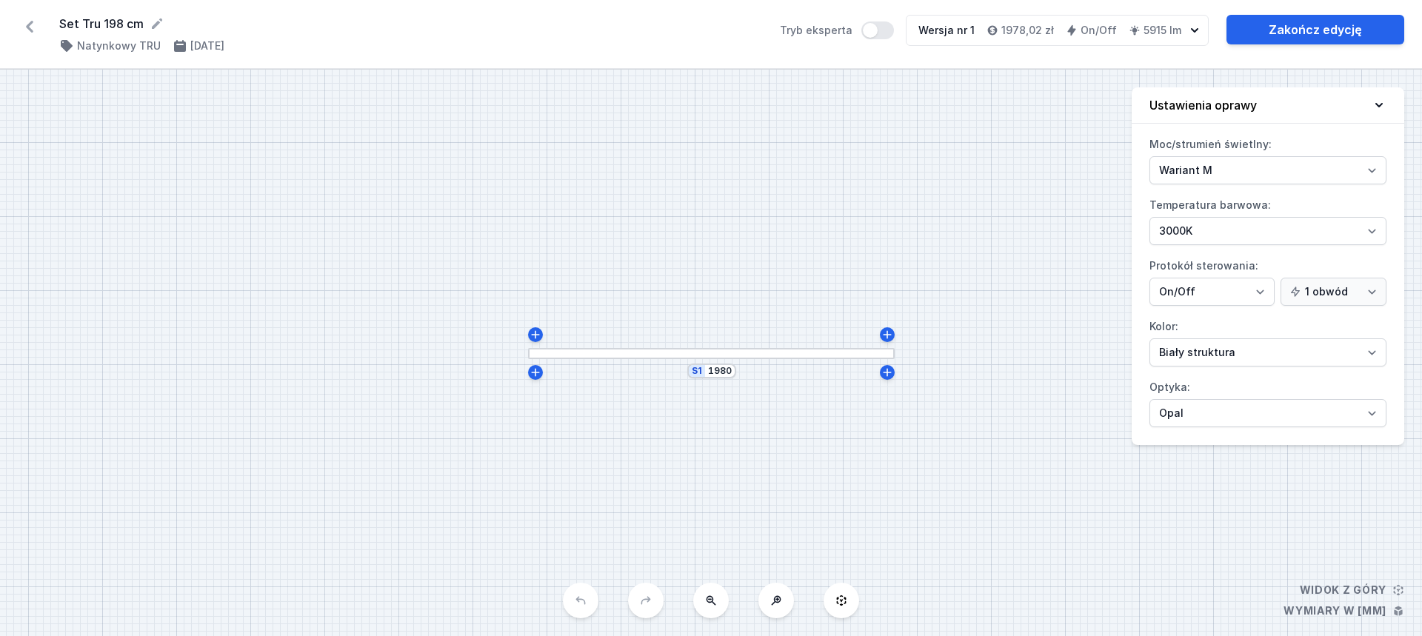
select select "M"
select select "3000"
select select "opal"
click at [1235, 170] on select "Wariant L Wariant M" at bounding box center [1267, 170] width 237 height 28
select select "L"
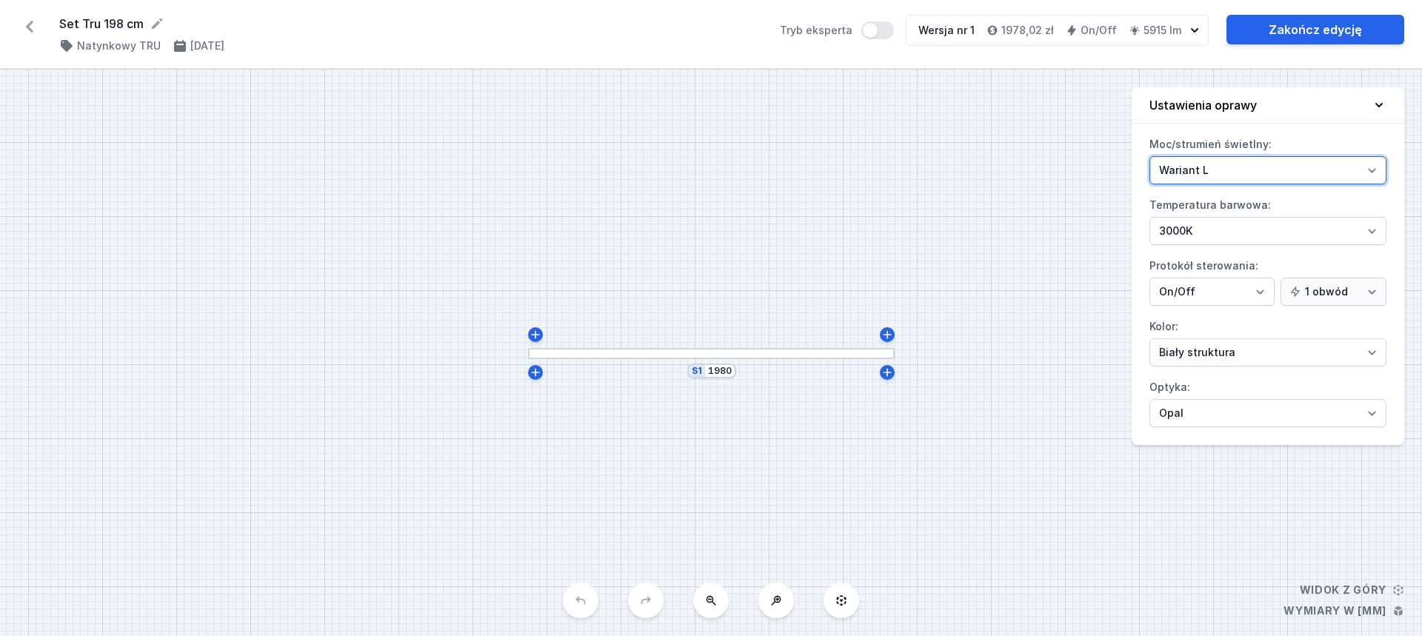
click at [1149, 156] on select "Wariant L Wariant M" at bounding box center [1267, 170] width 237 height 28
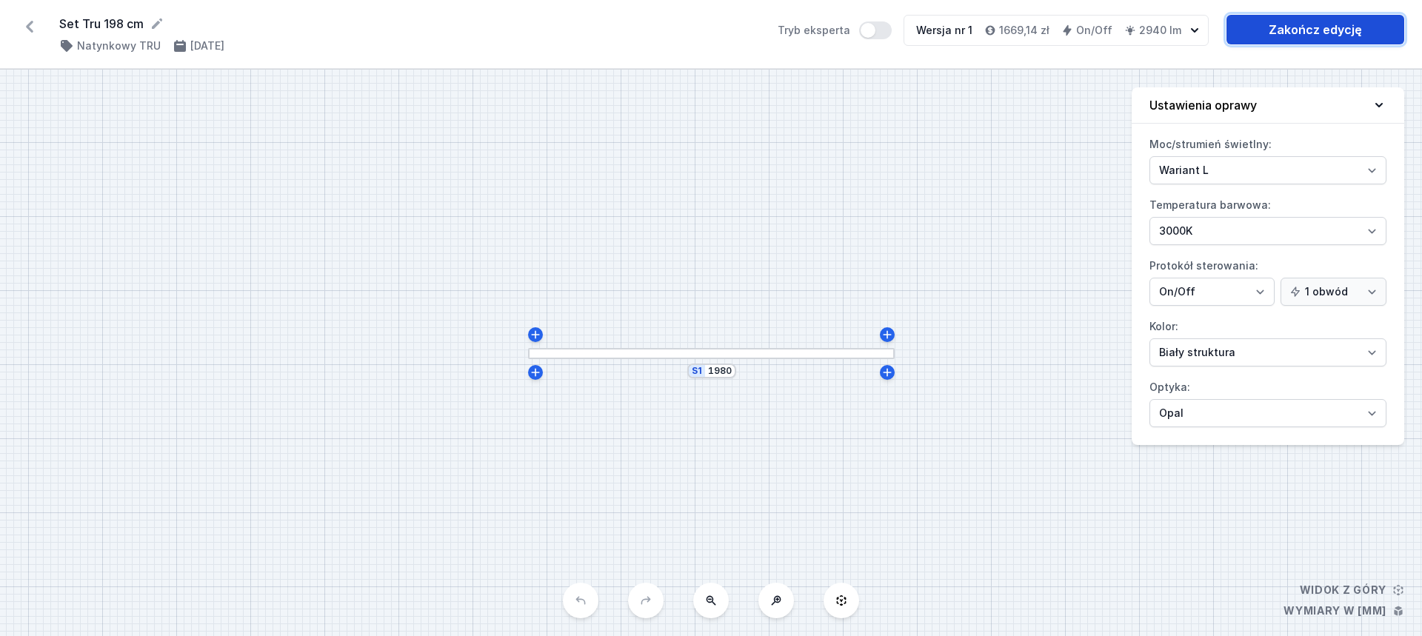
click at [1292, 33] on link "Zakończ edycję" at bounding box center [1315, 30] width 178 height 30
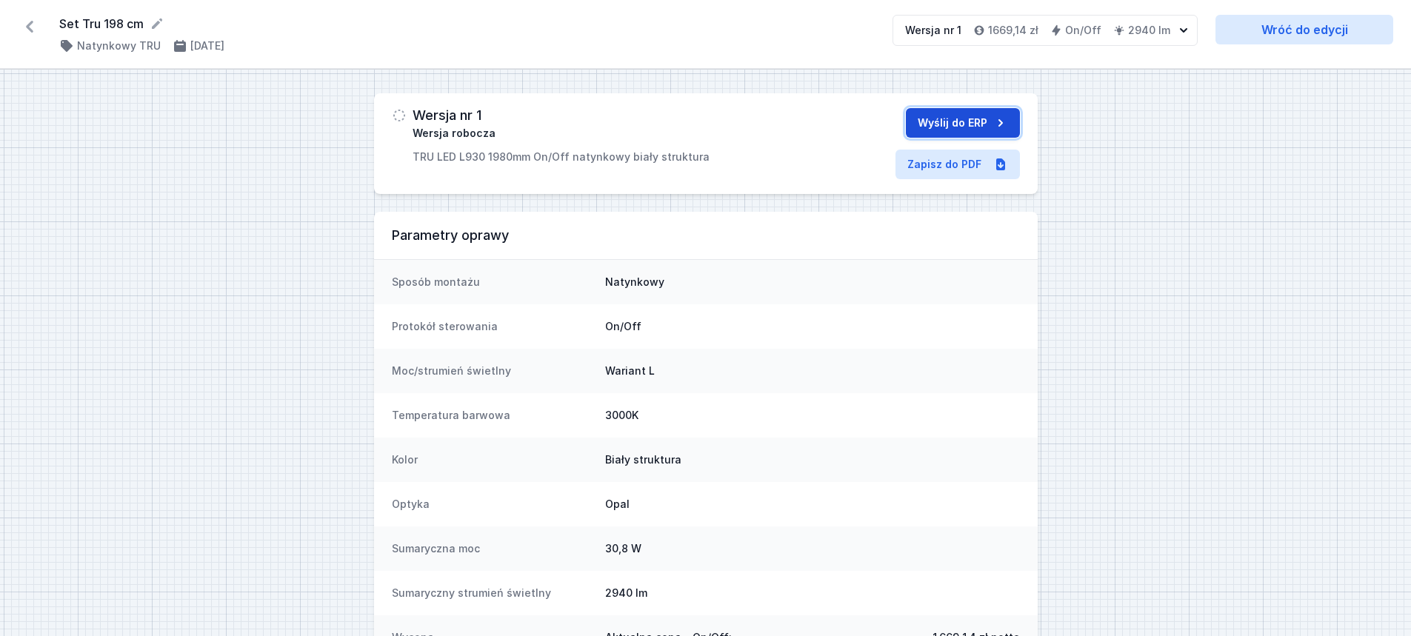
click at [945, 121] on button "Wyślij do ERP" at bounding box center [963, 123] width 114 height 30
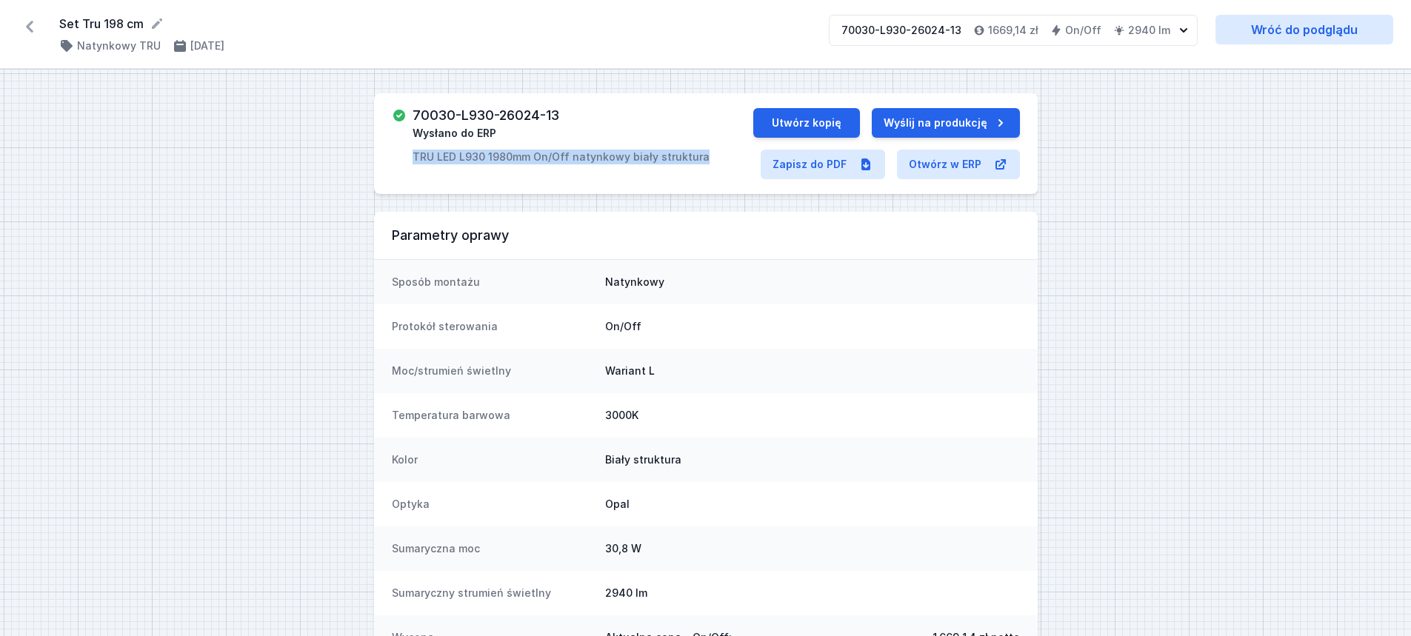
drag, startPoint x: 412, startPoint y: 156, endPoint x: 696, endPoint y: 169, distance: 284.7
click at [696, 169] on div "70030-L930-26024-13 Wysłano do ERP TRU LED L930 1980mm On/Off natynkowy biały s…" at bounding box center [706, 143] width 664 height 101
copy p "TRU LED L930 1980mm On/Off natynkowy biały struktura"
click at [839, 171] on link "Zapisz do PDF" at bounding box center [823, 165] width 124 height 30
click at [792, 118] on button "Utwórz kopię" at bounding box center [806, 123] width 107 height 30
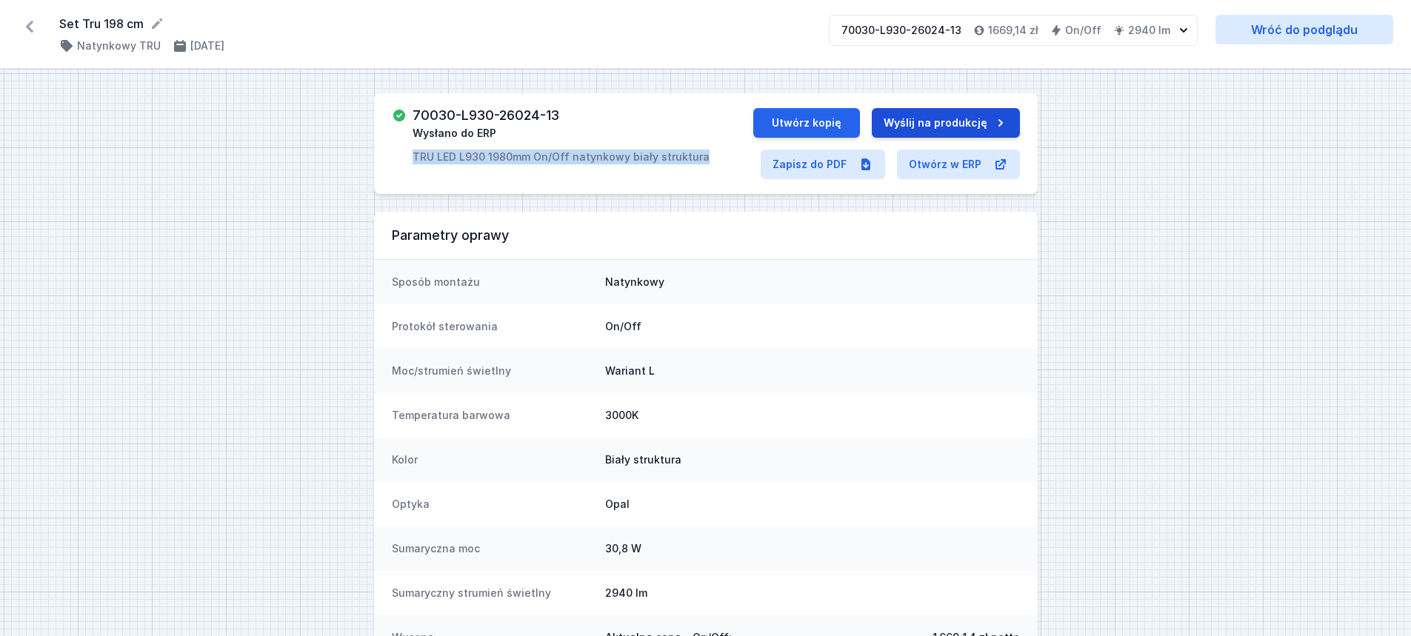
select select "3000"
select select "opal"
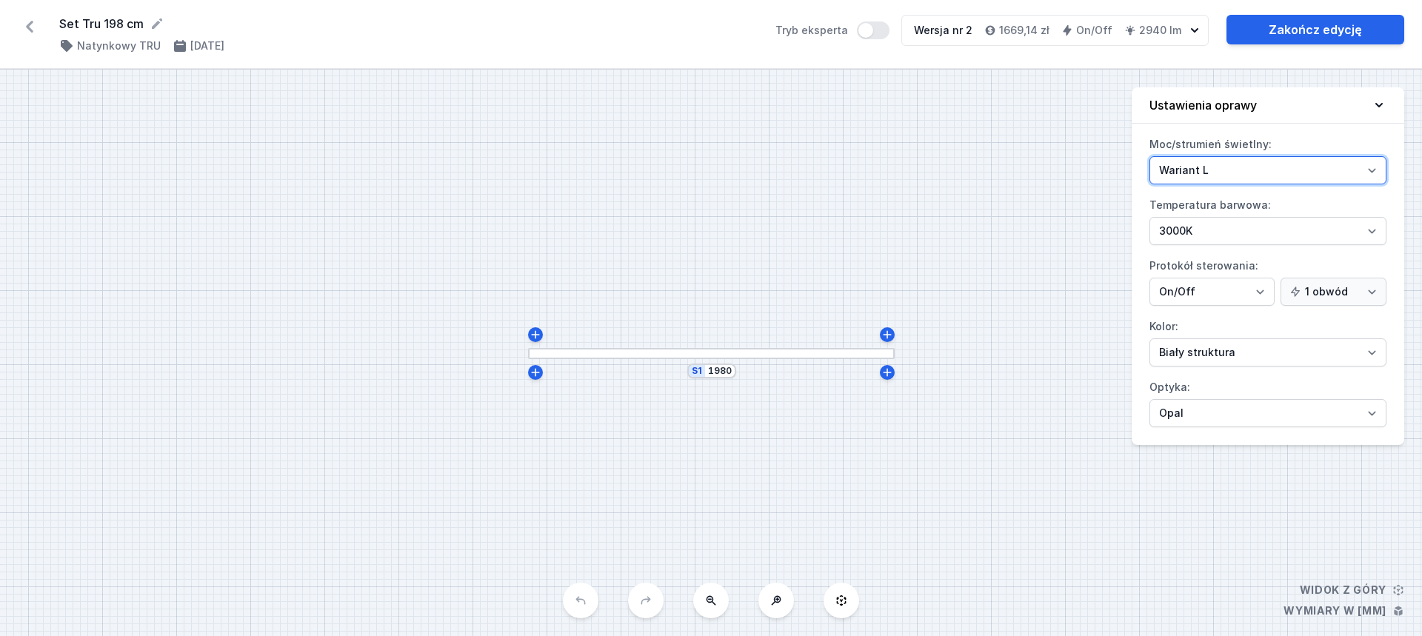
click at [1200, 167] on select "Wariant L Wariant M" at bounding box center [1267, 170] width 237 height 28
select select "M"
click at [1149, 156] on select "Wariant L Wariant M" at bounding box center [1267, 170] width 237 height 28
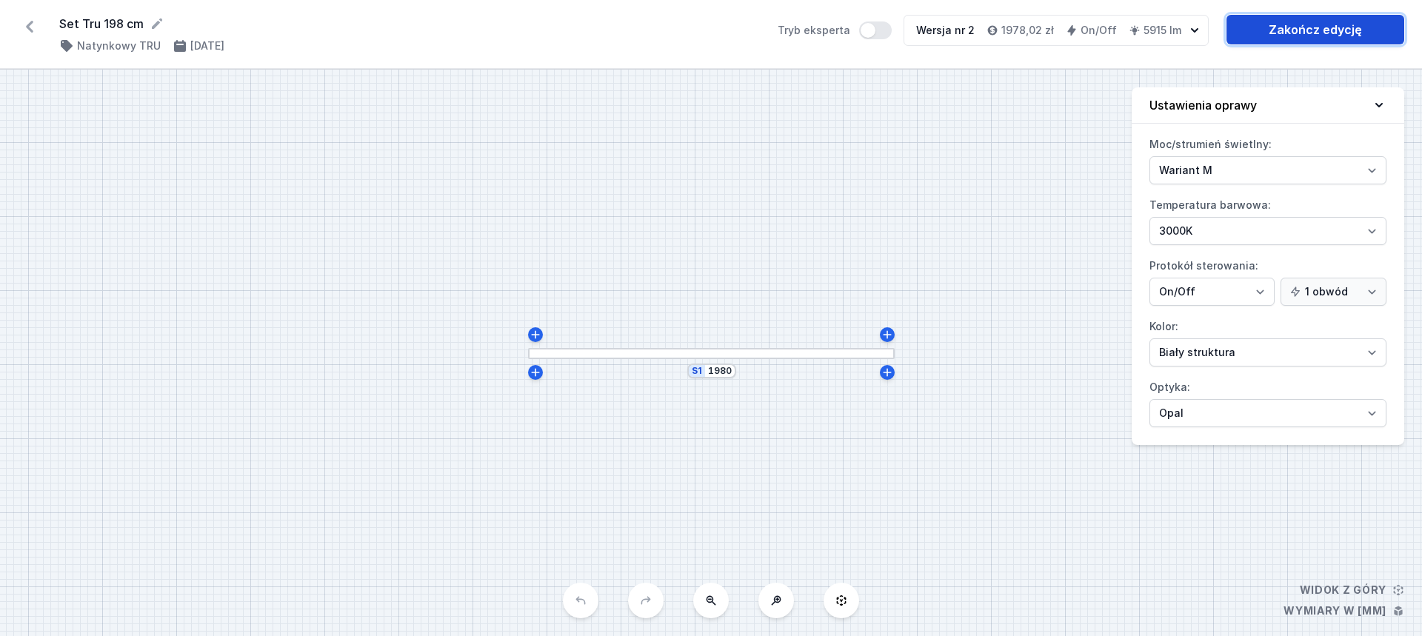
click at [1277, 34] on link "Zakończ edycję" at bounding box center [1315, 30] width 178 height 30
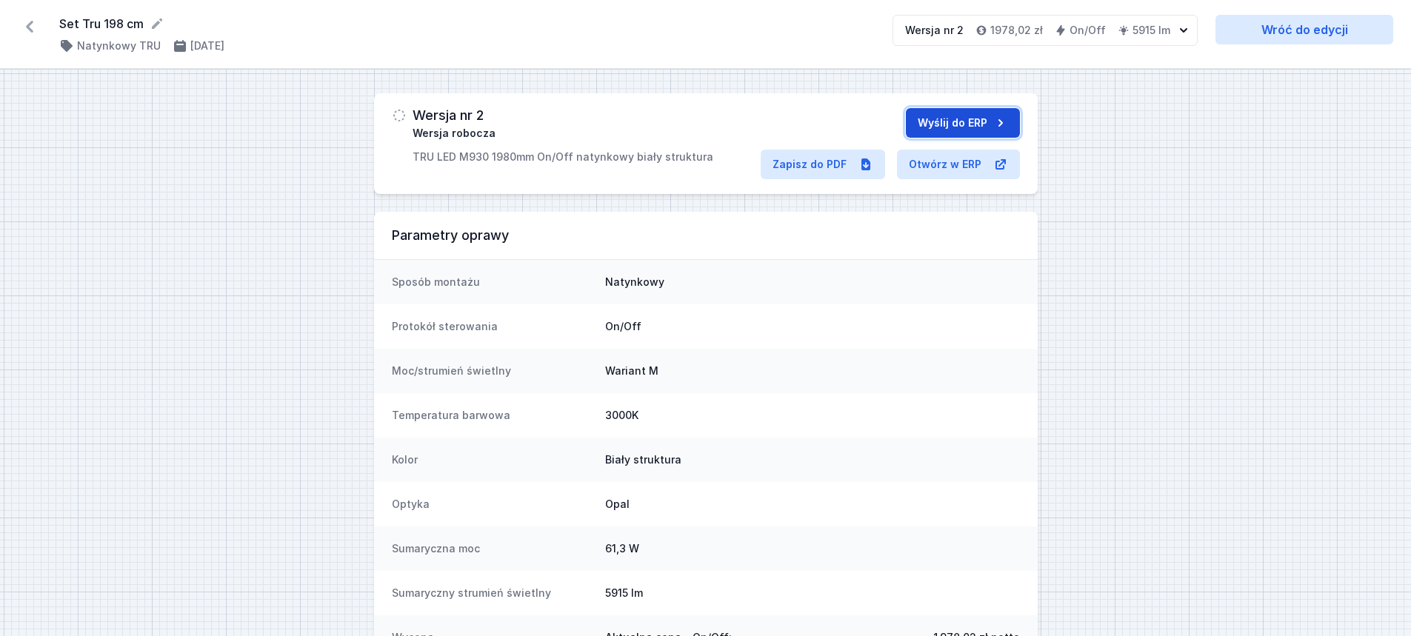
click at [967, 118] on button "Wyślij do ERP" at bounding box center [963, 123] width 114 height 30
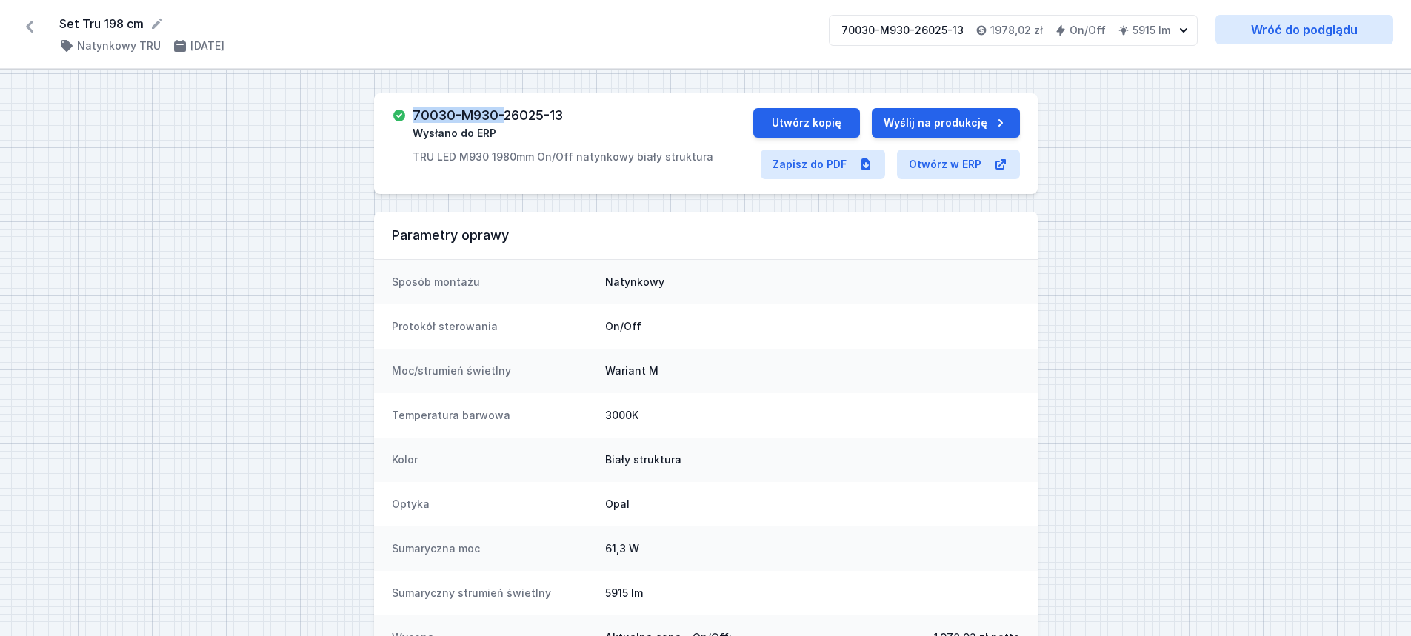
drag, startPoint x: 420, startPoint y: 111, endPoint x: 507, endPoint y: 111, distance: 86.6
click at [507, 111] on h3 "70030-M930-26025-13" at bounding box center [487, 115] width 150 height 15
drag, startPoint x: 413, startPoint y: 150, endPoint x: 699, endPoint y: 153, distance: 285.9
click at [699, 153] on p "TRU LED M930 1980mm On/Off natynkowy biały struktura" at bounding box center [562, 157] width 301 height 15
copy p "TRU LED M930 1980mm On/Off natynkowy biały struktura"
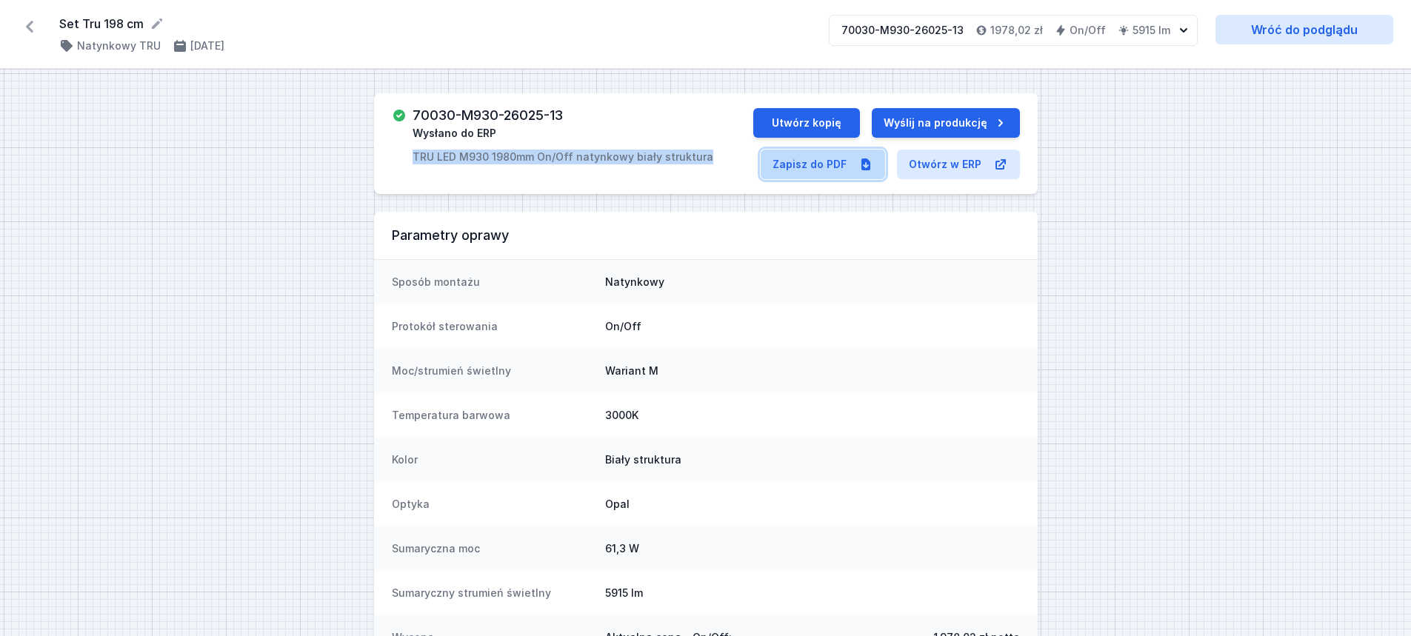
click at [835, 169] on link "Zapisz do PDF" at bounding box center [823, 165] width 124 height 30
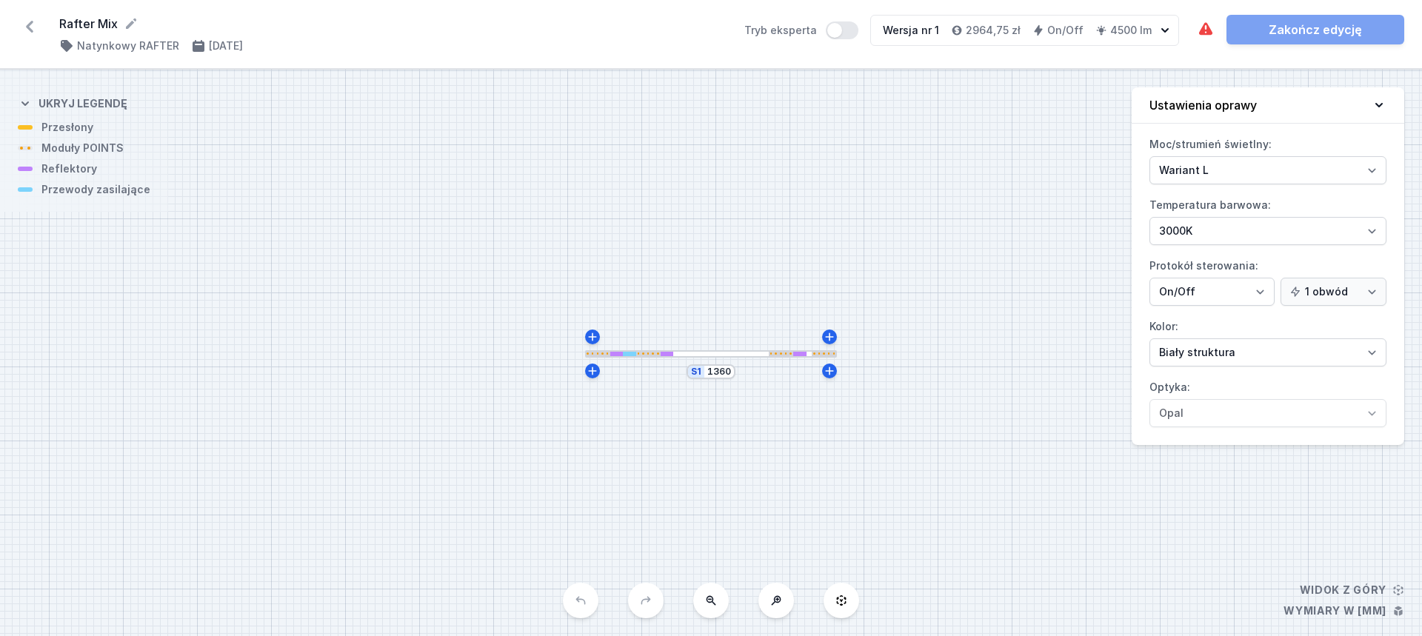
select select "3000"
click at [736, 354] on div at bounding box center [711, 353] width 252 height 7
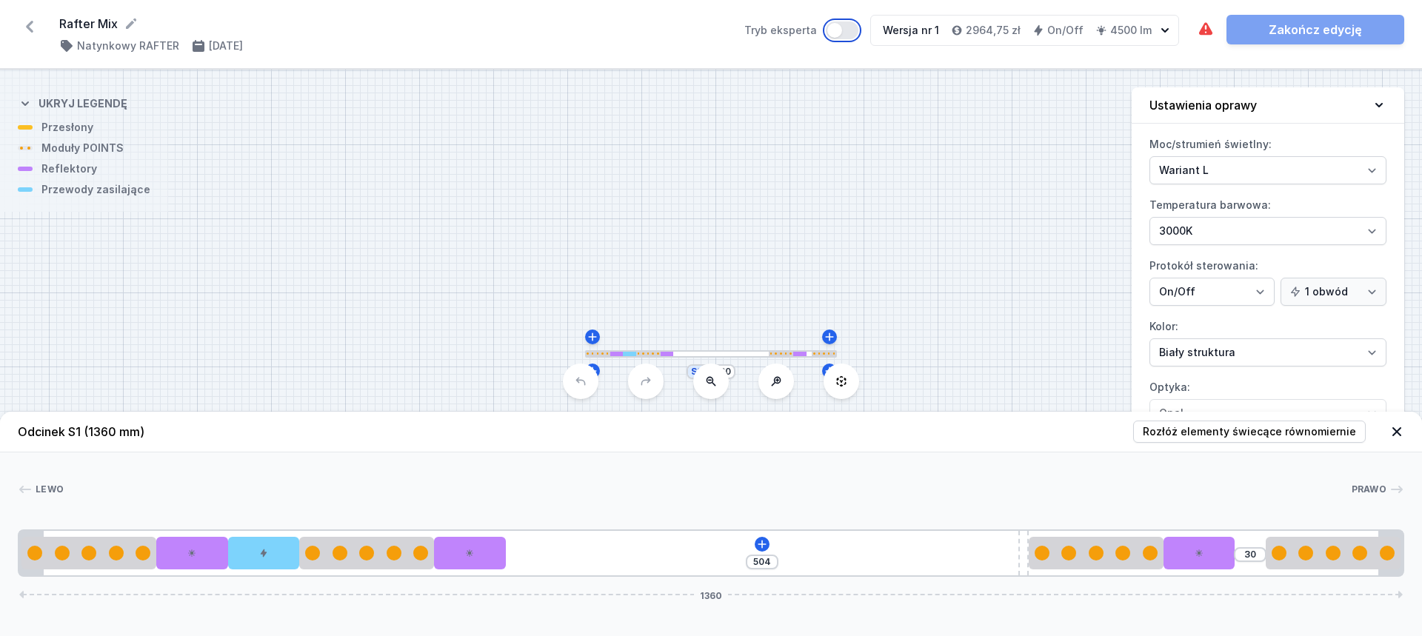
click at [854, 33] on button "Tryb eksperta" at bounding box center [842, 30] width 33 height 18
type input "102"
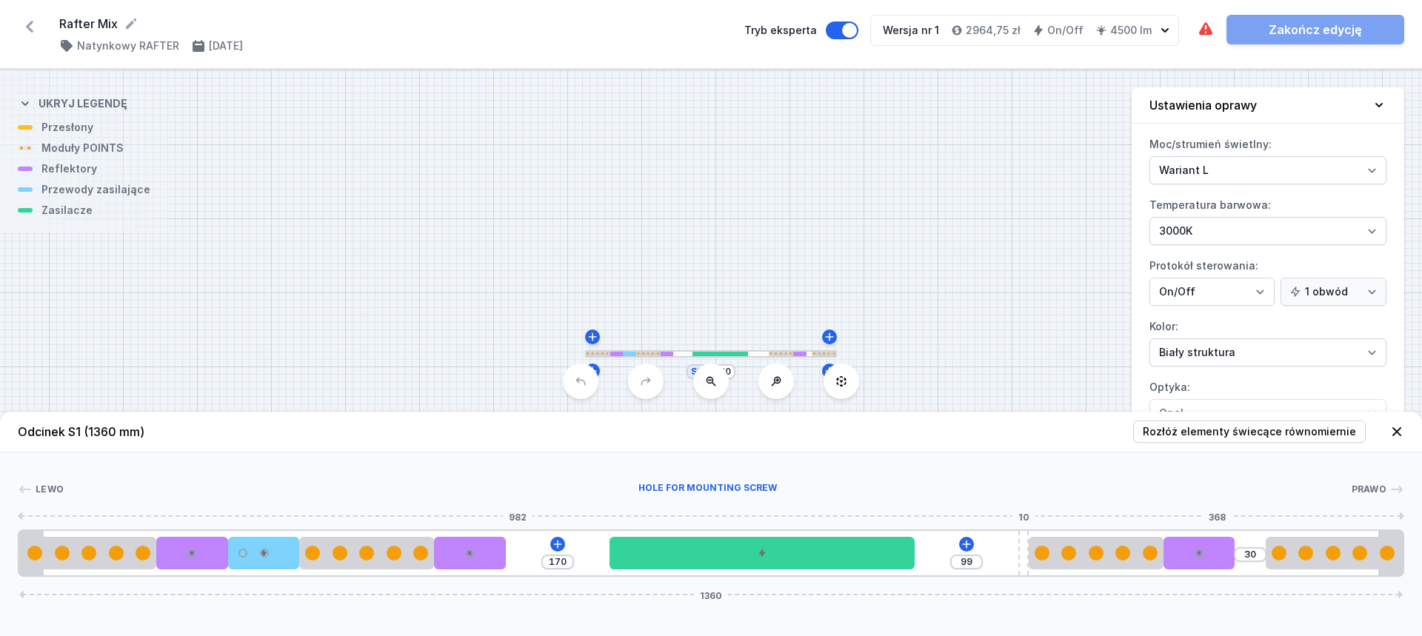
type input "173"
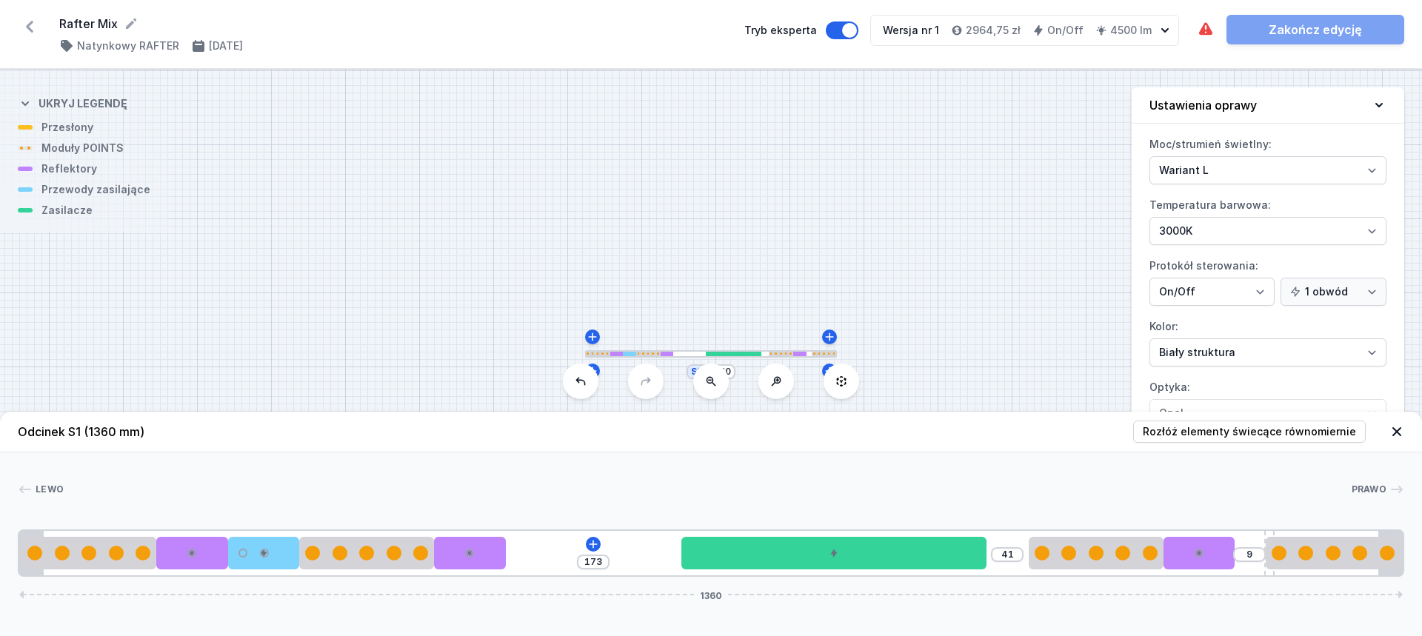
type input "8"
drag, startPoint x: 1023, startPoint y: 543, endPoint x: 1266, endPoint y: 534, distance: 243.8
type input "168"
type input "37"
type input "173"
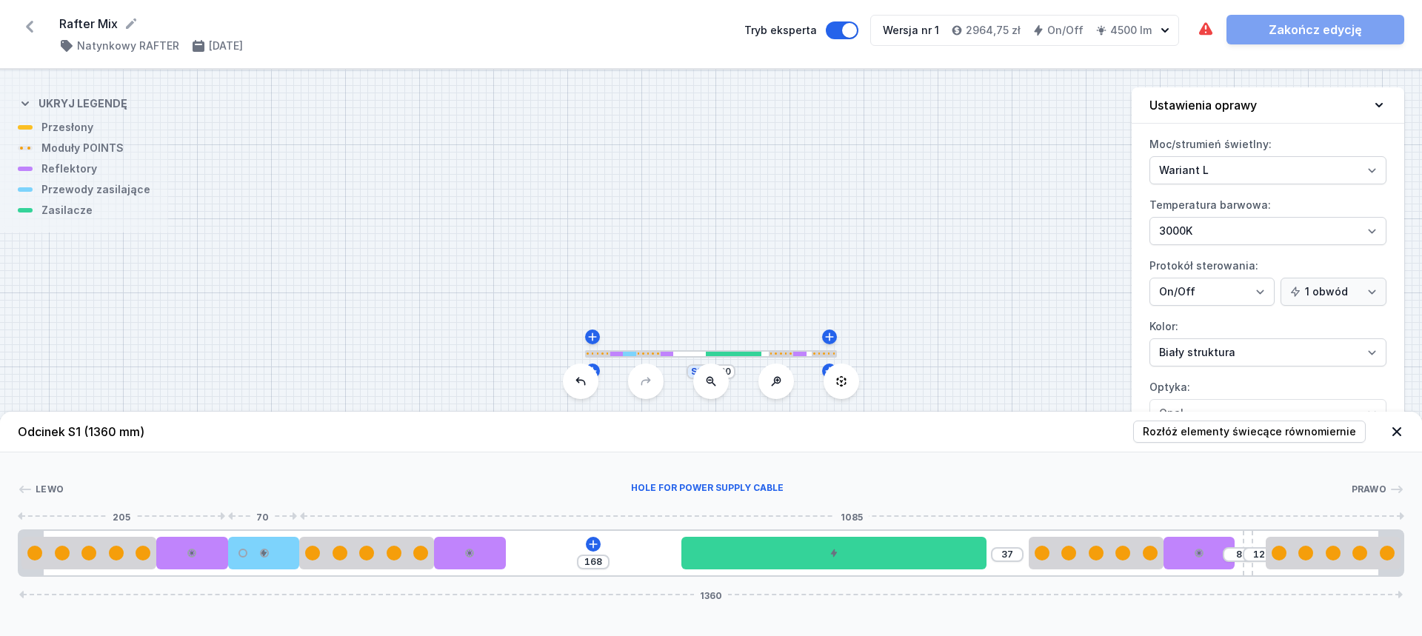
type input "41"
type input "138"
type input "6"
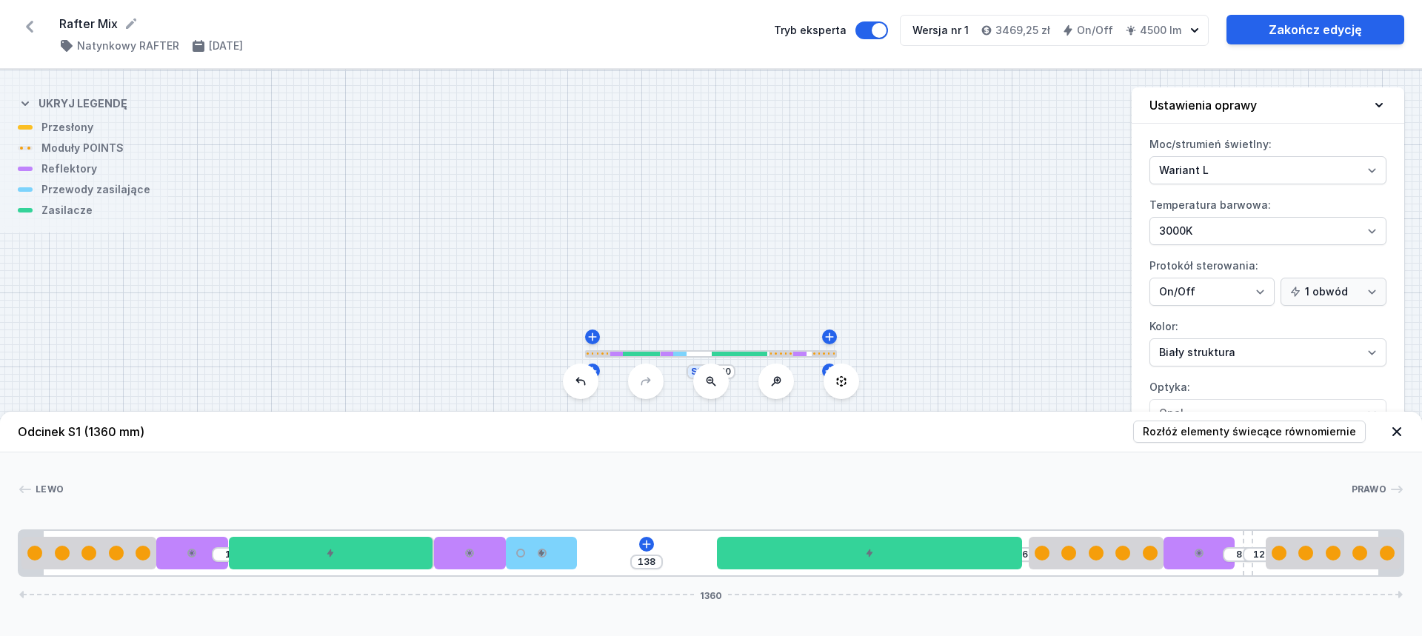
drag, startPoint x: 266, startPoint y: 559, endPoint x: 588, endPoint y: 566, distance: 322.2
click at [1299, 27] on link "Zakończ edycję" at bounding box center [1315, 30] width 178 height 30
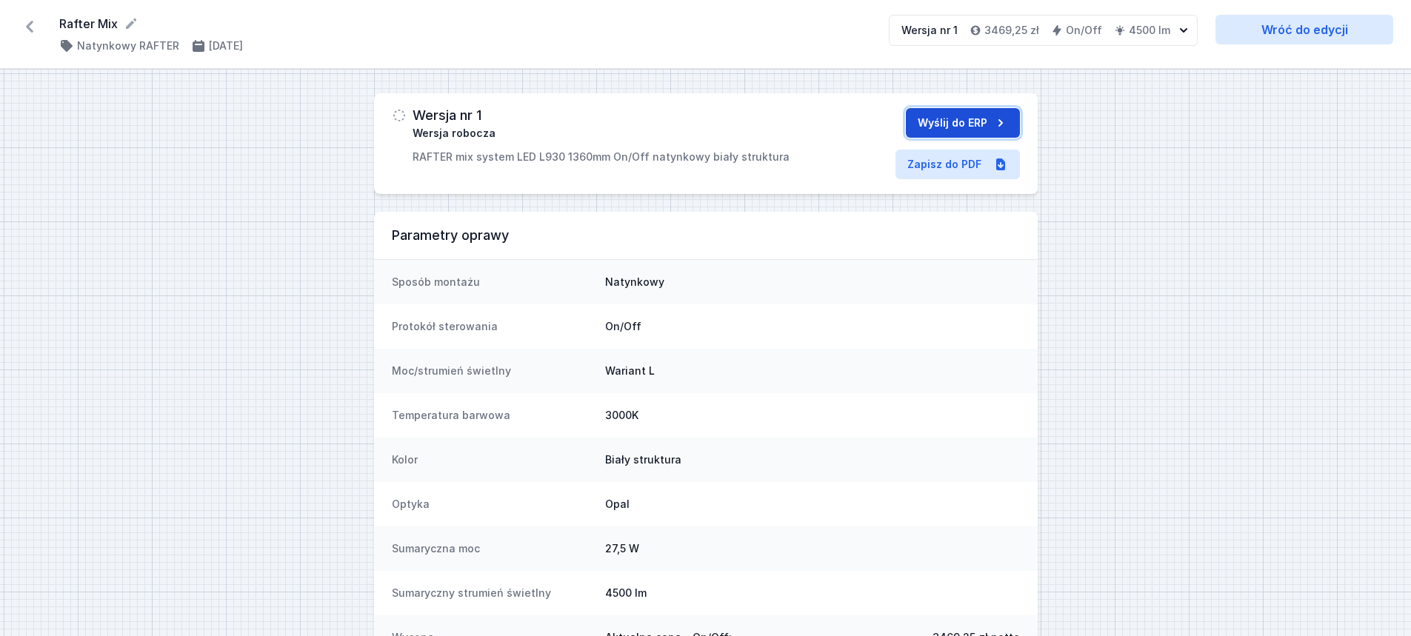
click at [946, 121] on button "Wyślij do ERP" at bounding box center [963, 123] width 114 height 30
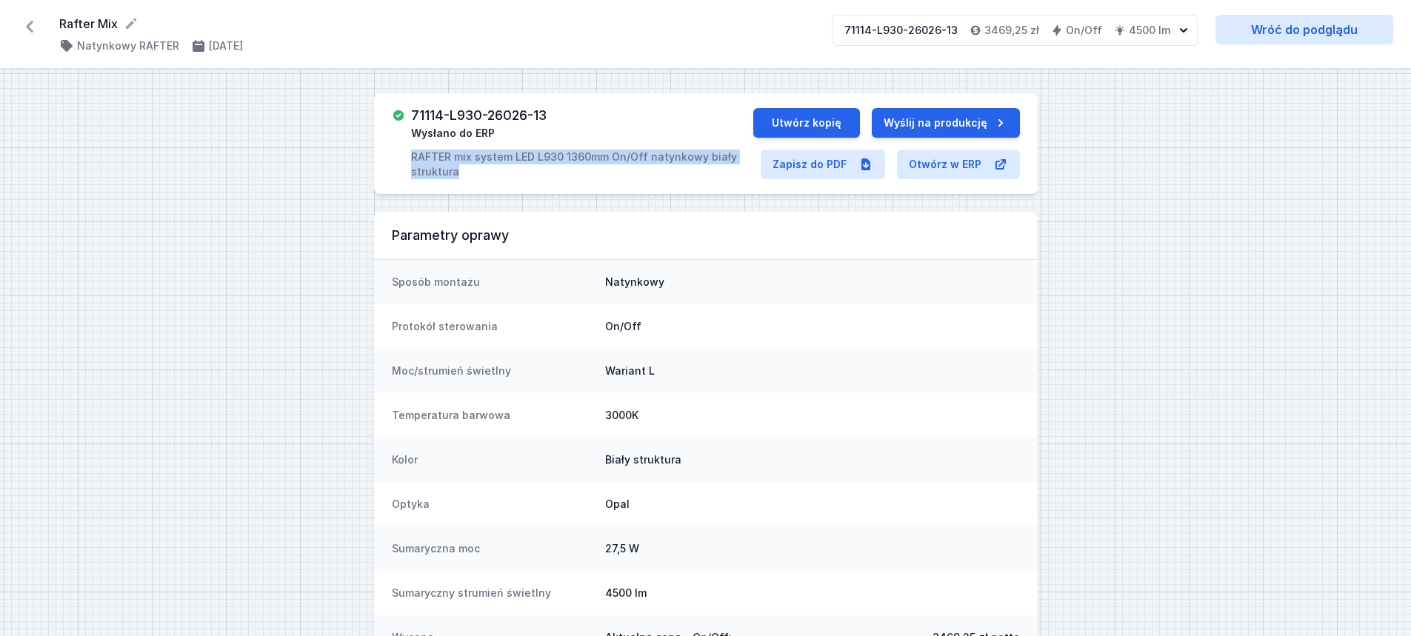
drag, startPoint x: 408, startPoint y: 155, endPoint x: 475, endPoint y: 176, distance: 70.5
click at [475, 176] on div "71114-L930-26026-13 Wysłano do ERP RAFTER mix system LED L930 1360mm On/Off nat…" at bounding box center [572, 143] width 361 height 71
copy p "RAFTER mix system LED L930 1360mm On/Off natynkowy biały struktura"
click at [812, 171] on link "Zapisz do PDF" at bounding box center [823, 165] width 124 height 30
click at [819, 126] on button "Utwórz kopię" at bounding box center [806, 123] width 107 height 30
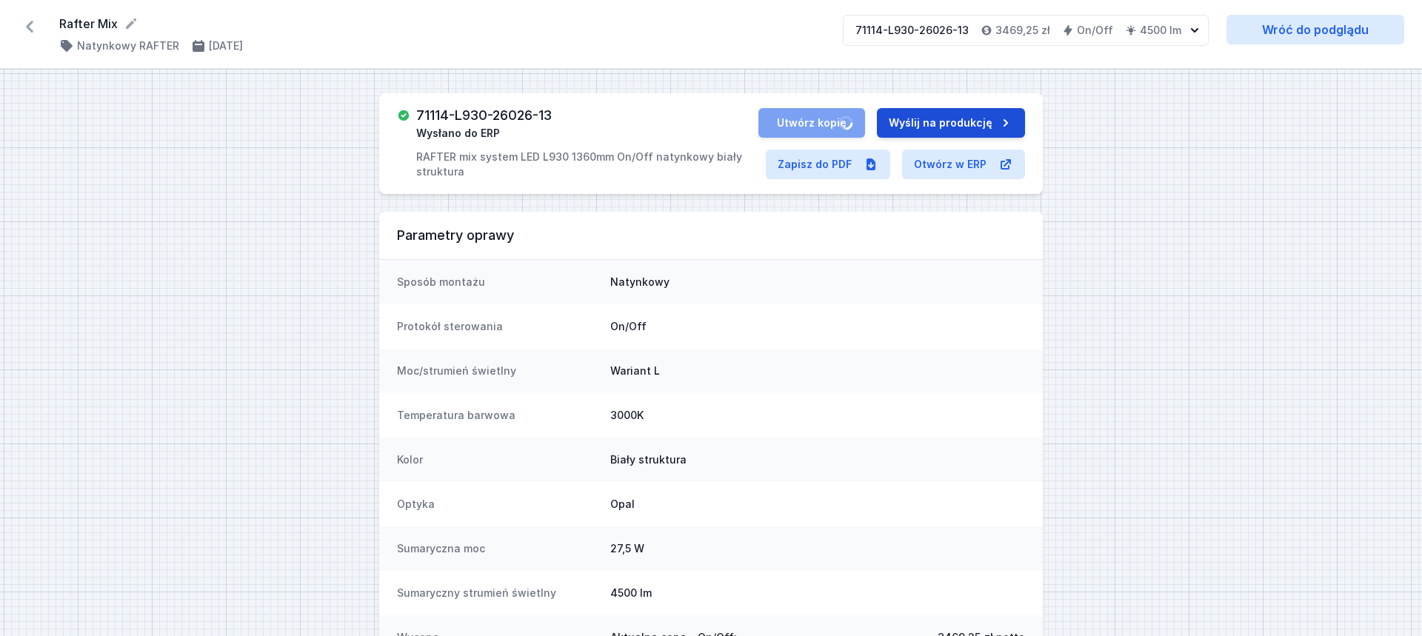
select select "3000"
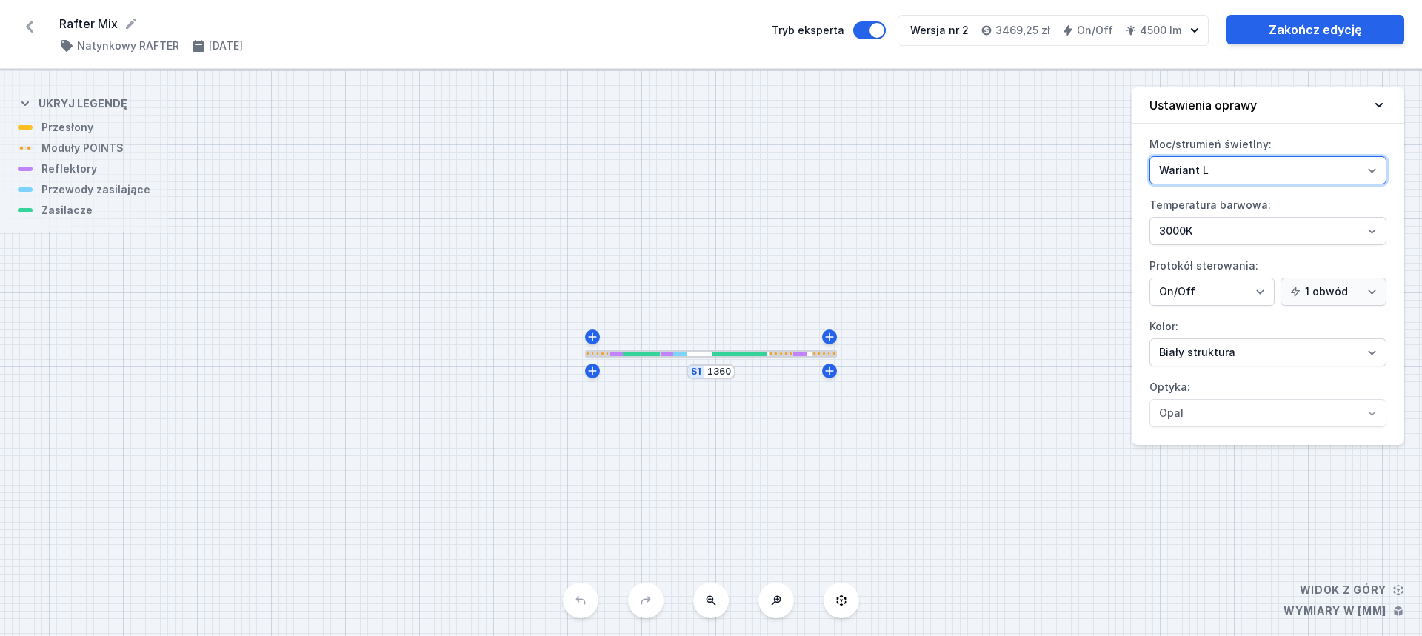
click at [1254, 170] on select "Wariant L Wariant M" at bounding box center [1267, 170] width 237 height 28
select select "M"
click at [1149, 156] on select "Wariant L Wariant M" at bounding box center [1267, 170] width 237 height 28
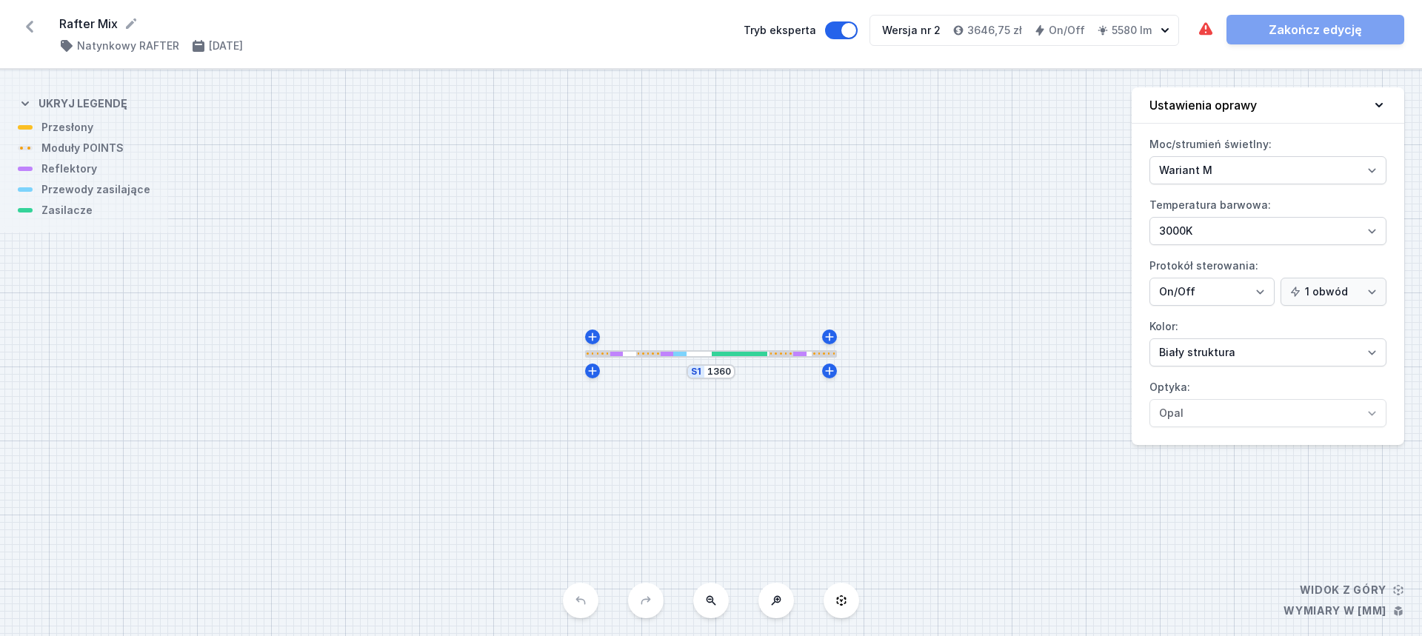
click at [735, 350] on div at bounding box center [711, 353] width 252 height 7
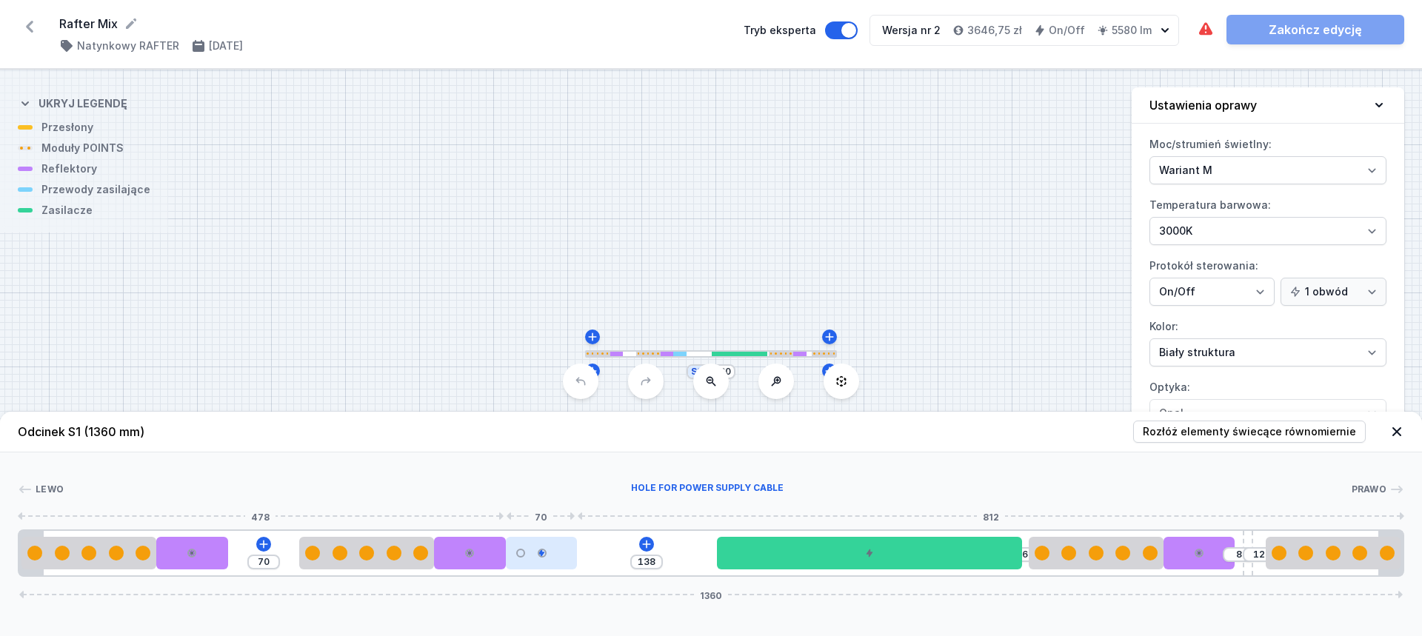
type input "168"
type input "36"
type input "173"
type input "41"
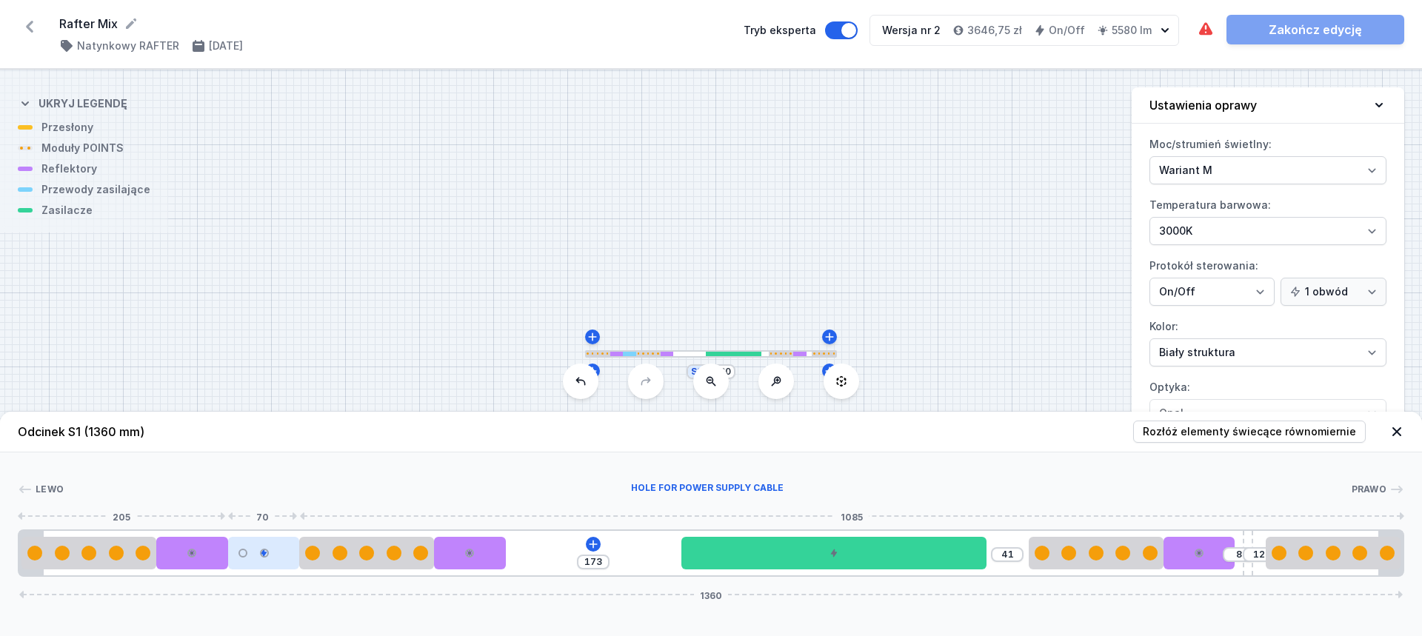
drag, startPoint x: 533, startPoint y: 558, endPoint x: 237, endPoint y: 561, distance: 296.2
click at [237, 561] on div at bounding box center [263, 553] width 71 height 33
type input "171"
type input "39"
type input "166"
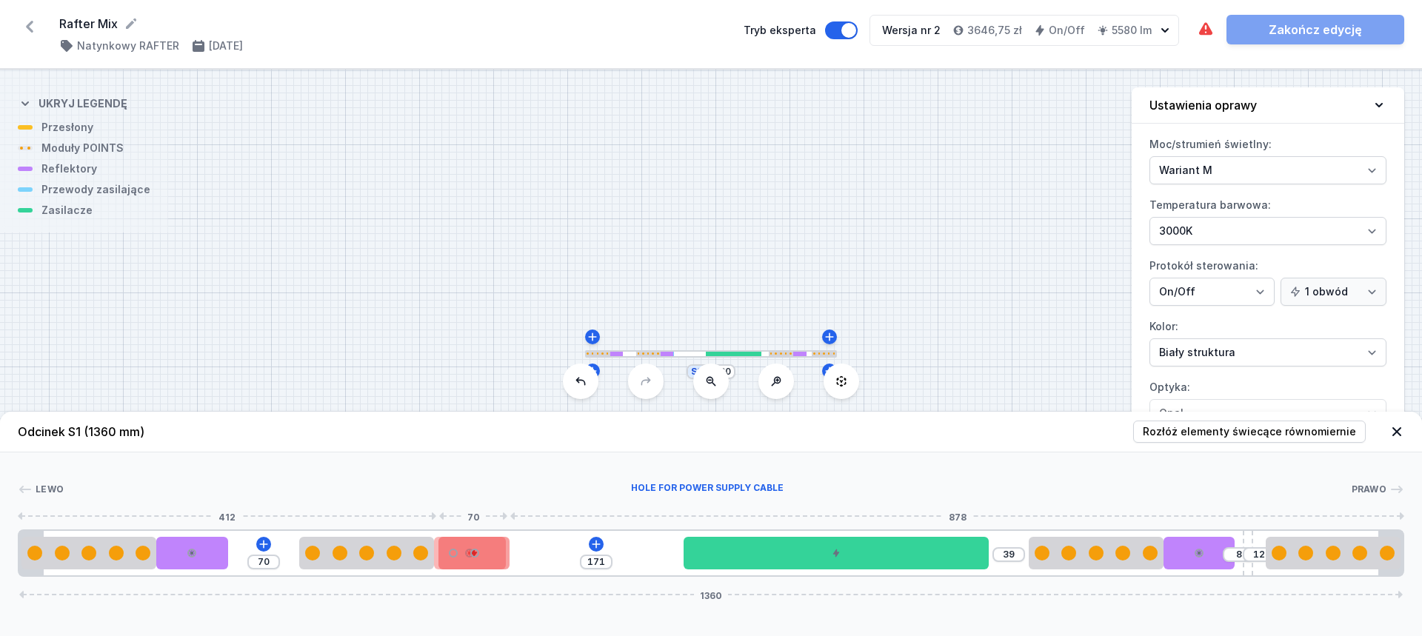
type input "34"
type input "161"
type input "30"
type input "160"
type input "28"
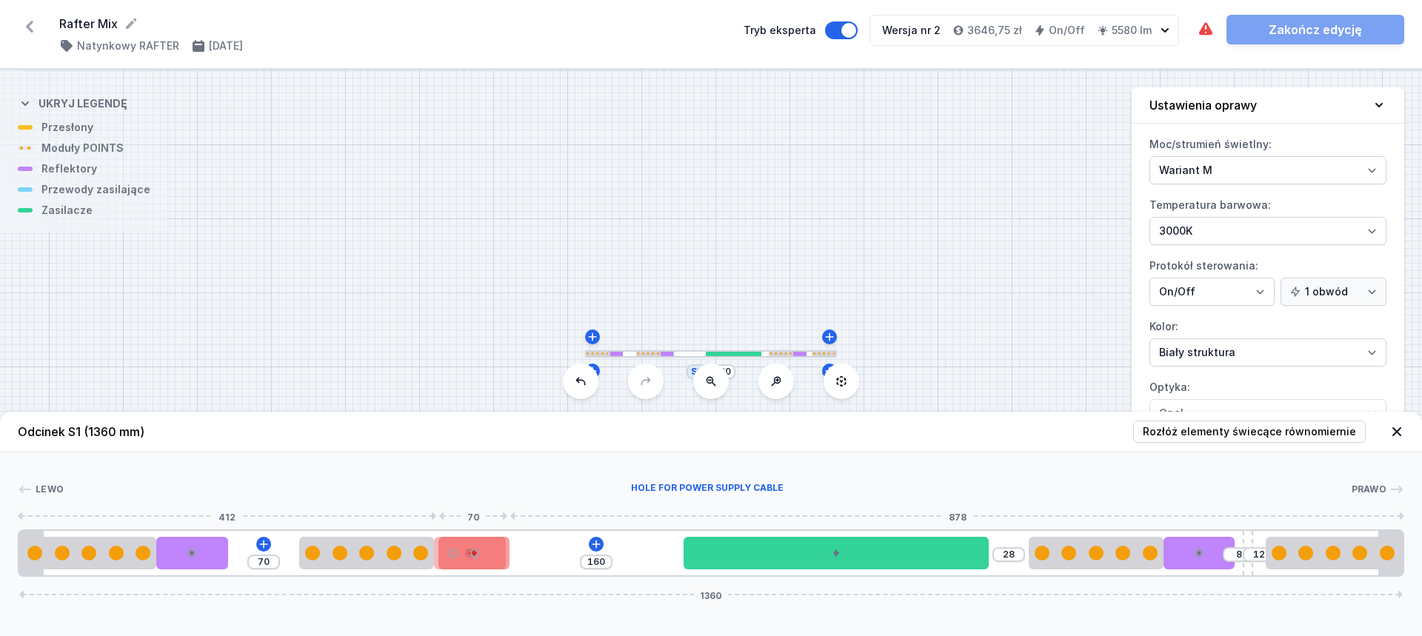
type input "158"
type input "27"
type input "156"
type input "25"
type input "154"
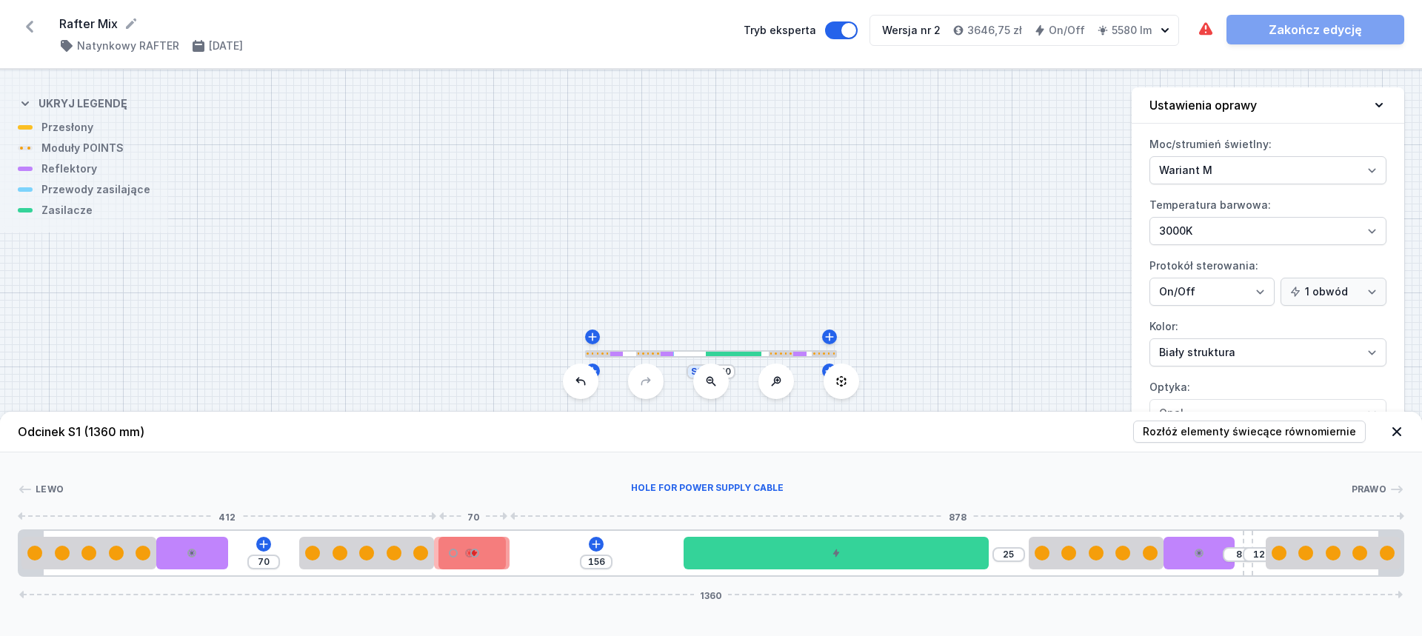
type input "23"
type input "138"
type input "6"
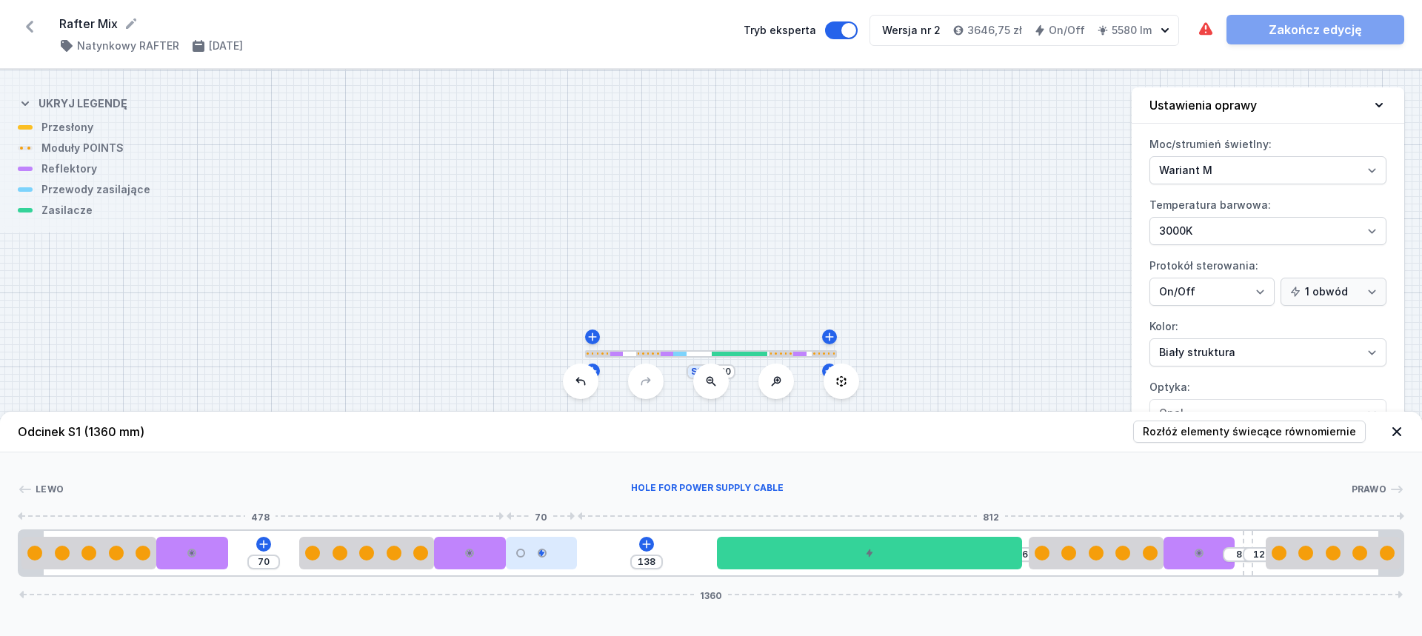
drag, startPoint x: 260, startPoint y: 553, endPoint x: 509, endPoint y: 557, distance: 248.9
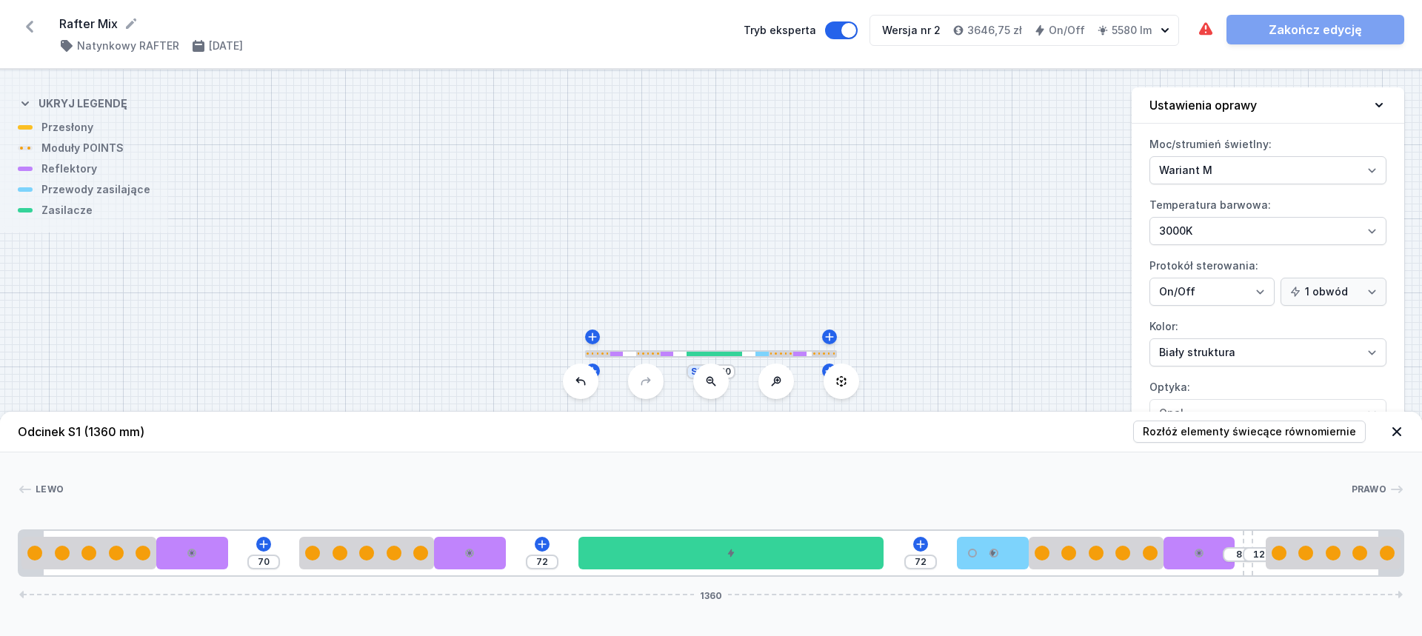
type input "36"
type input "18"
type input "9"
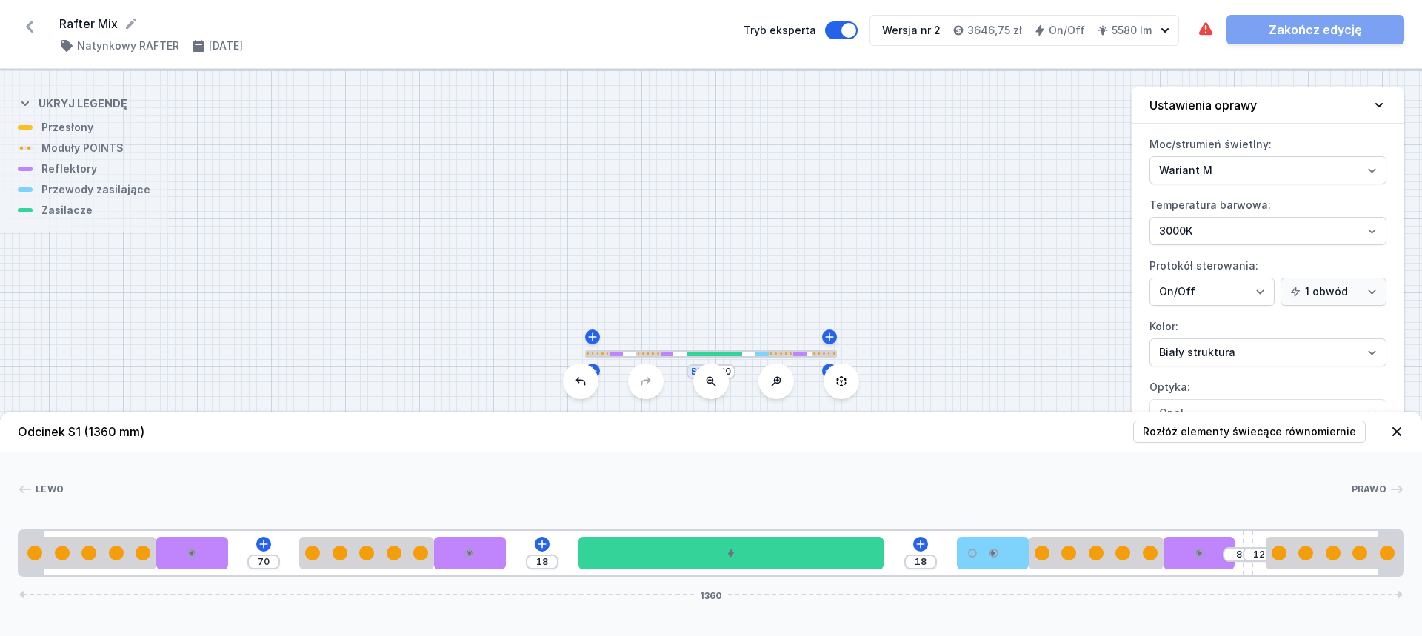
type input "9"
type input "5"
type input "4"
type input "3"
type input "2"
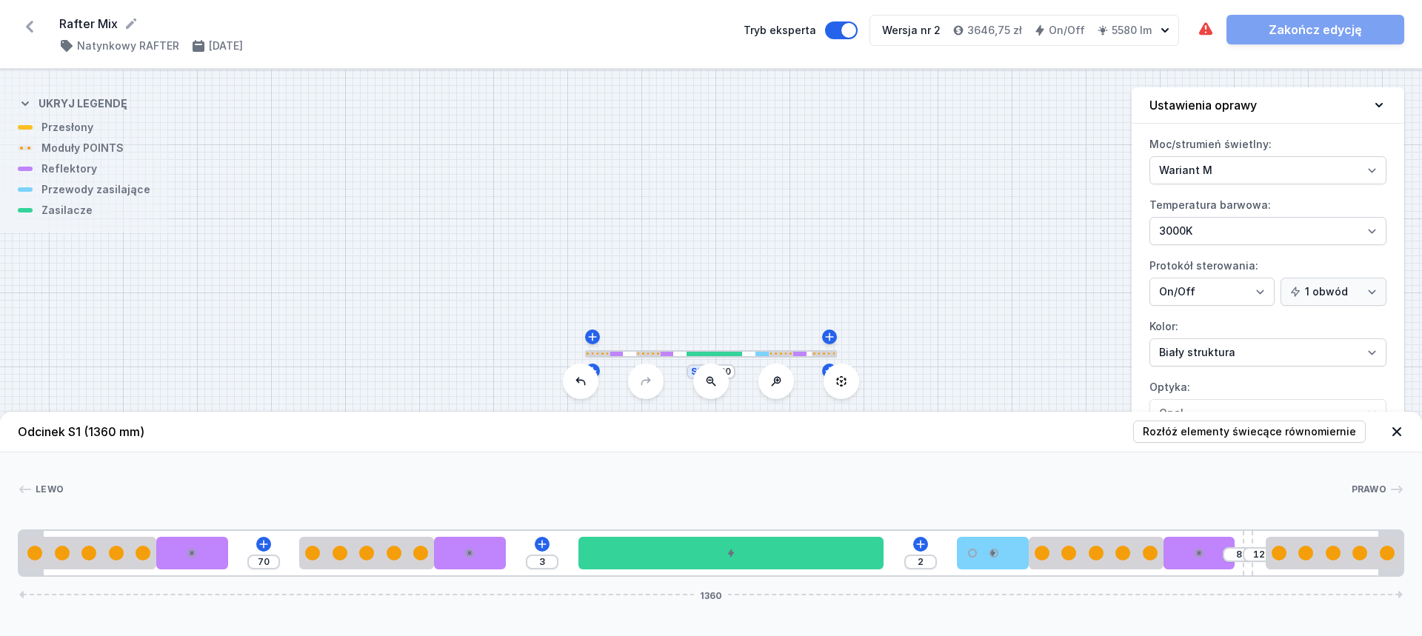
type input "2"
type input "1"
type input "26"
type input "223"
type input "32"
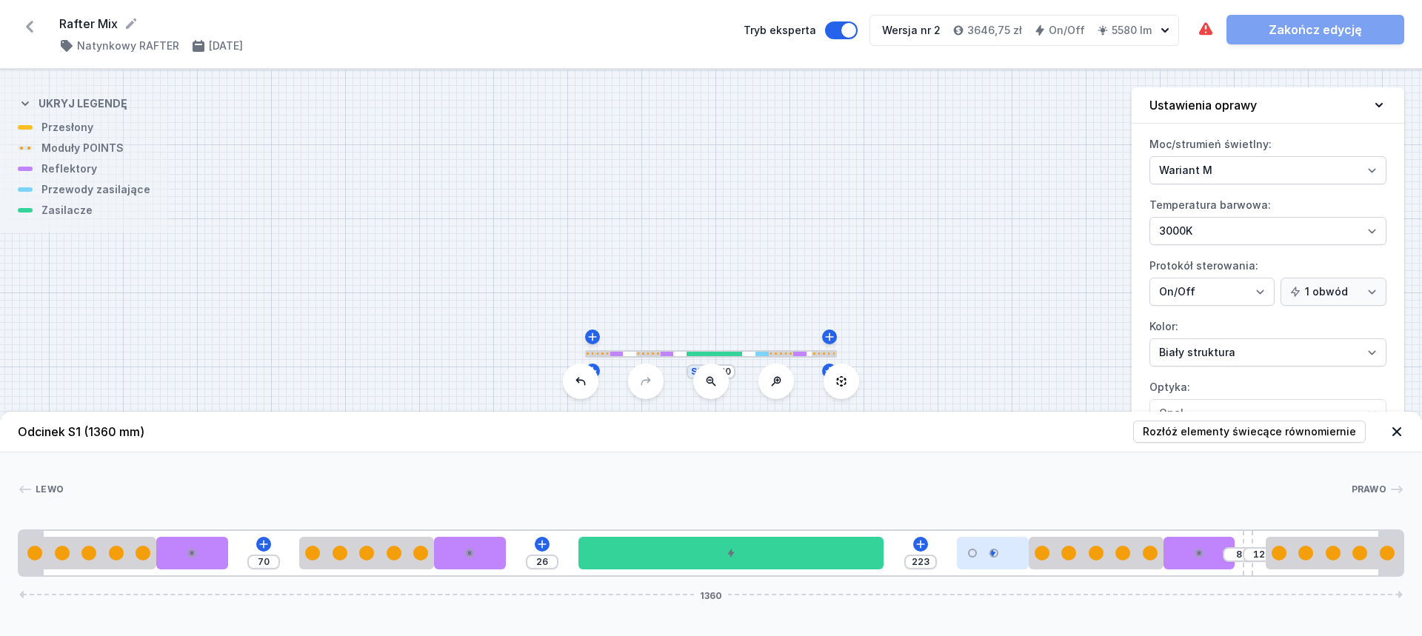
type input "212"
type input "39"
type input "197"
type input "47"
type input "182"
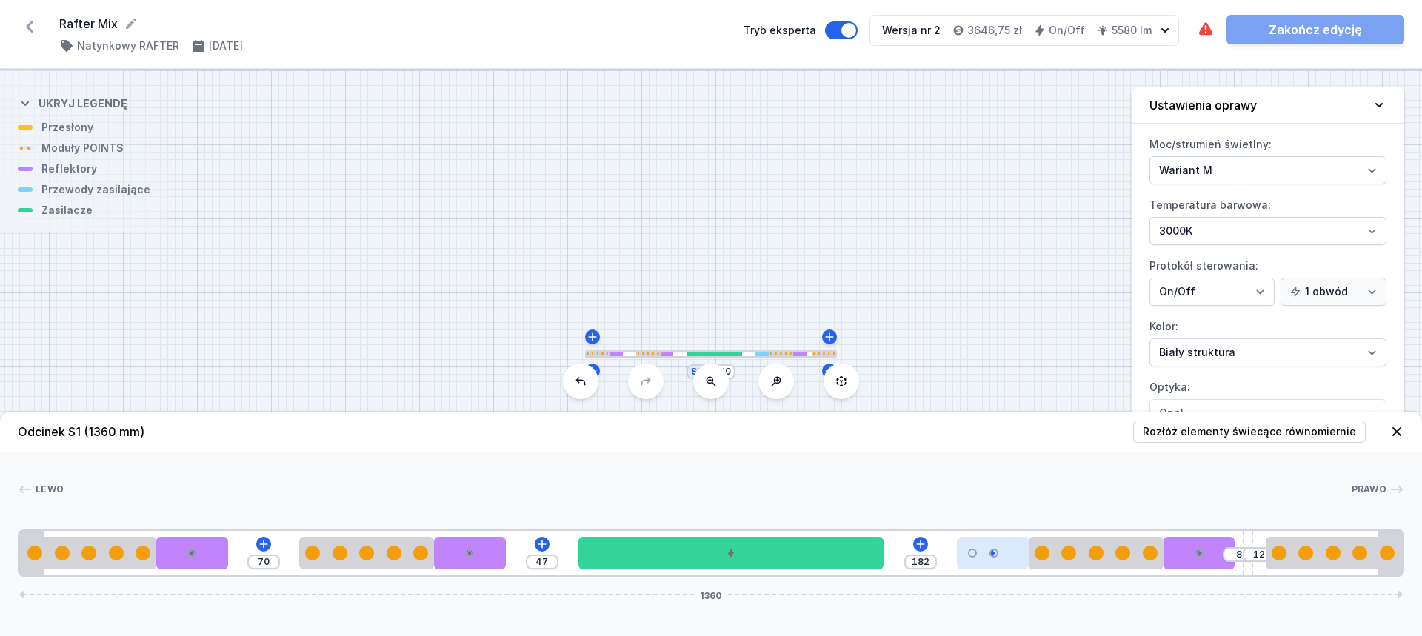
type input "55"
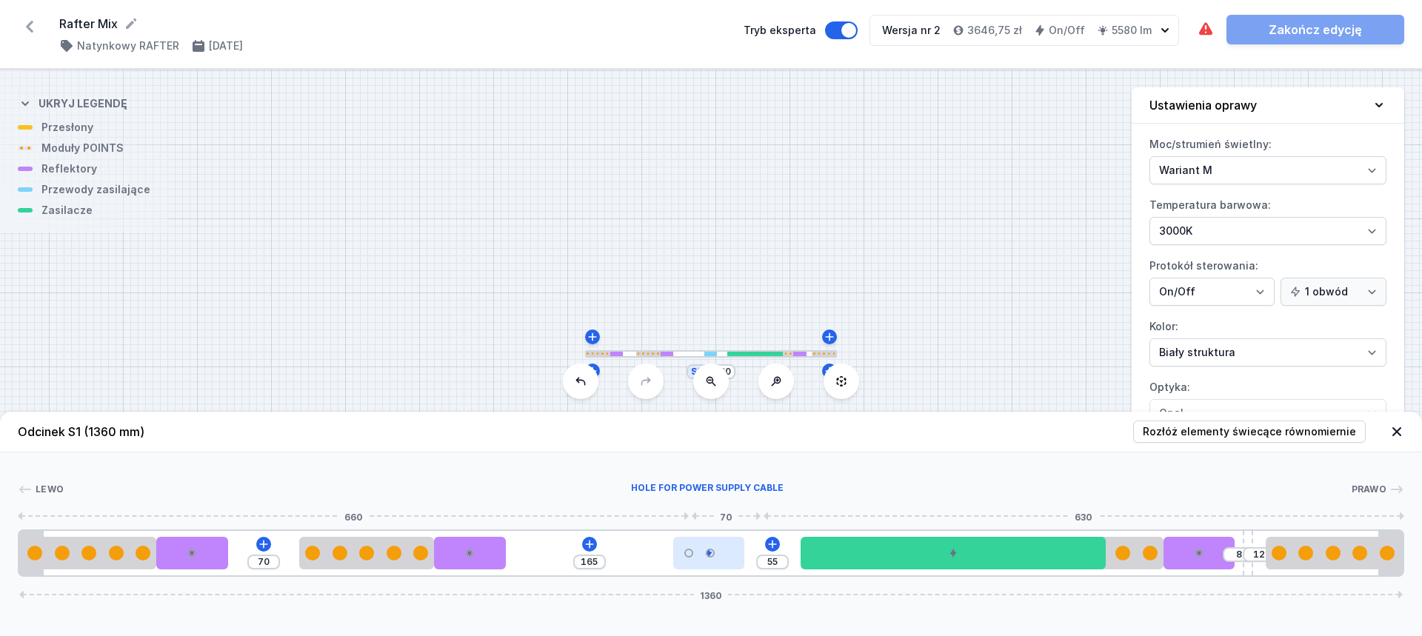
type input "148"
type input "64"
type input "132"
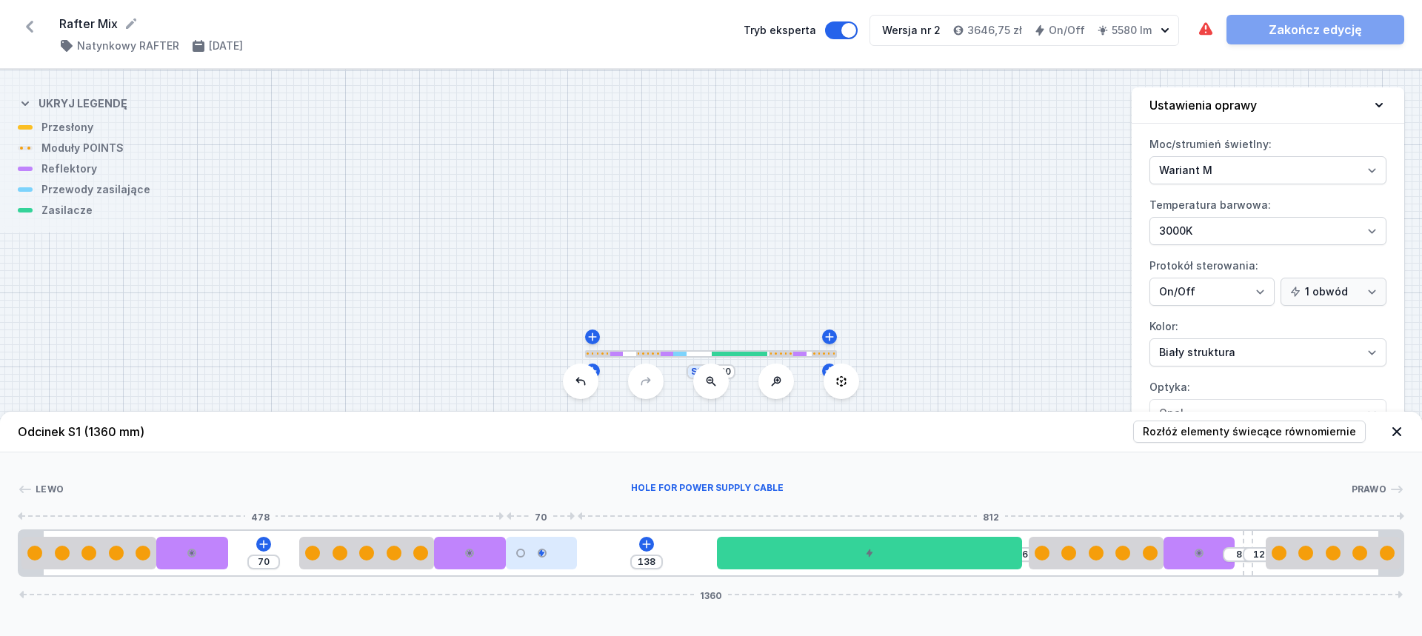
type input "173"
type input "41"
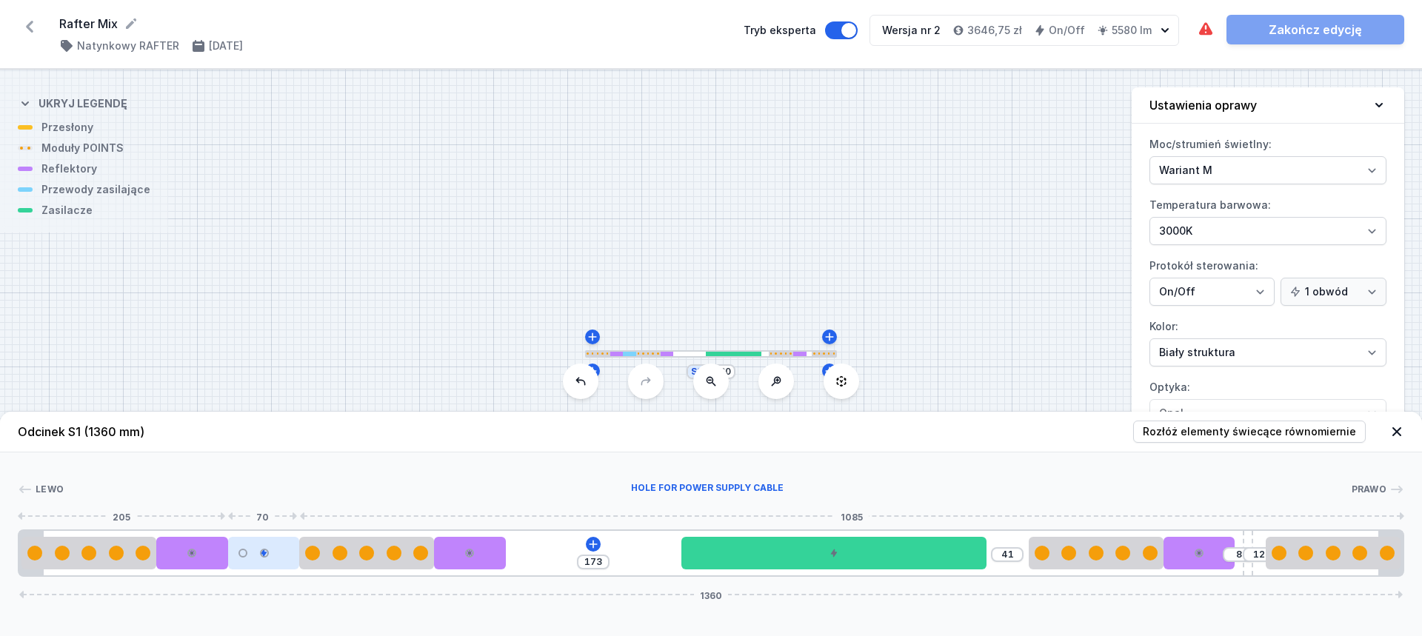
drag, startPoint x: 542, startPoint y: 558, endPoint x: 261, endPoint y: 549, distance: 280.8
type input "164"
type input "32"
type input "157"
type input "26"
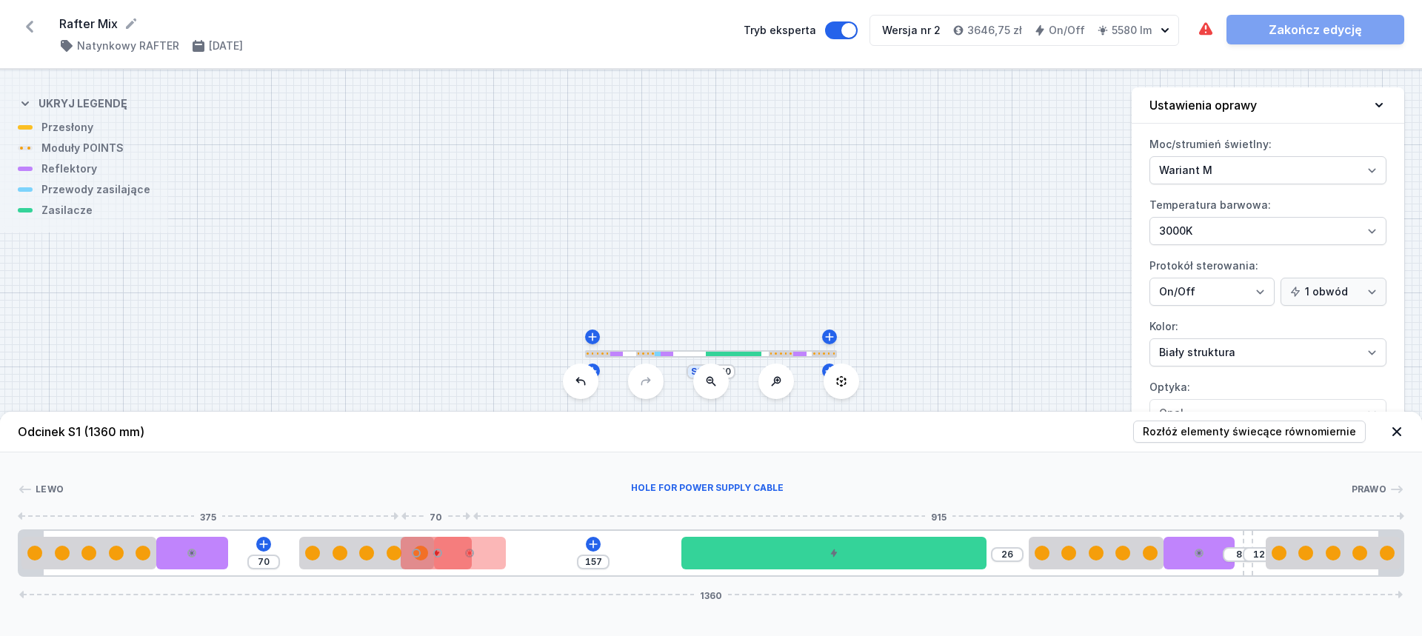
type input "154"
type input "22"
type input "138"
type input "6"
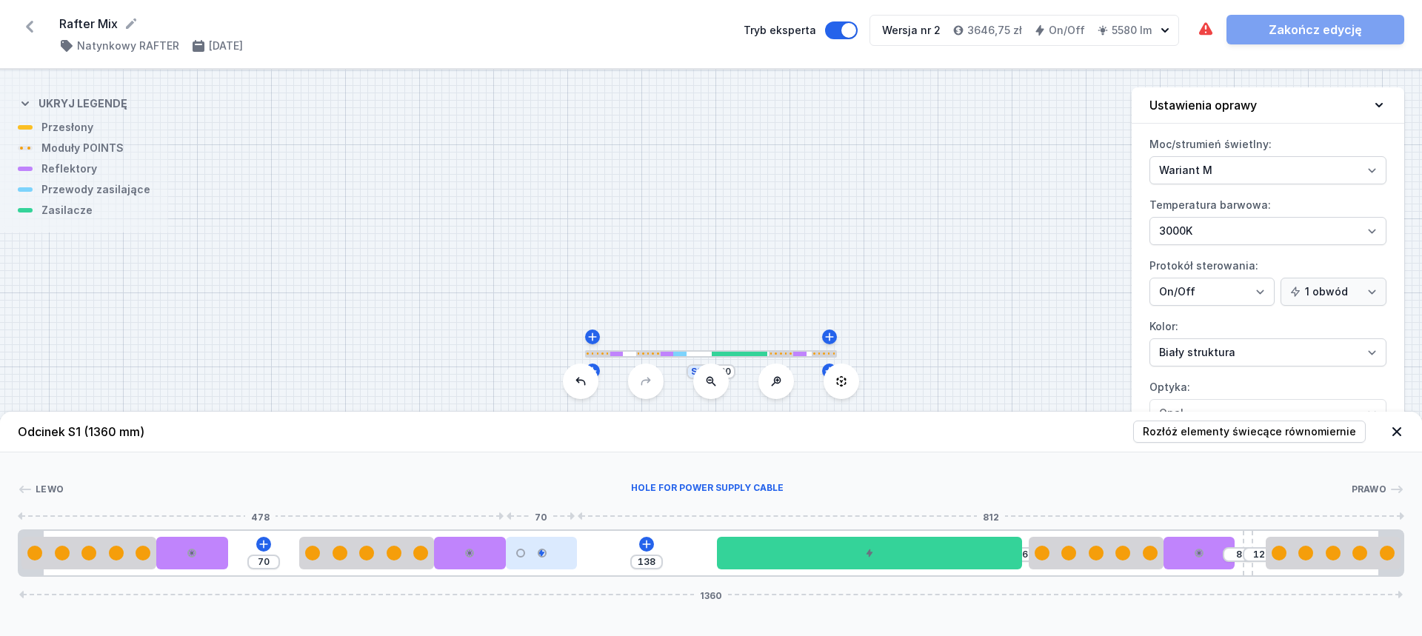
drag, startPoint x: 282, startPoint y: 561, endPoint x: 524, endPoint y: 551, distance: 242.4
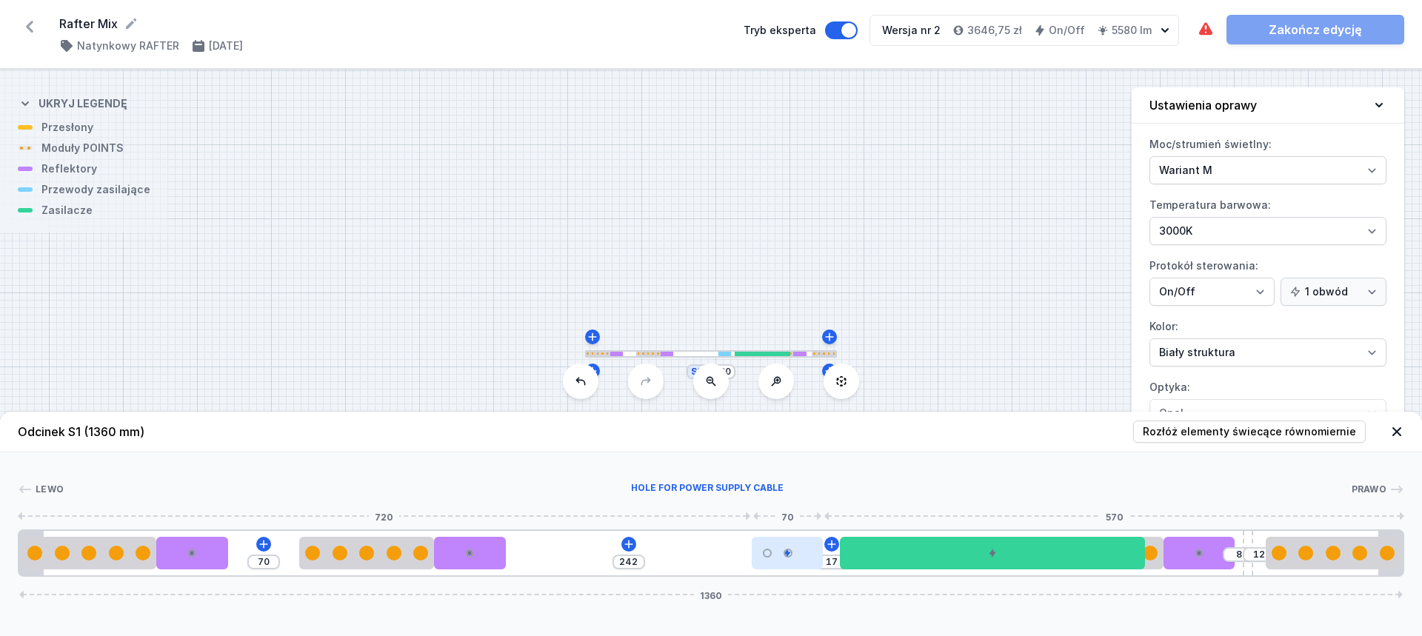
type input "72"
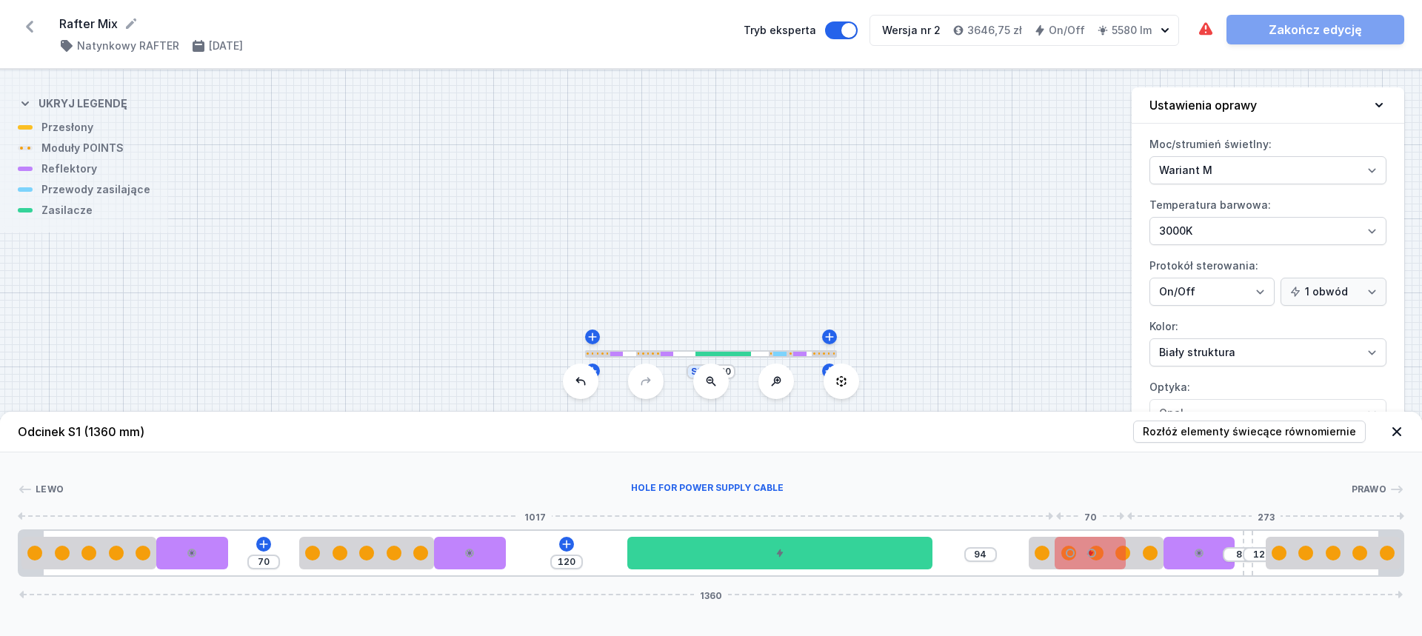
type input "121"
type input "93"
type input "120"
type input "94"
type input "119"
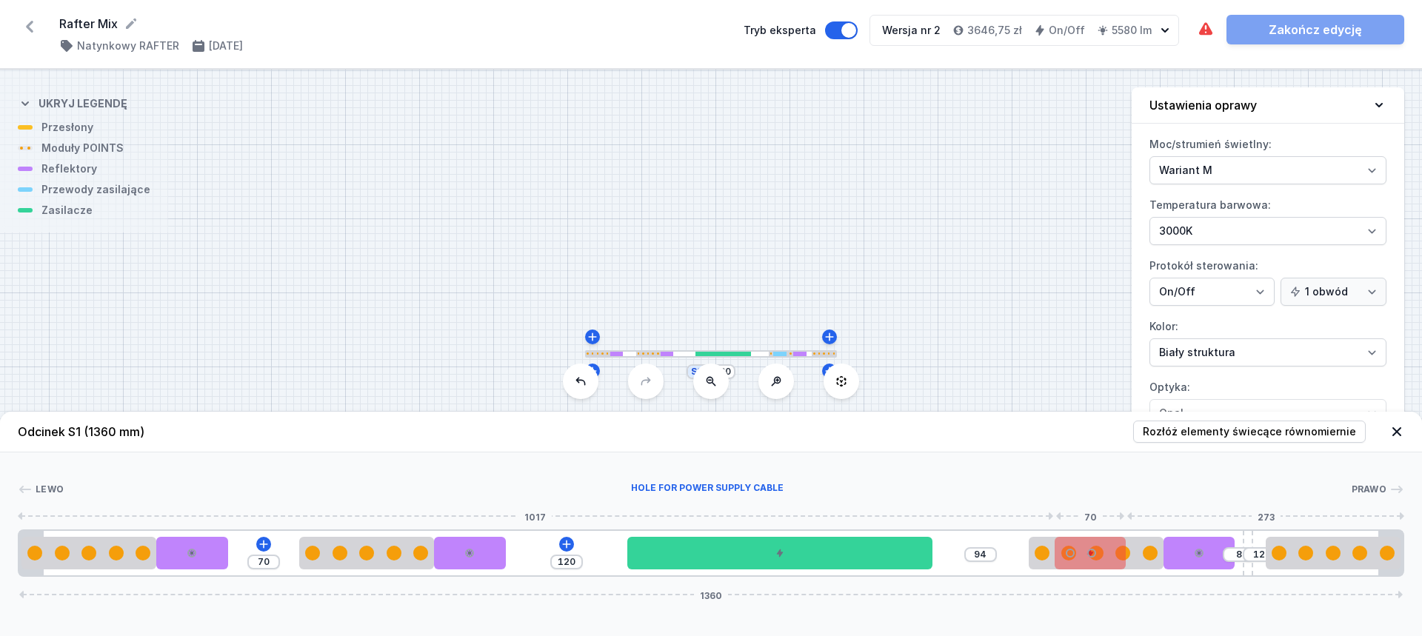
type input "95"
type input "118"
type input "96"
type input "117"
type input "97"
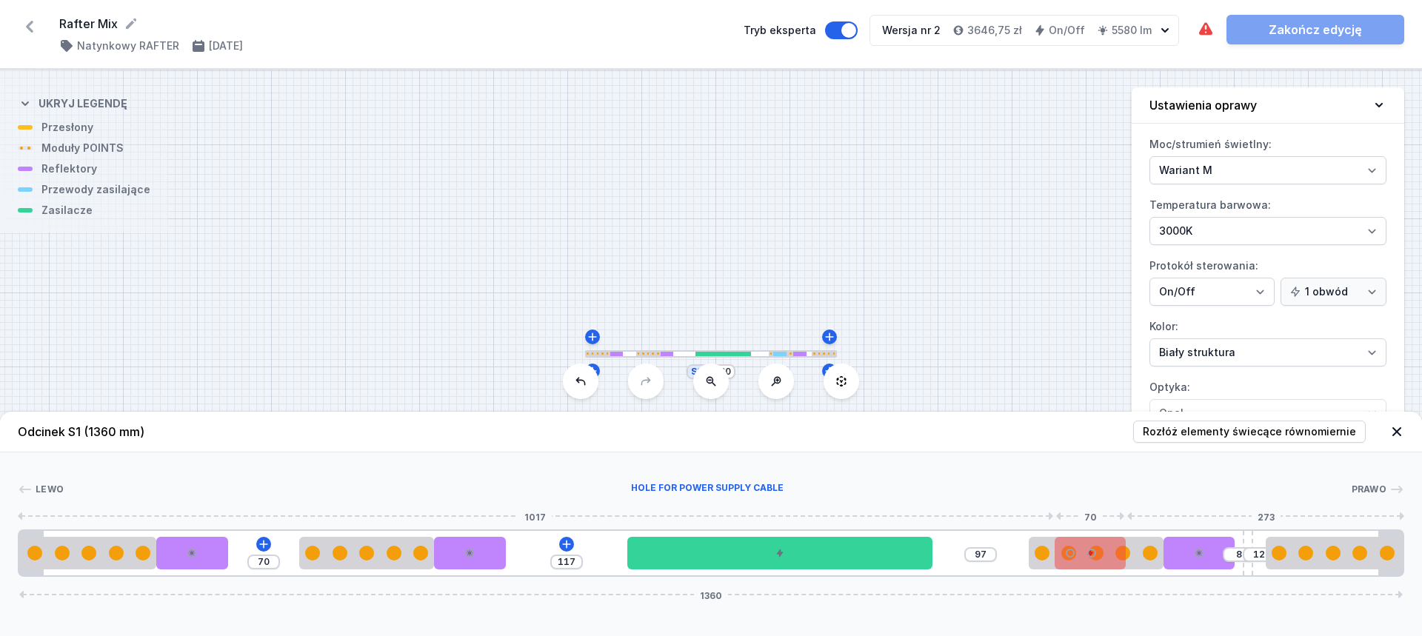
type input "116"
type input "98"
type input "113"
type input "101"
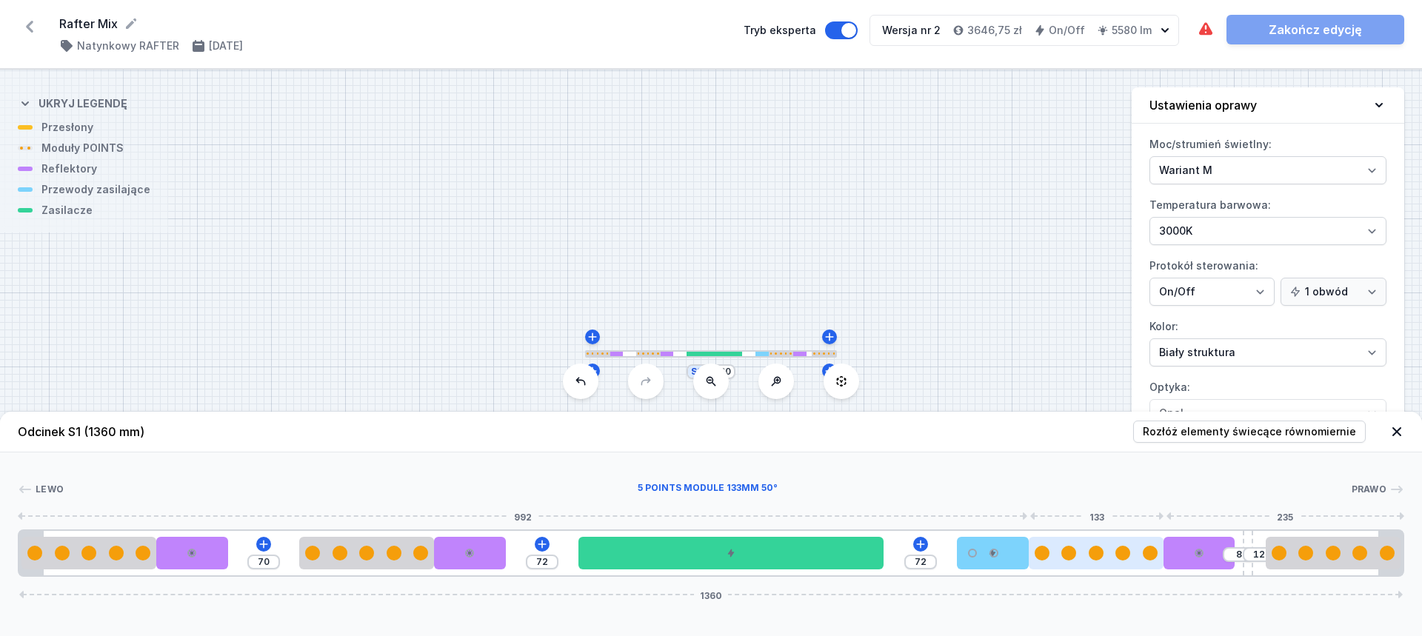
drag, startPoint x: 544, startPoint y: 555, endPoint x: 1030, endPoint y: 558, distance: 485.8
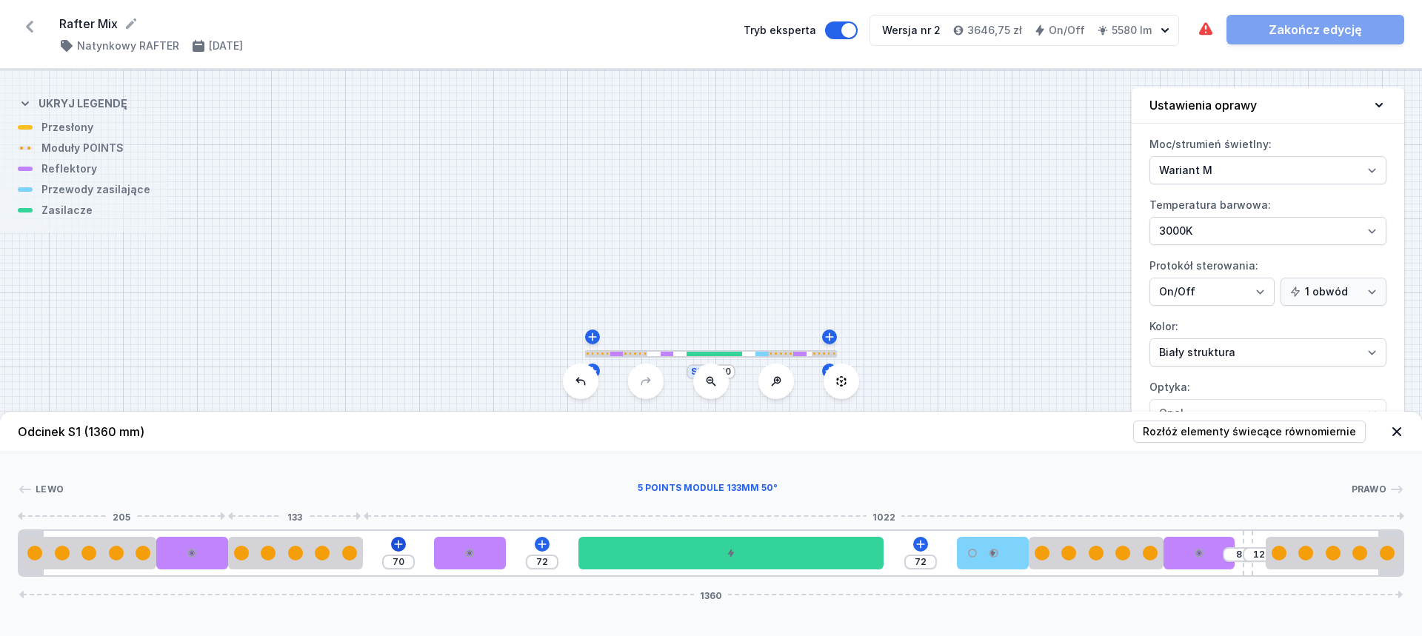
drag, startPoint x: 345, startPoint y: 560, endPoint x: 397, endPoint y: 545, distance: 53.9
click at [290, 561] on div at bounding box center [296, 553] width 136 height 33
type input "69"
type input "76"
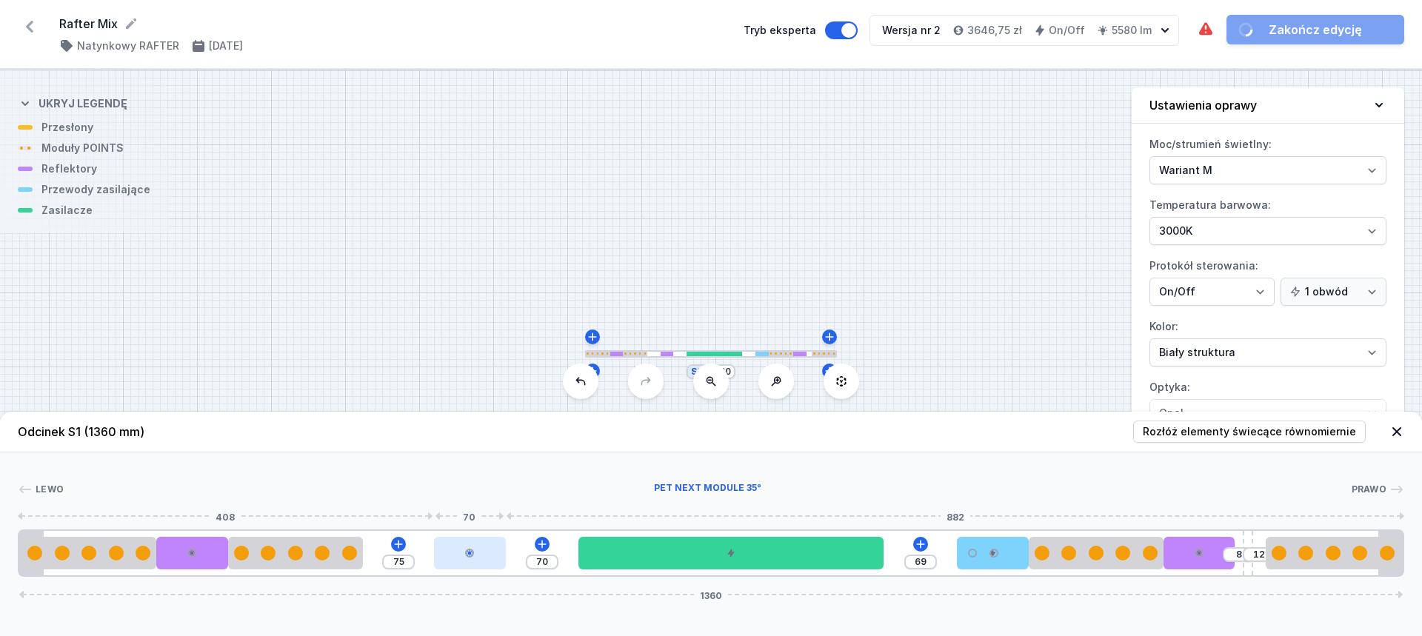
type input "107"
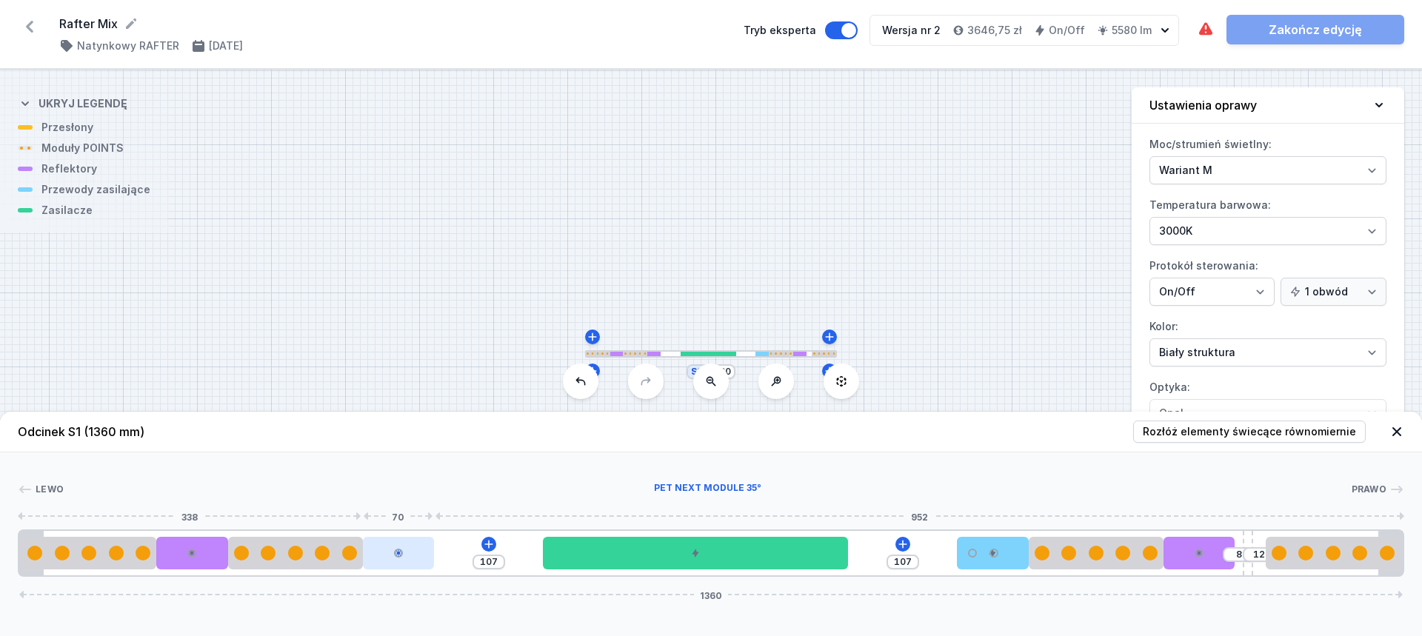
drag, startPoint x: 457, startPoint y: 547, endPoint x: 402, endPoint y: 552, distance: 55.0
click at [402, 552] on div at bounding box center [398, 553] width 71 height 33
type input "30"
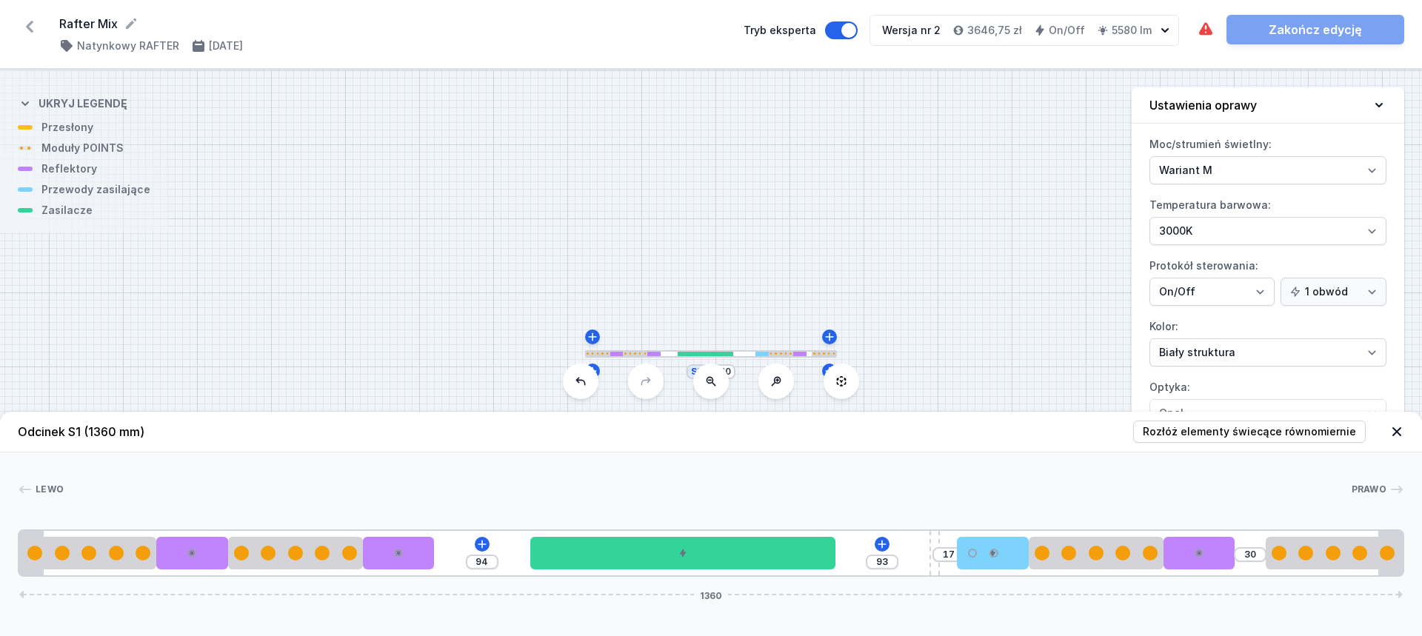
type input "93"
type input "18"
type input "92"
type input "20"
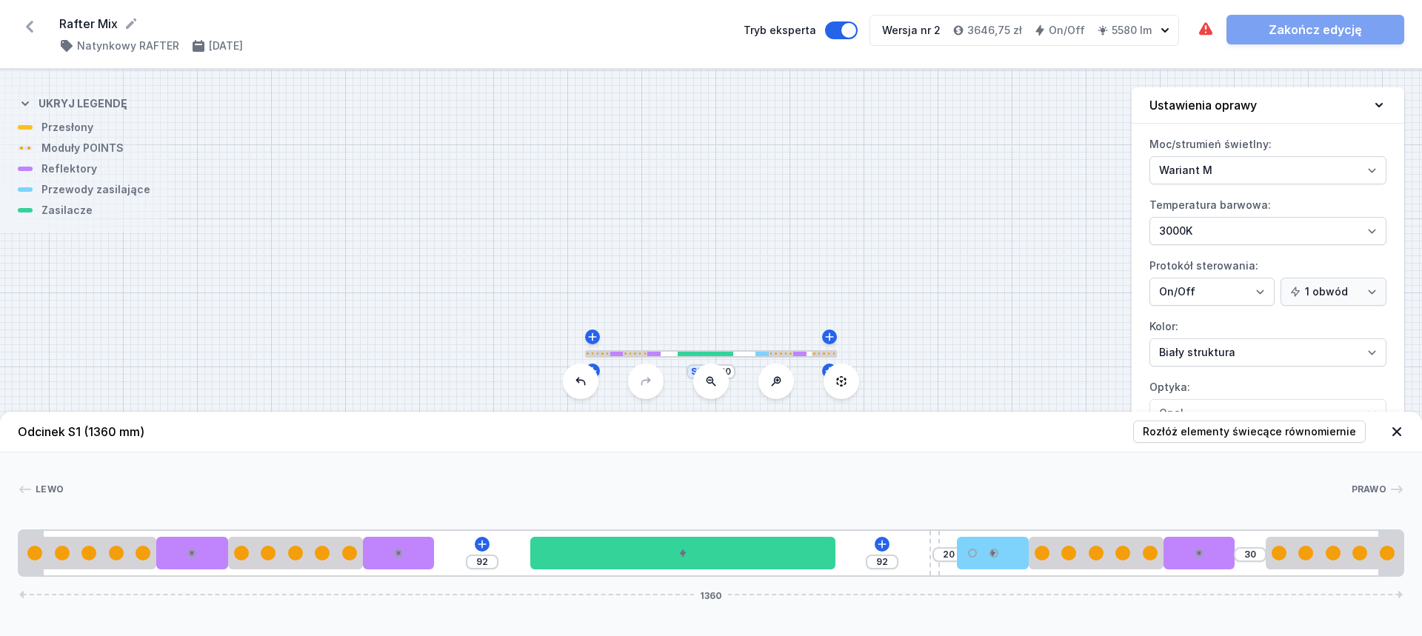
type input "91"
type input "22"
type input "90"
type input "23"
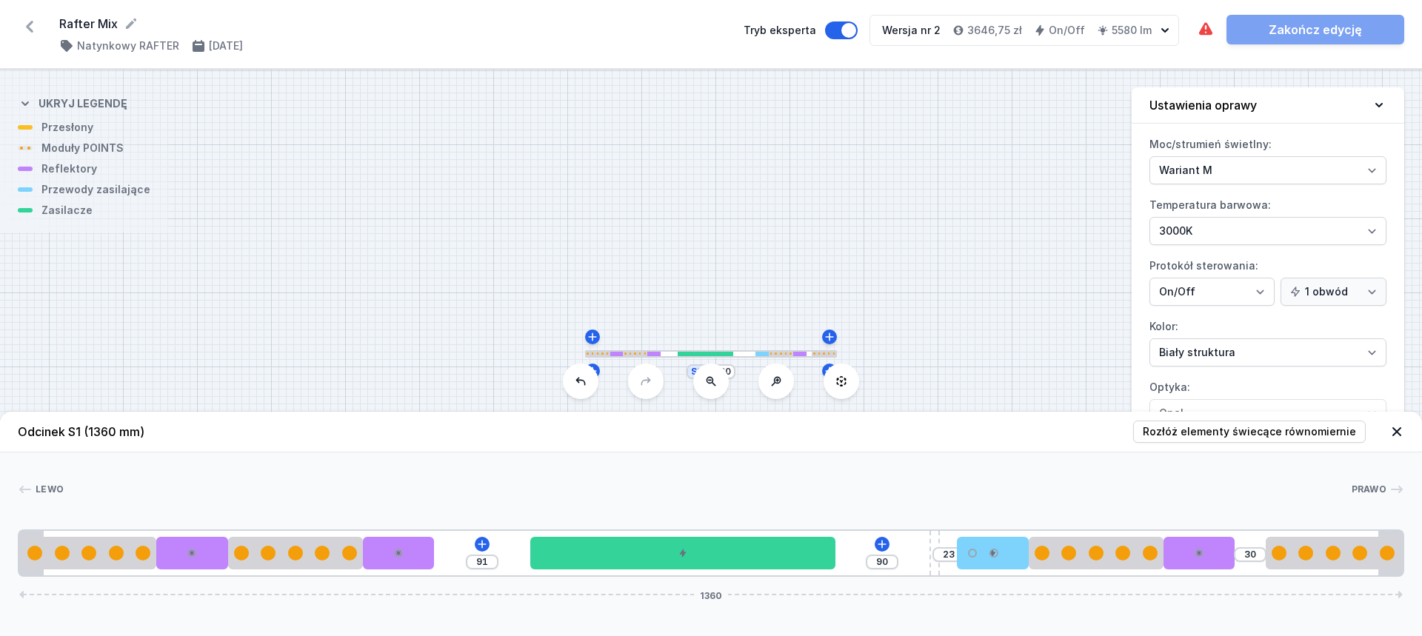
type input "90"
type input "24"
type input "89"
type input "25"
drag, startPoint x: 1252, startPoint y: 539, endPoint x: 941, endPoint y: 544, distance: 310.3
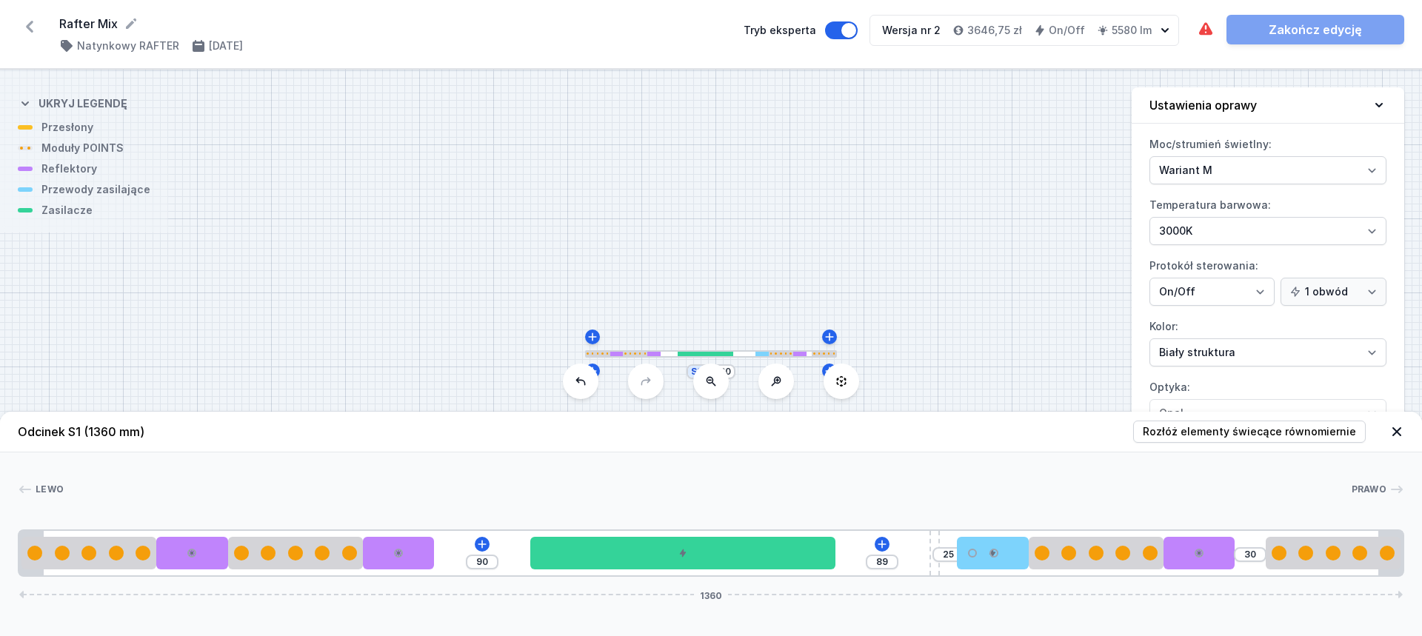
click at [940, 544] on div "90 89 25 30 1360" at bounding box center [711, 553] width 1386 height 47
type input "90"
type input "24"
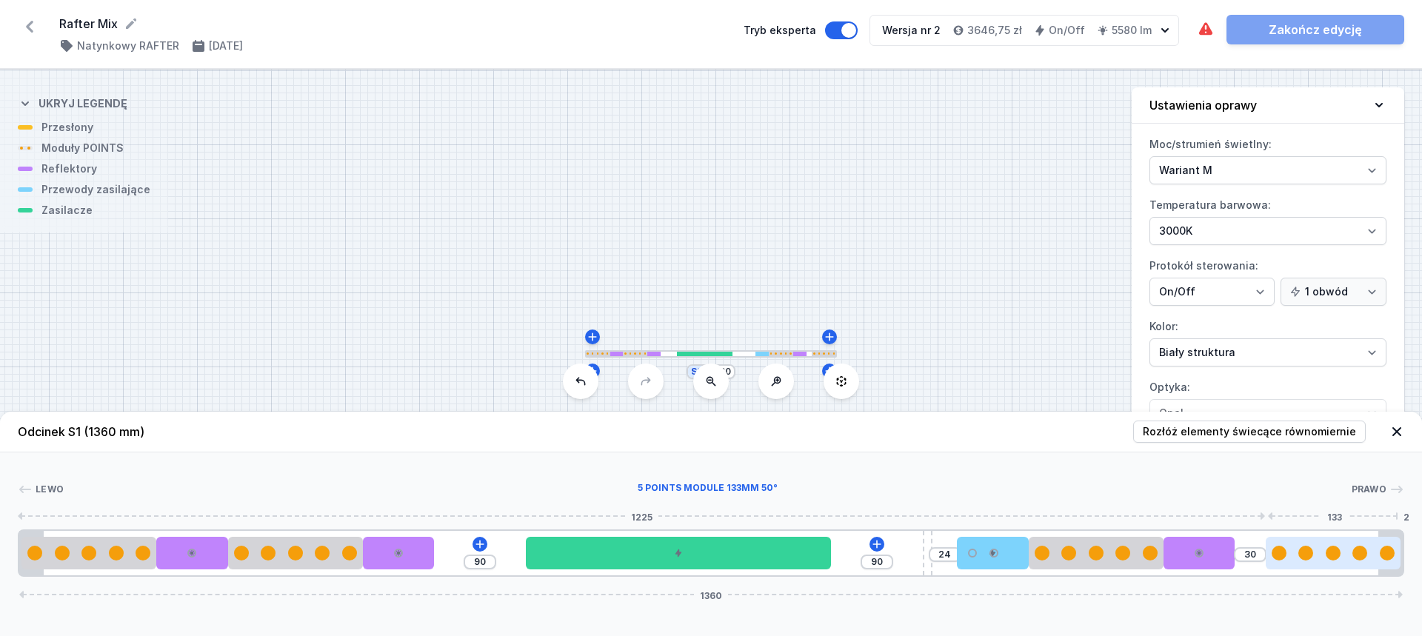
drag, startPoint x: 1213, startPoint y: 556, endPoint x: 1267, endPoint y: 552, distance: 54.2
click at [1267, 552] on div "90 90 24 30 1360" at bounding box center [711, 553] width 1386 height 47
drag, startPoint x: 1169, startPoint y: 555, endPoint x: 1221, endPoint y: 554, distance: 51.9
click at [1221, 554] on div at bounding box center [1198, 553] width 71 height 33
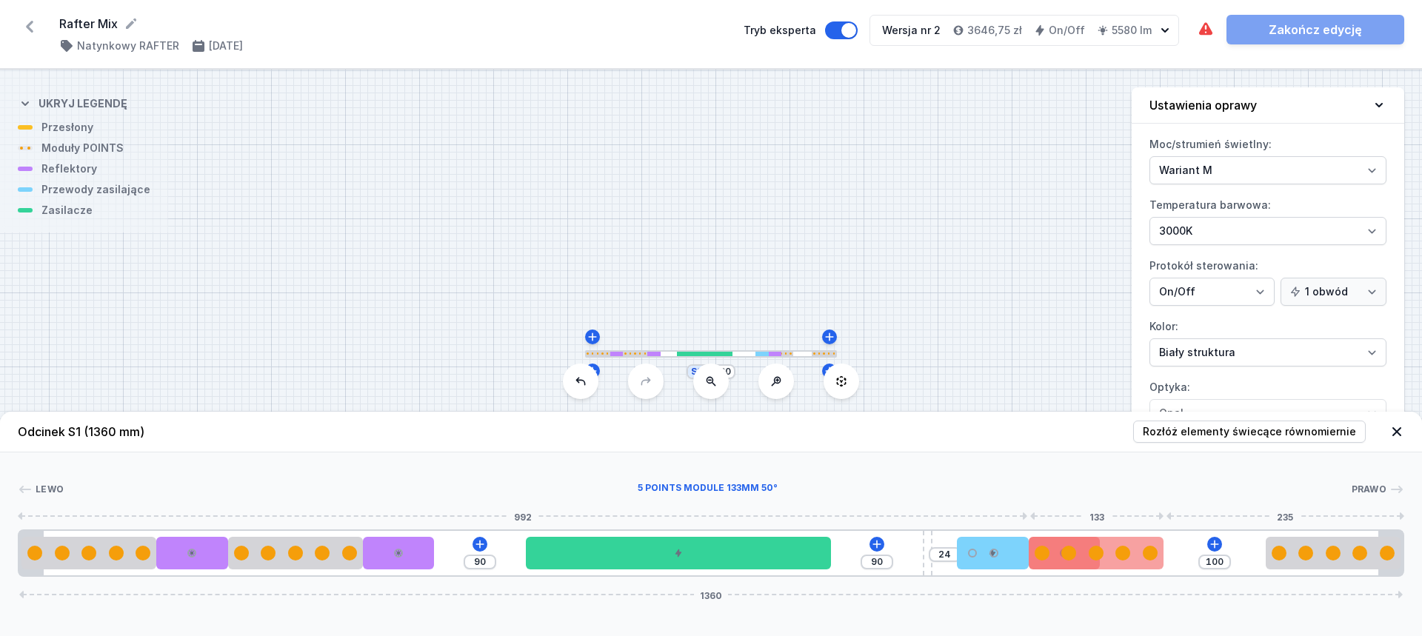
drag, startPoint x: 1211, startPoint y: 555, endPoint x: 1115, endPoint y: 558, distance: 96.3
click at [1102, 566] on div "90 90 24 100 1360" at bounding box center [711, 553] width 1386 height 47
type input "30"
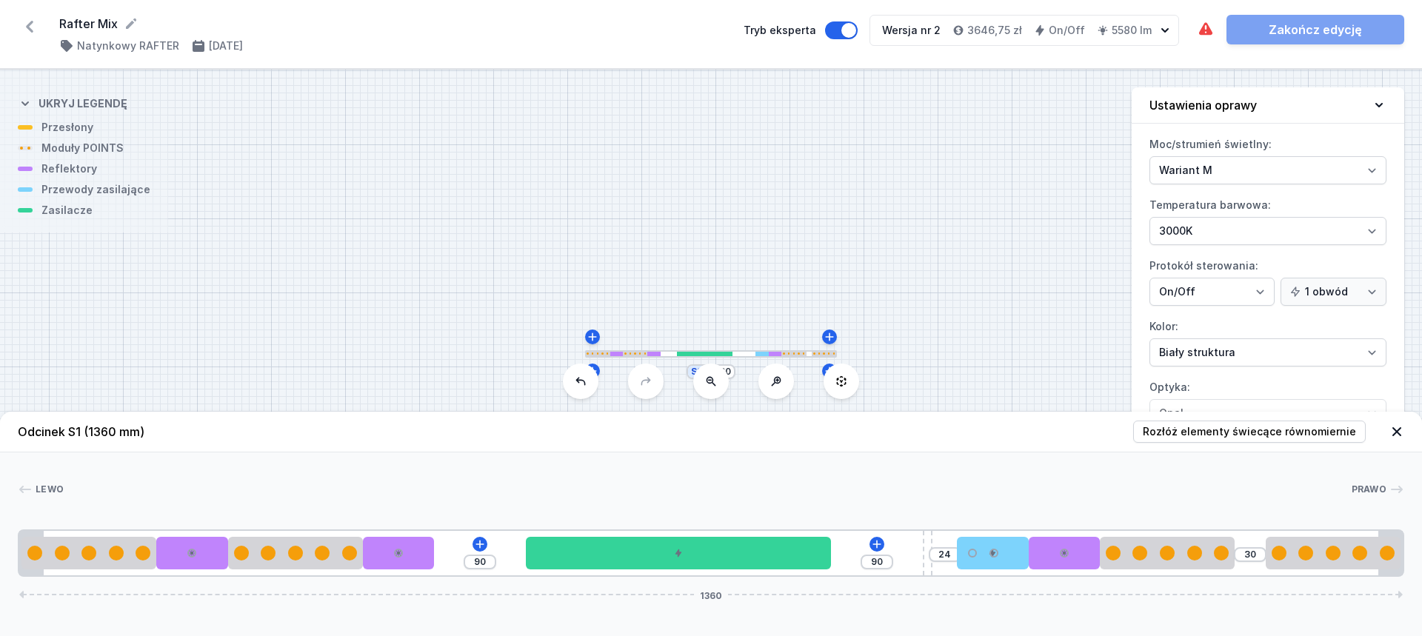
drag, startPoint x: 1139, startPoint y: 558, endPoint x: 1237, endPoint y: 558, distance: 98.5
click at [1237, 558] on div "90 90 24 30 1360" at bounding box center [711, 553] width 1386 height 47
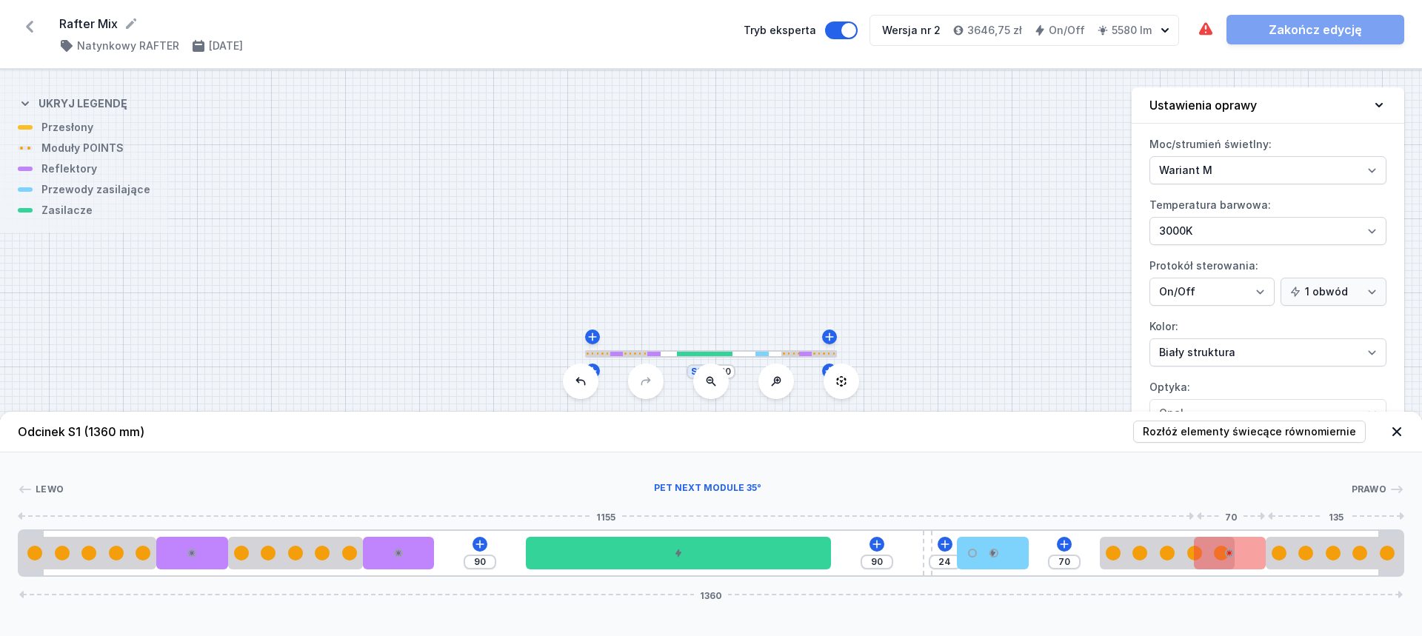
drag, startPoint x: 1061, startPoint y: 560, endPoint x: 1241, endPoint y: 557, distance: 180.0
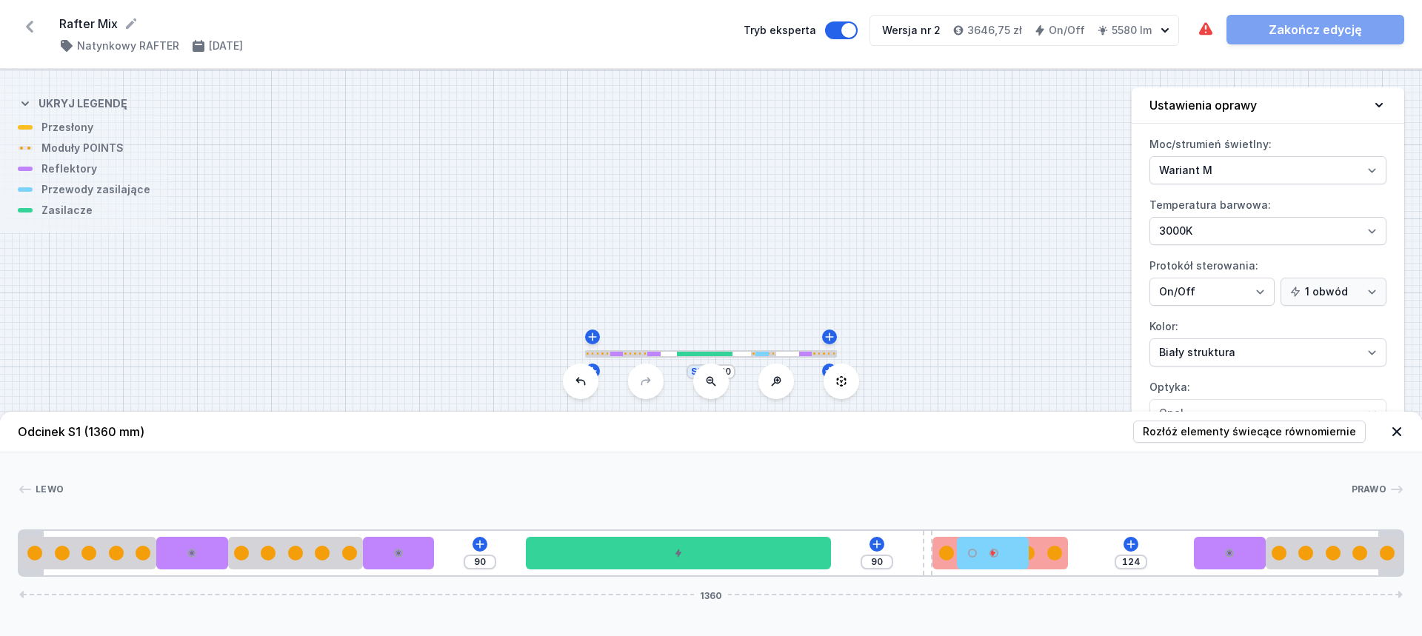
drag, startPoint x: 1144, startPoint y: 552, endPoint x: 1065, endPoint y: 556, distance: 79.4
click at [1068, 556] on div at bounding box center [1000, 553] width 136 height 15
type input "54"
drag, startPoint x: 991, startPoint y: 553, endPoint x: 1180, endPoint y: 558, distance: 188.9
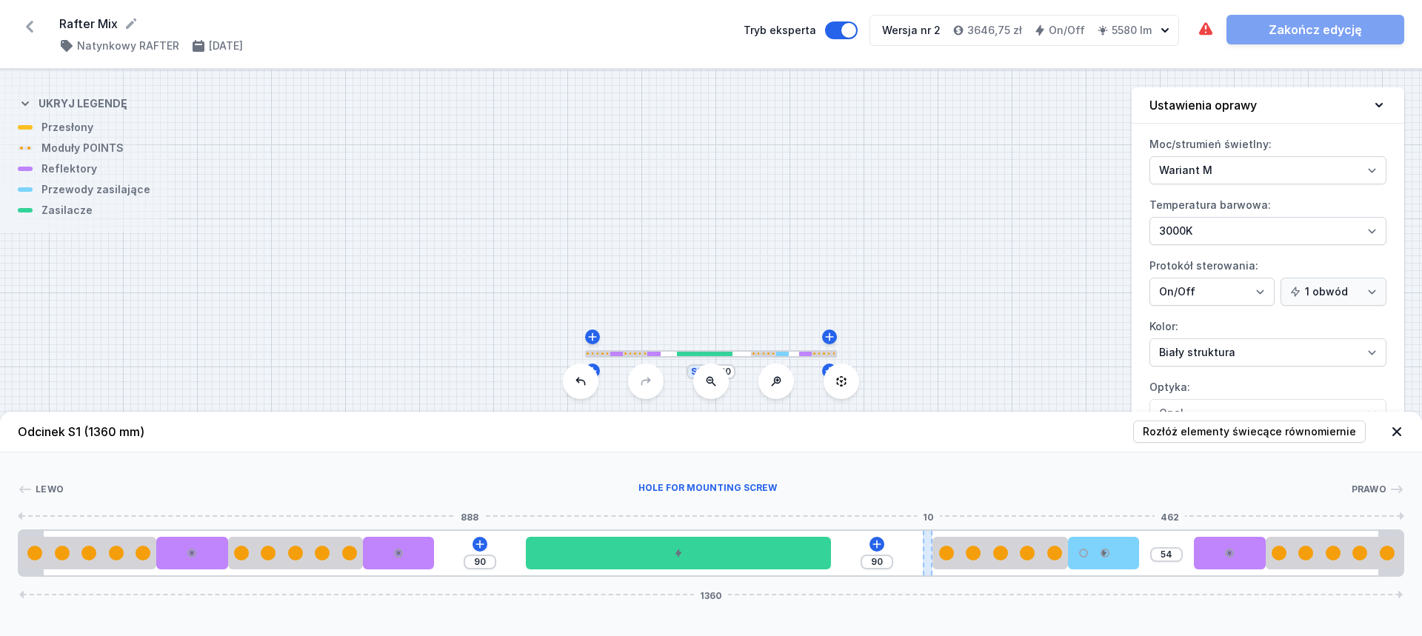
type input "86"
type input "85"
type input "83"
type input "78"
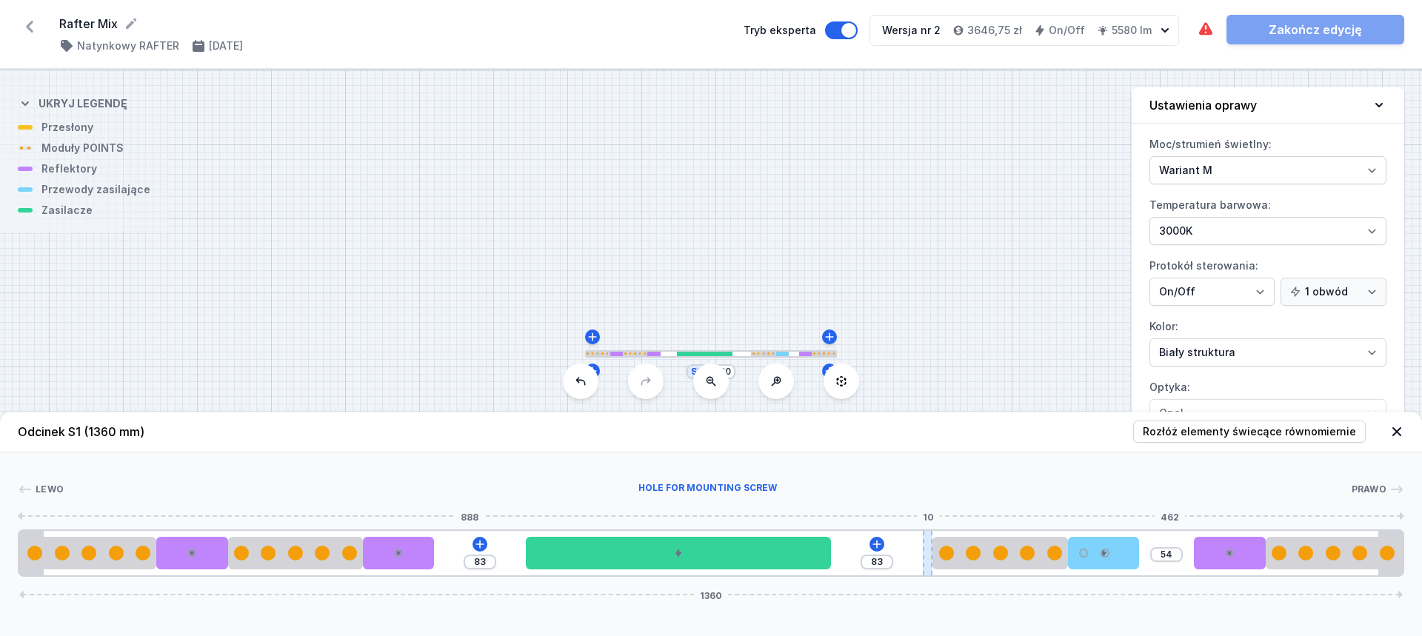
type input "78"
type input "71"
type input "38"
type input "60"
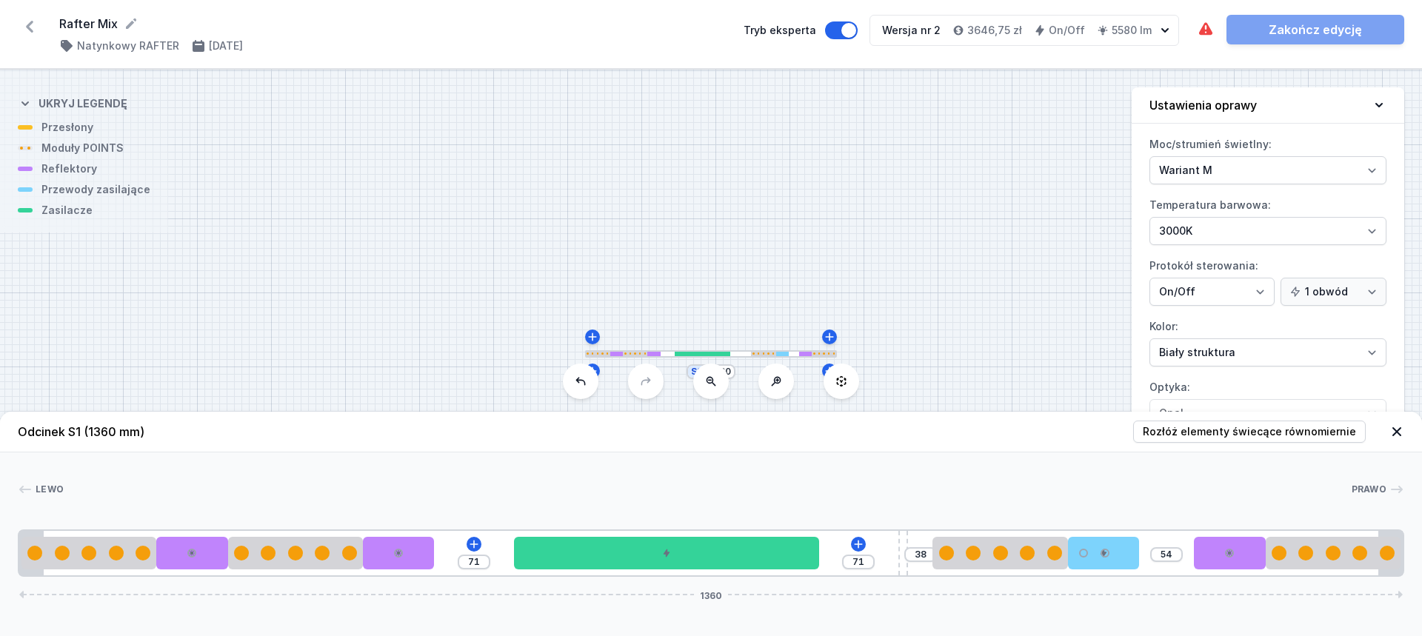
type input "60"
type input "34"
type input "7"
type input "6"
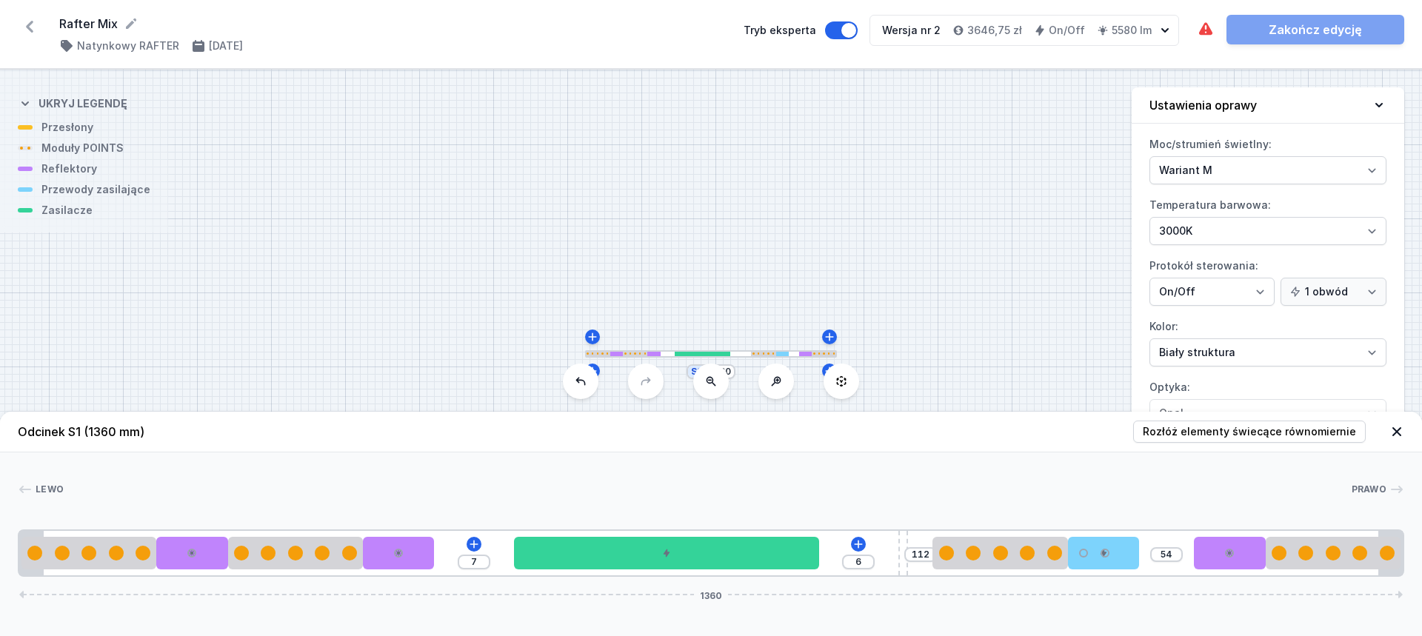
type input "30"
type input "253"
type input "64"
type input "185"
type input "95"
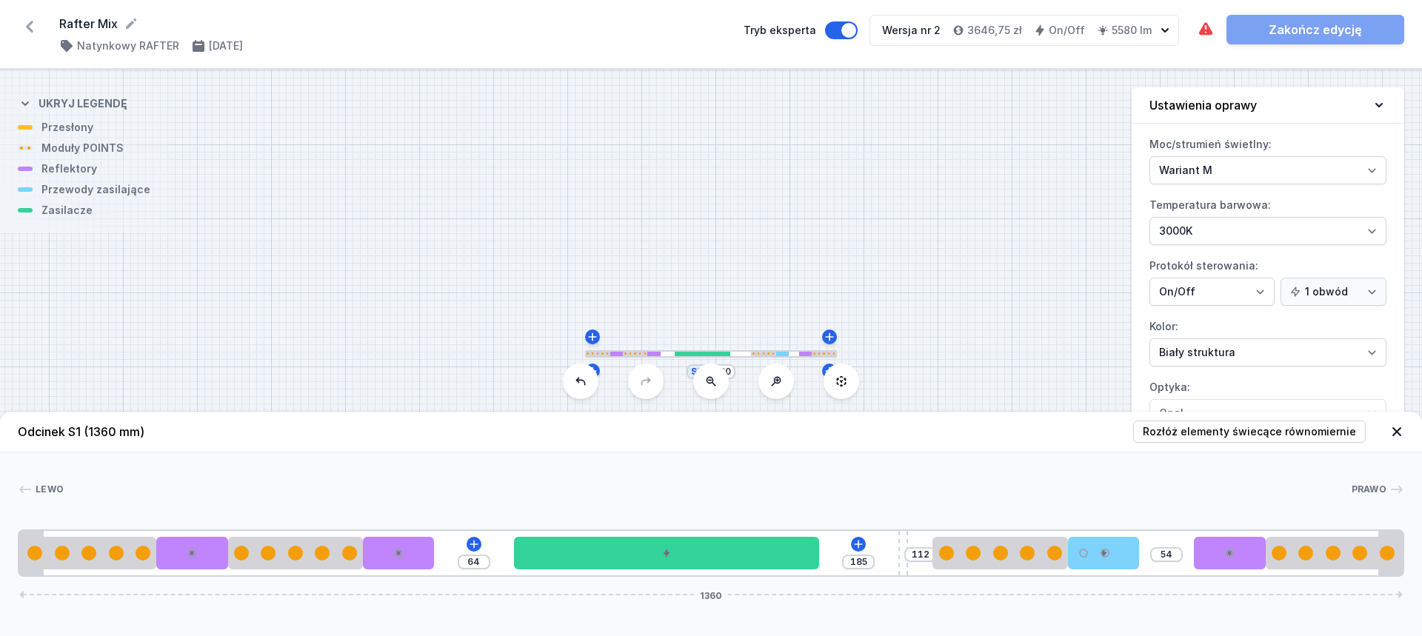
type input "122"
type input "120"
type input "72"
type input "138"
type input "36"
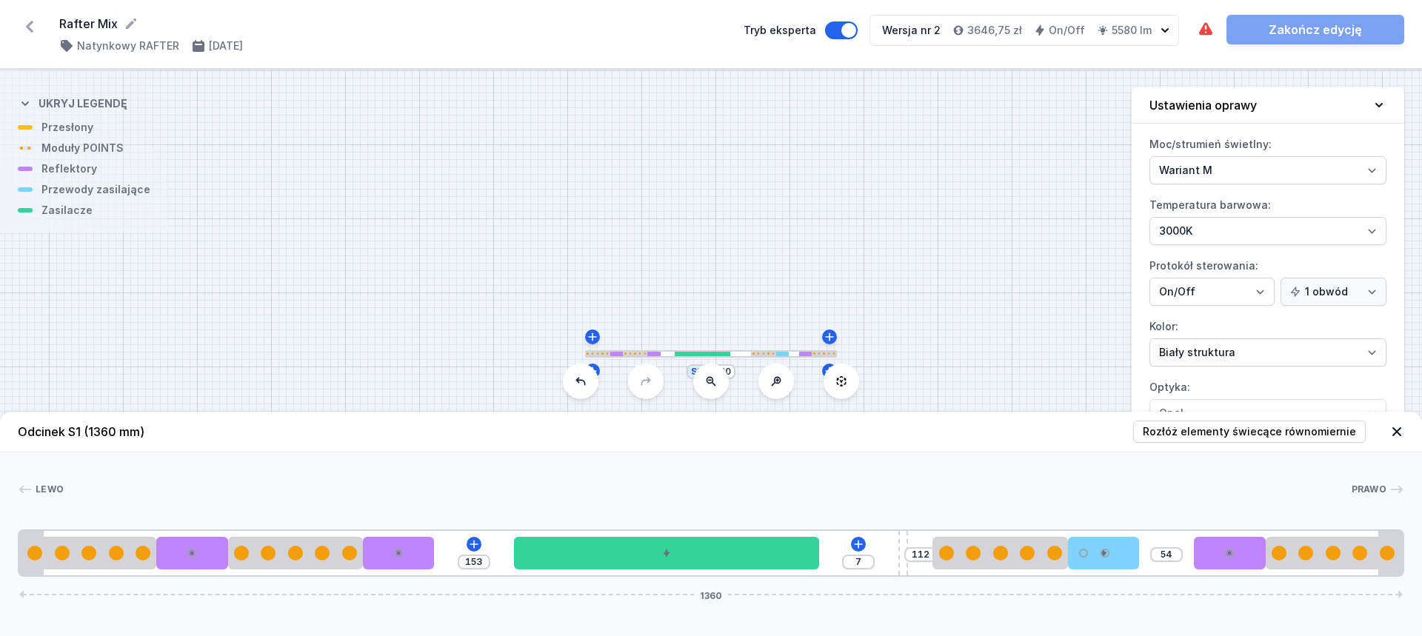
type input "162"
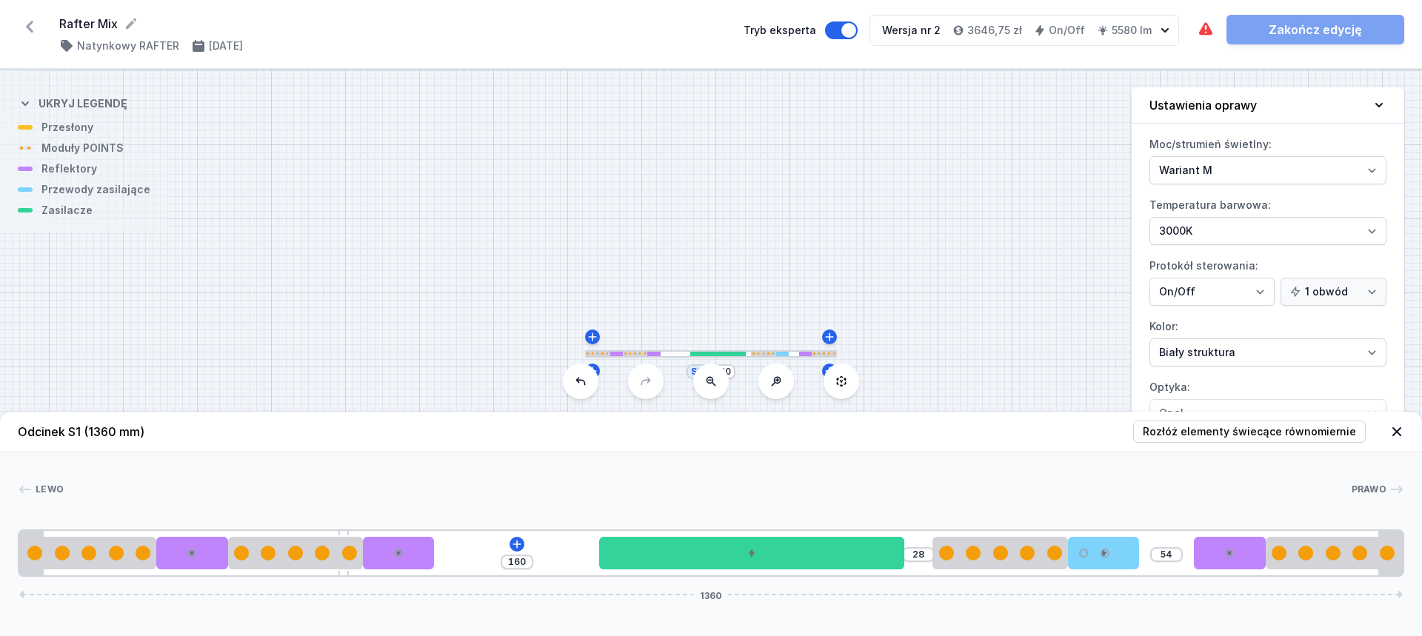
type input "159"
type input "26"
type input "158"
type input "25"
type input "157"
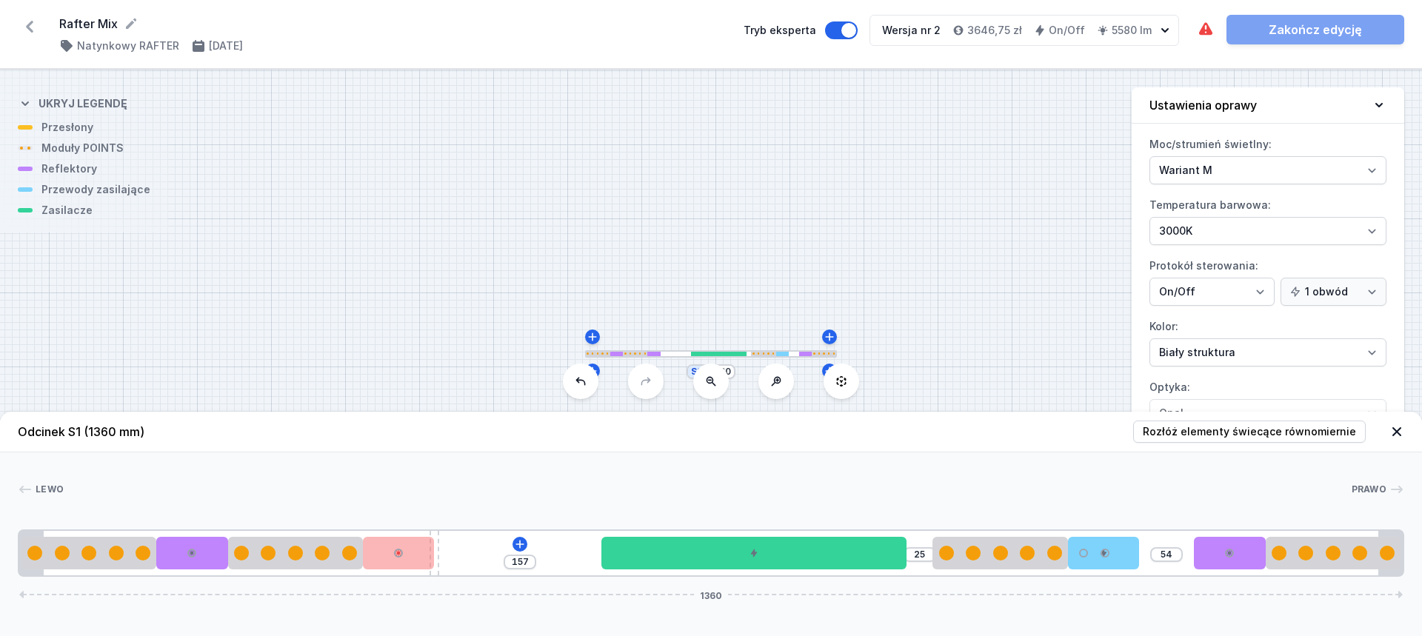
type input "24"
type input "156"
type input "23"
type input "155"
type input "22"
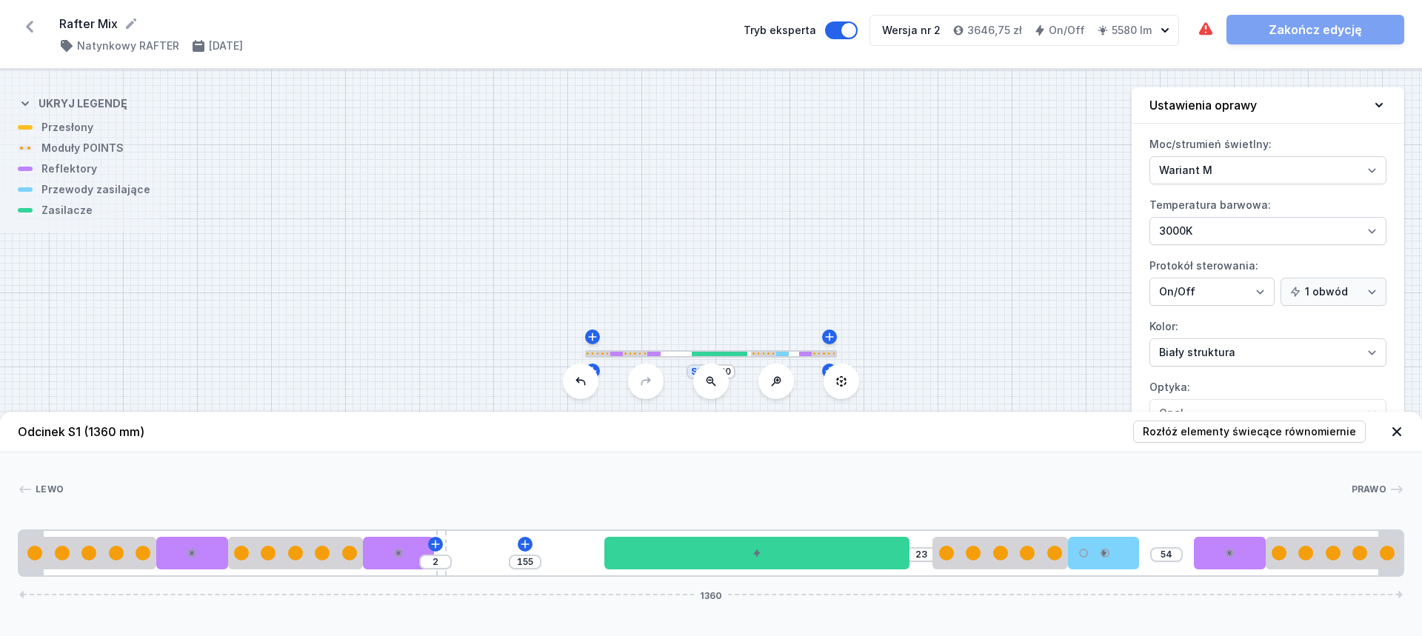
type input "3"
type input "154"
type input "4"
type input "155"
type input "3"
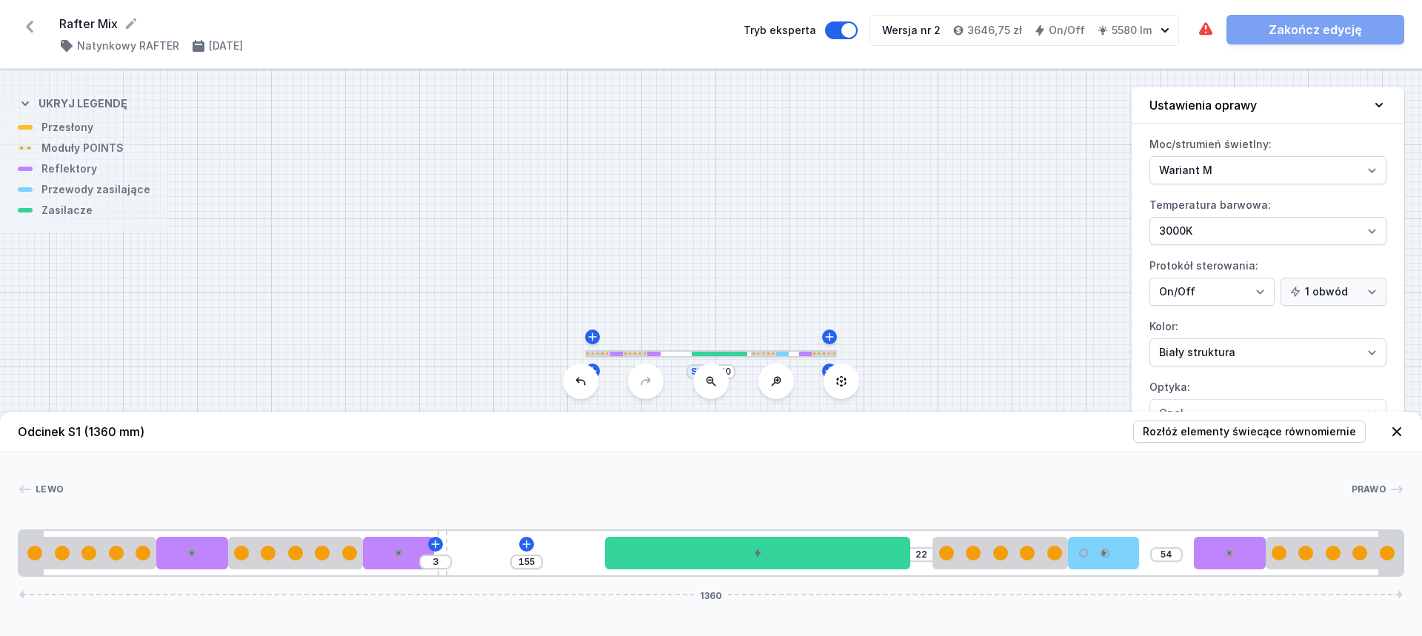
type input "23"
type input "2"
type input "156"
type input "1"
type input "24"
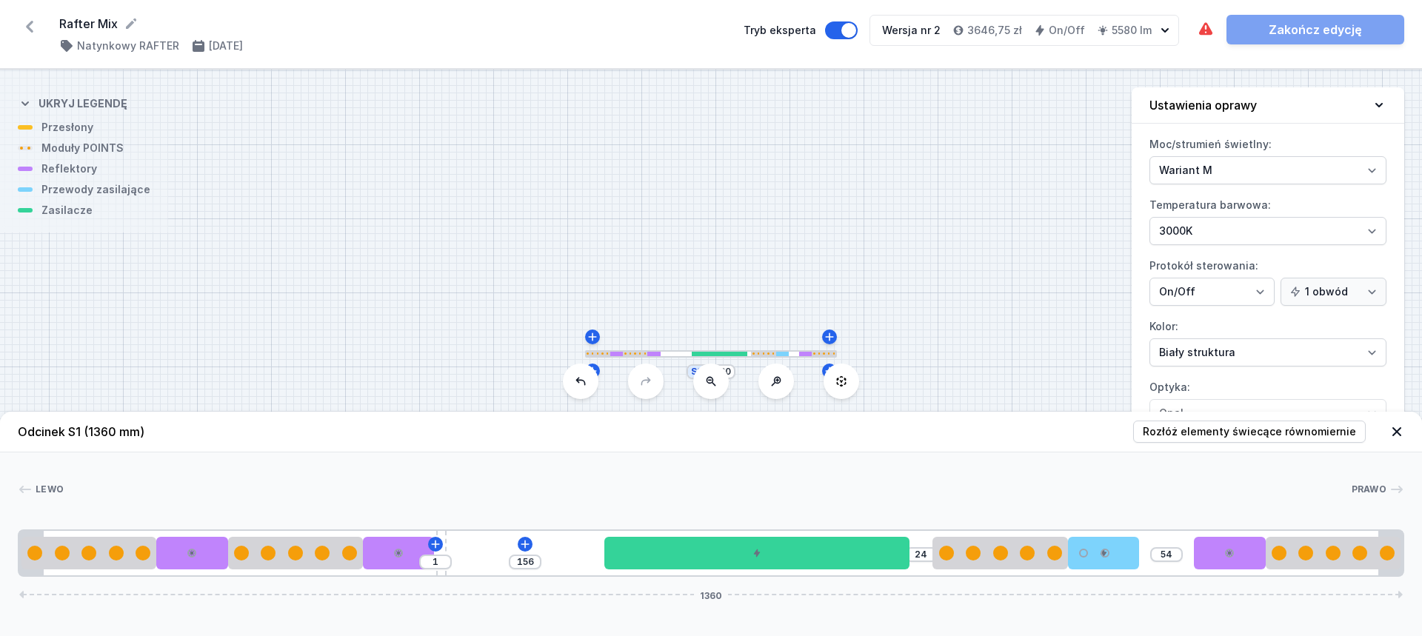
type input "157"
type input "25"
type input "158"
type input "26"
type input "160"
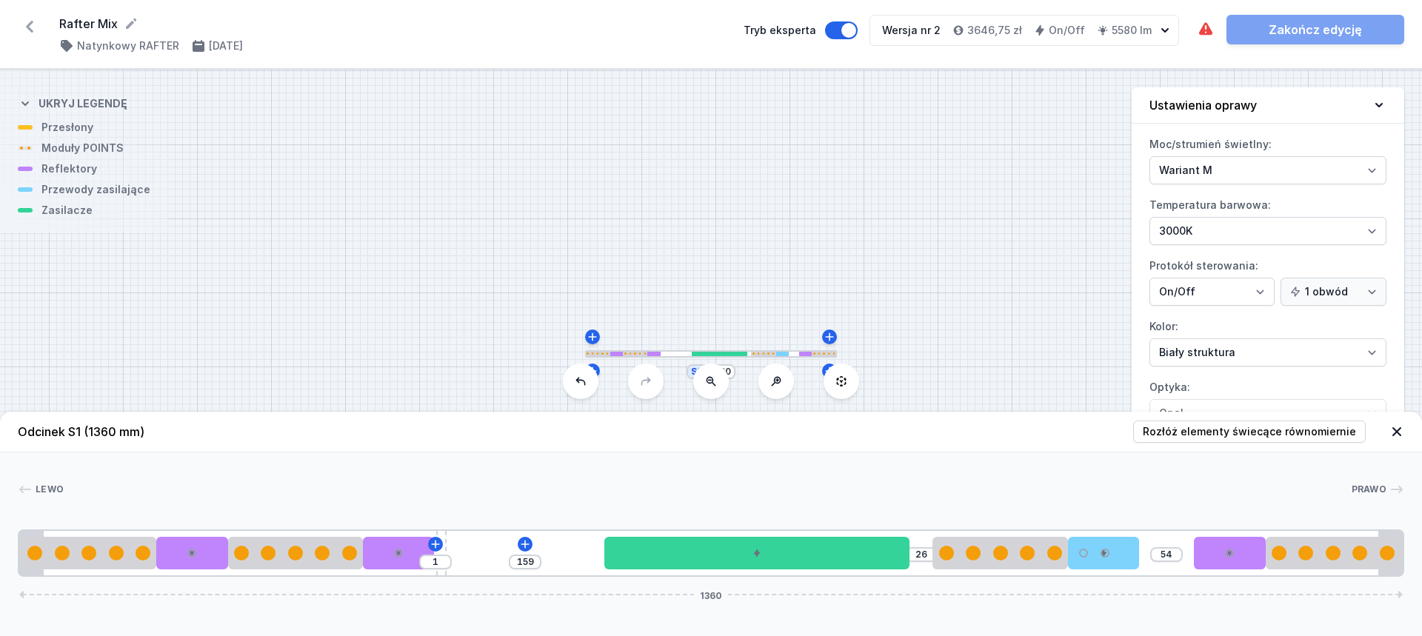
type input "27"
type input "159"
type input "26"
type input "158"
type input "25"
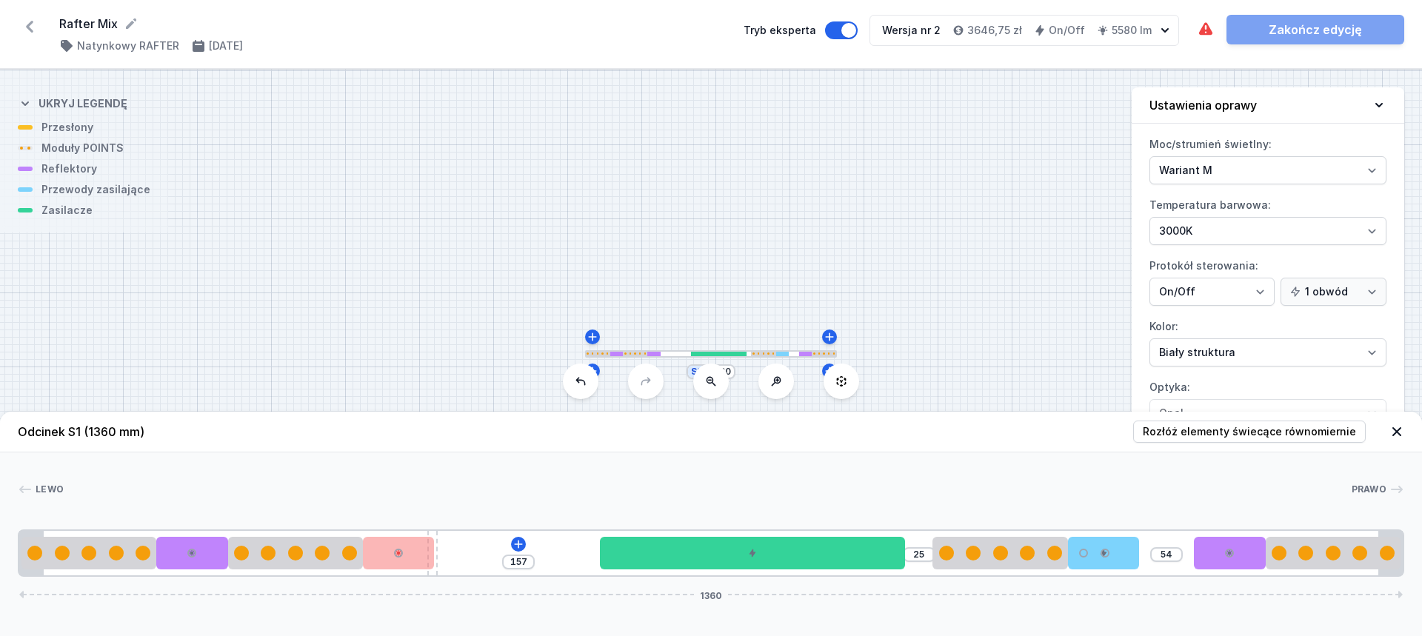
type input "156"
type input "23"
type input "155"
type input "22"
type input "154"
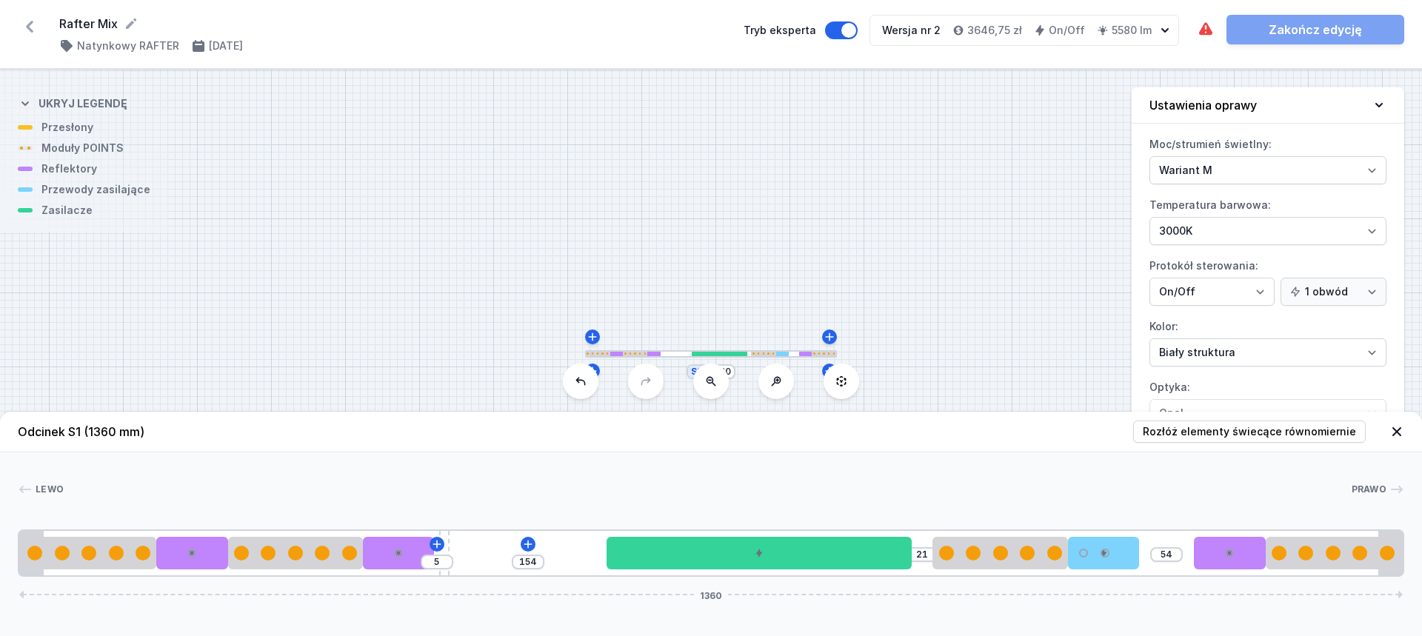
type input "22"
type input "4"
type input "155"
type input "3"
type input "23"
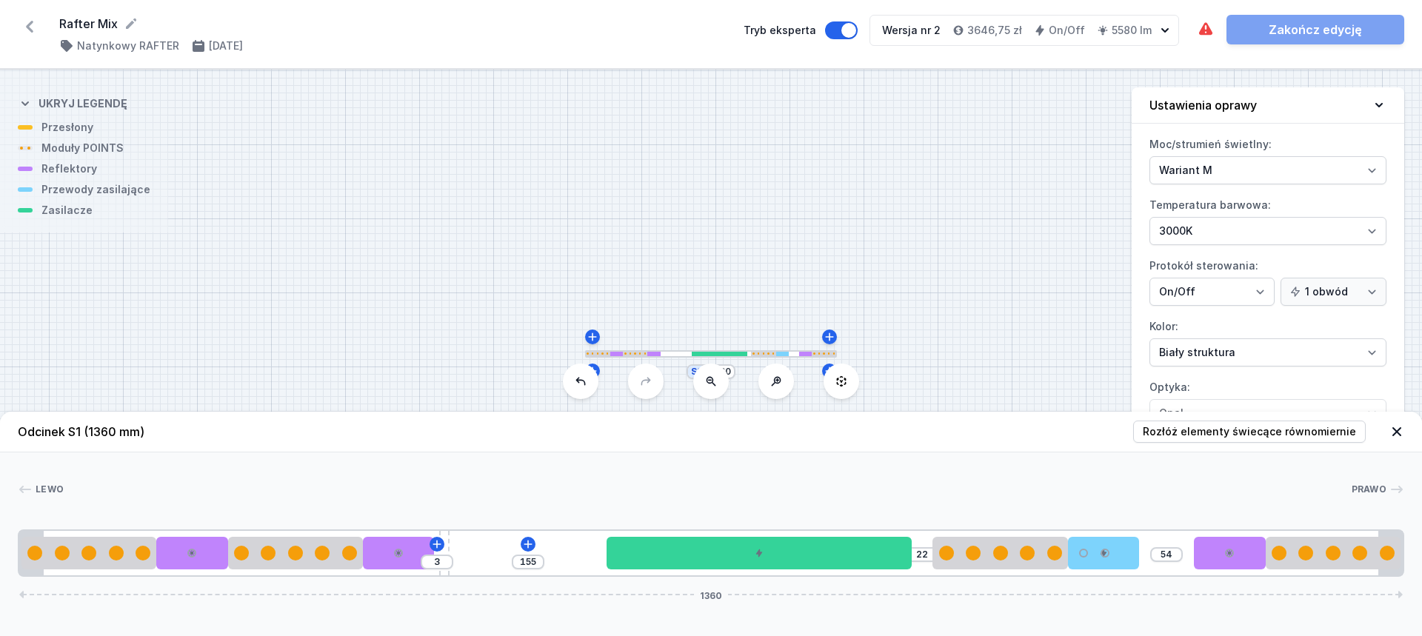
type input "2"
type input "156"
type input "1"
drag, startPoint x: 932, startPoint y: 535, endPoint x: 437, endPoint y: 512, distance: 495.2
drag, startPoint x: 1095, startPoint y: 555, endPoint x: 1135, endPoint y: 555, distance: 40.0
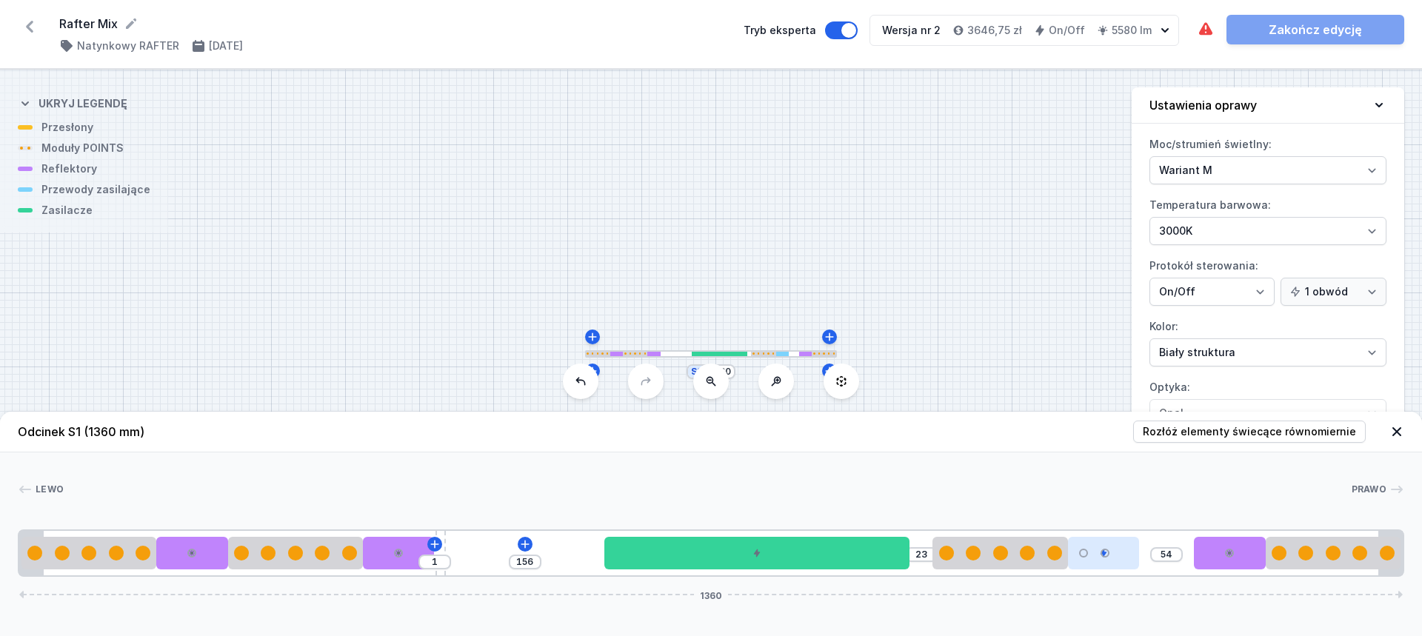
click at [1150, 558] on div "1 156 23 54 1360" at bounding box center [711, 553] width 1386 height 47
type input "102"
type input "132"
type input "47"
type input "124"
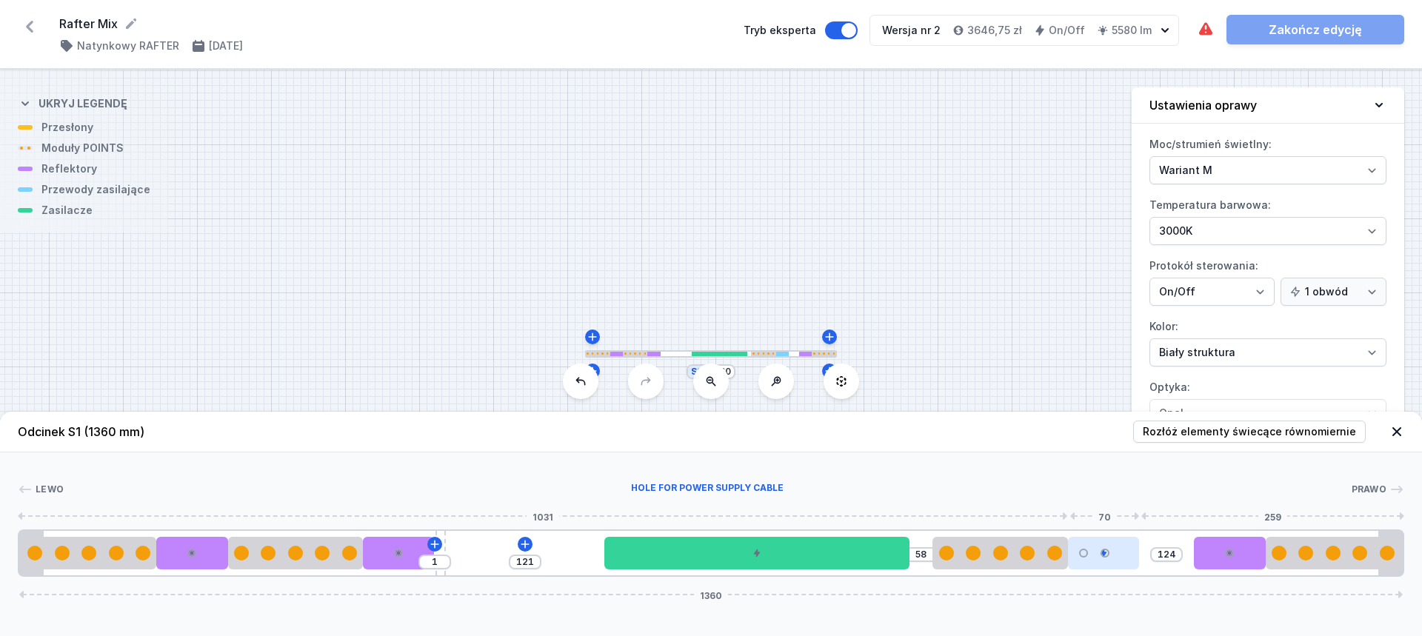
type input "106"
type input "107"
type input "105"
type input "116"
type input "114"
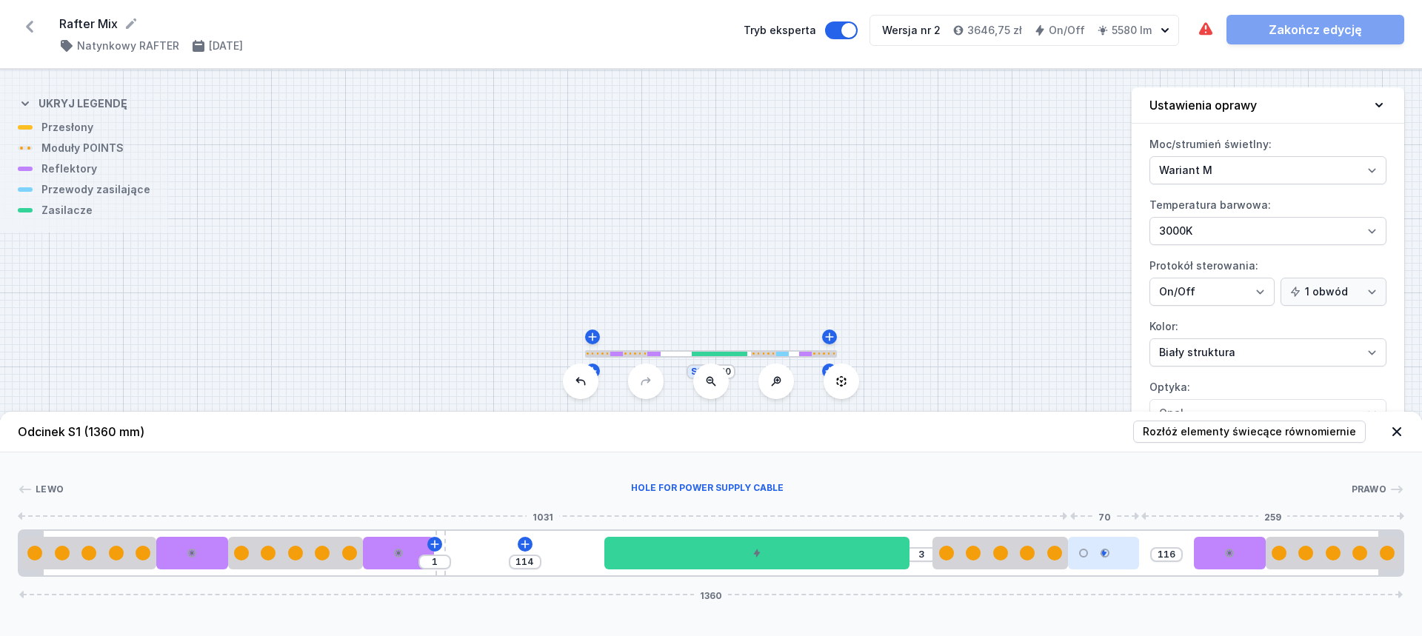
type input "120"
type input "119"
type input "122"
type input "120"
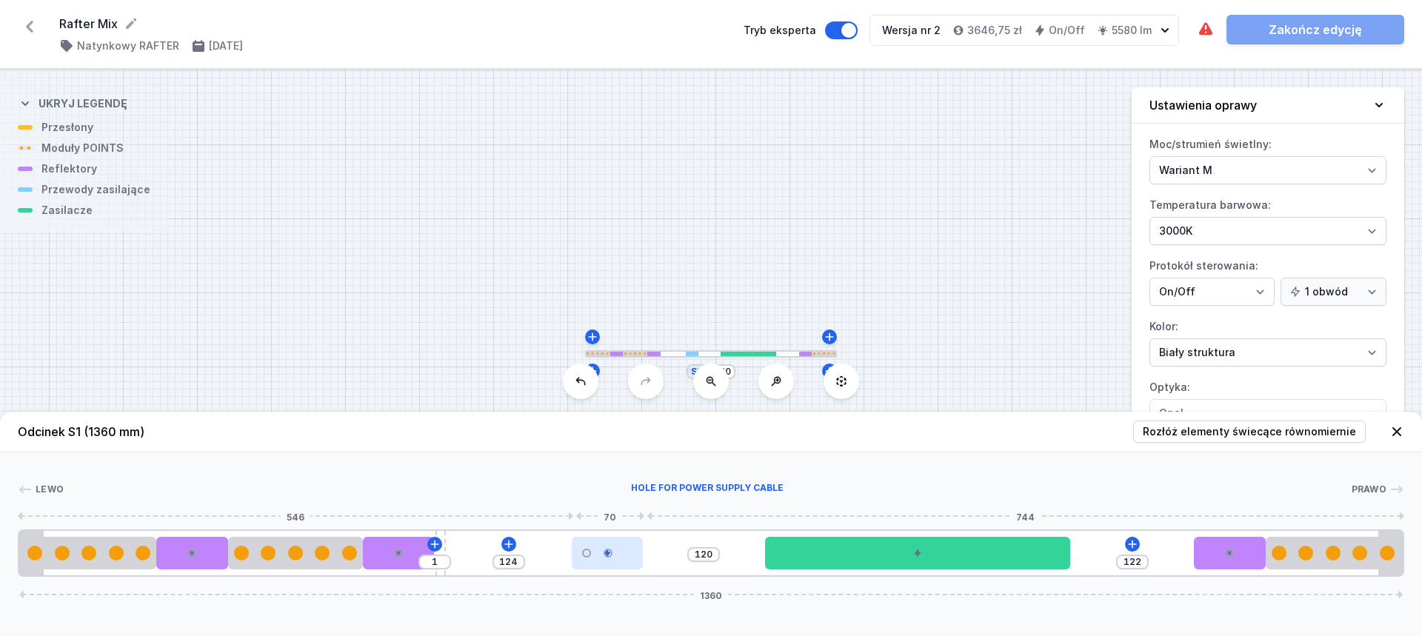
type input "121"
type input "123"
type input "122"
type input "121"
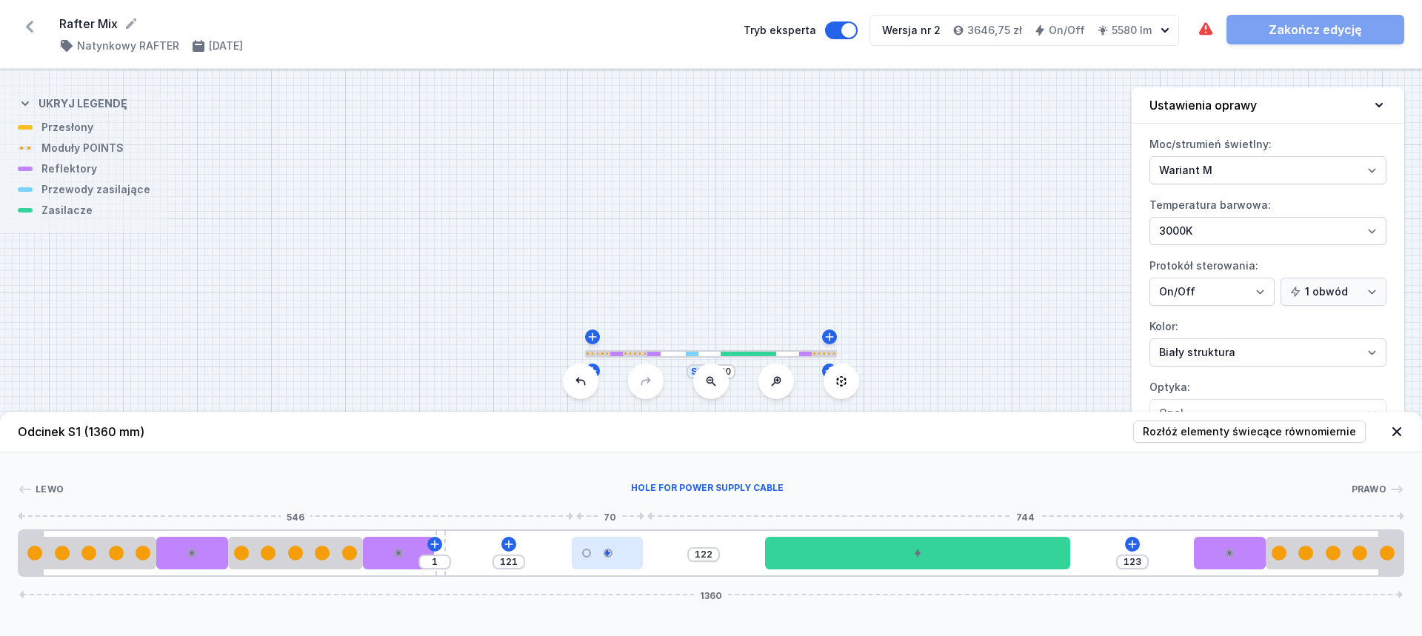
type input "124"
type input "123"
type input "119"
type input "124"
type input "117"
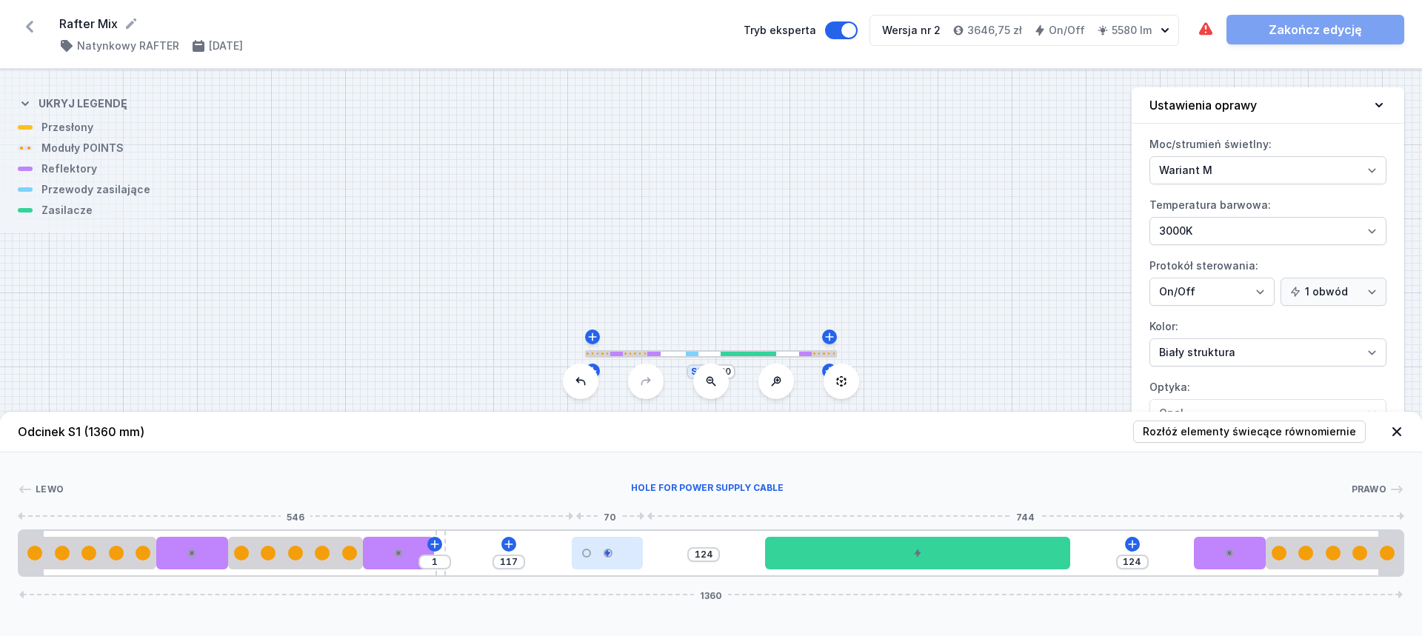
type input "126"
type input "112"
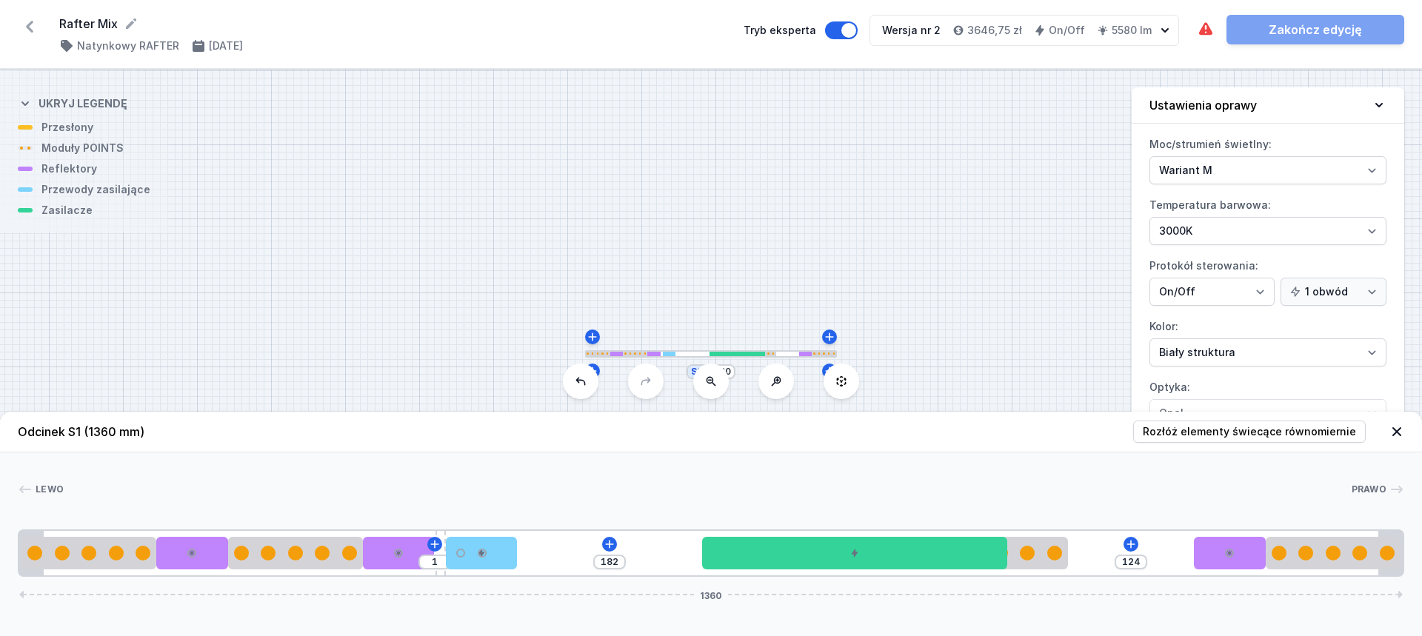
drag, startPoint x: 1126, startPoint y: 554, endPoint x: 548, endPoint y: 566, distance: 578.5
click at [548, 566] on div "1 182 124 1360" at bounding box center [711, 553] width 1386 height 47
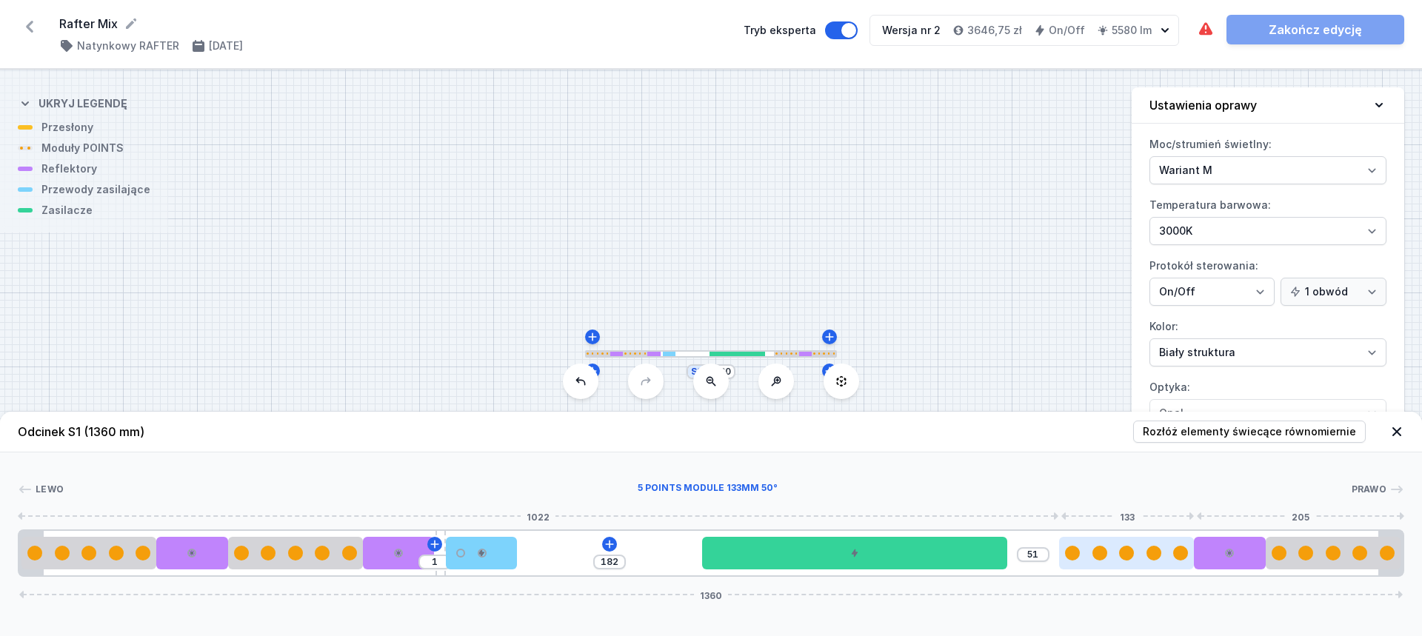
drag, startPoint x: 1092, startPoint y: 552, endPoint x: 1179, endPoint y: 552, distance: 86.6
click at [1179, 552] on div at bounding box center [1127, 553] width 136 height 15
drag, startPoint x: 1151, startPoint y: 548, endPoint x: 1116, endPoint y: 555, distance: 35.4
click at [1116, 555] on div at bounding box center [1083, 553] width 136 height 15
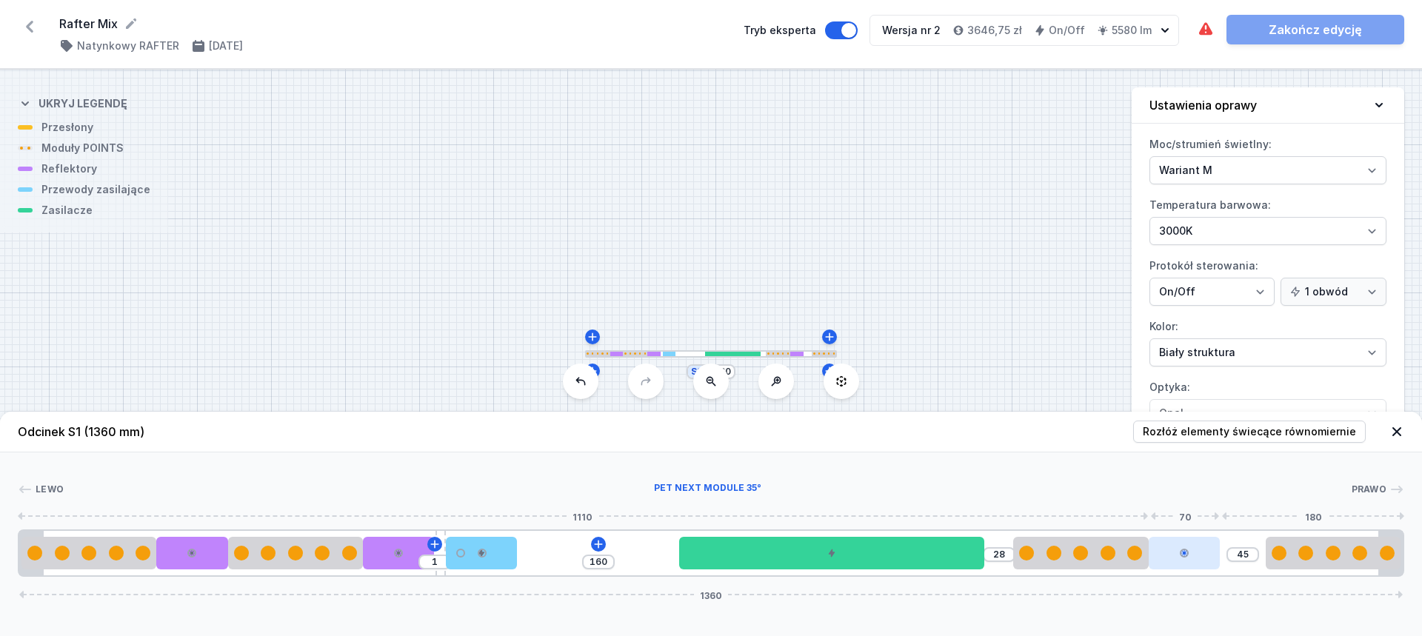
drag, startPoint x: 1223, startPoint y: 550, endPoint x: 1183, endPoint y: 555, distance: 40.2
click at [1183, 555] on div at bounding box center [1184, 553] width 71 height 33
drag, startPoint x: 441, startPoint y: 535, endPoint x: 1279, endPoint y: 512, distance: 838.6
drag, startPoint x: 1203, startPoint y: 548, endPoint x: 1250, endPoint y: 542, distance: 47.0
click at [1250, 542] on div "11 160 28 34 1 1360" at bounding box center [711, 553] width 1386 height 47
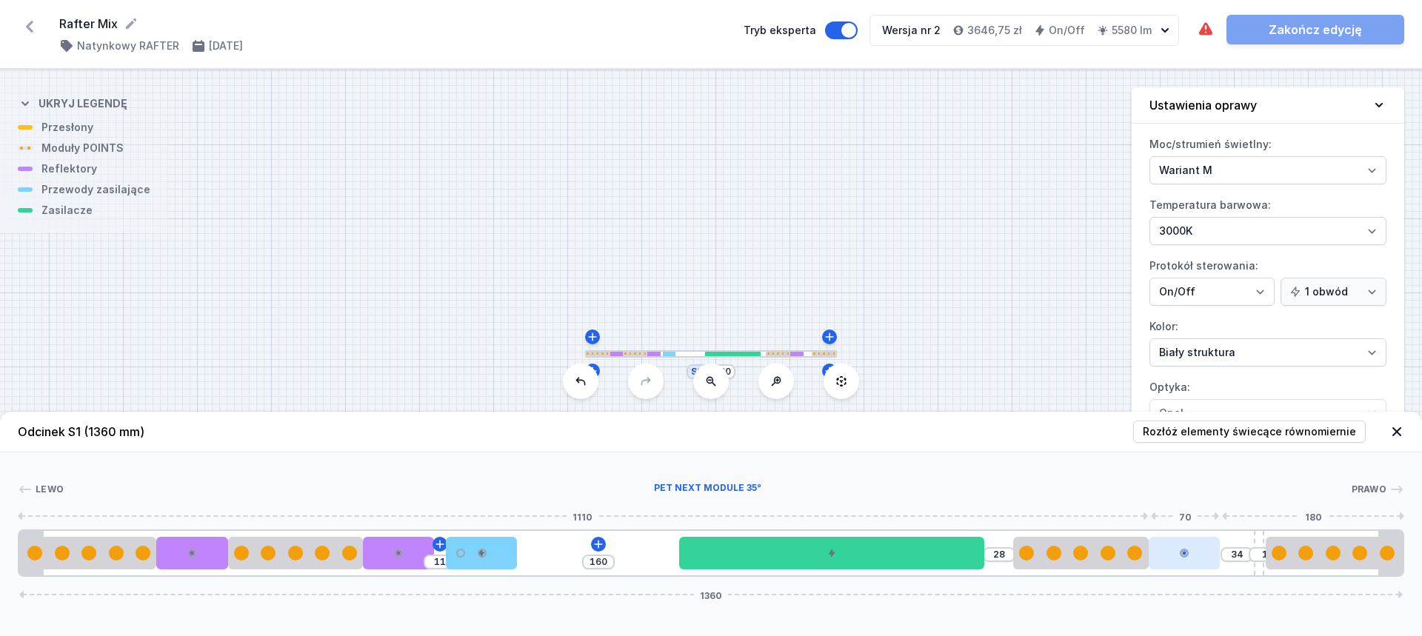
drag, startPoint x: 1190, startPoint y: 564, endPoint x: 1198, endPoint y: 561, distance: 8.4
click at [1203, 563] on div at bounding box center [1184, 553] width 71 height 33
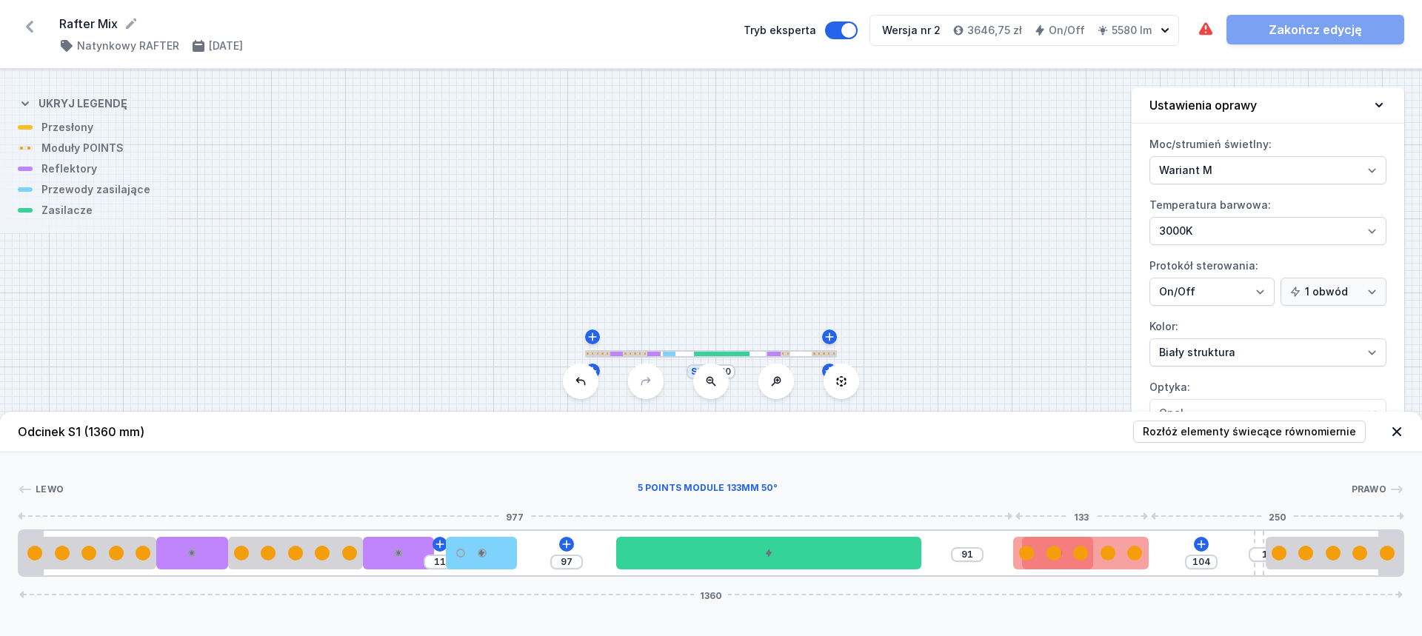
drag, startPoint x: 1195, startPoint y: 561, endPoint x: 1103, endPoint y: 542, distance: 93.7
click at [1080, 546] on div "11 97 91 104 1 1360" at bounding box center [711, 553] width 1386 height 47
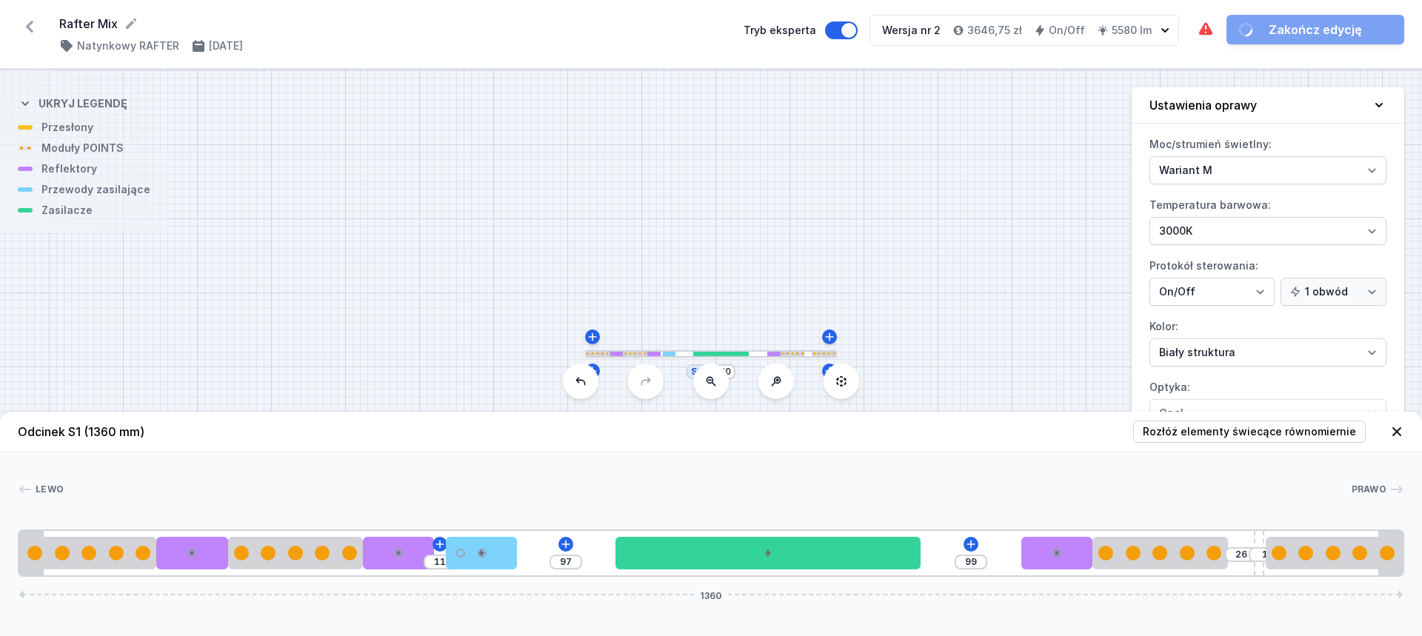
drag, startPoint x: 1132, startPoint y: 552, endPoint x: 1261, endPoint y: 553, distance: 129.6
click at [1261, 553] on div "11 97 99 26 1 1360" at bounding box center [711, 553] width 1386 height 47
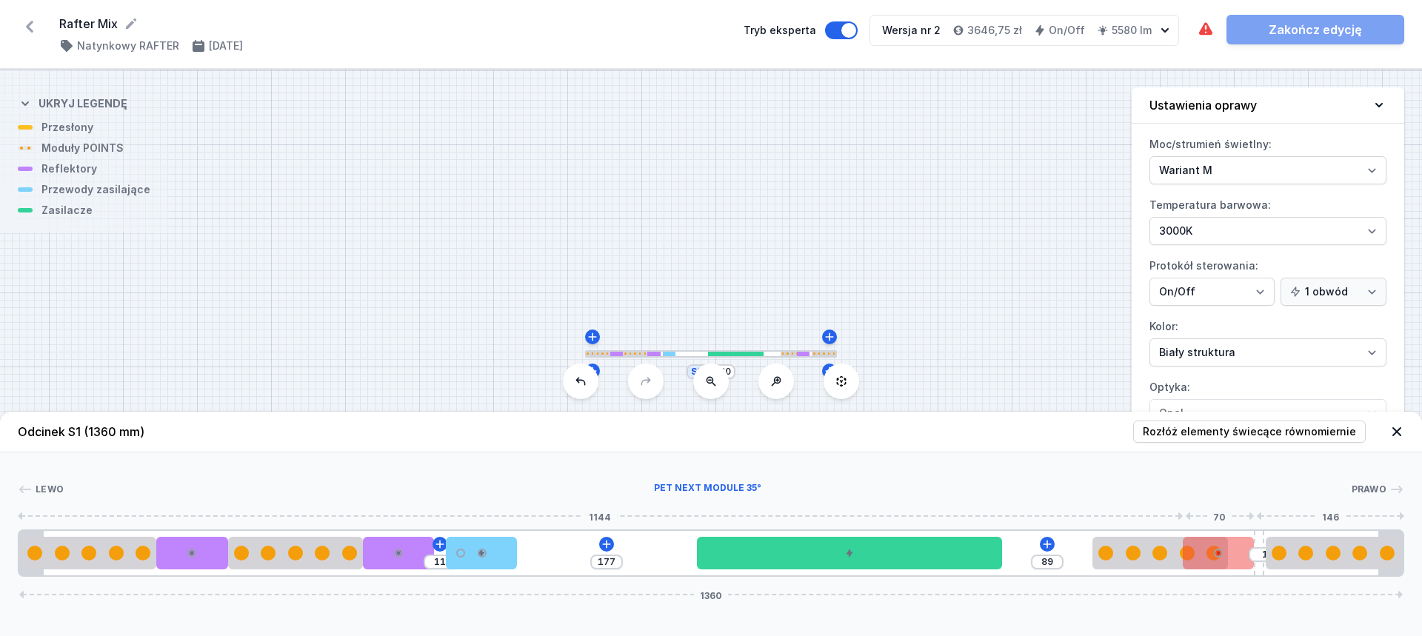
drag, startPoint x: 1074, startPoint y: 558, endPoint x: 1239, endPoint y: 559, distance: 165.1
drag, startPoint x: 1147, startPoint y: 554, endPoint x: 1110, endPoint y: 558, distance: 37.3
click at [1110, 558] on div at bounding box center [1116, 553] width 136 height 15
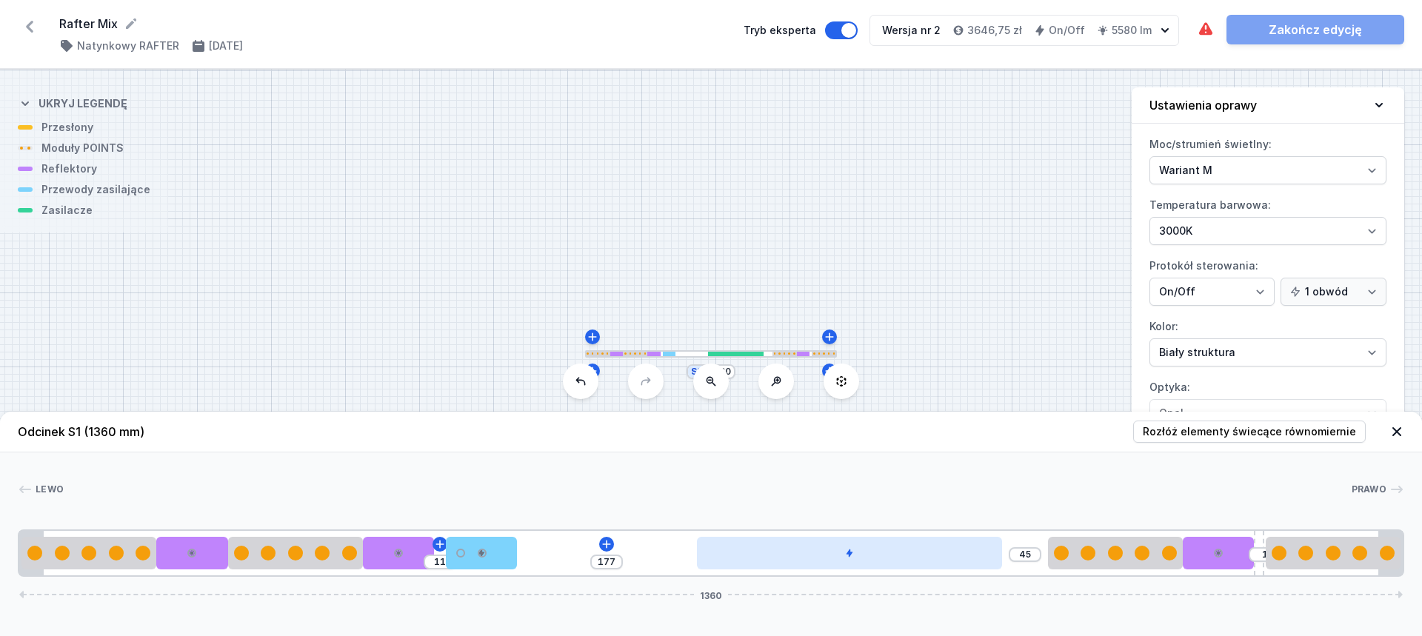
drag, startPoint x: 931, startPoint y: 552, endPoint x: 963, endPoint y: 541, distance: 34.2
click at [972, 542] on div at bounding box center [849, 553] width 305 height 33
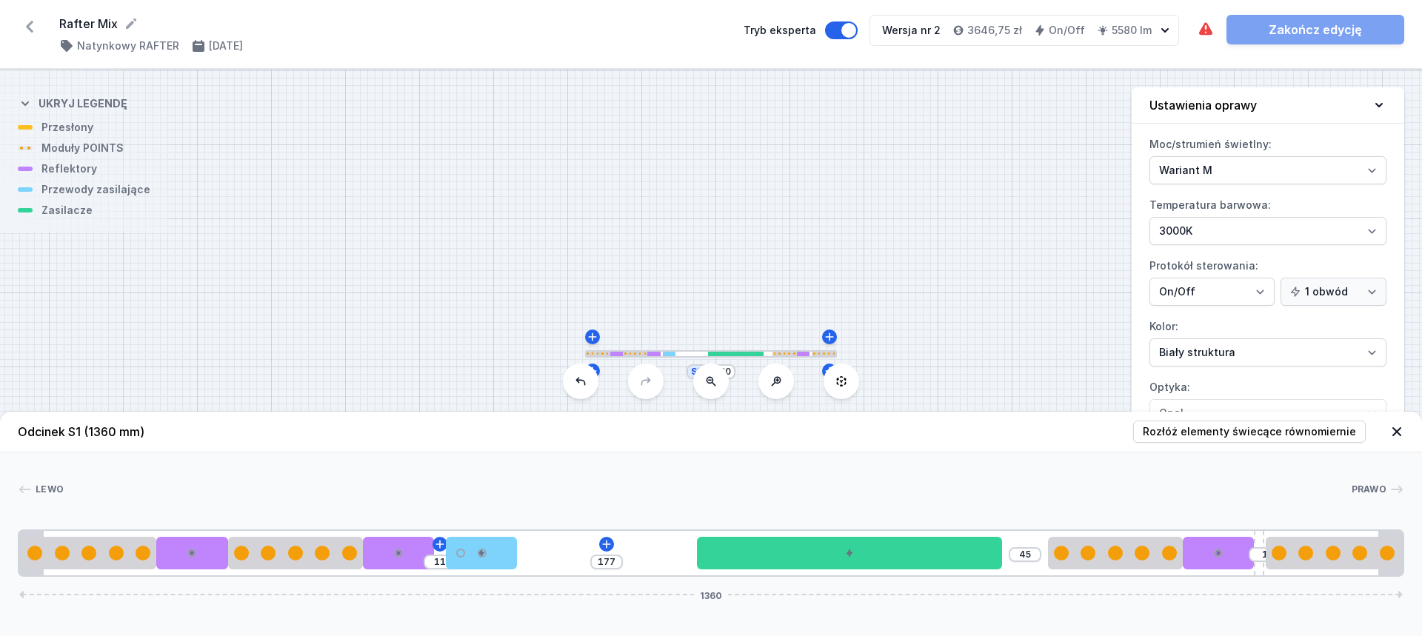
drag, startPoint x: 921, startPoint y: 538, endPoint x: 675, endPoint y: 524, distance: 247.0
click at [686, 526] on div "[PERSON_NAME] 1 2 3 2 3 4 5 2 3 6 2 1 11 177 45 1 1360 133 70 133 70 11 70 177 …" at bounding box center [711, 514] width 1422 height 124
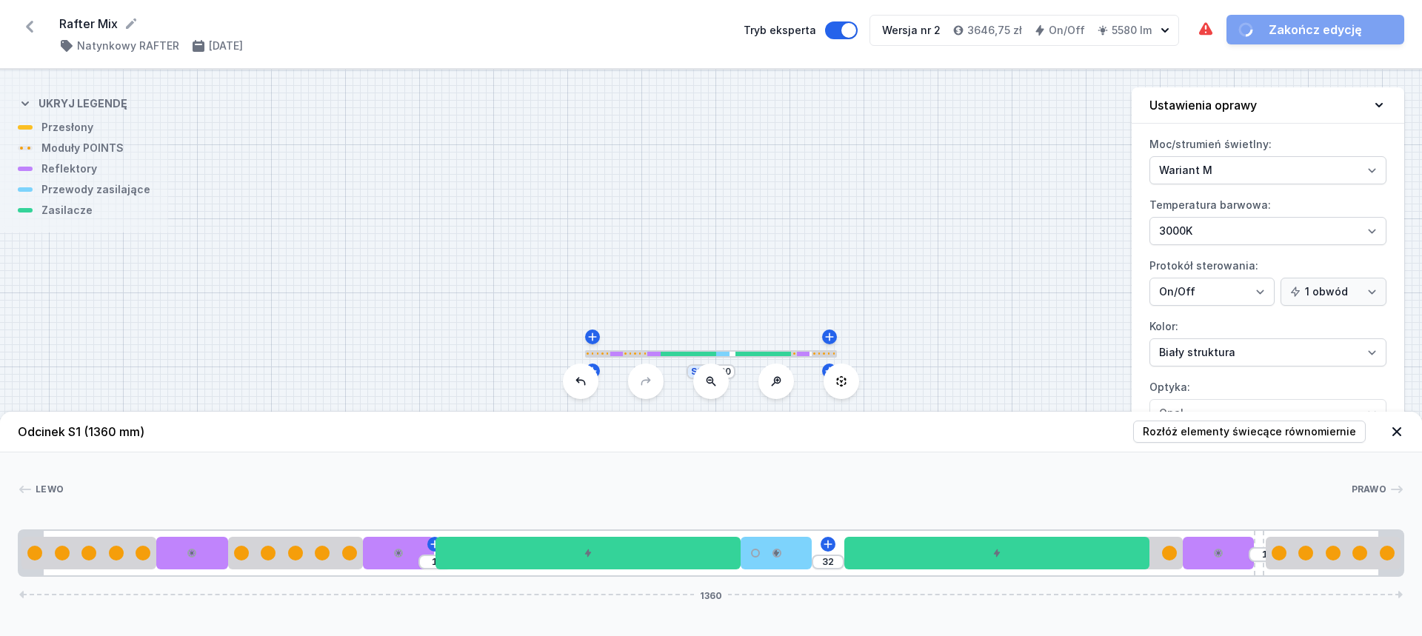
drag, startPoint x: 549, startPoint y: 555, endPoint x: 829, endPoint y: 572, distance: 281.2
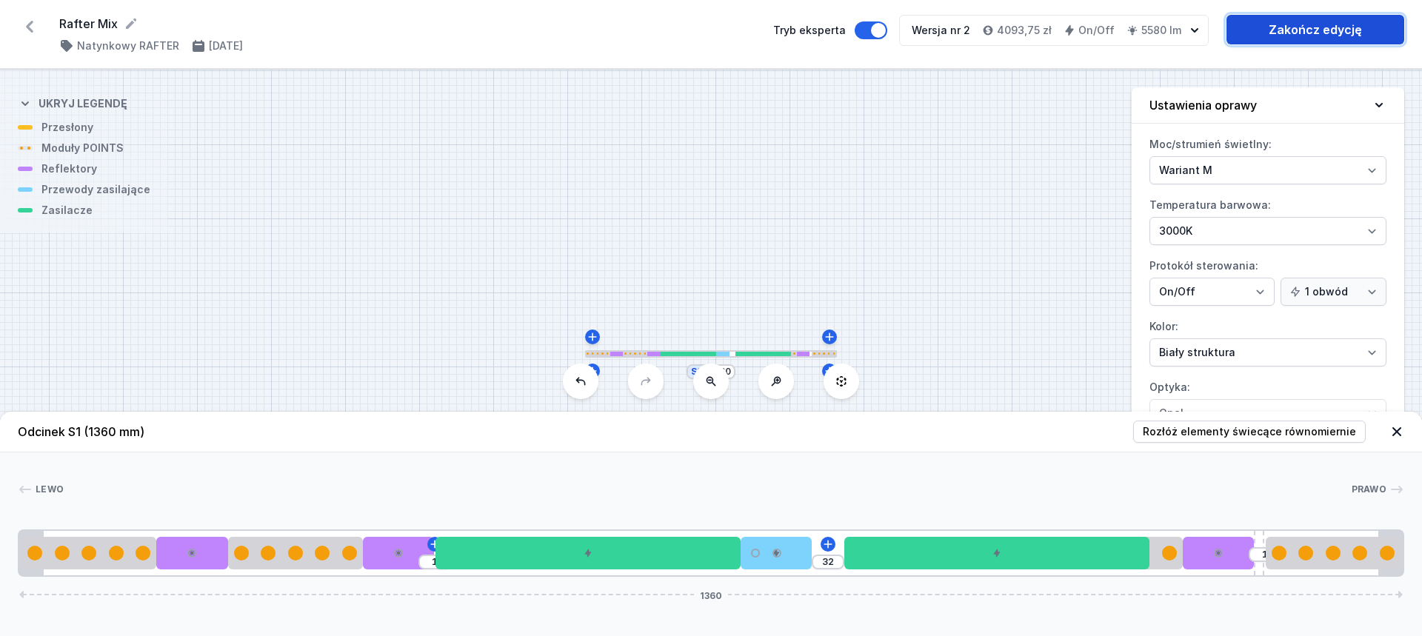
click at [1314, 24] on link "Zakończ edycję" at bounding box center [1315, 30] width 178 height 30
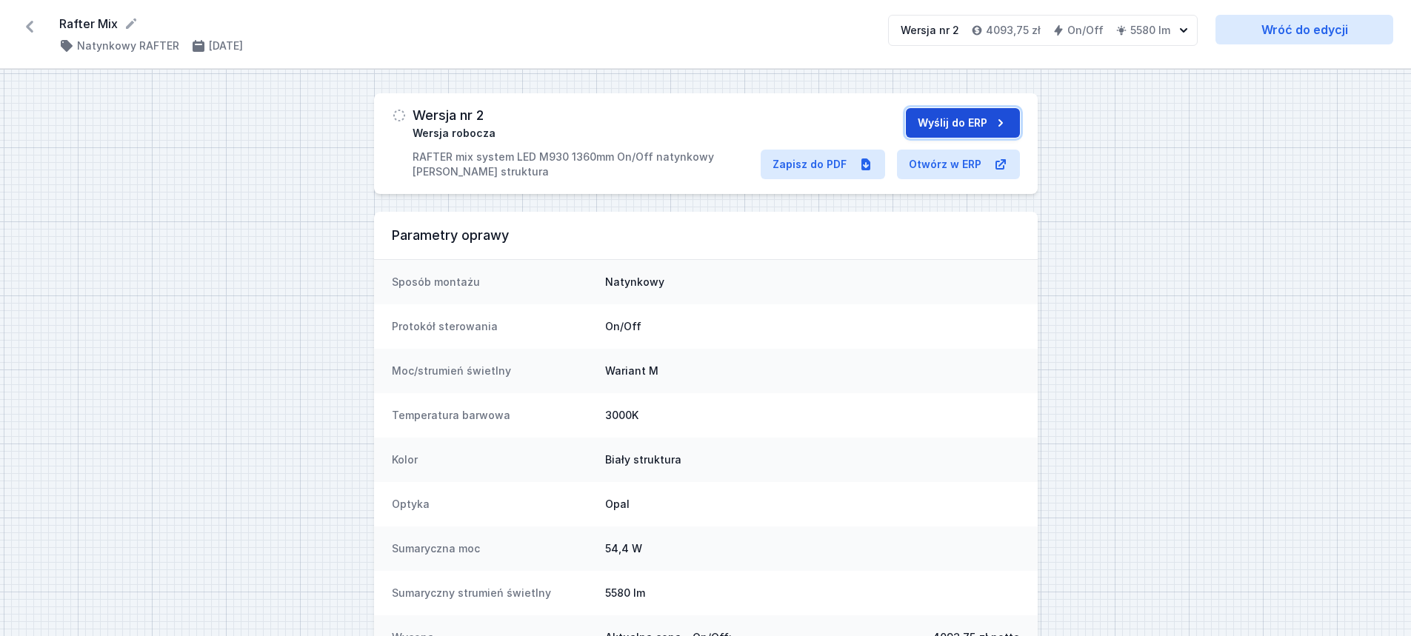
click at [938, 121] on button "Wyślij do ERP" at bounding box center [963, 123] width 114 height 30
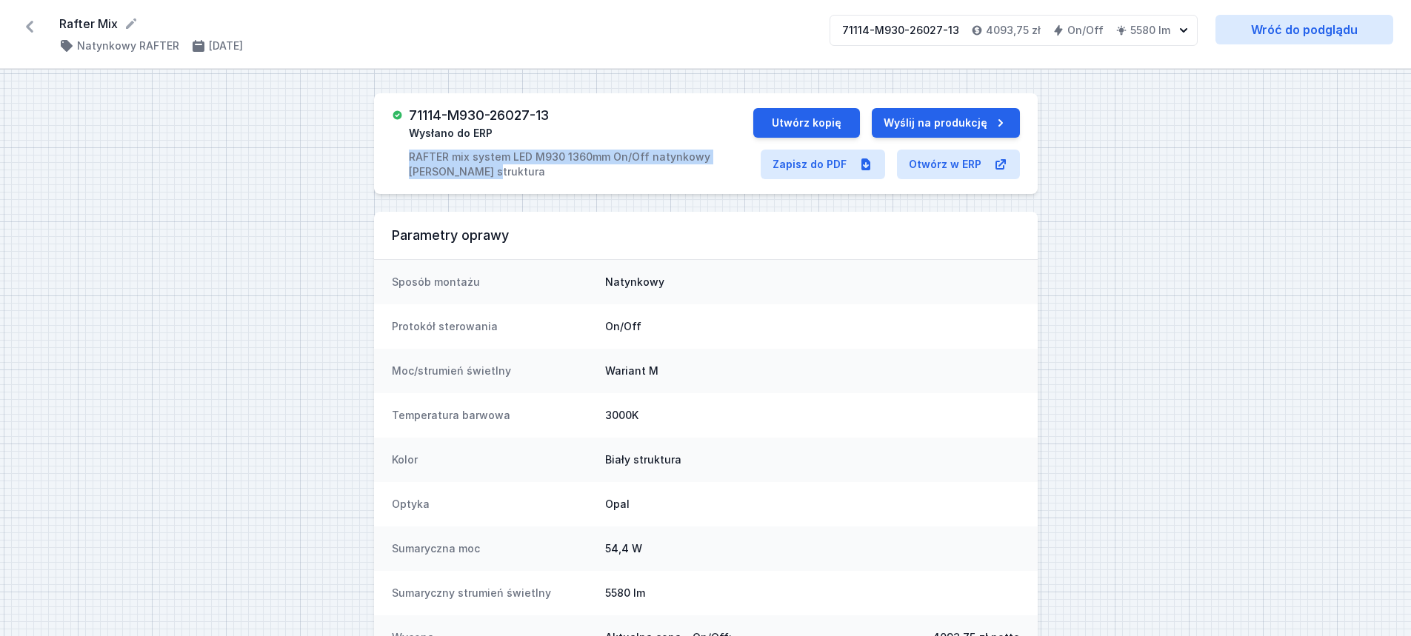
drag, startPoint x: 411, startPoint y: 155, endPoint x: 487, endPoint y: 180, distance: 79.6
click at [487, 180] on div "71114-M930-26027-13 Wysłano do ERP RAFTER mix system LED M930 1360mm On/Off nat…" at bounding box center [706, 143] width 664 height 101
copy p "RAFTER mix system LED M930 1360mm On/Off natynkowy [PERSON_NAME] struktura"
click at [797, 159] on link "Zapisz do PDF" at bounding box center [823, 165] width 124 height 30
